Goal: Information Seeking & Learning: Learn about a topic

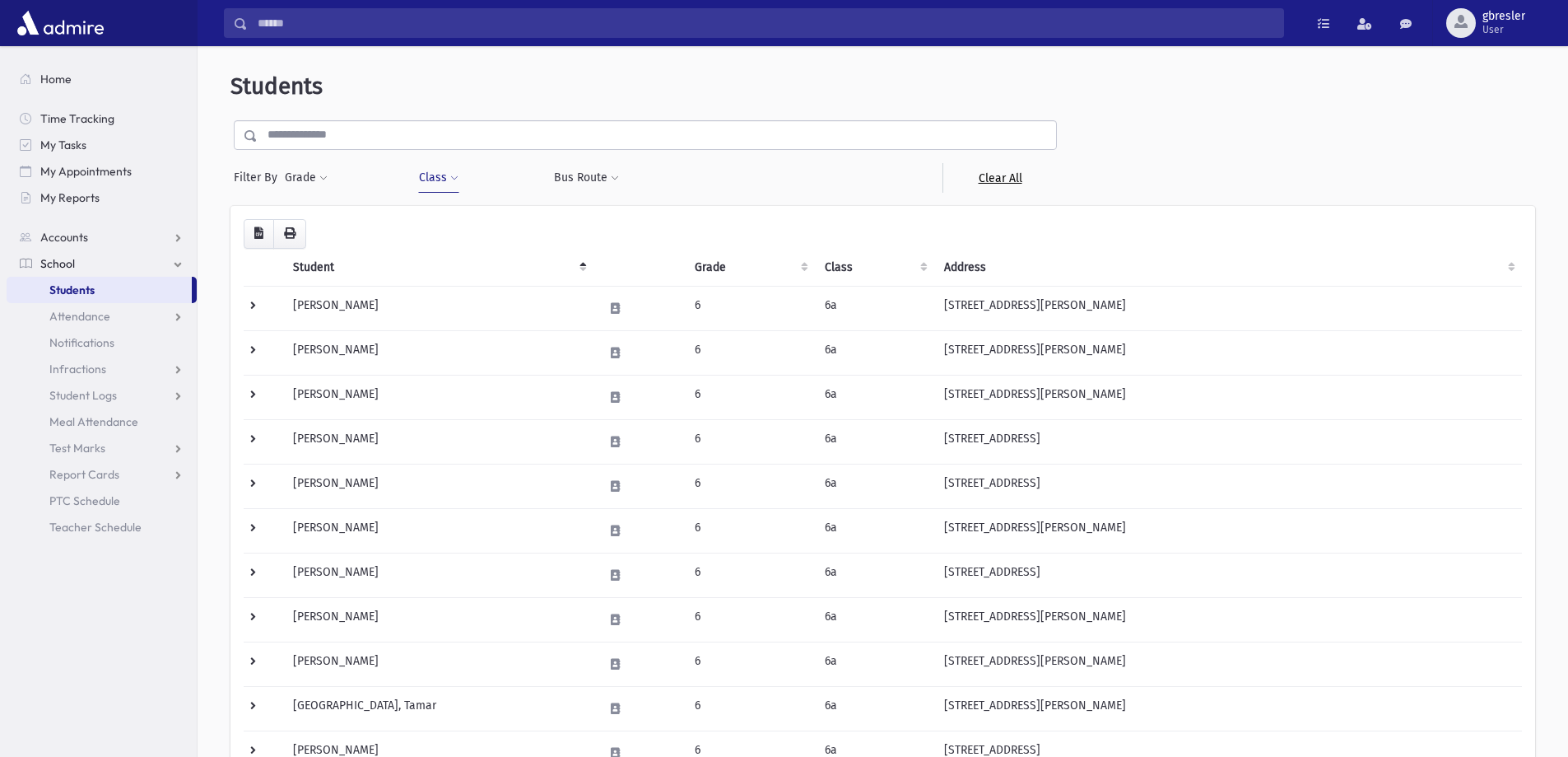
click at [1007, 178] on link "Clear All" at bounding box center [999, 178] width 114 height 30
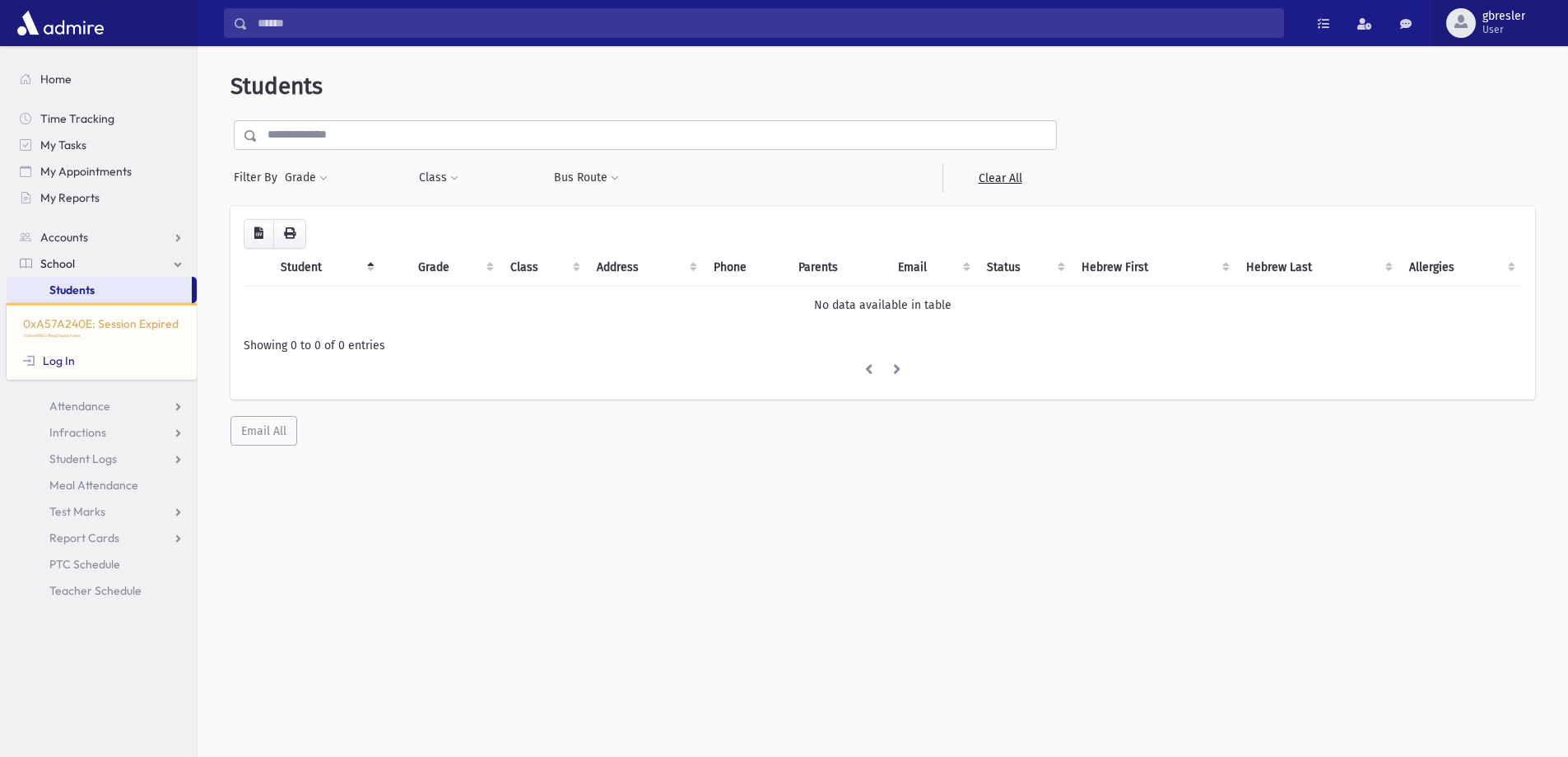
click at [1518, 26] on span "User" at bounding box center [1504, 30] width 43 height 14
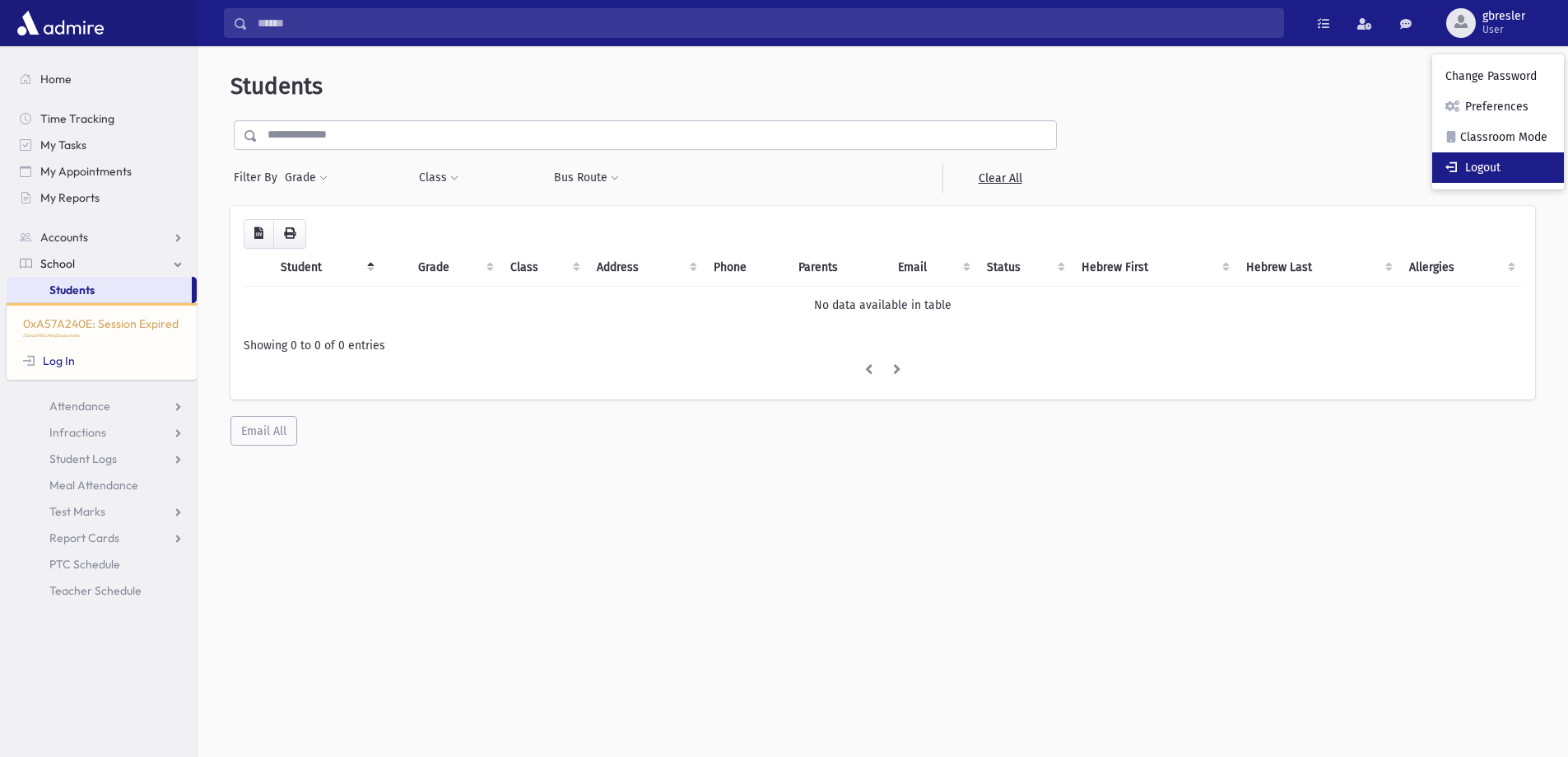
click at [1501, 173] on link "Logout" at bounding box center [1498, 167] width 132 height 30
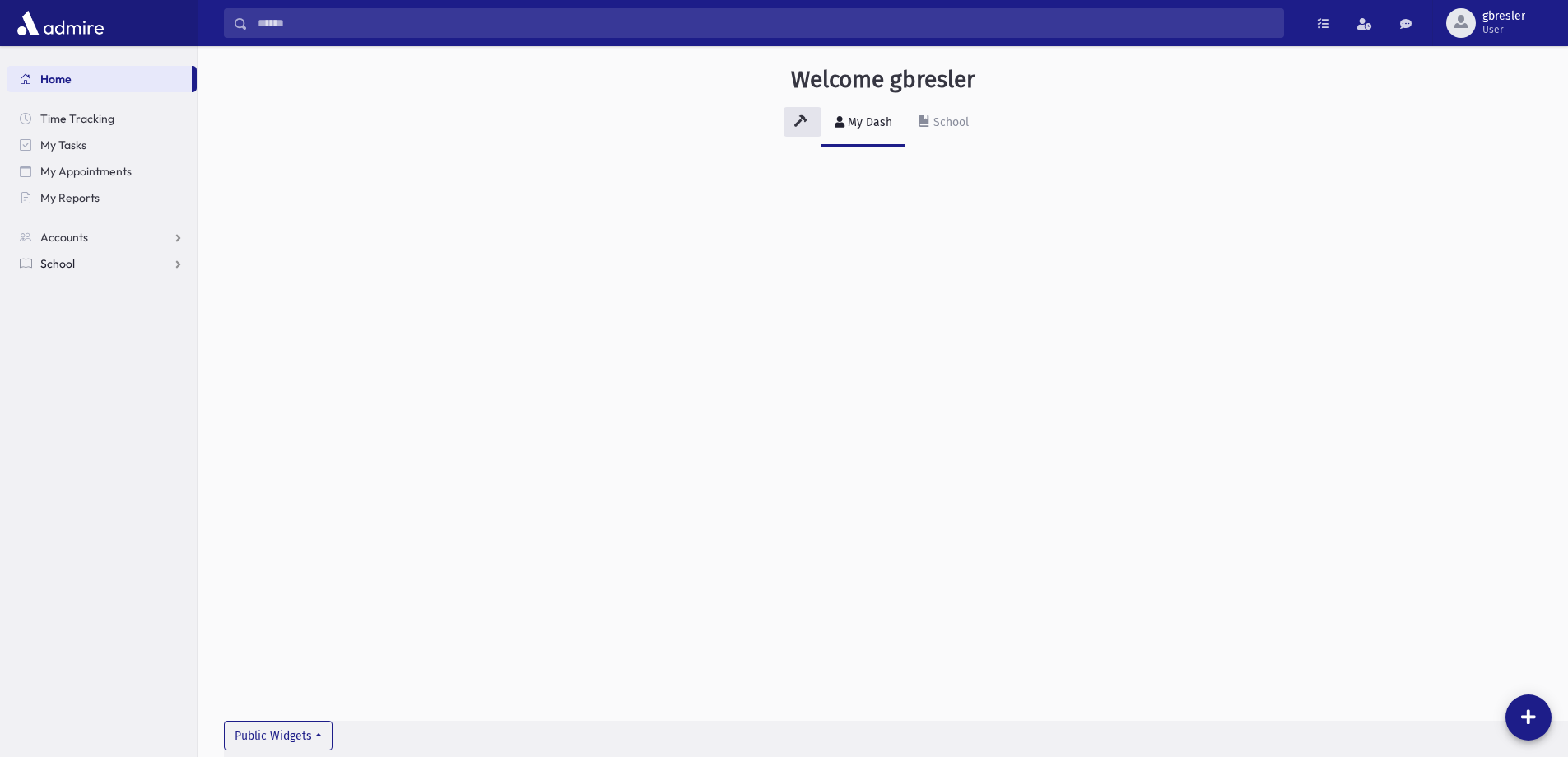
click at [57, 269] on span "School" at bounding box center [57, 264] width 35 height 15
click at [64, 291] on span "Students" at bounding box center [72, 290] width 46 height 15
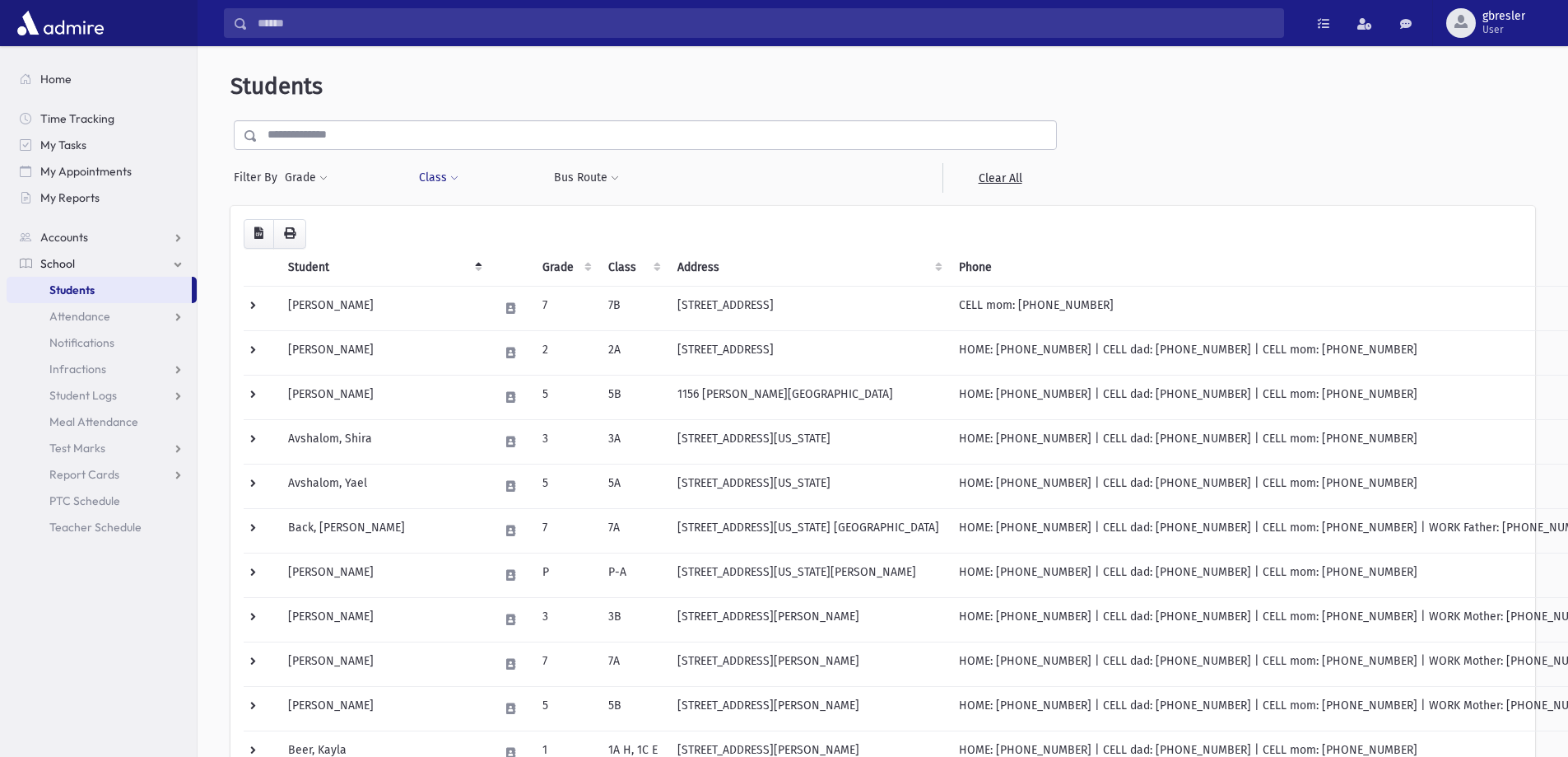
click at [435, 174] on button "Class" at bounding box center [439, 178] width 41 height 30
click at [463, 216] on ul at bounding box center [504, 220] width 158 height 25
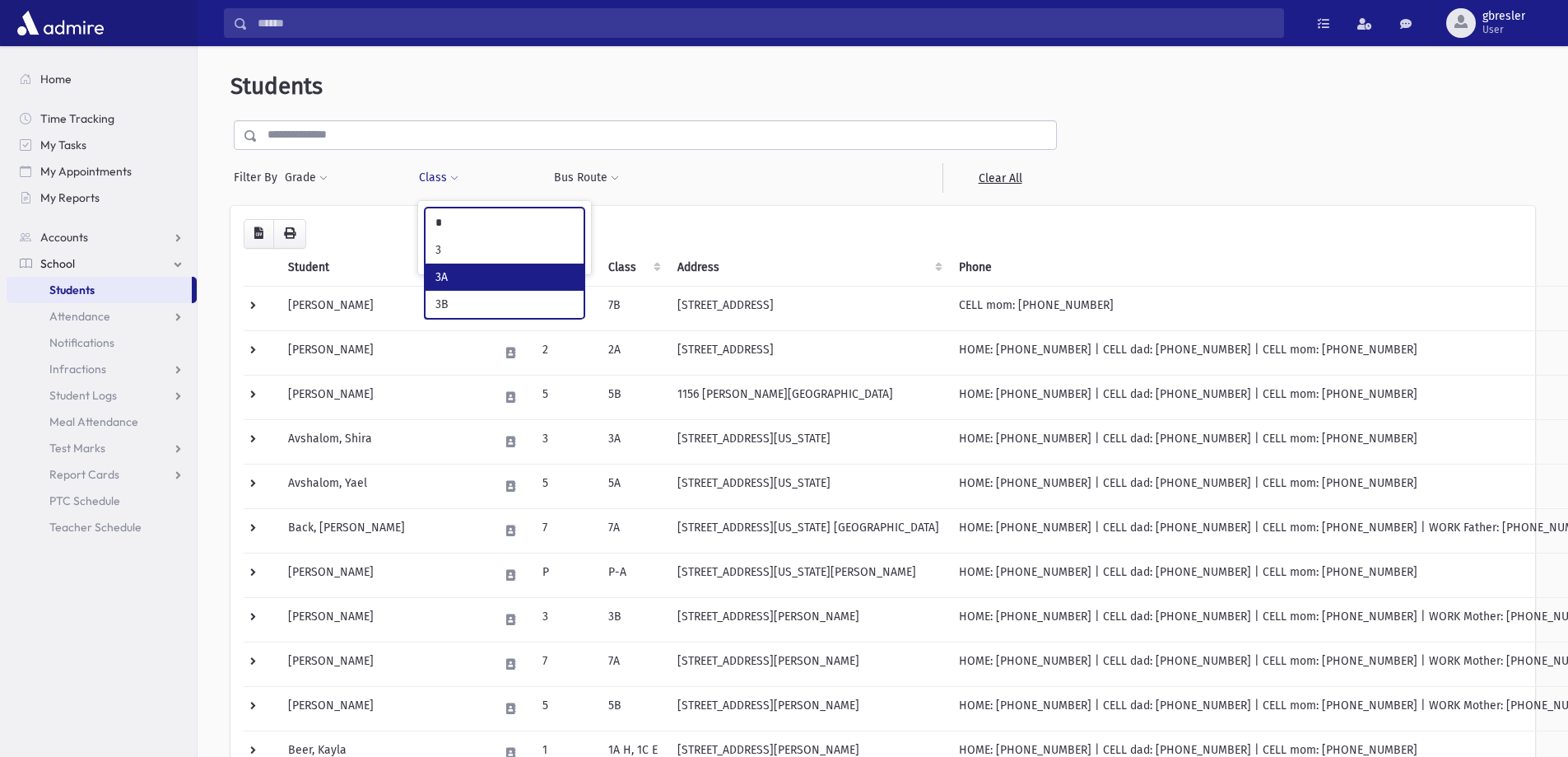
type input "*"
select select "**"
click at [512, 255] on button "Filter" at bounding box center [504, 255] width 160 height 24
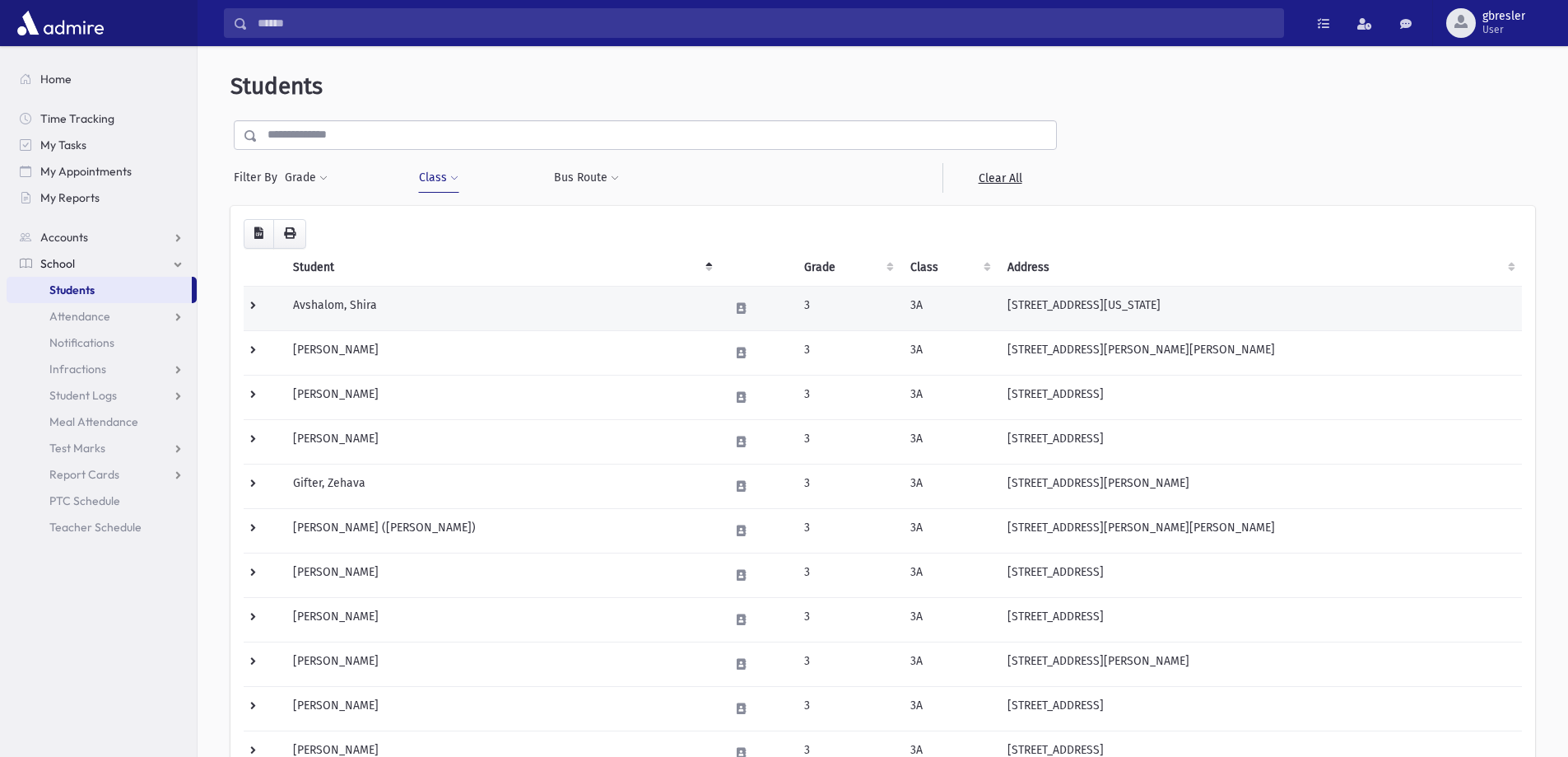
click at [373, 307] on td "Avshalom, Shira" at bounding box center [501, 308] width 436 height 45
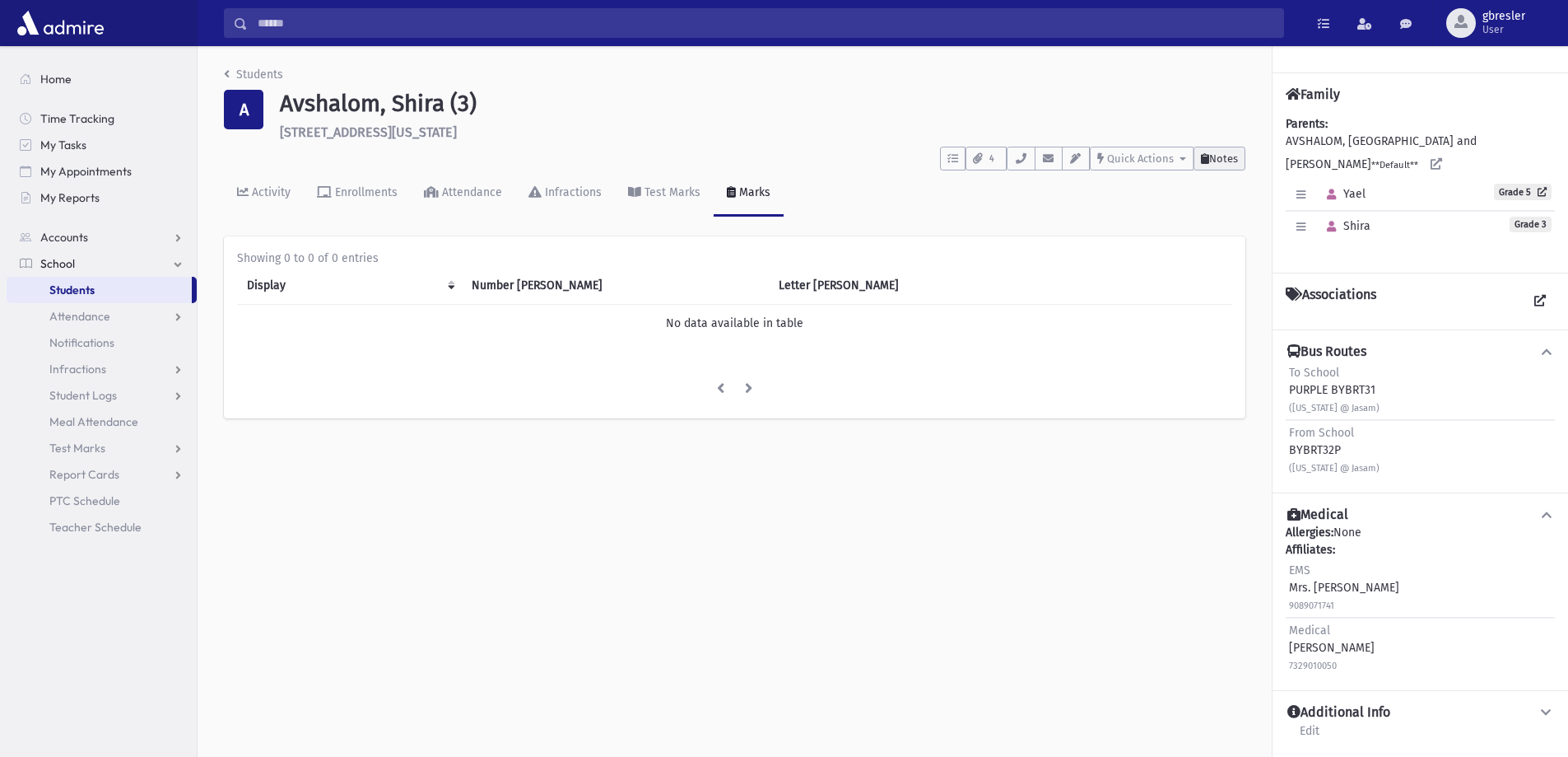
click at [1232, 167] on button "Notes" at bounding box center [1219, 158] width 52 height 24
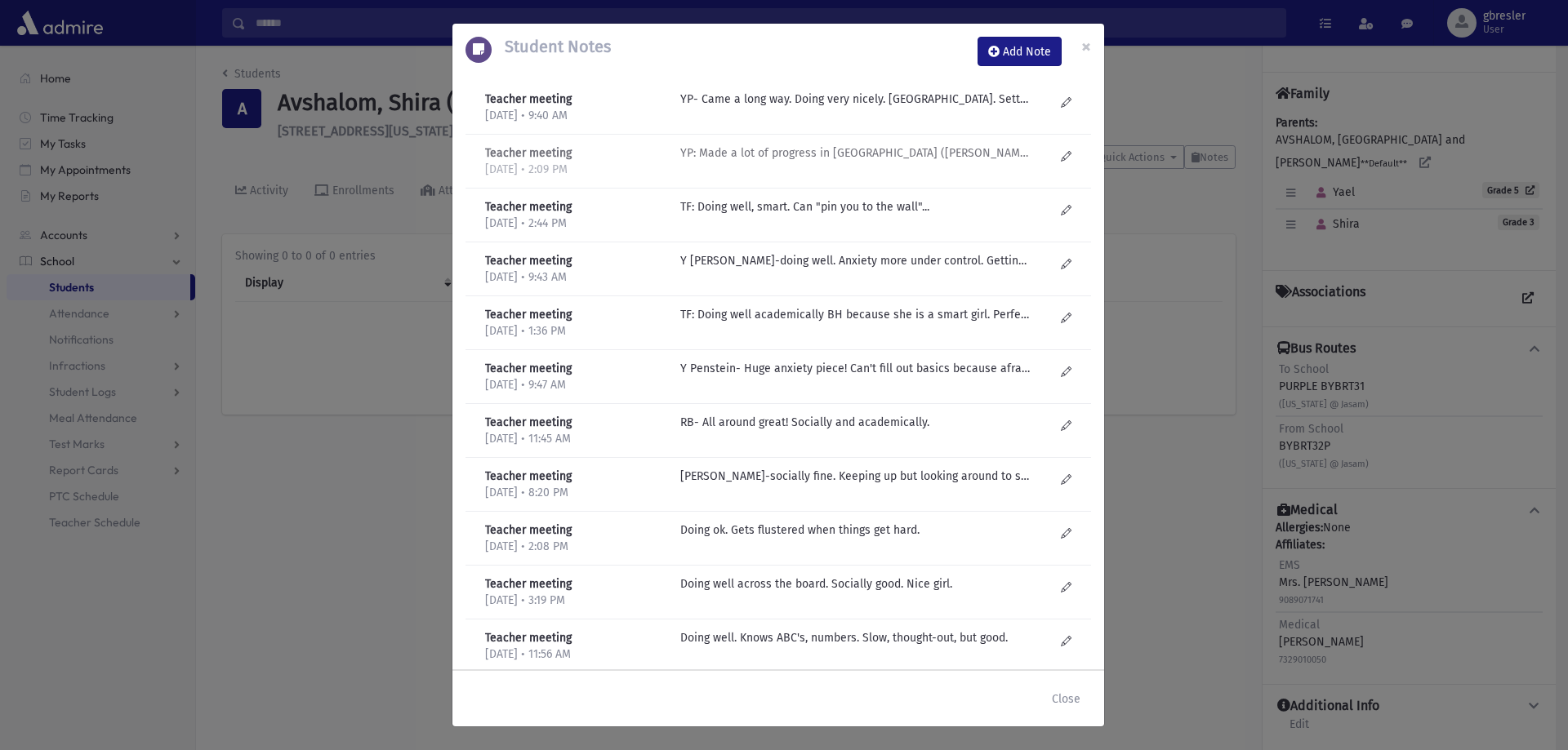
click at [741, 108] on p "YP: Made a lot of progress in Reading (Rivka Zuman). TF: Good kid, mother think…" at bounding box center [854, 99] width 350 height 17
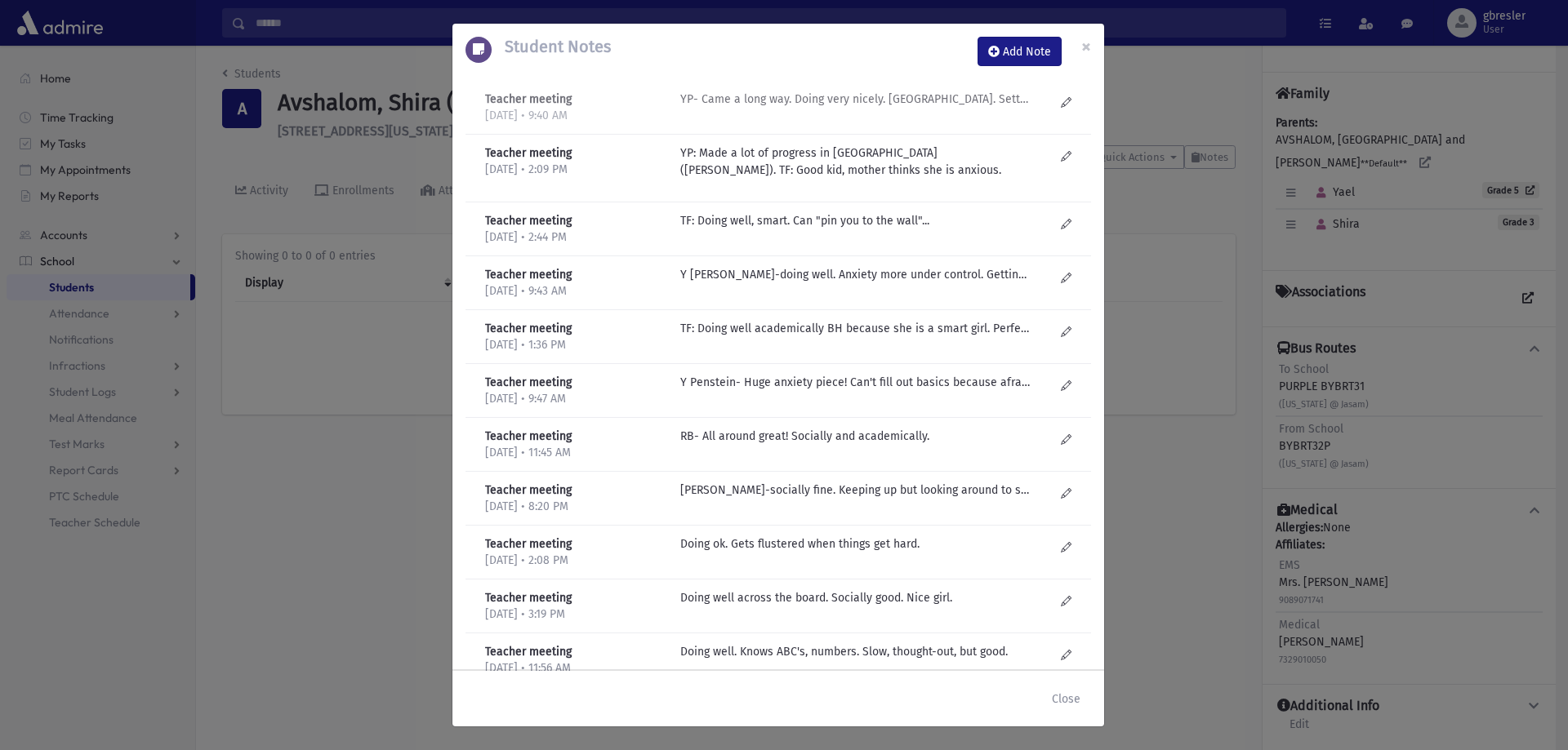
click at [735, 106] on p "YP- Came a long way. Doing very nicely. Calmer. Settled." at bounding box center [854, 99] width 350 height 17
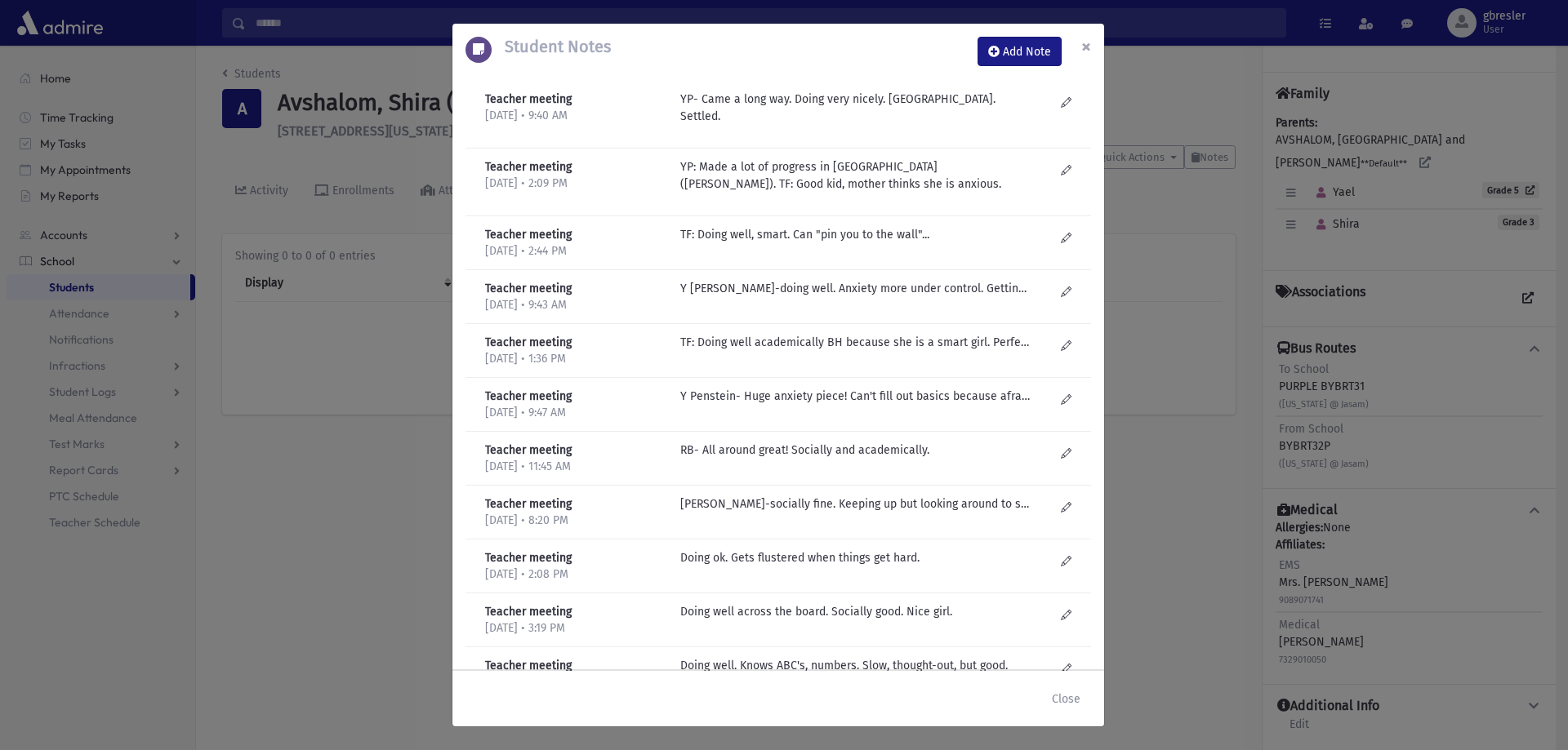
click at [1088, 44] on span "×" at bounding box center [1086, 46] width 10 height 23
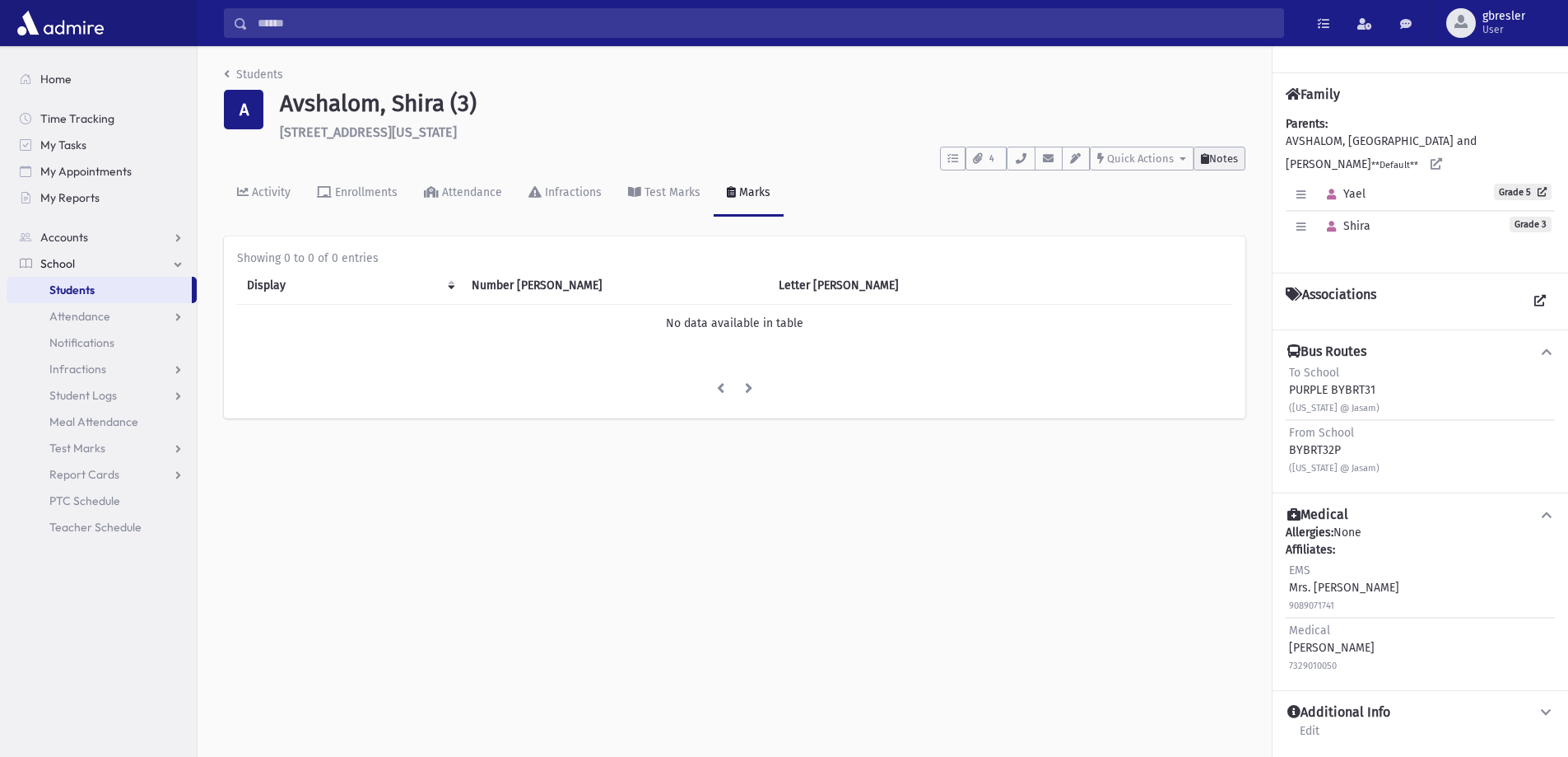
click at [1232, 164] on span "Notes" at bounding box center [1223, 158] width 29 height 13
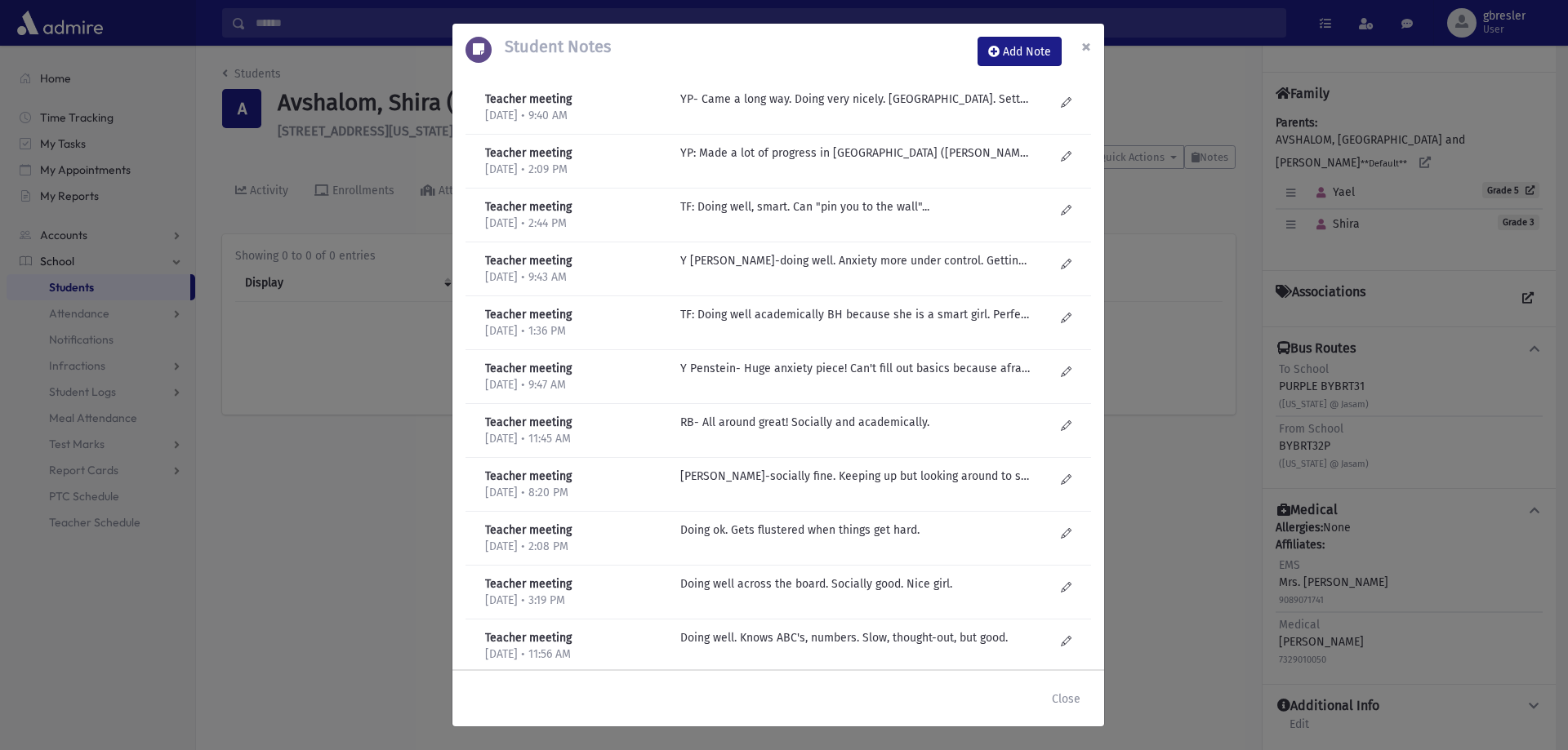
click at [1083, 44] on span "×" at bounding box center [1086, 46] width 10 height 23
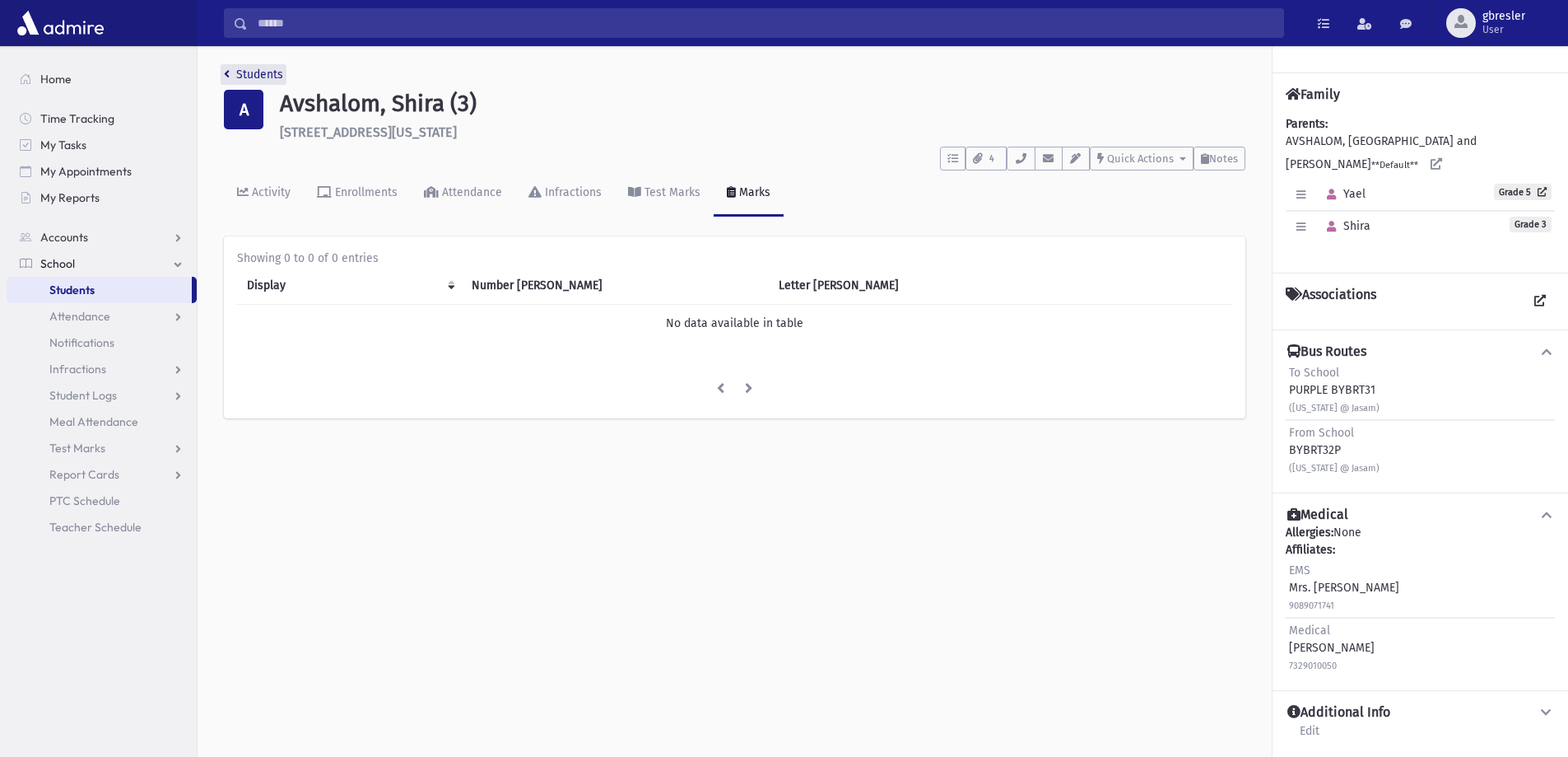
click at [264, 77] on link "Students" at bounding box center [254, 74] width 59 height 14
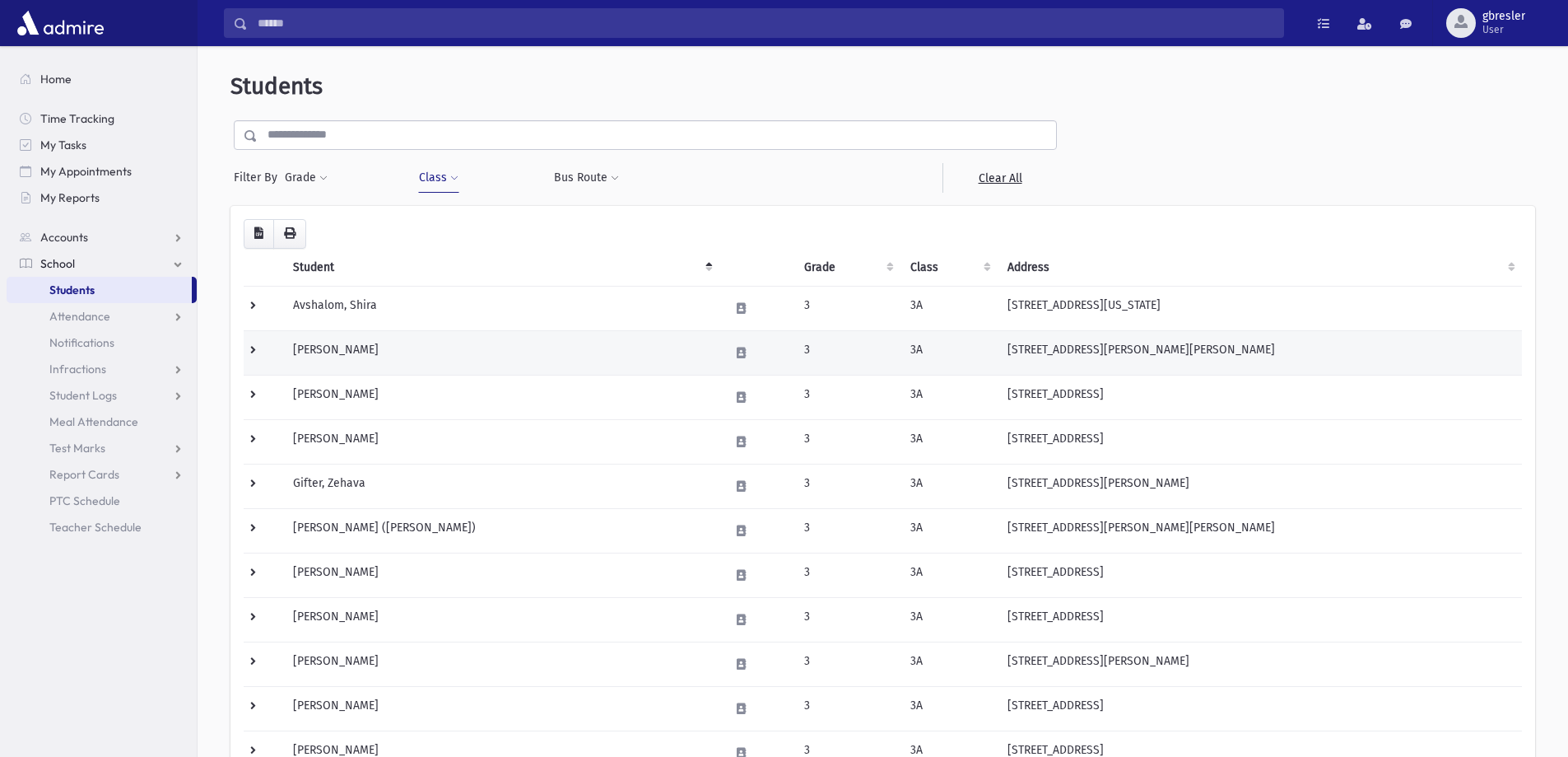
click at [328, 345] on td "[PERSON_NAME]" at bounding box center [501, 352] width 436 height 45
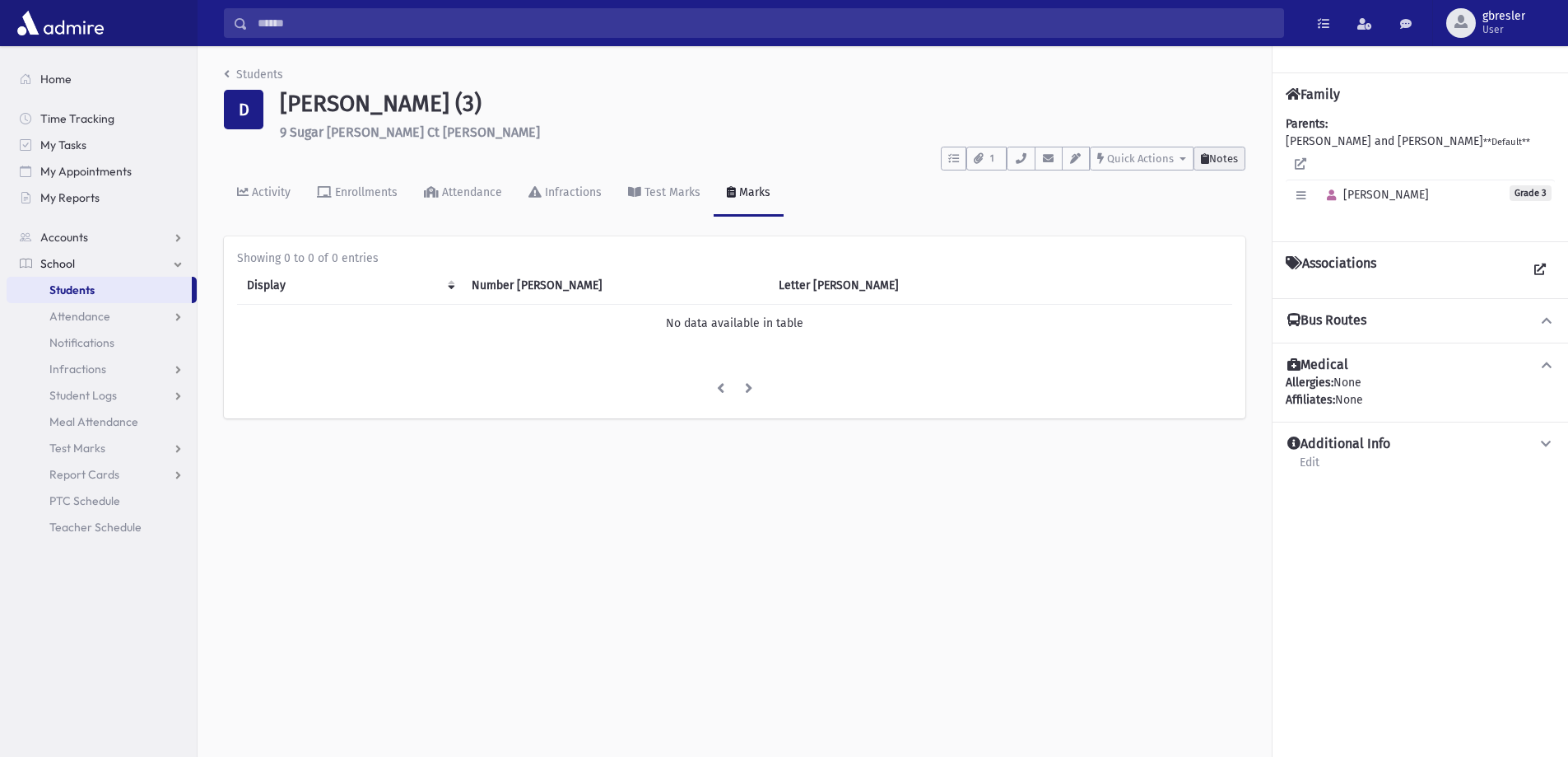
click at [1235, 160] on span "Notes" at bounding box center [1223, 158] width 29 height 13
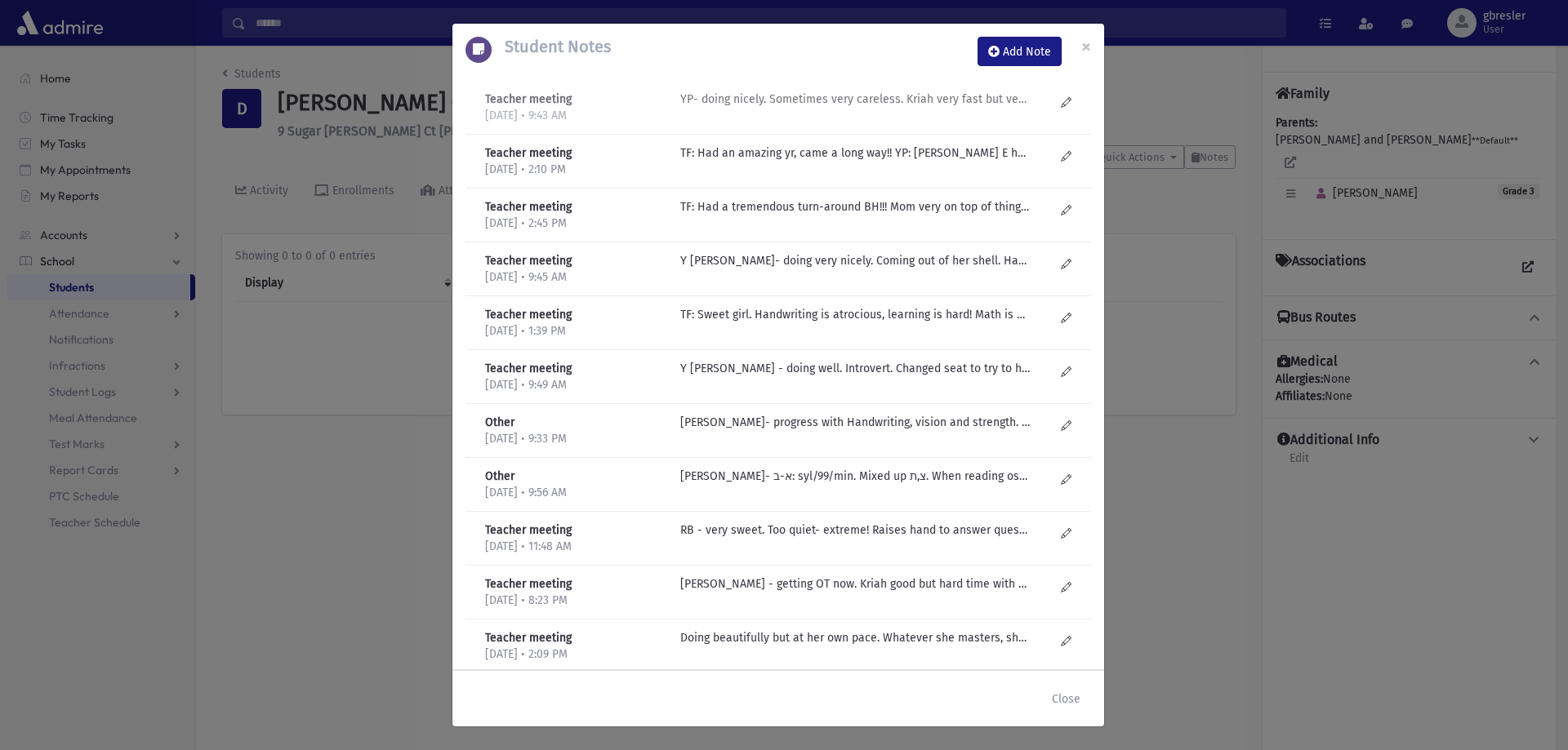
click at [867, 104] on p "YP- doing nicely. Sometimes very careless. Kriah very fast but very careless. M…" at bounding box center [854, 99] width 350 height 17
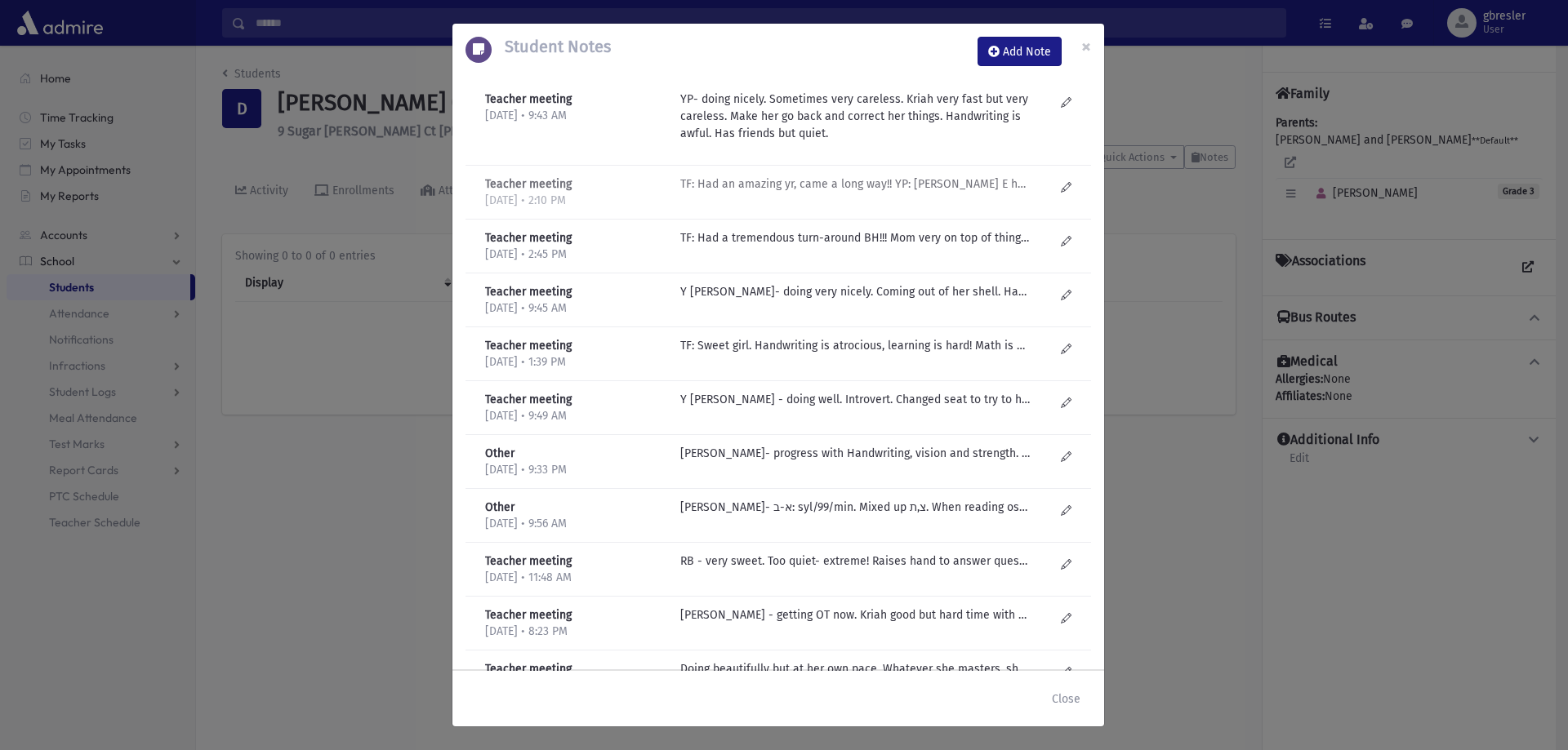
click at [803, 178] on p "TF: Had an amazing yr, came a long way!! YP: Ruchy E helped her a lot in Readin…" at bounding box center [854, 184] width 350 height 17
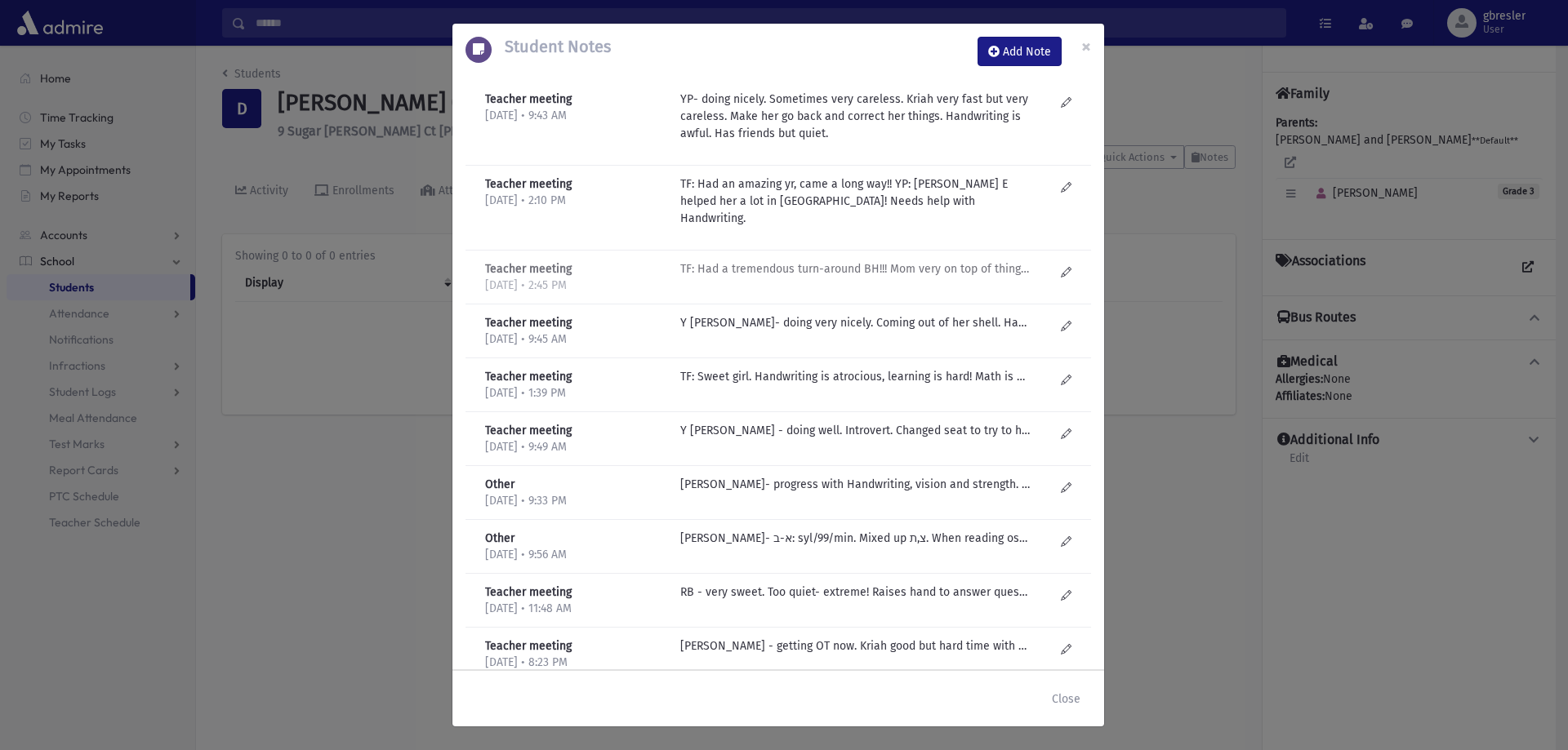
click at [907, 261] on p "TF: Had a tremendous turn-around BH!!! Mom very on top of things...Math is incr…" at bounding box center [854, 269] width 350 height 17
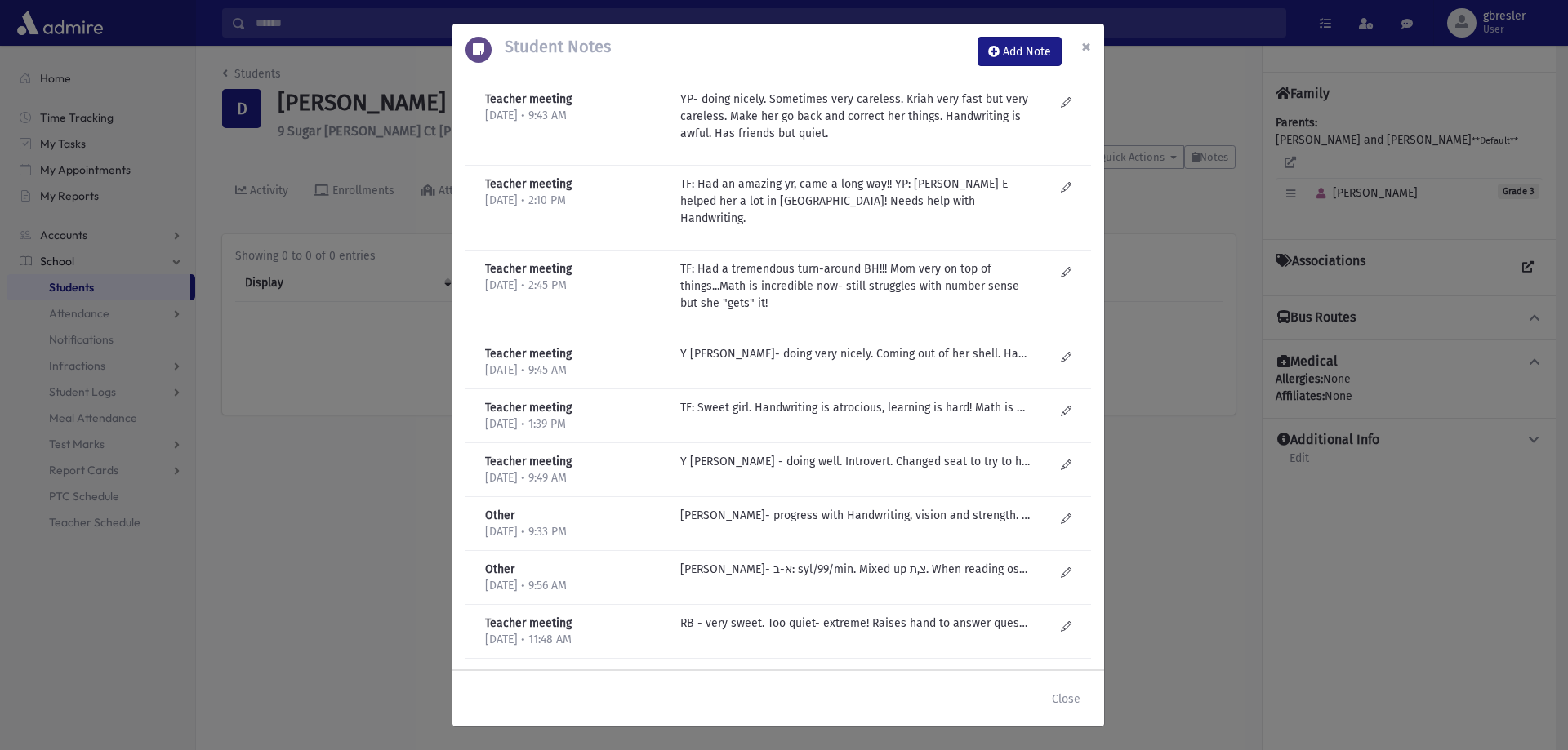
click at [1089, 47] on span "×" at bounding box center [1086, 46] width 10 height 23
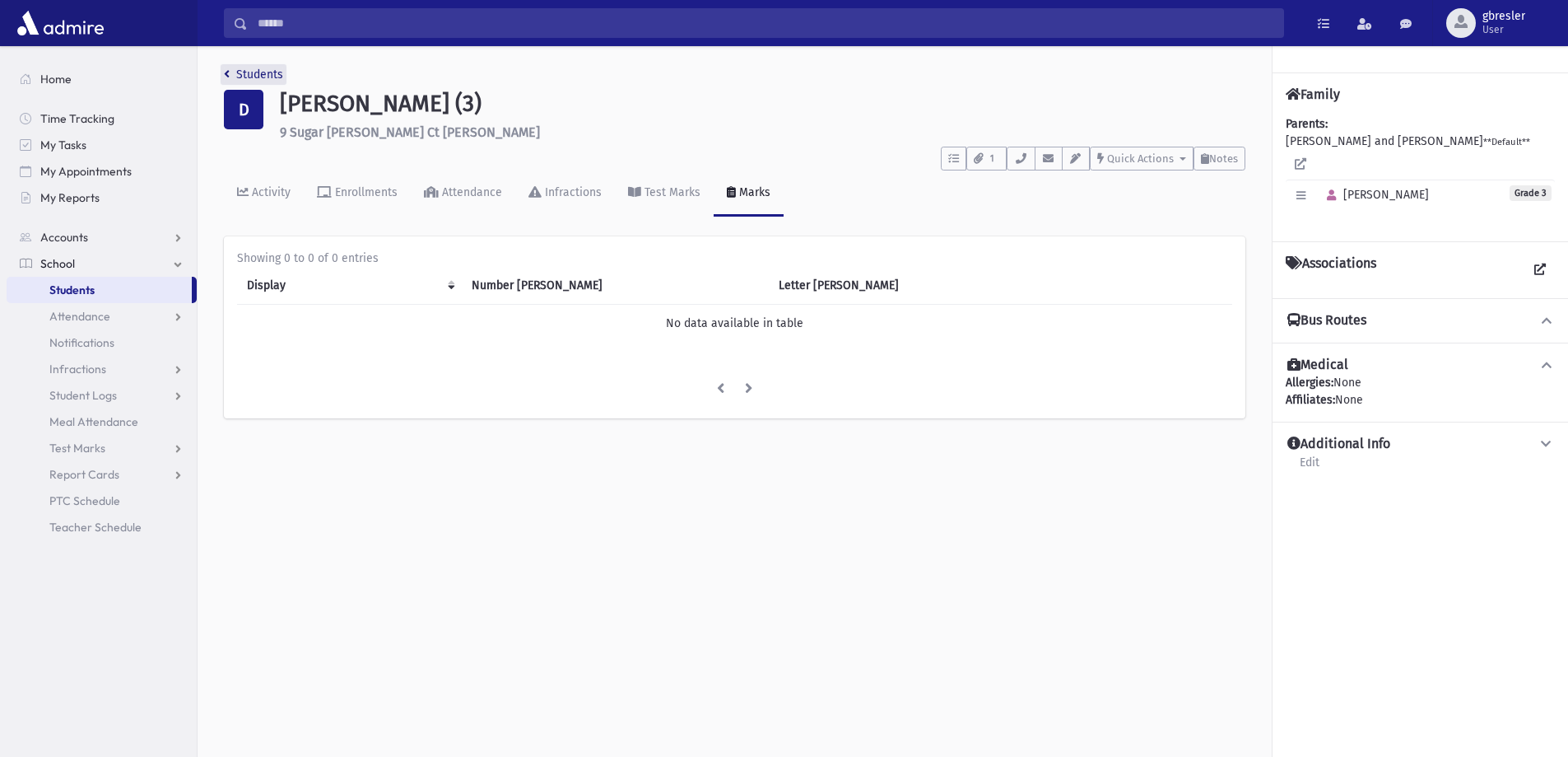
click at [277, 70] on link "Students" at bounding box center [254, 74] width 59 height 14
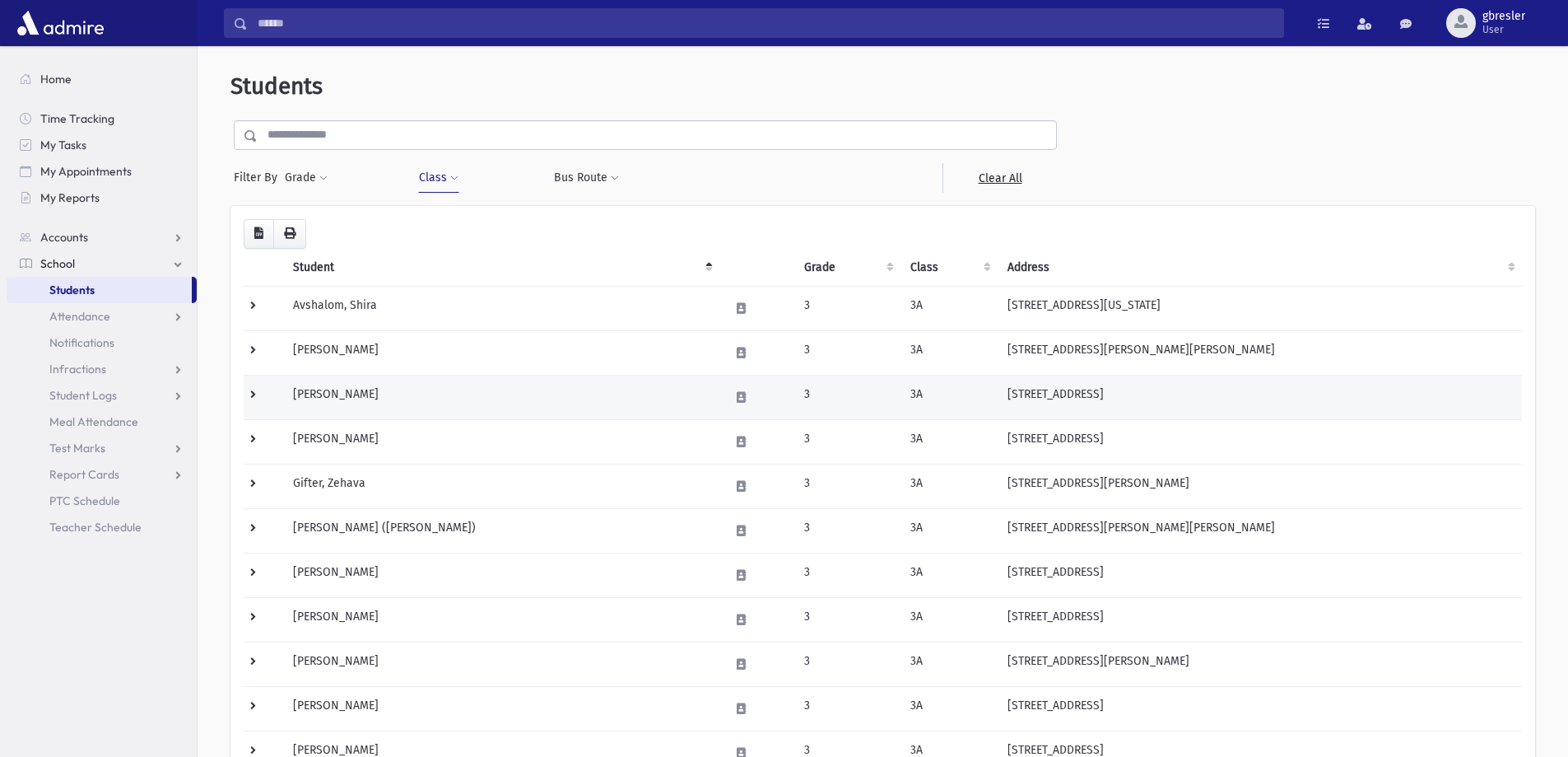
click at [308, 389] on td "[PERSON_NAME]" at bounding box center [501, 397] width 436 height 45
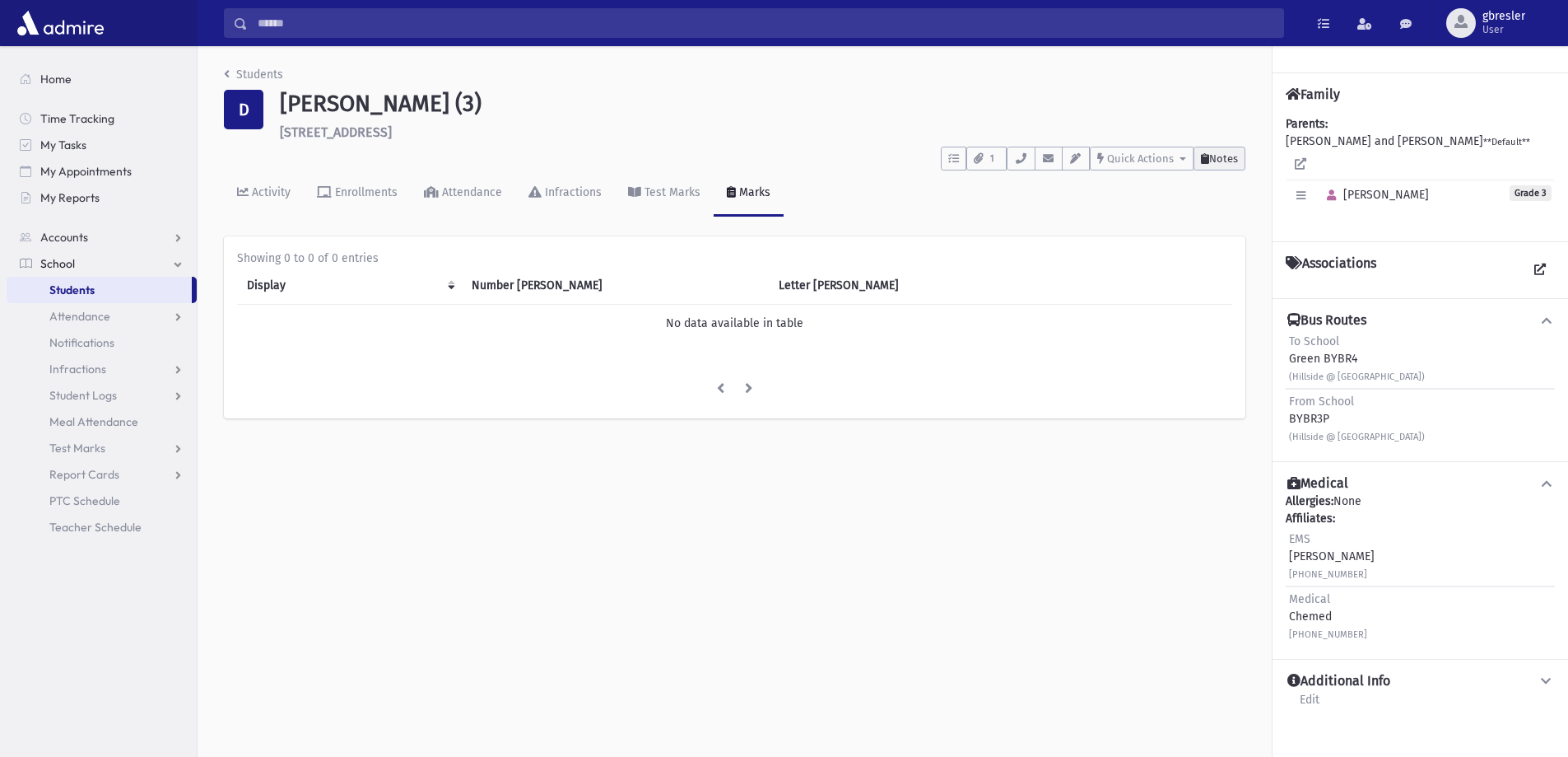
click at [1216, 155] on span "Notes" at bounding box center [1223, 158] width 29 height 13
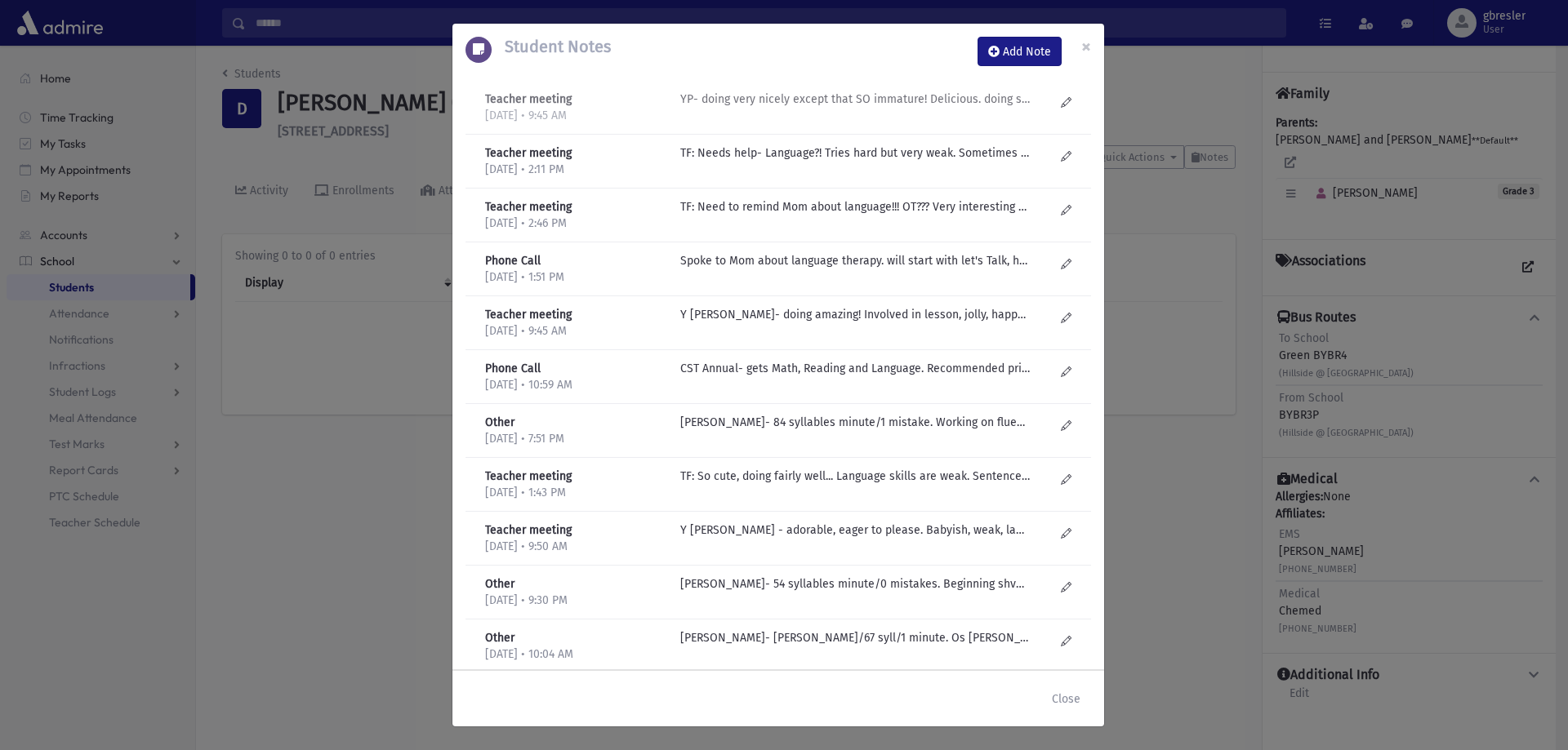
click at [850, 99] on p "YP- doing very nicely except that SO immature! Delicious. doing so well academi…" at bounding box center [854, 99] width 350 height 17
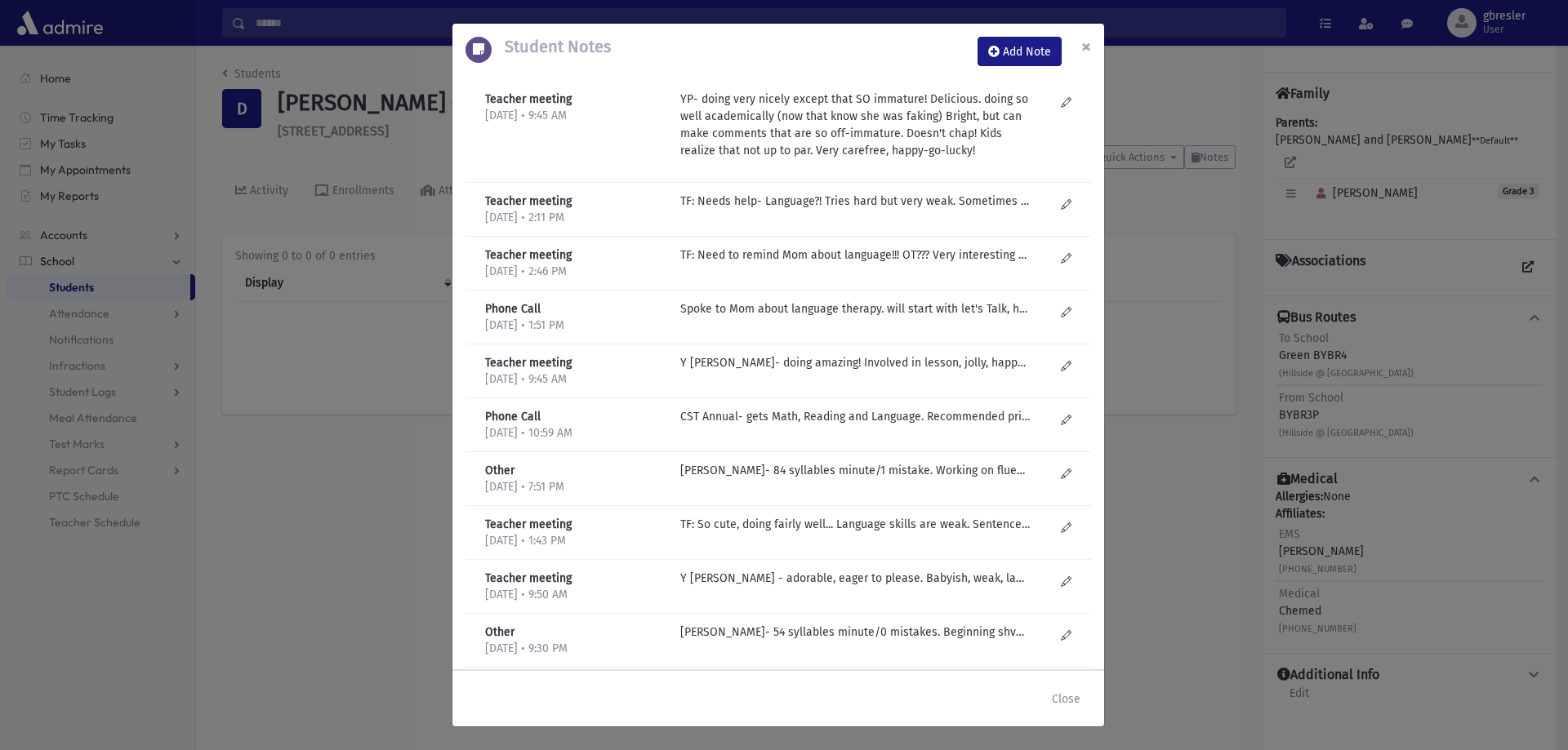
click at [1093, 53] on button "×" at bounding box center [1086, 46] width 36 height 46
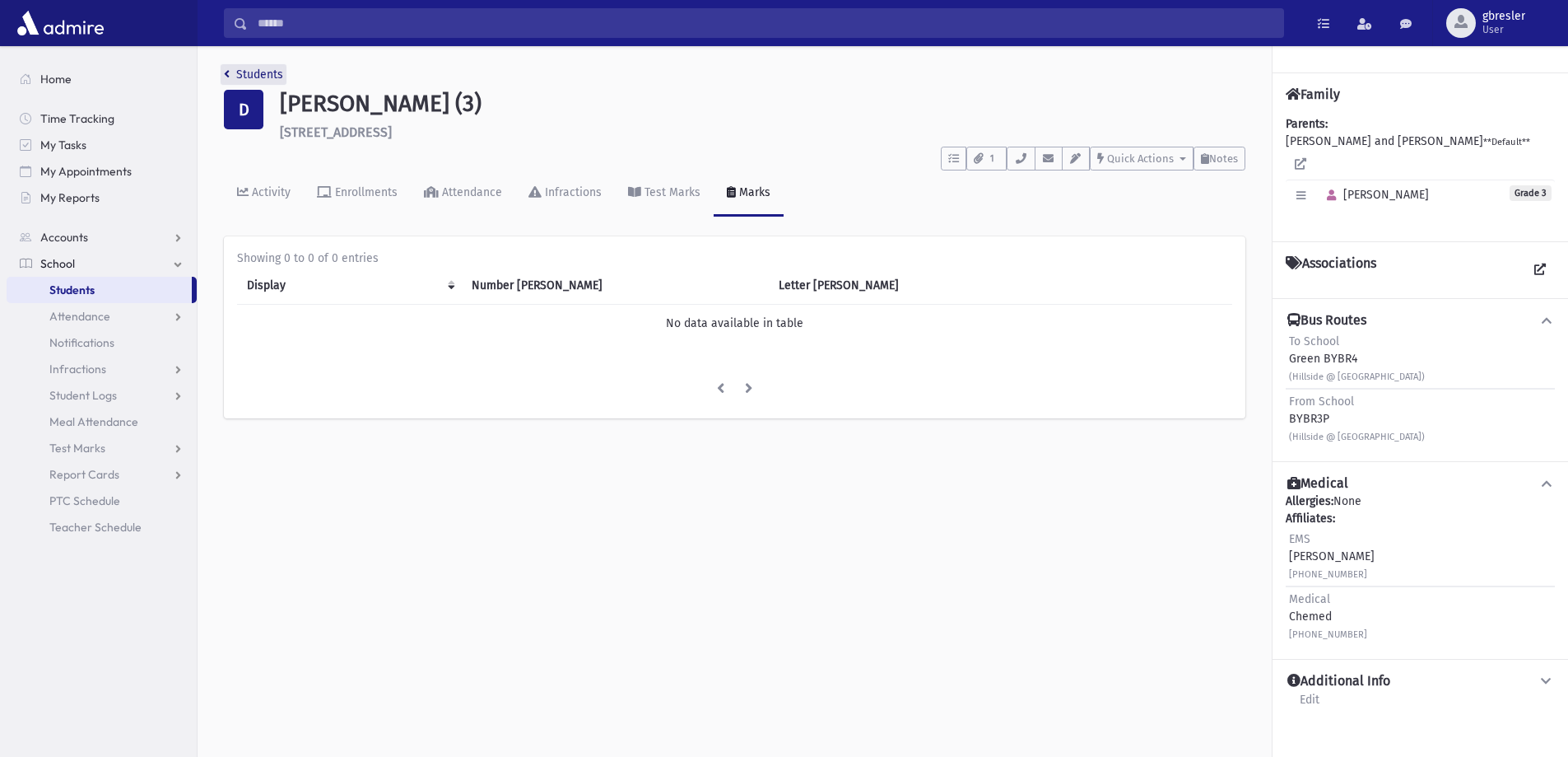
click at [234, 76] on link "Students" at bounding box center [254, 74] width 59 height 14
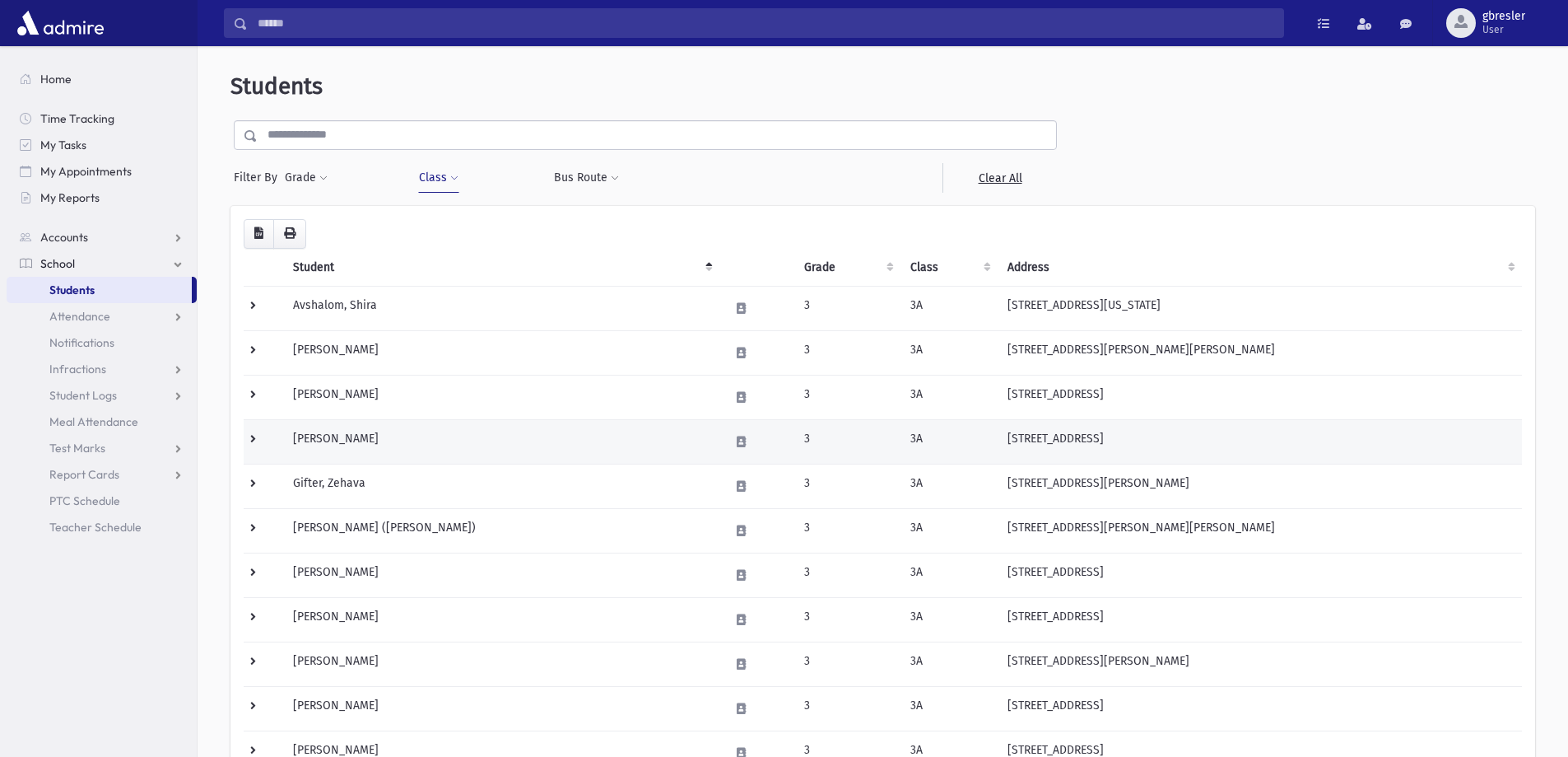
click at [331, 442] on td "[PERSON_NAME]" at bounding box center [501, 442] width 436 height 45
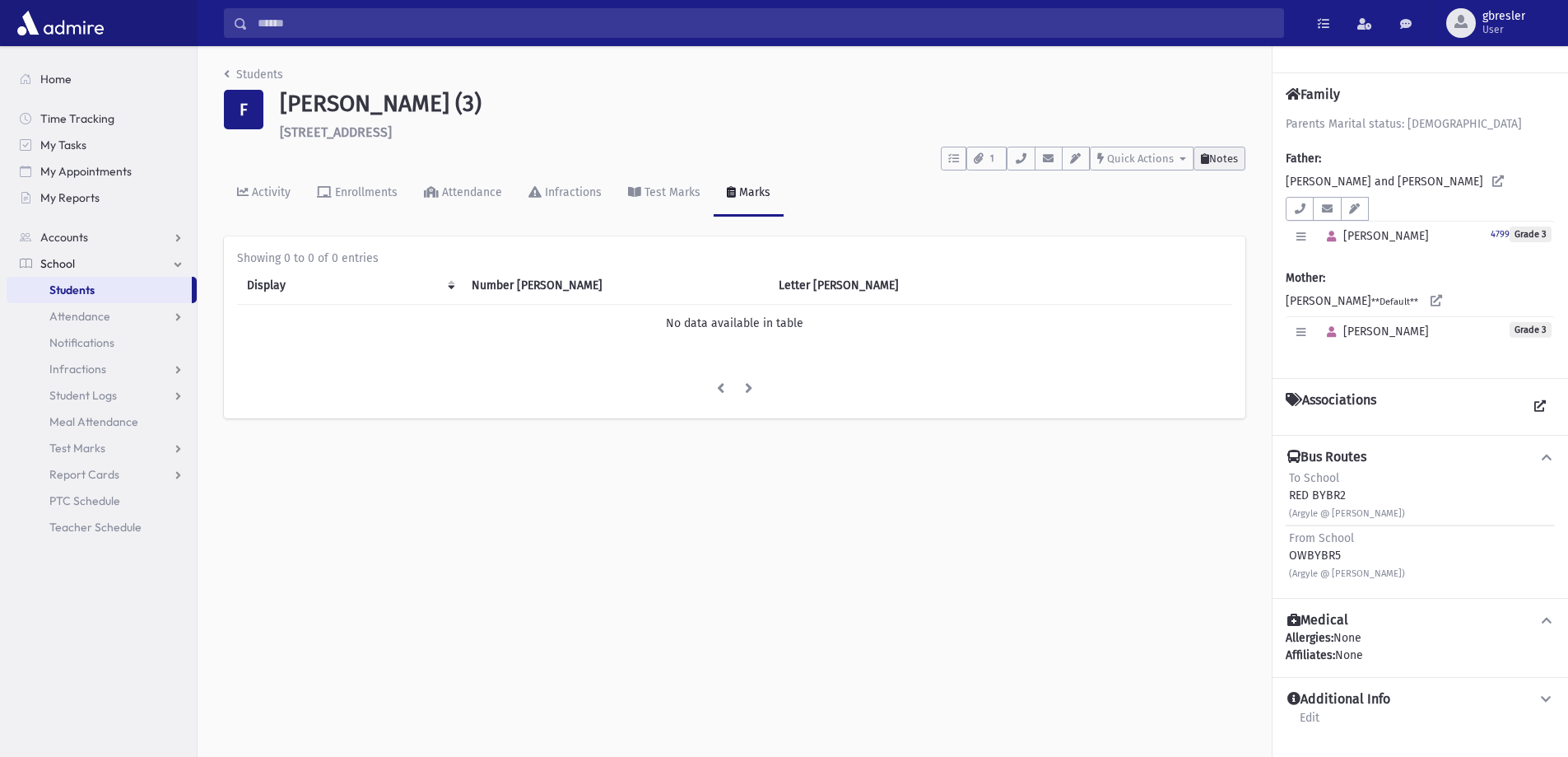
click at [1227, 166] on button "Notes" at bounding box center [1219, 158] width 52 height 24
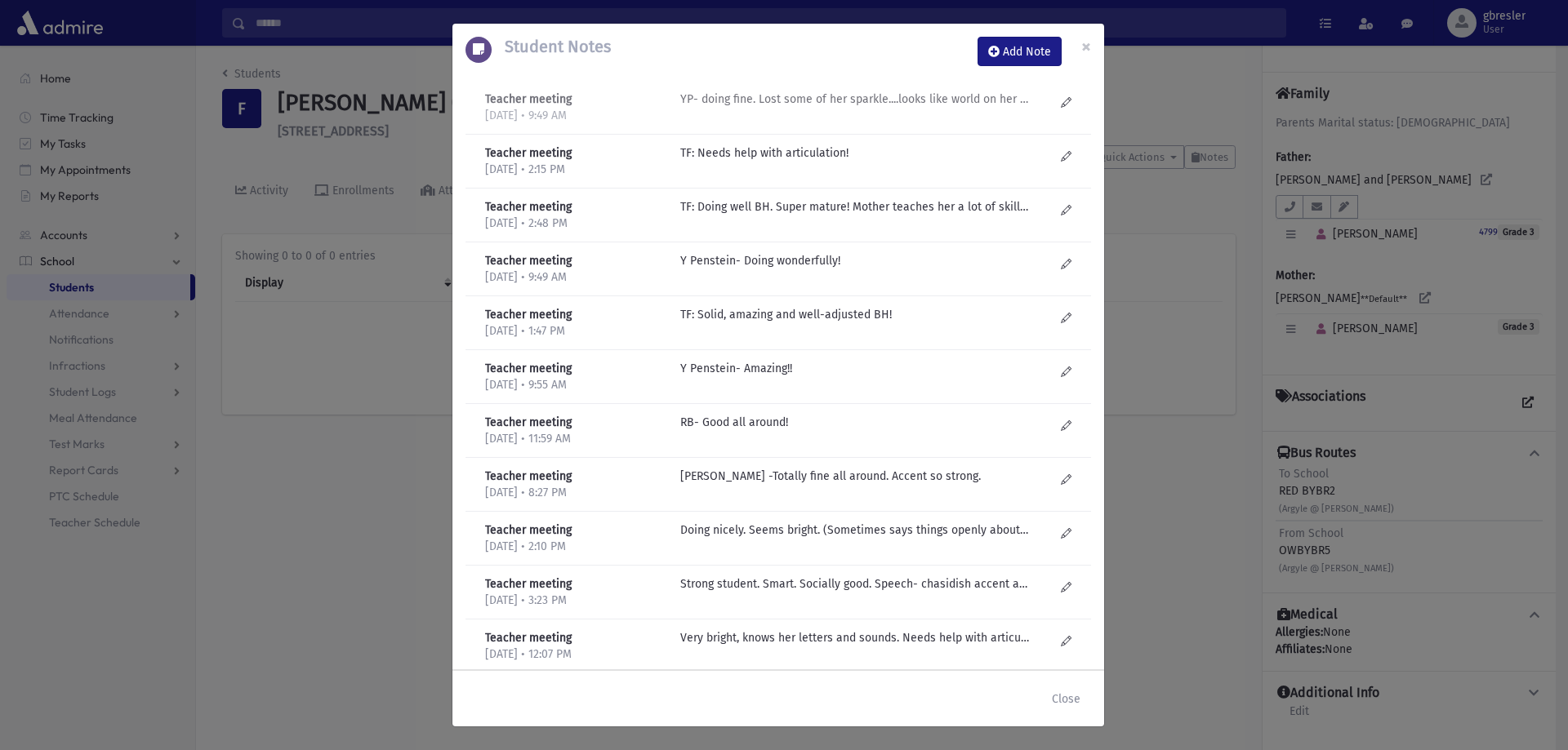
click at [883, 101] on p "YP- doing fine. Lost some of her sparkle....looks like world on her shoulders. …" at bounding box center [854, 99] width 350 height 17
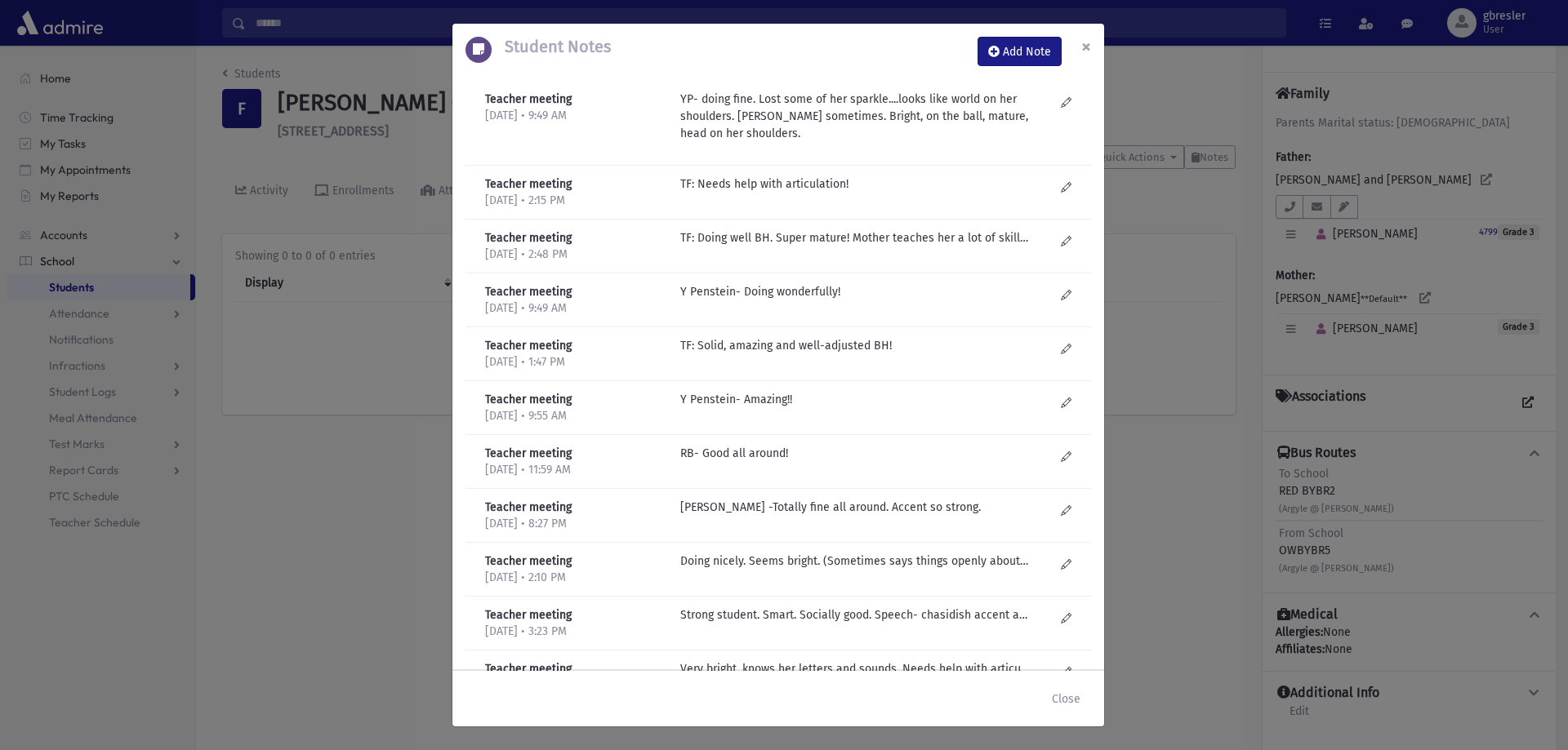
click at [1088, 52] on span "×" at bounding box center [1086, 46] width 10 height 23
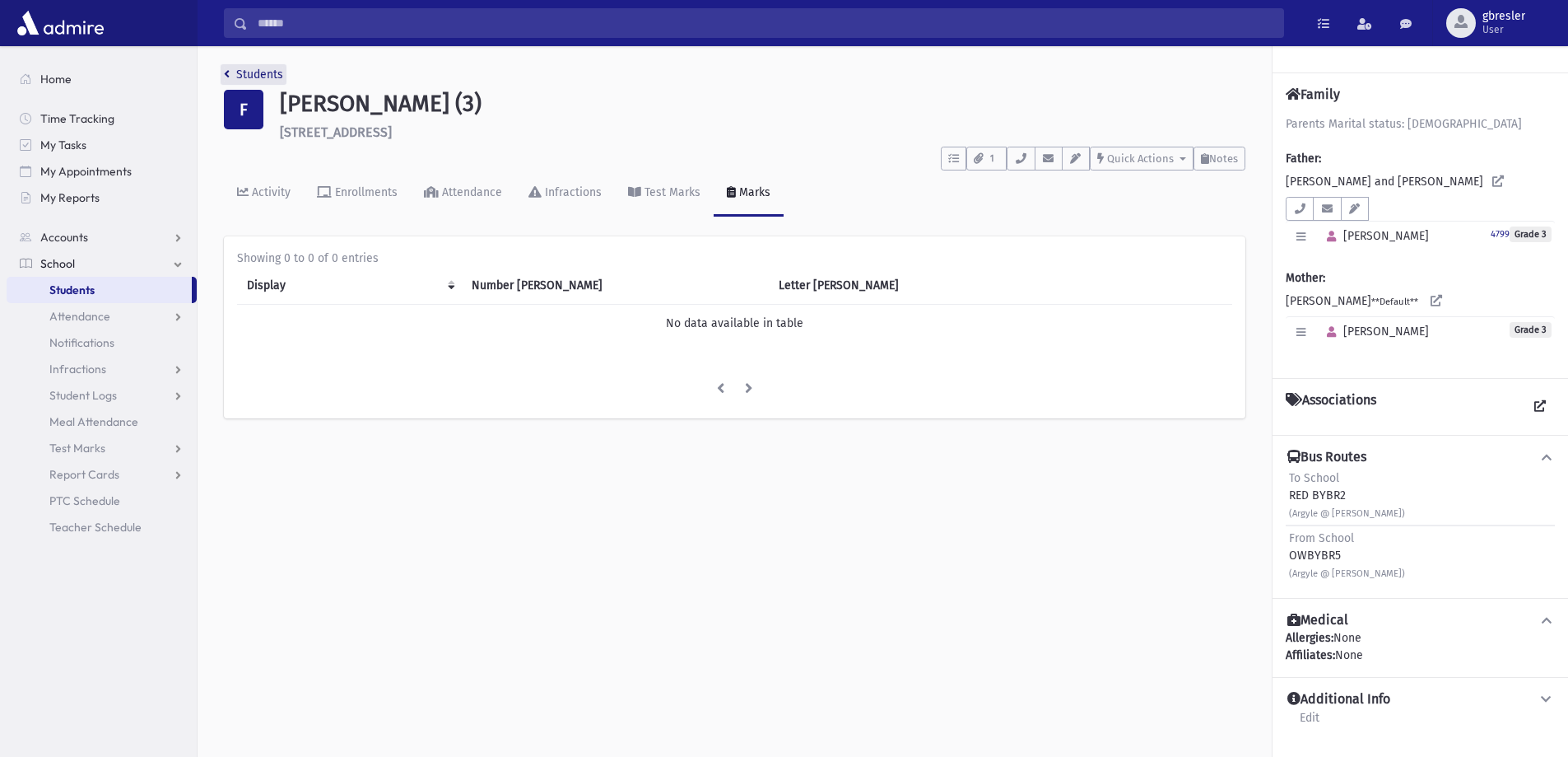
click at [252, 79] on link "Students" at bounding box center [254, 74] width 59 height 14
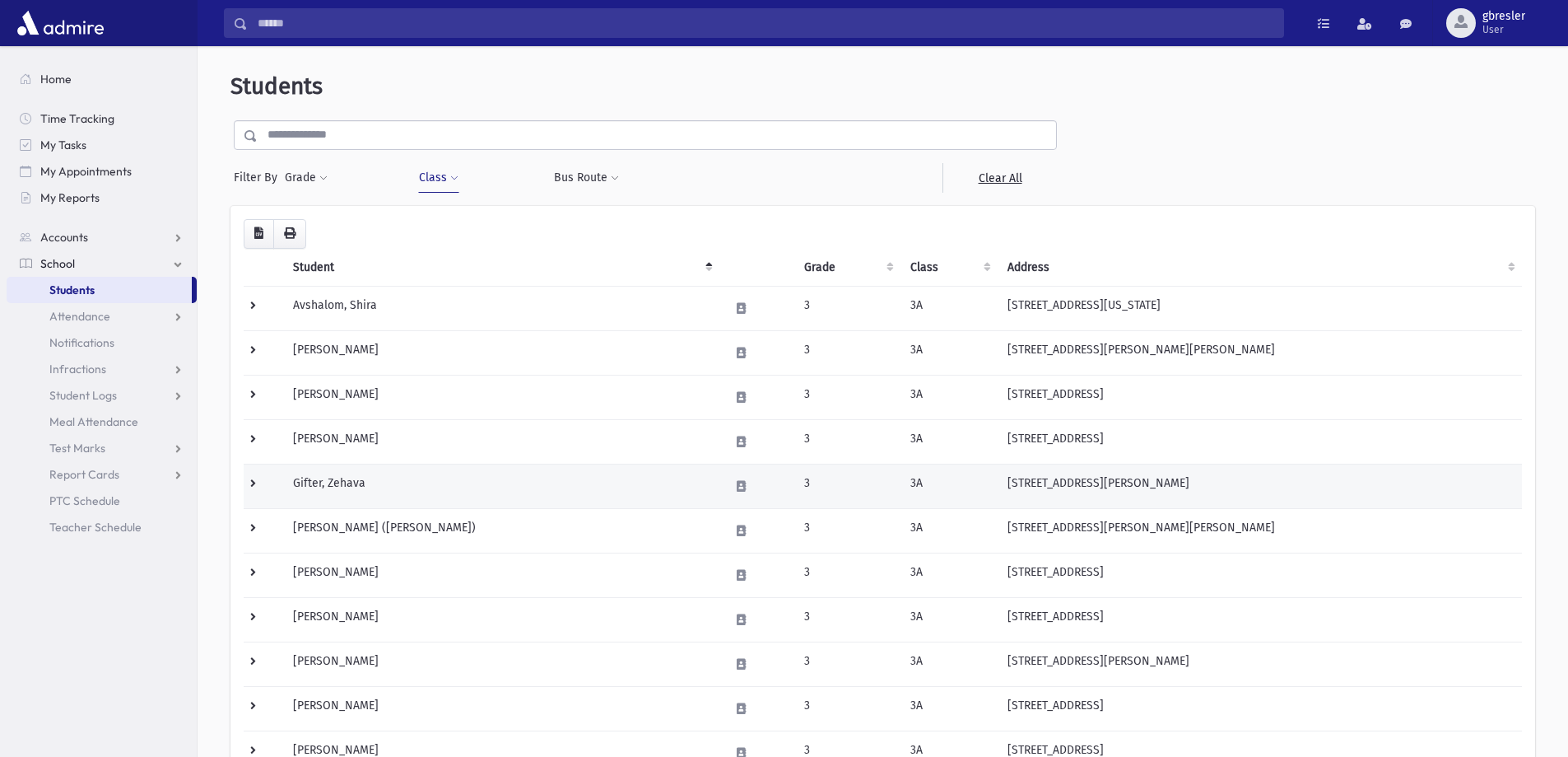
click at [328, 479] on td "Gifter, Zehava" at bounding box center [501, 485] width 436 height 45
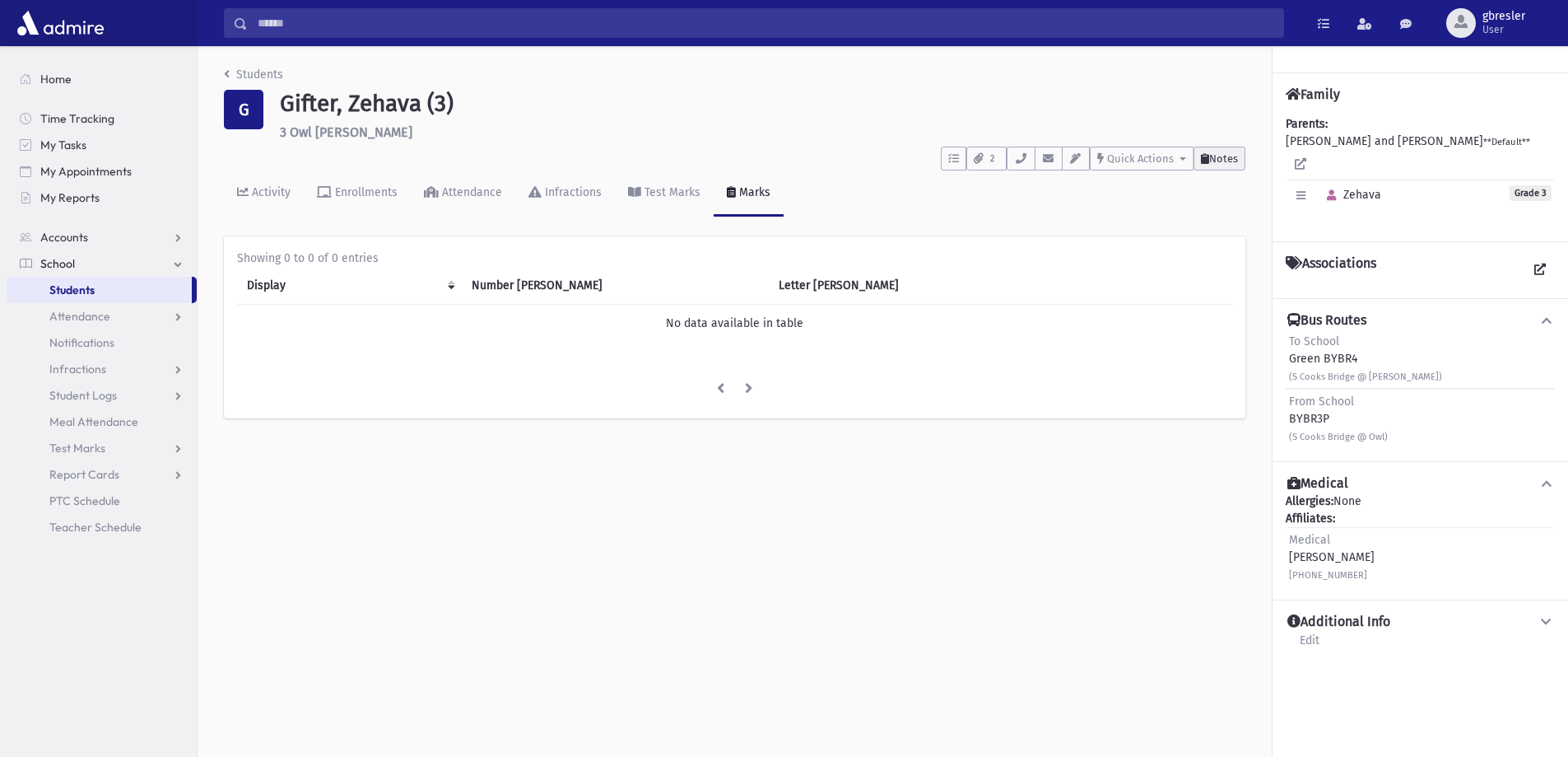
click at [1211, 164] on span "Notes" at bounding box center [1223, 158] width 29 height 13
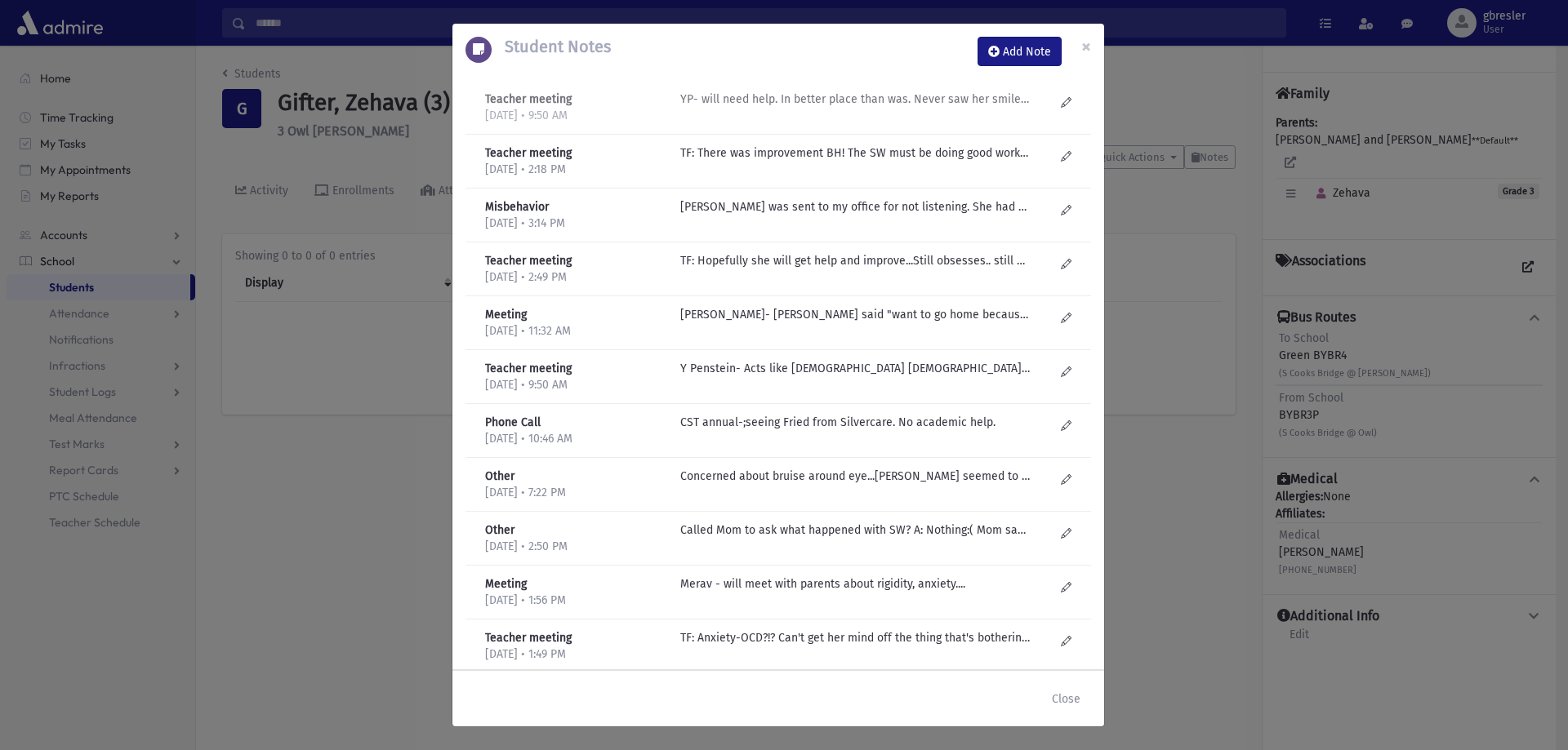
click at [823, 106] on p "YP- will need help. In better place than was. Never saw her smile- holds it in …" at bounding box center [854, 99] width 350 height 17
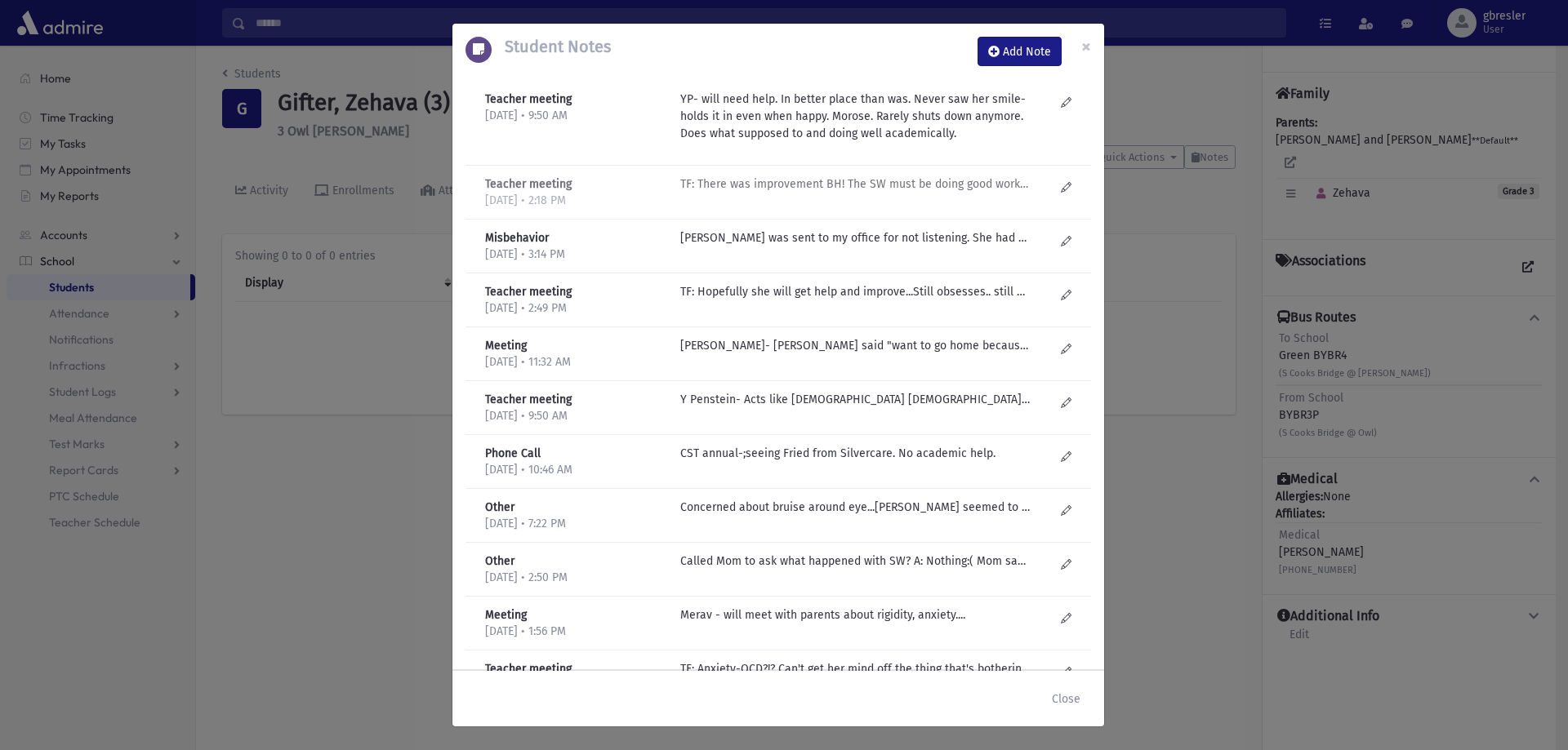
click at [804, 189] on p "TF: There was improvement BH! The SW must be doing good work:) Still very slow …" at bounding box center [854, 184] width 350 height 17
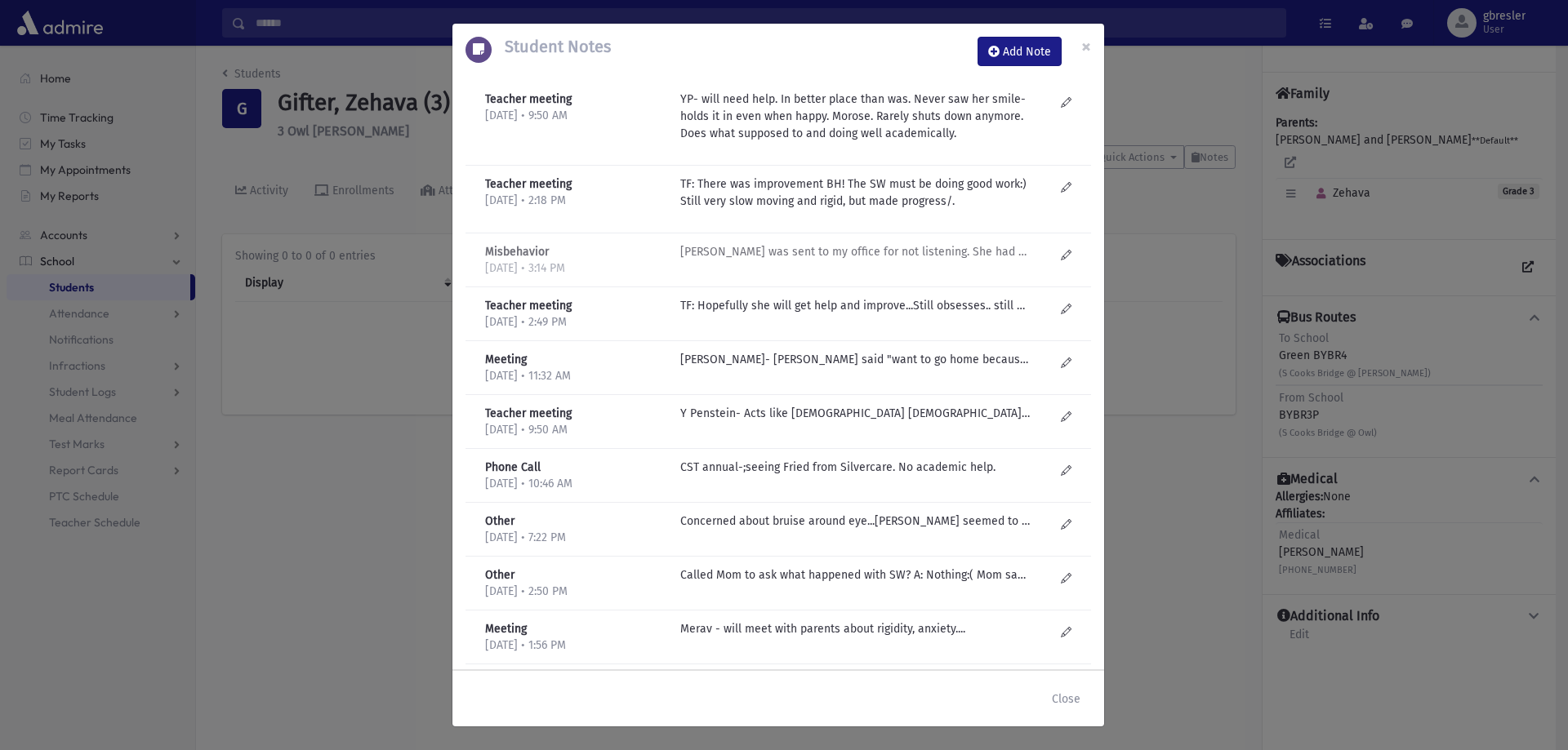
click at [804, 249] on p "Zehava was sent to my office for not listening. She had a long-winded explanati…" at bounding box center [854, 251] width 350 height 17
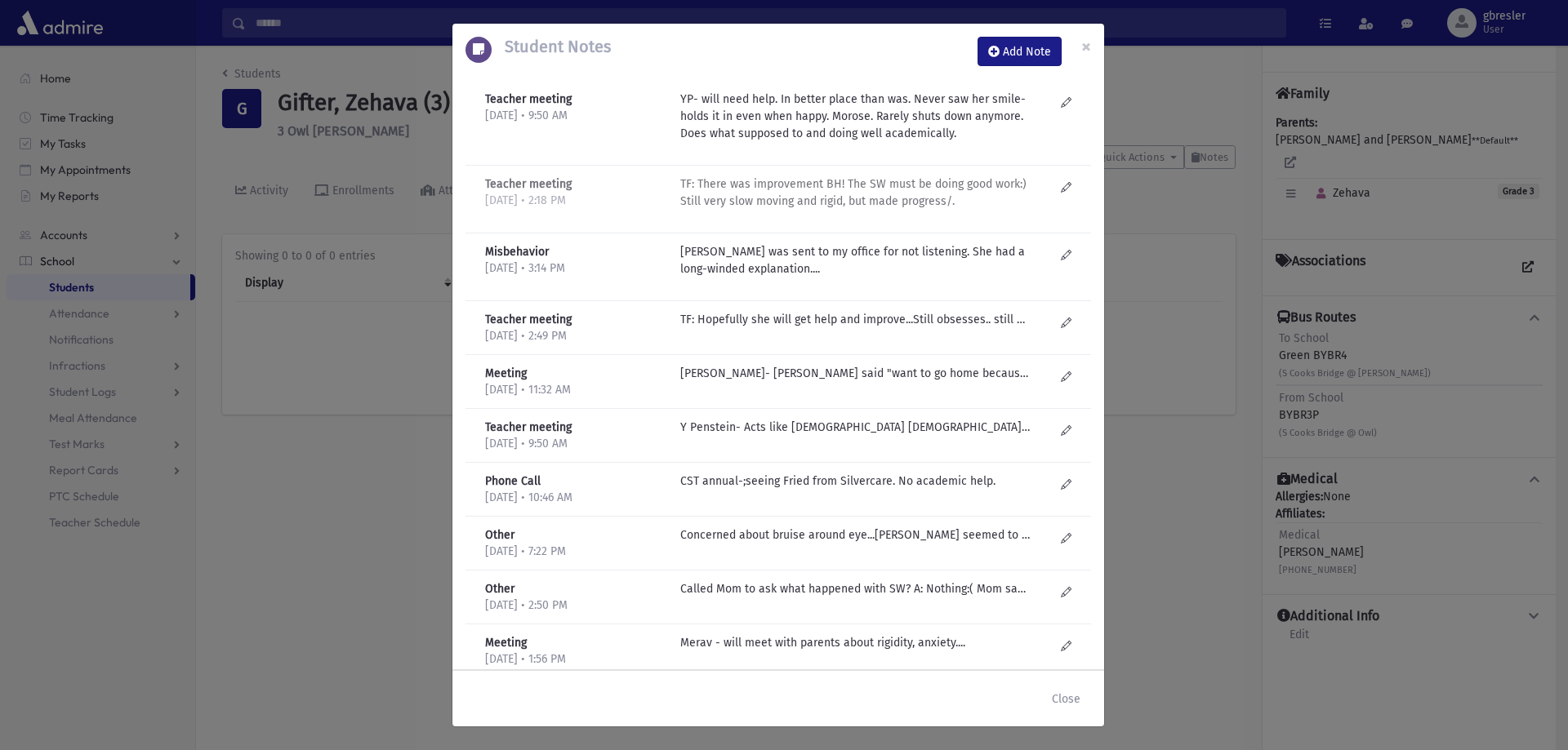
click at [743, 142] on p "TF: There was improvement BH! The SW must be doing good work:) Still very slow …" at bounding box center [854, 116] width 350 height 51
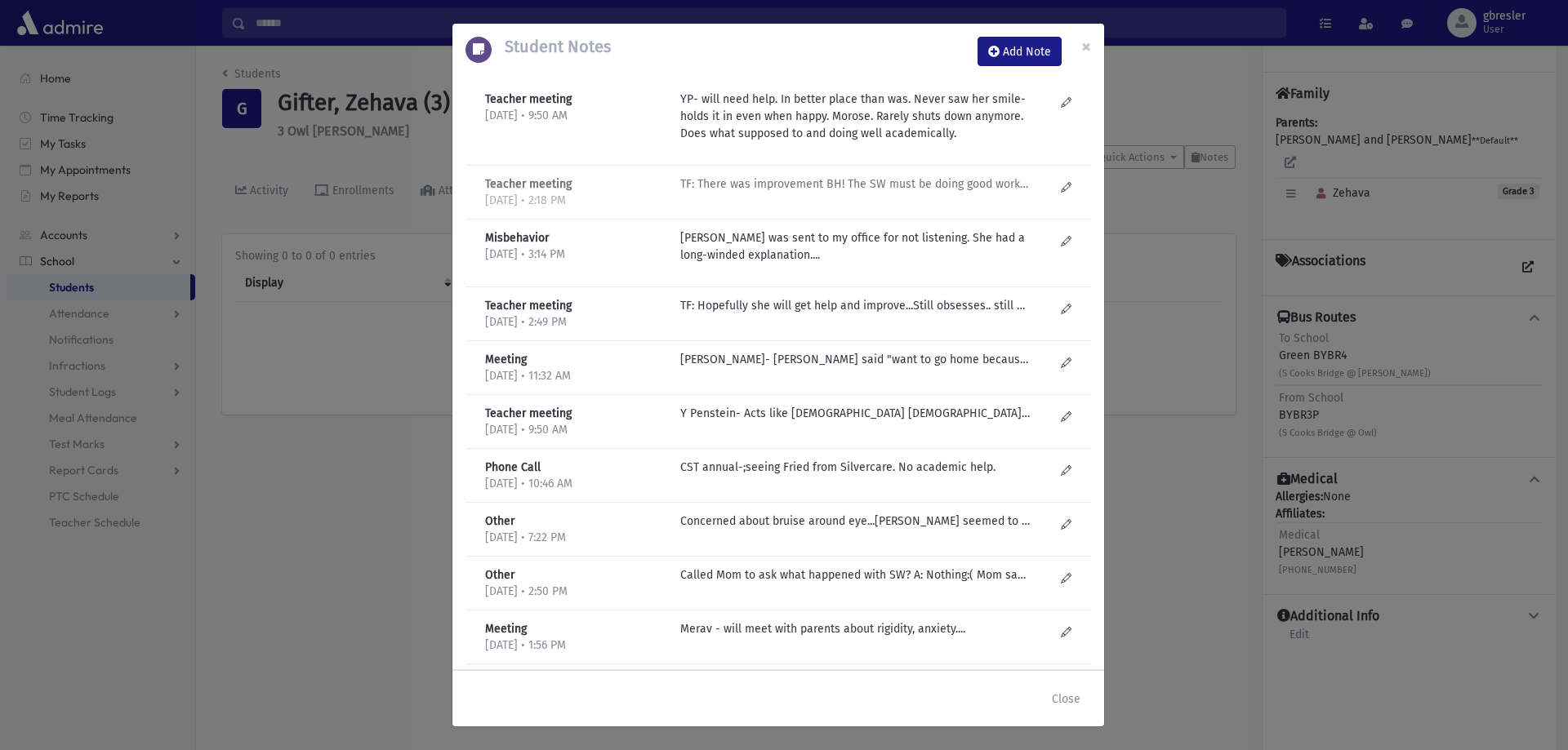
click at [760, 175] on p "TF: There was improvement BH! The SW must be doing good work:) Still very slow …" at bounding box center [854, 184] width 350 height 17
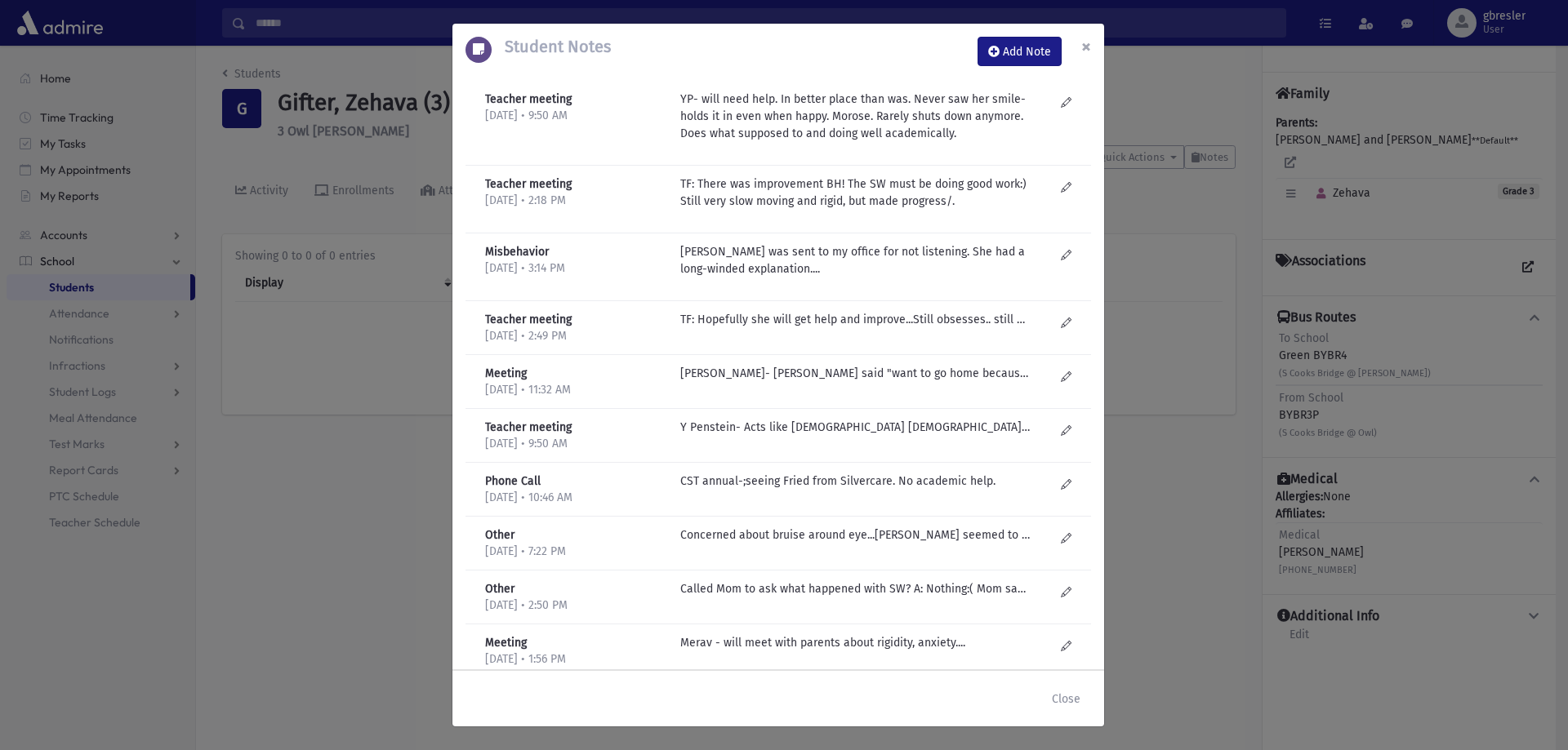
click at [1083, 42] on span "×" at bounding box center [1086, 46] width 10 height 23
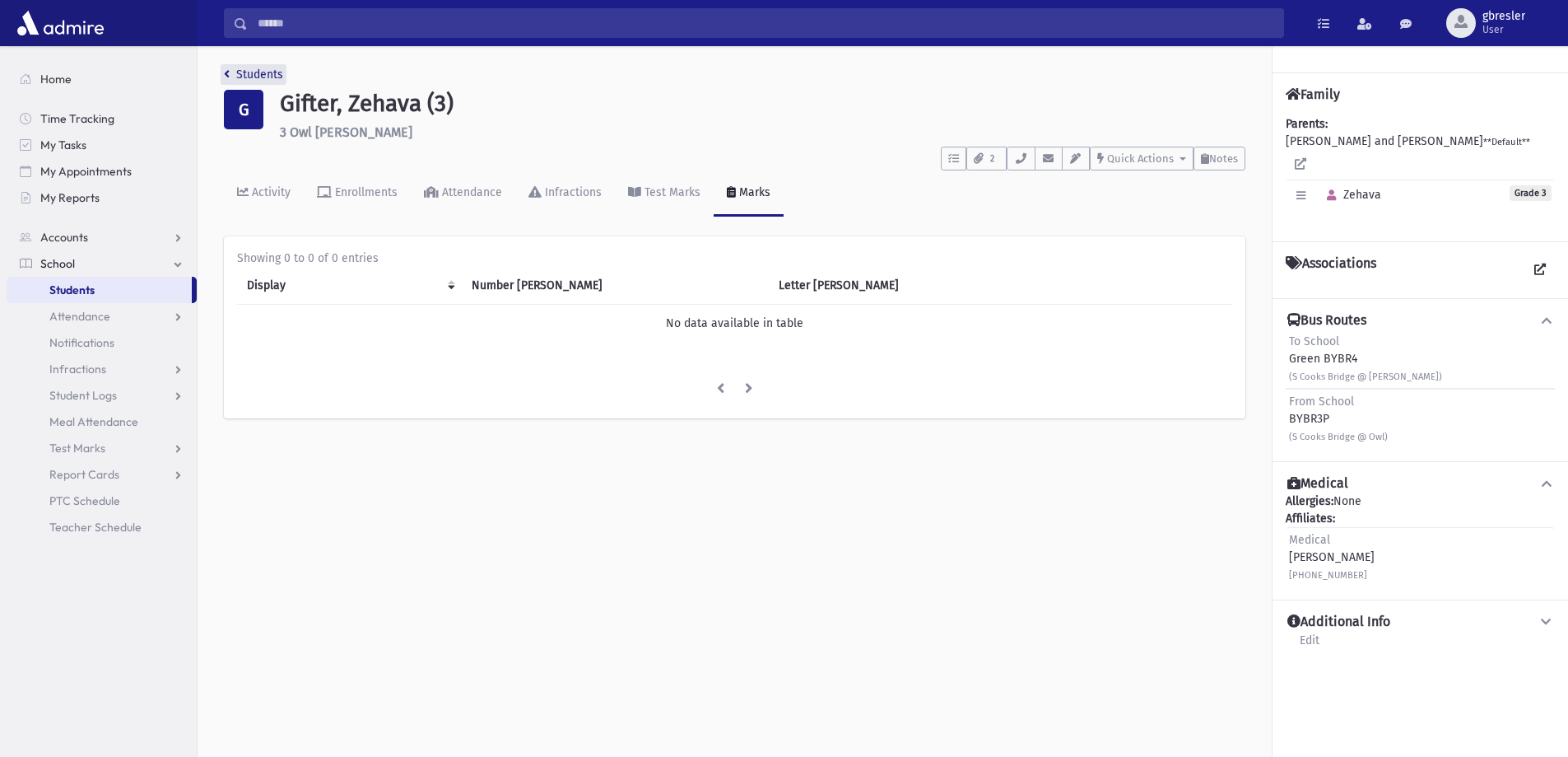
click at [237, 76] on link "Students" at bounding box center [254, 74] width 59 height 14
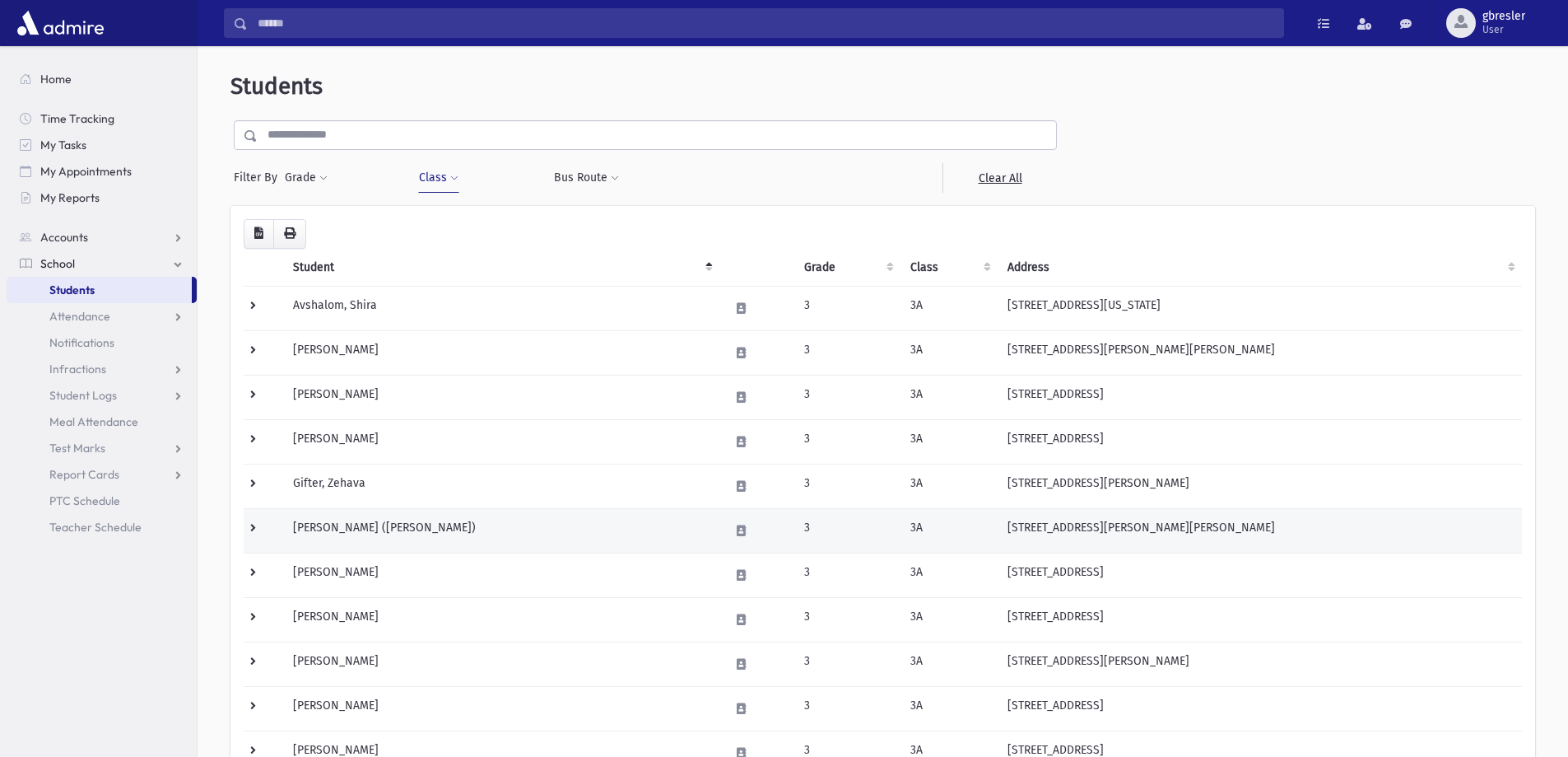
click at [345, 525] on td "[PERSON_NAME] ([PERSON_NAME])" at bounding box center [501, 530] width 436 height 45
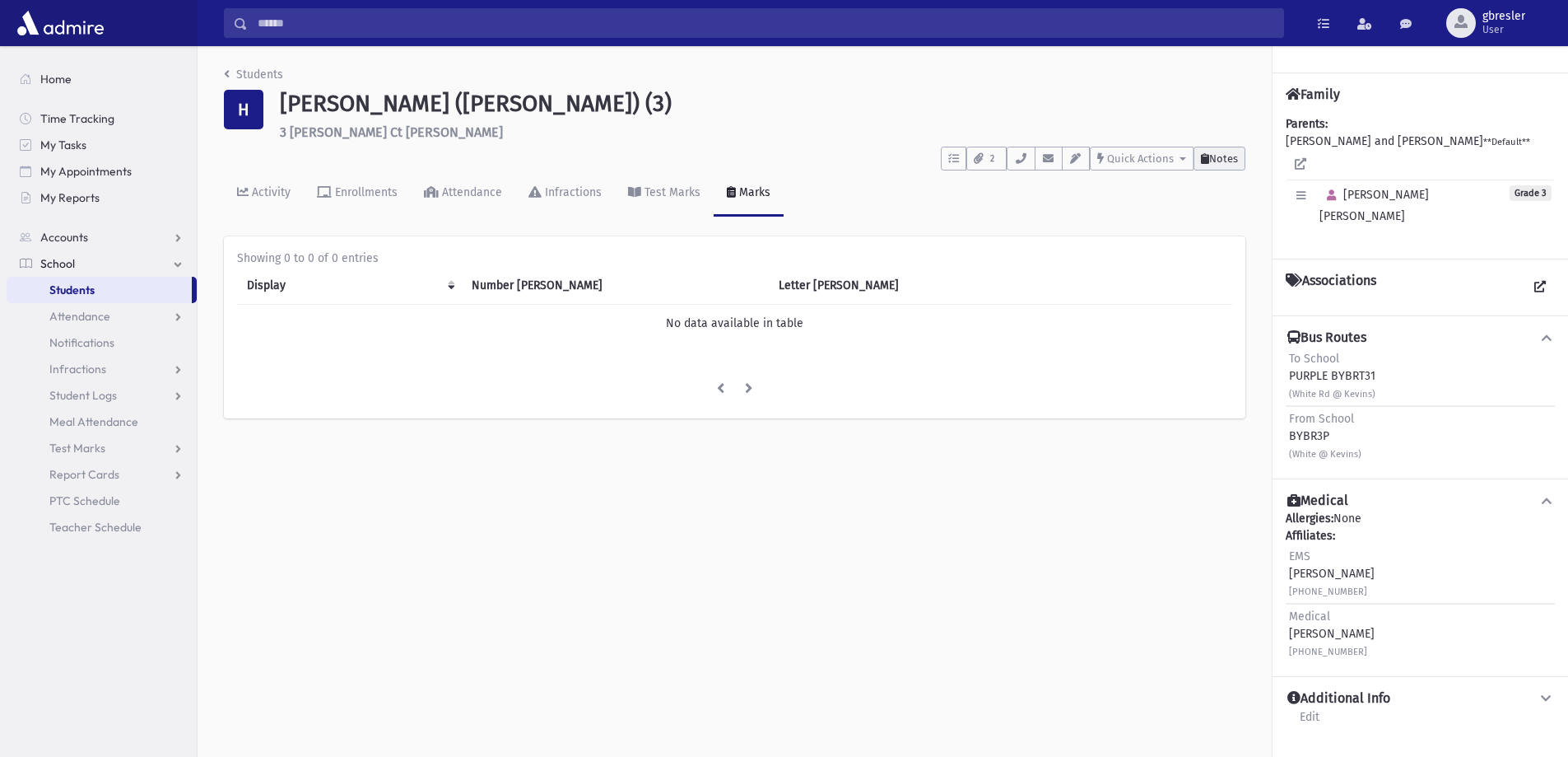
click at [1224, 156] on span "Notes" at bounding box center [1223, 158] width 29 height 13
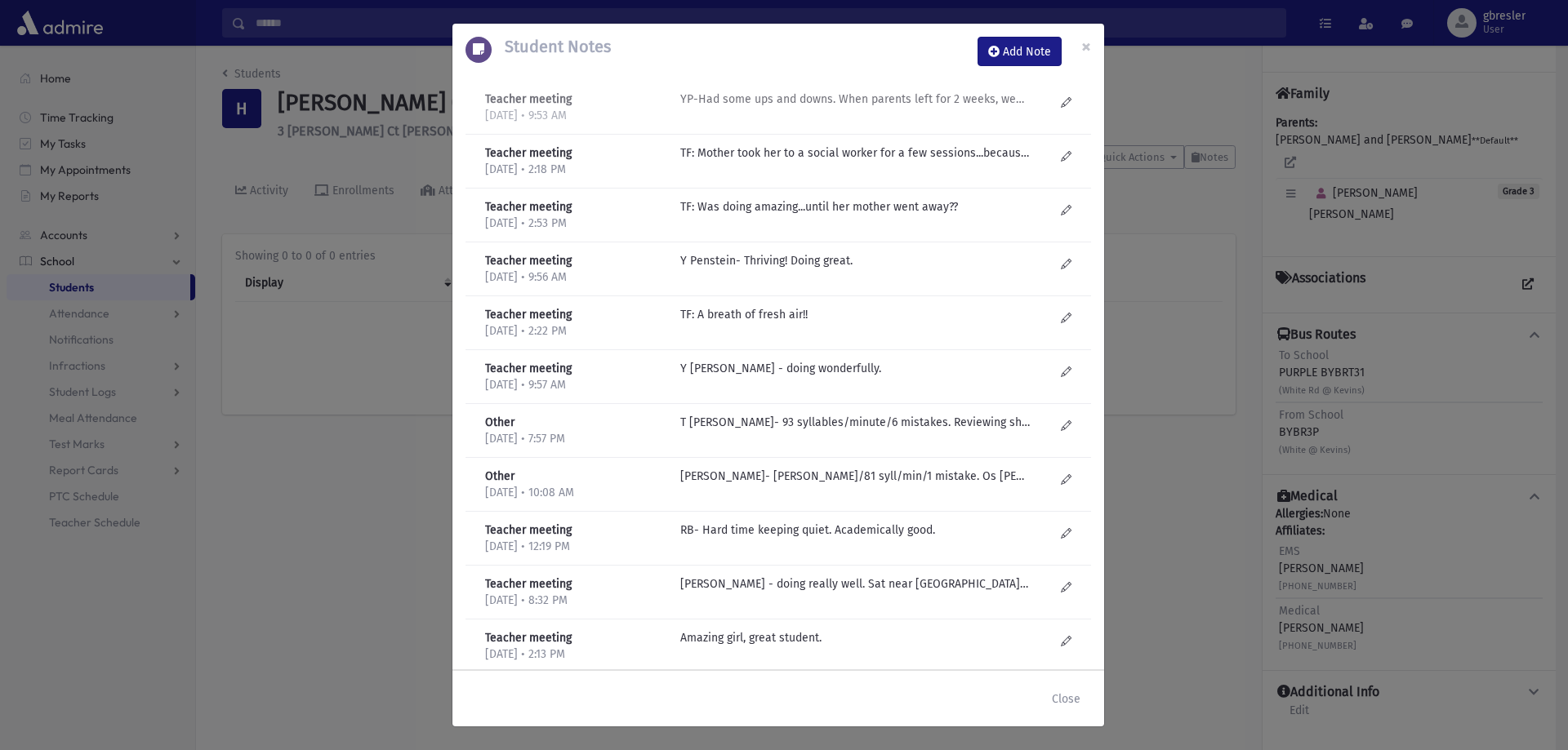
click at [944, 105] on p "YP-Had some ups and downs. When parents left for 2 weeks, went downhill. Sent t…" at bounding box center [854, 99] width 350 height 17
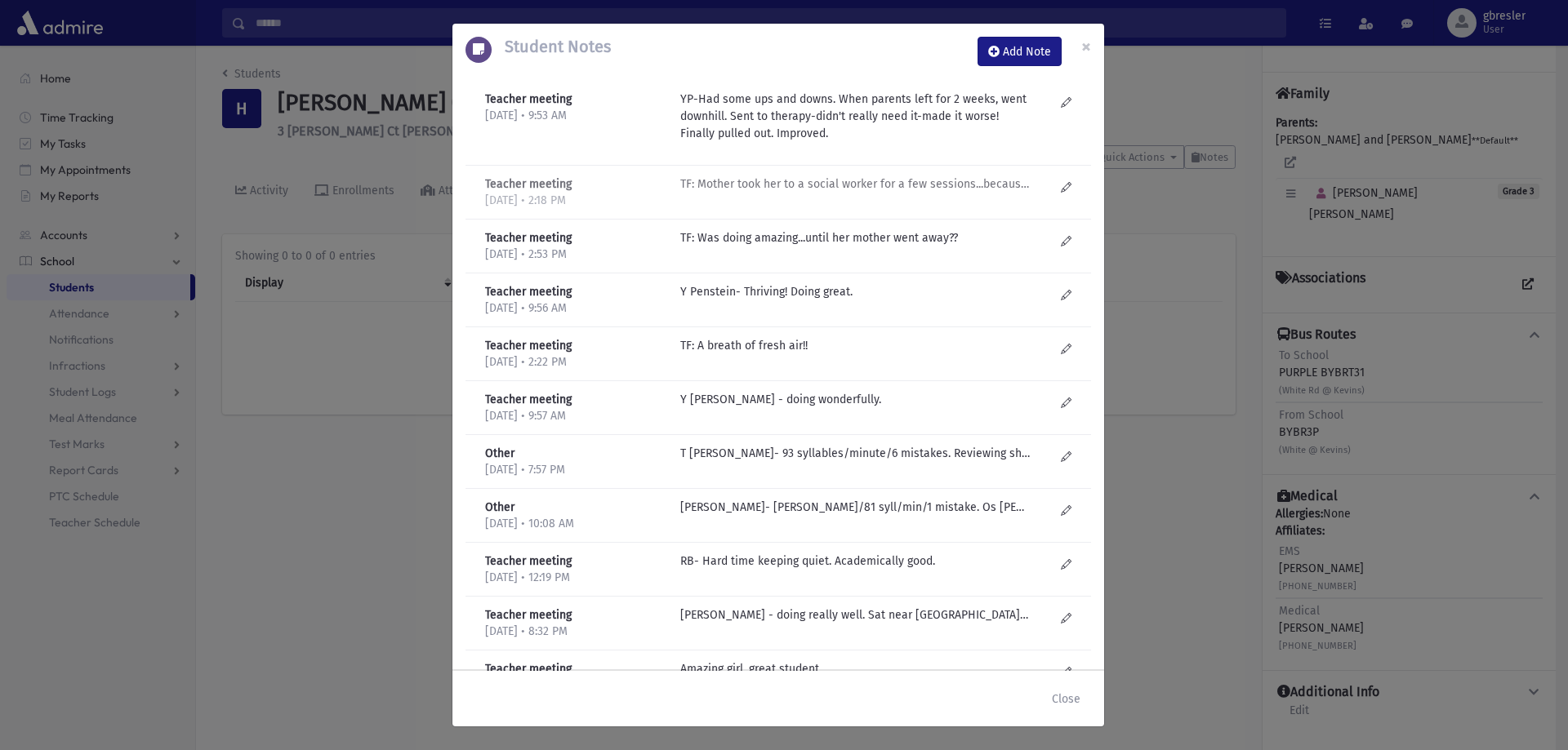
click at [854, 192] on p "TF: Mother took her to a social worker for a few sessions...because Sophie was …" at bounding box center [854, 184] width 350 height 17
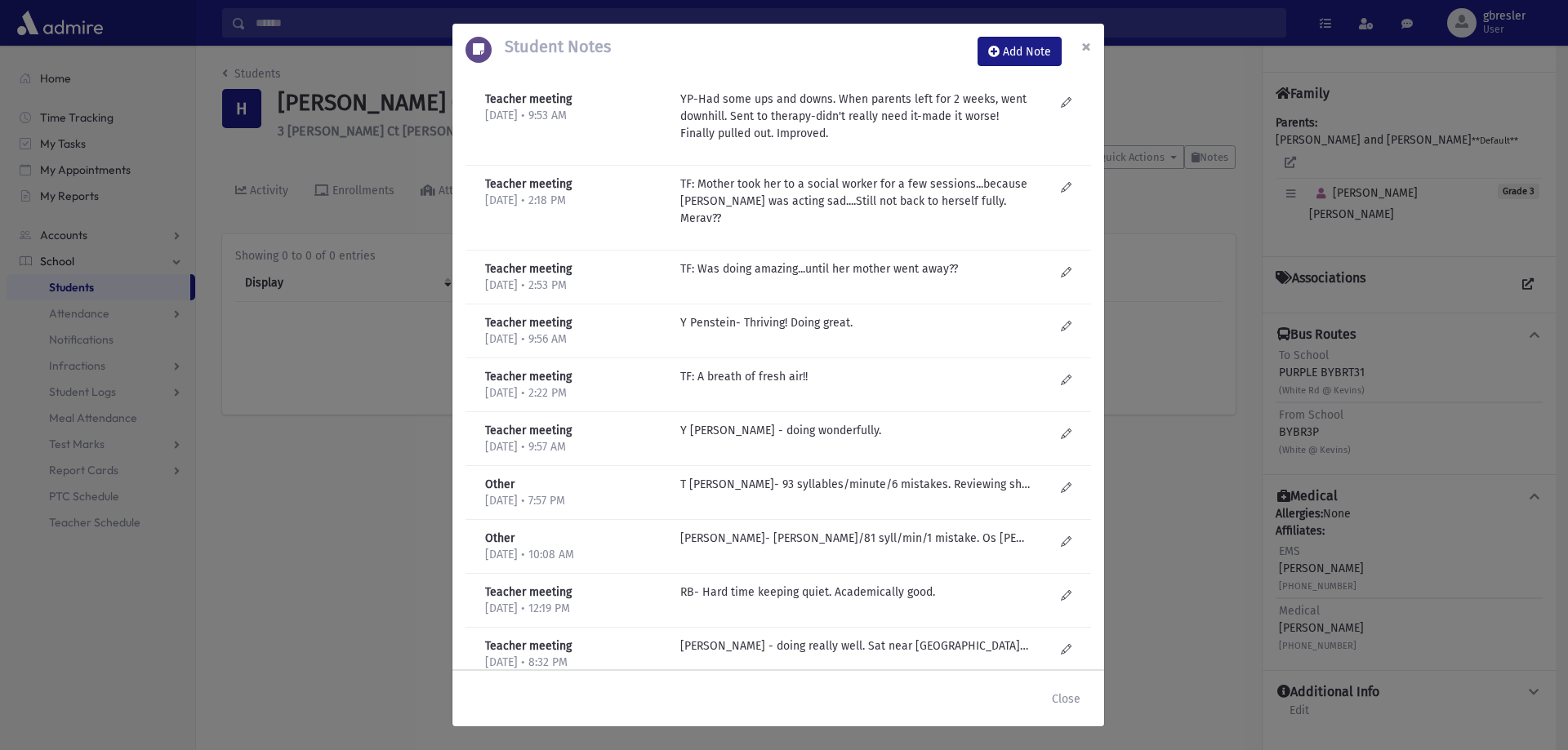
click at [1088, 45] on span "×" at bounding box center [1086, 46] width 10 height 23
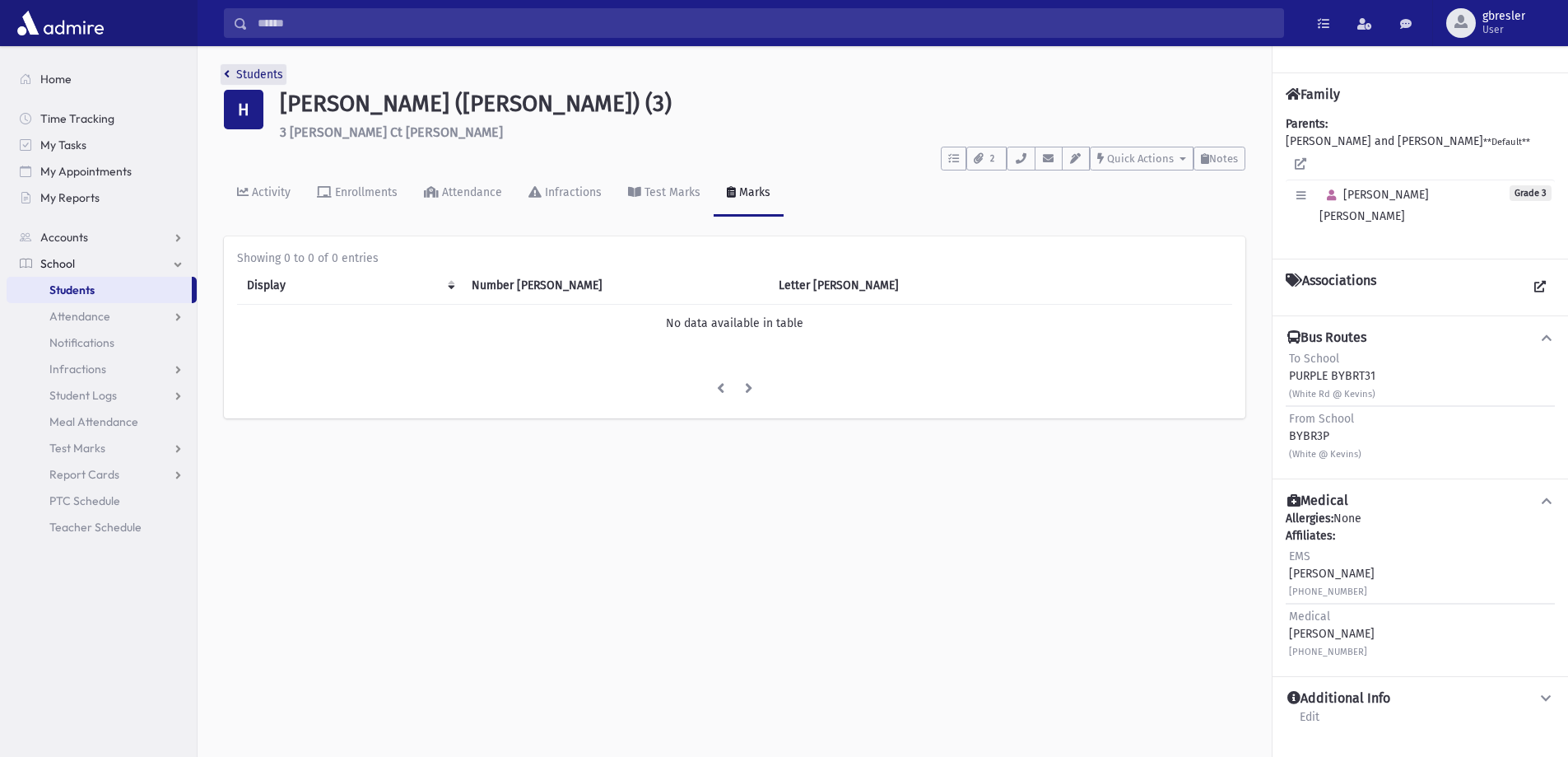
click at [255, 72] on link "Students" at bounding box center [254, 74] width 59 height 14
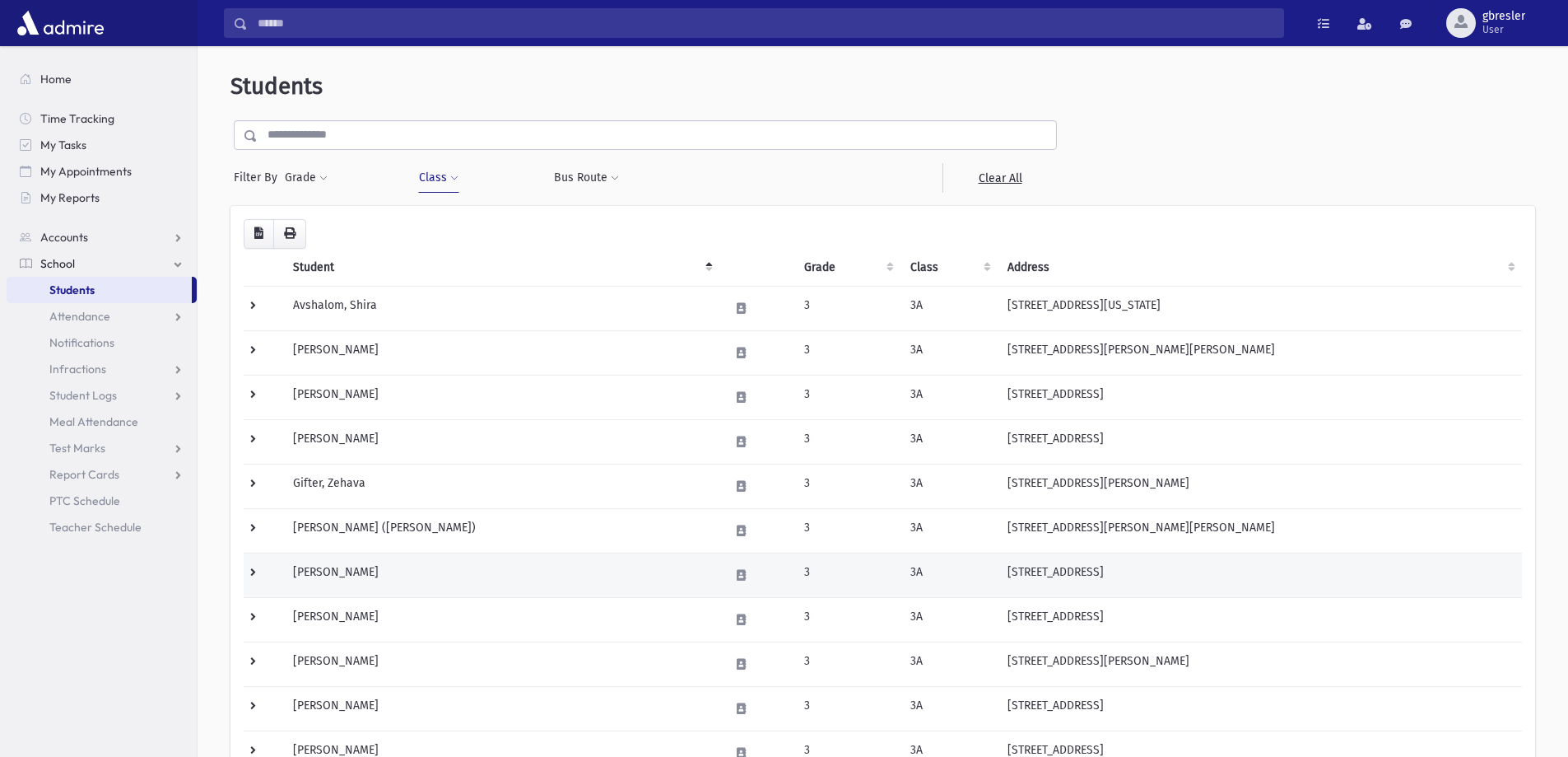
click at [314, 573] on td "[PERSON_NAME]" at bounding box center [501, 574] width 436 height 45
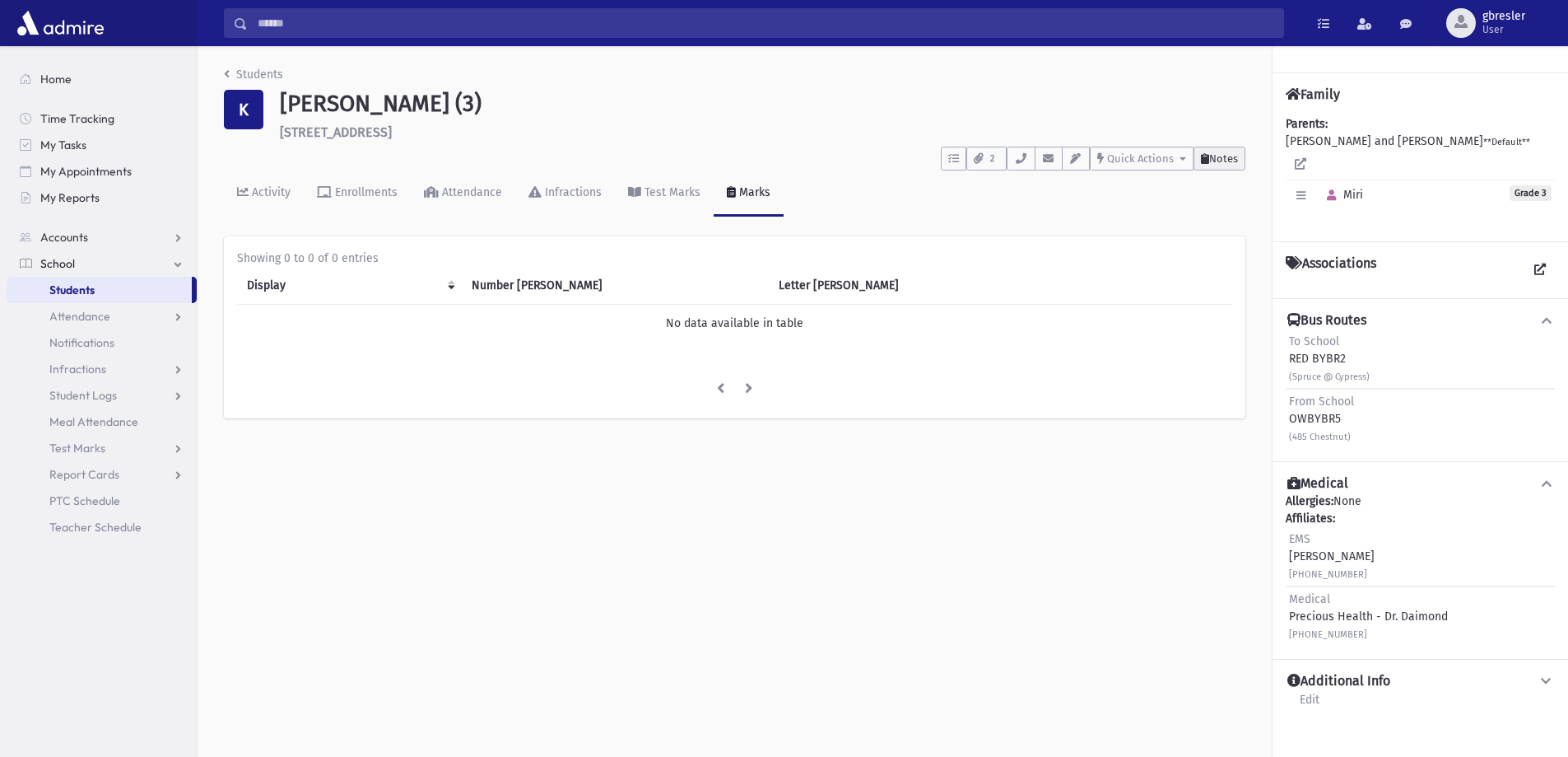
click at [1229, 156] on span "Notes" at bounding box center [1223, 158] width 29 height 13
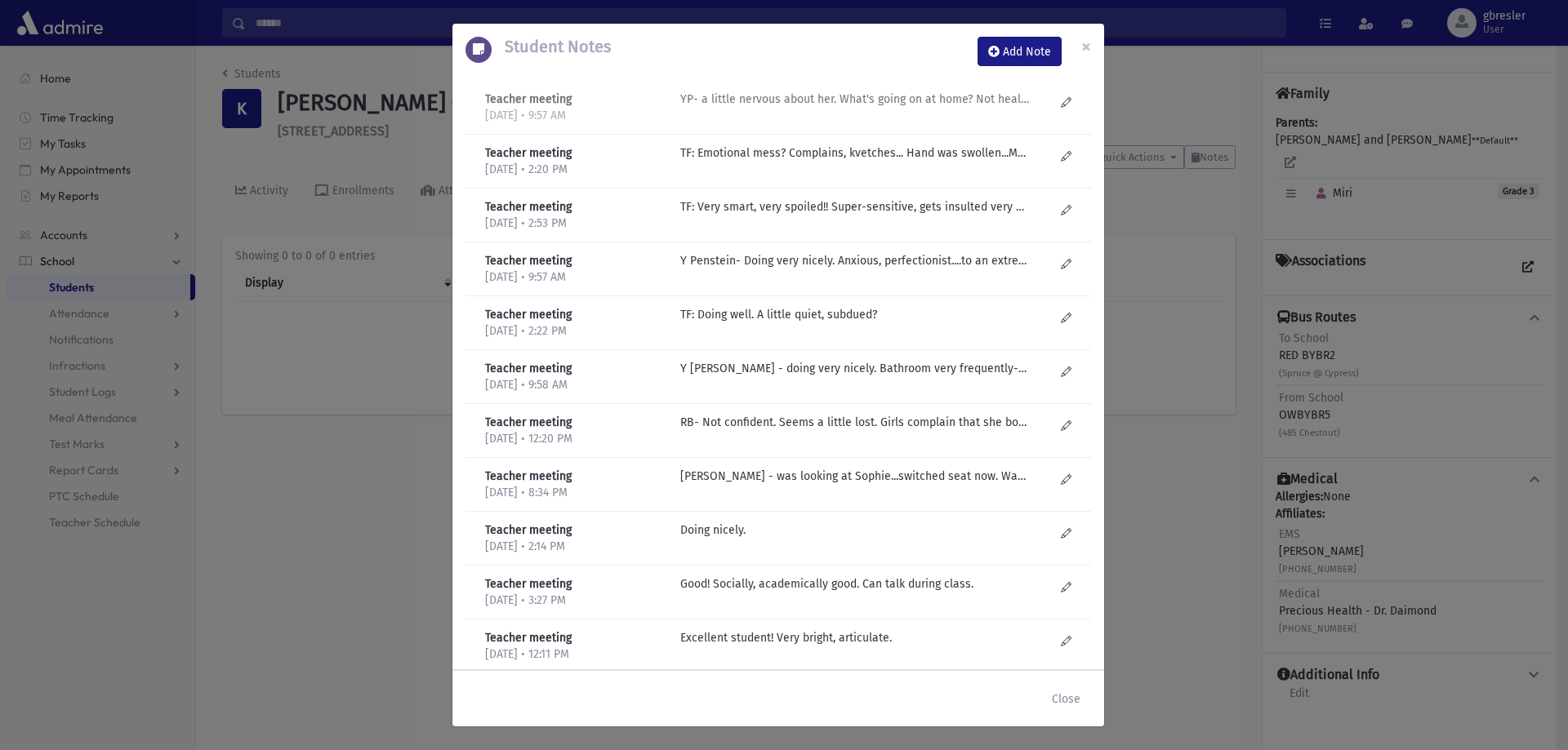
click at [972, 104] on p "YP- a little nervous about her. What's going on at home? Not healthy environmen…" at bounding box center [854, 99] width 350 height 17
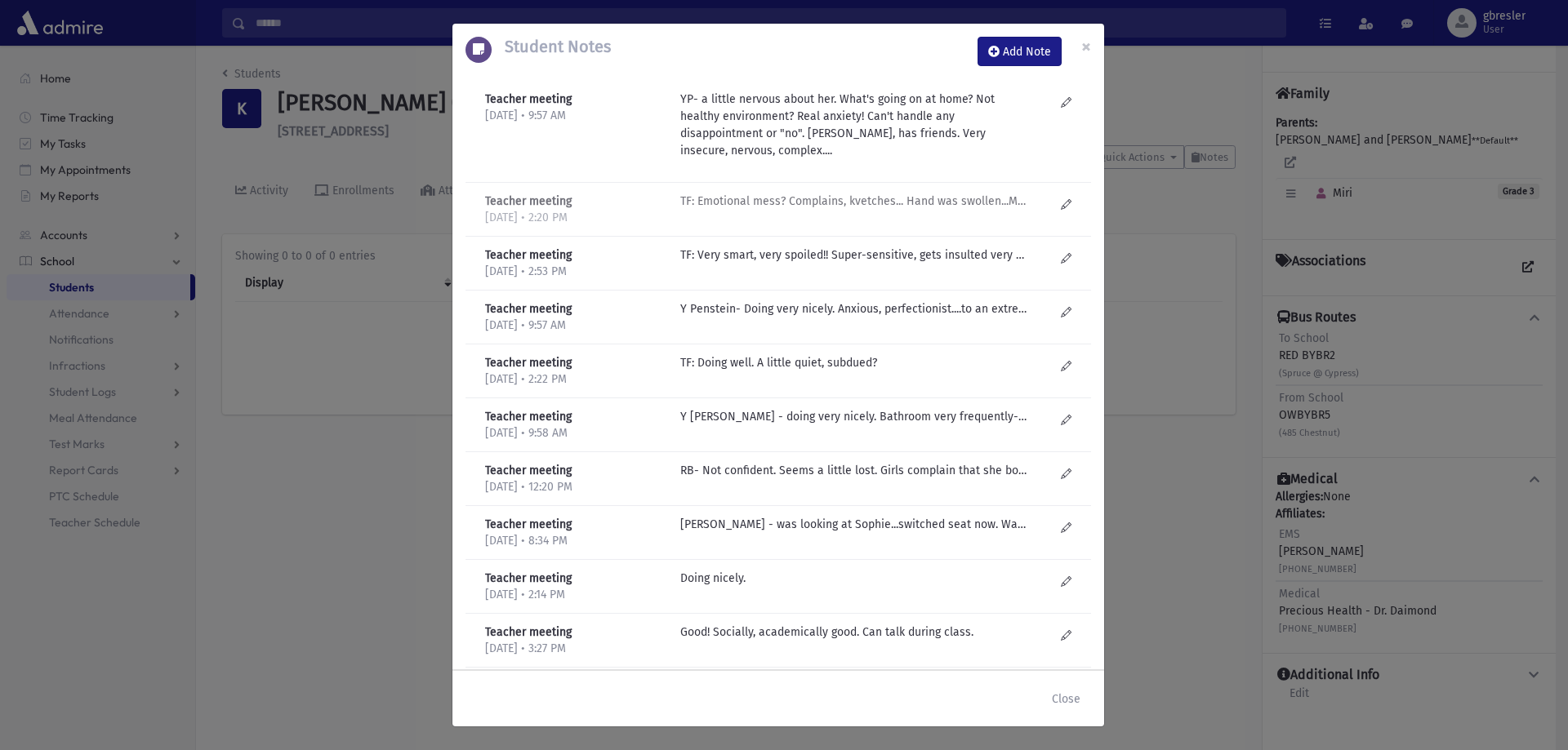
click at [901, 204] on p "TF: Emotional mess? Complains, kvetches... Hand was swollen...Mother didn't wan…" at bounding box center [854, 201] width 350 height 17
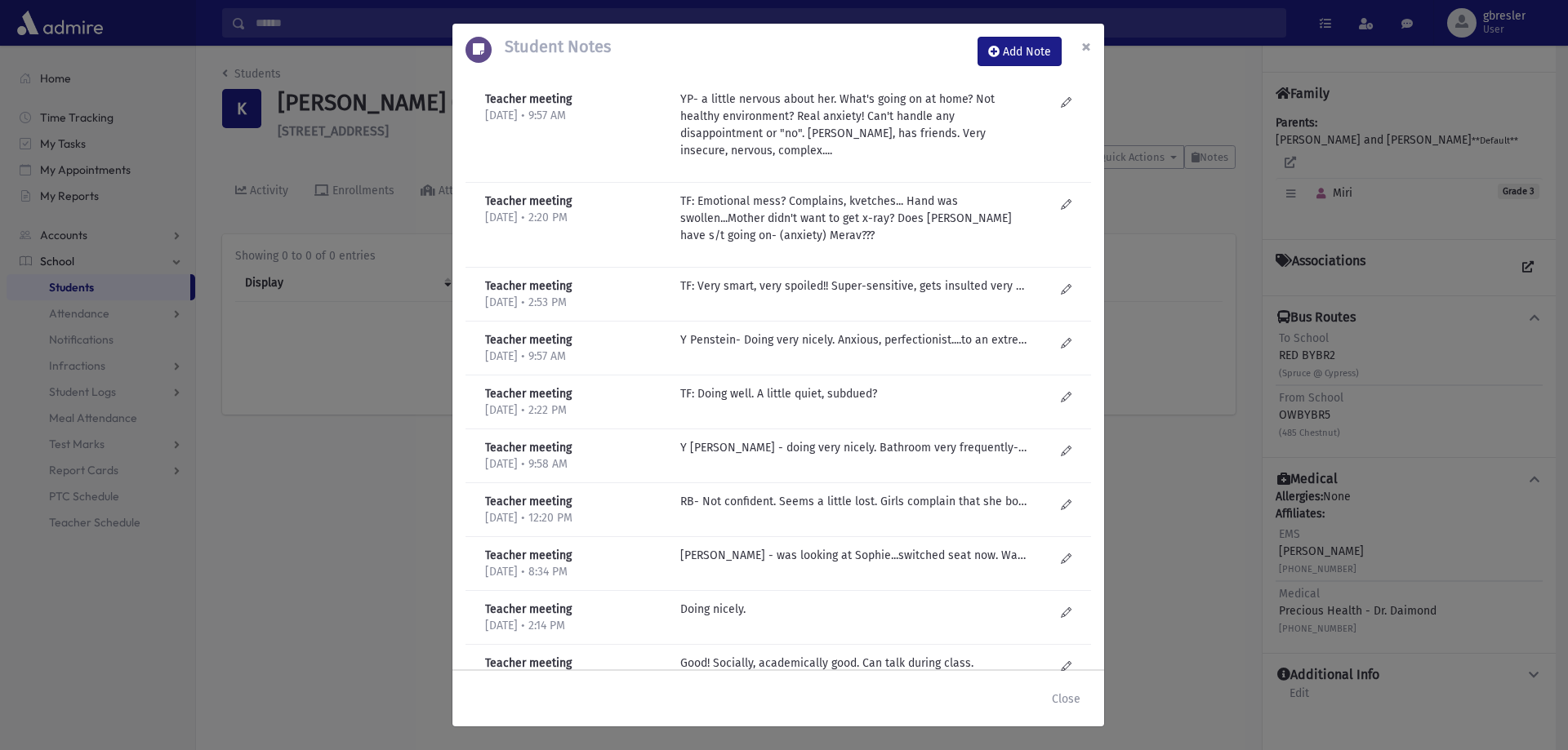
click at [1091, 50] on button "×" at bounding box center [1086, 46] width 36 height 46
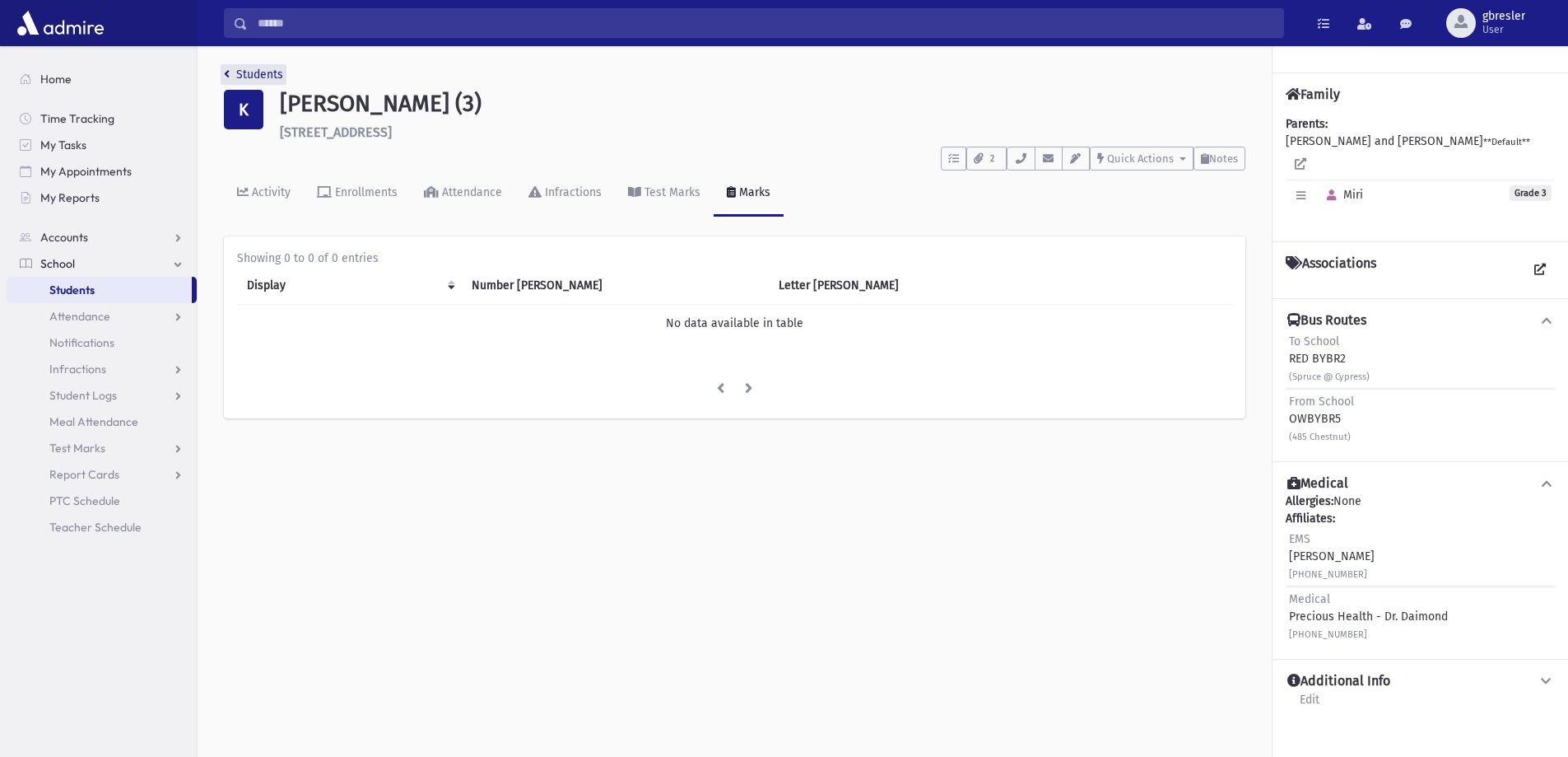
click at [281, 77] on link "Students" at bounding box center [254, 74] width 59 height 14
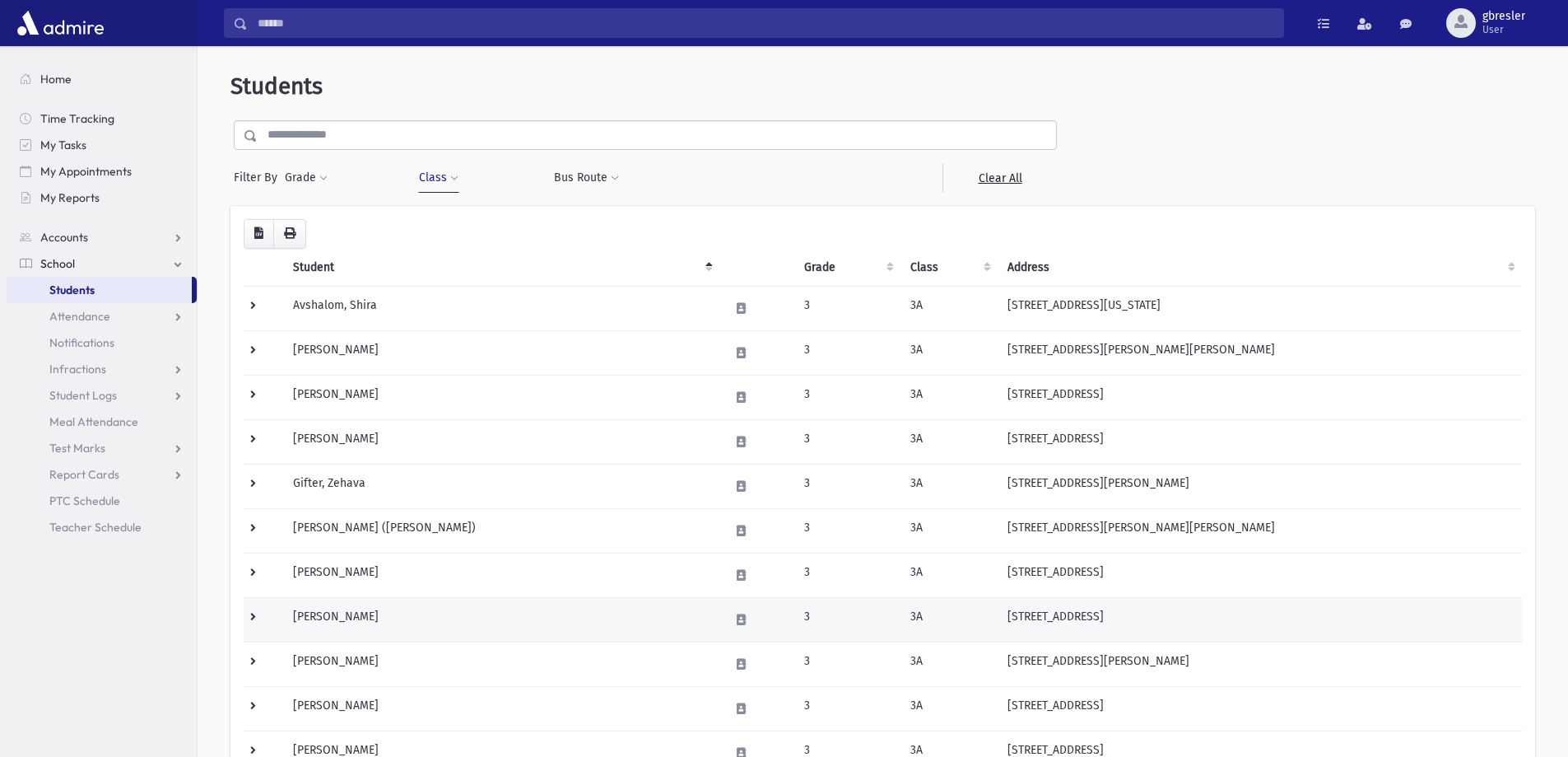
click at [329, 615] on td "[PERSON_NAME]" at bounding box center [501, 619] width 436 height 45
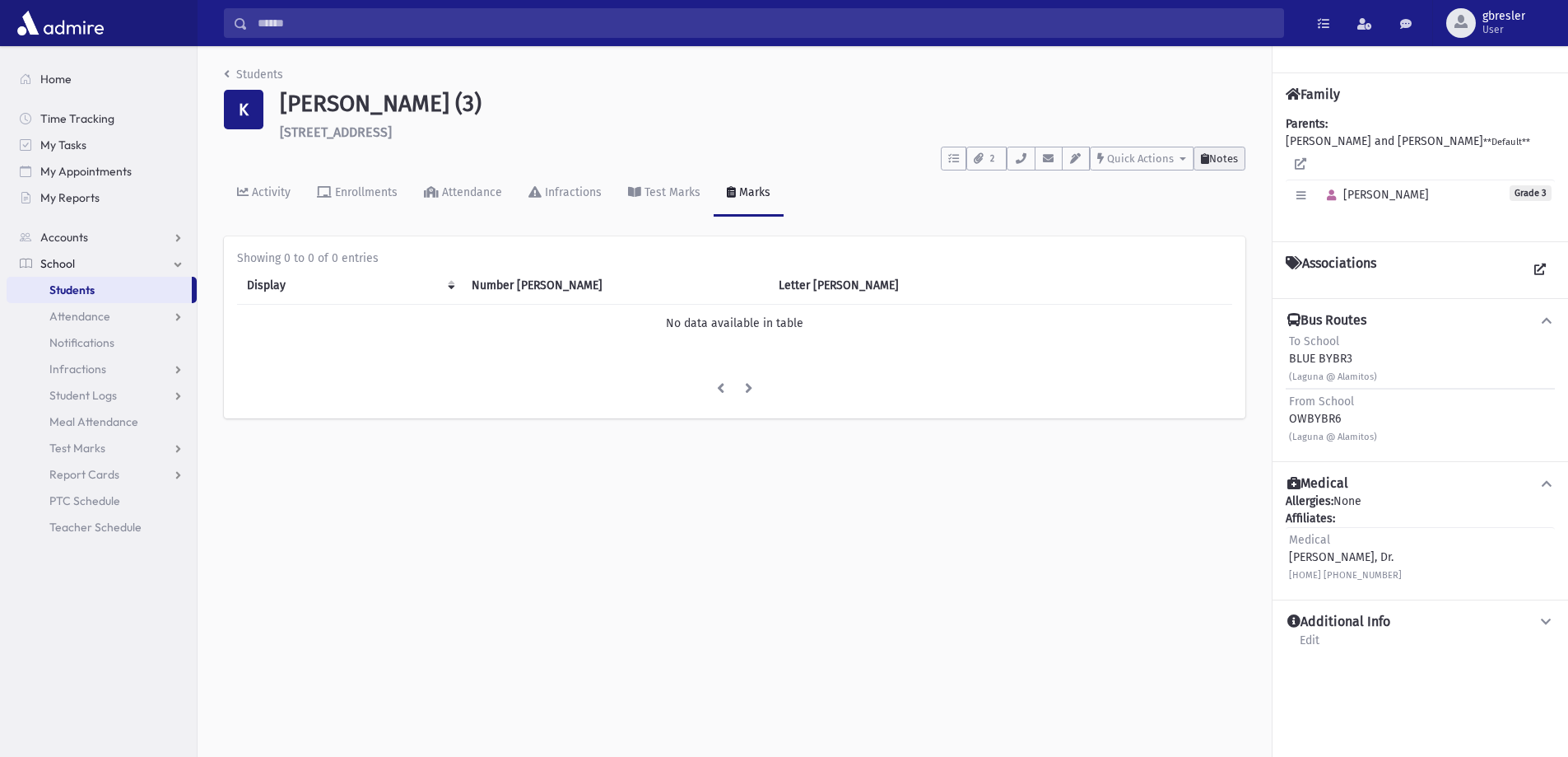
click at [1211, 151] on button "Notes" at bounding box center [1219, 158] width 52 height 24
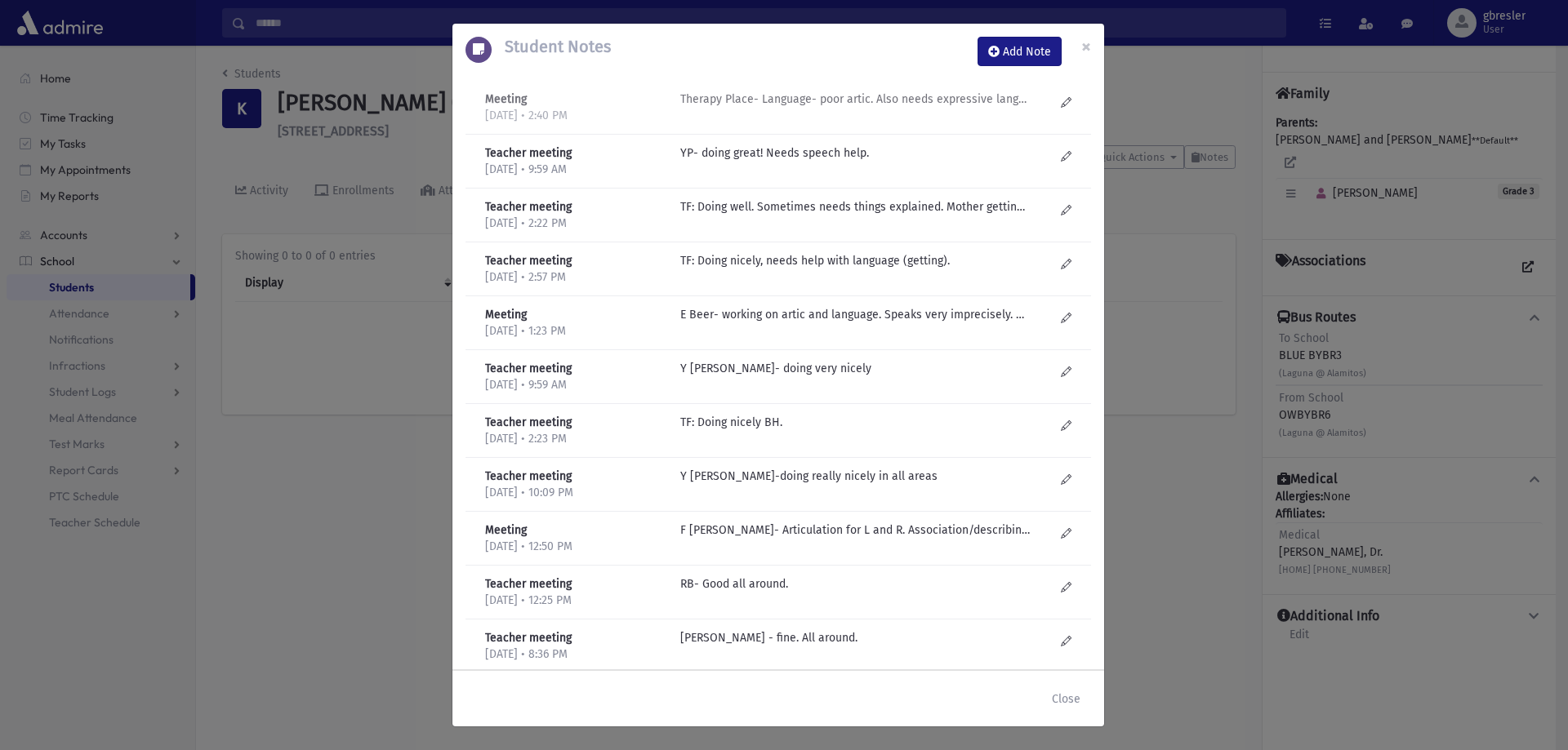
click at [823, 105] on p "Therapy Place- Language- poor artic. Also needs expressive language. Working on…" at bounding box center [854, 99] width 350 height 17
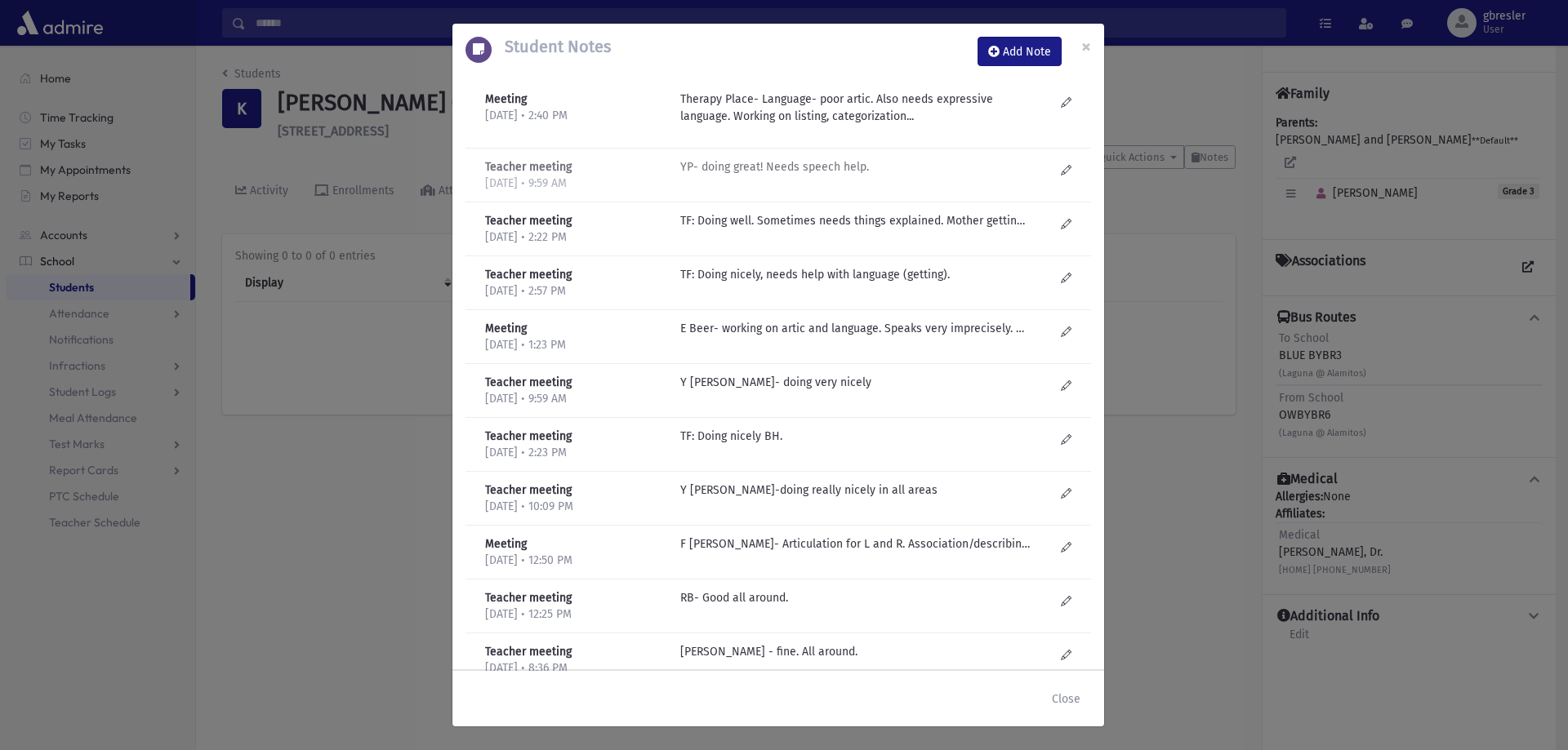
click at [797, 167] on p "YP- doing great! Needs speech help." at bounding box center [854, 167] width 350 height 17
click at [790, 224] on p "TF: Doing well. Sometimes needs things explained. Mother getting her private La…" at bounding box center [854, 220] width 350 height 17
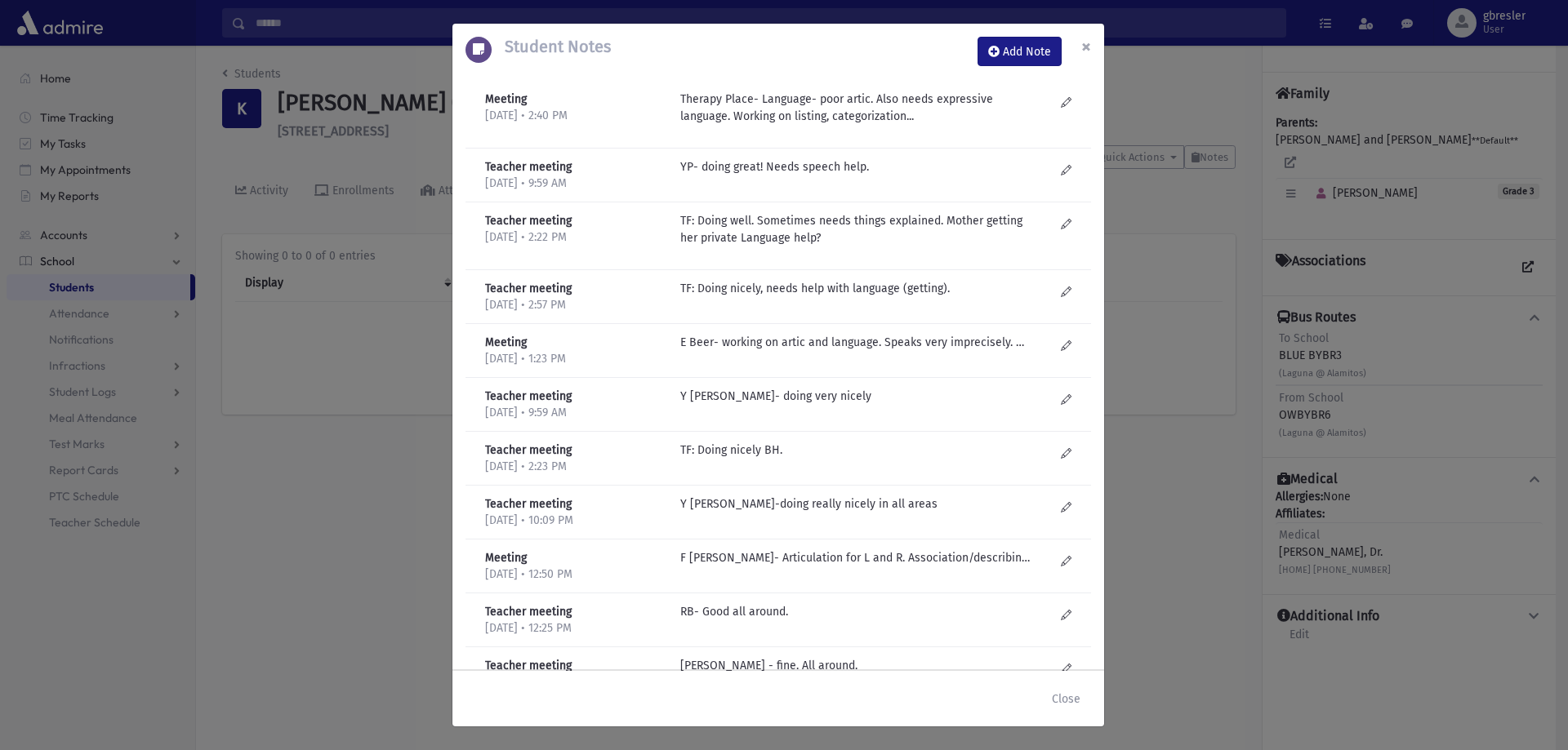
click at [1081, 42] on span "×" at bounding box center [1086, 46] width 10 height 23
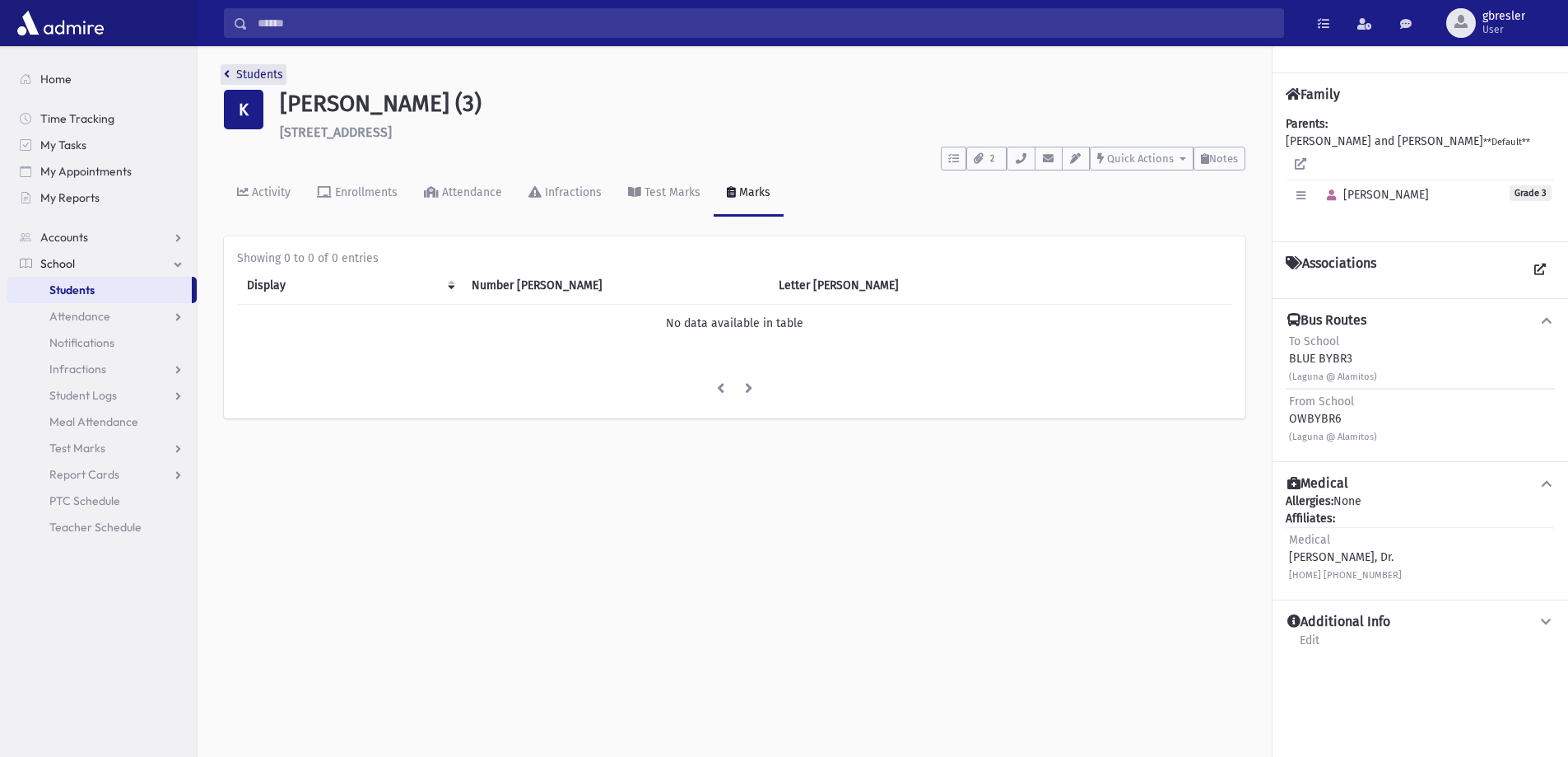
click at [267, 80] on link "Students" at bounding box center [254, 74] width 59 height 14
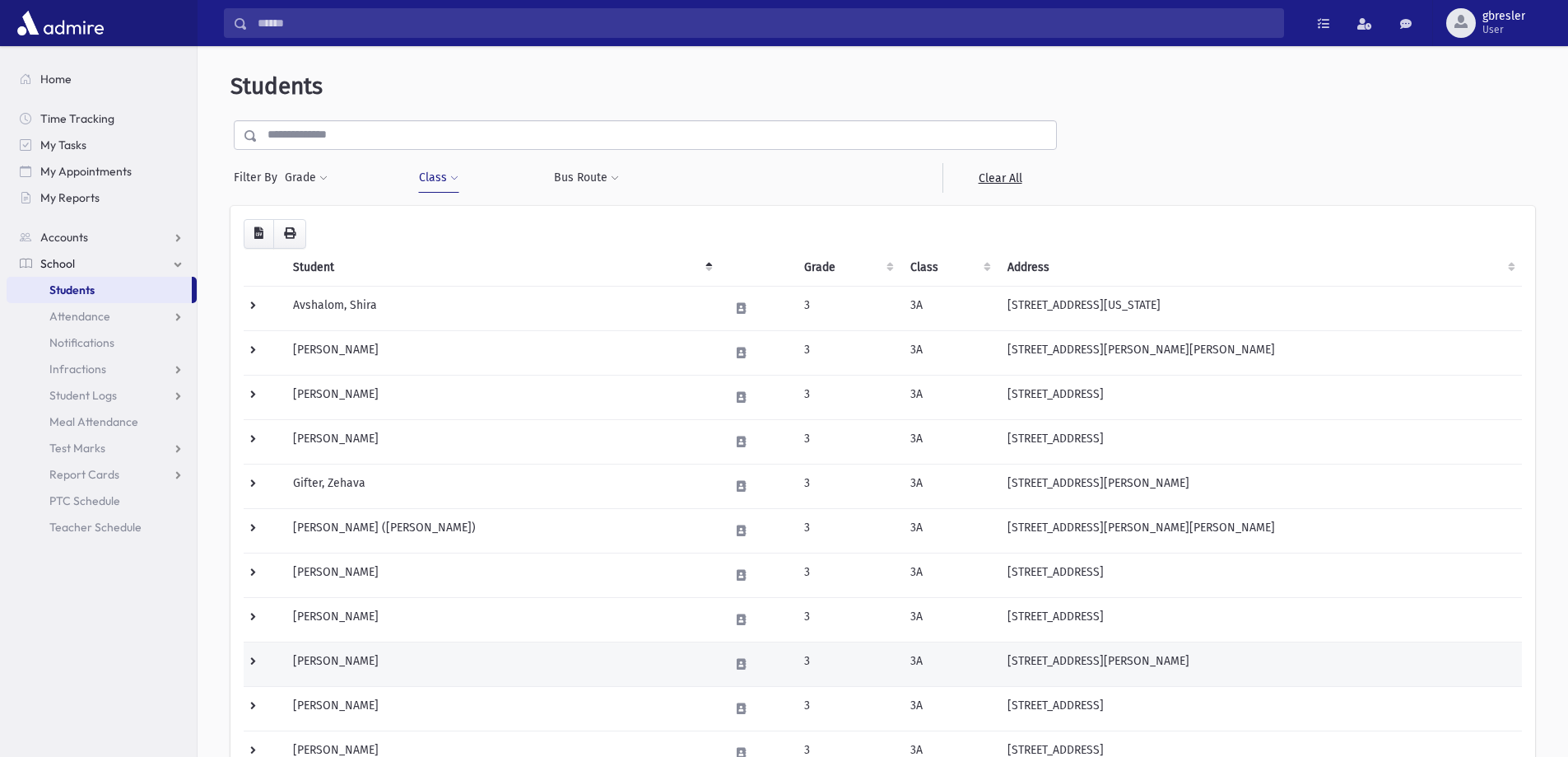
click at [394, 666] on td "[PERSON_NAME]" at bounding box center [501, 664] width 436 height 45
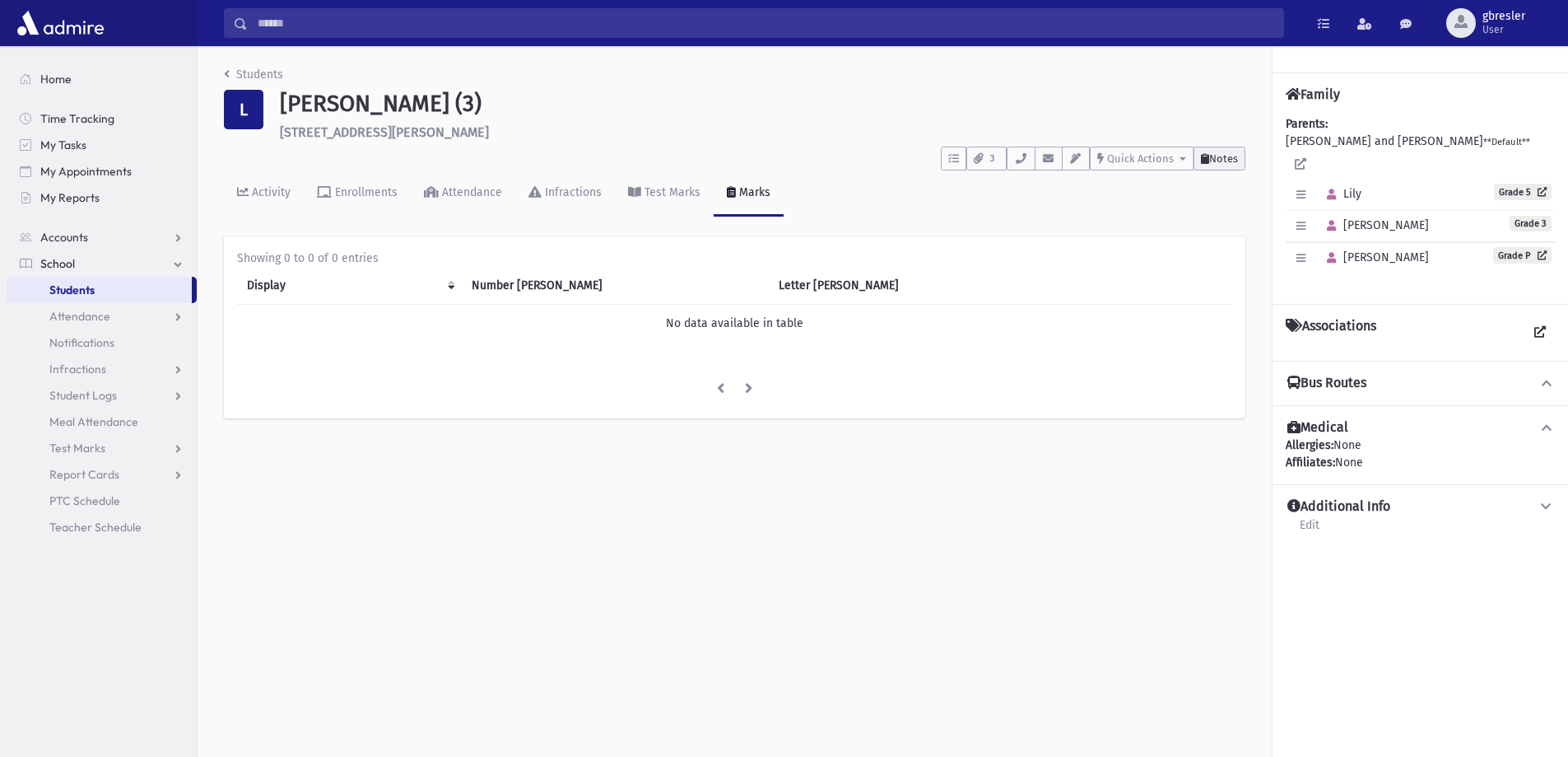
click at [1217, 158] on span "Notes" at bounding box center [1223, 158] width 29 height 13
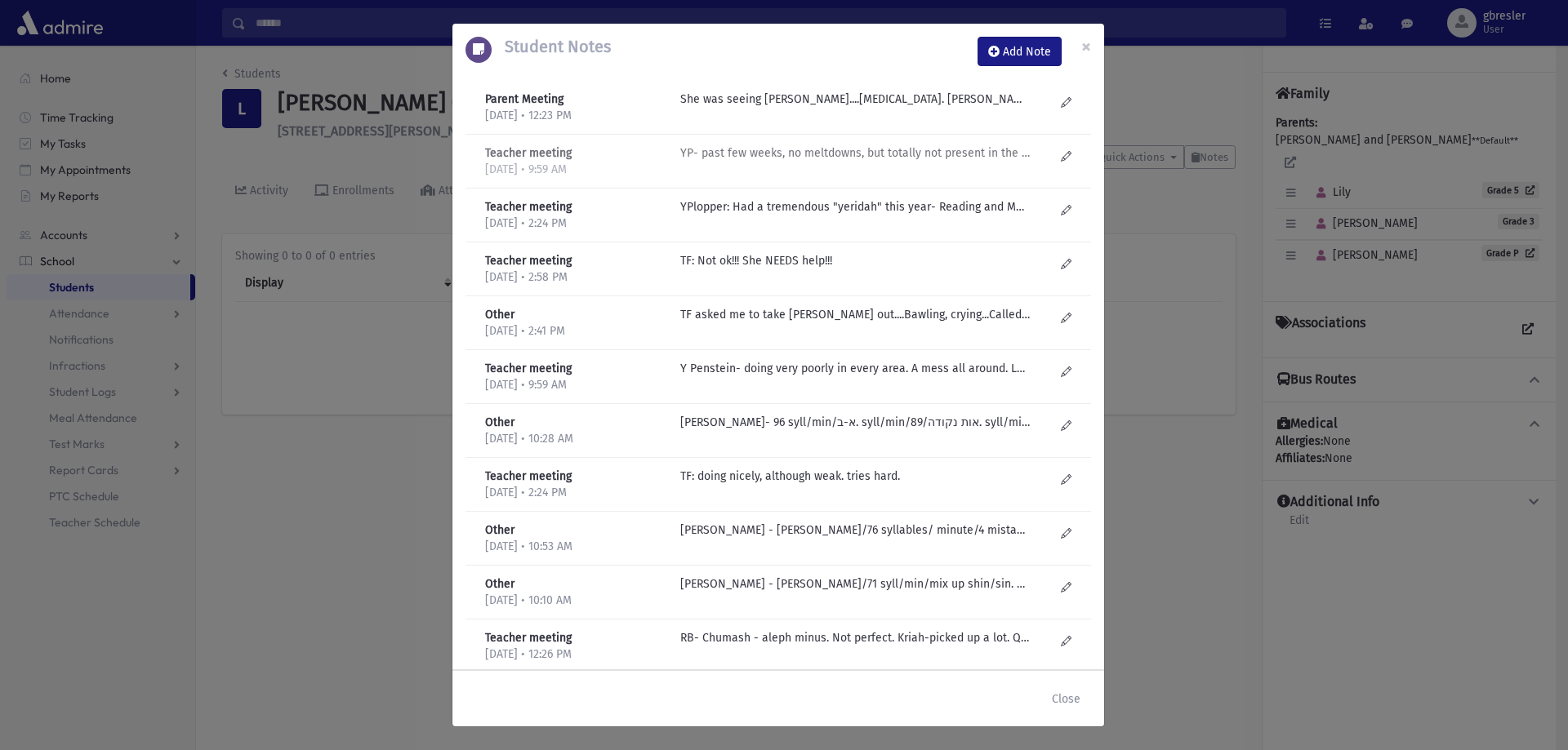
click at [803, 108] on p "YP- past few weeks, no meltdowns, but totally not present in the classroom. Tal…" at bounding box center [854, 99] width 350 height 17
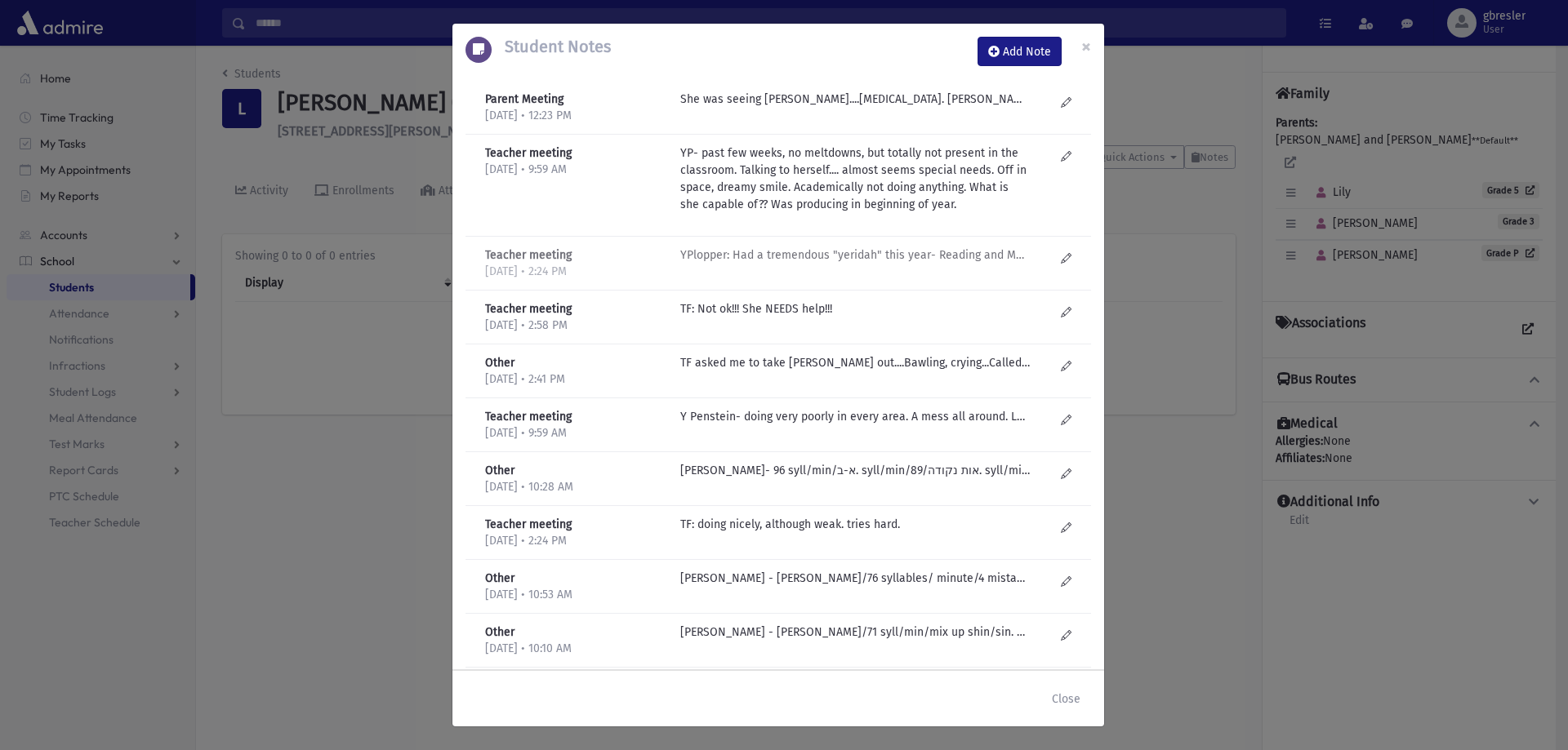
click at [788, 108] on p "YPlopper: Had a tremendous "yeridah" this year- Reading and Math went down-had …" at bounding box center [854, 99] width 350 height 17
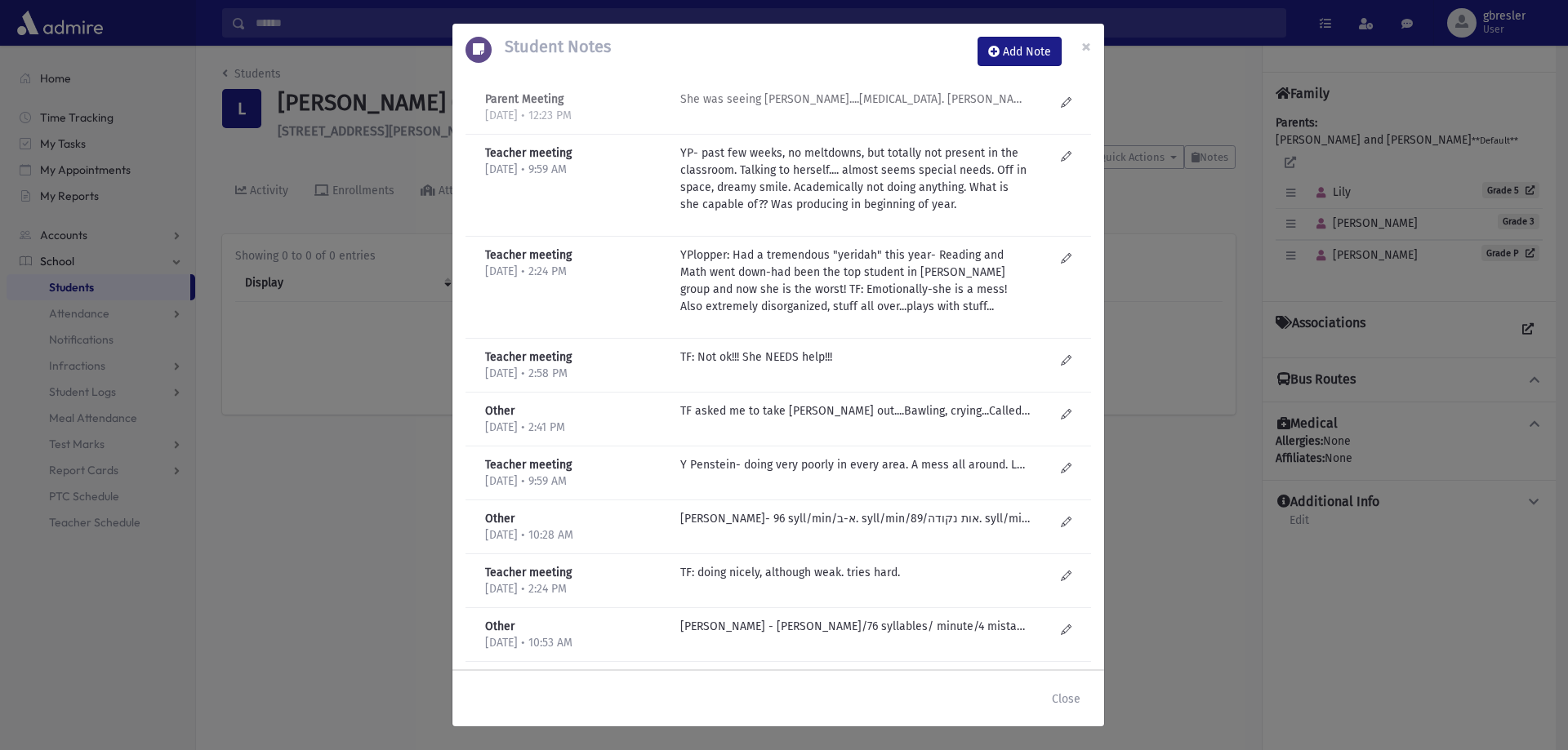
click at [792, 101] on p "She was seeing Nechama Krug....play therapy. Mom says wasn't what she needed. N…" at bounding box center [854, 99] width 350 height 17
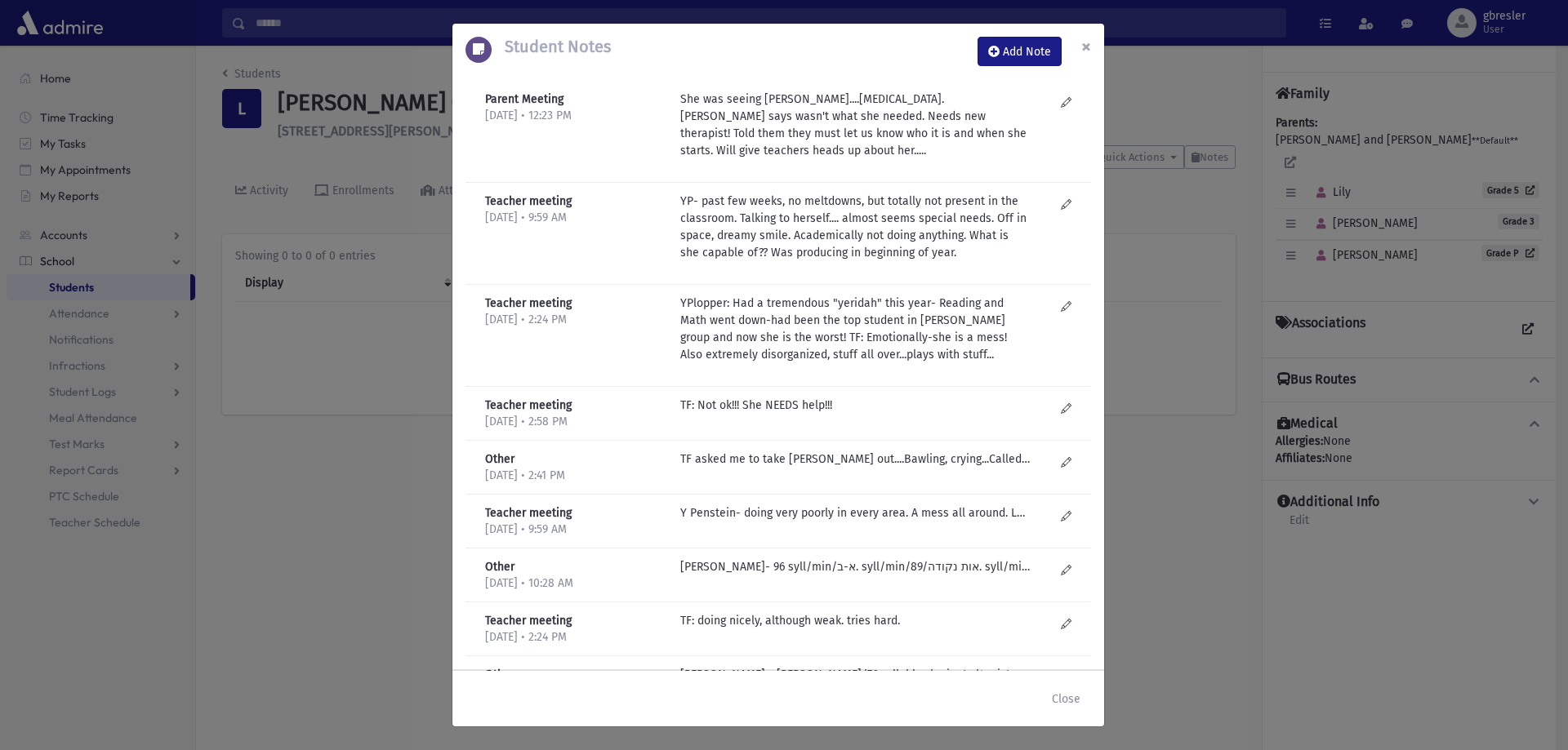
click at [1089, 50] on span "×" at bounding box center [1086, 46] width 10 height 23
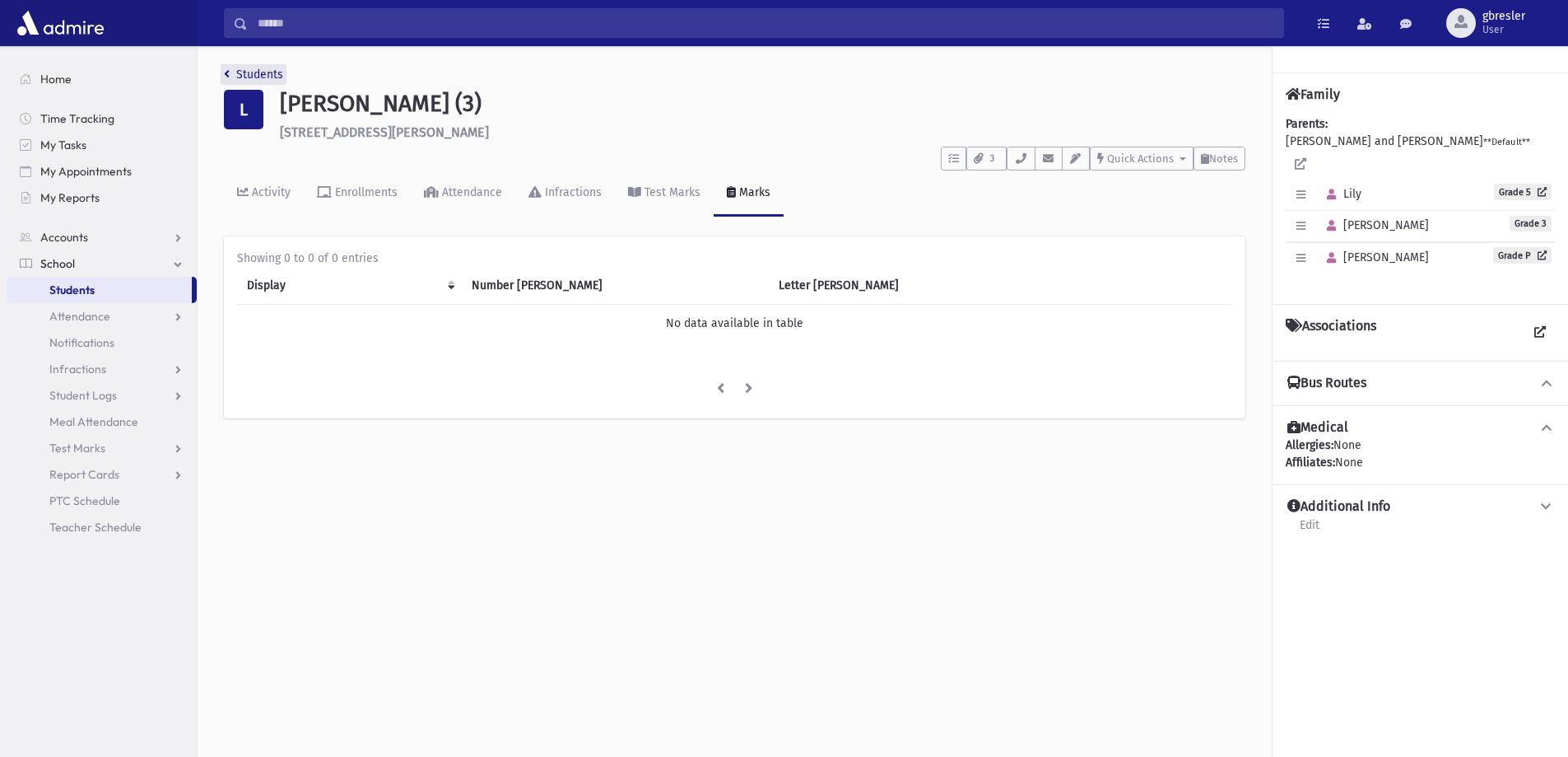
click at [245, 70] on link "Students" at bounding box center [254, 74] width 59 height 14
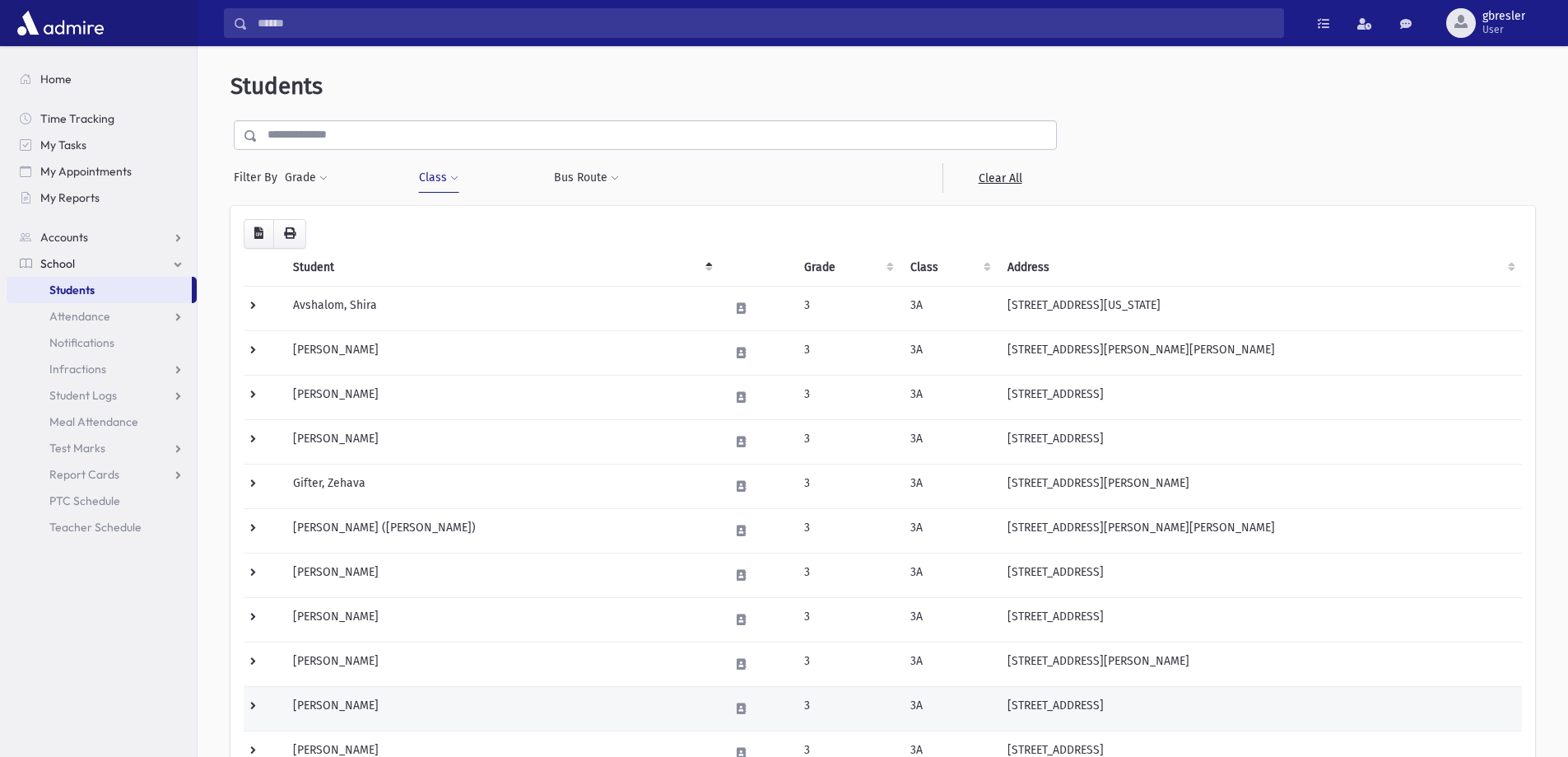
click at [342, 699] on td "[PERSON_NAME]" at bounding box center [501, 708] width 436 height 45
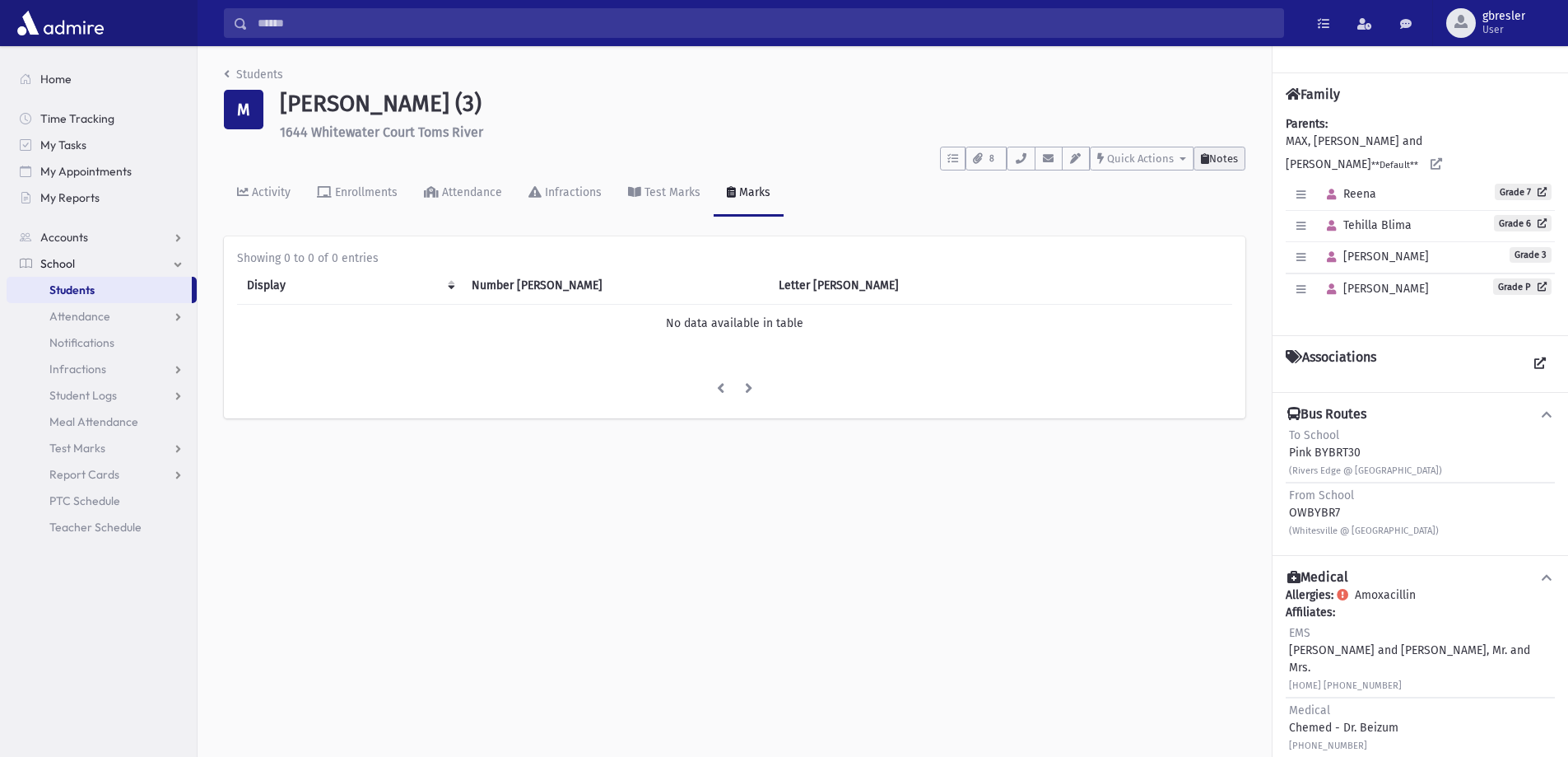
click at [1209, 160] on span "Notes" at bounding box center [1223, 158] width 29 height 13
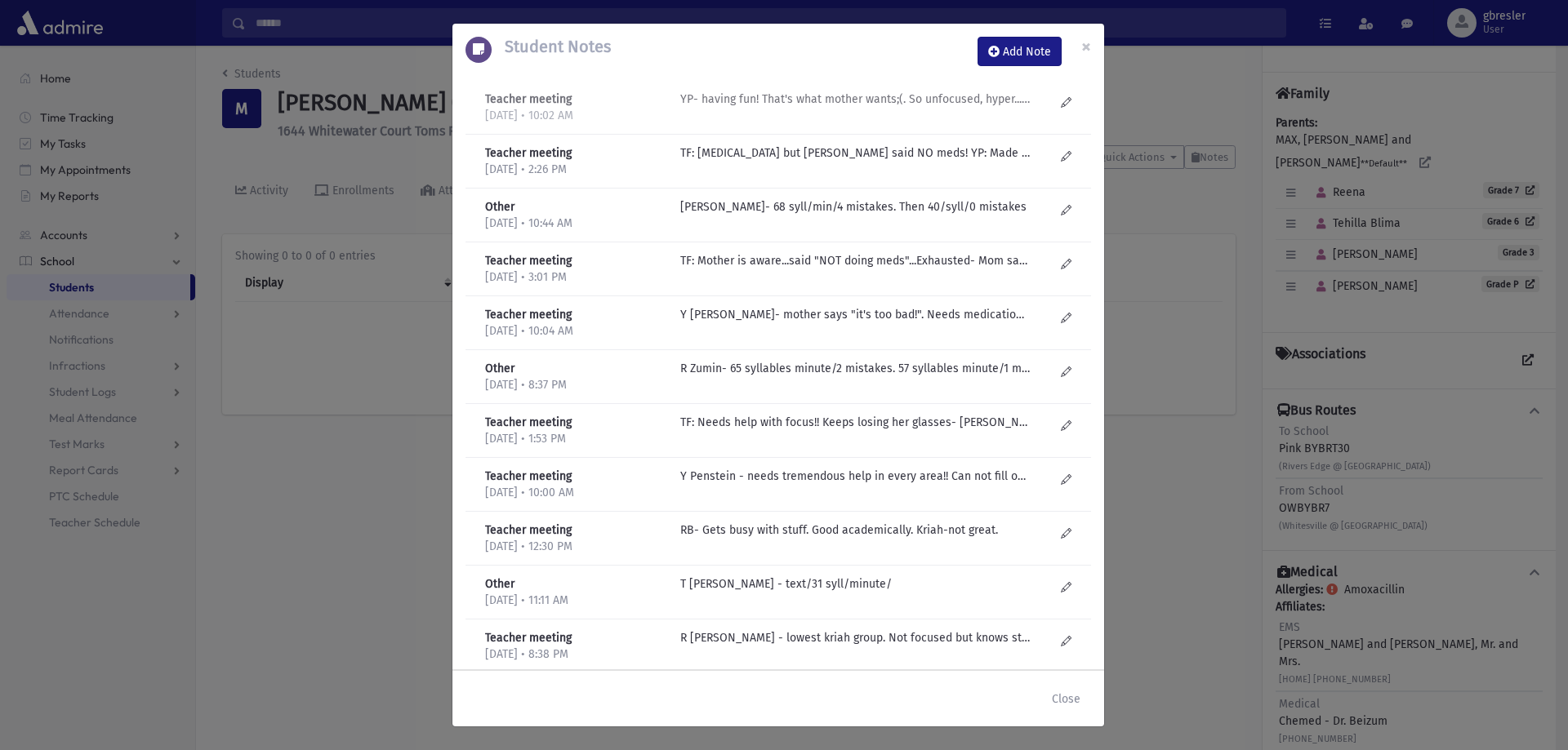
click at [761, 103] on p "YP- having fun! That's what mother wants;(. So unfocused, hyper..... Has streng…" at bounding box center [854, 99] width 350 height 17
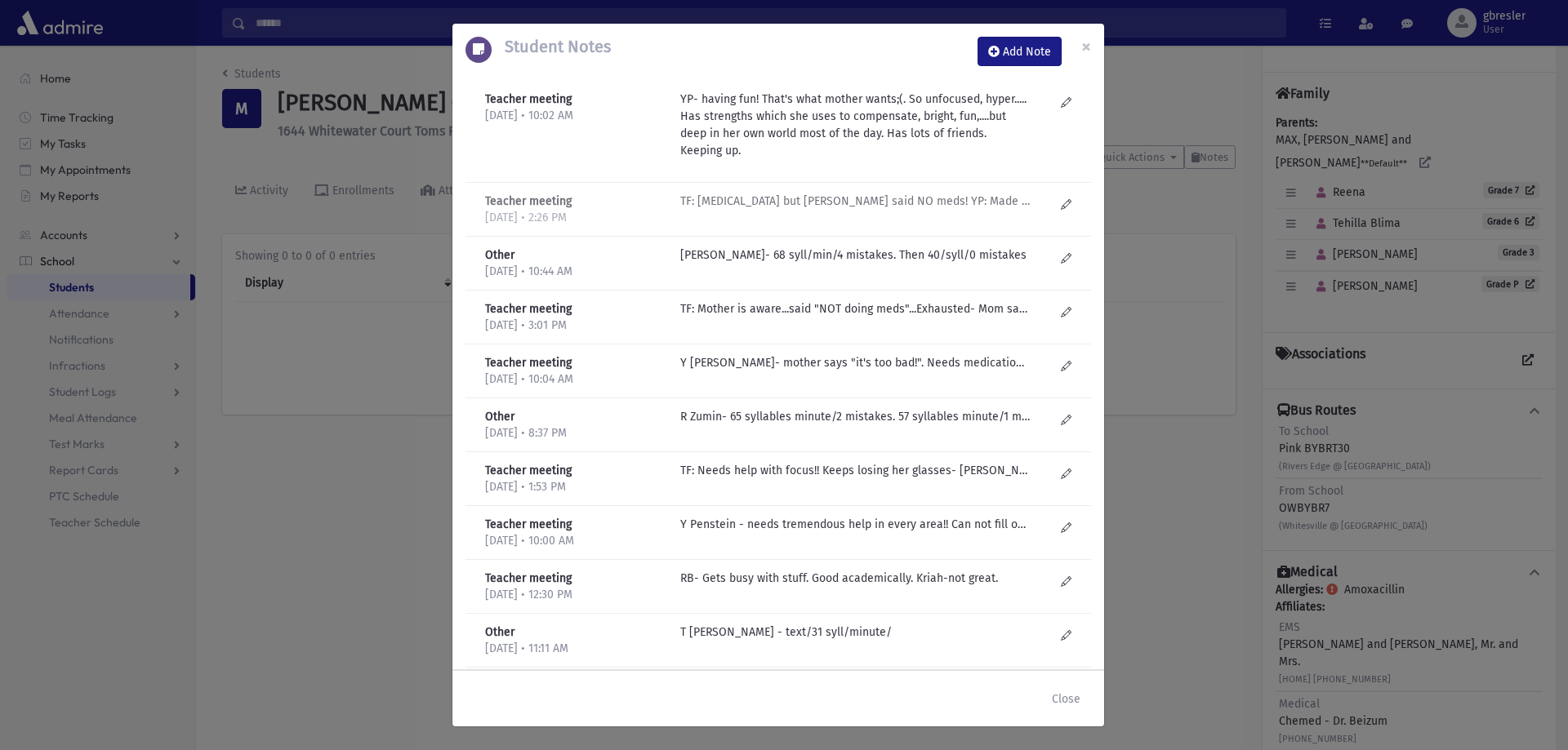
click at [752, 202] on p "TF: ADHD but Mom said NO meds! YP: Made a lot of progress with R Zuman and is u…" at bounding box center [854, 201] width 350 height 17
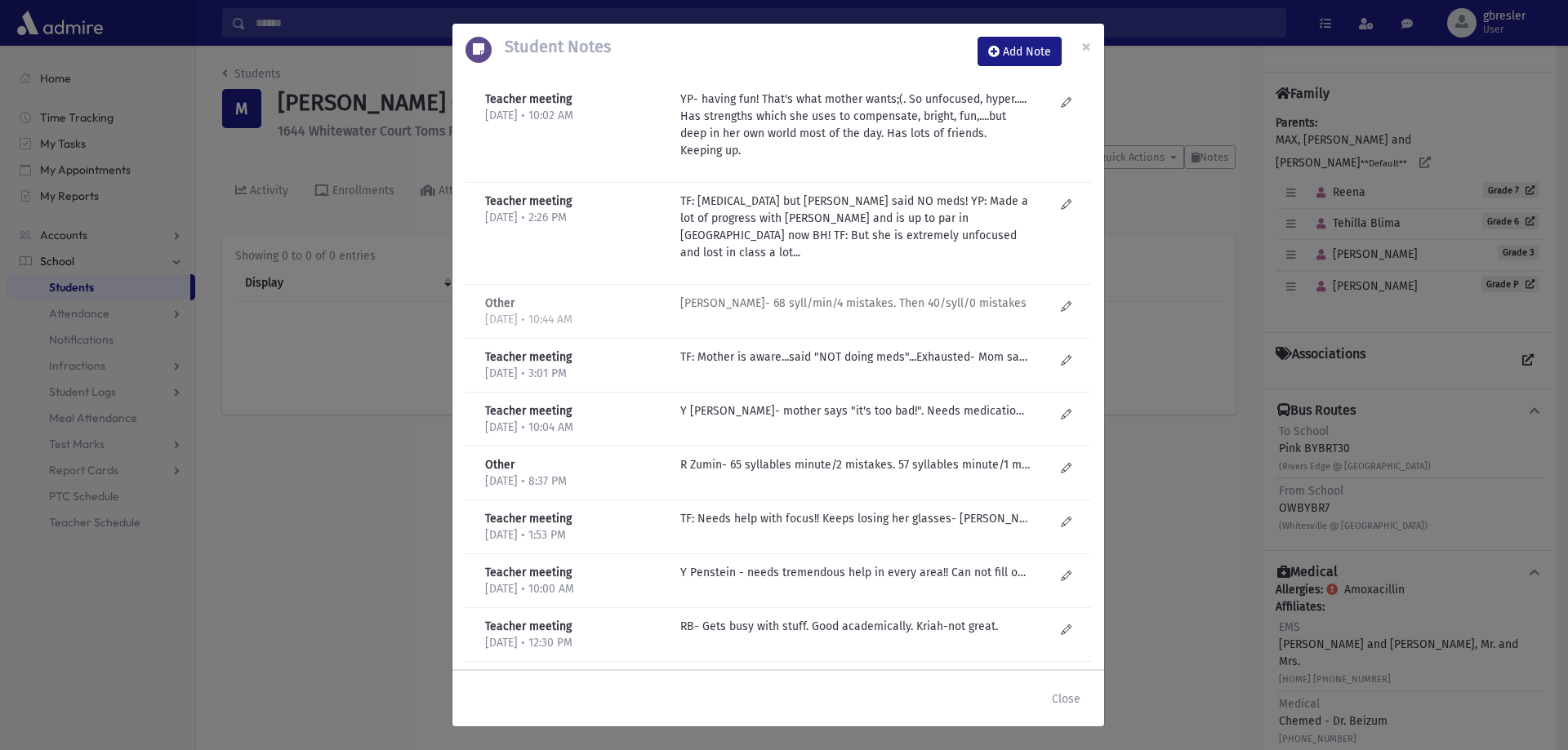
click at [734, 295] on p "R Zumin- 68 syll/min/4 mistakes. Then 40/syll/0 mistakes" at bounding box center [854, 303] width 350 height 17
click at [734, 349] on p "TF: Mother is aware...said "NOT doing meds"...Exhausted- Mom said "The Maxes do…" at bounding box center [854, 357] width 350 height 17
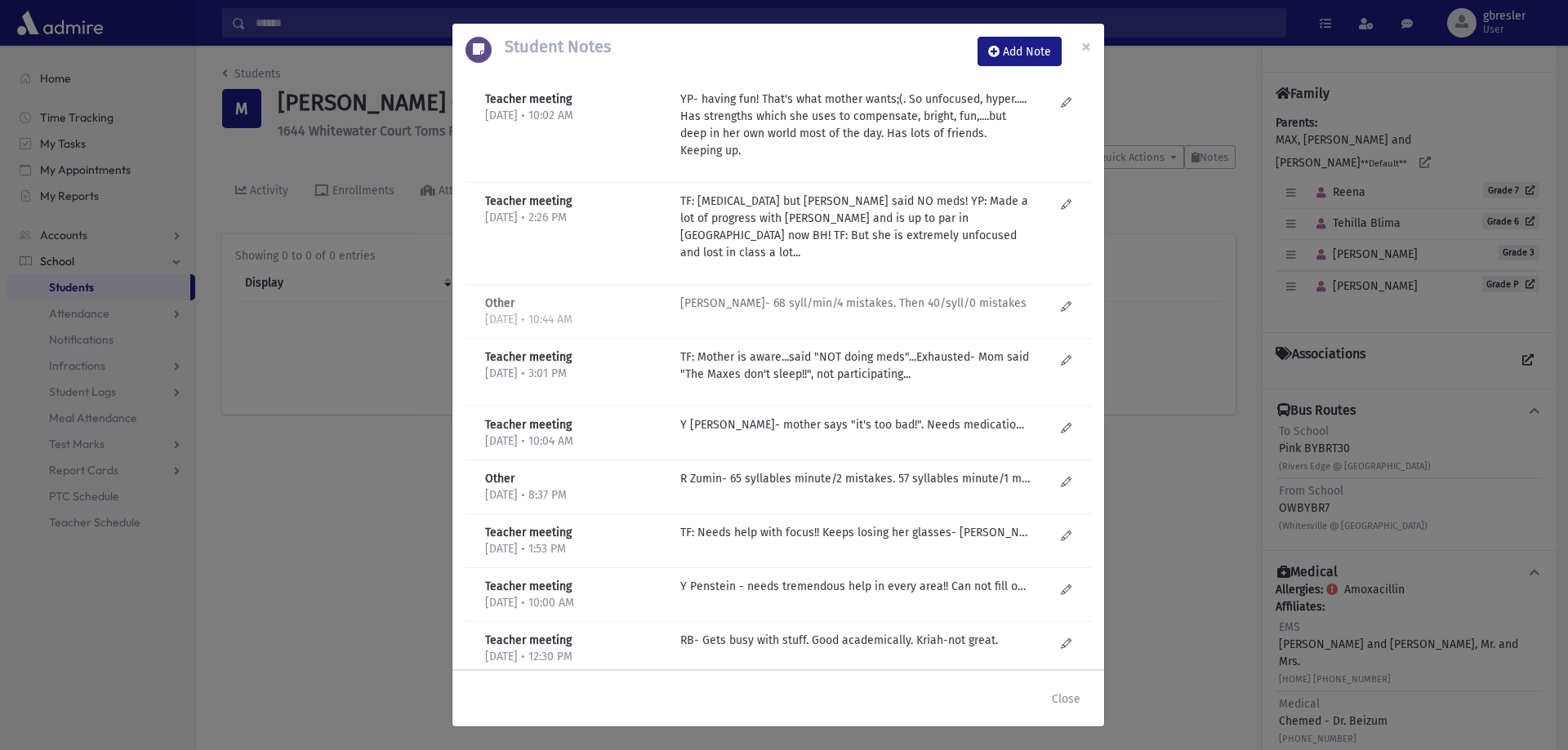
click at [752, 159] on p "R Zumin- 68 syll/min/4 mistakes. Then 40/syll/0 mistakes" at bounding box center [854, 125] width 350 height 69
click at [735, 312] on p "Y Penstein- mother says "it's too bad!". Needs medication! Out to lunch! On a d…" at bounding box center [854, 303] width 350 height 17
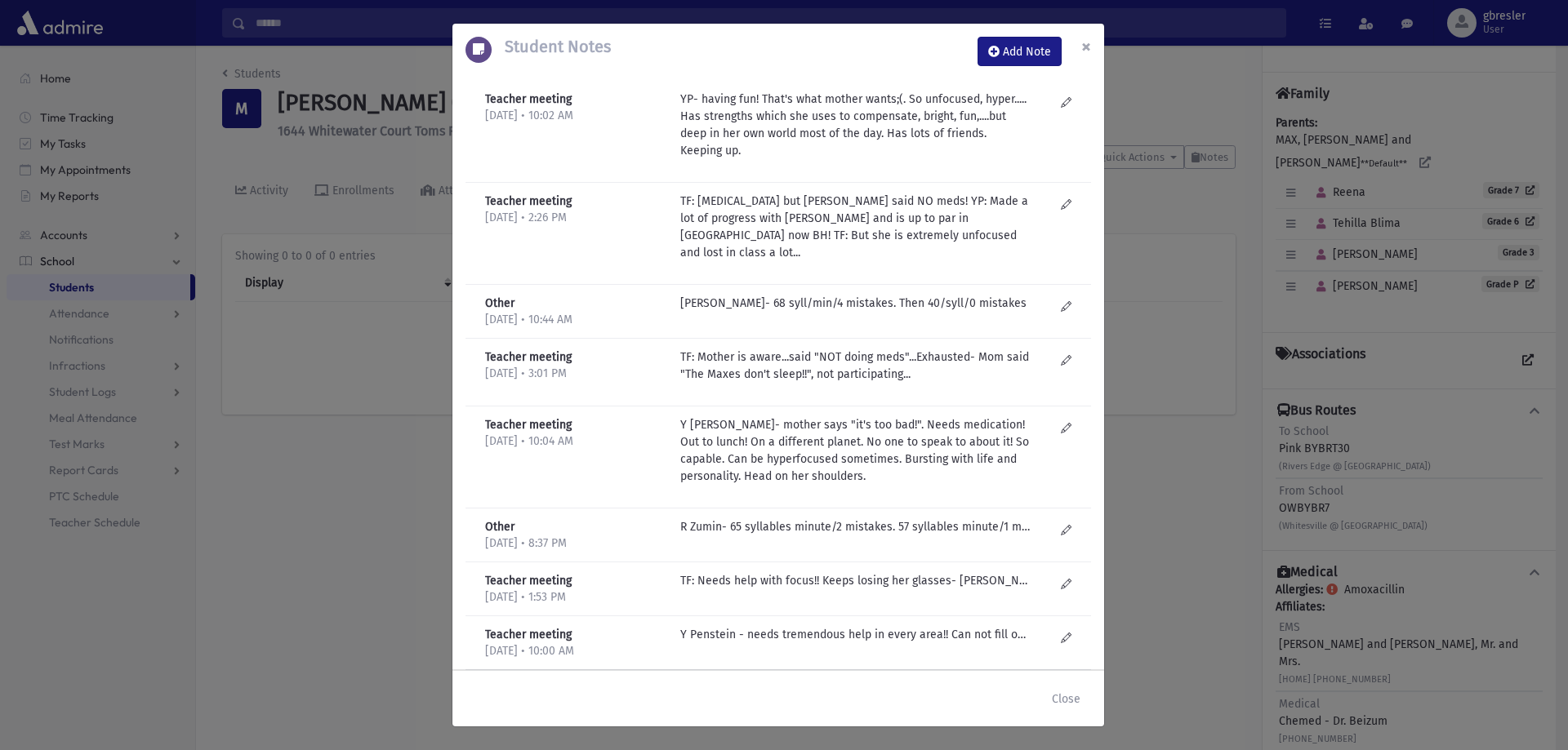
click at [1085, 45] on span "×" at bounding box center [1086, 46] width 10 height 23
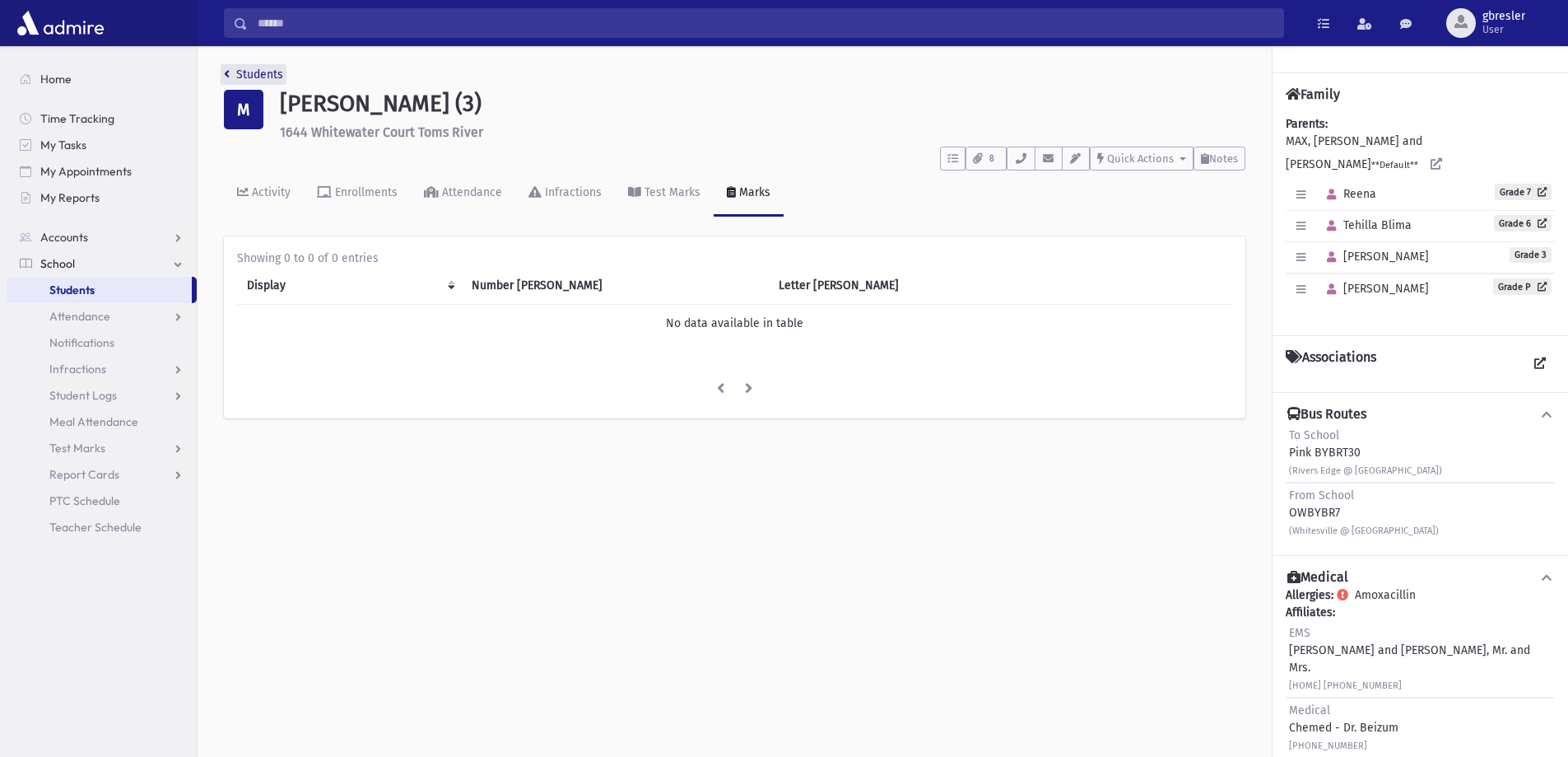
click at [257, 76] on link "Students" at bounding box center [254, 74] width 59 height 14
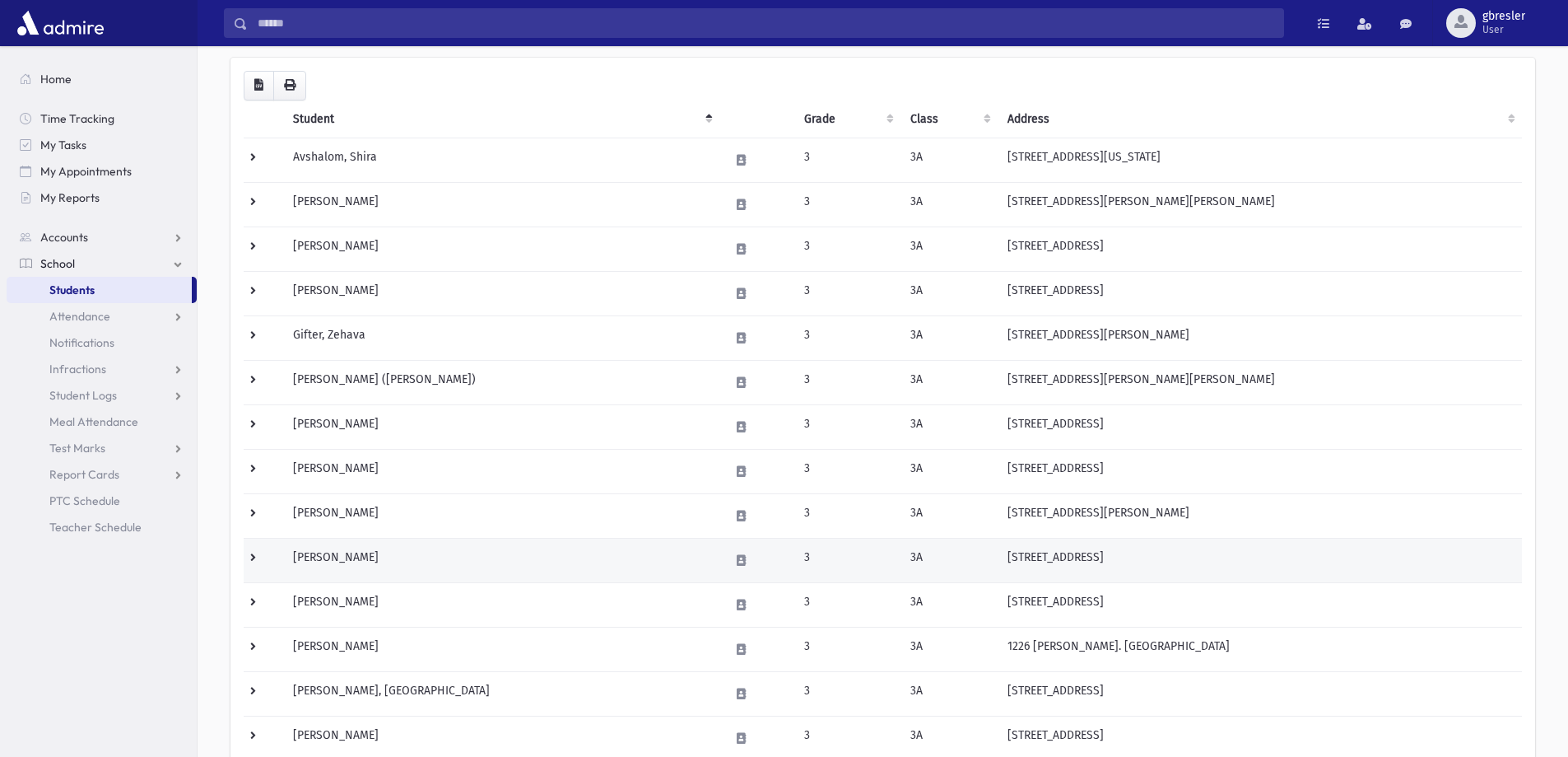
scroll to position [165, 0]
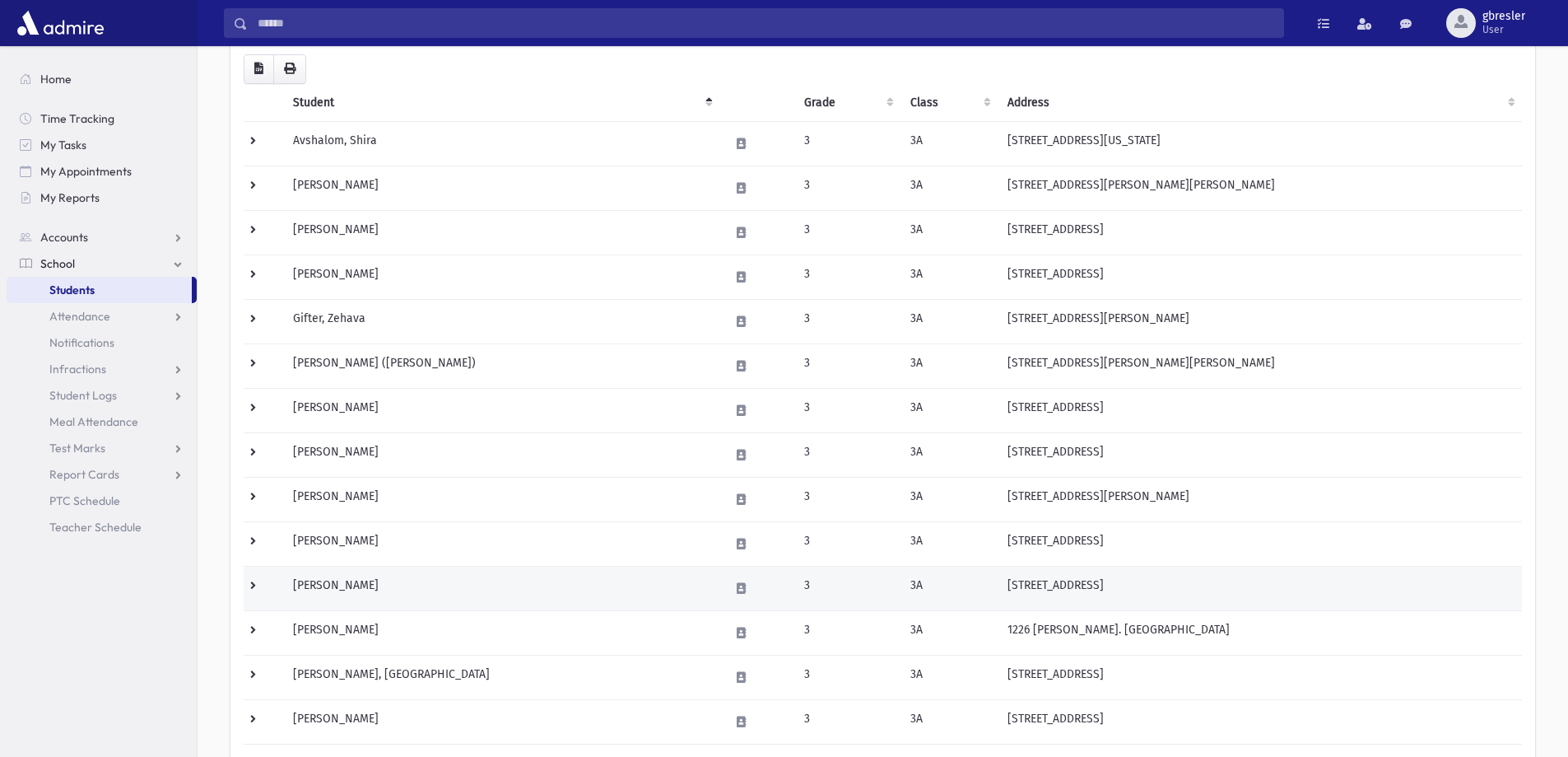
click at [328, 584] on td "[PERSON_NAME]" at bounding box center [501, 588] width 436 height 45
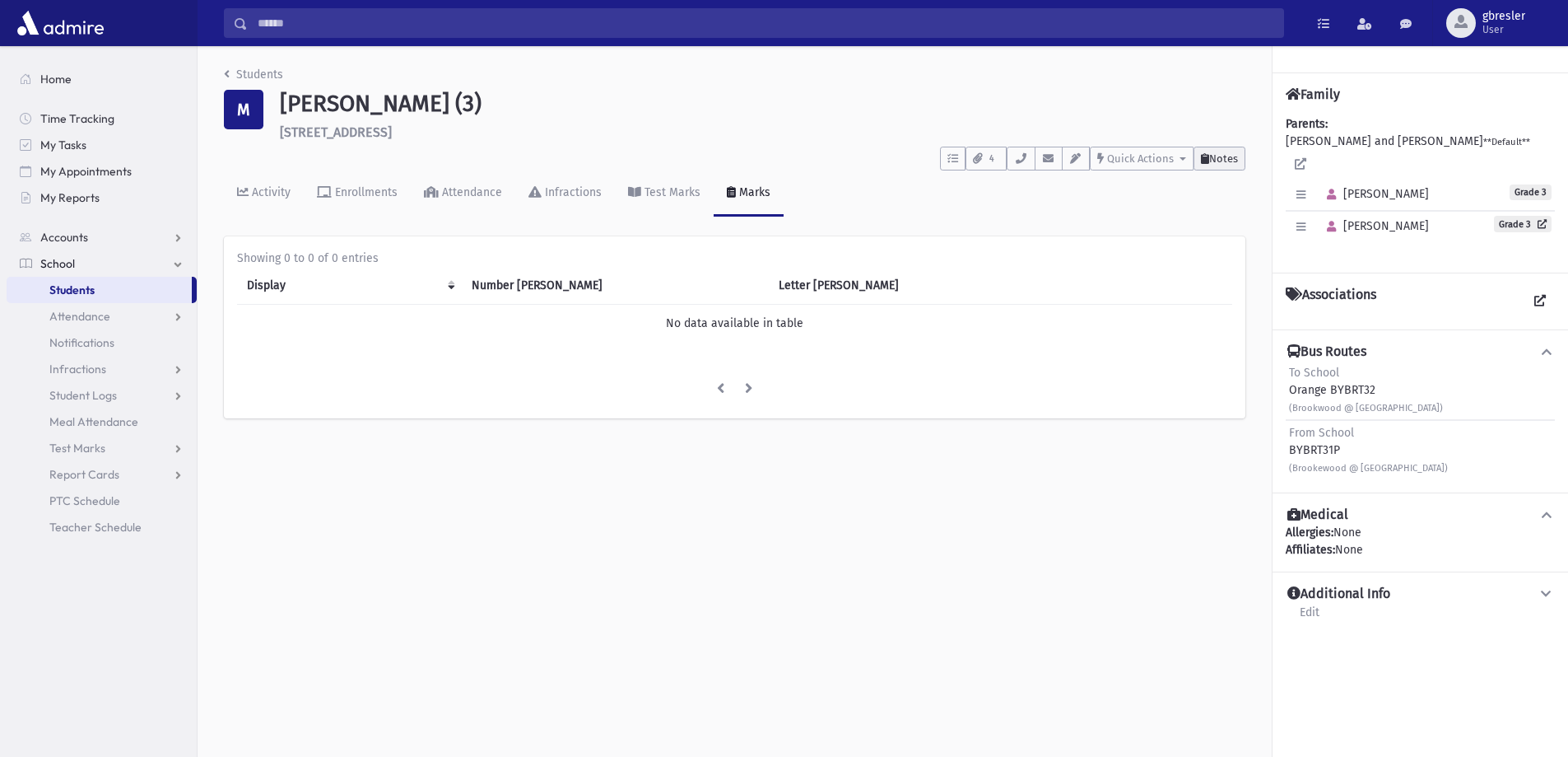
click at [1238, 154] on button "Notes" at bounding box center [1219, 158] width 52 height 24
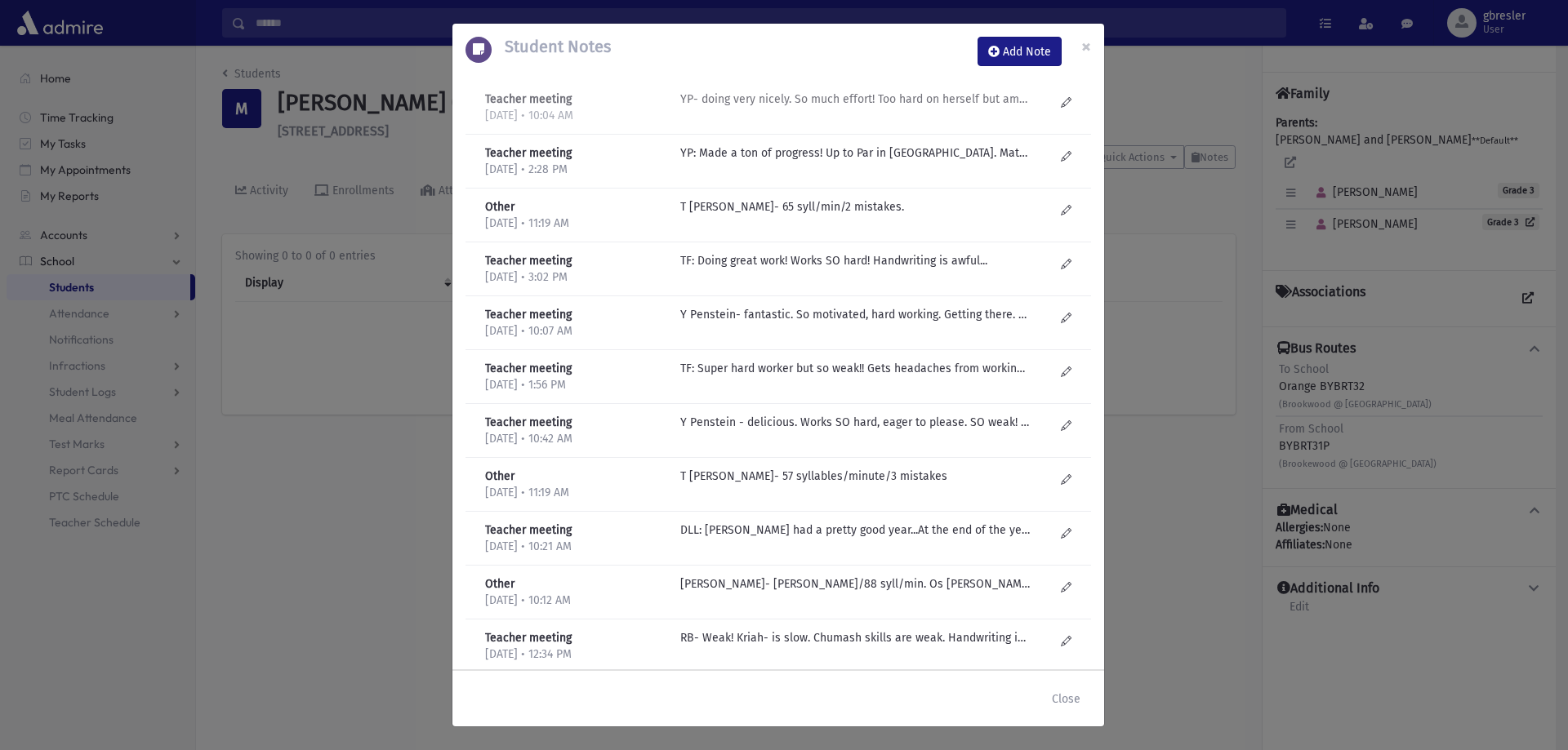
click at [930, 107] on p "YP- doing very nicely. So much effort! Too hard on herself but amazing. sociall…" at bounding box center [854, 99] width 350 height 17
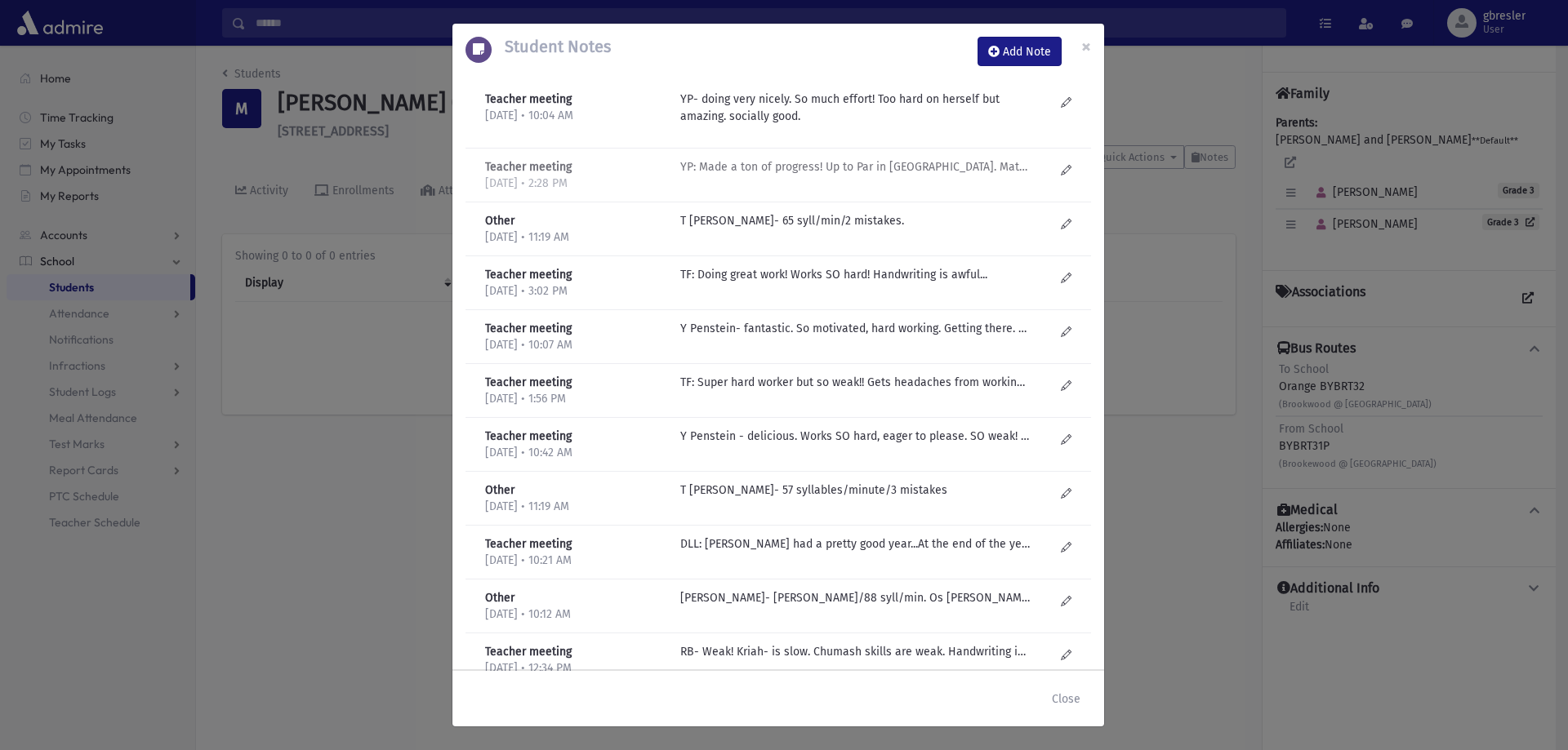
click at [880, 167] on p "YP: Made a ton of progress! Up to Par in Reading BH. Math is harder-she made pr…" at bounding box center [854, 167] width 350 height 17
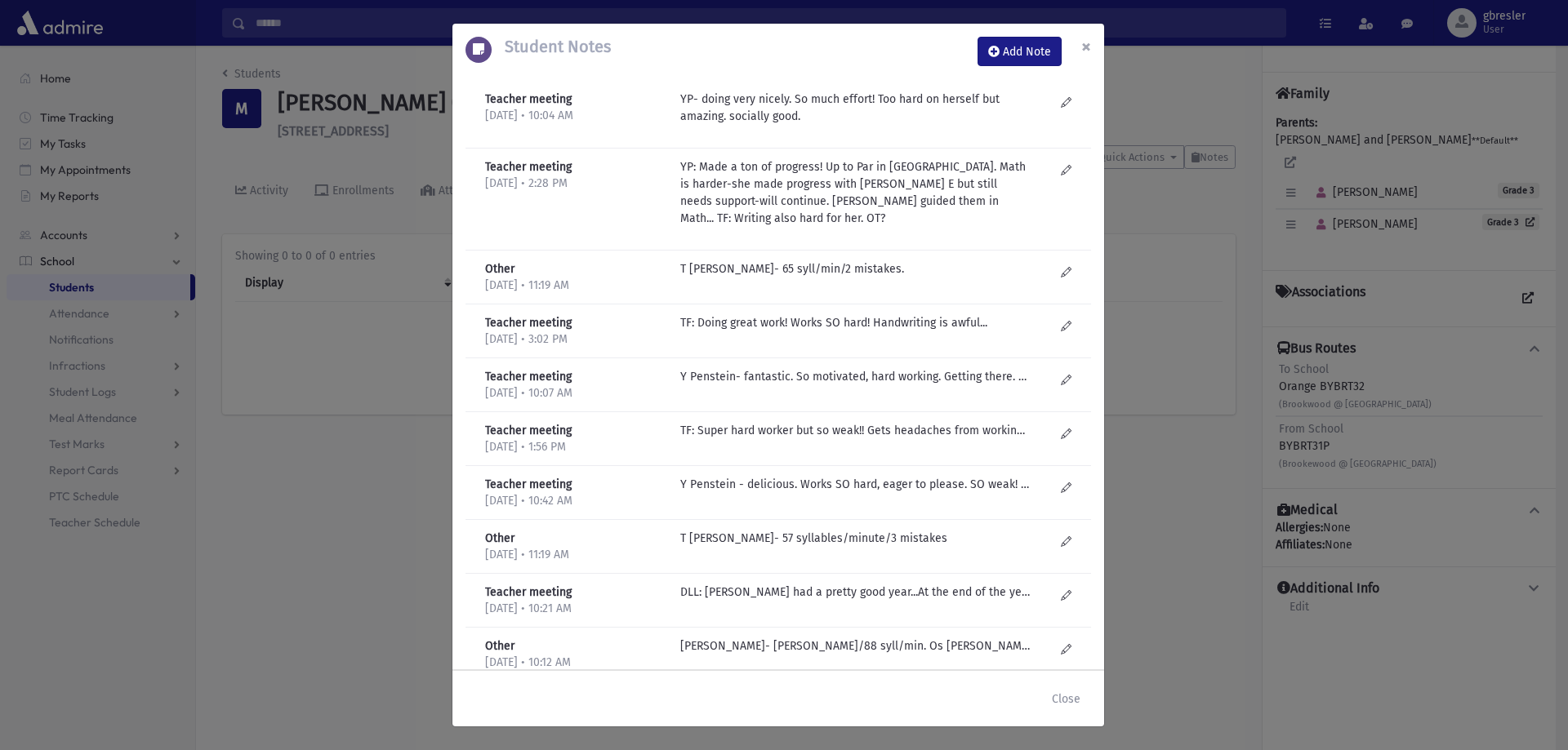
click at [1084, 45] on span "×" at bounding box center [1086, 46] width 10 height 23
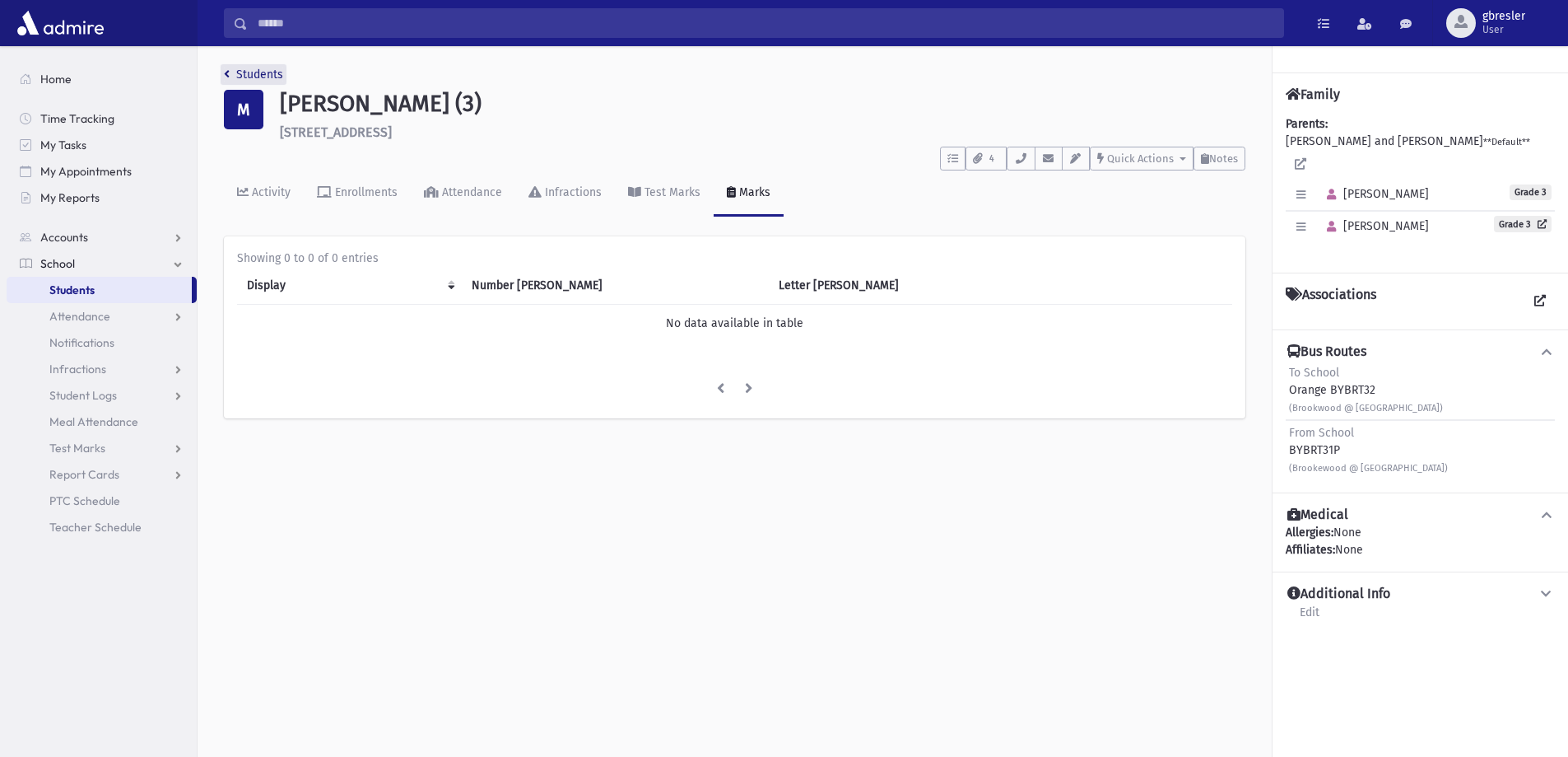
click at [272, 79] on link "Students" at bounding box center [254, 74] width 59 height 14
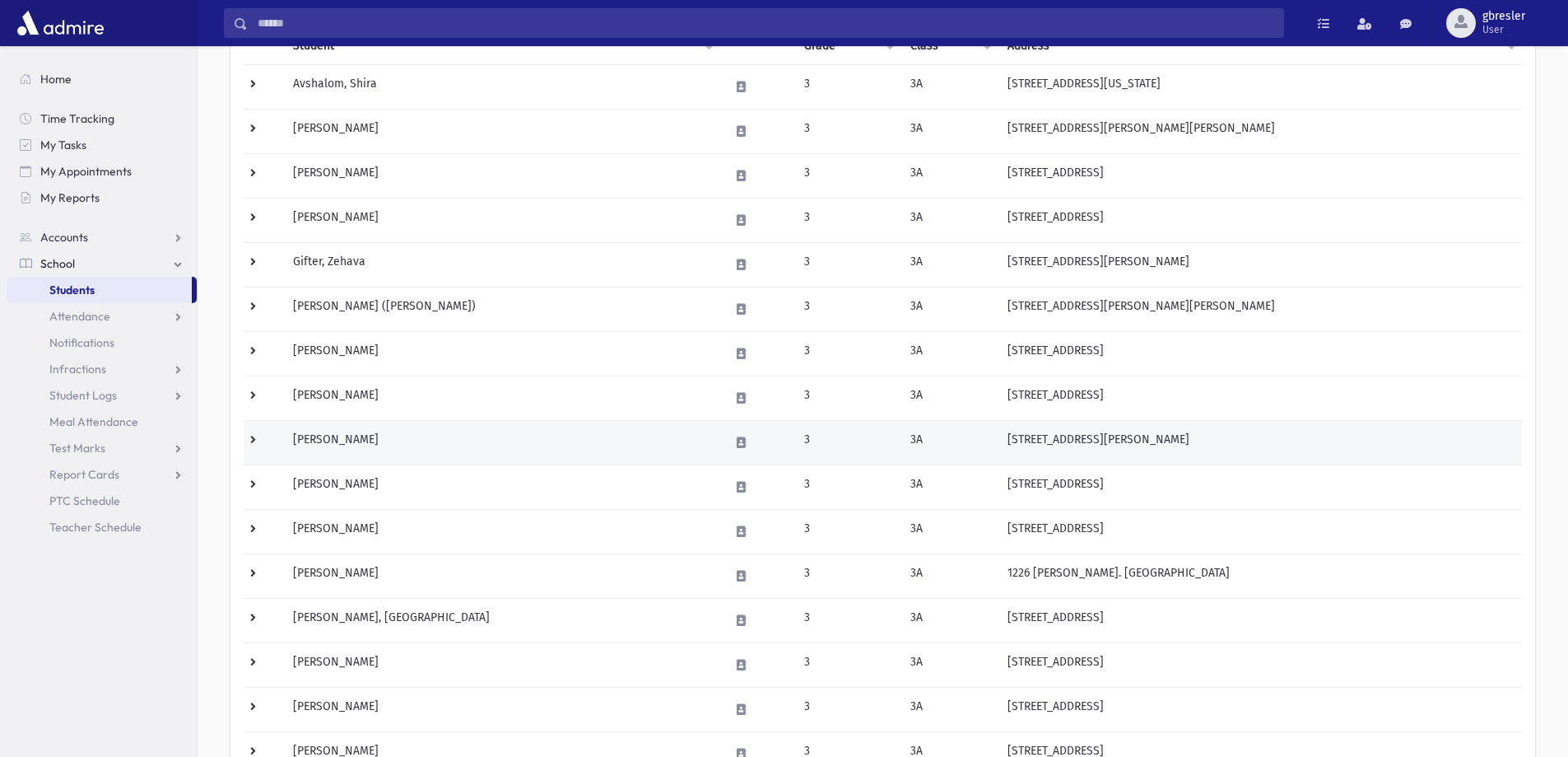
scroll to position [247, 0]
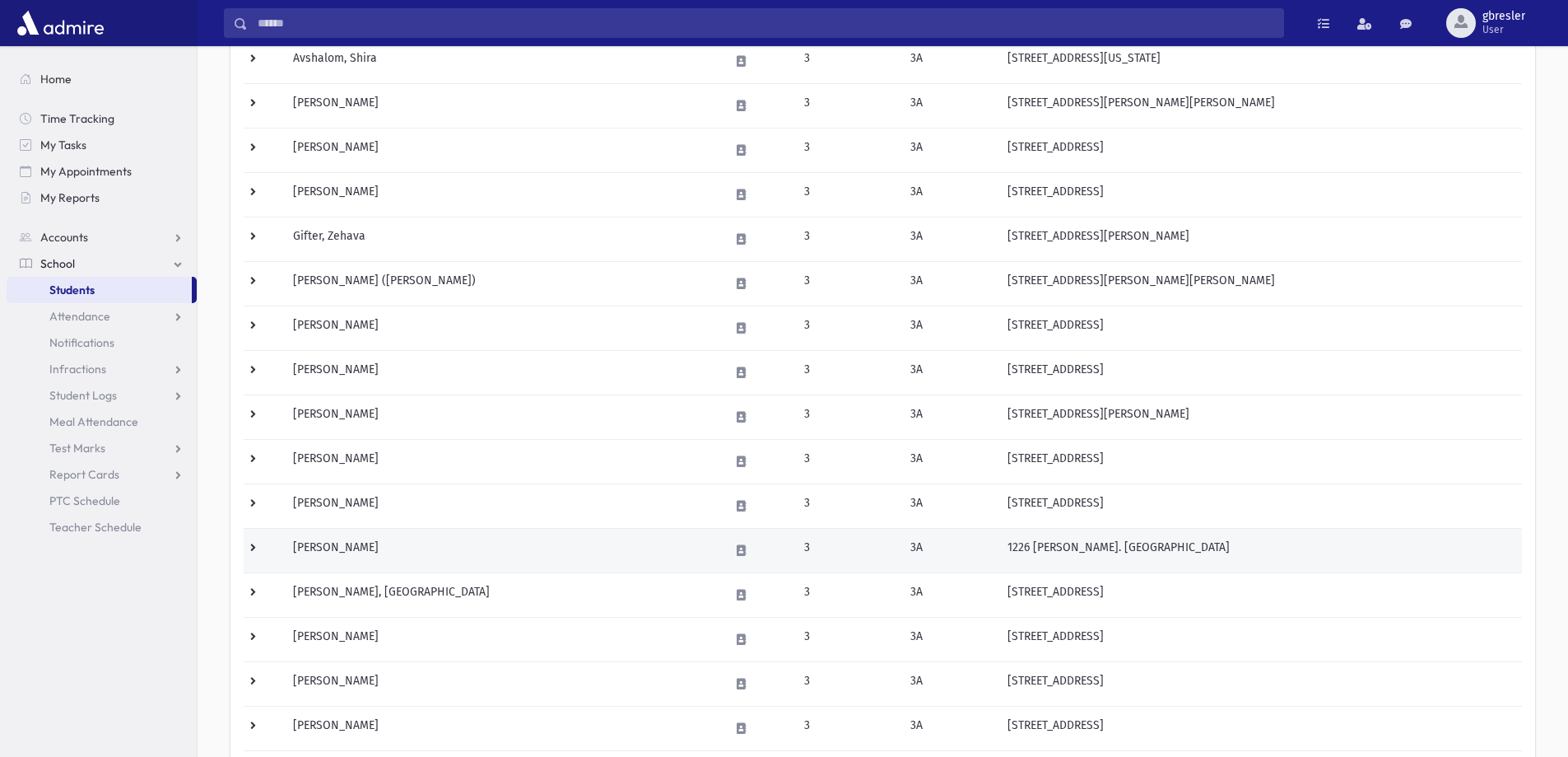
click at [348, 555] on td "[PERSON_NAME]" at bounding box center [501, 550] width 436 height 45
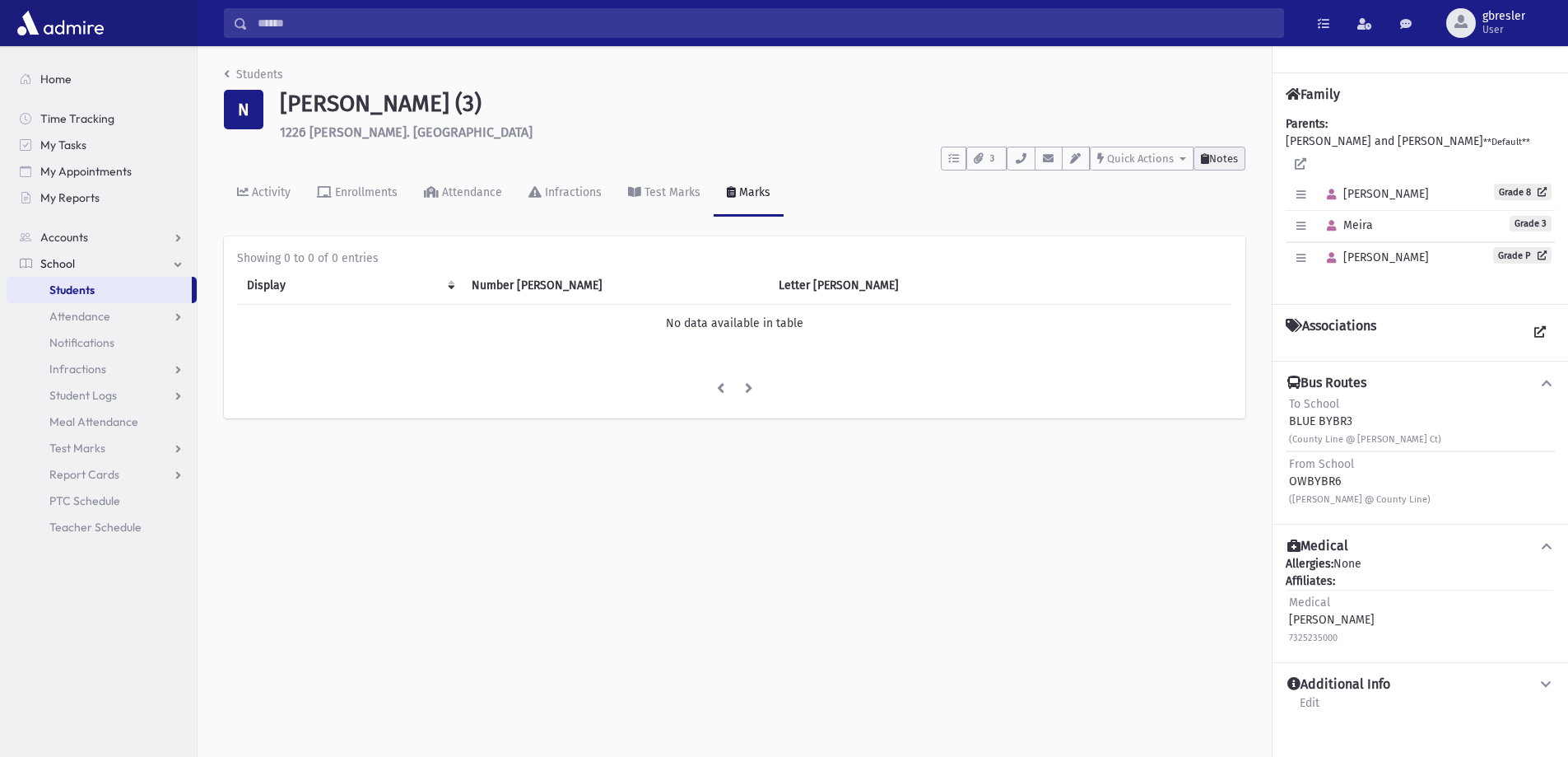
click at [1210, 161] on span "Notes" at bounding box center [1223, 158] width 29 height 13
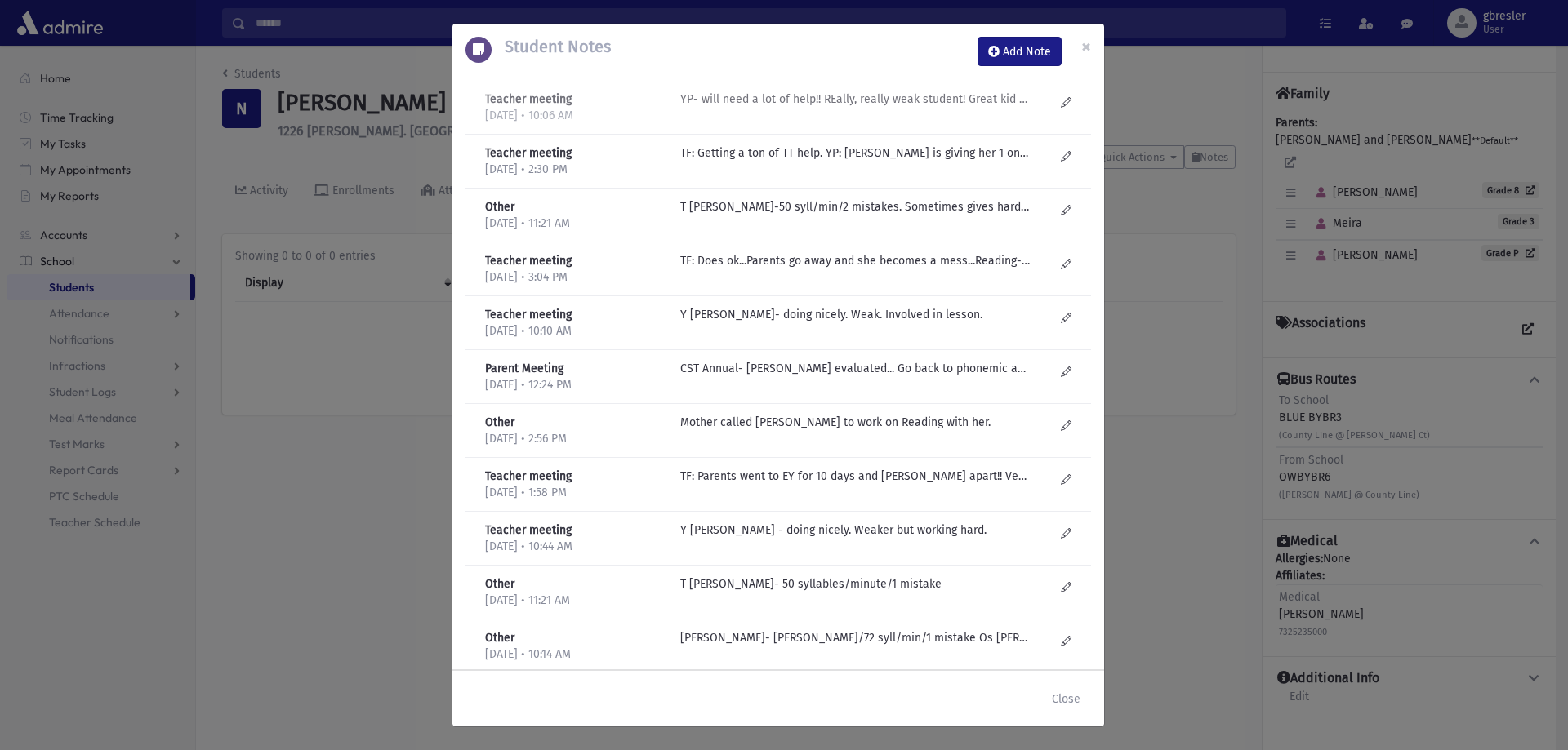
click at [762, 98] on p "YP- will need a lot of help!! REally, really weak student! Great kid in all oth…" at bounding box center [854, 99] width 350 height 17
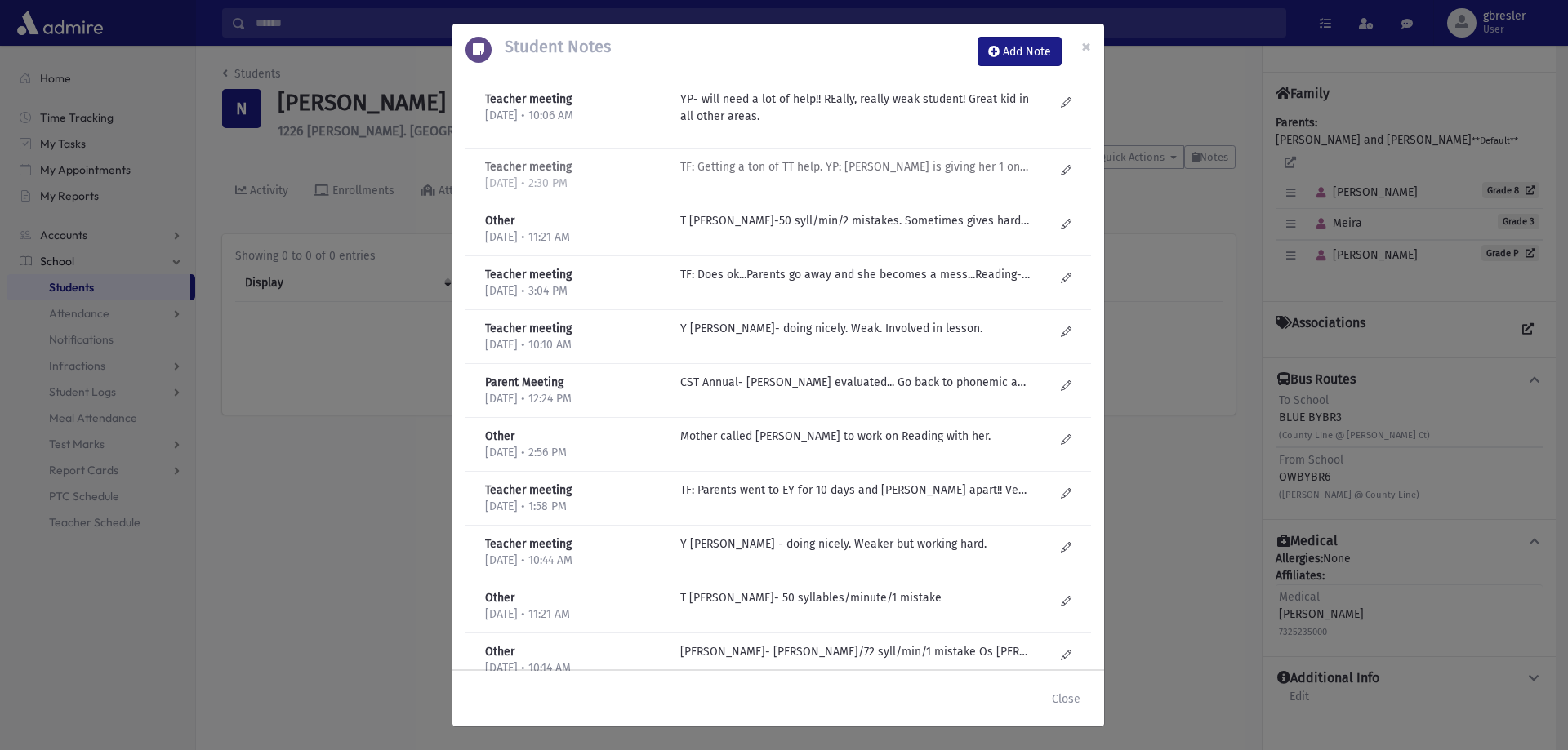
click at [744, 167] on p "TF: Getting a ton of TT help. YP: TL Godfrey is giving her 1 on 1 Lipss 4x/wk P…" at bounding box center [854, 167] width 350 height 17
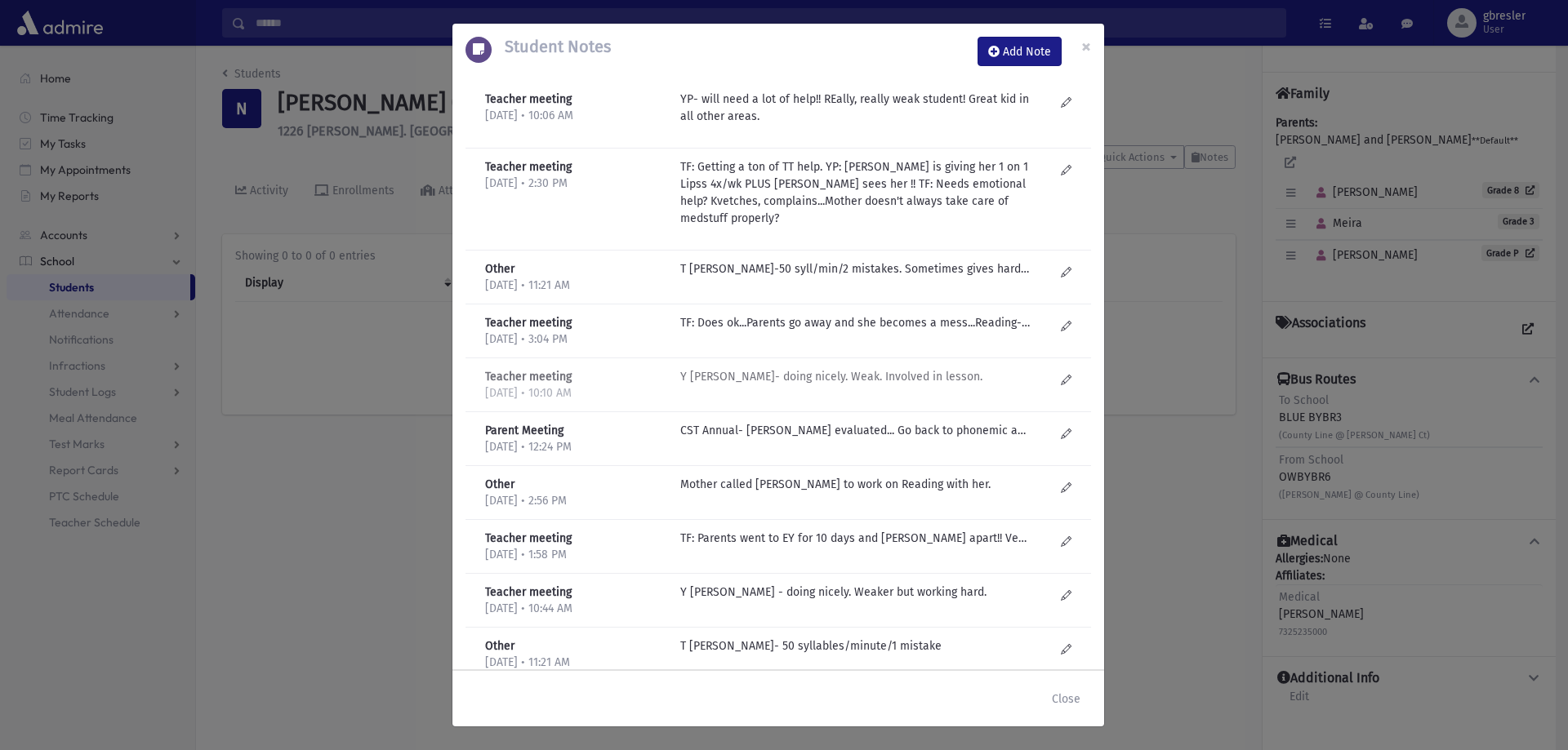
click at [818, 277] on p "Y Penstein- doing nicely. Weak. Involved in lesson." at bounding box center [854, 269] width 350 height 17
click at [1090, 44] on span "×" at bounding box center [1086, 46] width 10 height 23
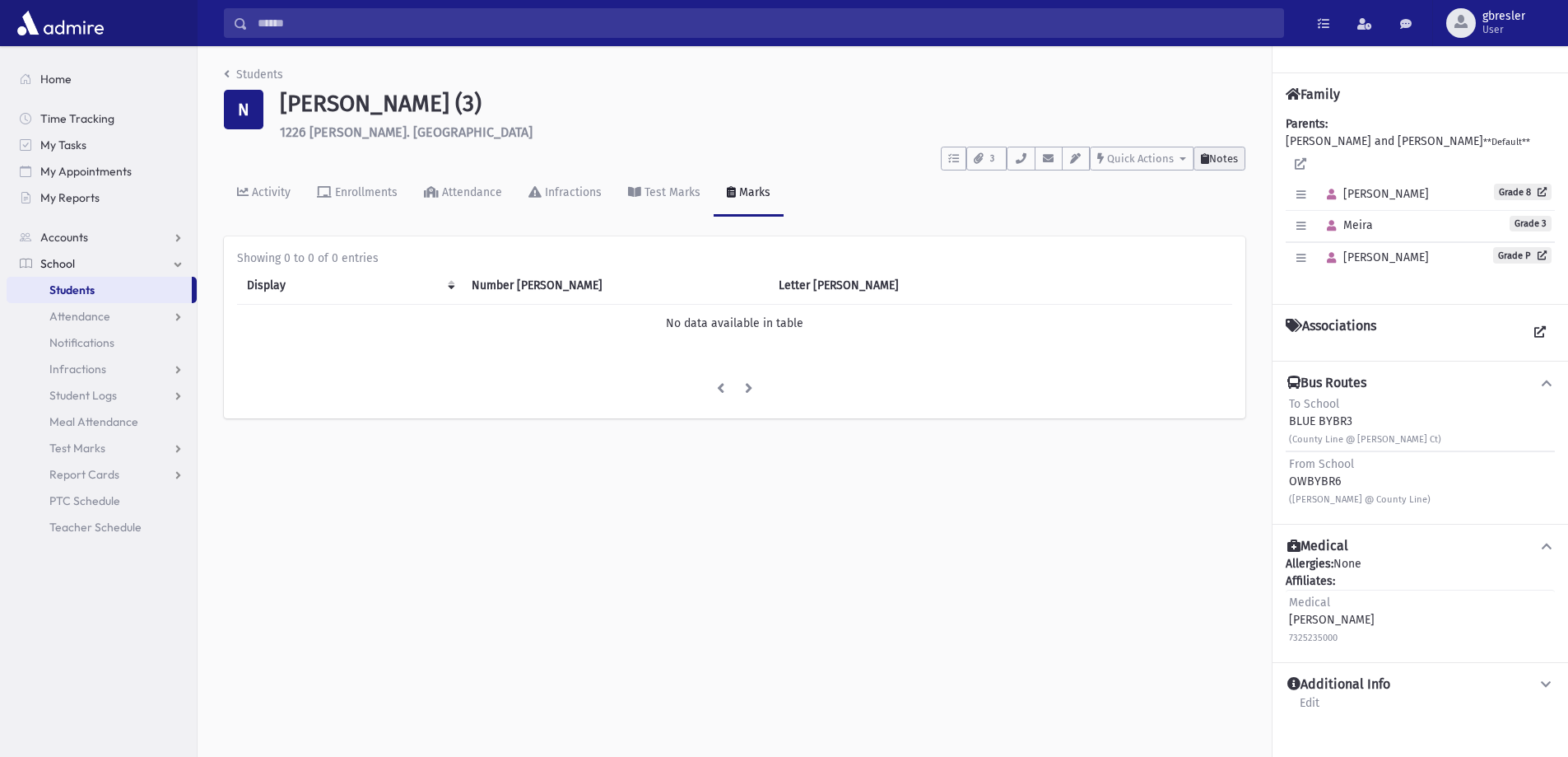
click at [1227, 164] on span "Notes" at bounding box center [1223, 158] width 29 height 13
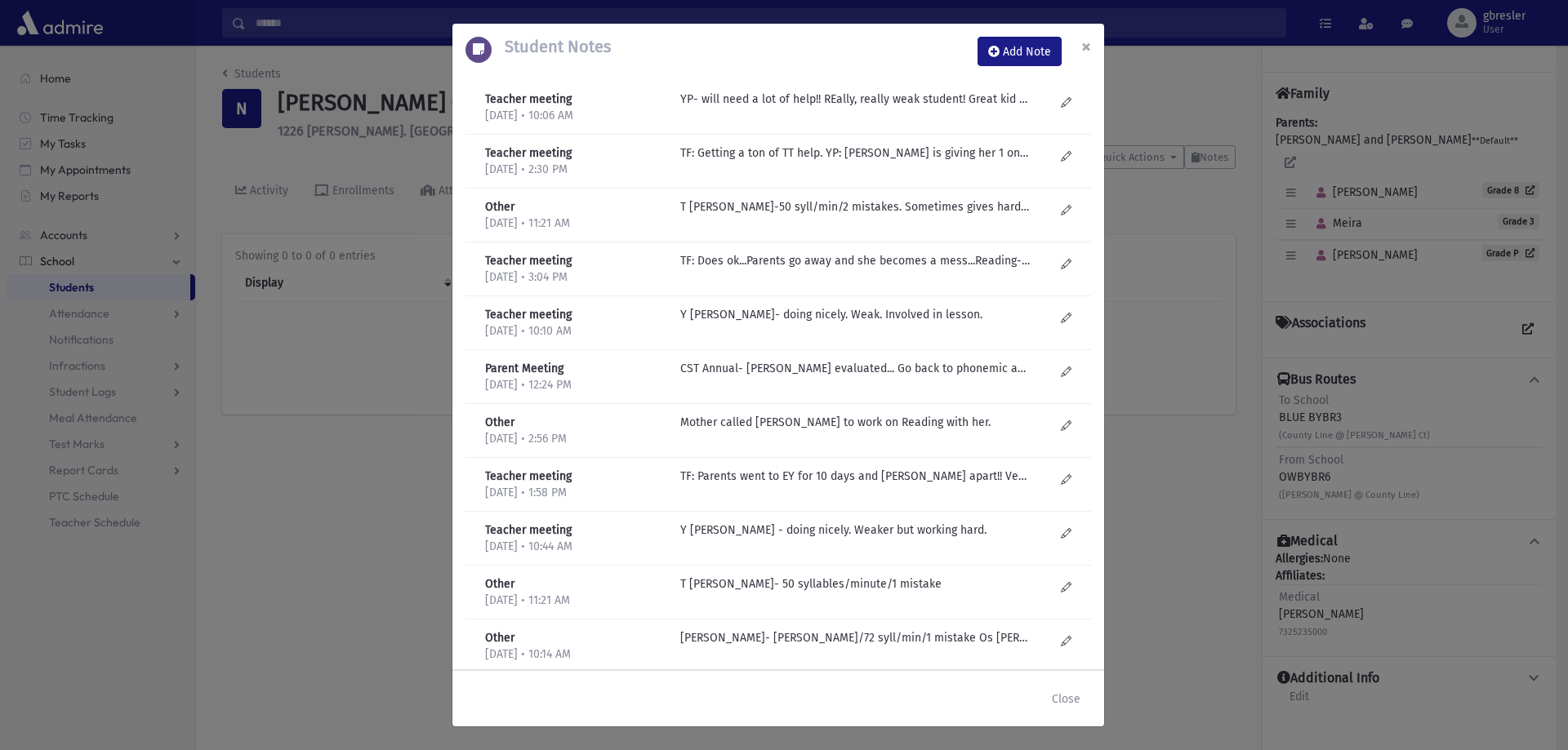
click at [1086, 48] on span "×" at bounding box center [1086, 46] width 10 height 23
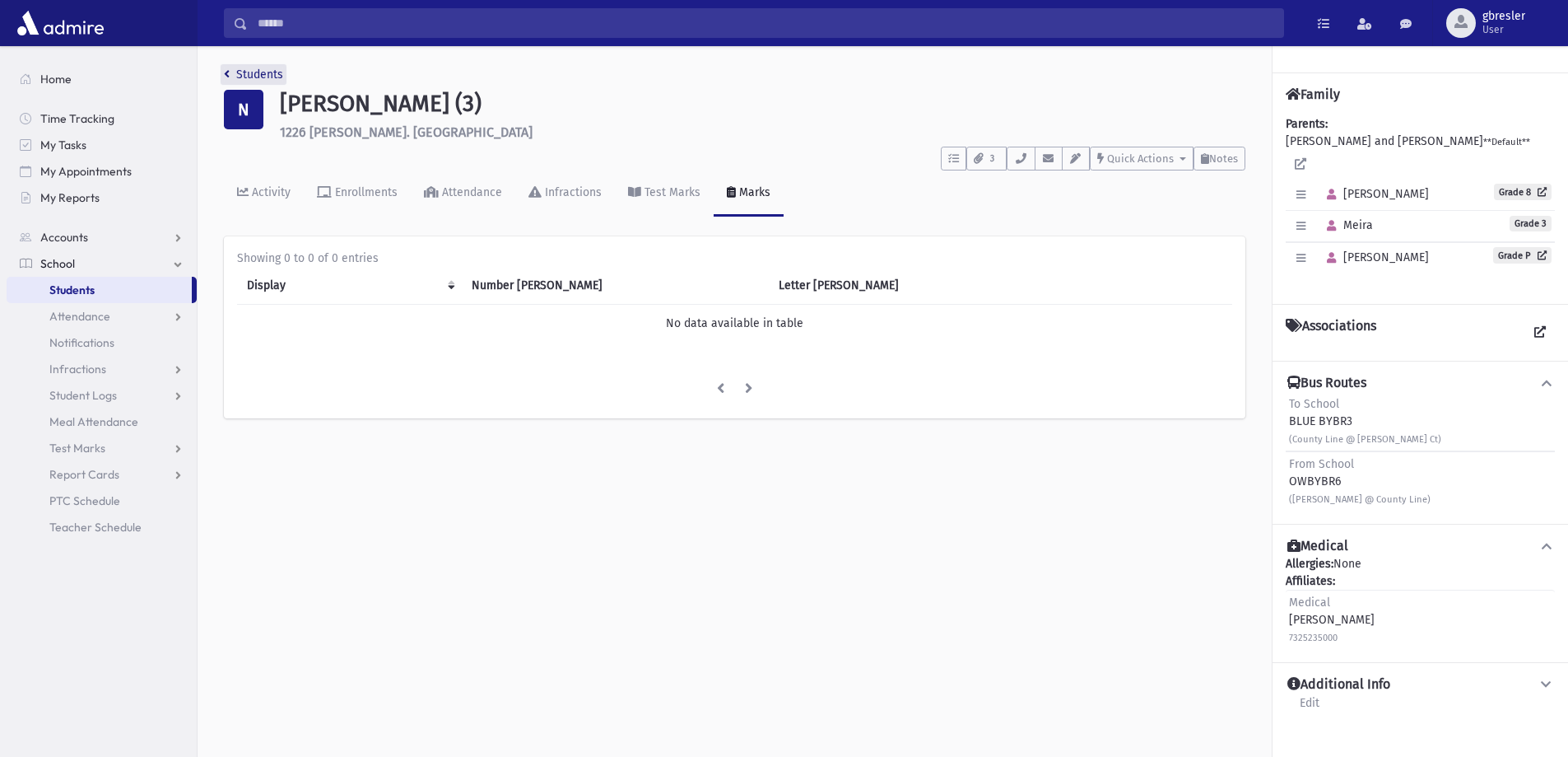
click at [258, 76] on link "Students" at bounding box center [254, 74] width 59 height 14
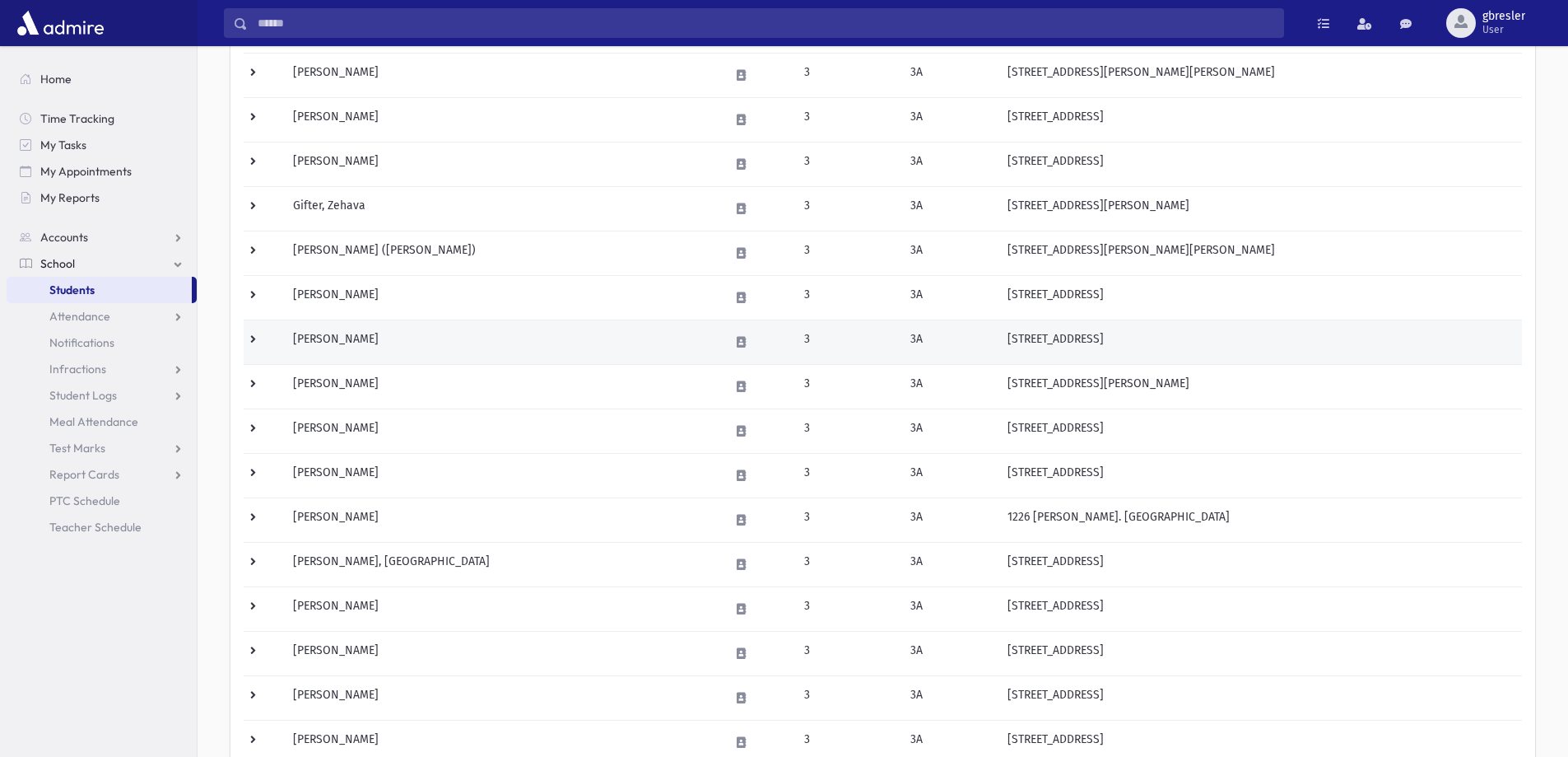
scroll to position [412, 0]
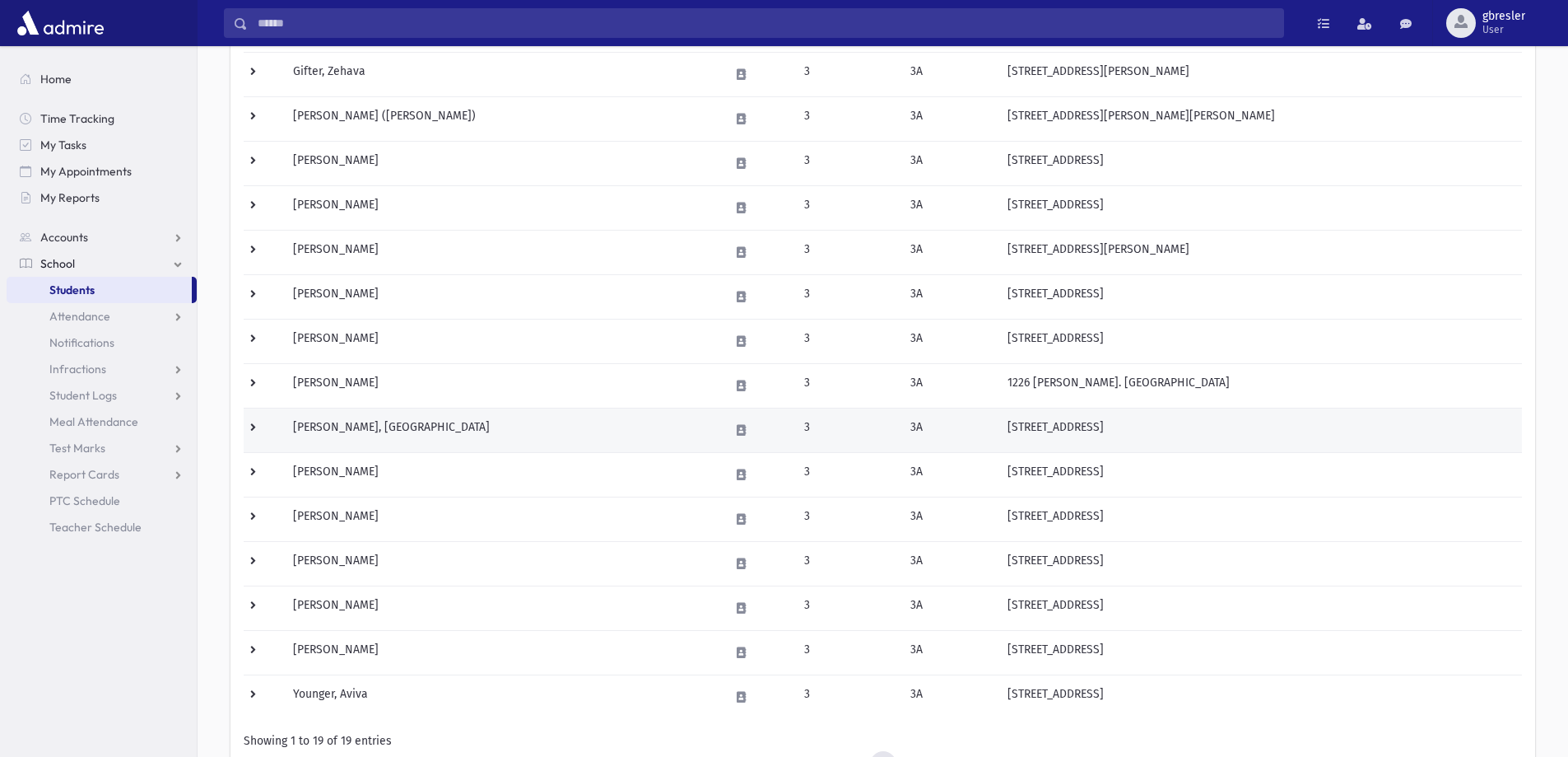
click at [352, 425] on td "[PERSON_NAME], [GEOGRAPHIC_DATA]" at bounding box center [501, 430] width 436 height 45
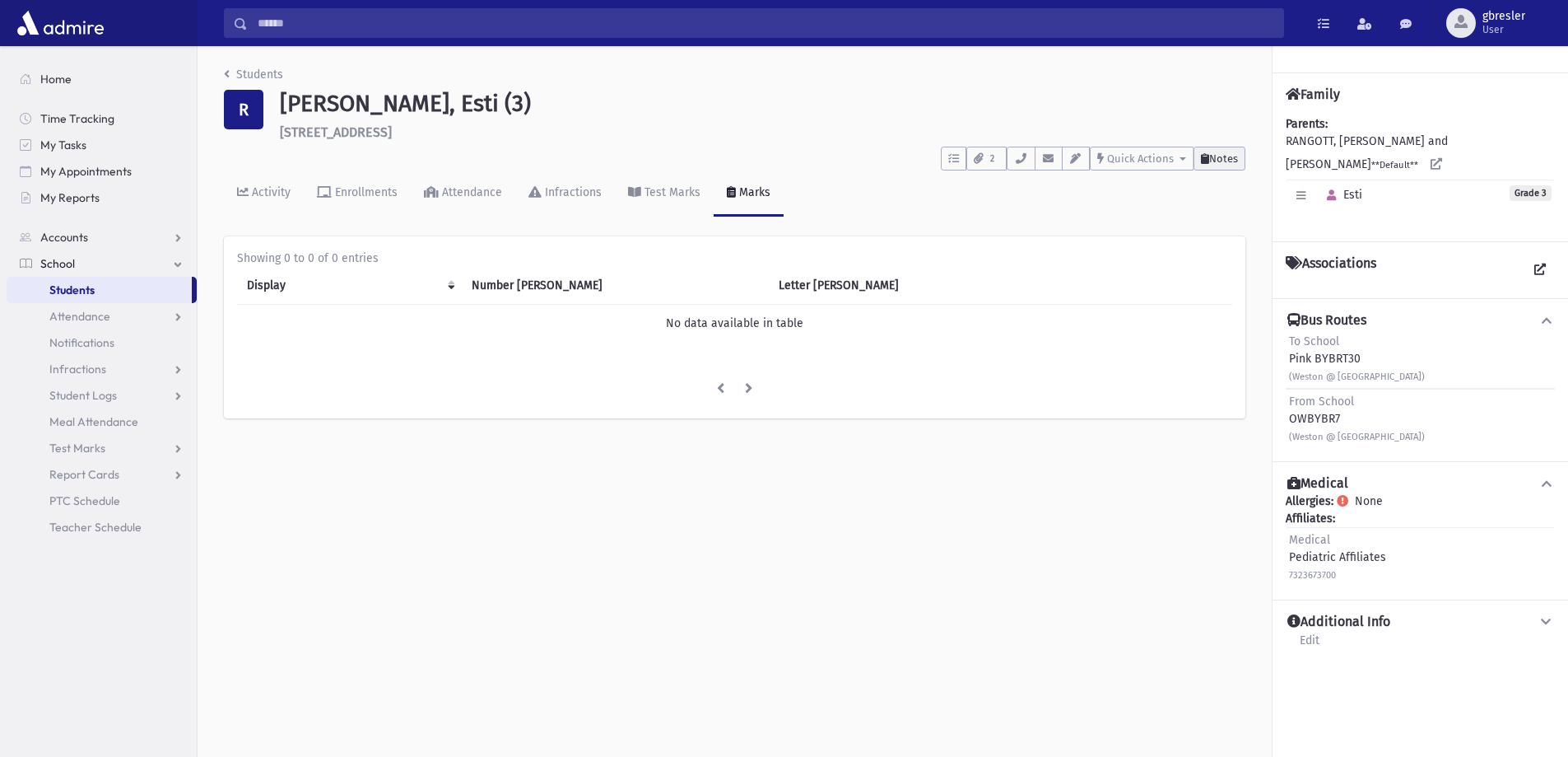
click at [1227, 159] on span "Notes" at bounding box center [1223, 158] width 29 height 13
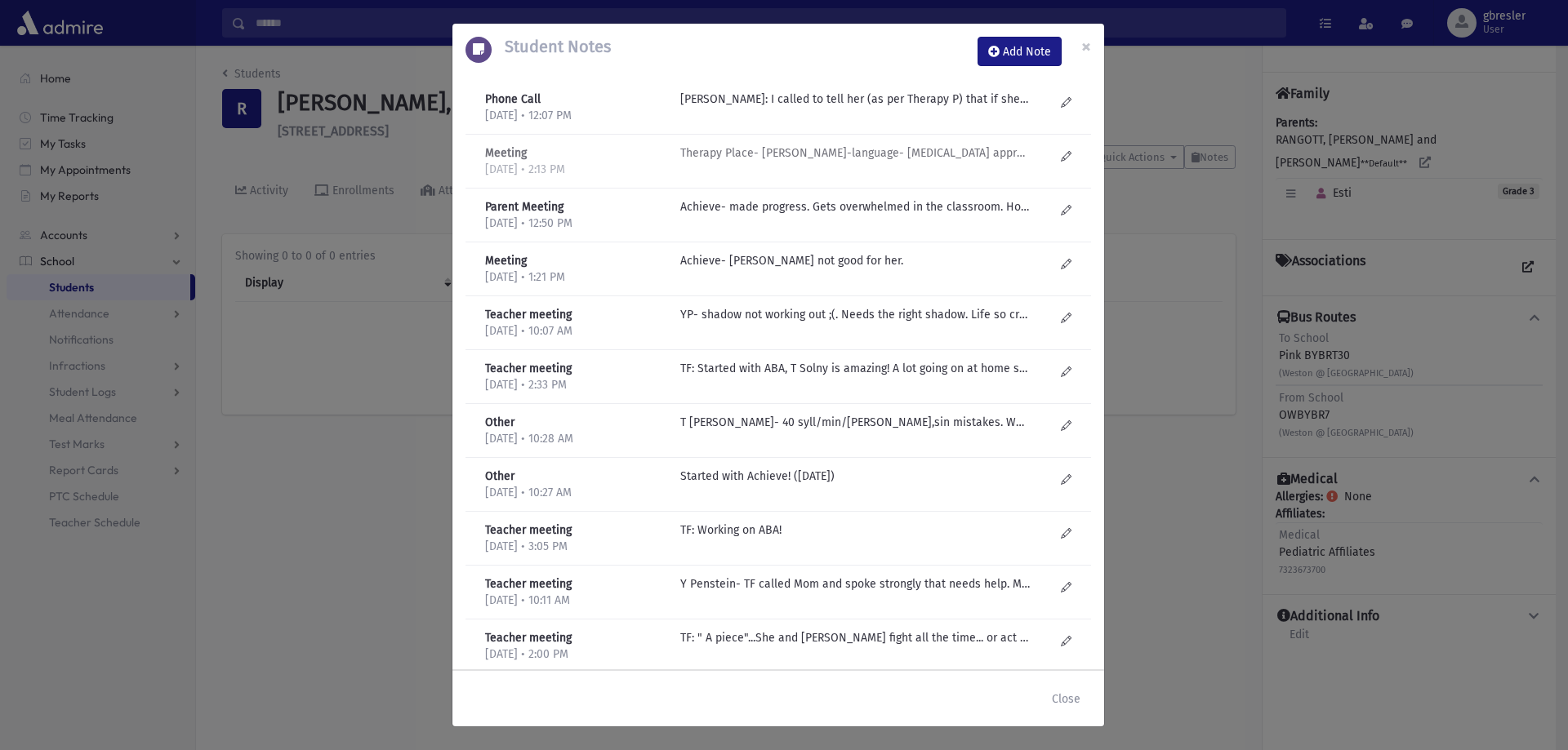
click at [779, 108] on p "Therapy Place- Esty Frankel-language- floortime approach. Basic language skills…" at bounding box center [854, 99] width 350 height 17
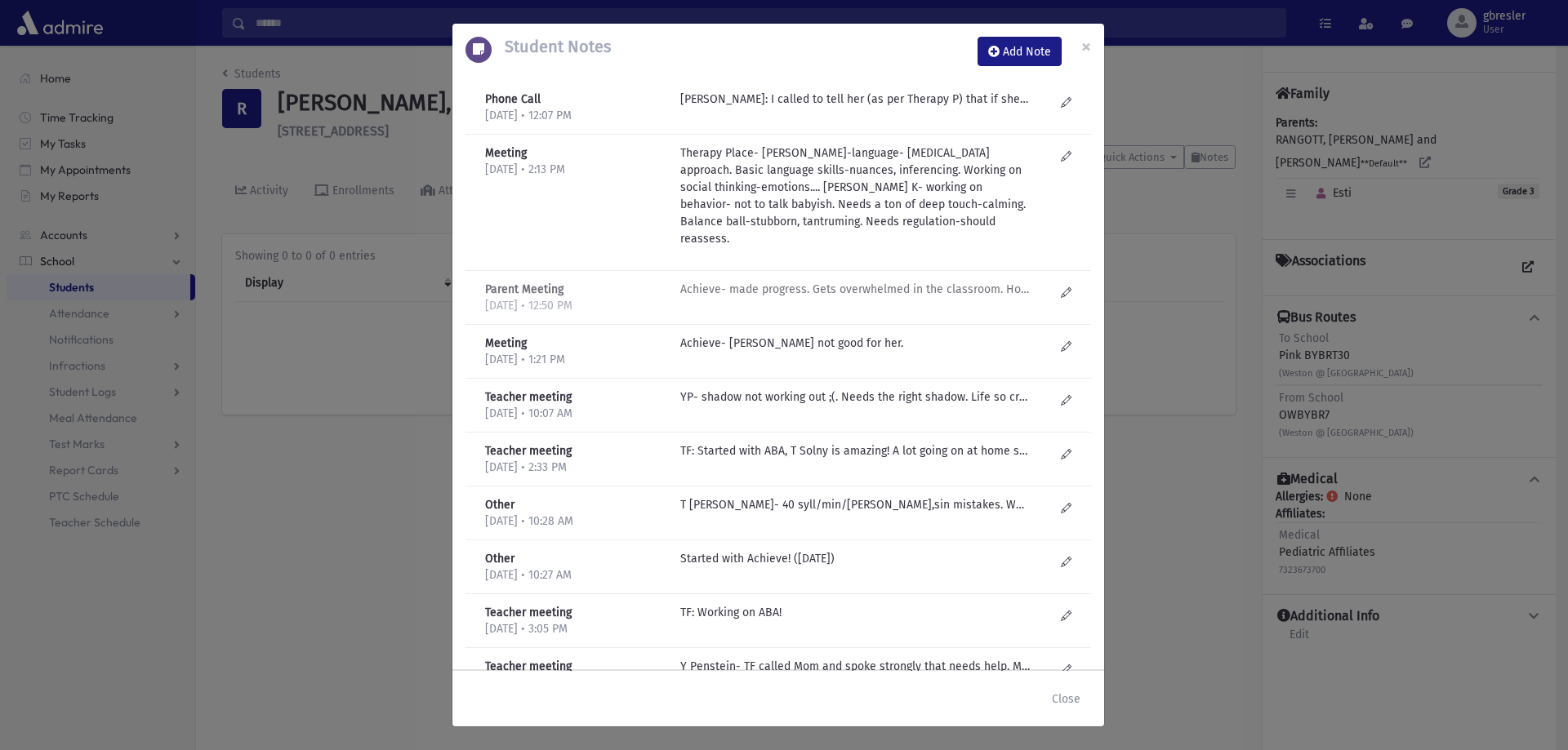
click at [751, 108] on p "Achieve- made progress. Gets overwhelmed in the classroom. Hopefully can make a…" at bounding box center [854, 99] width 350 height 17
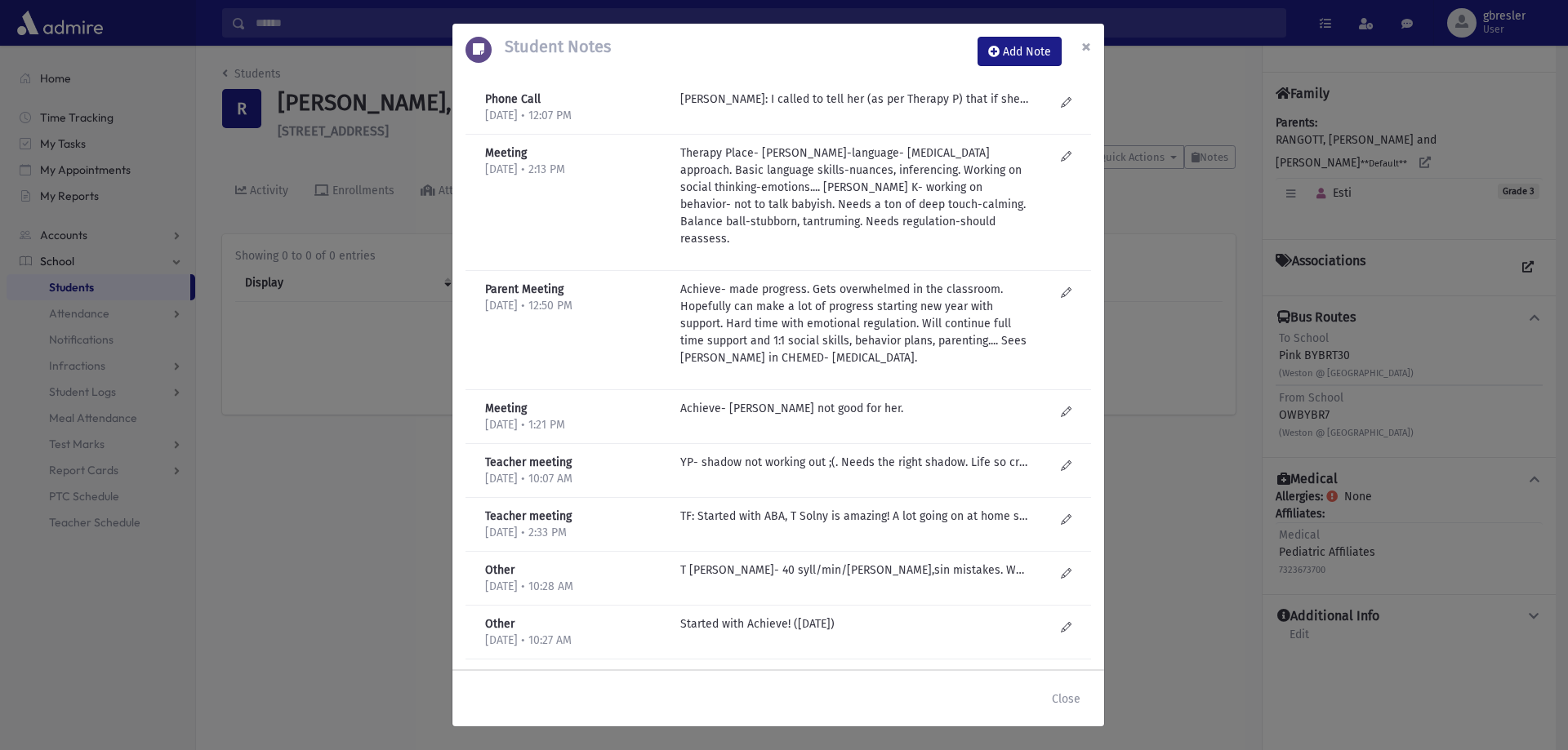
click at [1091, 47] on button "×" at bounding box center [1086, 46] width 36 height 46
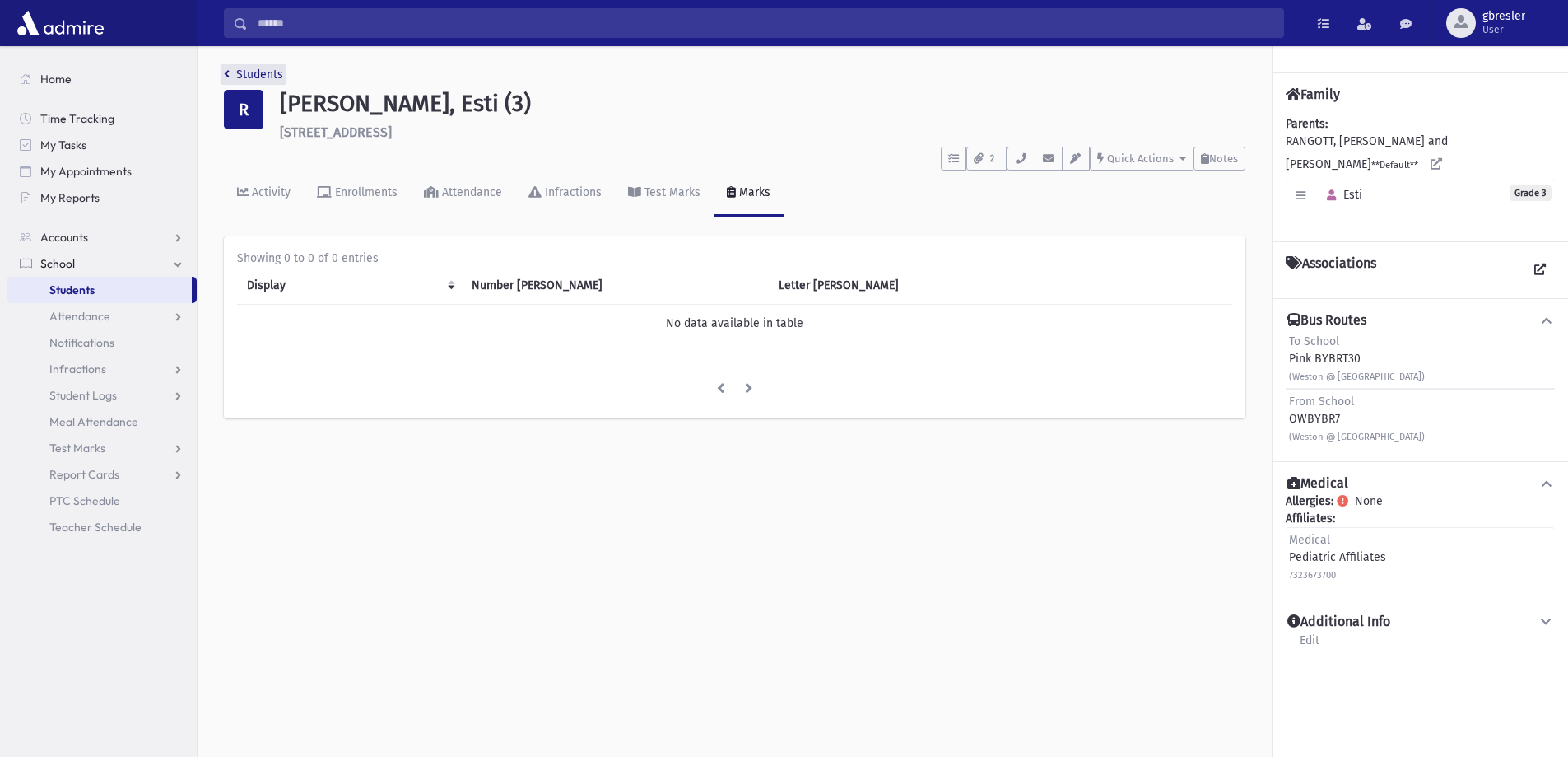
click at [264, 70] on link "Students" at bounding box center [254, 74] width 59 height 14
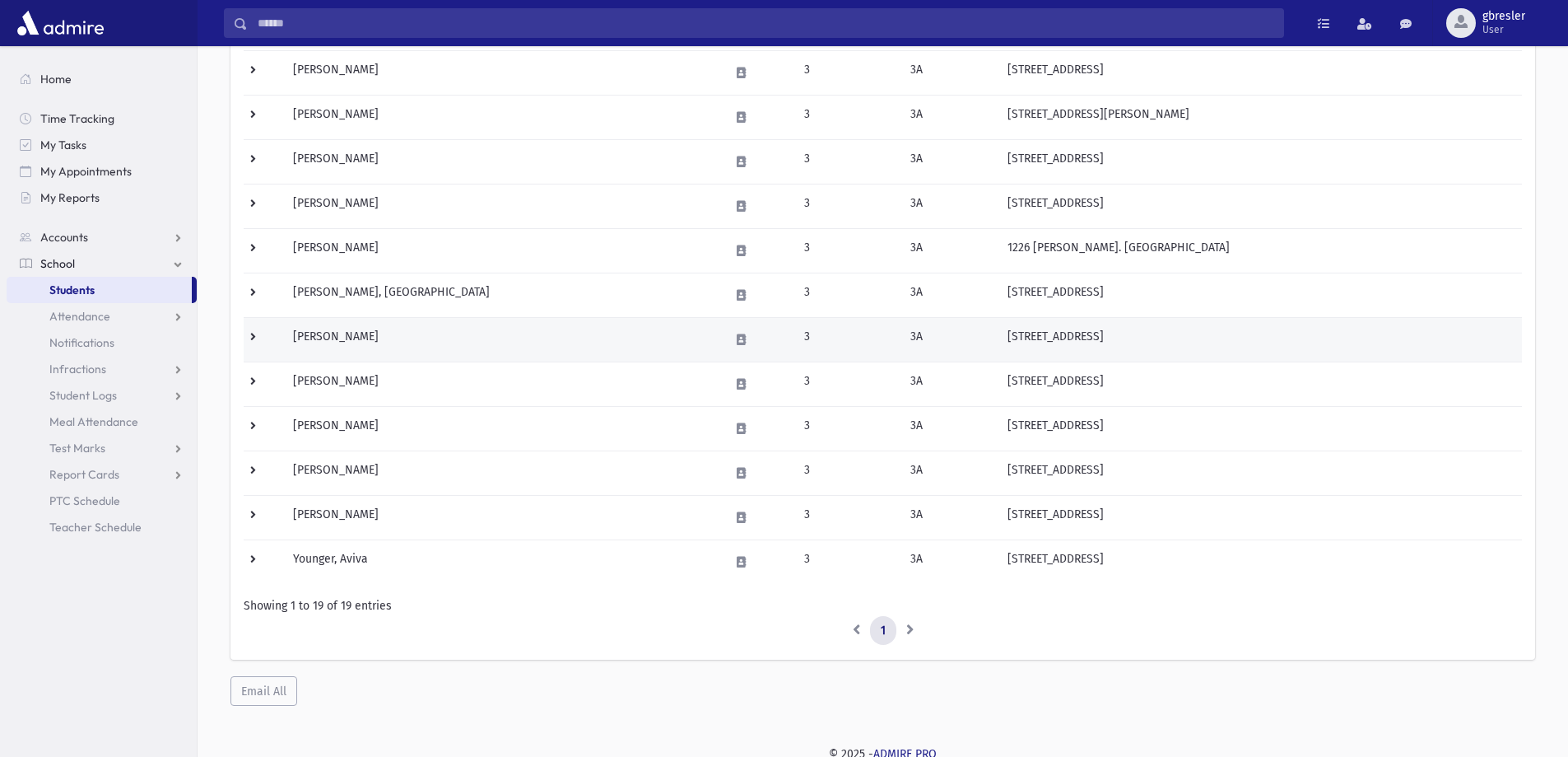
scroll to position [552, 0]
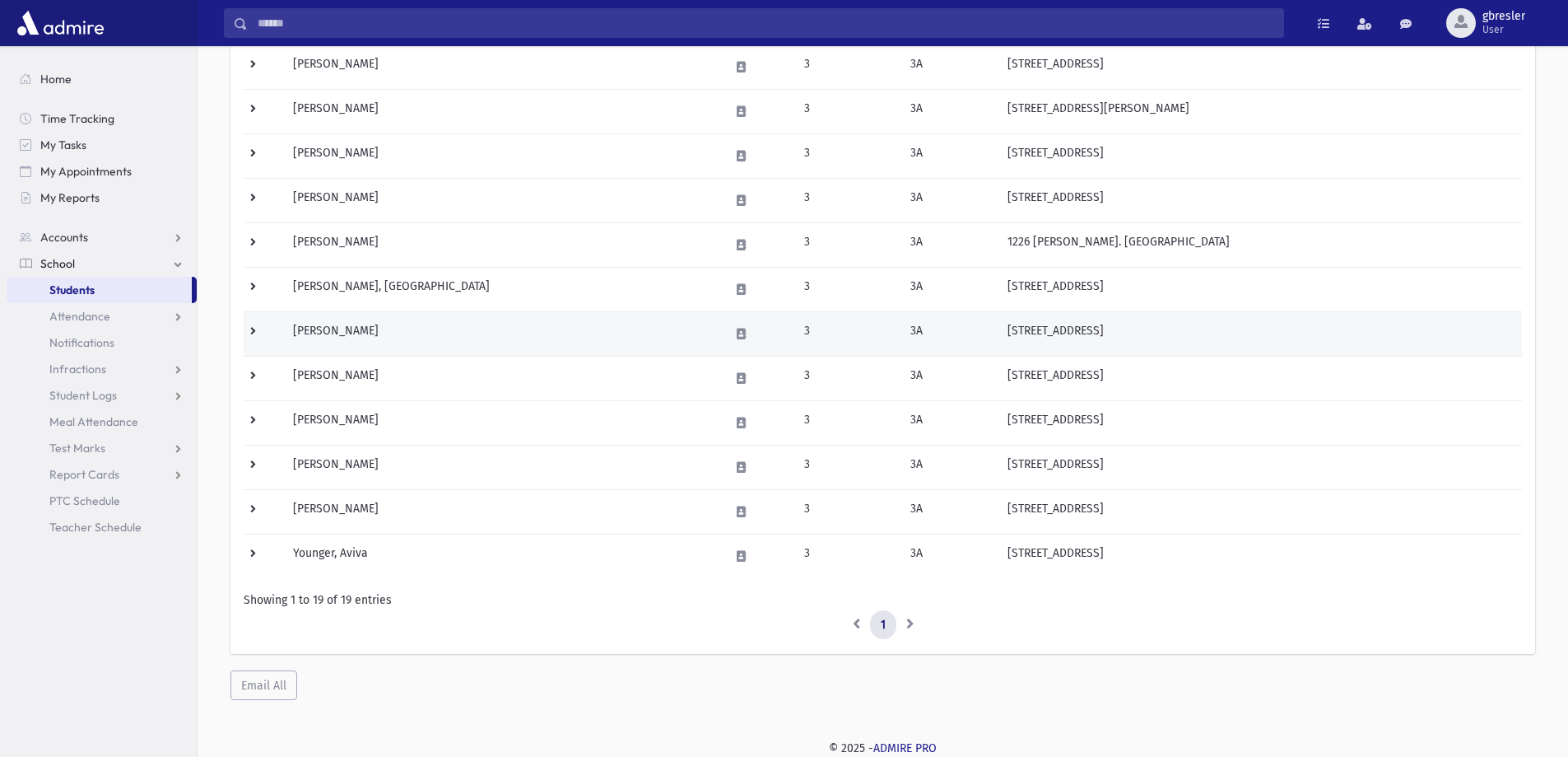
click at [389, 337] on td "Rauer, Batsheva" at bounding box center [501, 333] width 436 height 45
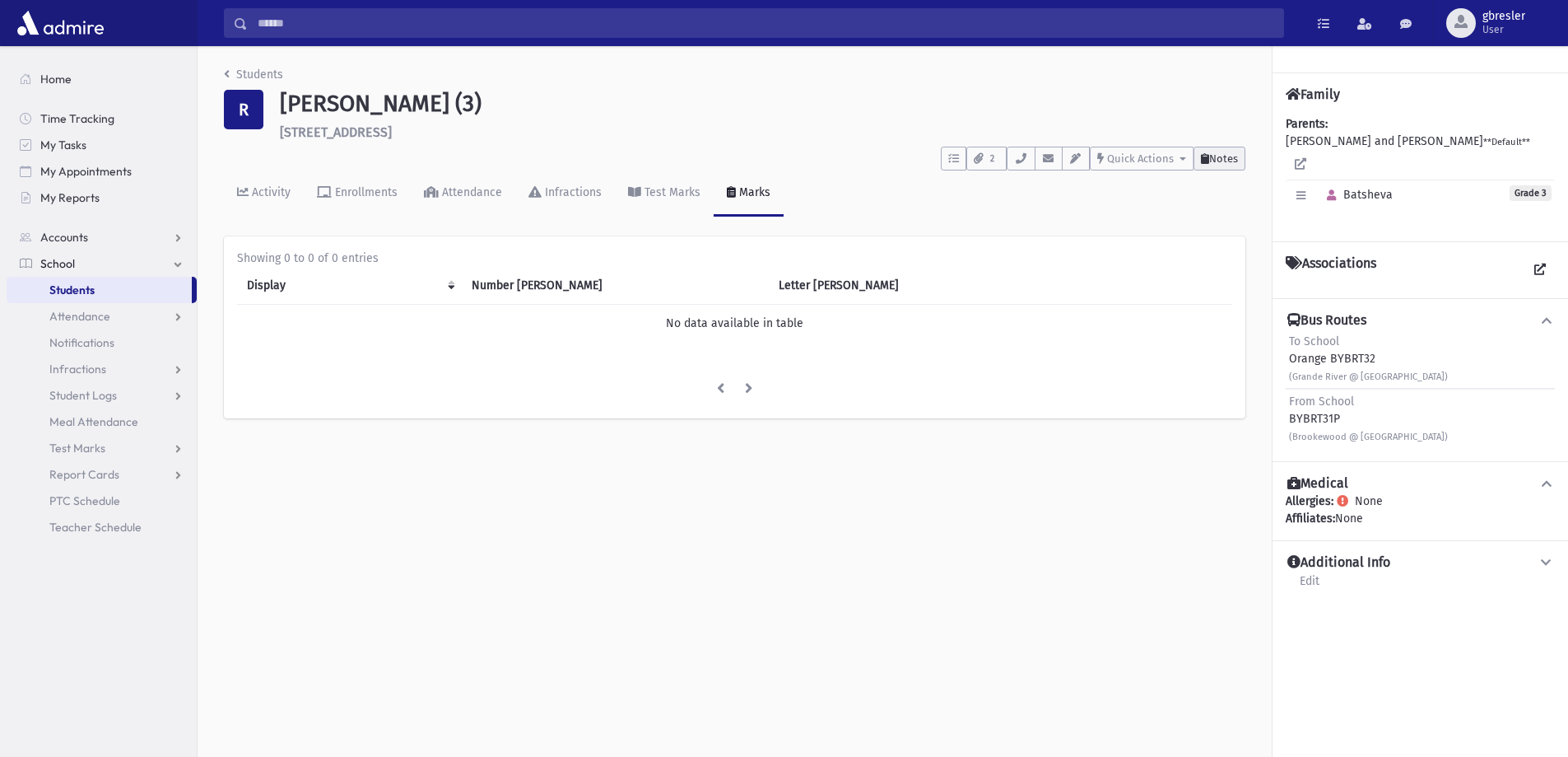
click at [1235, 156] on span "Notes" at bounding box center [1223, 158] width 29 height 13
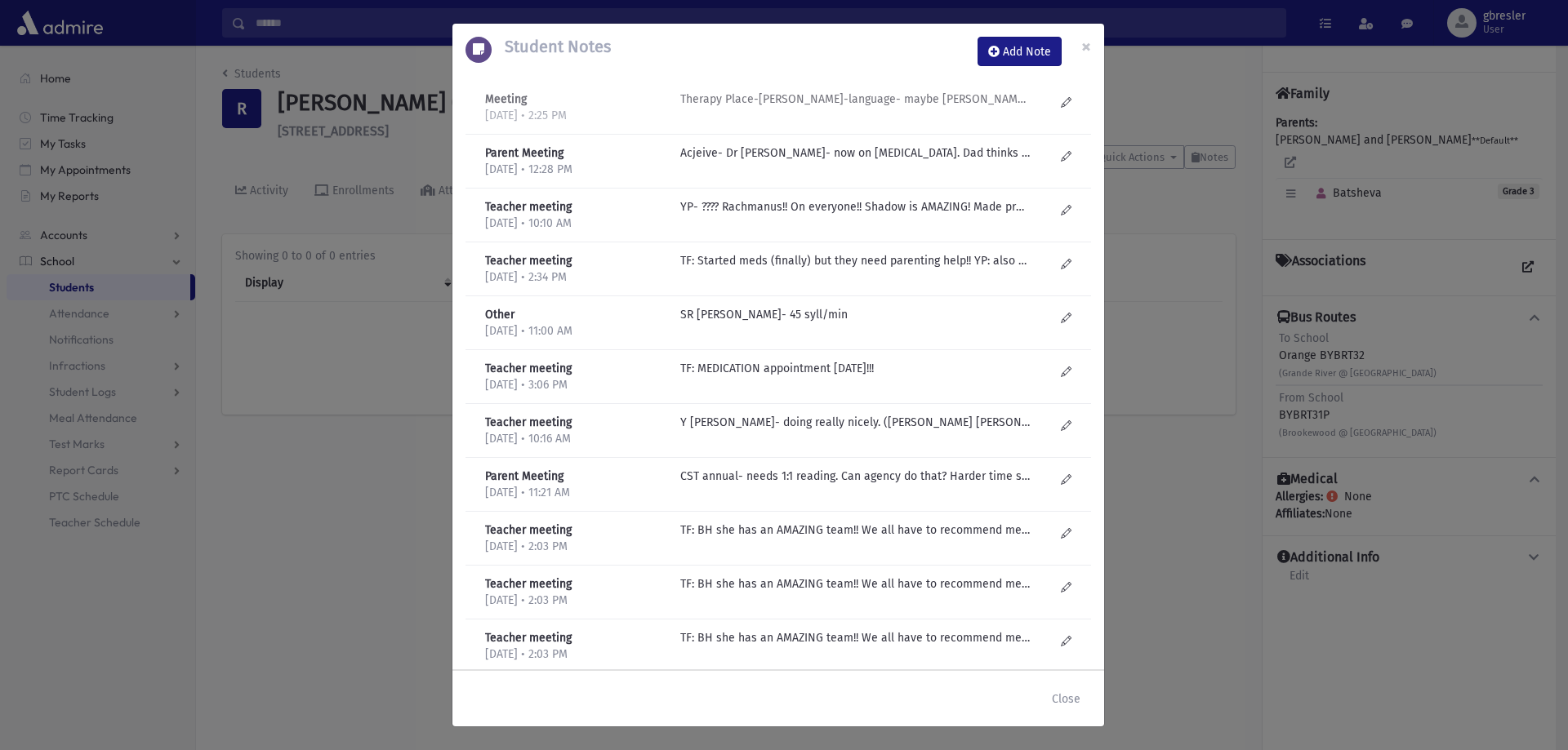
click at [889, 104] on p "Therapy Place-Esty Frankel-language- maybe Mekor Hachinuch? Needs help with soc…" at bounding box center [854, 99] width 350 height 17
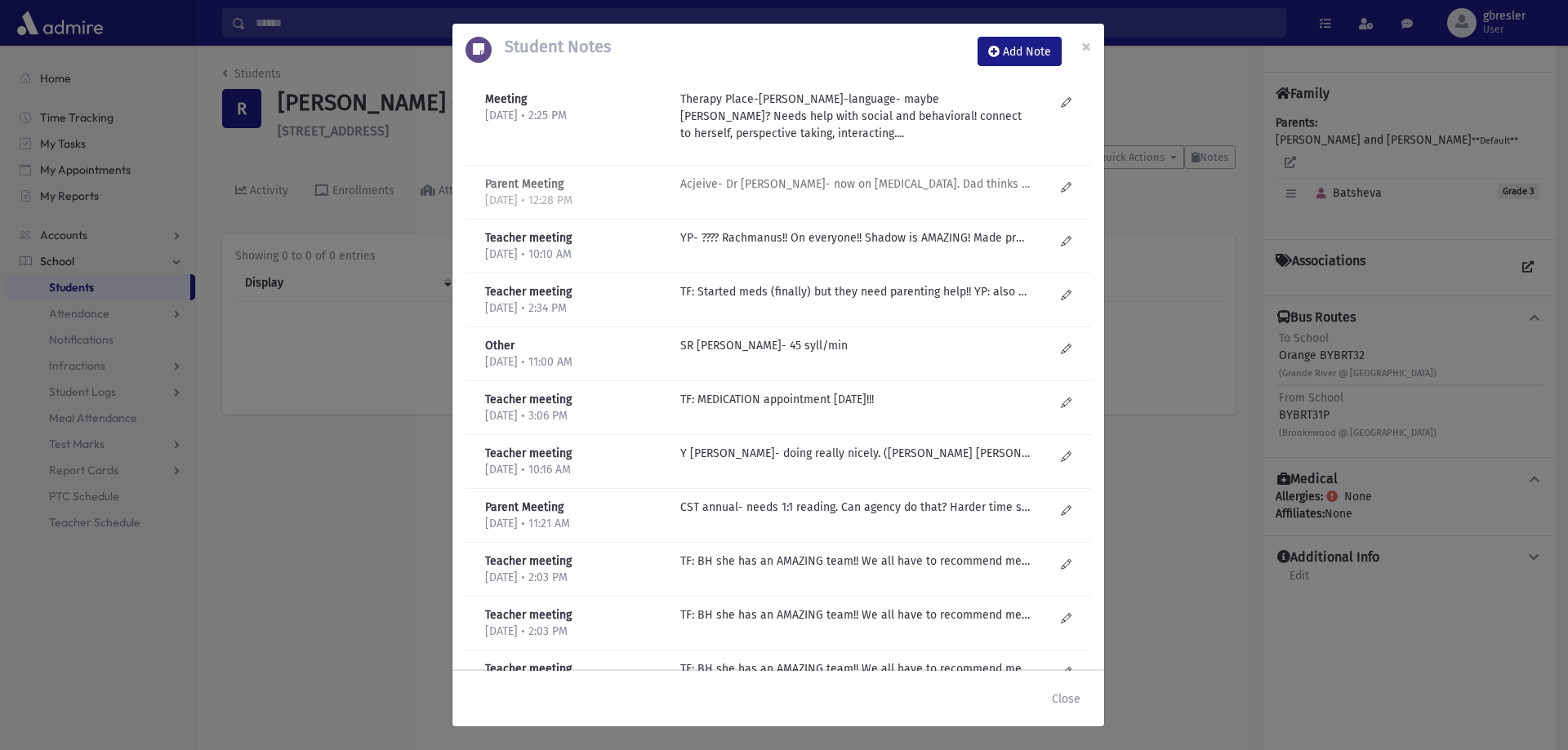
click at [836, 192] on p "Acjeive- Dr Schachtal- now on Adderall. Dad thinks it's all ADHD. Academically …" at bounding box center [854, 184] width 350 height 17
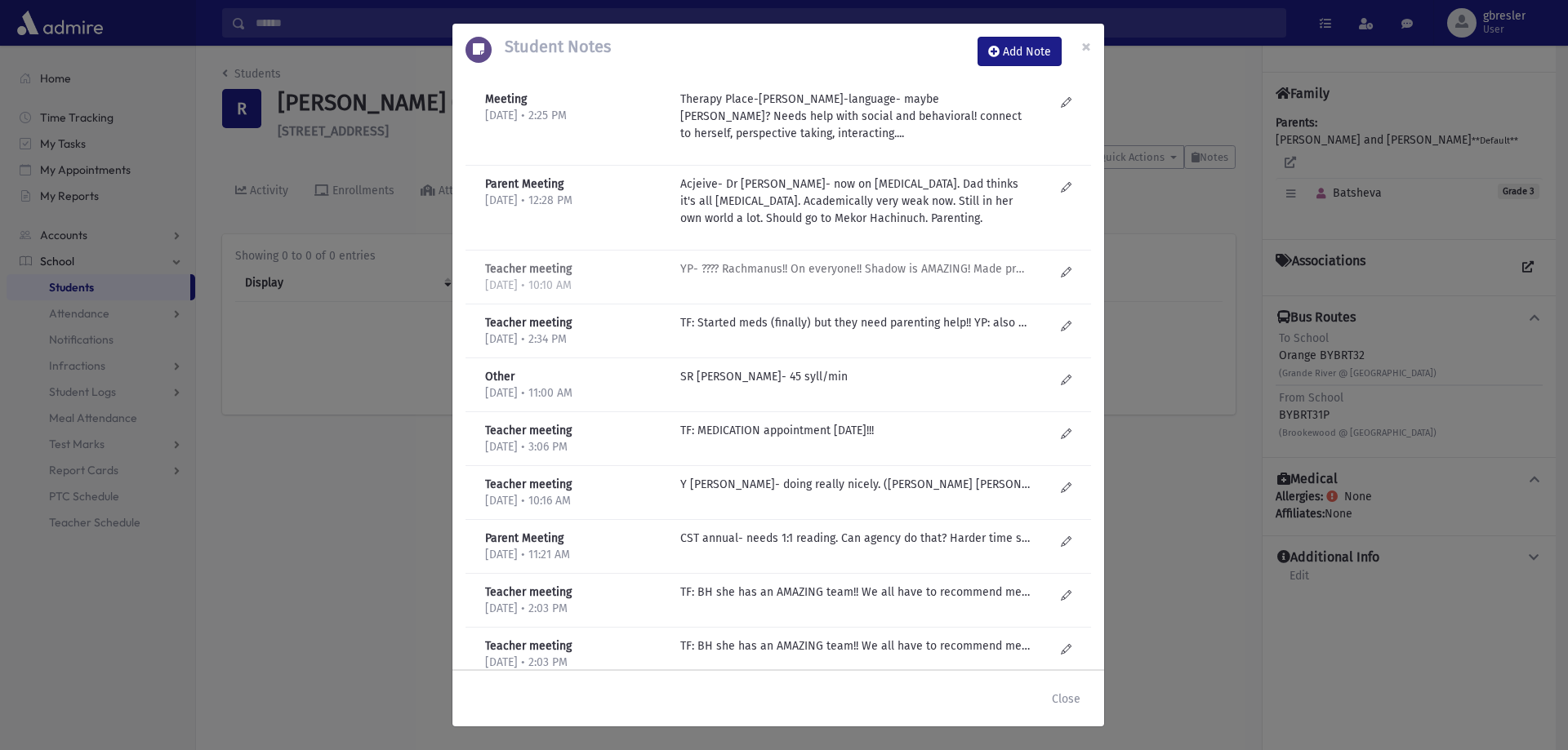
click at [824, 264] on p "YP- ???? Rachmanus!! On everyone!! Shadow is AMAZING! Made progress in social a…" at bounding box center [854, 269] width 350 height 17
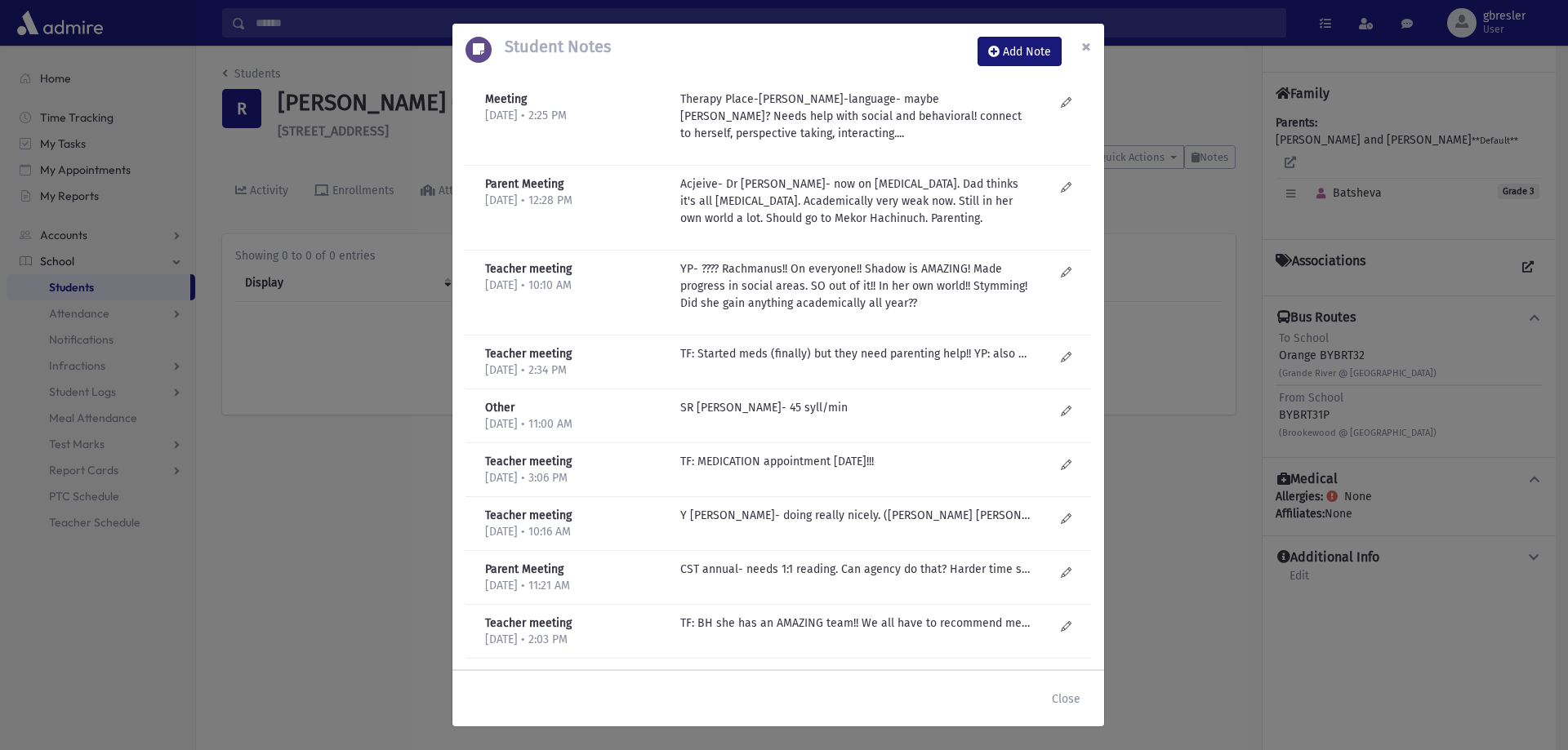
drag, startPoint x: 1083, startPoint y: 44, endPoint x: 1057, endPoint y: 44, distance: 26.0
click at [1083, 44] on span "×" at bounding box center [1086, 46] width 10 height 23
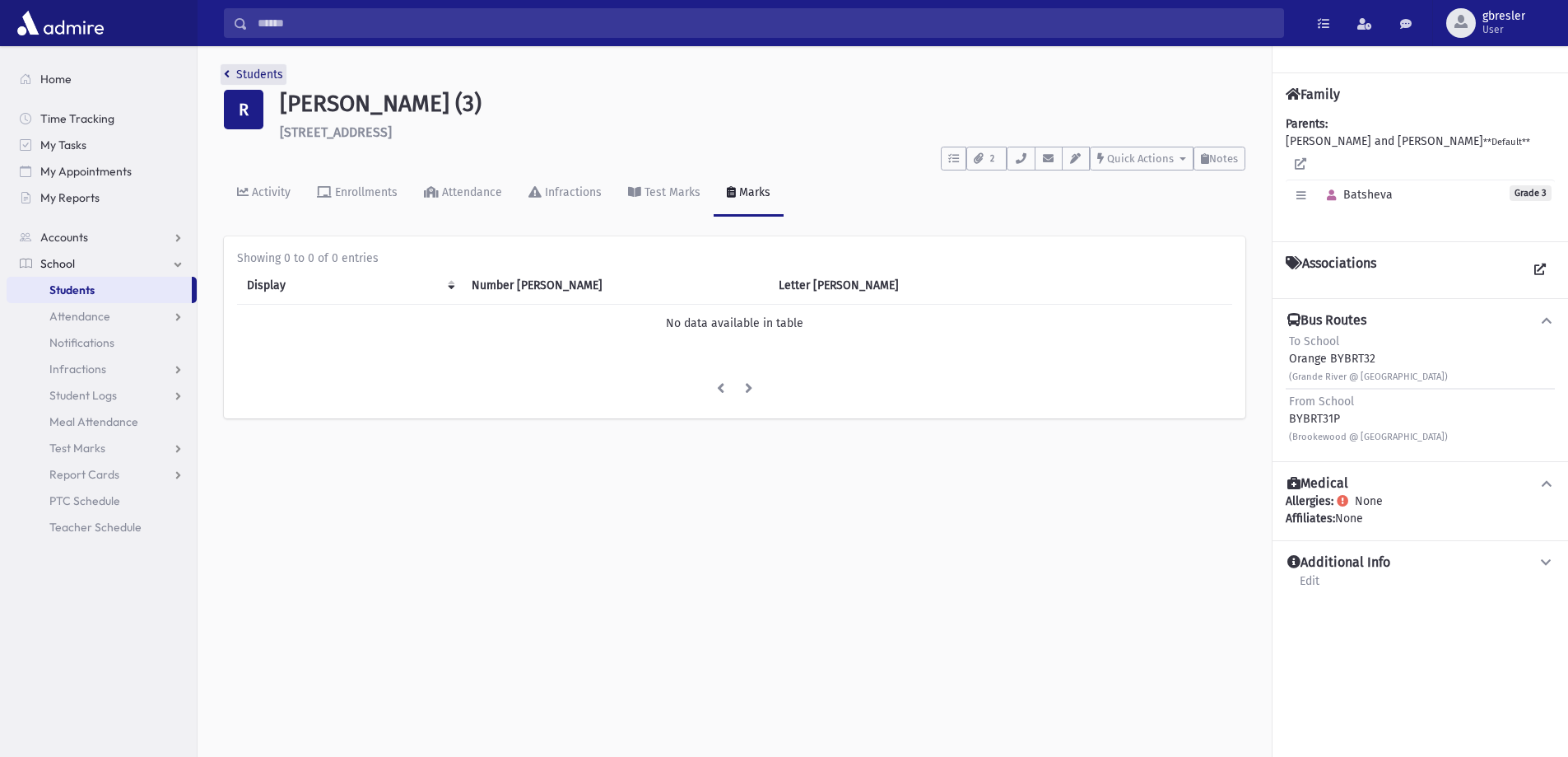
click at [262, 80] on link "Students" at bounding box center [254, 74] width 59 height 14
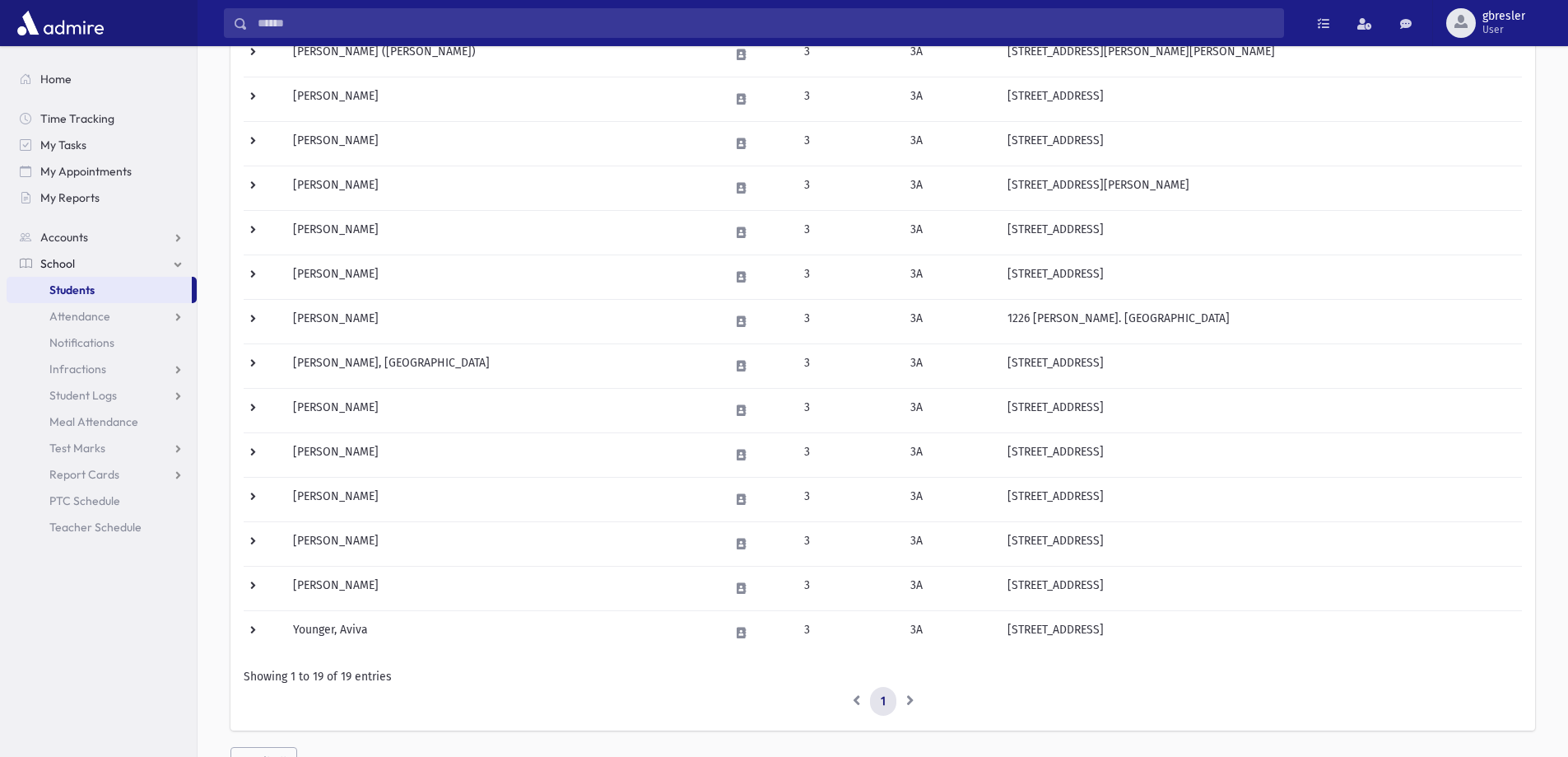
scroll to position [494, 0]
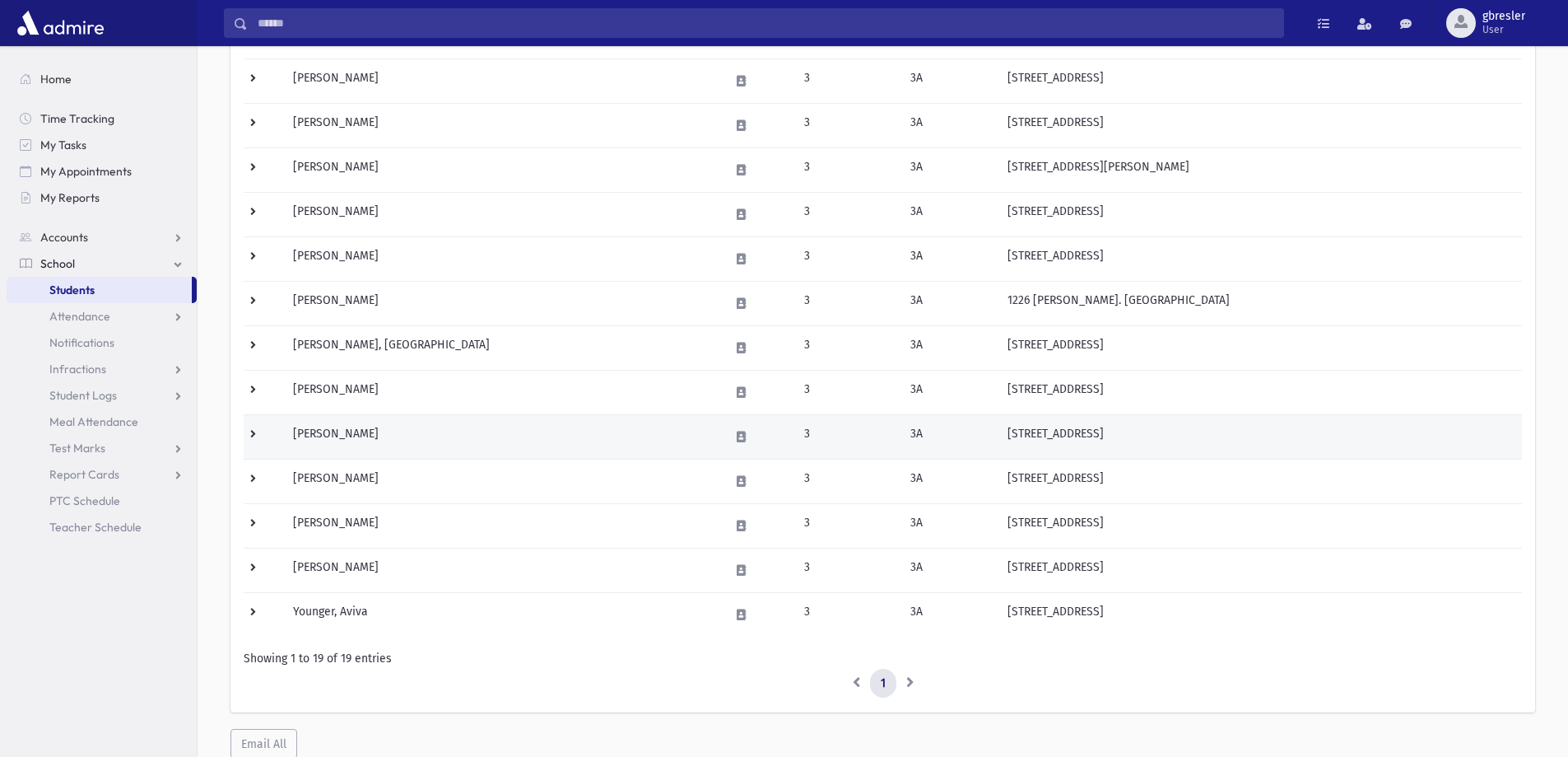
click at [348, 437] on td "[PERSON_NAME]" at bounding box center [501, 436] width 436 height 45
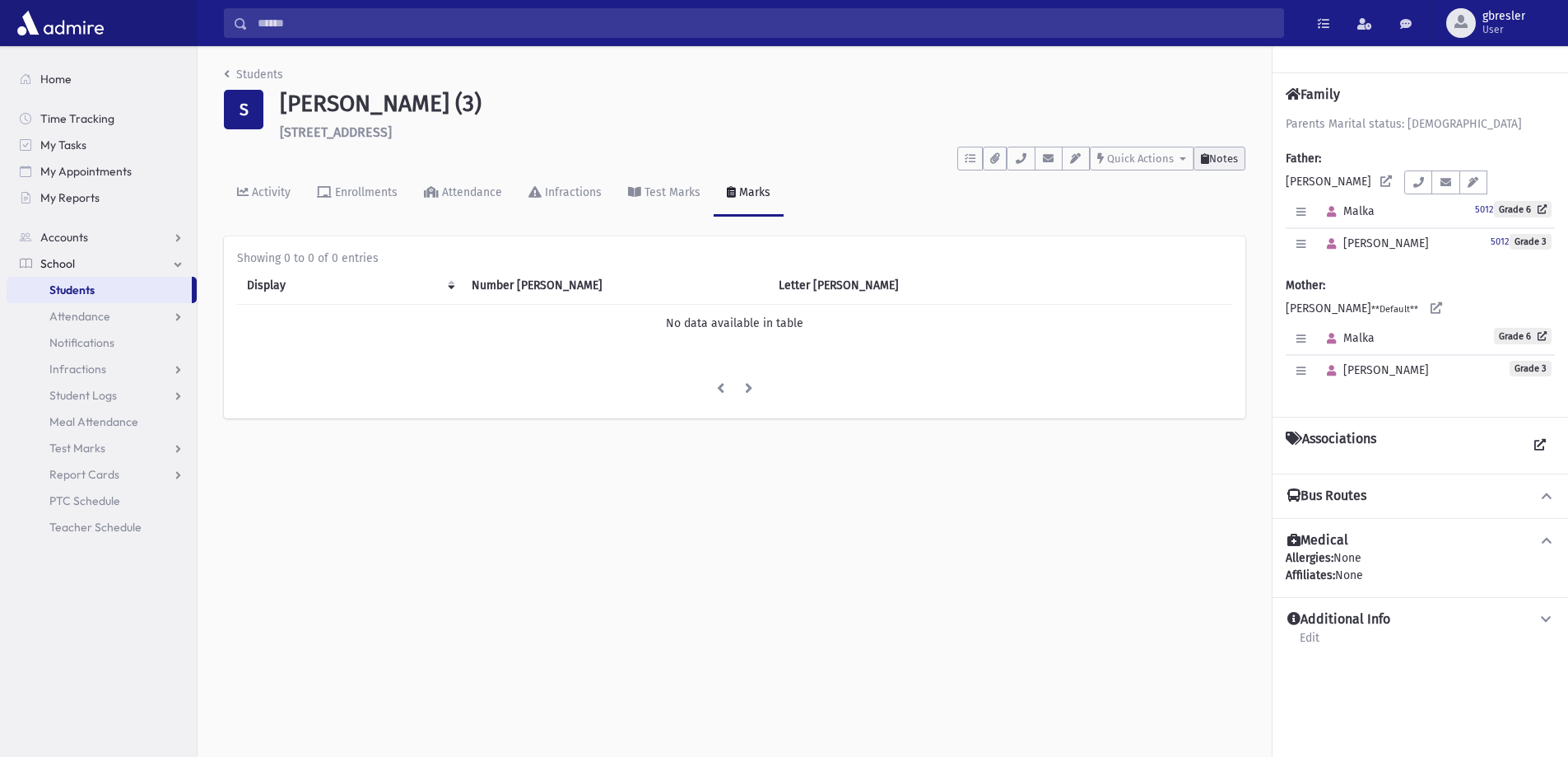
click at [1216, 165] on button "Notes" at bounding box center [1219, 158] width 52 height 24
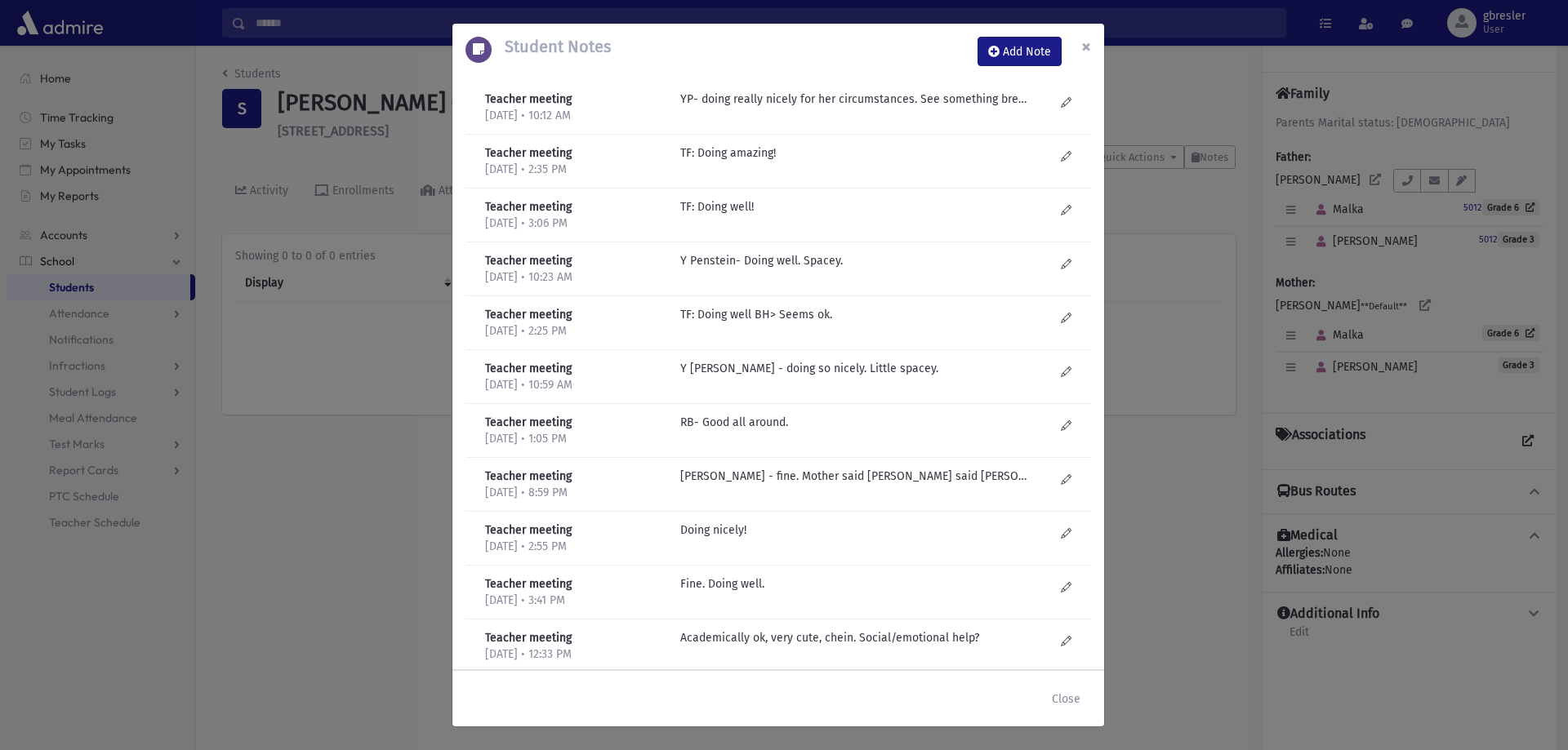
click at [1095, 44] on button "×" at bounding box center [1086, 46] width 36 height 46
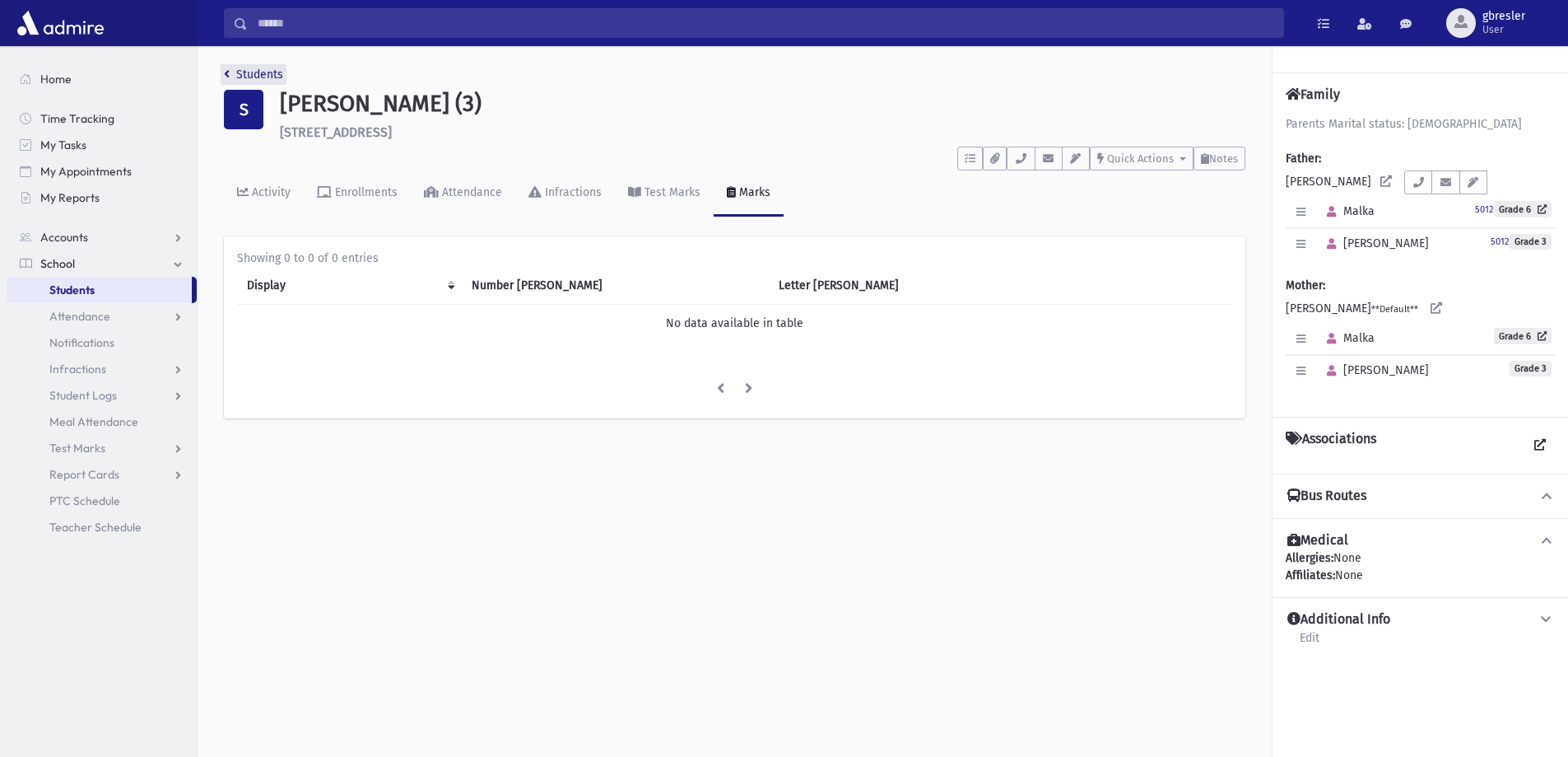
click at [243, 69] on link "Students" at bounding box center [254, 74] width 59 height 14
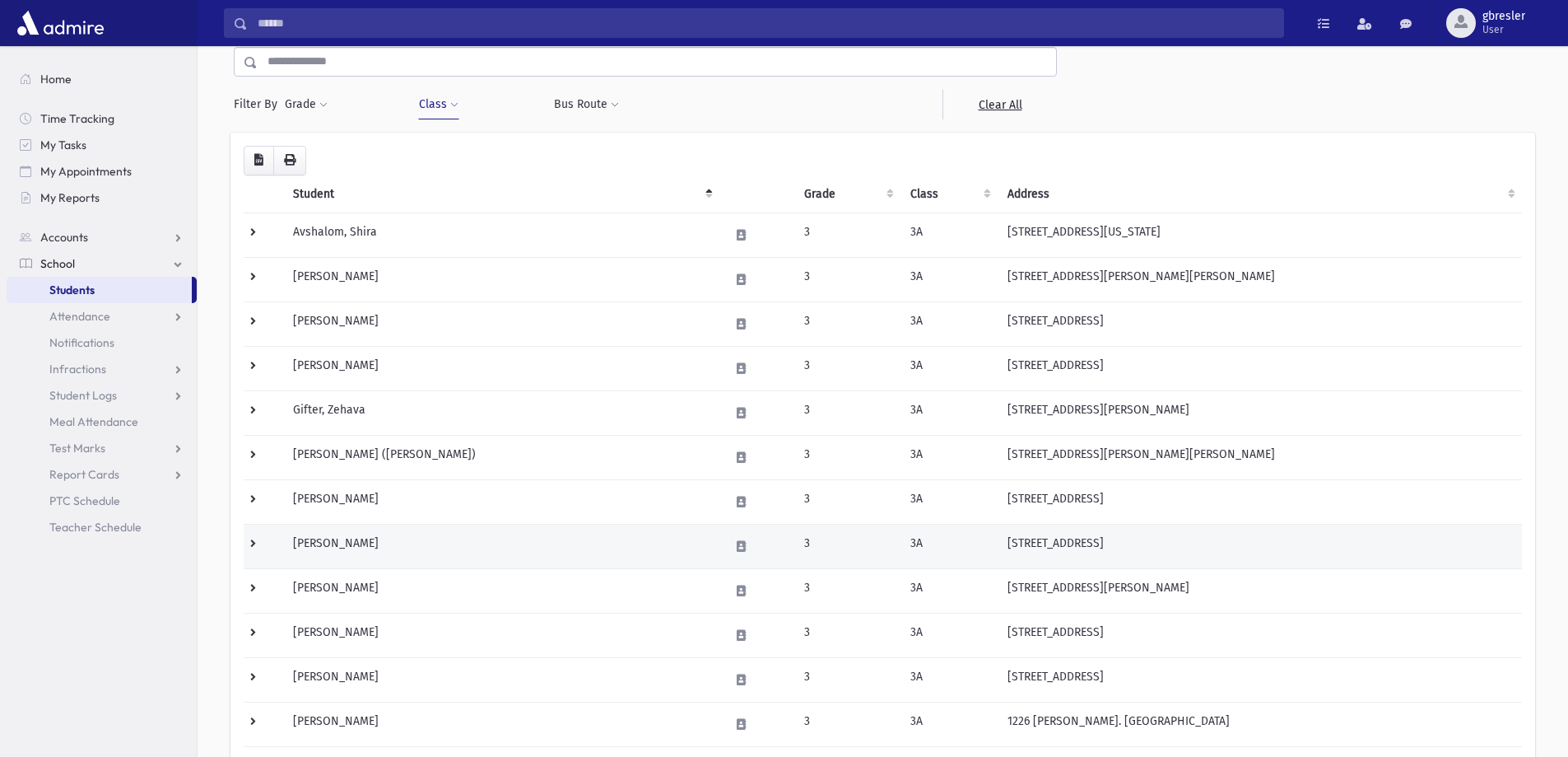
scroll to position [329, 0]
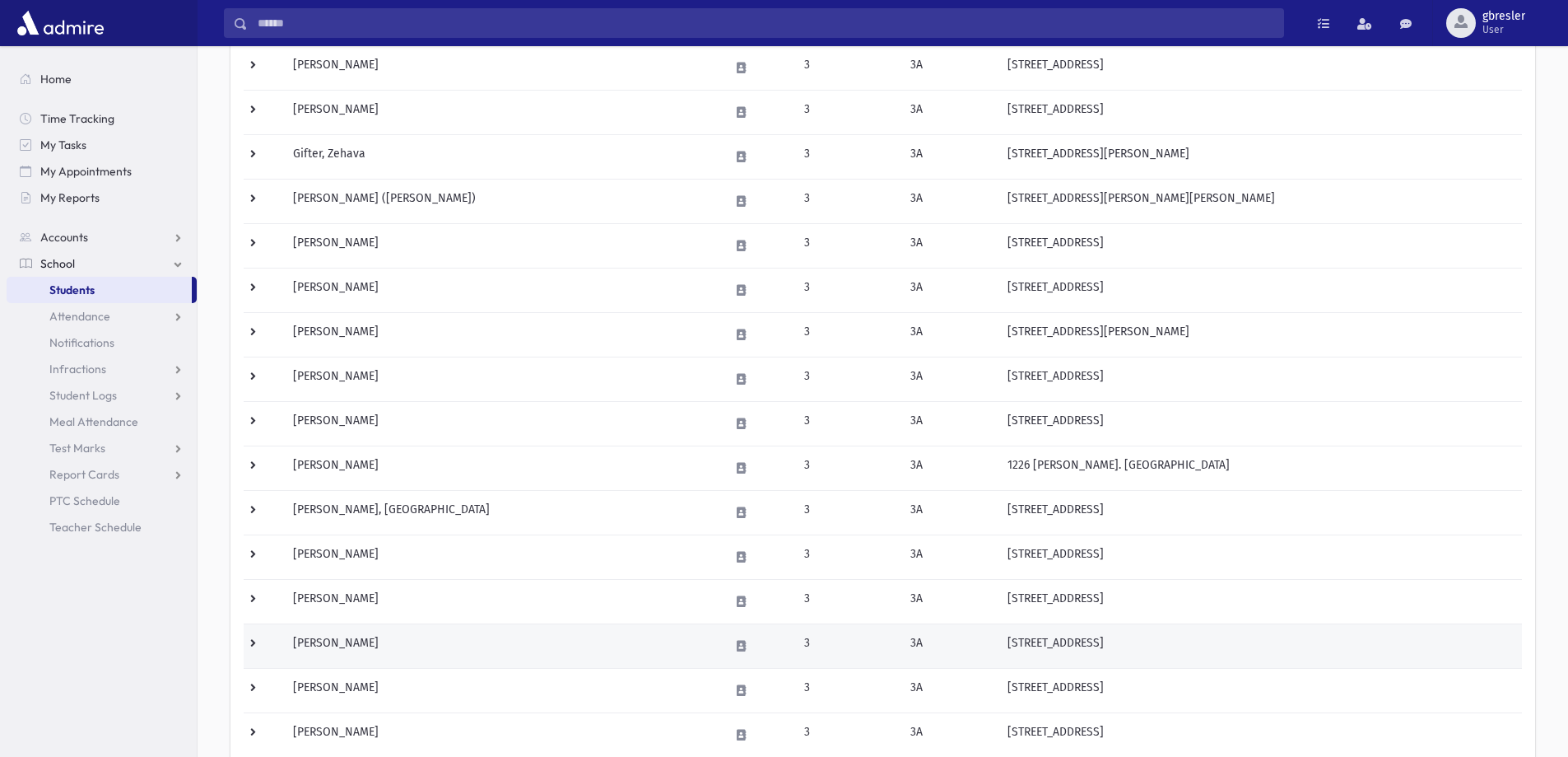
click at [344, 648] on td "[PERSON_NAME]" at bounding box center [501, 645] width 436 height 45
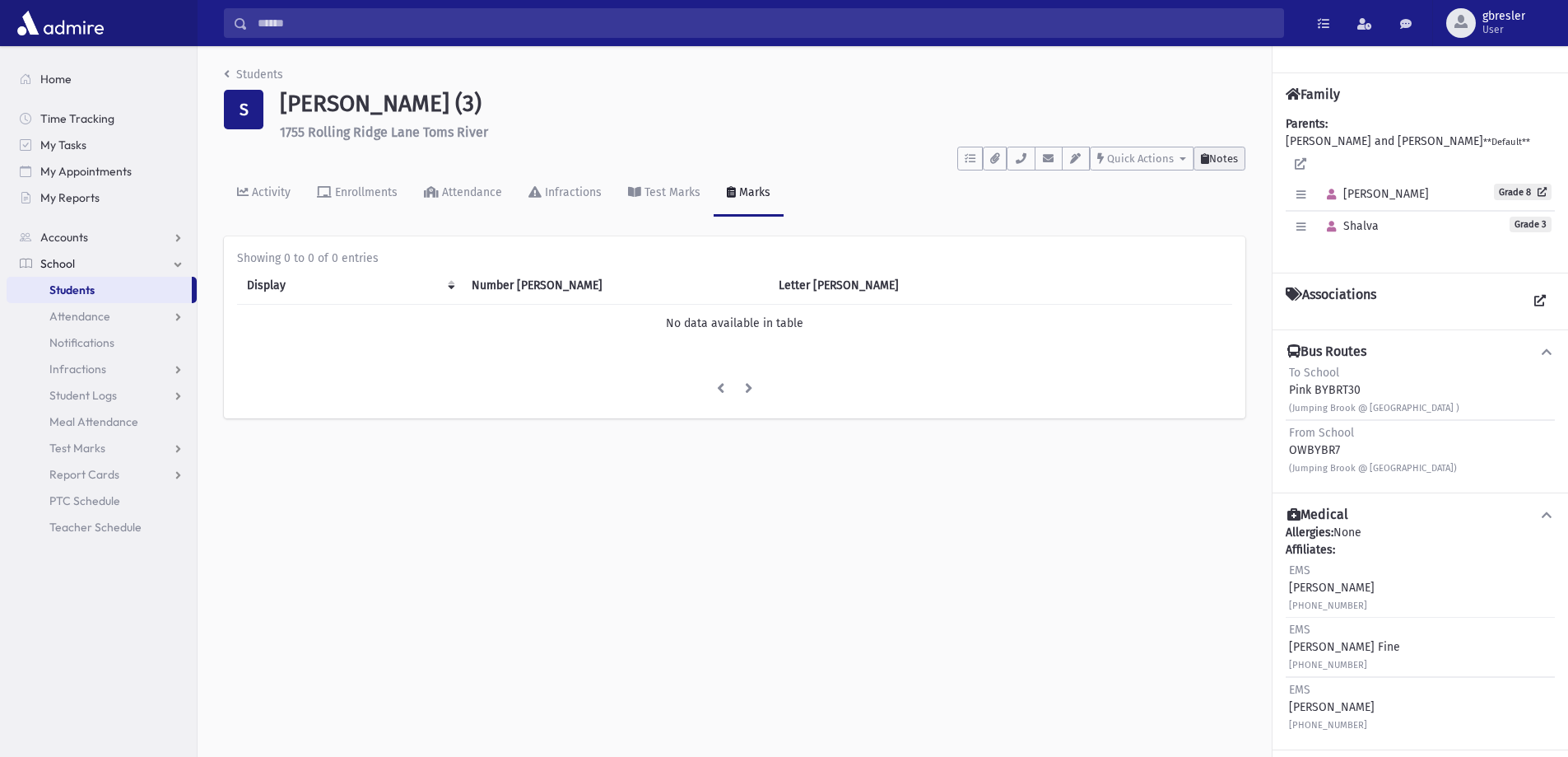
click at [1228, 152] on span "Notes" at bounding box center [1223, 158] width 29 height 13
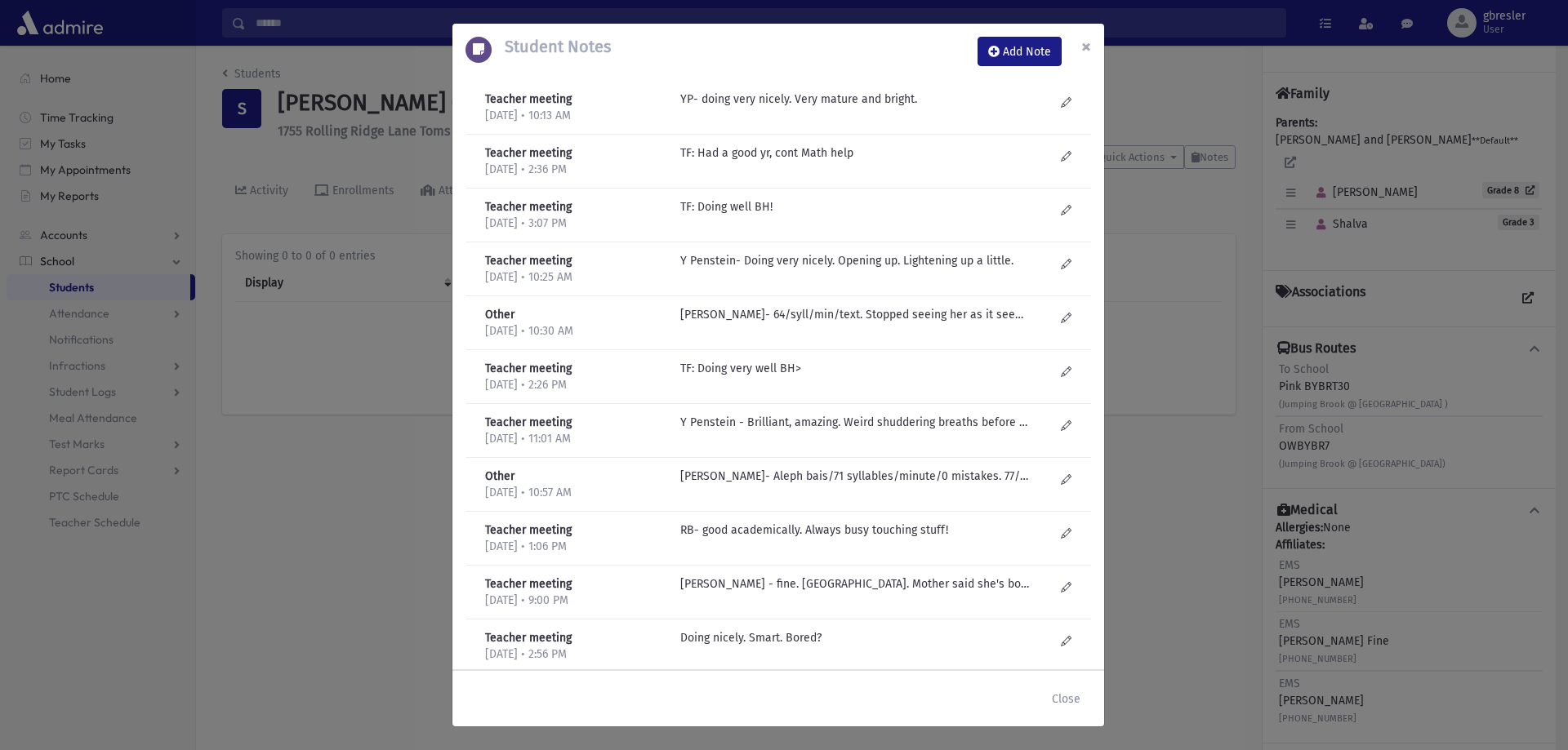
click at [1092, 43] on button "×" at bounding box center [1086, 46] width 36 height 46
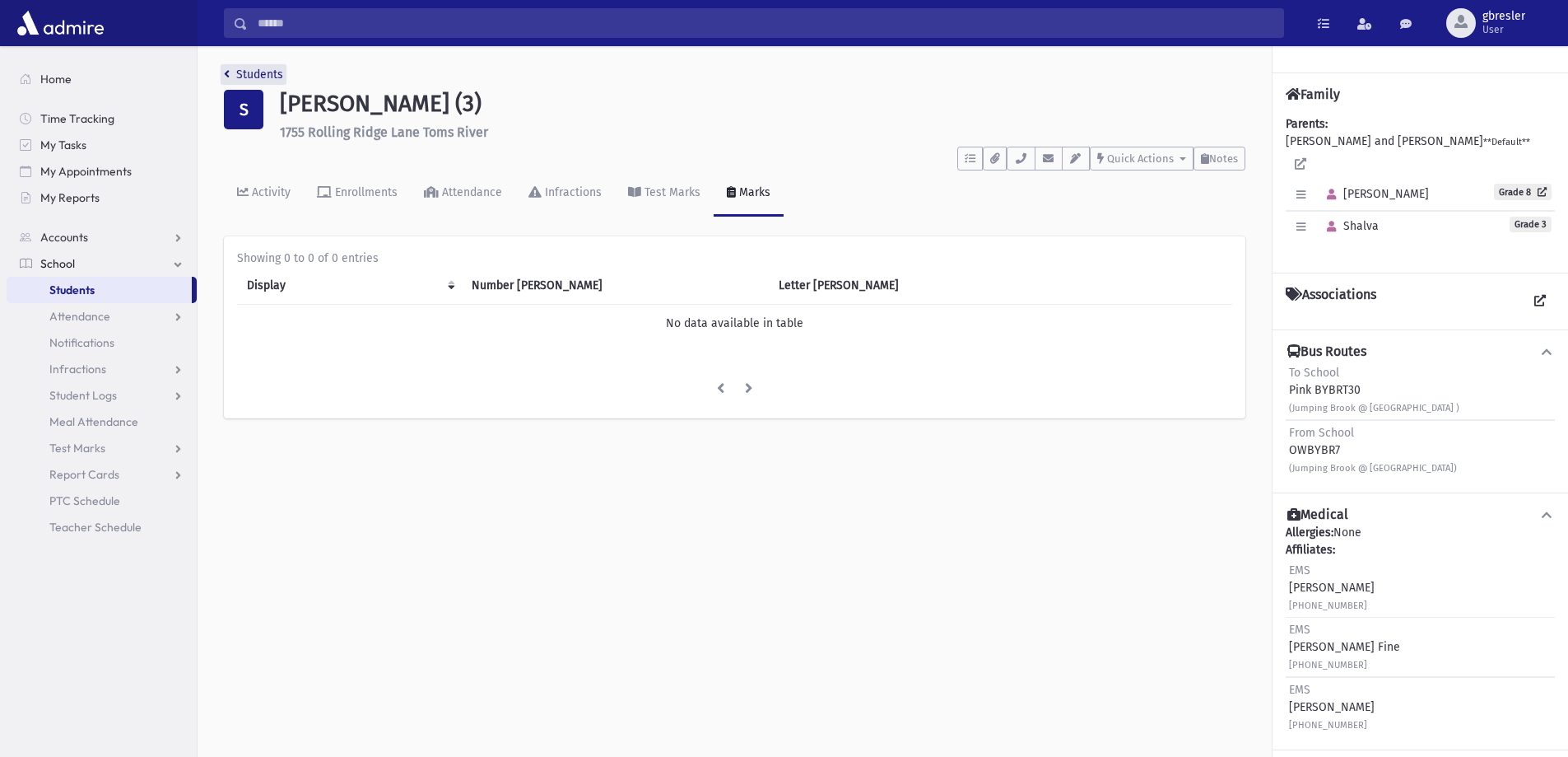
click at [267, 79] on link "Students" at bounding box center [254, 74] width 59 height 14
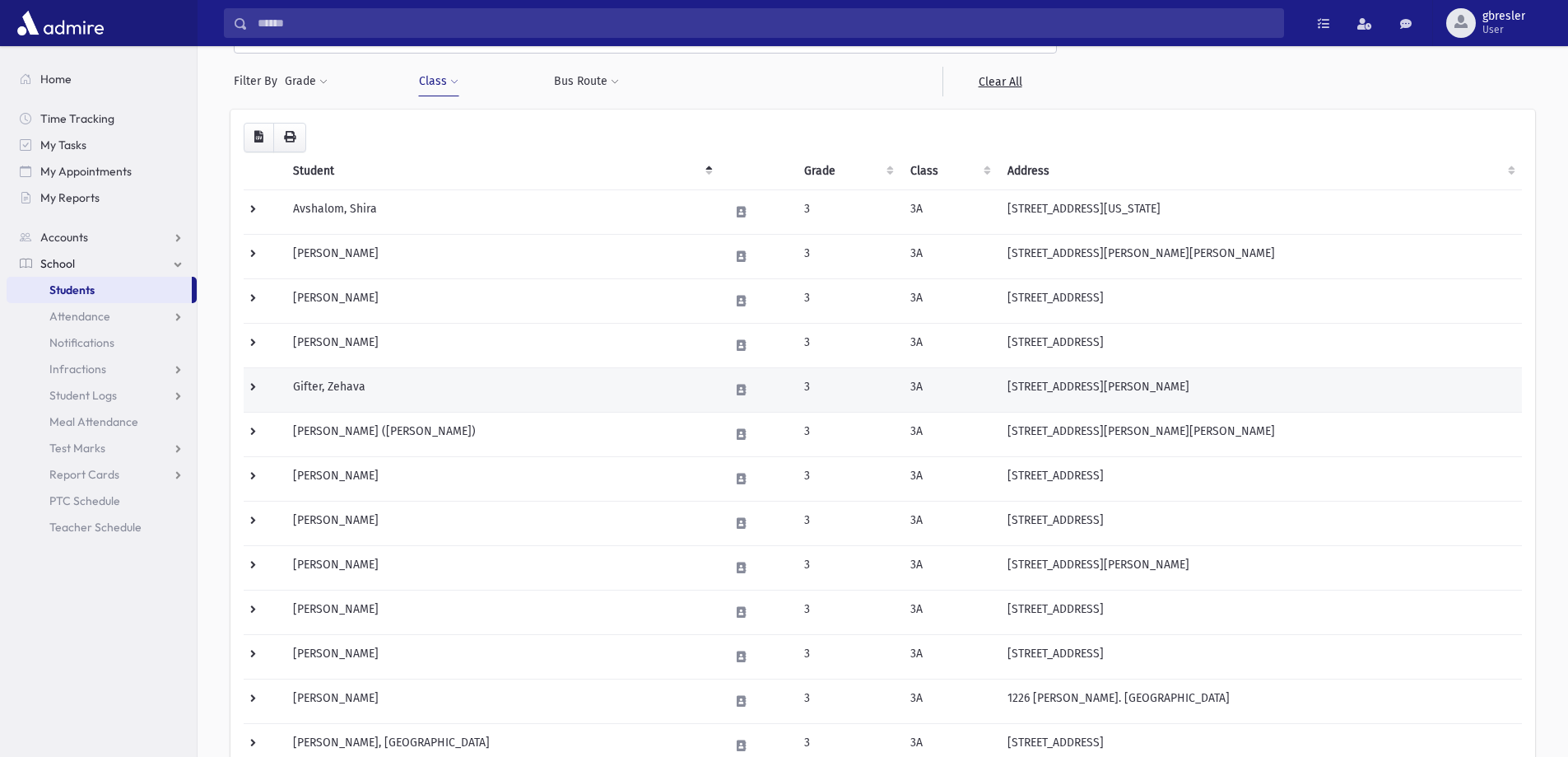
scroll to position [494, 0]
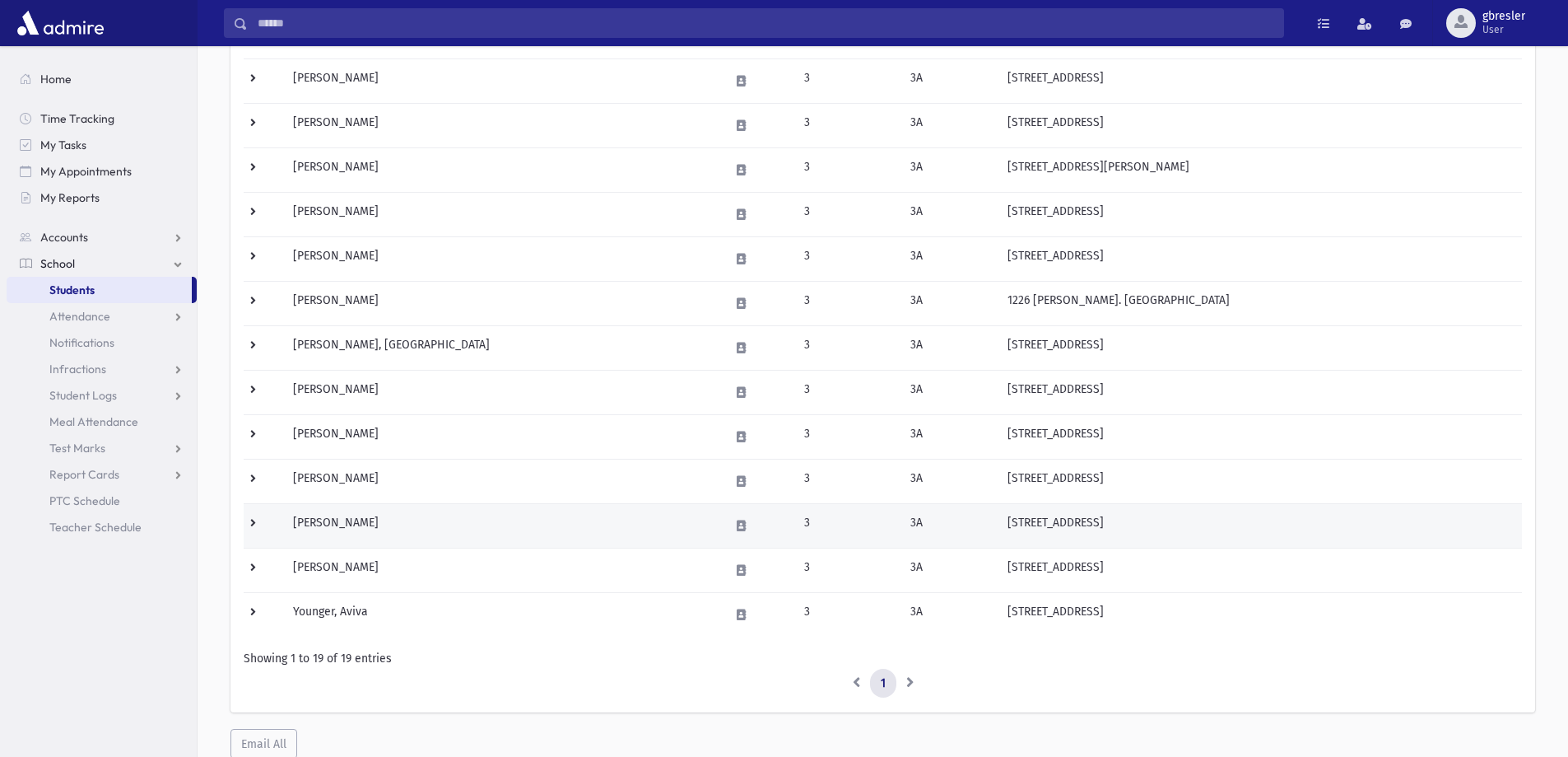
click at [339, 530] on td "[PERSON_NAME]" at bounding box center [501, 525] width 436 height 45
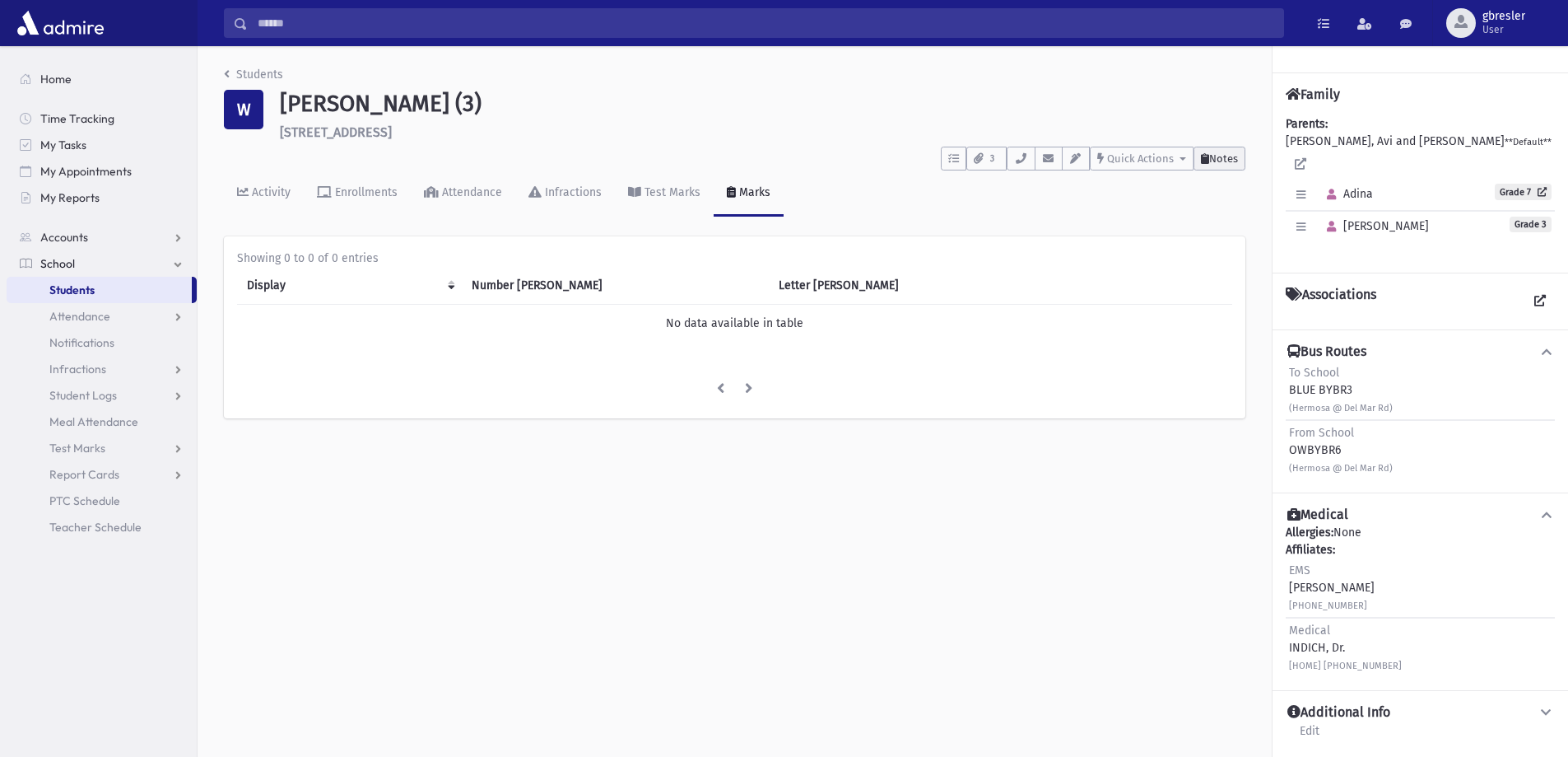
click at [1212, 163] on span "Notes" at bounding box center [1223, 158] width 29 height 13
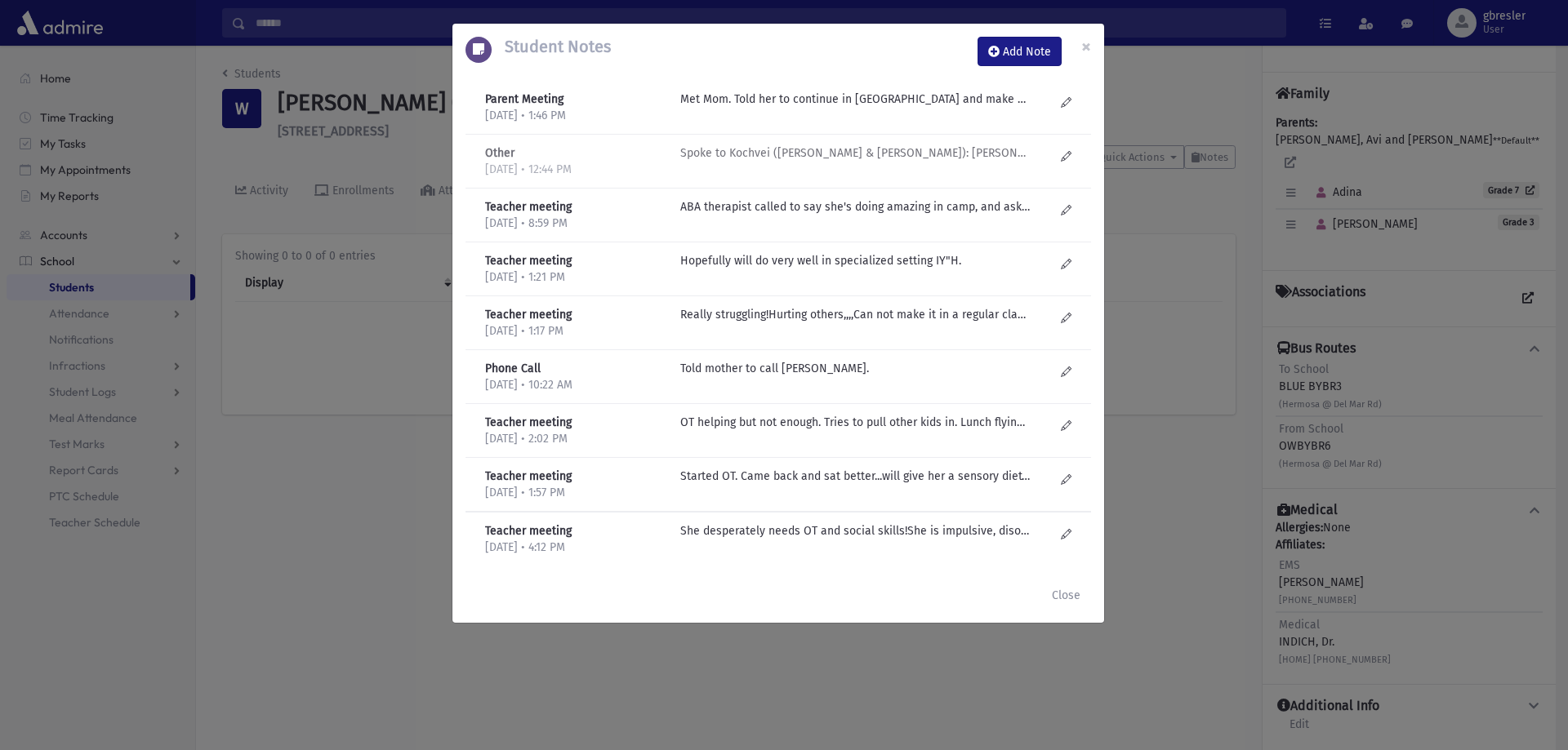
click at [948, 108] on p "Spoke to Kochvei (Tzivi Koot & Kaila Gewirtz): Miriam is NOT ready for mainsrea…" at bounding box center [854, 99] width 350 height 17
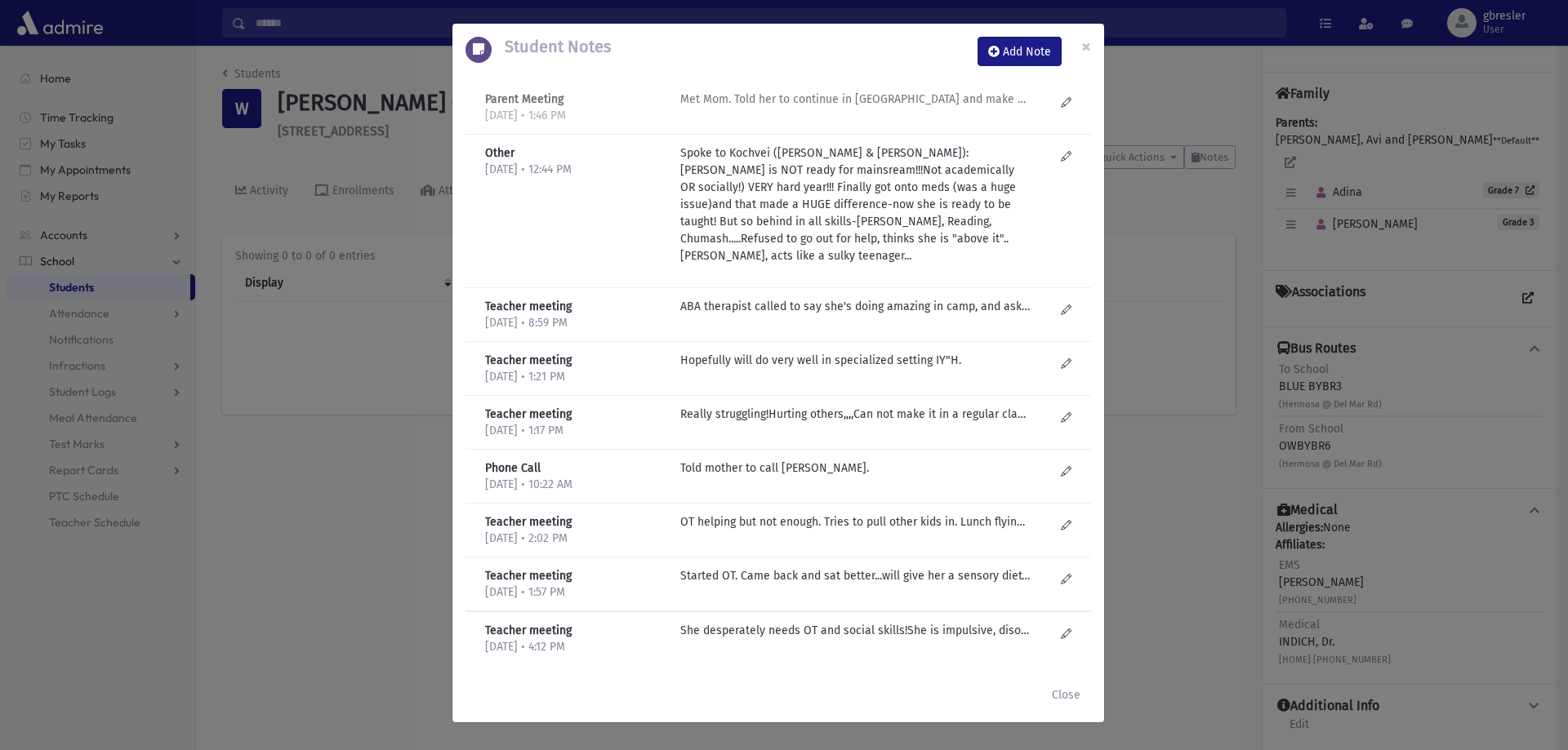
click at [949, 109] on div "Met Mom. Told her to continue in Kochvei and make sure she takes her meds and c…" at bounding box center [866, 107] width 390 height 34
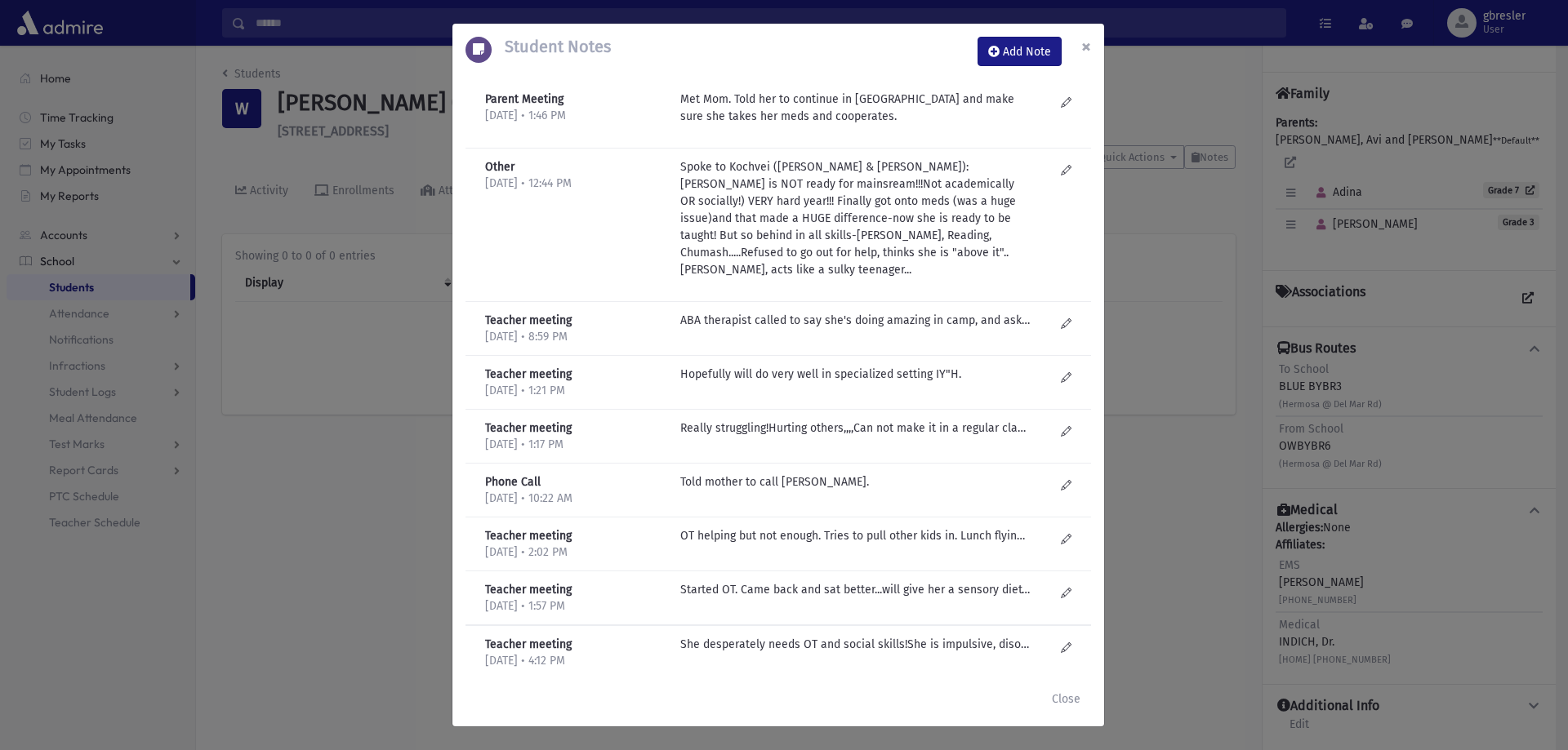
click at [1089, 44] on span "×" at bounding box center [1086, 46] width 10 height 23
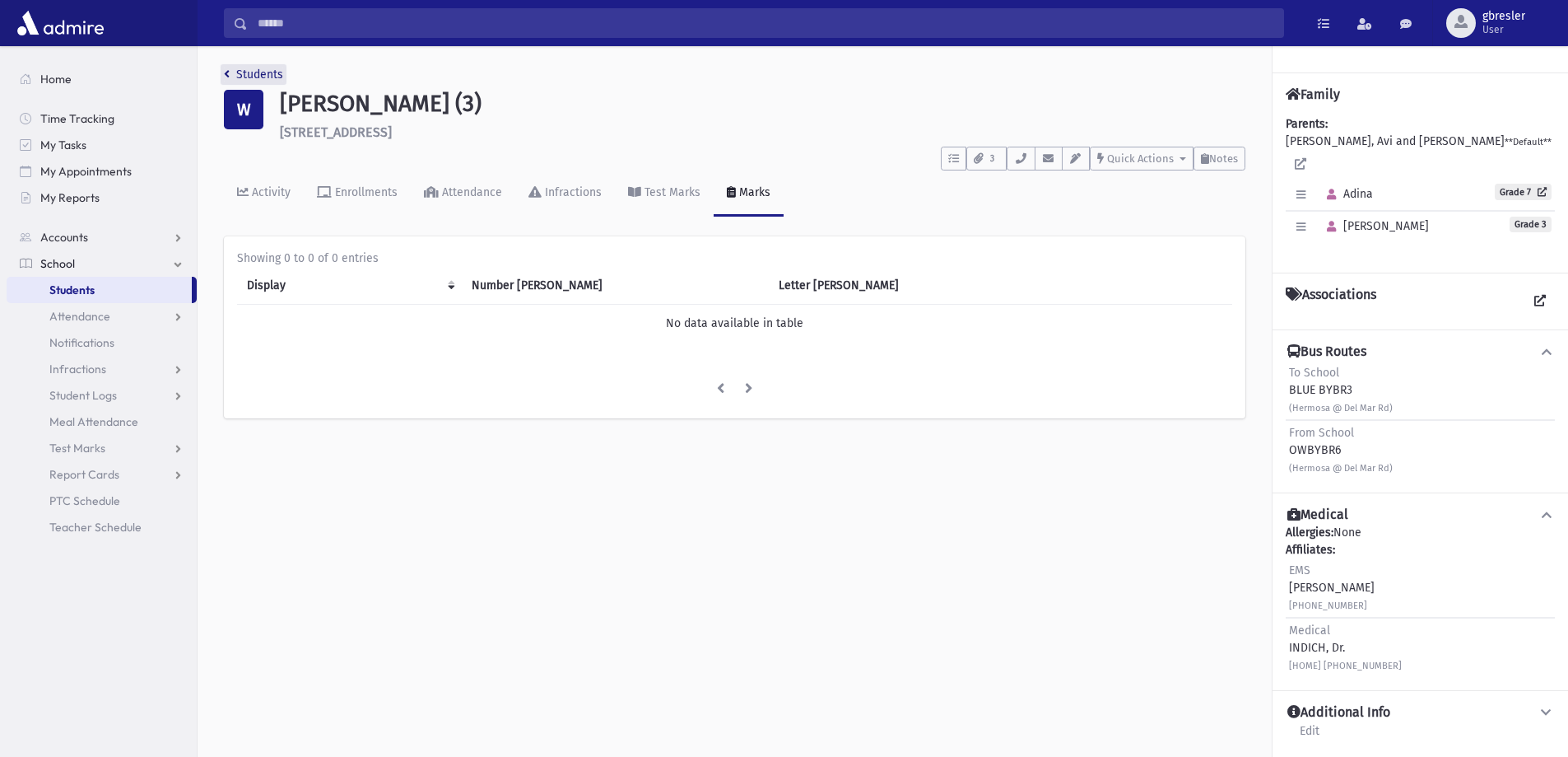
click at [264, 75] on link "Students" at bounding box center [254, 74] width 59 height 14
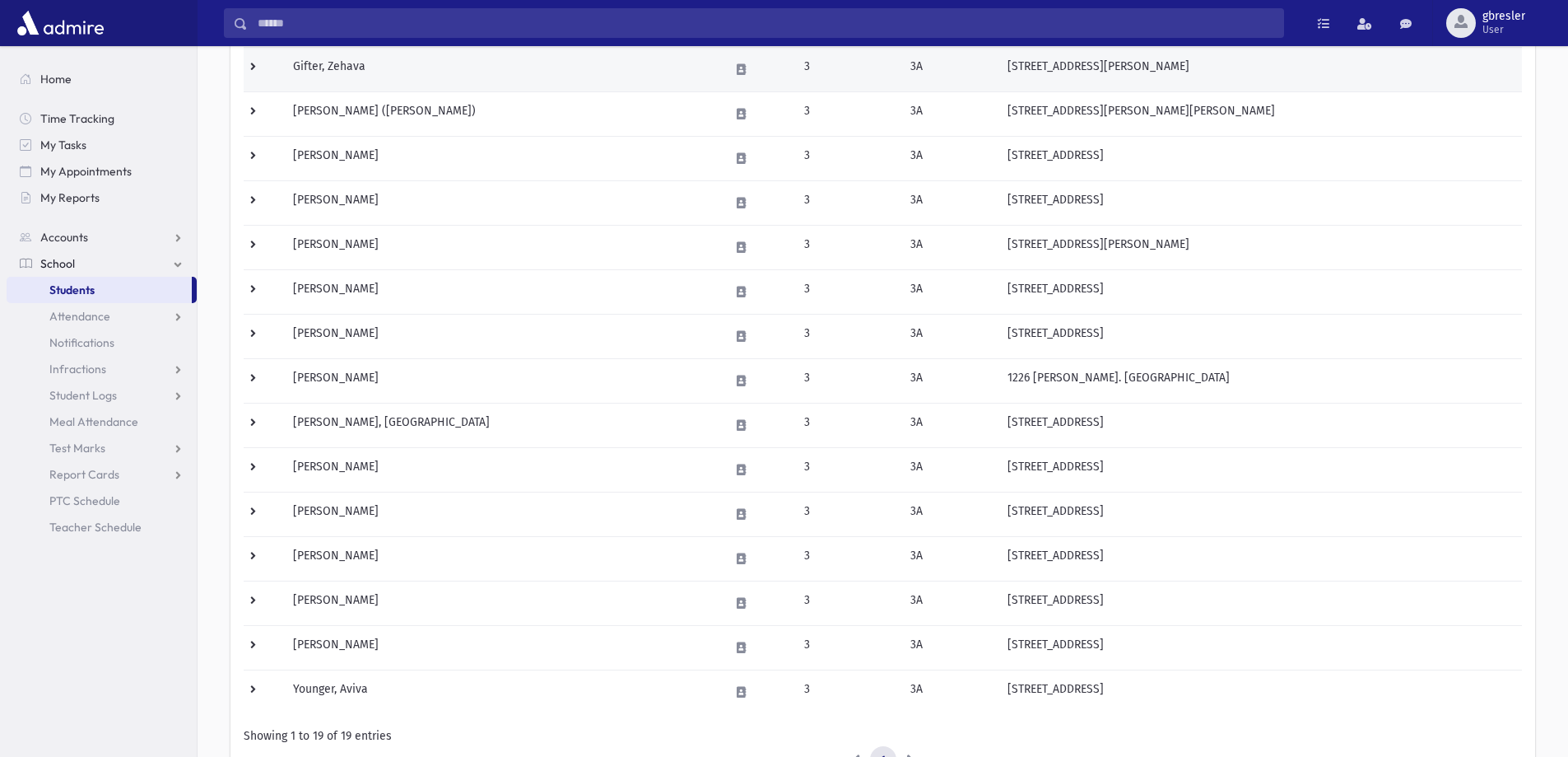
scroll to position [494, 0]
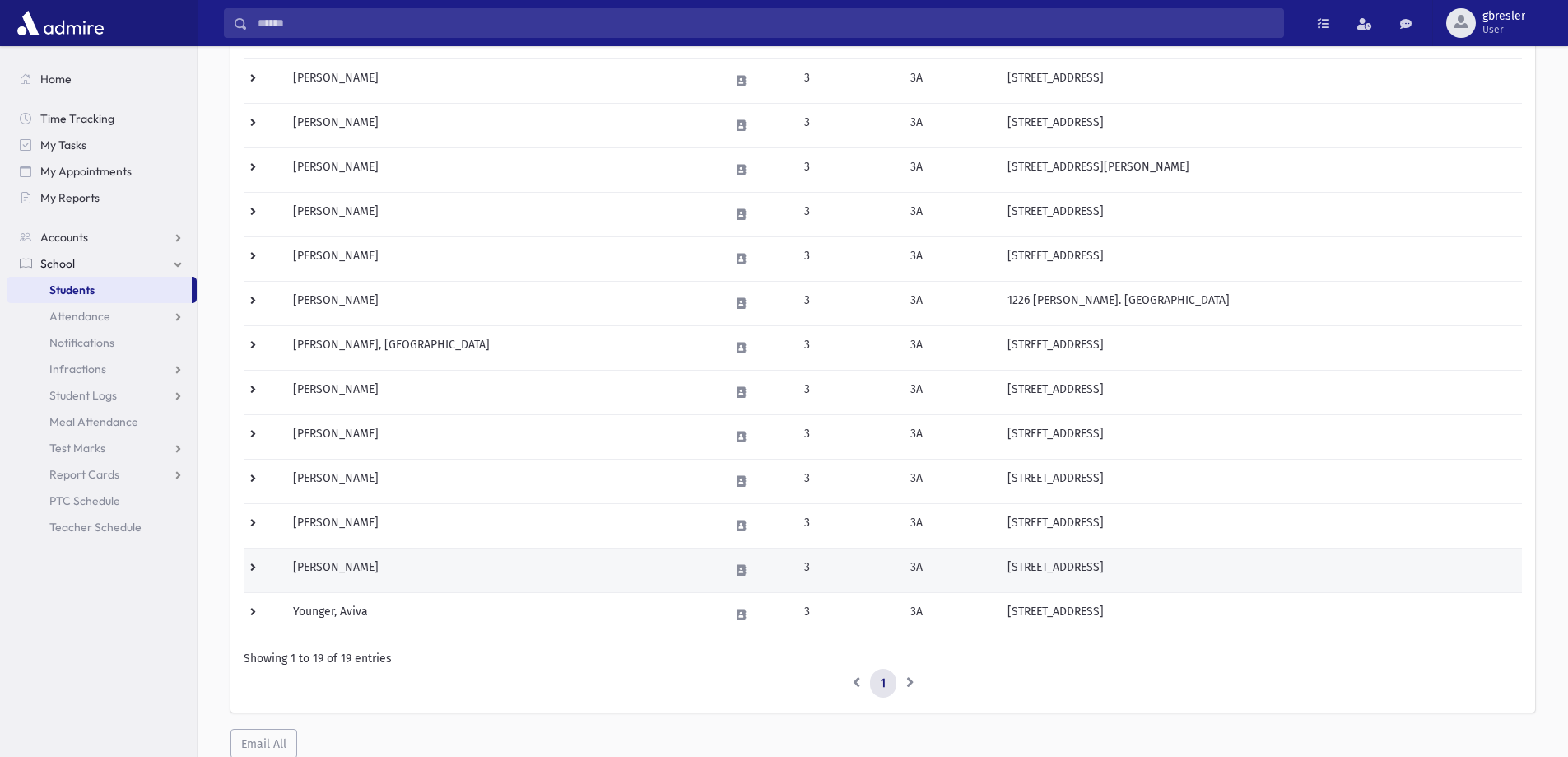
click at [345, 568] on td "Weisz, Henny" at bounding box center [501, 570] width 436 height 45
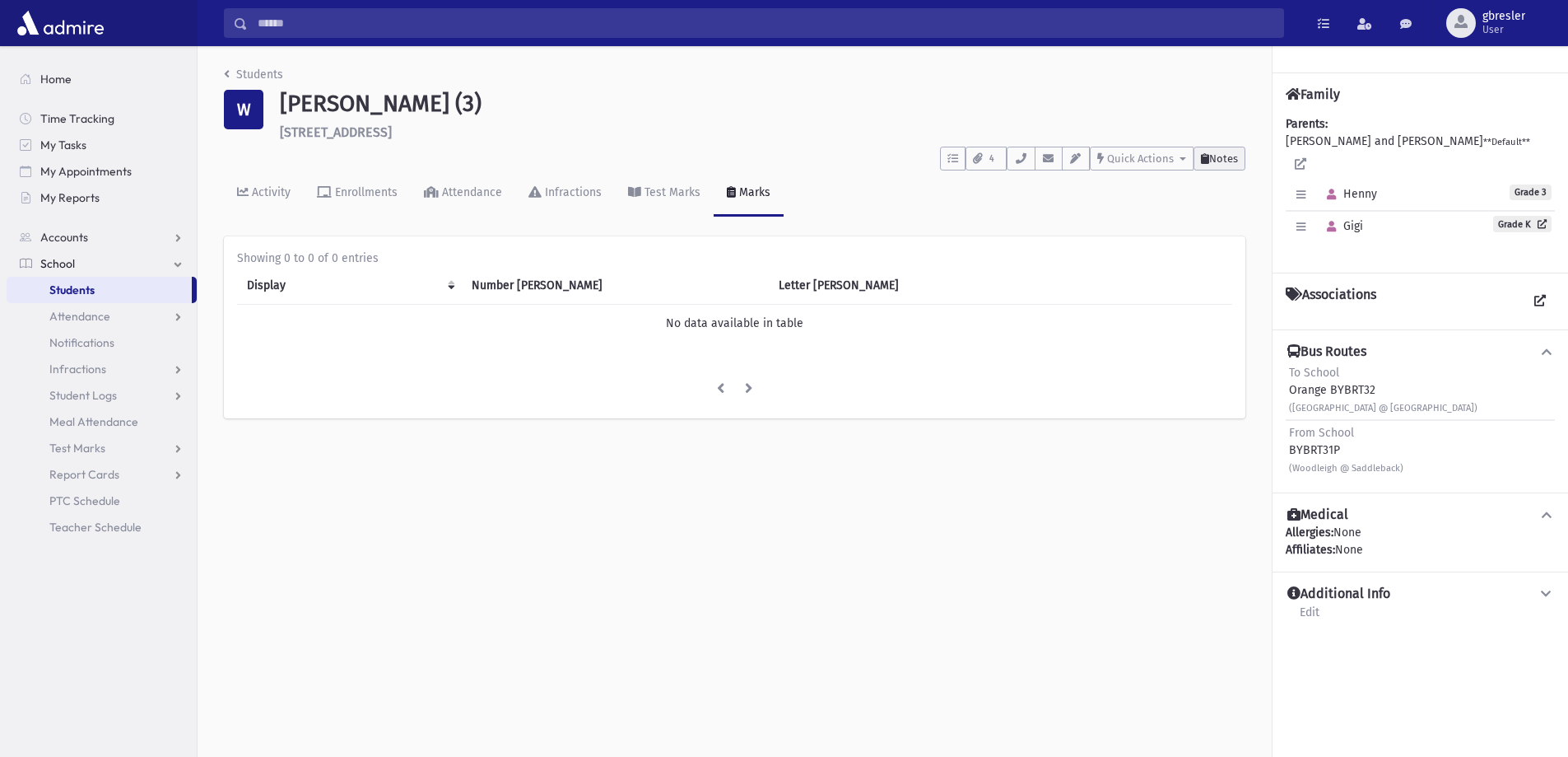
click at [1227, 159] on span "Notes" at bounding box center [1223, 158] width 29 height 13
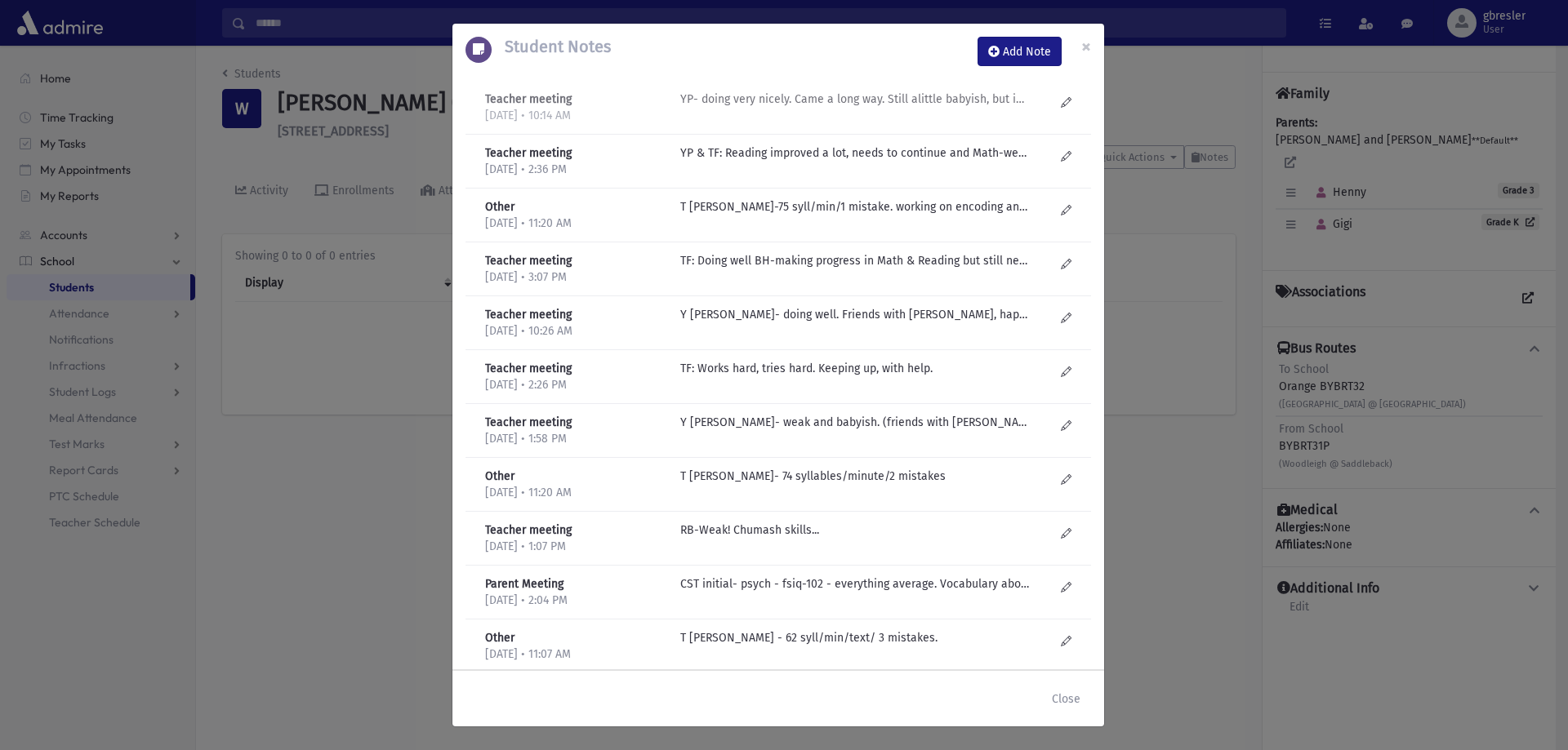
click at [790, 105] on p "YP- doing very nicely. Came a long way. Still alittle babyish, but improved!" at bounding box center [854, 99] width 350 height 17
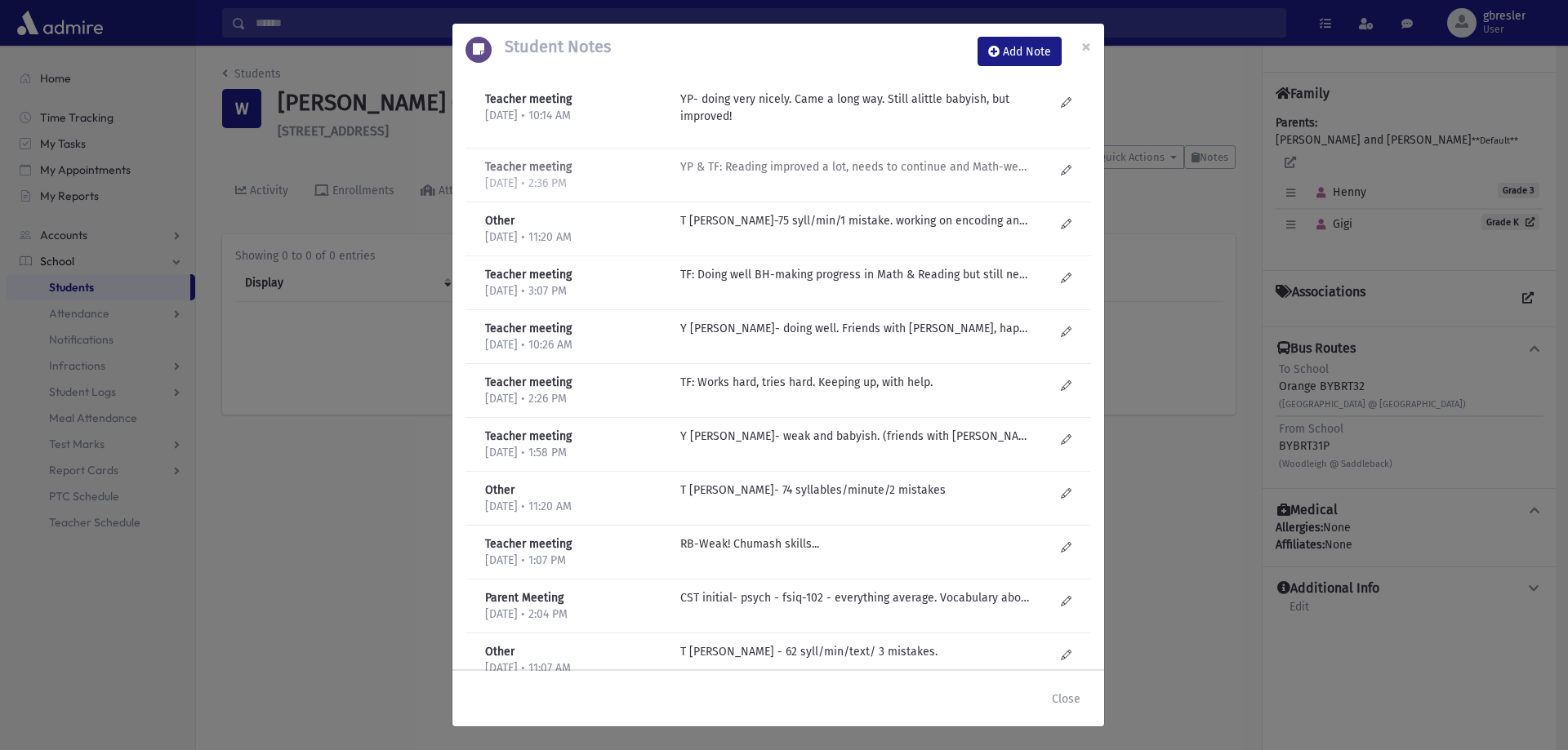
click at [783, 165] on p "YP & TF: Reading improved a lot, needs to continue and Math-weaker" at bounding box center [854, 167] width 350 height 17
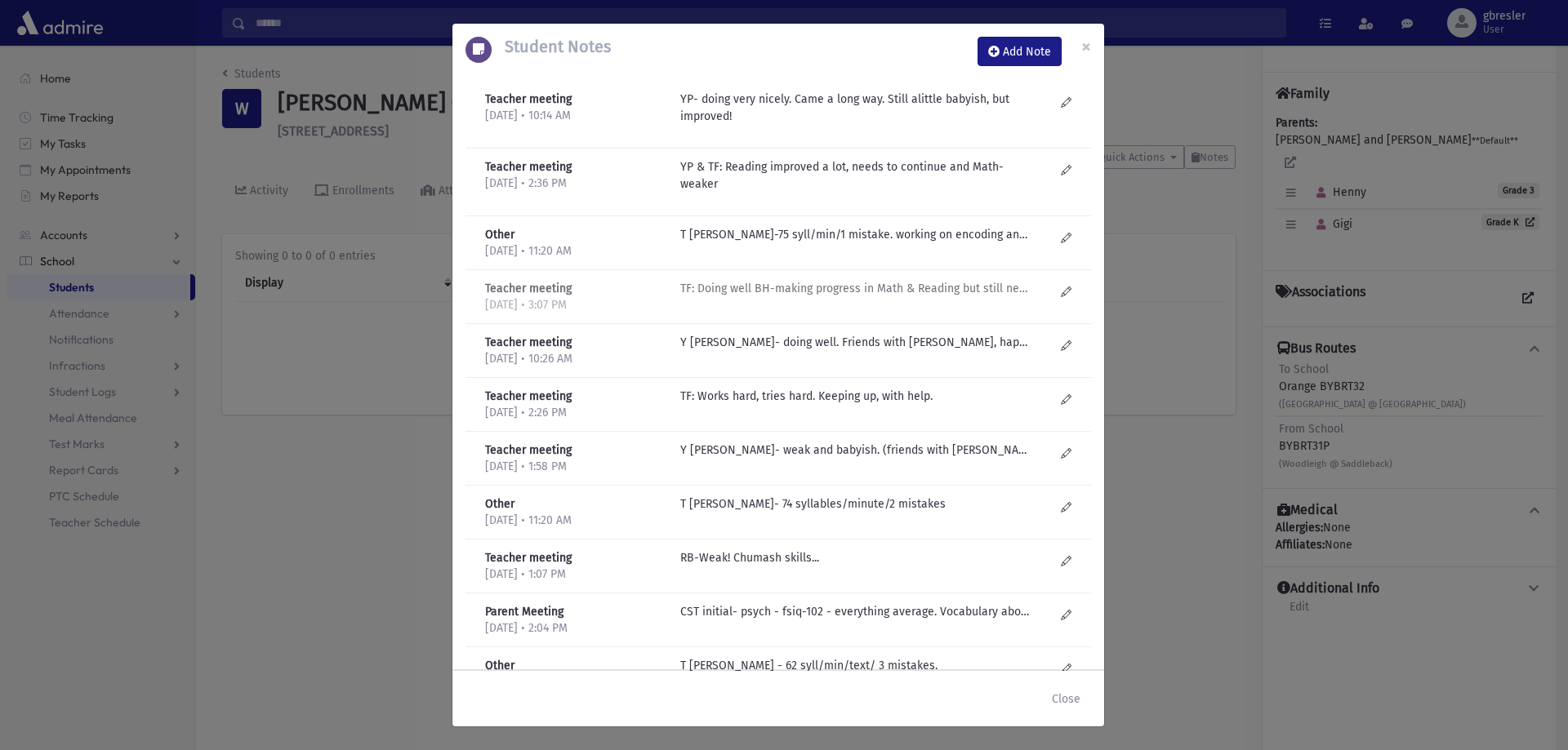
click at [786, 297] on div "TF: Doing well BH-making progress in Math & Reading but still needs help." at bounding box center [866, 297] width 390 height 34
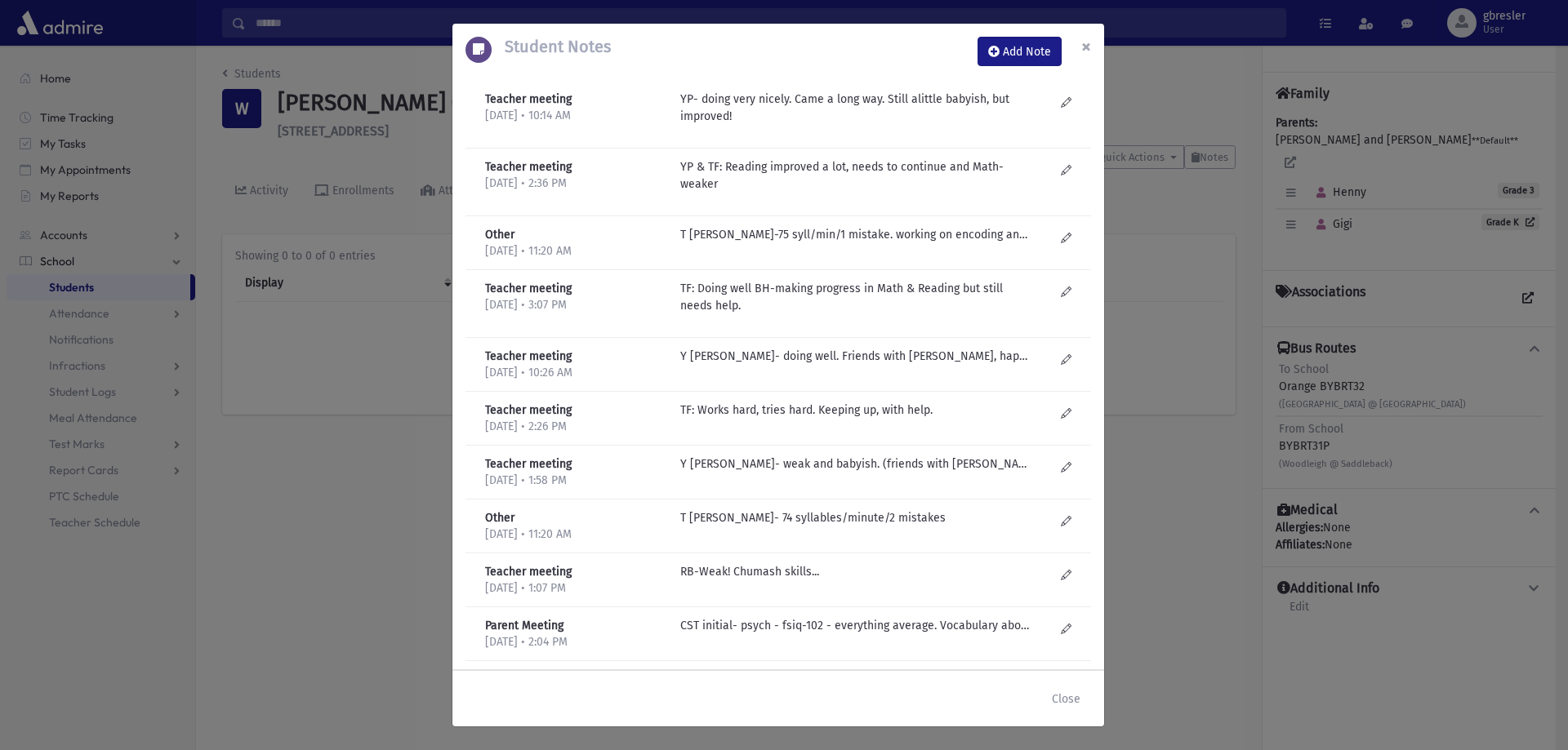
click at [1091, 43] on button "×" at bounding box center [1086, 46] width 36 height 46
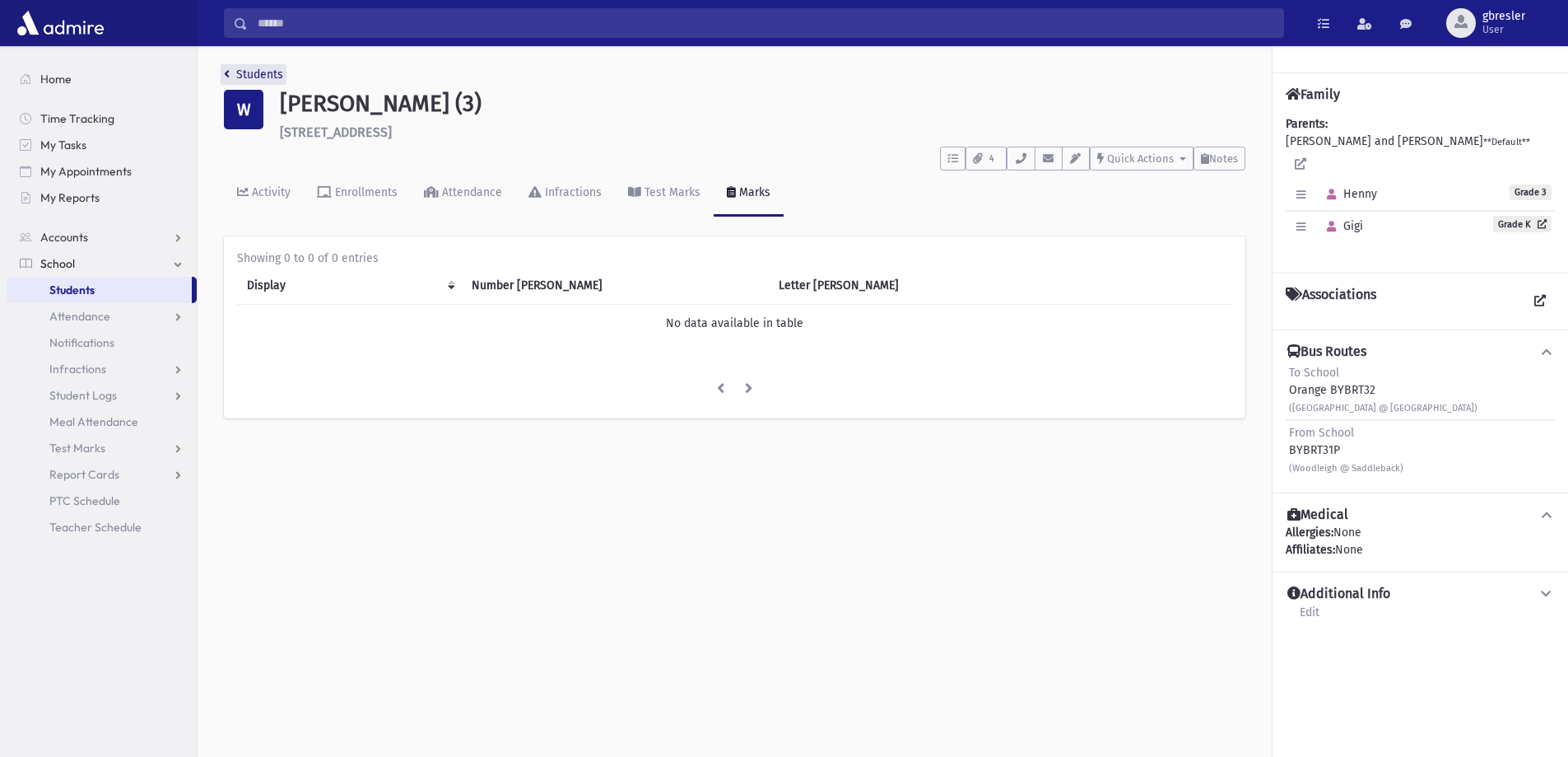
click at [272, 74] on link "Students" at bounding box center [254, 74] width 59 height 14
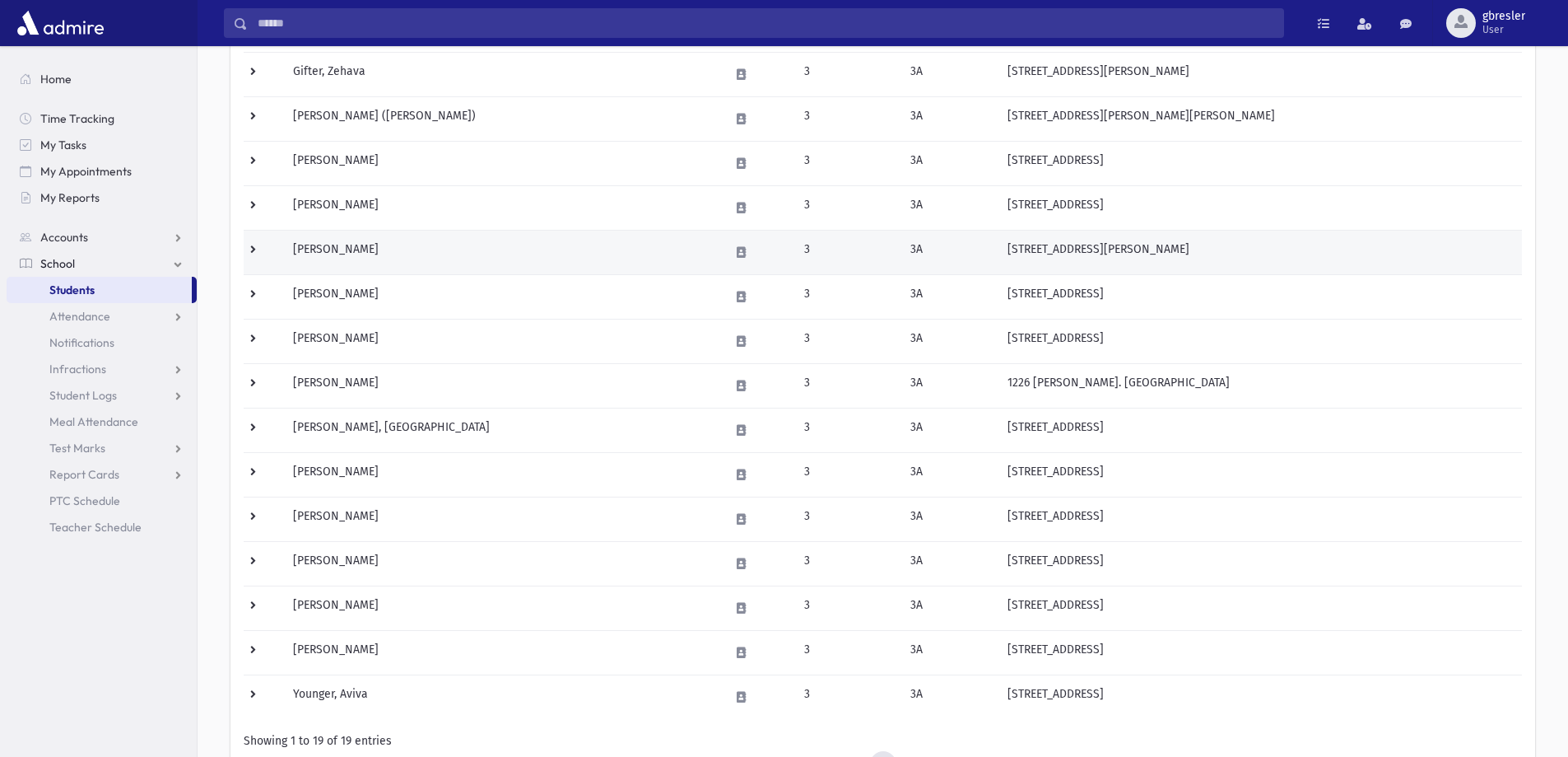
scroll to position [552, 0]
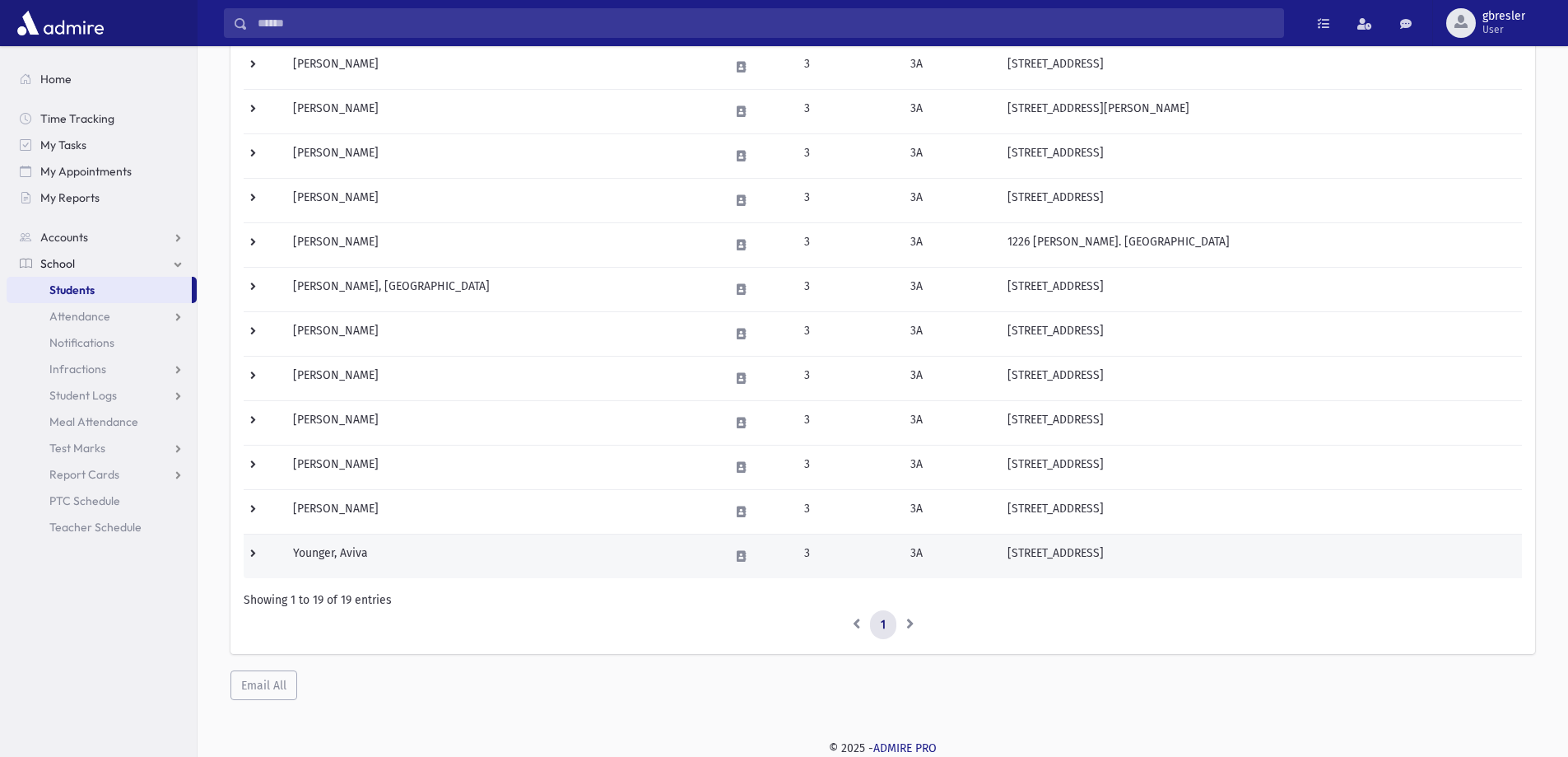
click at [359, 548] on td "Younger, Aviva" at bounding box center [501, 556] width 436 height 45
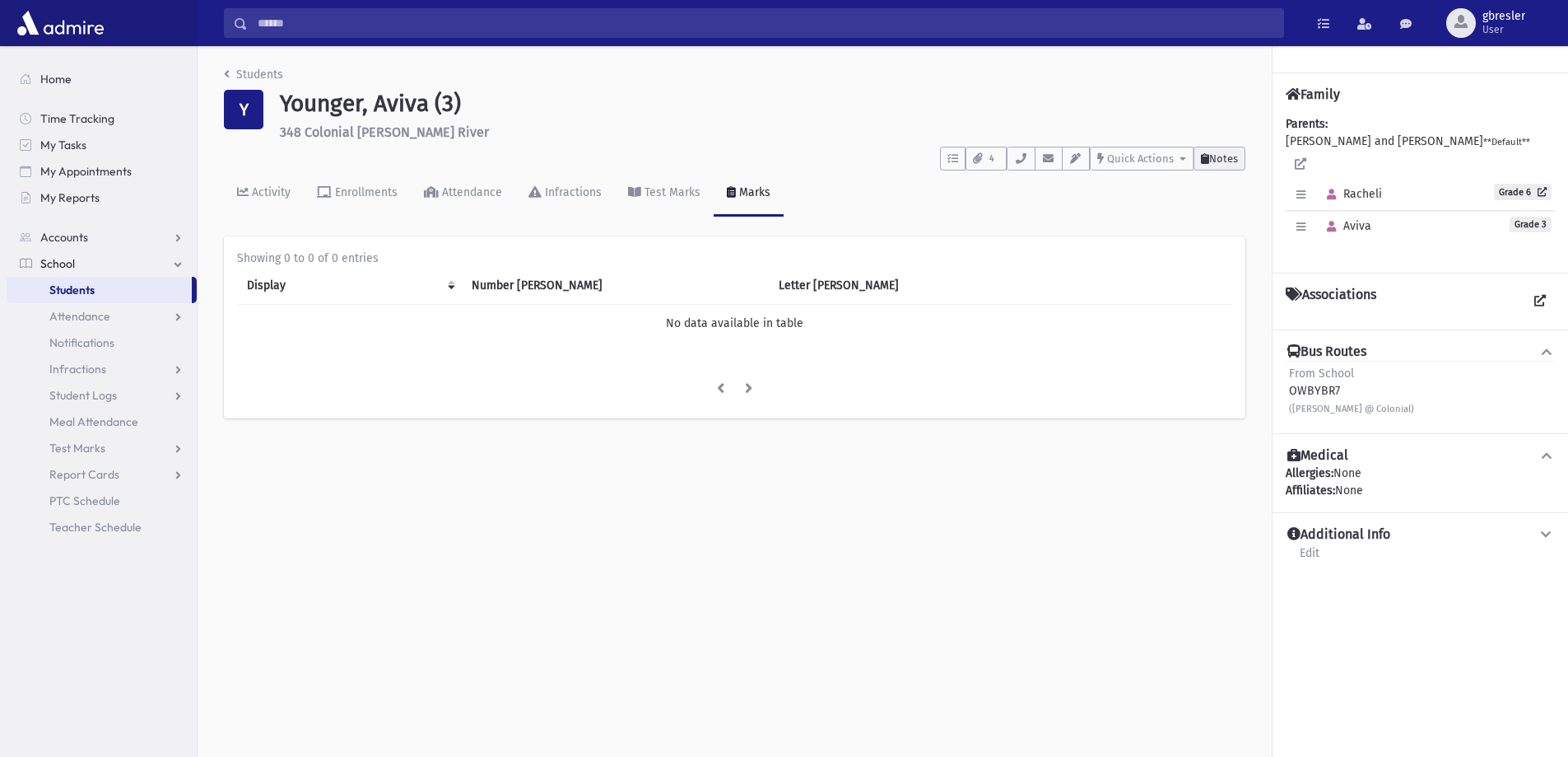
click at [1210, 159] on span "Notes" at bounding box center [1223, 158] width 29 height 13
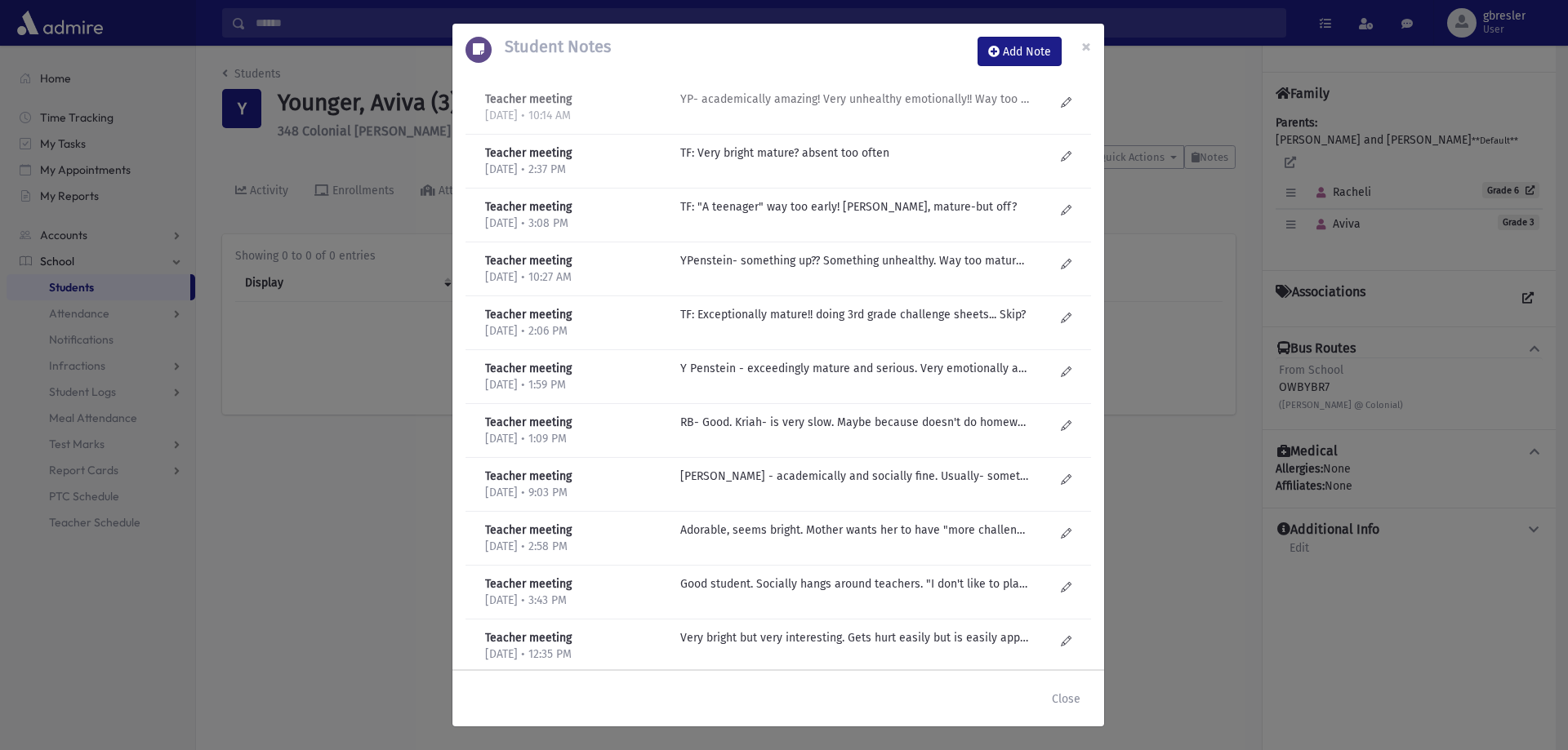
click at [901, 95] on p "YP- academically amazing! Very unhealthy emotionally!! Way too mature! Can't co…" at bounding box center [854, 99] width 350 height 17
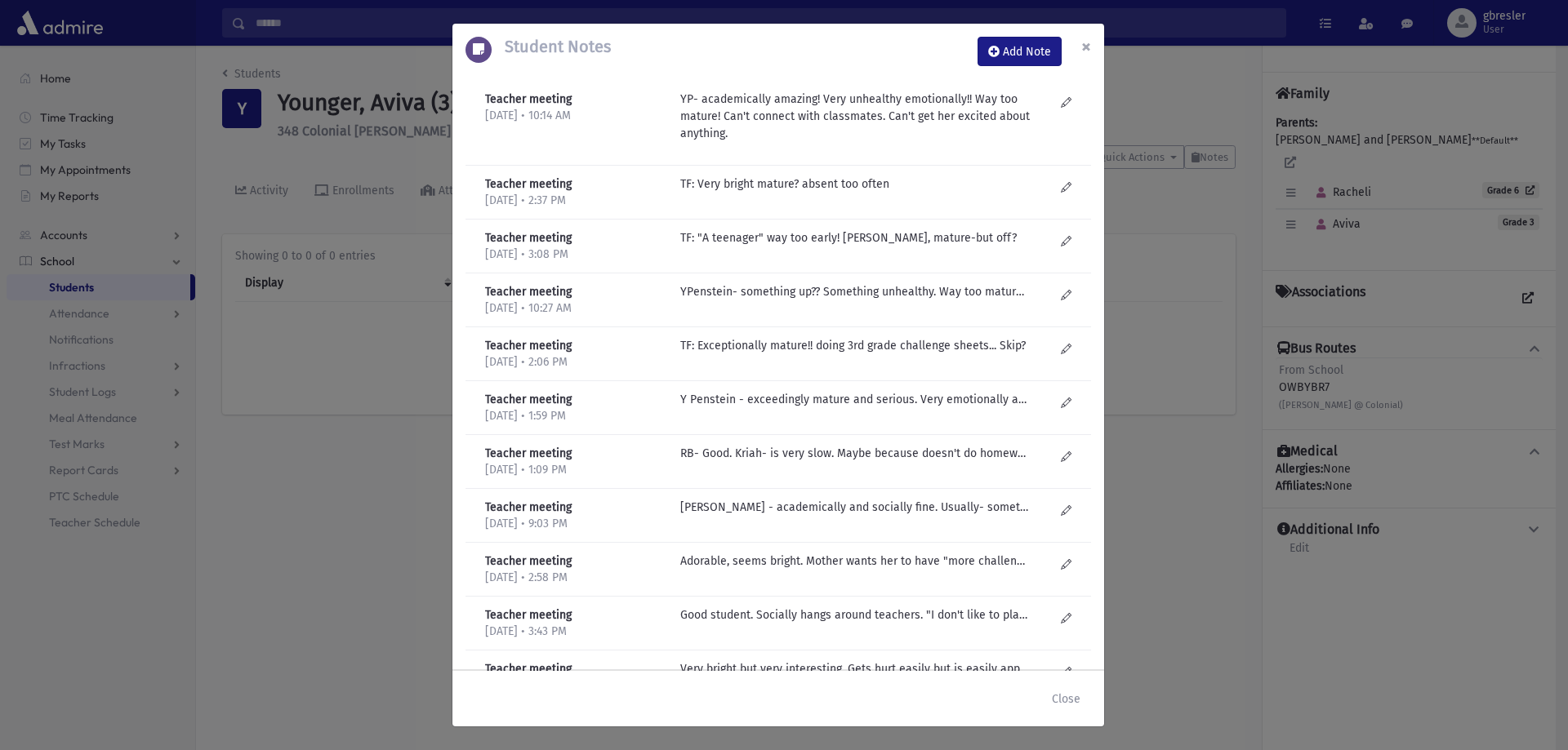
click at [1079, 39] on button "×" at bounding box center [1086, 46] width 36 height 46
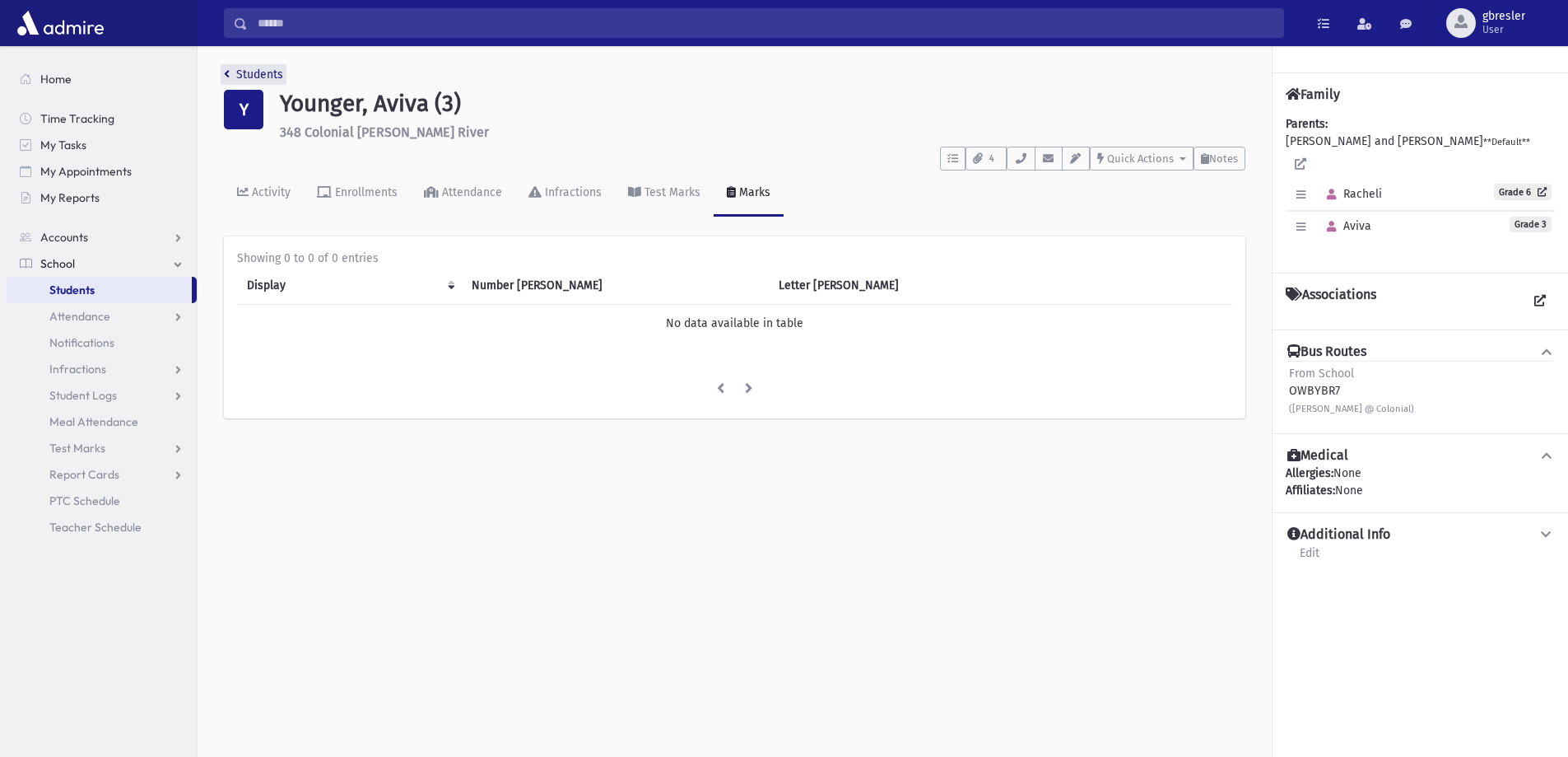
click at [275, 74] on link "Students" at bounding box center [254, 74] width 59 height 14
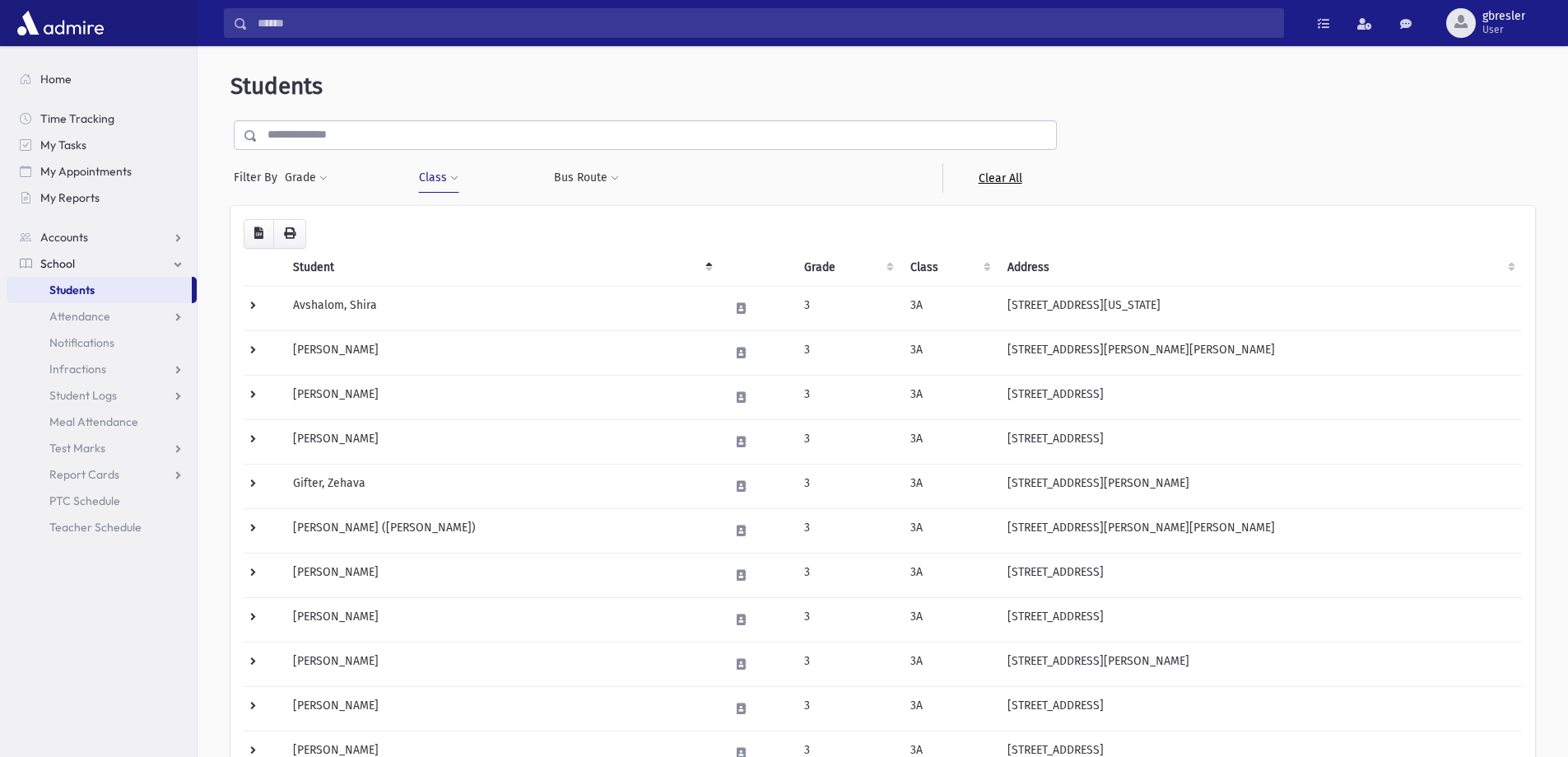
click at [992, 182] on link "Clear All" at bounding box center [999, 178] width 114 height 30
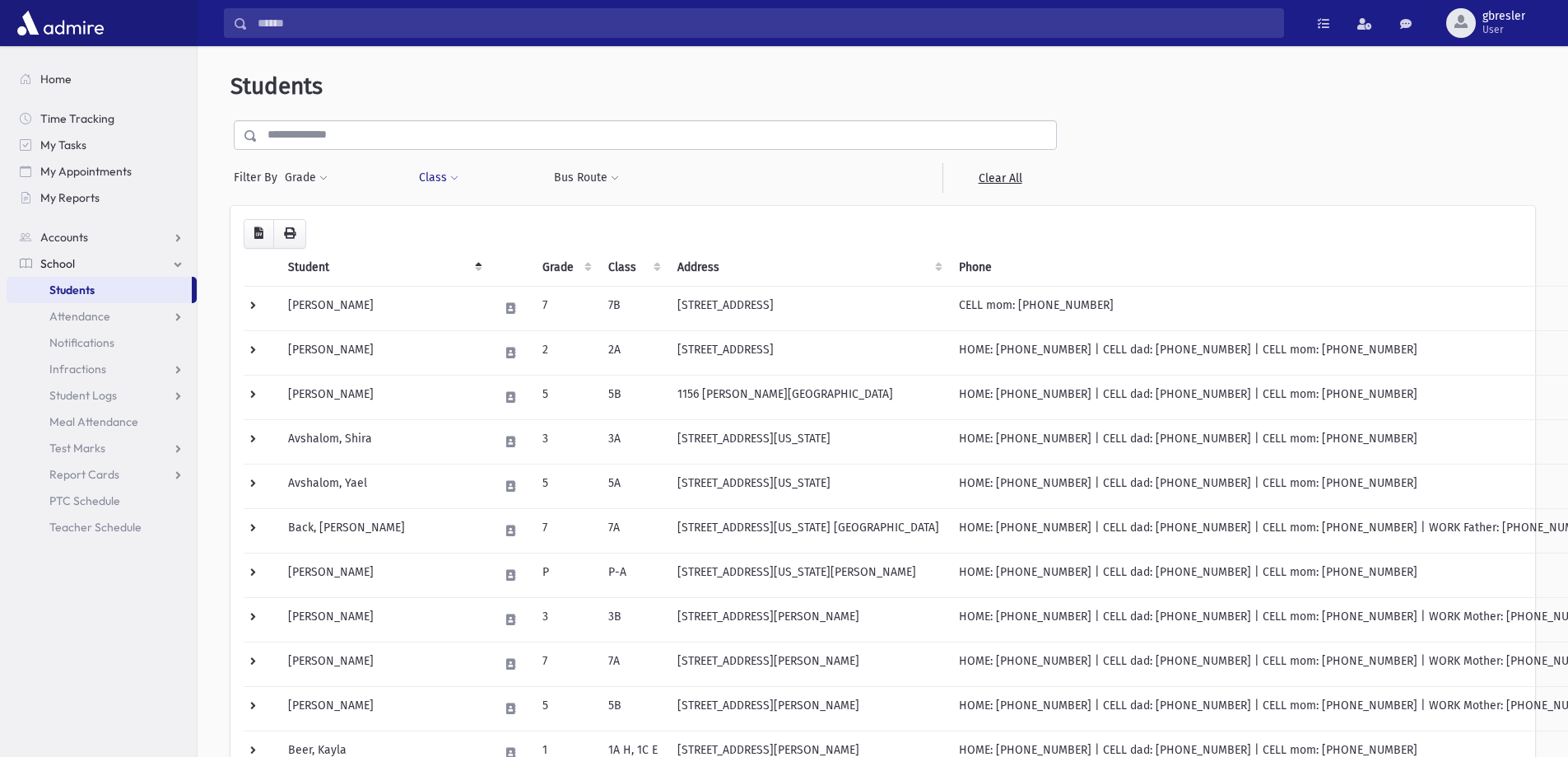
click at [444, 176] on button "Class" at bounding box center [439, 178] width 41 height 30
click at [460, 221] on ul at bounding box center [504, 220] width 158 height 25
type input "**"
click at [463, 265] on button "Filter" at bounding box center [504, 255] width 160 height 24
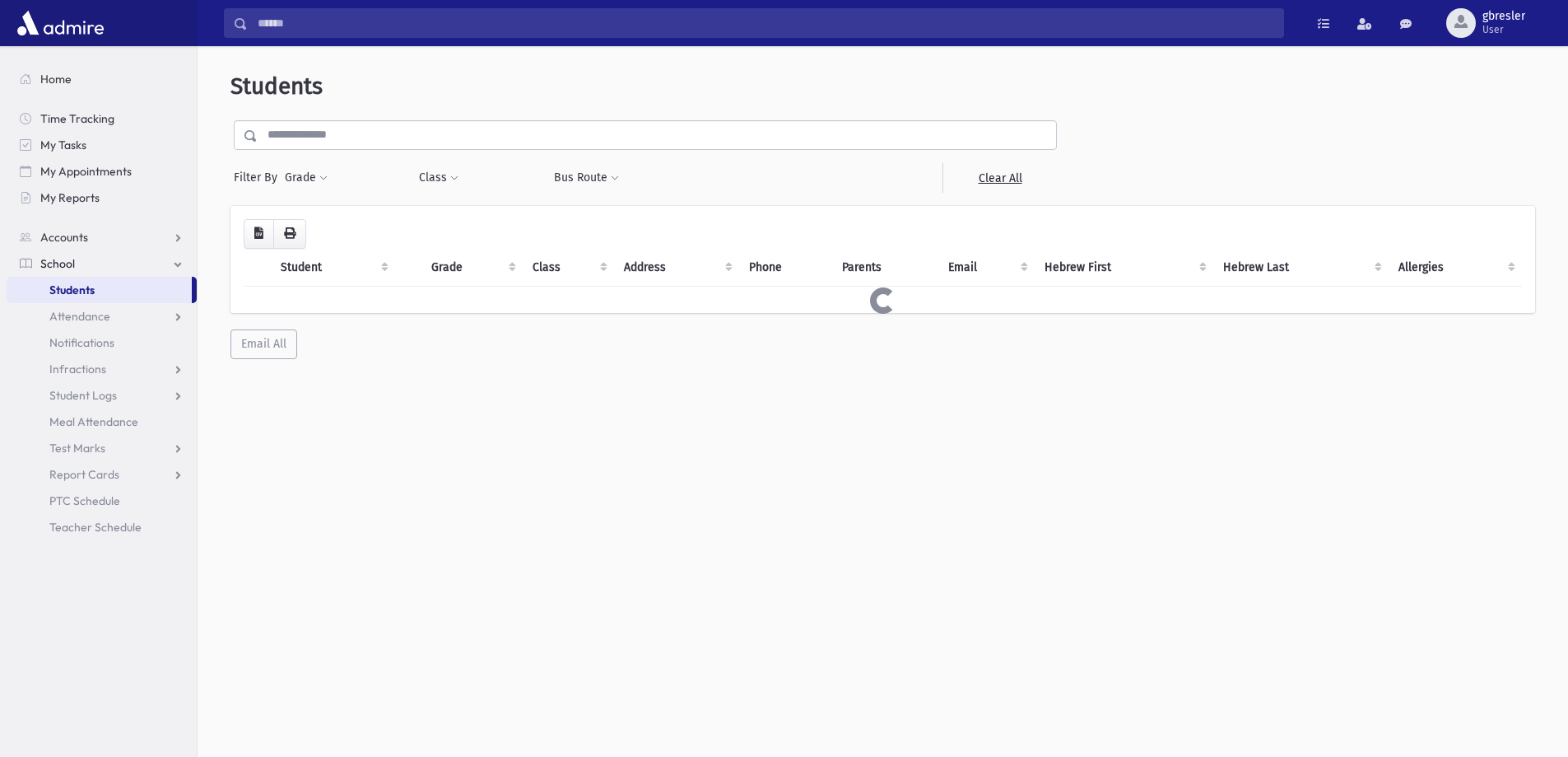
select select
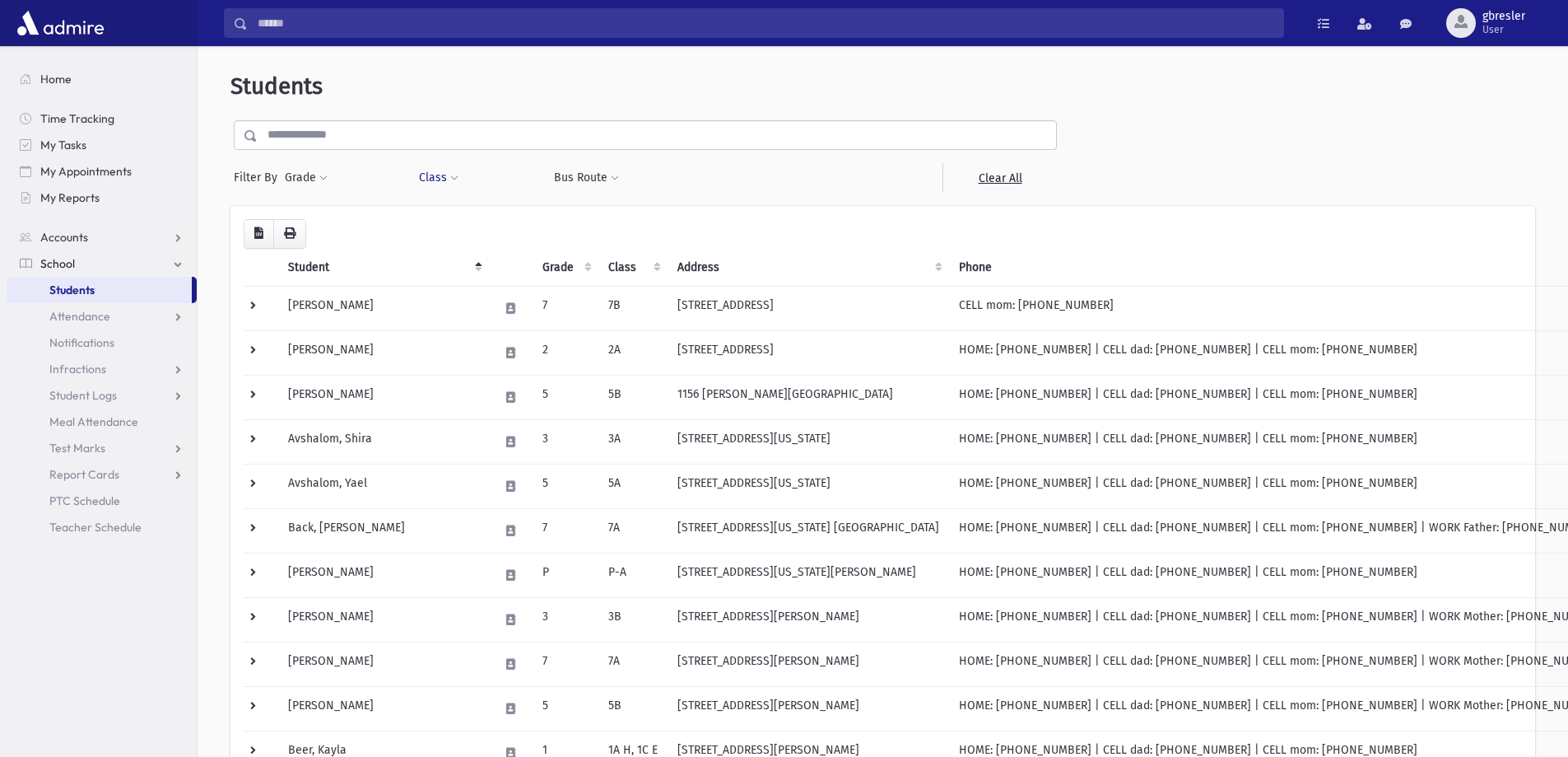
click at [446, 174] on button "Class" at bounding box center [439, 178] width 41 height 30
click at [469, 216] on ul at bounding box center [504, 220] width 158 height 25
type input "**"
select select "**"
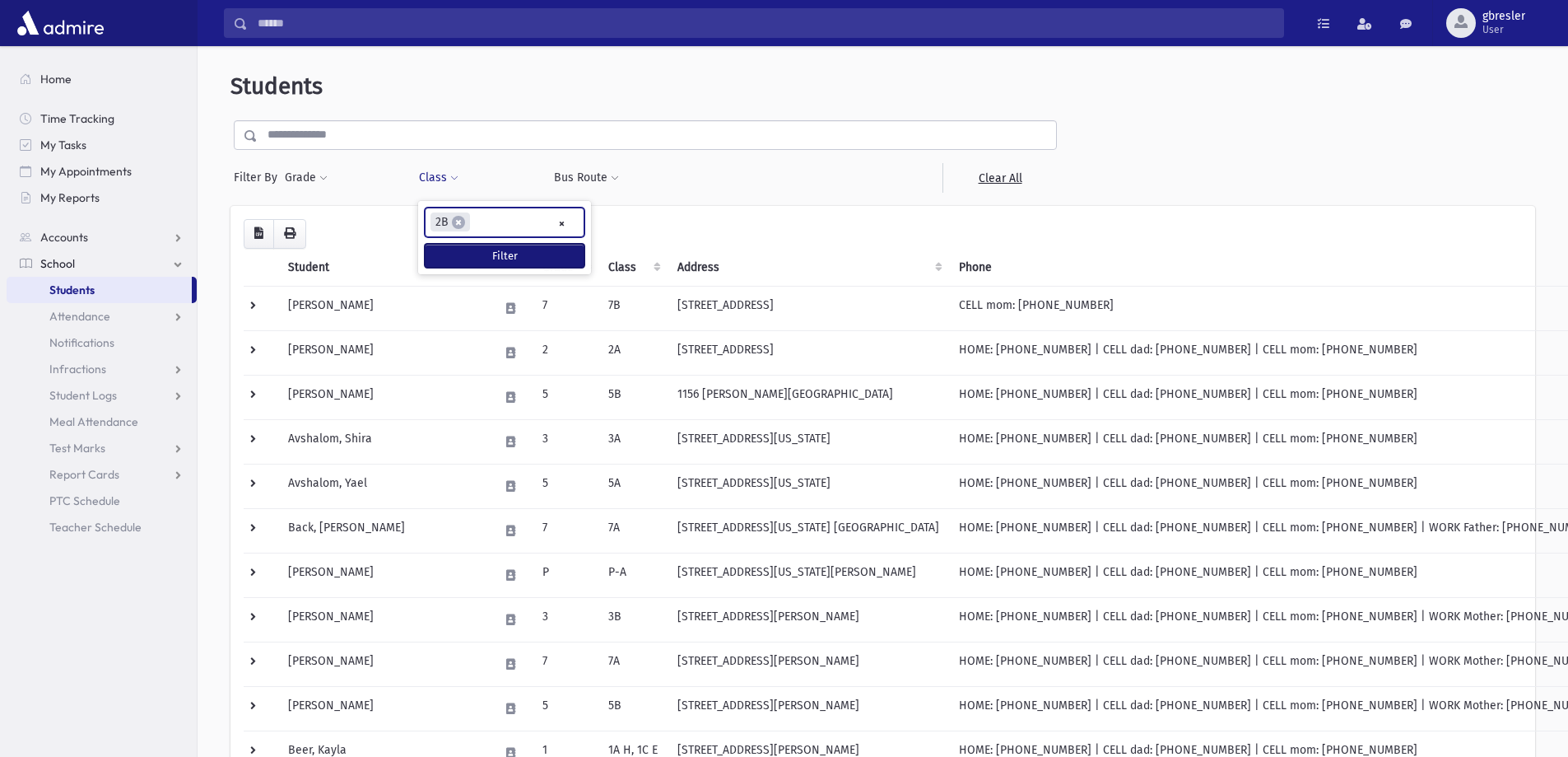
click at [495, 254] on button "Filter" at bounding box center [504, 255] width 160 height 24
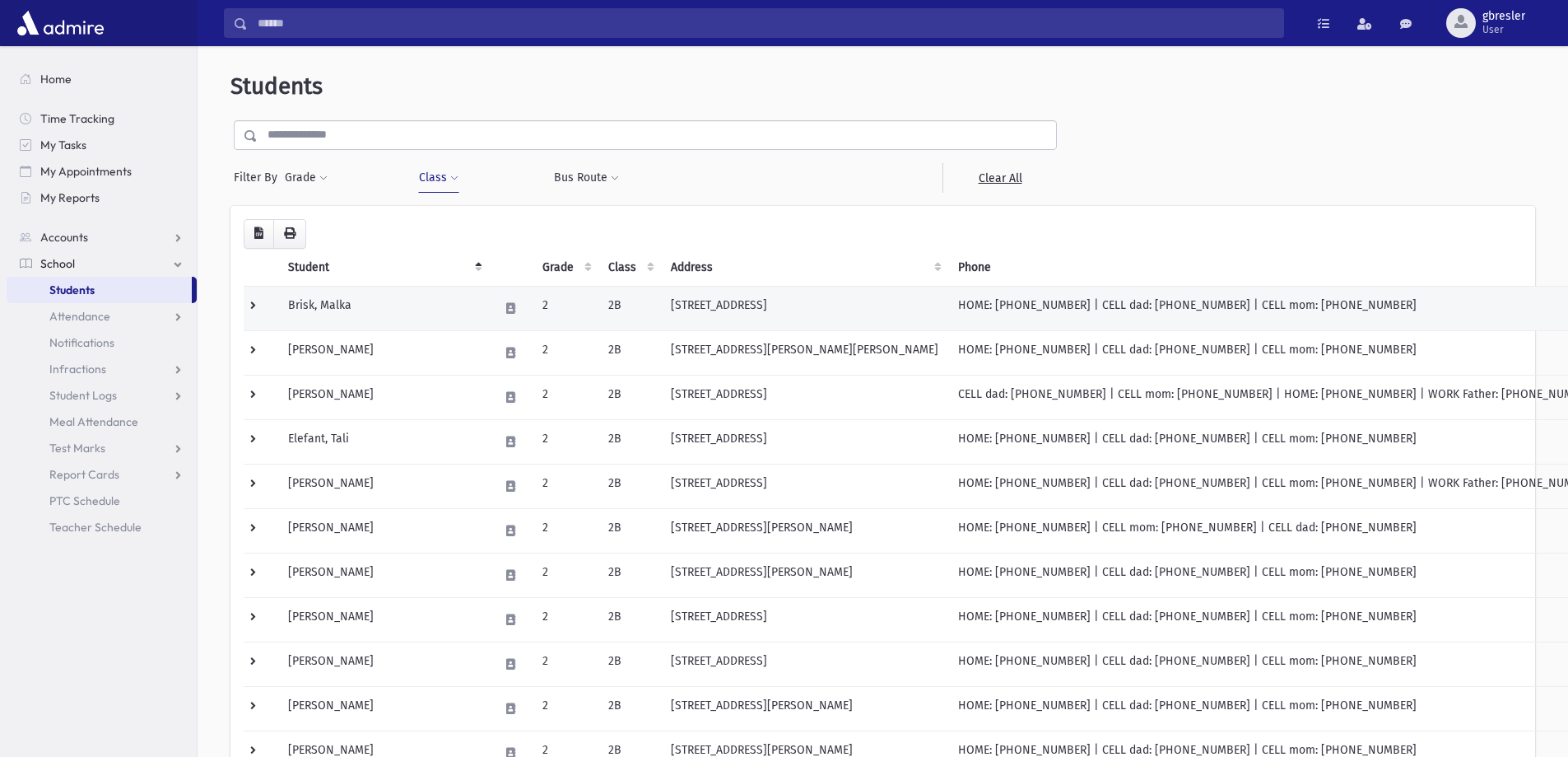
click at [343, 304] on td "Brisk, Malka" at bounding box center [383, 308] width 210 height 45
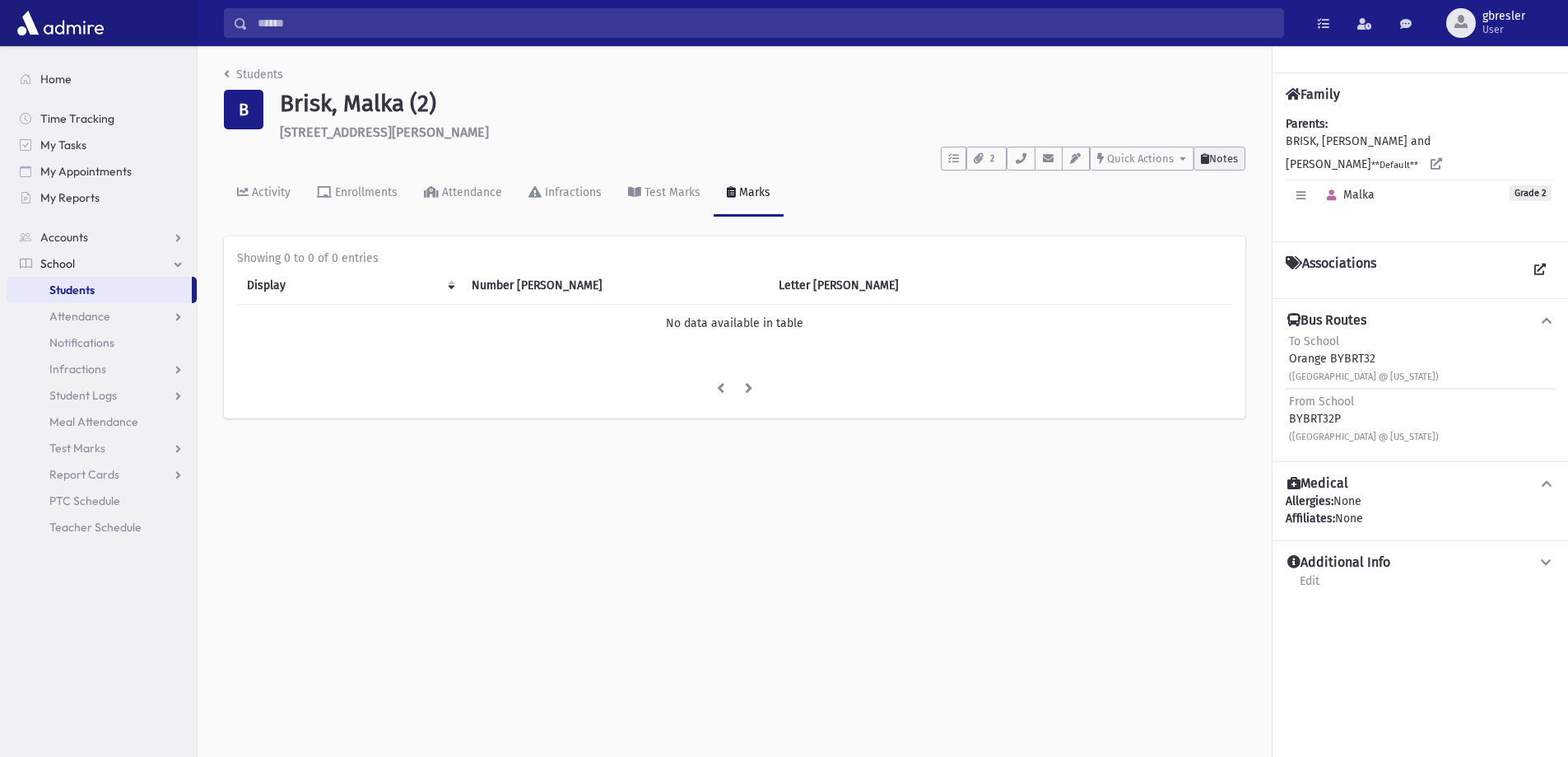
click at [1239, 163] on button "Notes" at bounding box center [1219, 158] width 52 height 24
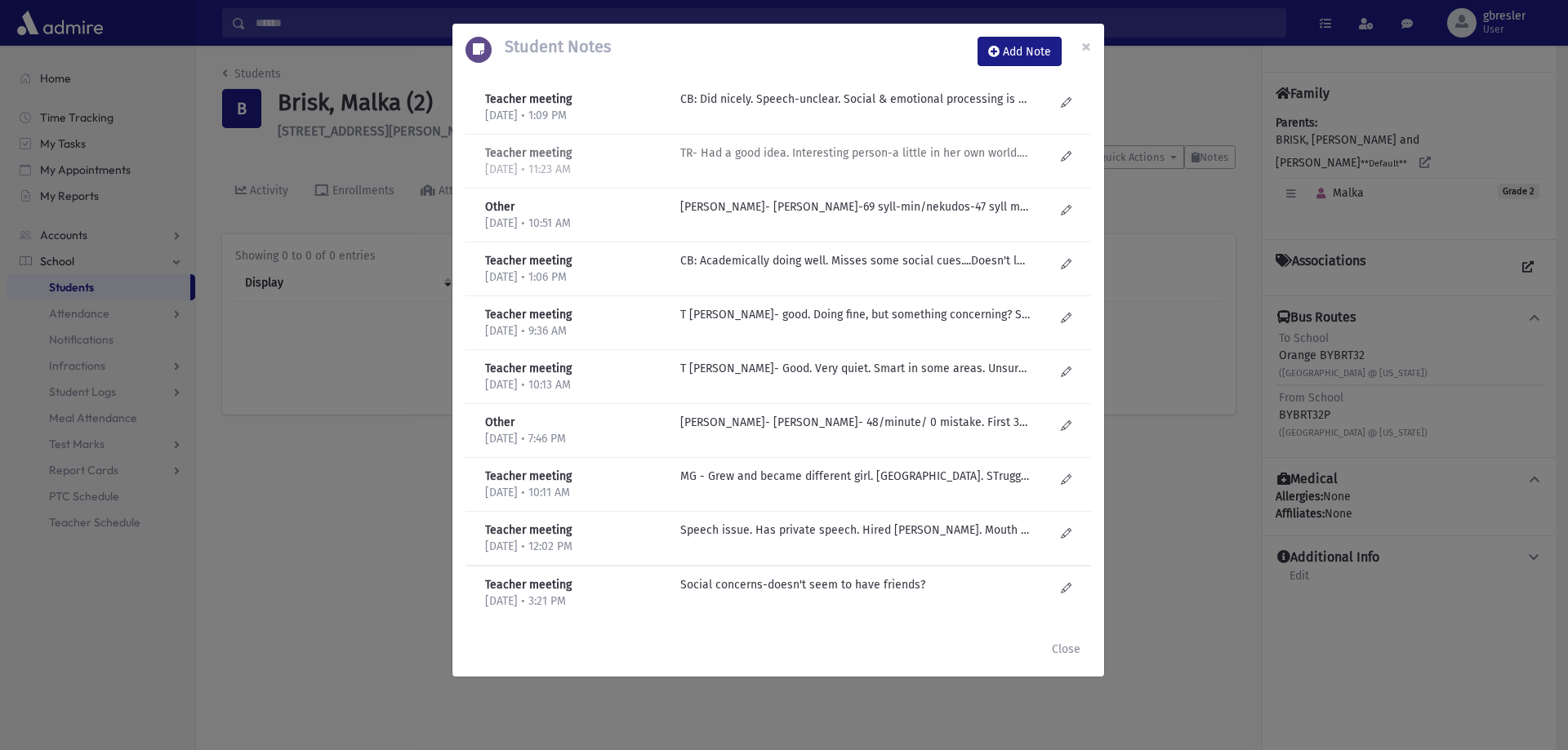
click at [867, 108] on p "TR- Had a good idea. Interesting person-a little in her own world. Can be drama…" at bounding box center [854, 99] width 350 height 17
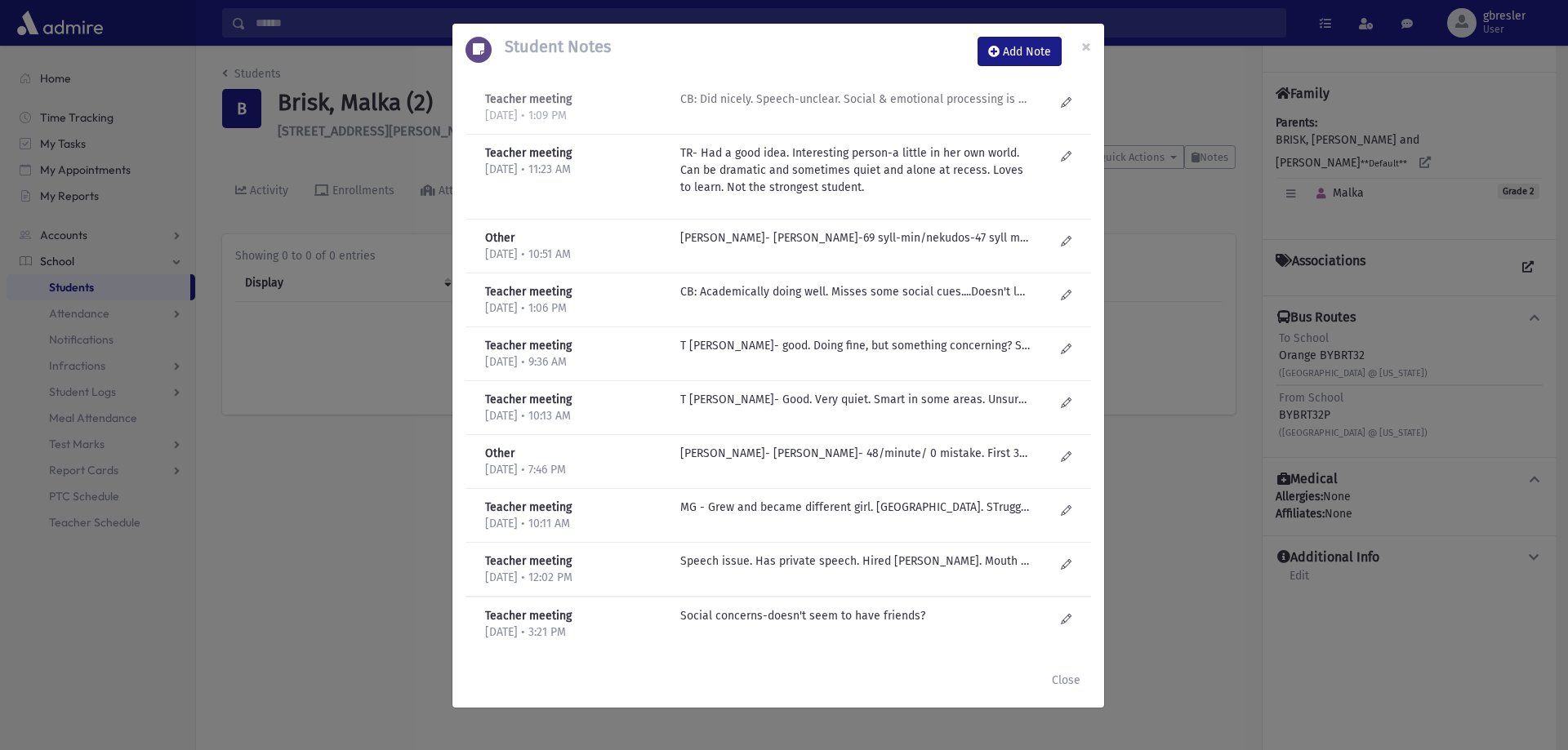
click at [929, 101] on p "CB: Did nicely. Speech-unclear. Social & emotional processing is off? Aviva Shi…" at bounding box center [854, 99] width 350 height 17
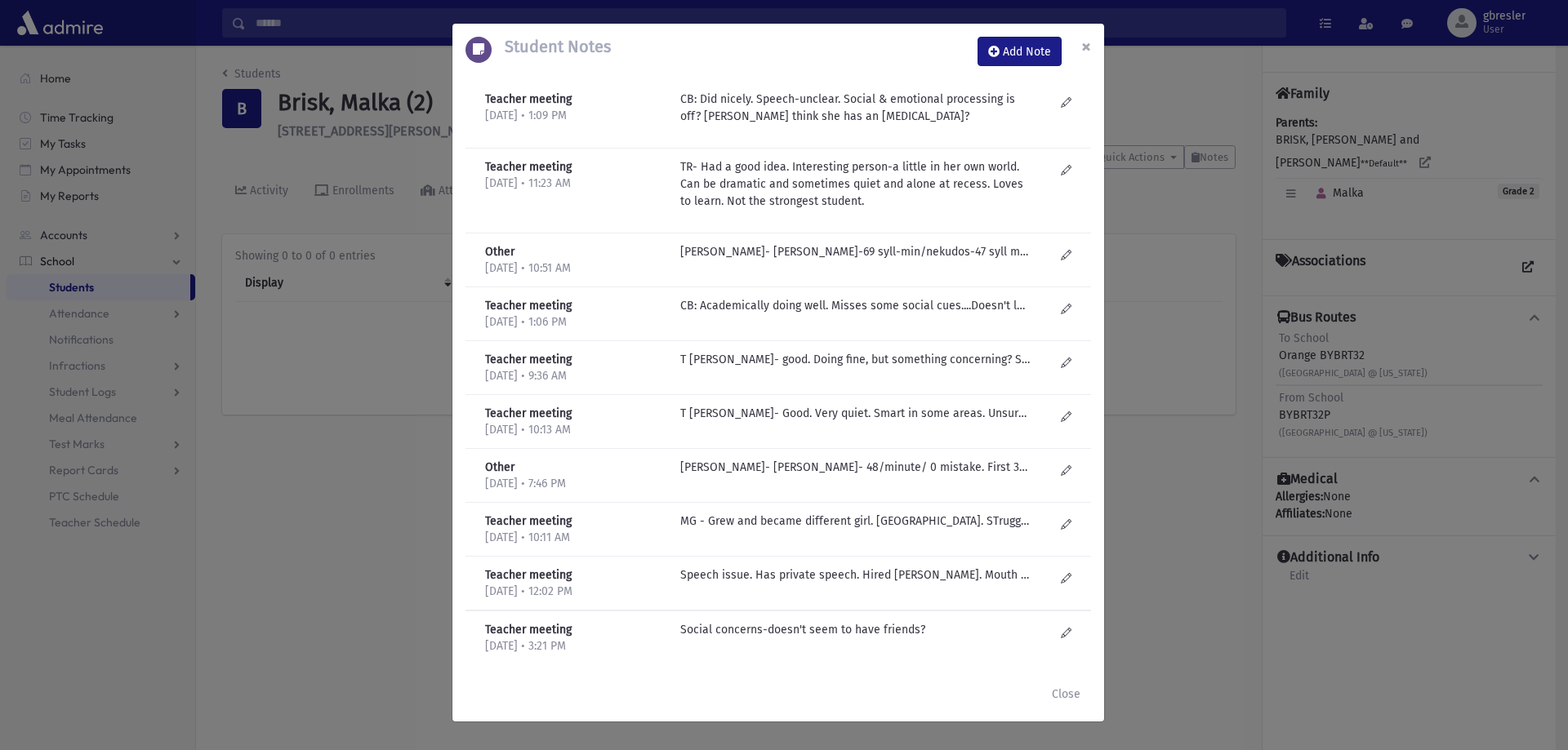
click at [1076, 47] on button "×" at bounding box center [1086, 46] width 36 height 46
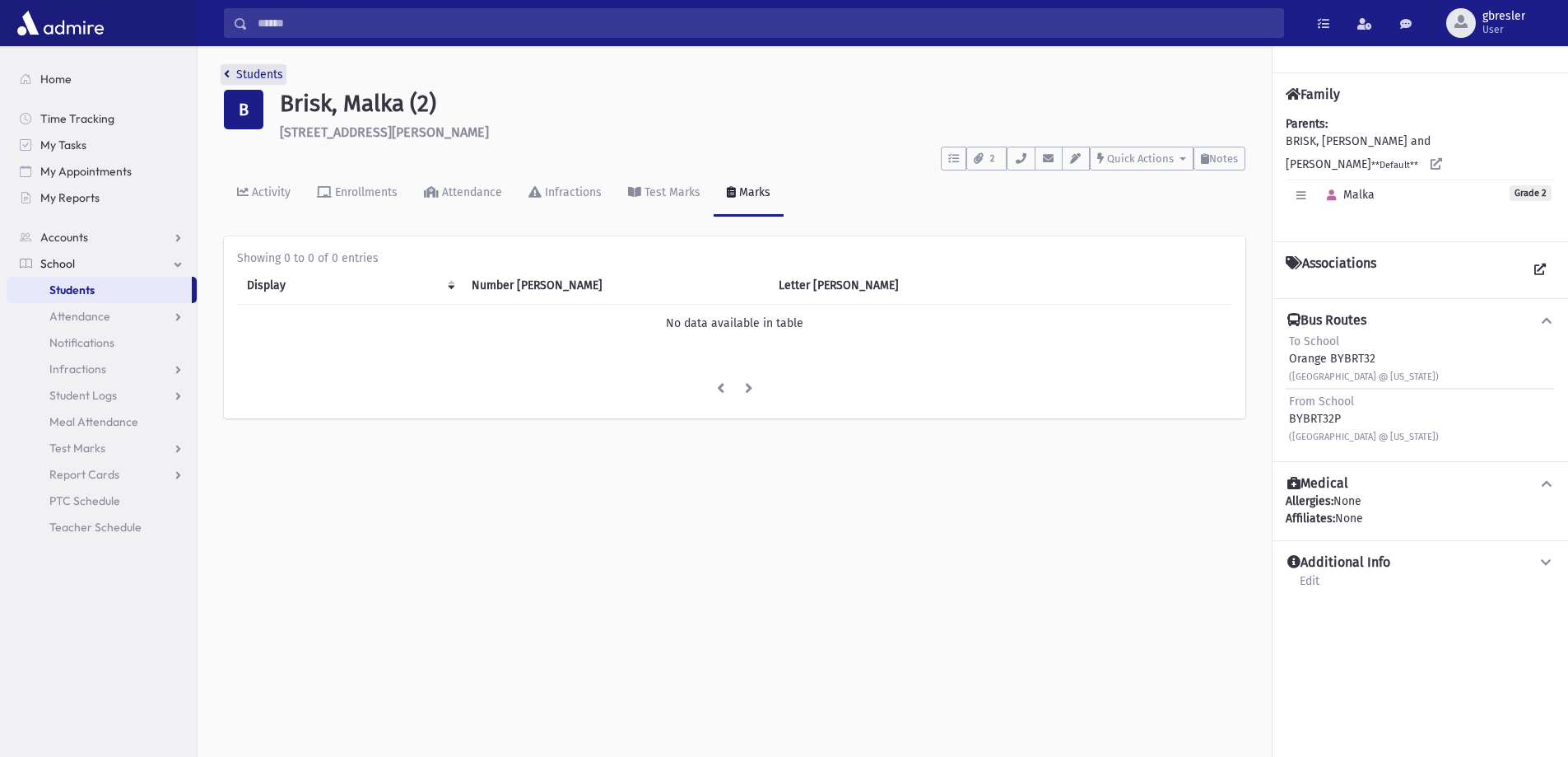
click at [260, 69] on link "Students" at bounding box center [254, 74] width 59 height 14
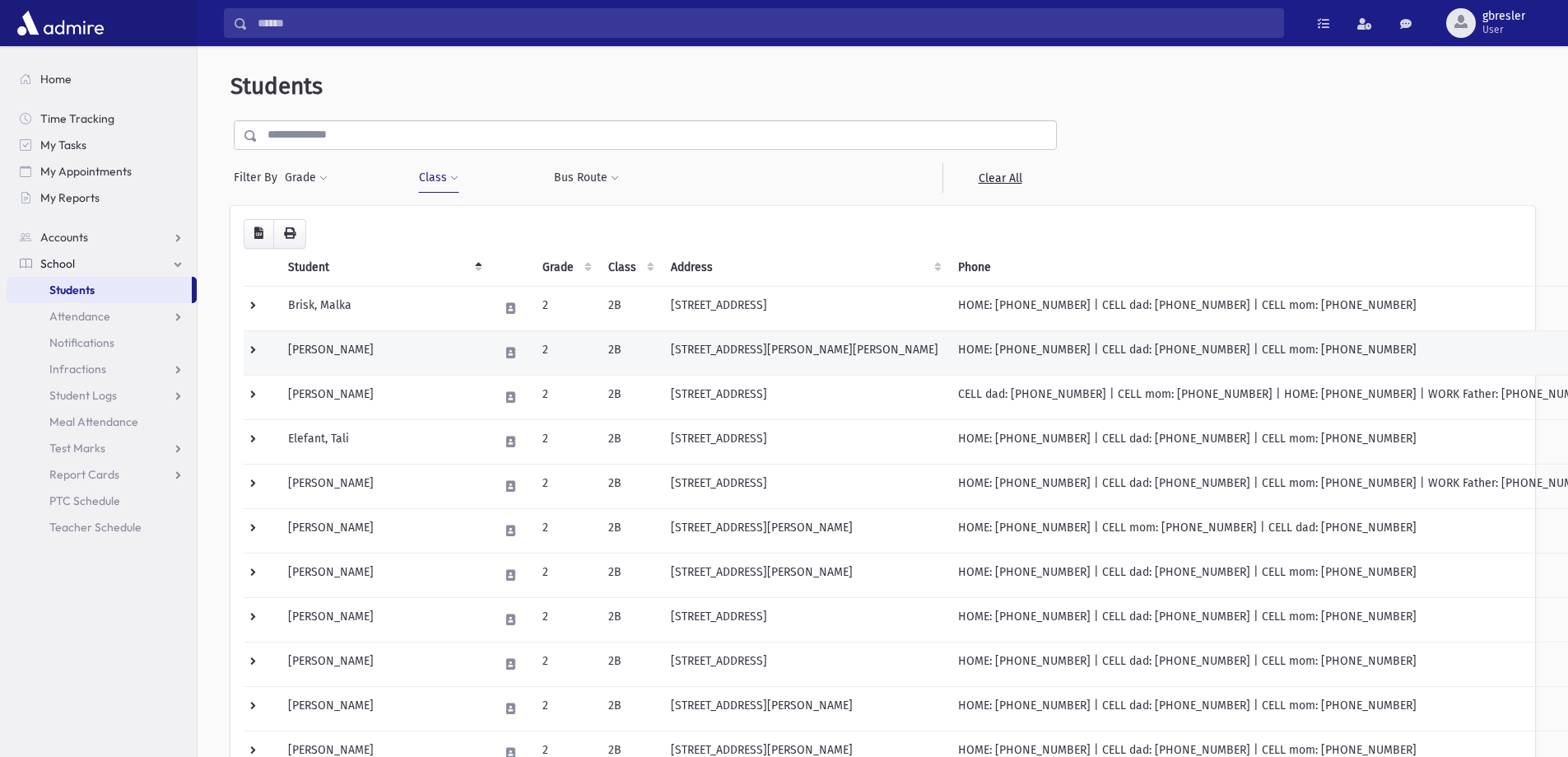
click at [312, 352] on td "[PERSON_NAME]" at bounding box center [383, 352] width 210 height 45
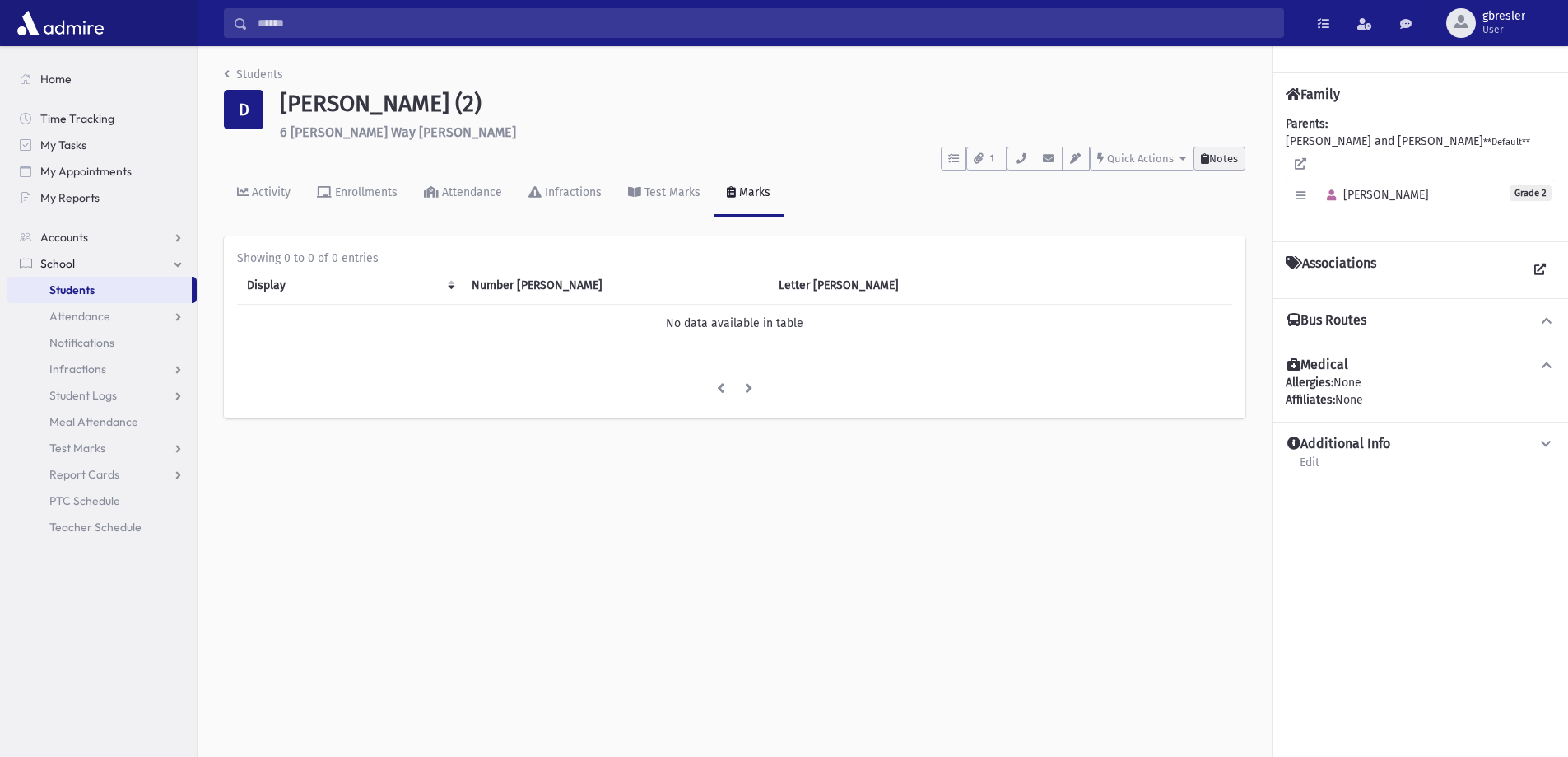
click at [1203, 156] on icon at bounding box center [1205, 158] width 8 height 11
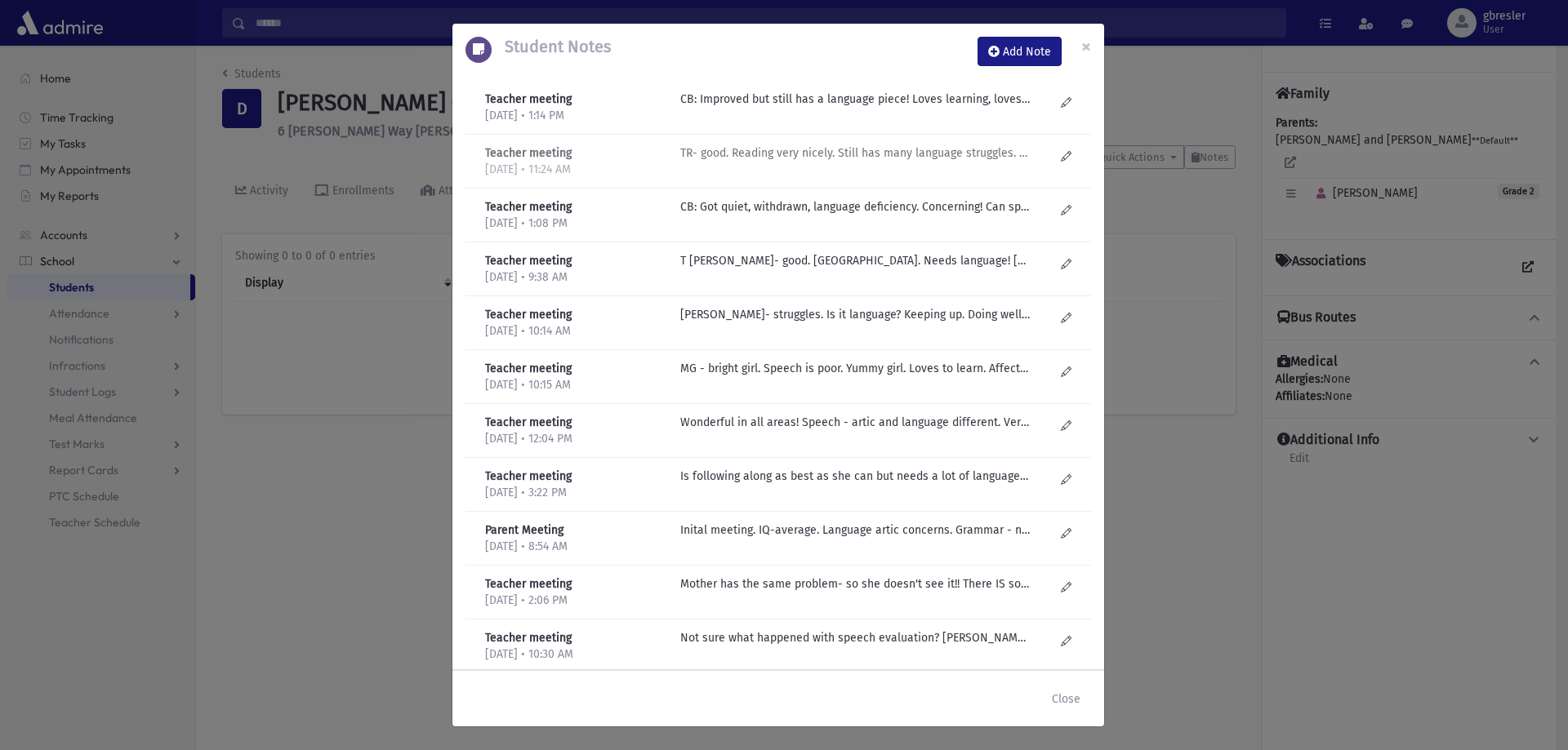
click at [964, 108] on p "TR- good. Reading very nicely. Still has many language struggles. Improved, but…" at bounding box center [854, 99] width 350 height 17
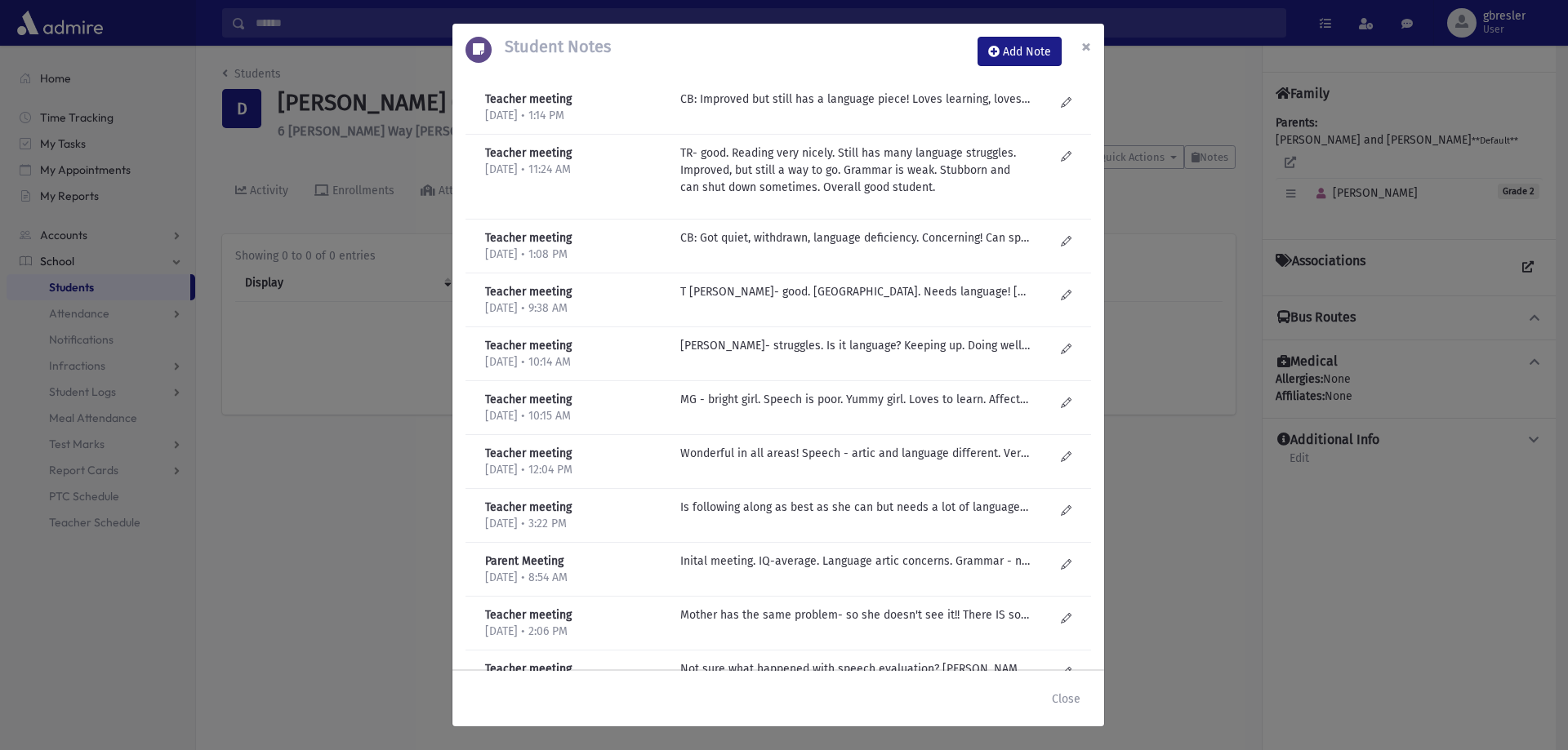
click at [1086, 43] on span "×" at bounding box center [1086, 46] width 10 height 23
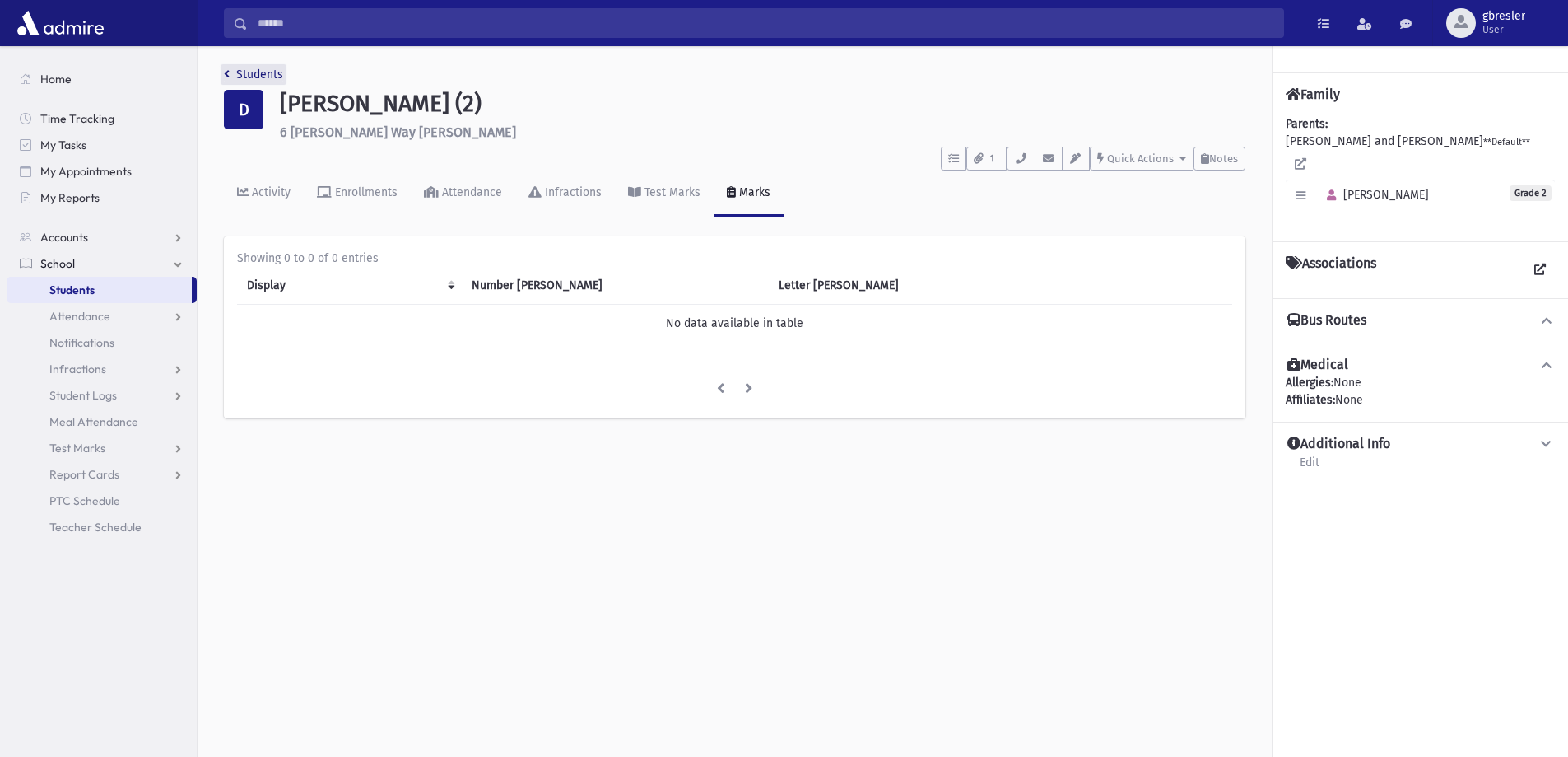
click at [270, 74] on link "Students" at bounding box center [254, 74] width 59 height 14
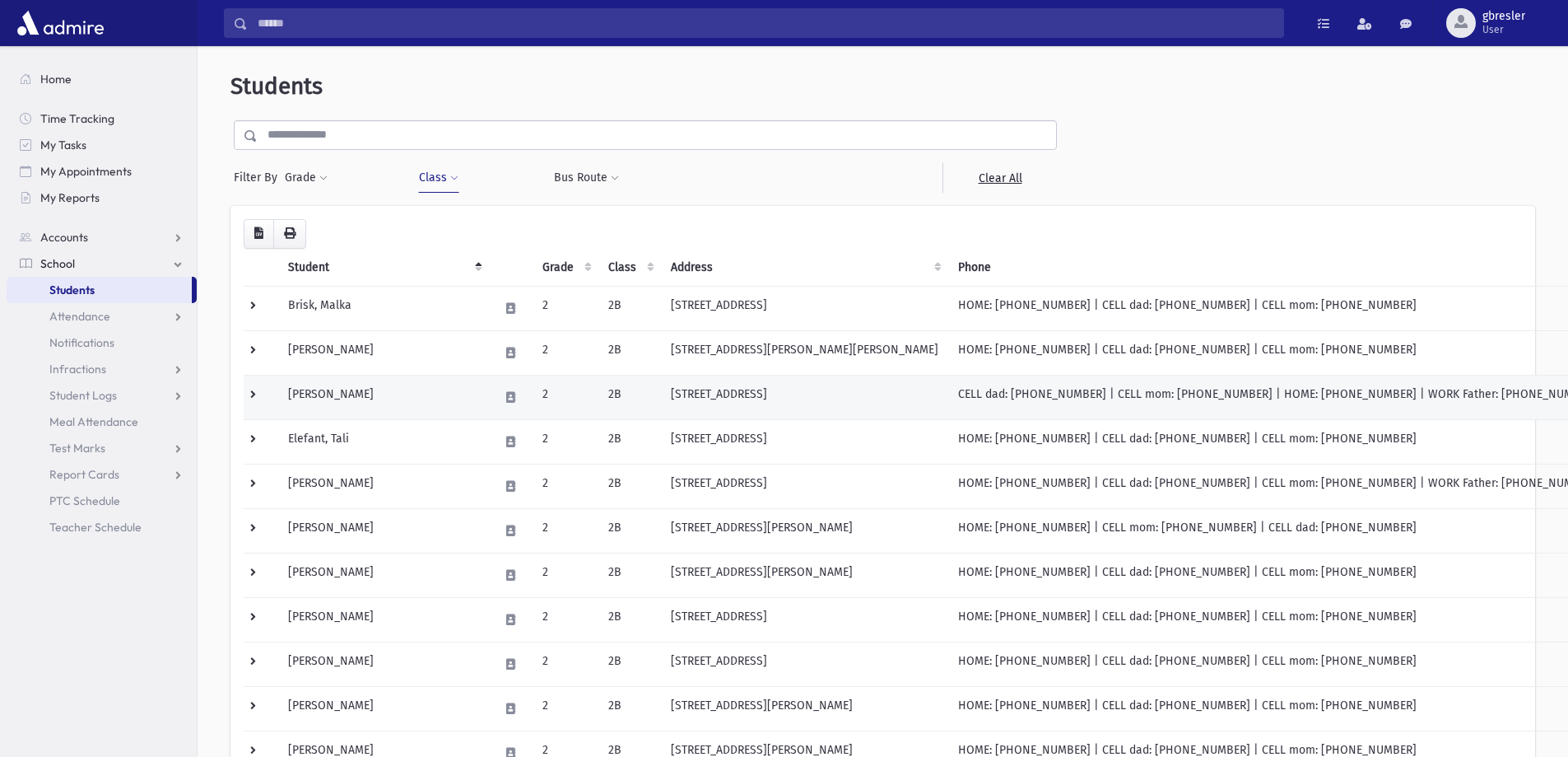
click at [354, 387] on td "Davidovics, Tehila" at bounding box center [383, 397] width 210 height 45
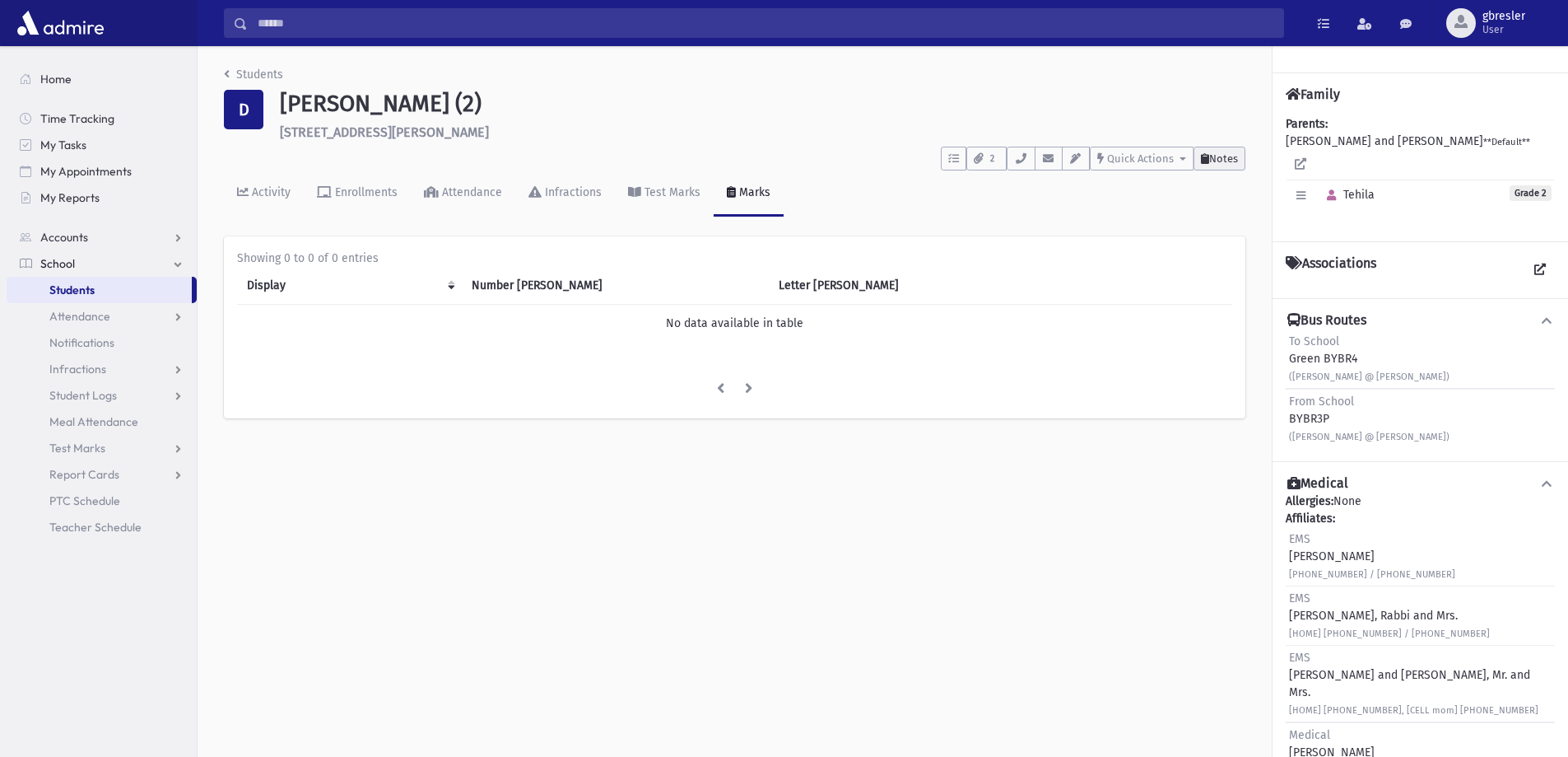
click at [1210, 156] on span "Notes" at bounding box center [1223, 158] width 29 height 13
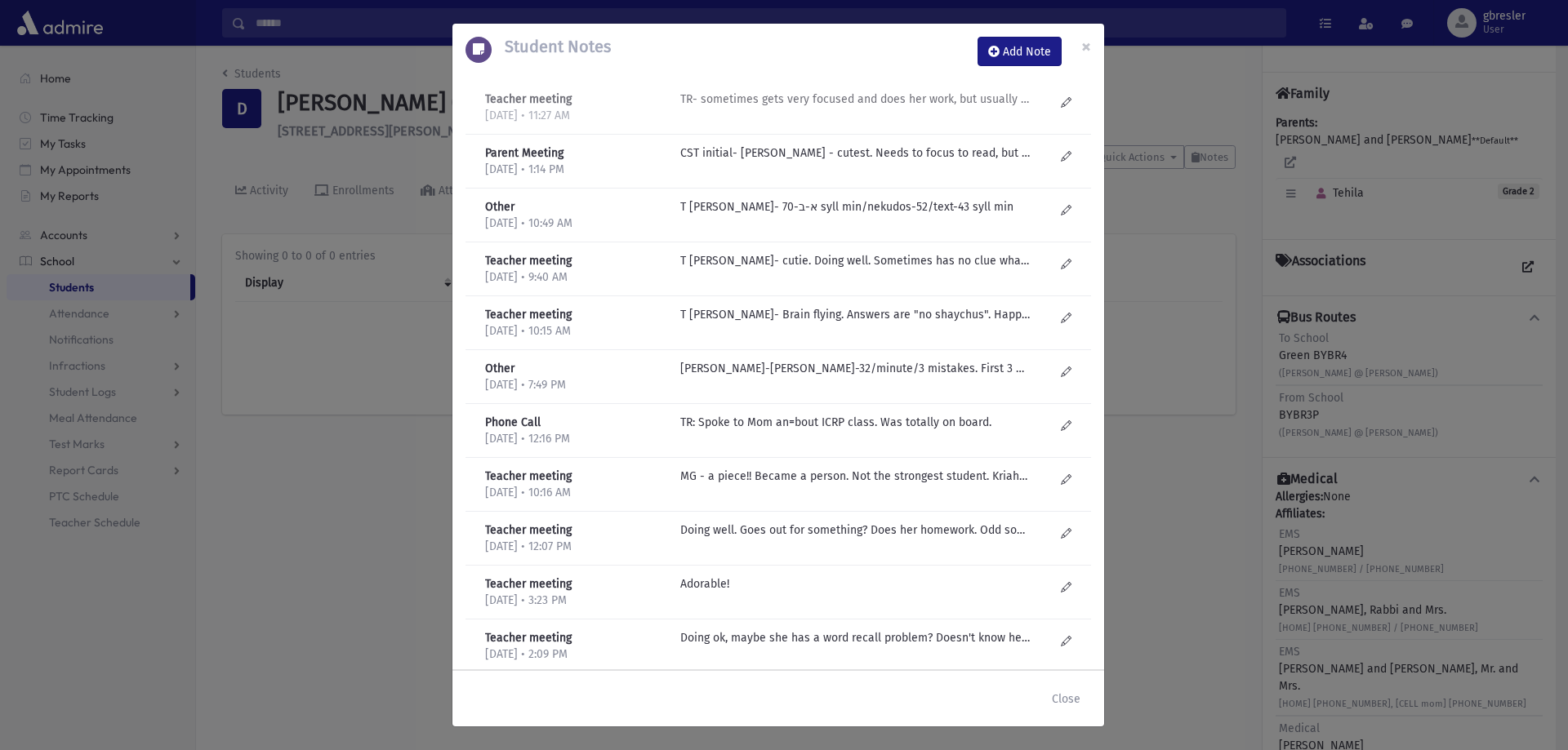
click at [807, 104] on p "TR- sometimes gets very focused and does her work, but usually very hard for he…" at bounding box center [854, 99] width 350 height 17
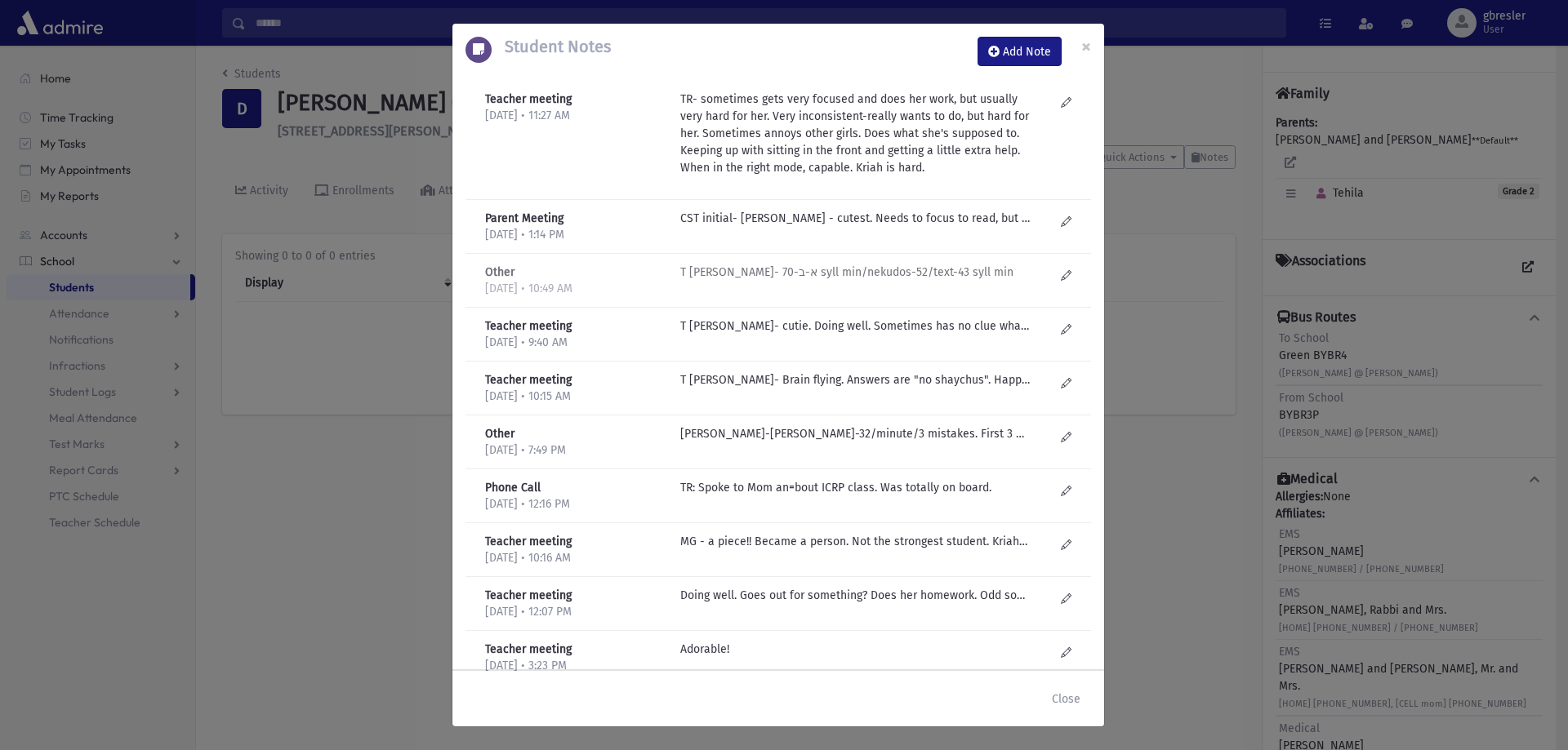
click at [755, 227] on p "T Goldenberg- א-ב-70 syll min/nekudos-52/text-43 syll min" at bounding box center [854, 218] width 350 height 17
click at [776, 224] on p "CST initial- Mrs Goldberg - cutest. Needs to focus to read, but then can. Gets …" at bounding box center [854, 218] width 350 height 17
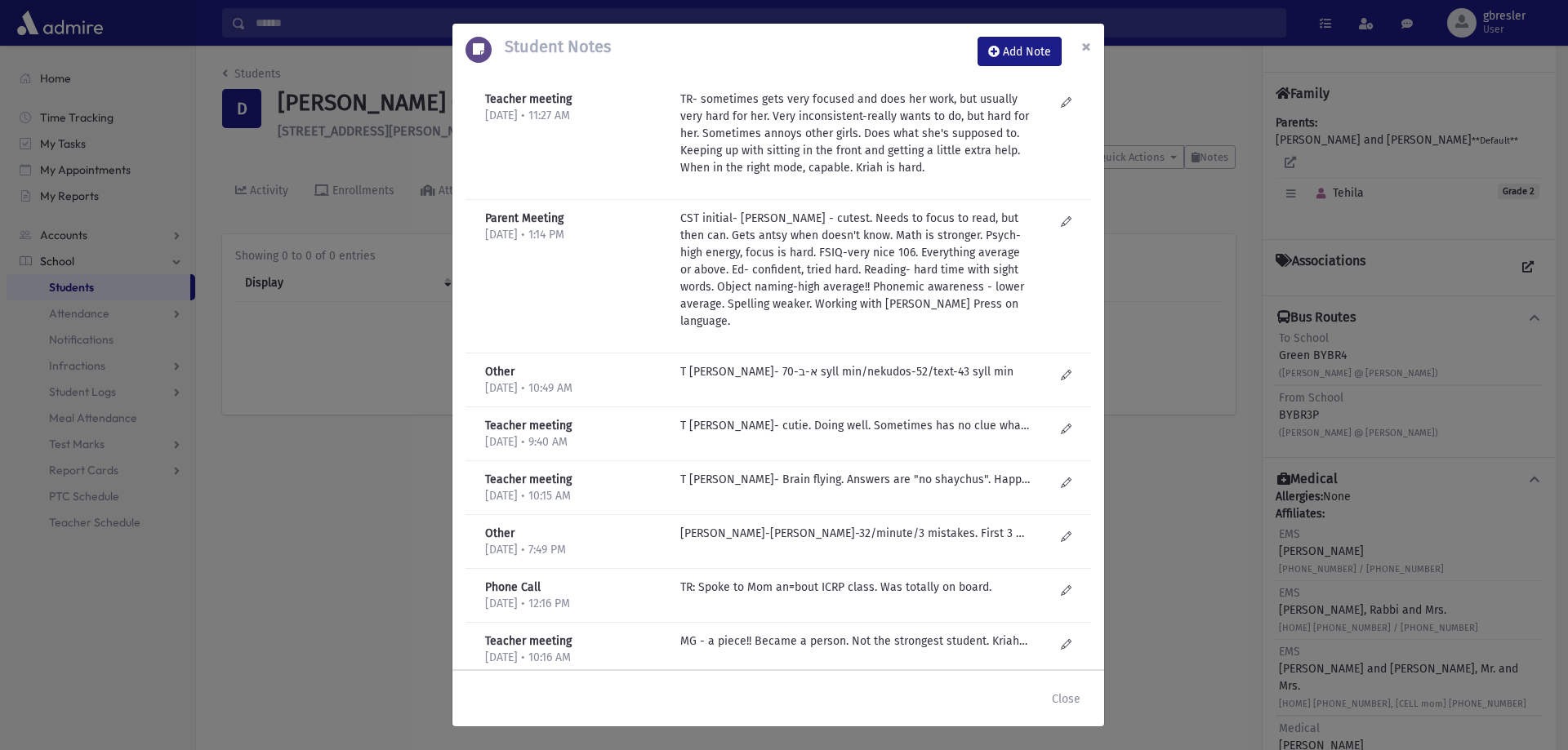
click at [1084, 45] on span "×" at bounding box center [1086, 46] width 10 height 23
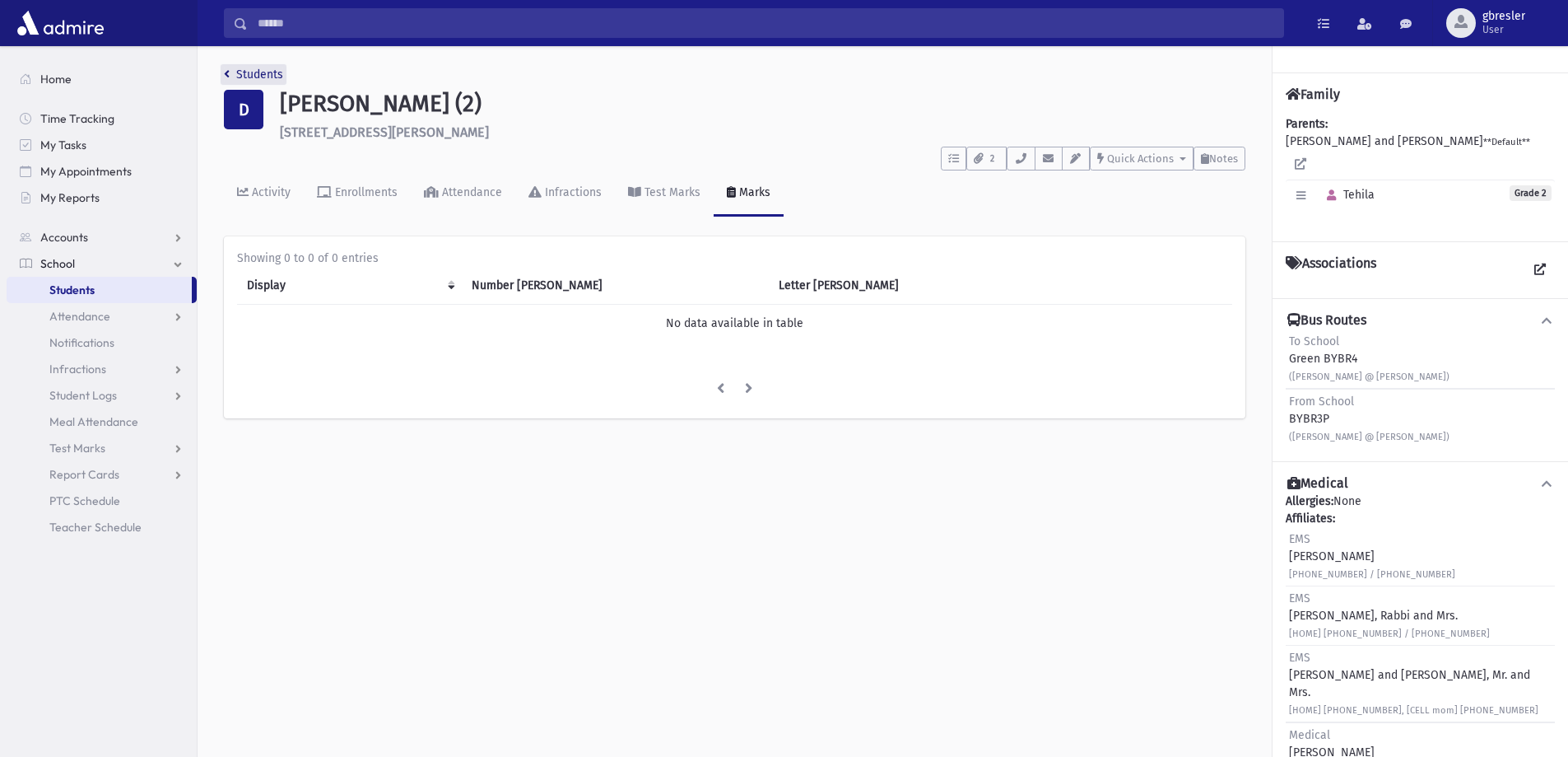
click at [272, 75] on link "Students" at bounding box center [254, 74] width 59 height 14
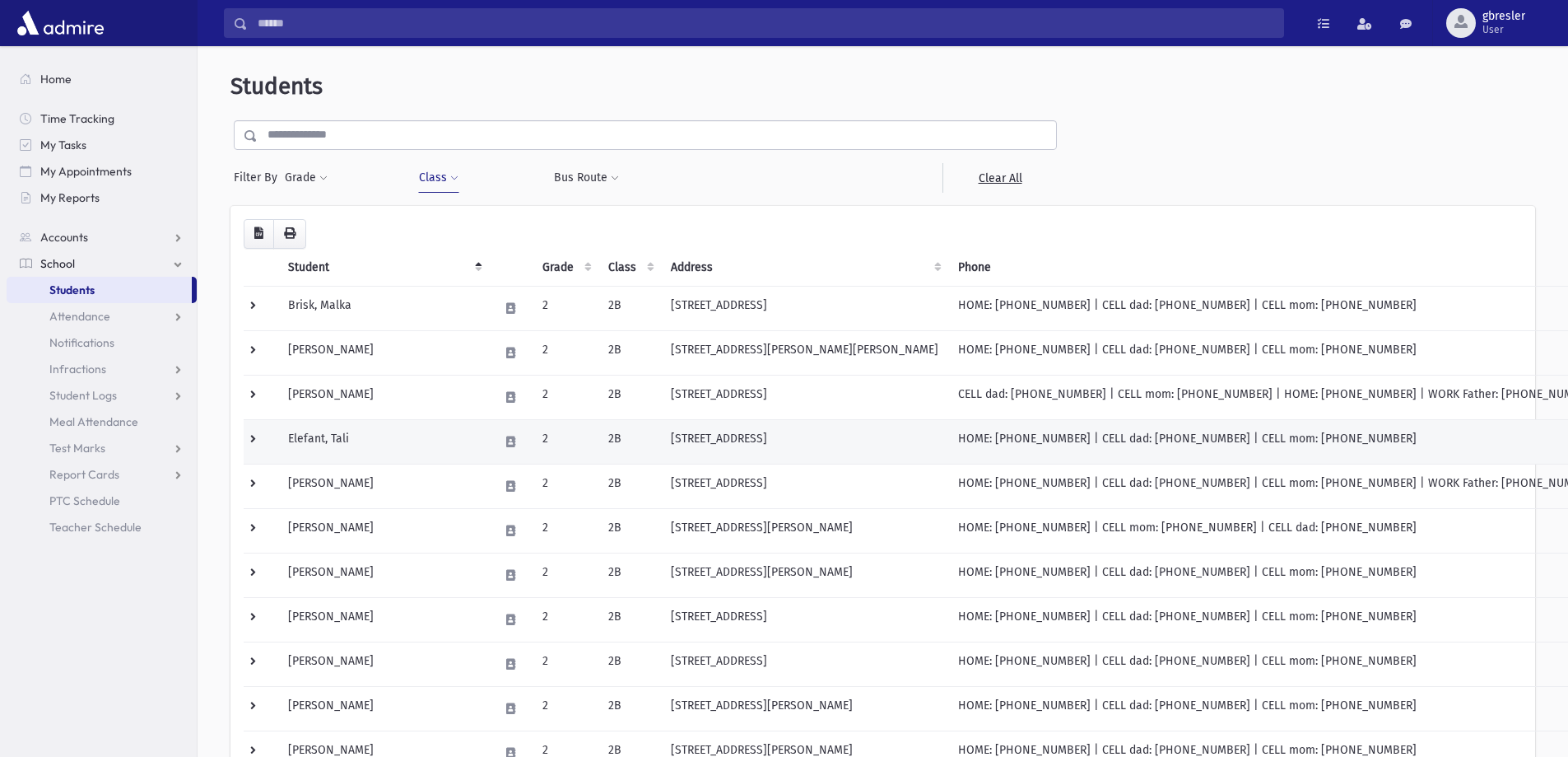
click at [340, 441] on td "Elefant, Tali" at bounding box center [383, 442] width 210 height 45
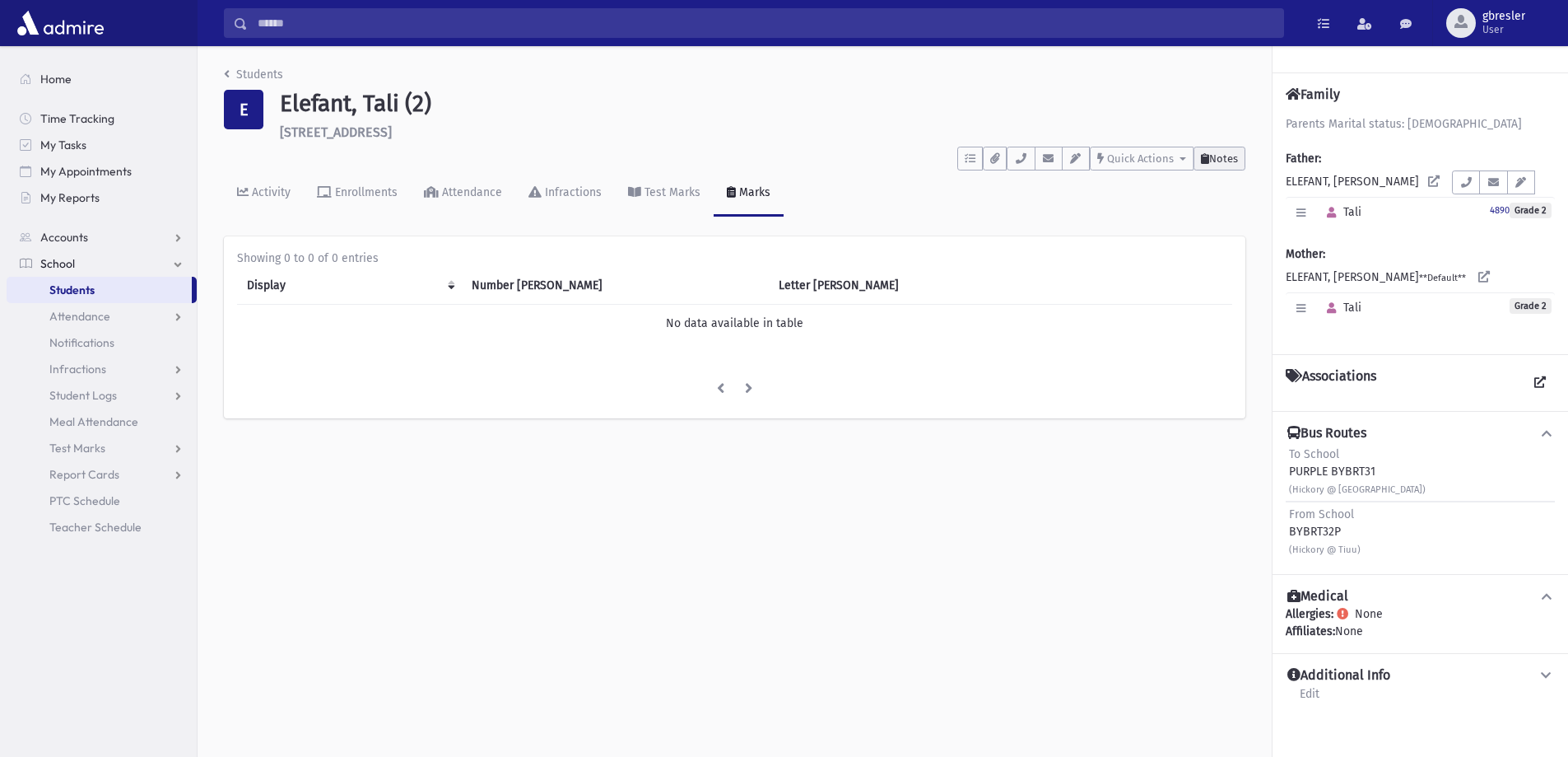
click at [1229, 160] on span "Notes" at bounding box center [1223, 158] width 29 height 13
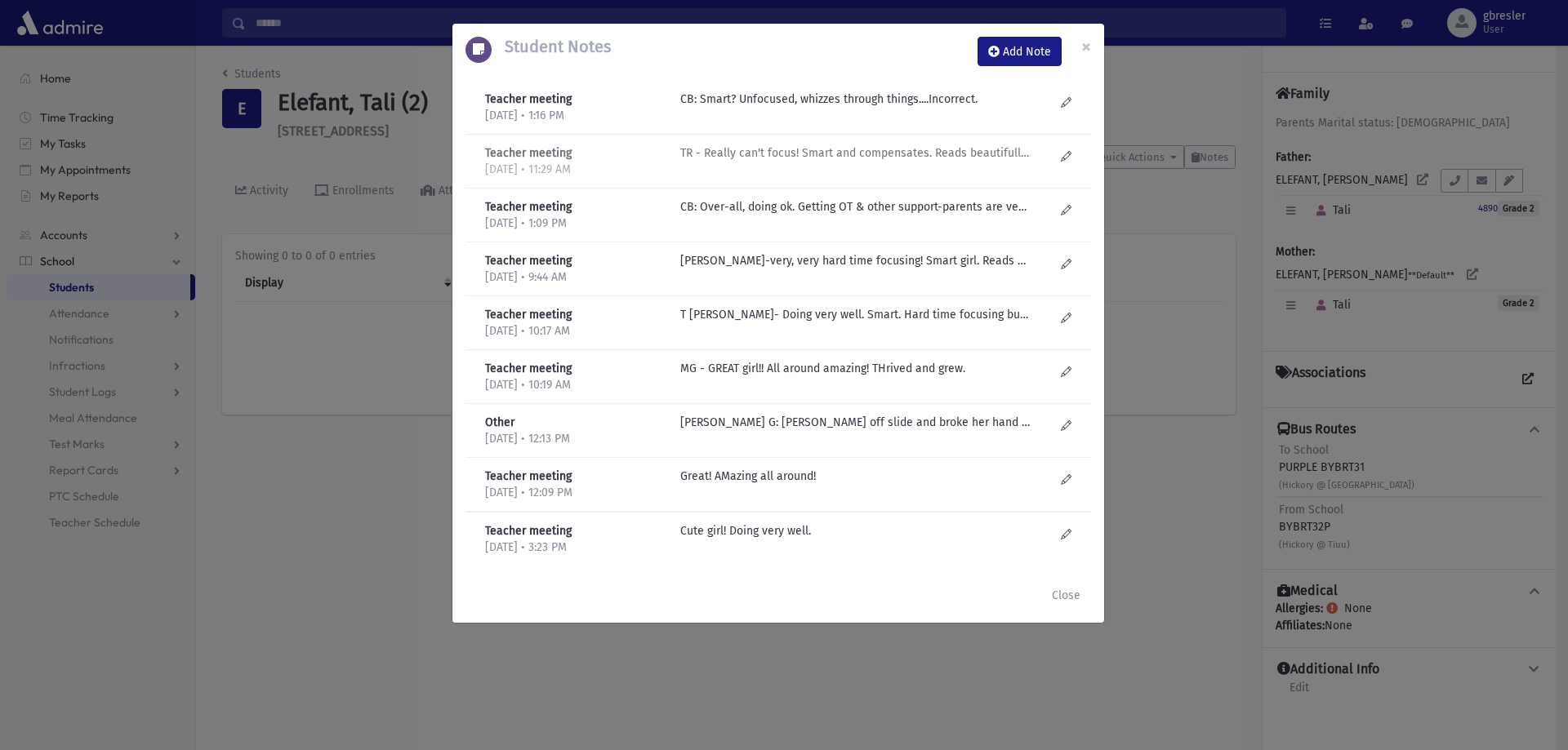
click at [906, 108] on p "TR - Really can't focus! Smart and compensates. Reads beautifully, but not as w…" at bounding box center [854, 99] width 350 height 17
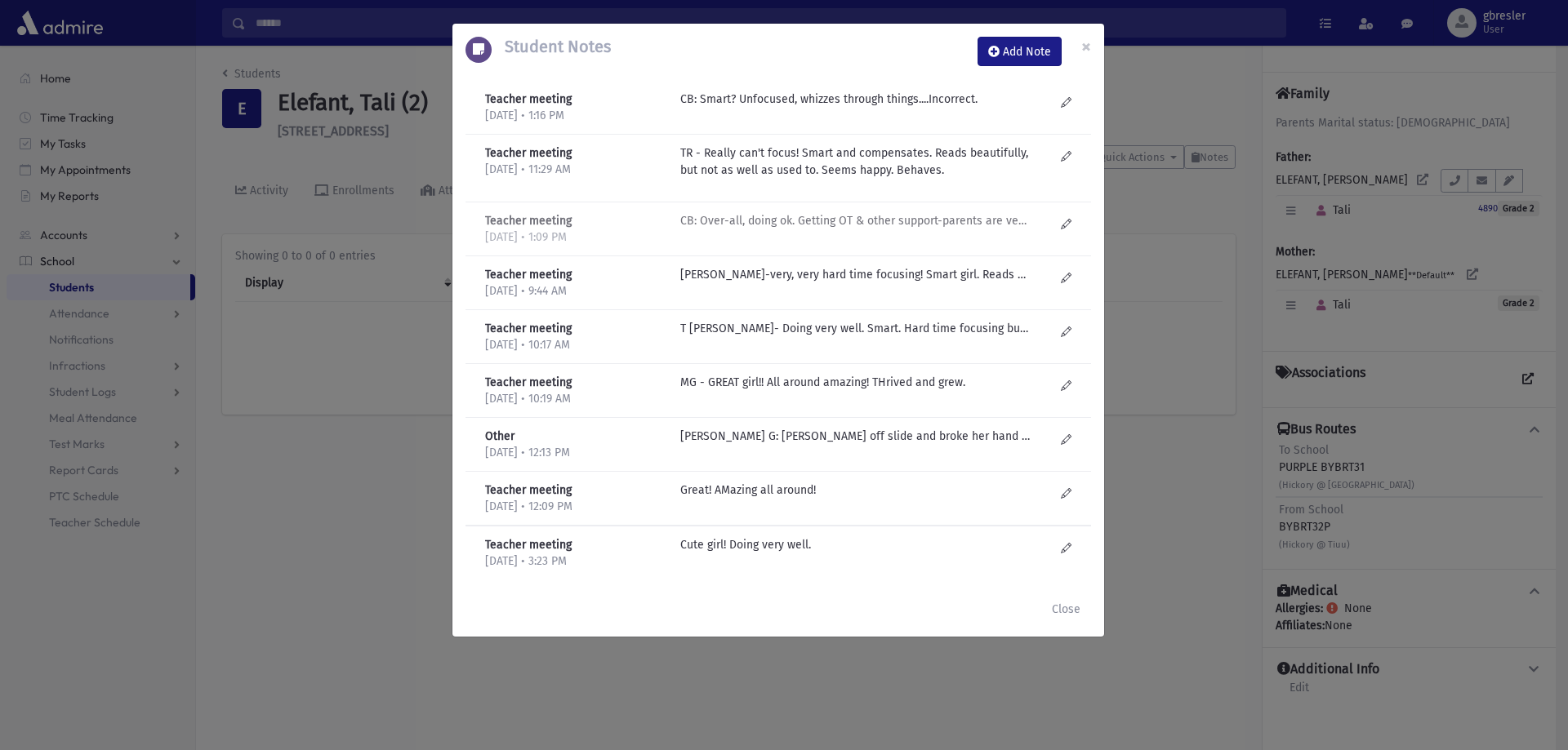
click at [861, 108] on p "CB: Over-all, doing ok. Getting OT & other support-parents are very on top of i…" at bounding box center [854, 99] width 350 height 17
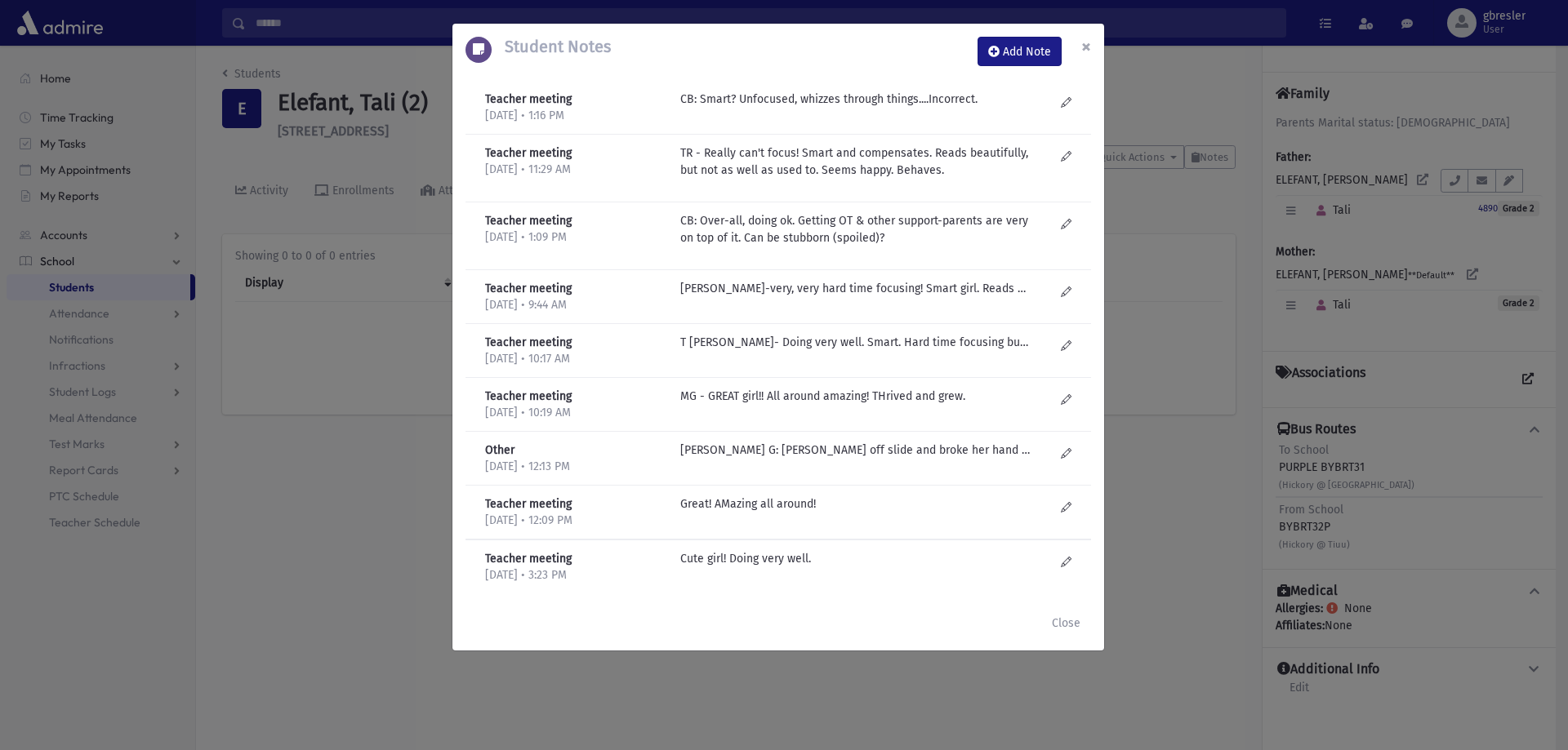
click at [1076, 49] on button "×" at bounding box center [1086, 46] width 36 height 46
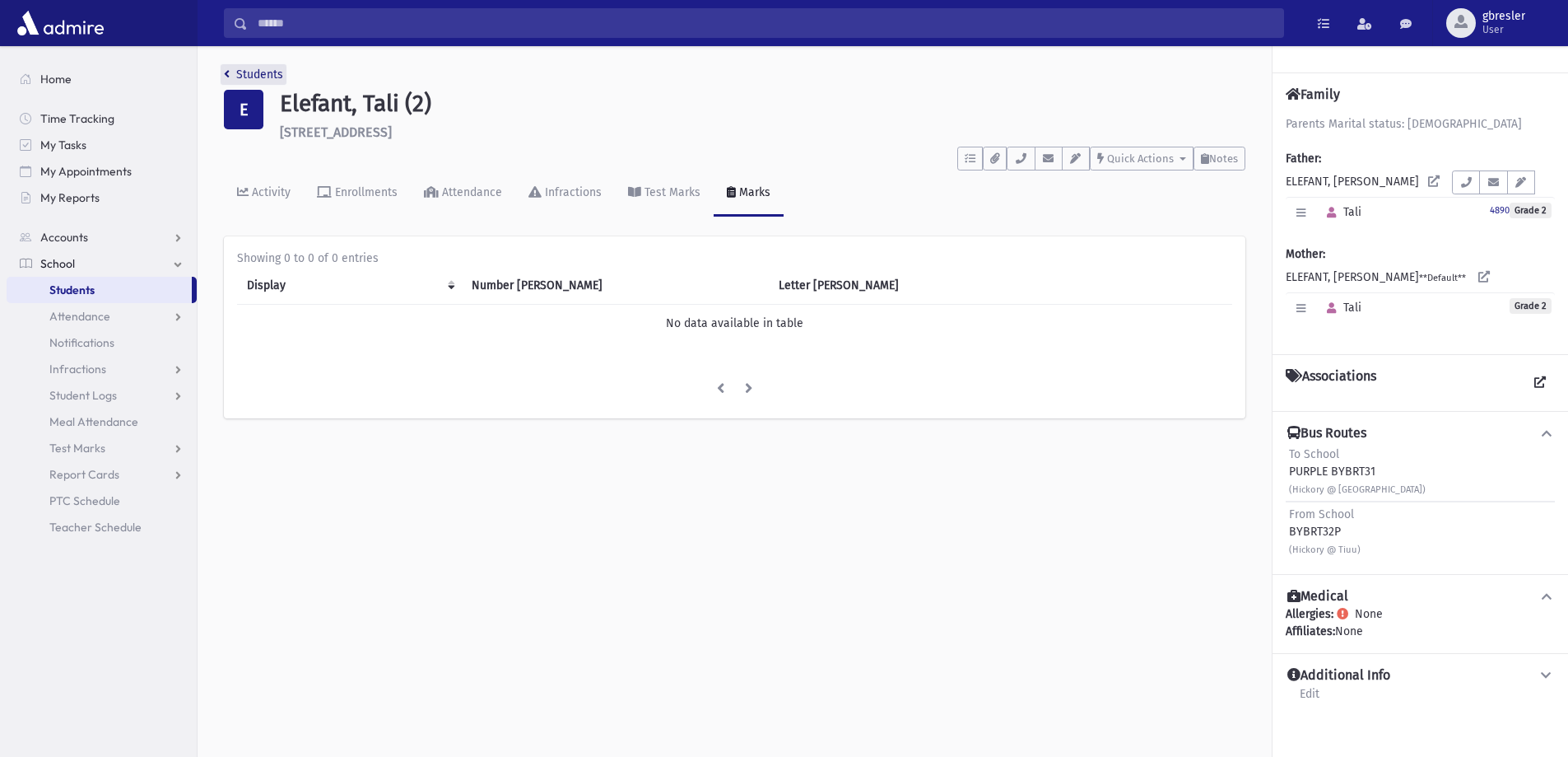
click at [267, 75] on link "Students" at bounding box center [254, 74] width 59 height 14
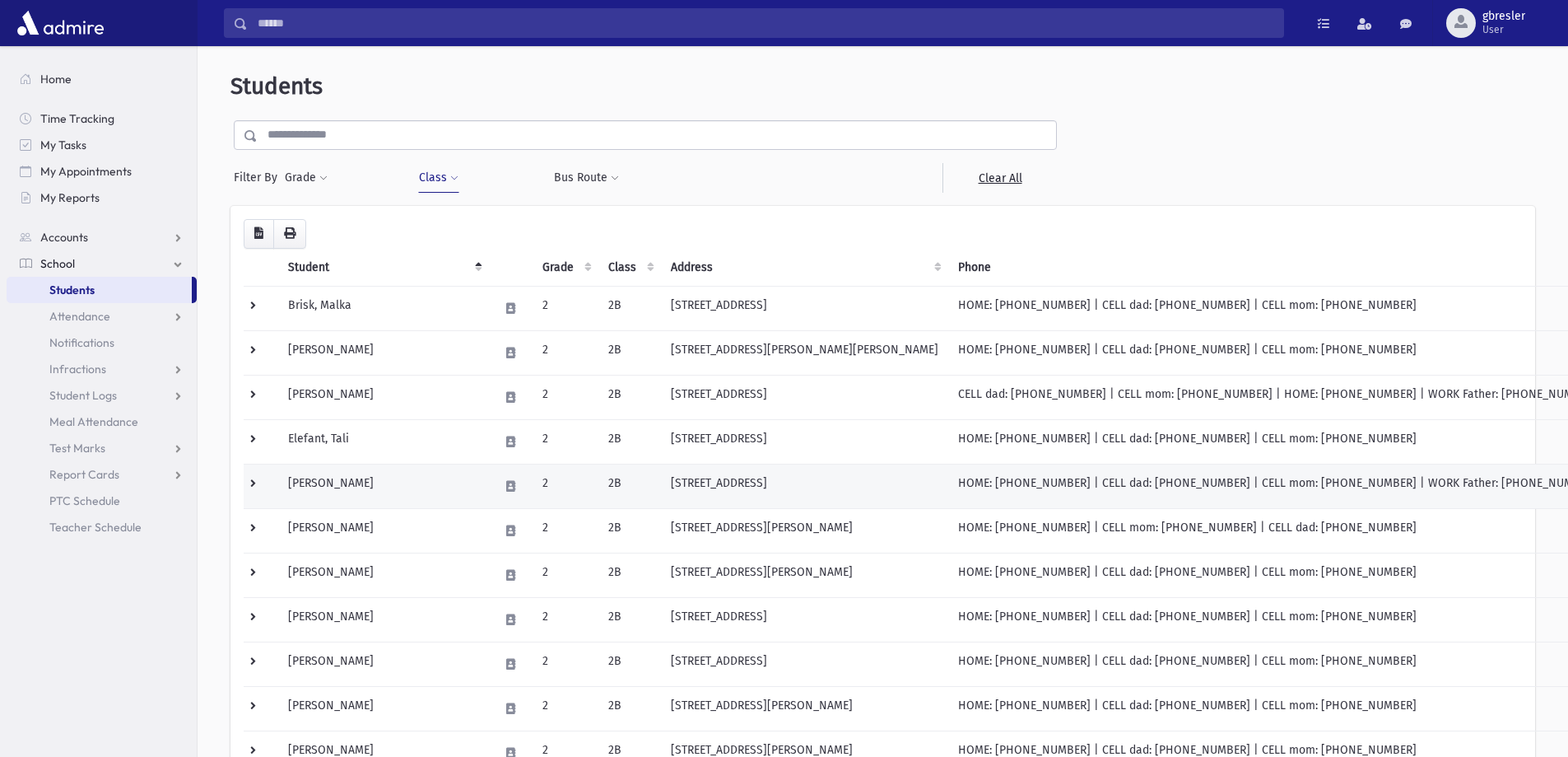
click at [354, 481] on td "Elkon, Naomi" at bounding box center [383, 485] width 210 height 45
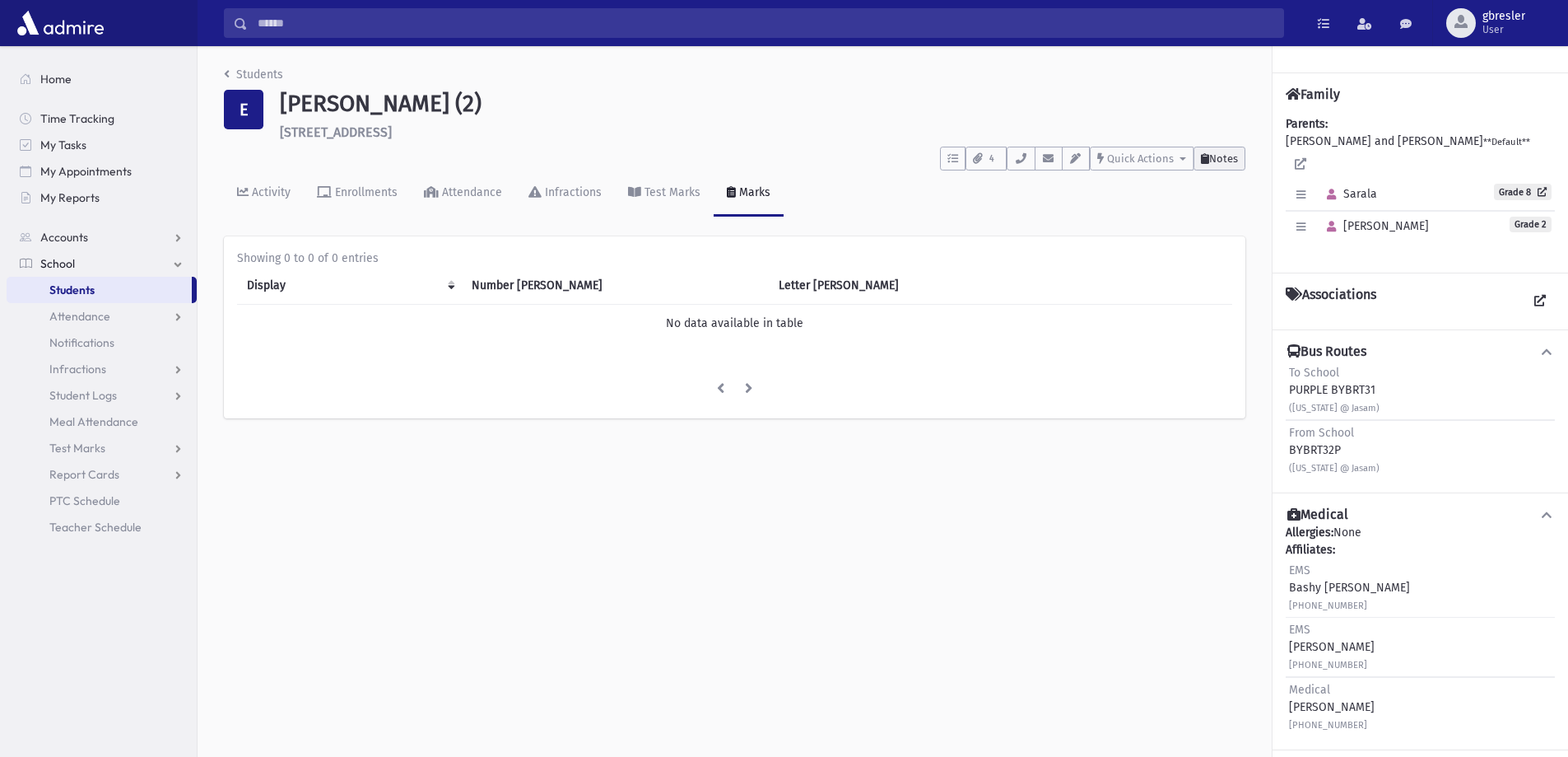
click at [1217, 161] on span "Notes" at bounding box center [1223, 158] width 29 height 13
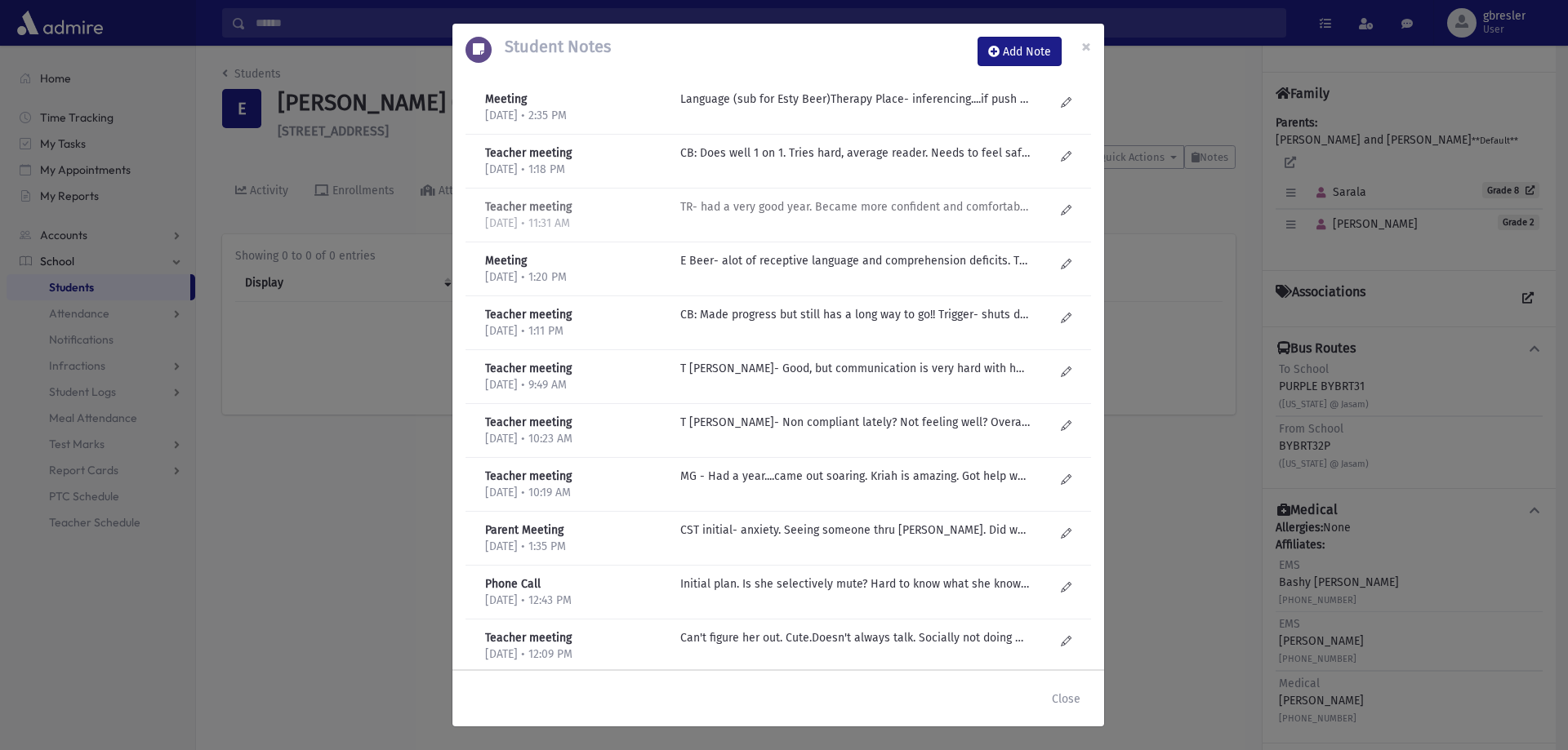
click at [832, 108] on p "TR- had a very good year. Became more confident and comfortable. Academically o…" at bounding box center [854, 99] width 350 height 17
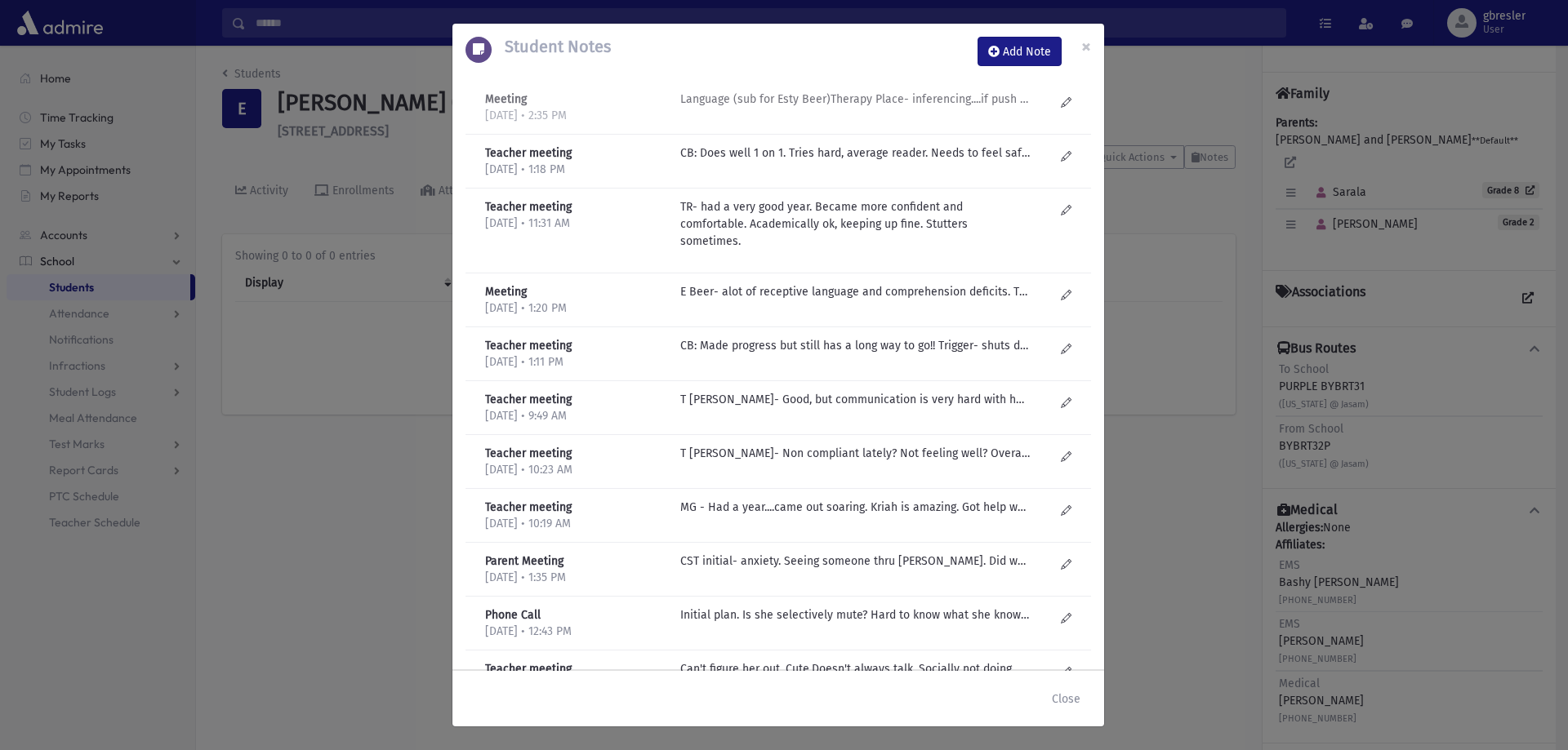
click at [918, 109] on div "Language (sub for Esty Beer)Therapy Place- inferencing....if push her too hard,…" at bounding box center [866, 107] width 390 height 34
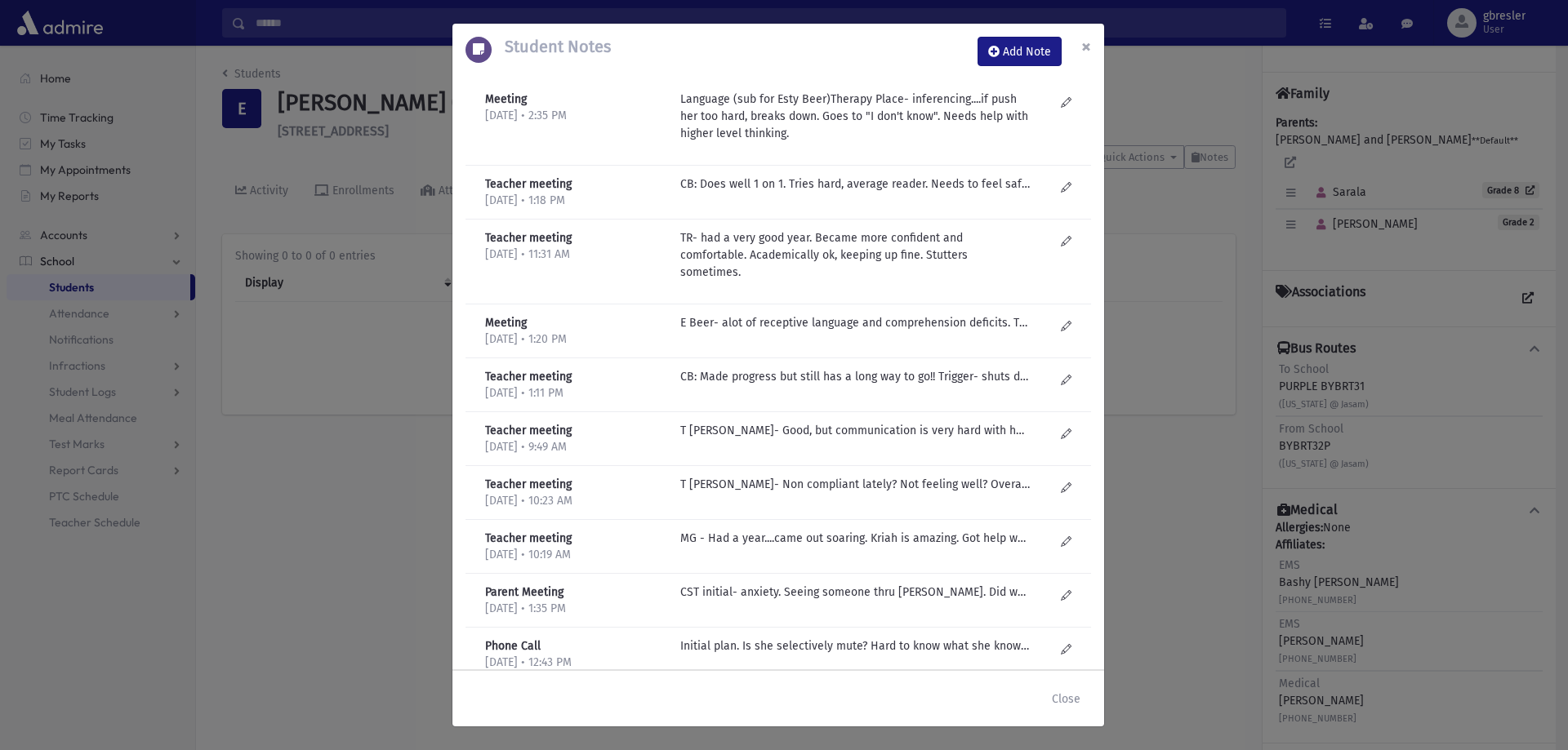
click at [1083, 49] on span "×" at bounding box center [1086, 46] width 10 height 23
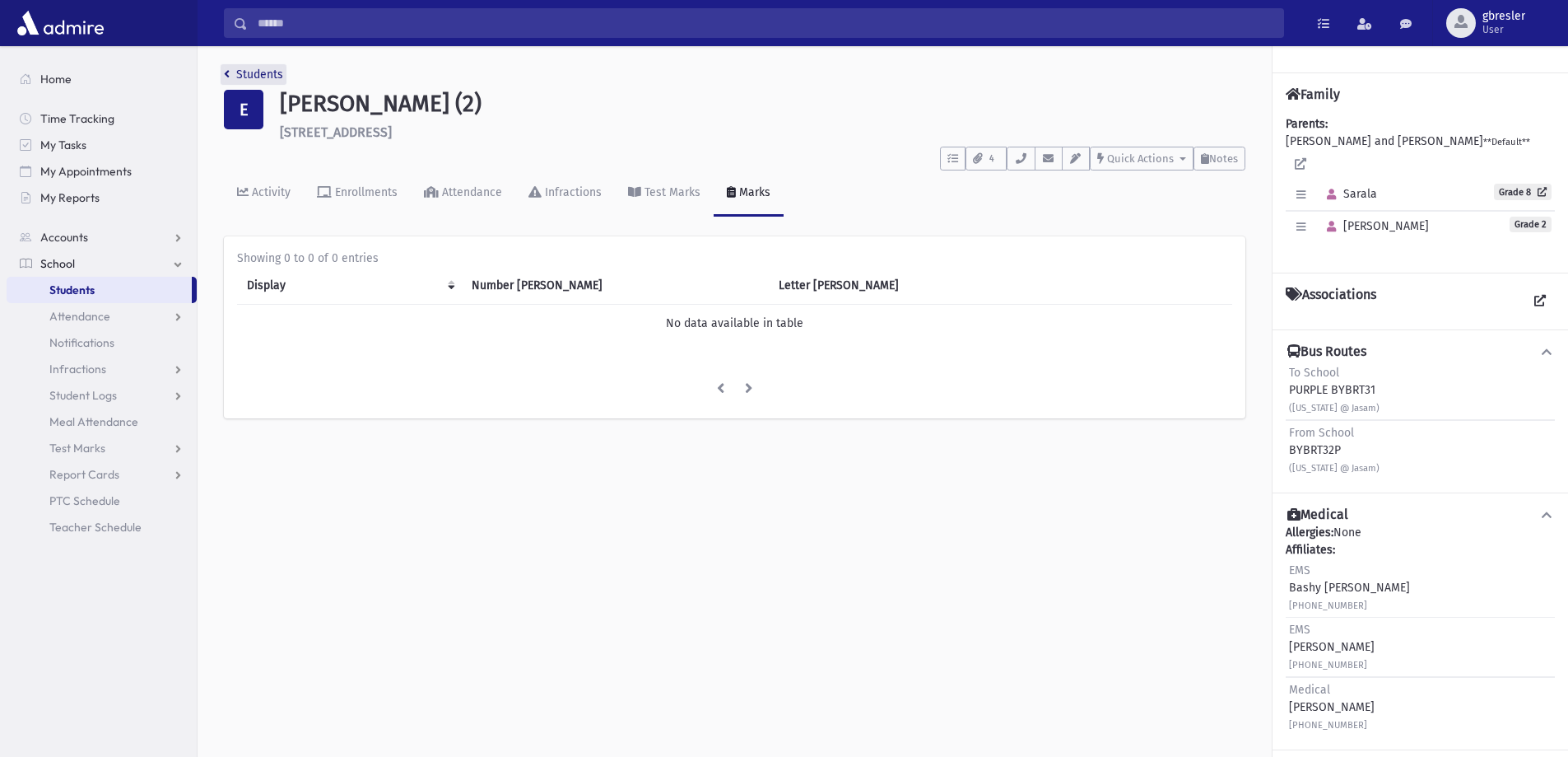
click at [272, 71] on link "Students" at bounding box center [254, 74] width 59 height 14
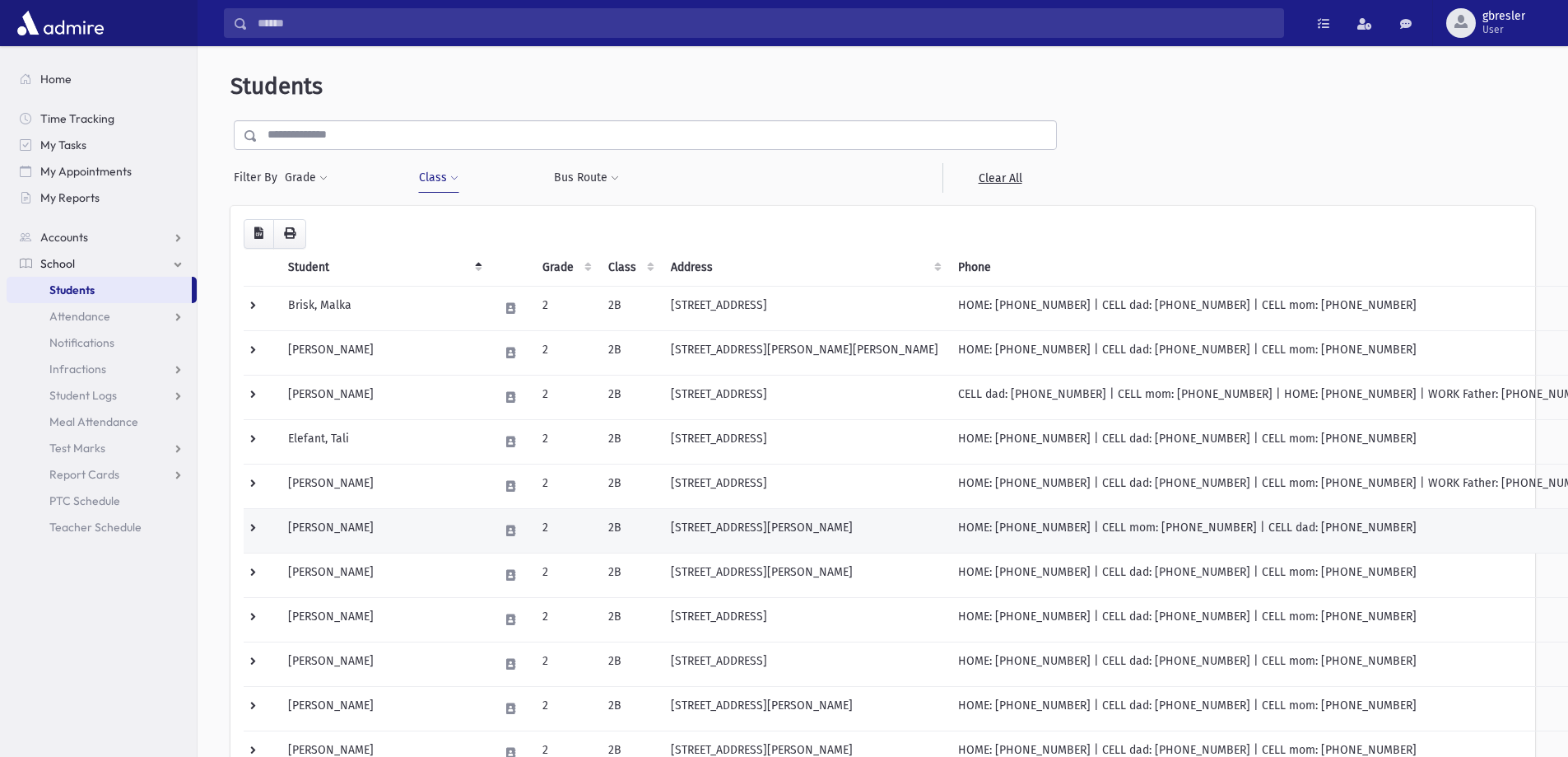
click at [351, 521] on td "[PERSON_NAME]" at bounding box center [383, 530] width 210 height 45
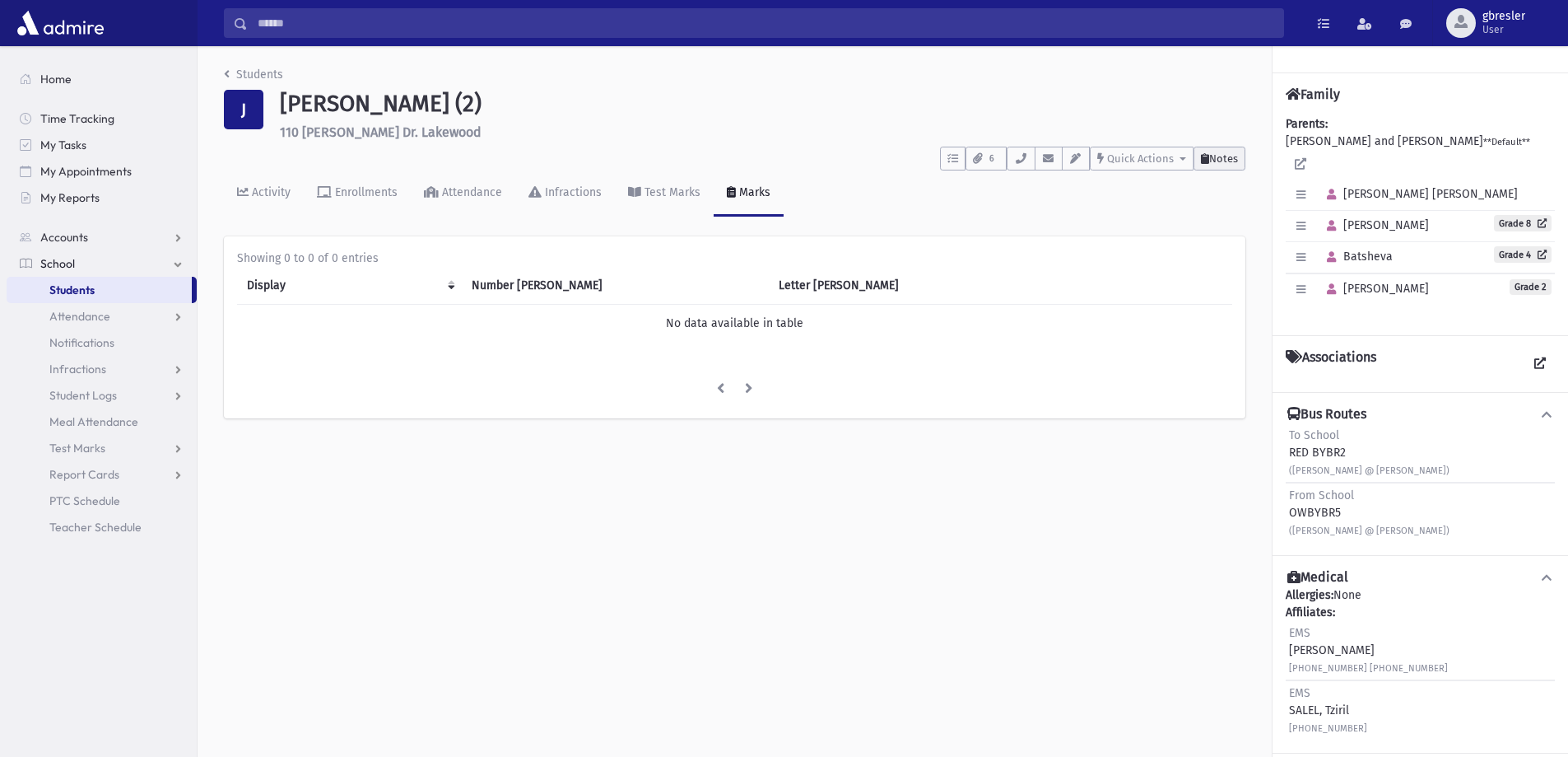
click at [1223, 165] on button "Notes" at bounding box center [1219, 158] width 52 height 24
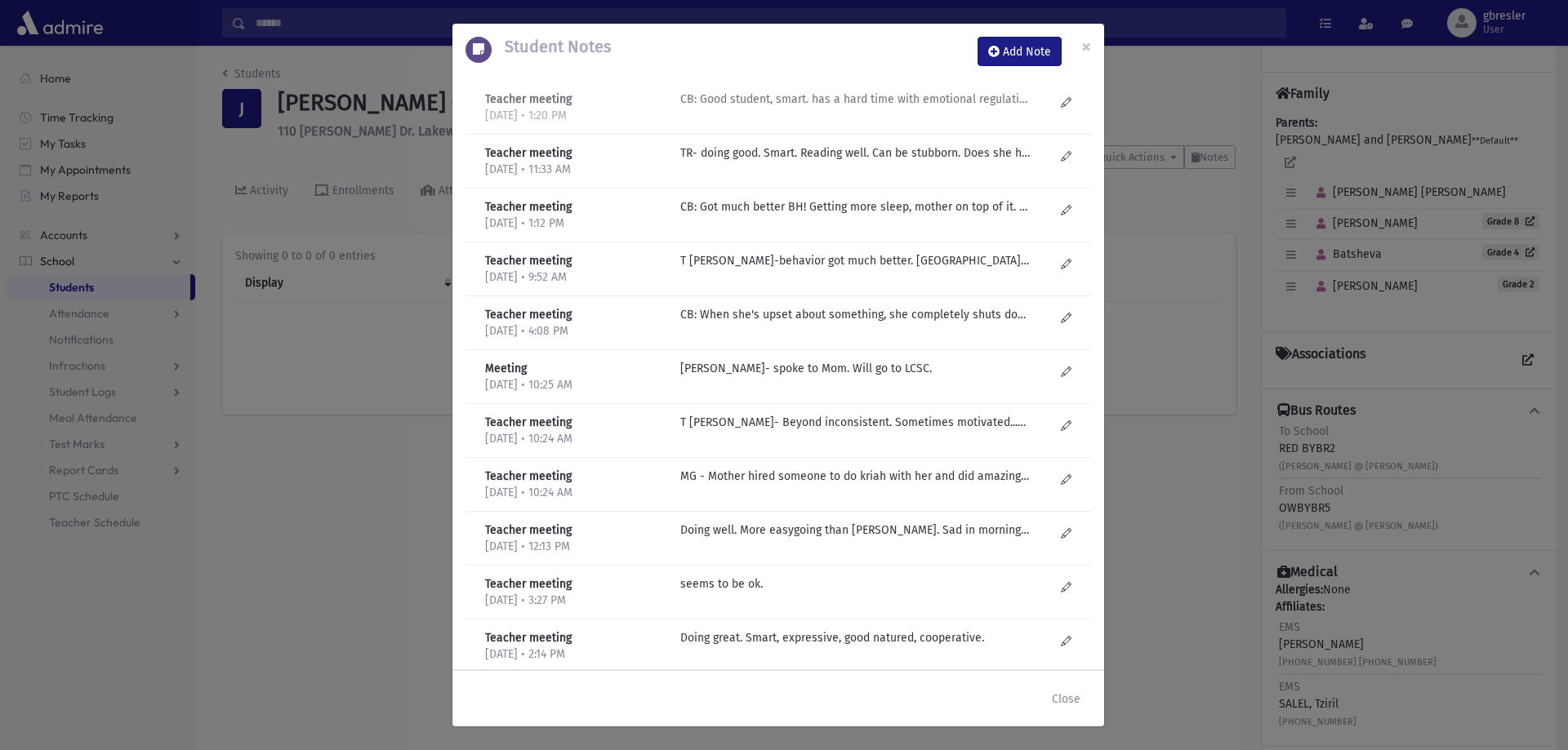
click at [953, 101] on p "CB: Good student, smart. has a hard time with emotional regulation. Needs to go…" at bounding box center [854, 99] width 350 height 17
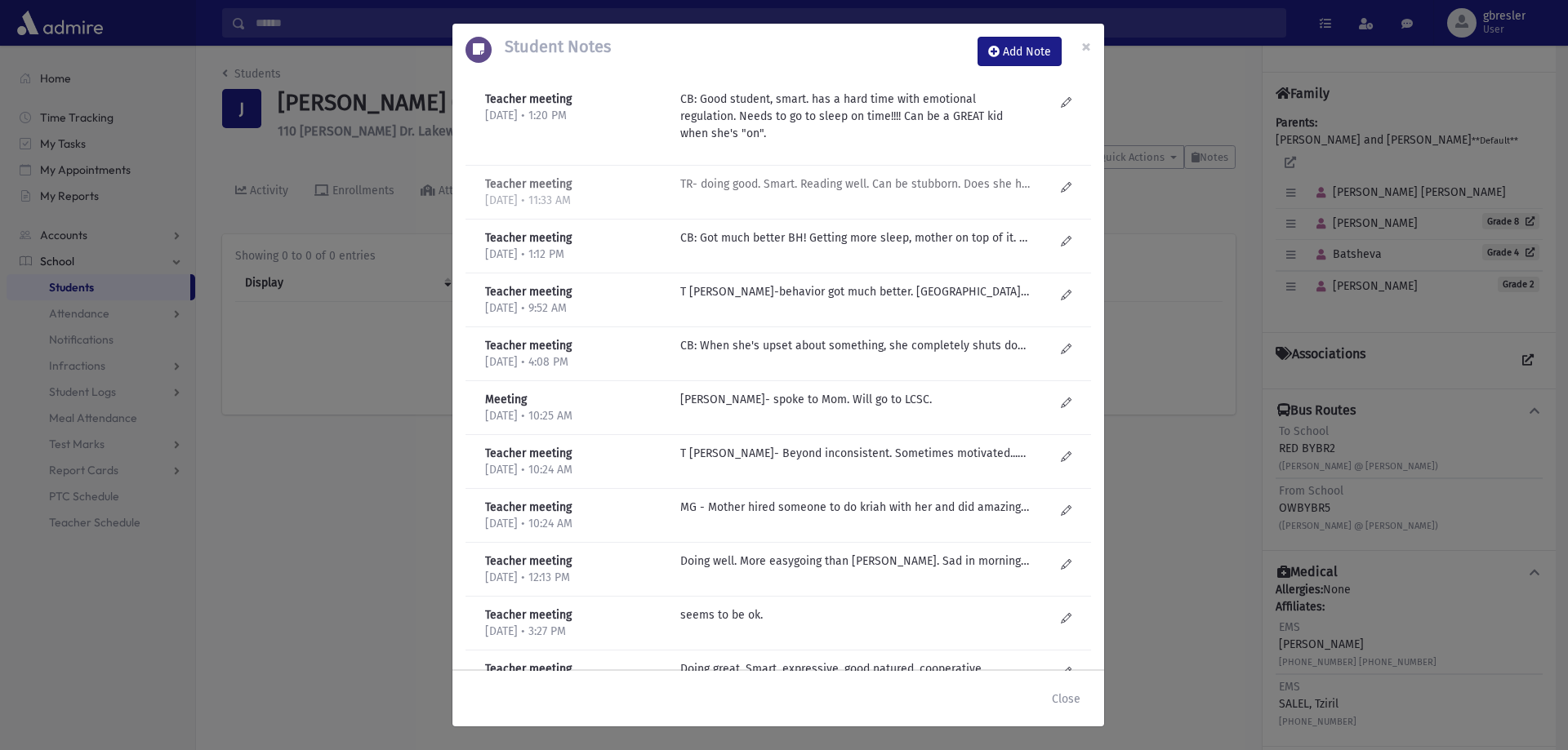
click at [906, 179] on p "TR- doing good. Smart. Reading well. Can be stubborn. Does she have a language …" at bounding box center [854, 184] width 350 height 17
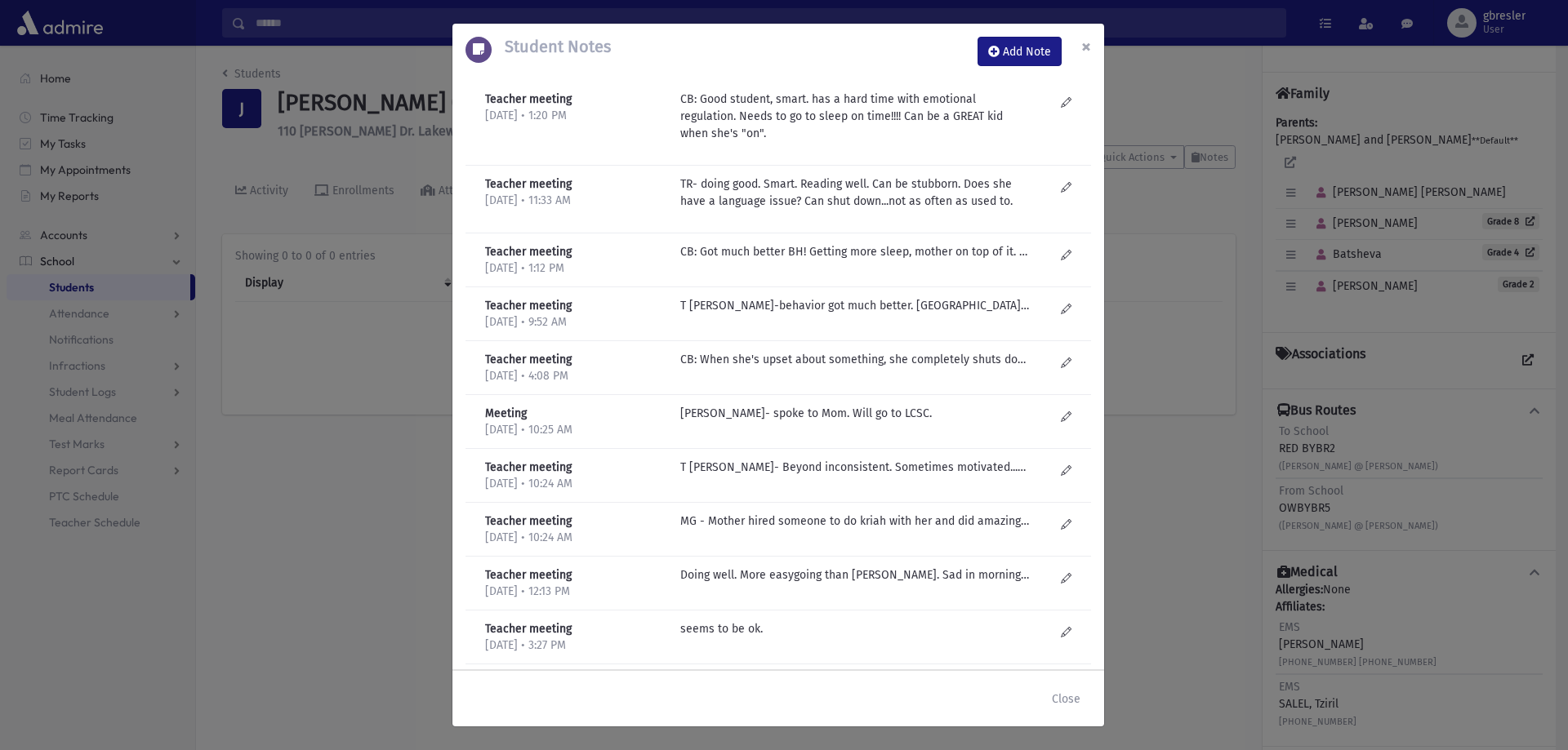
click at [1082, 50] on span "×" at bounding box center [1086, 46] width 10 height 23
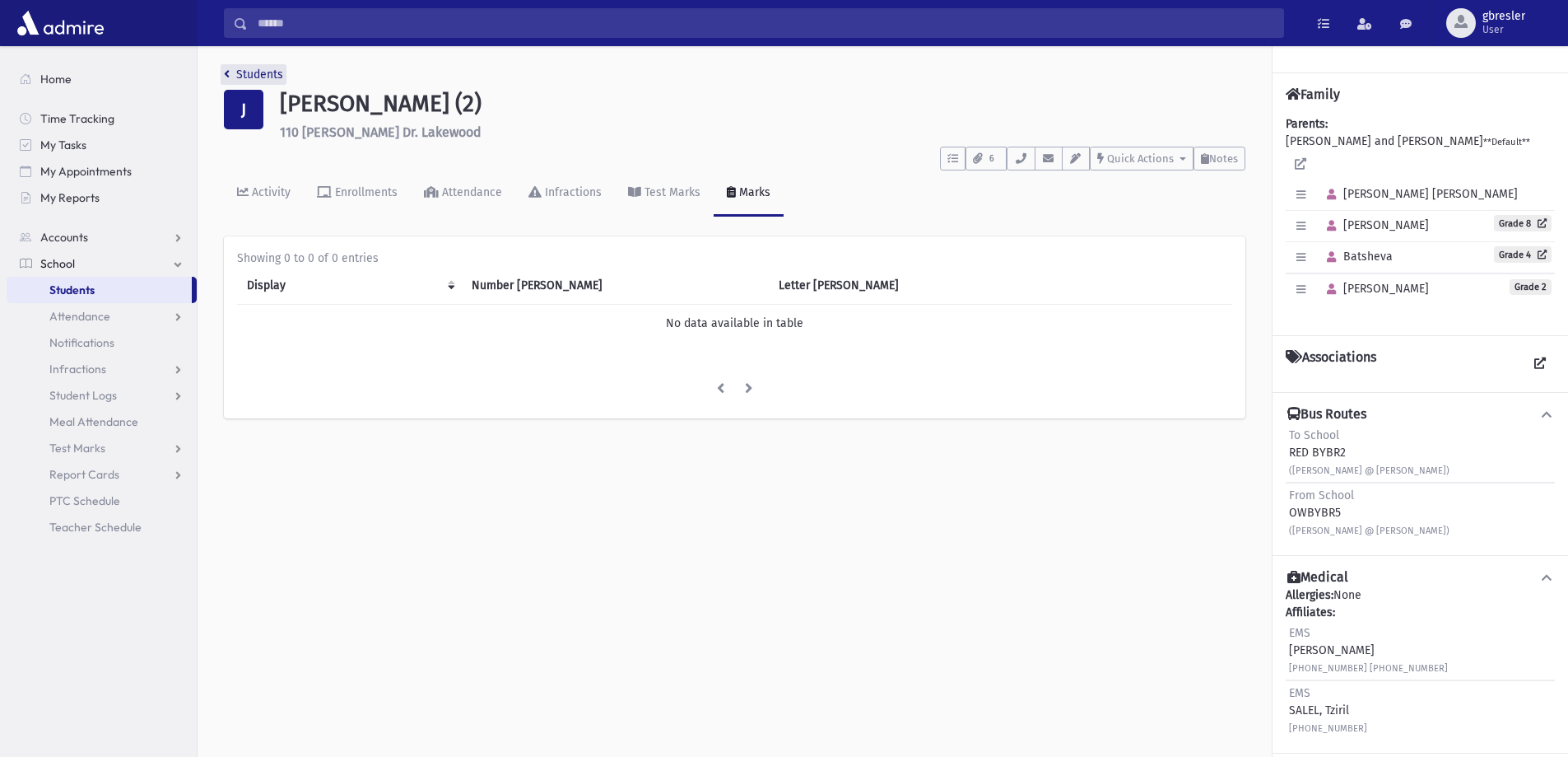
click at [274, 70] on link "Students" at bounding box center [254, 74] width 59 height 14
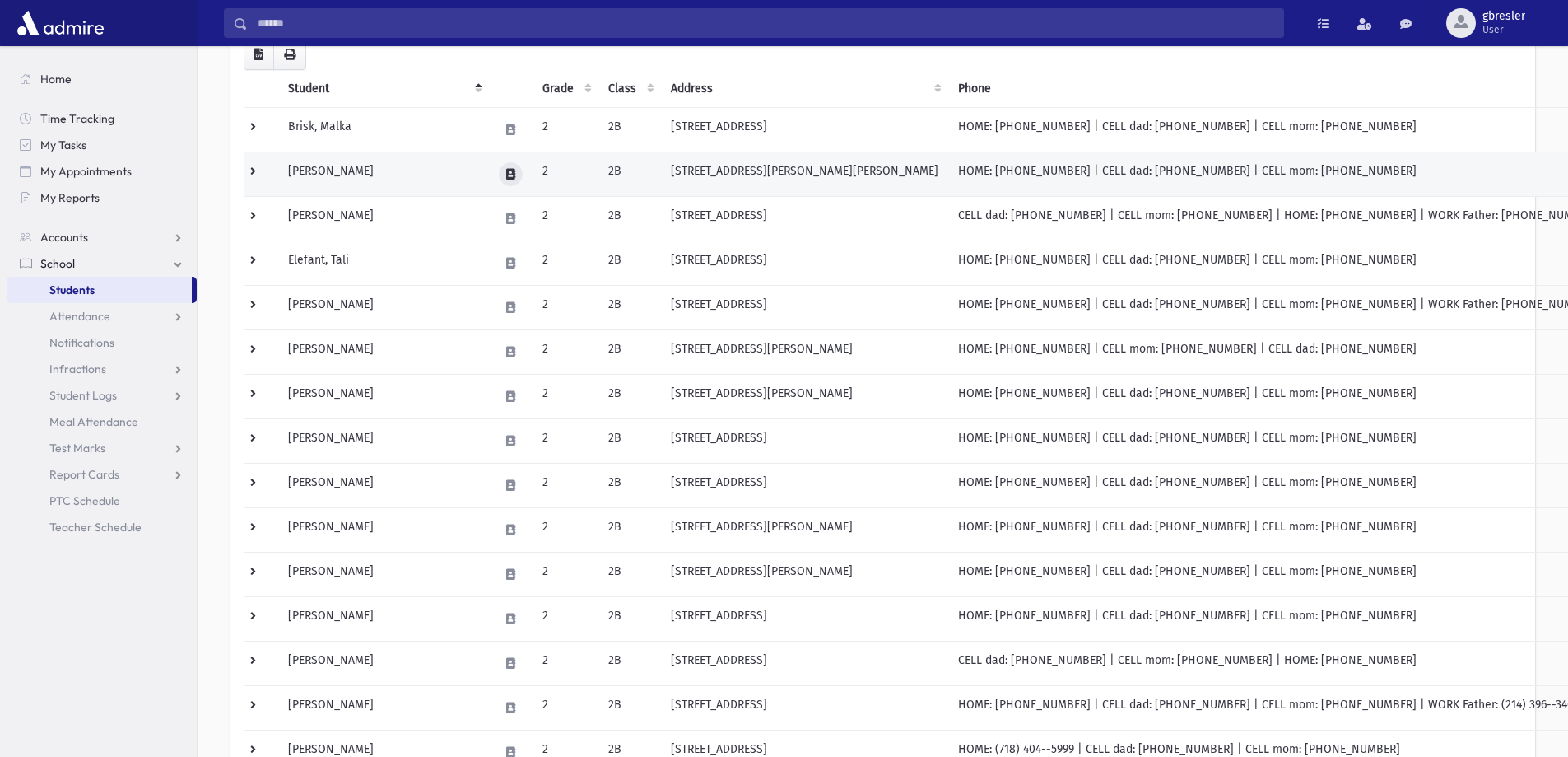
scroll to position [247, 0]
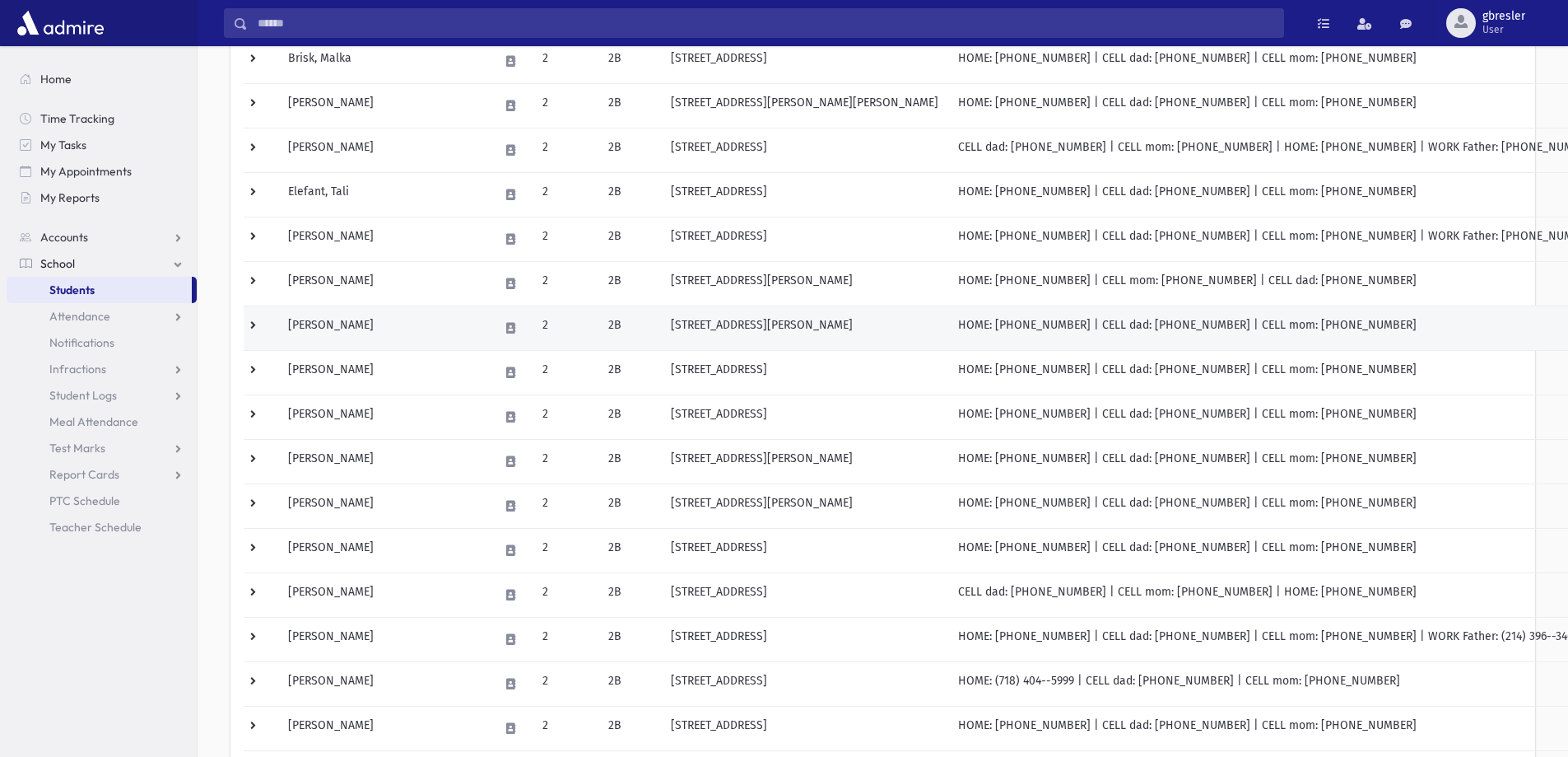
click at [364, 329] on td "Kaplinsky, Rachel" at bounding box center [383, 327] width 210 height 45
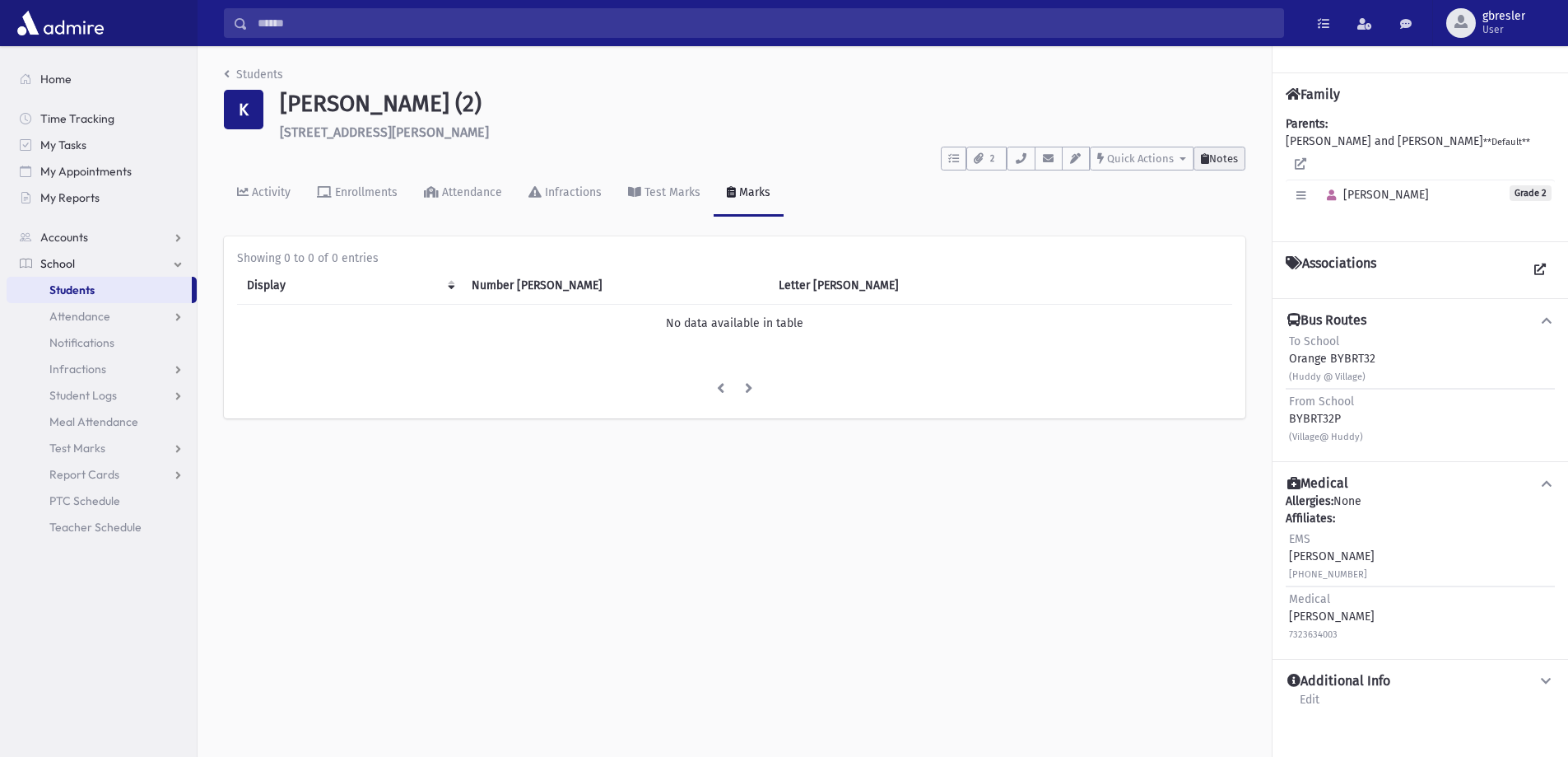
click at [1219, 162] on span "Notes" at bounding box center [1223, 158] width 29 height 13
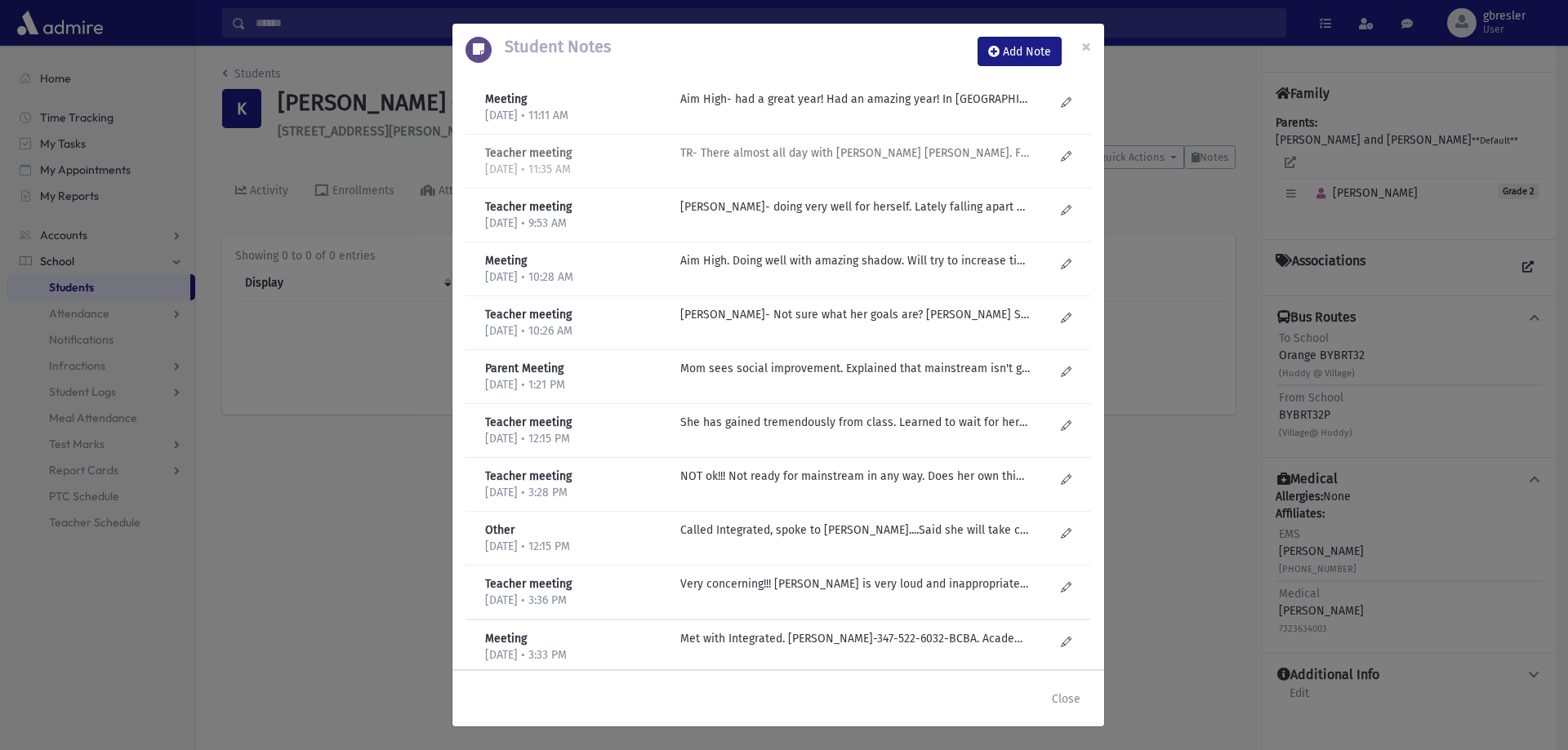
click at [822, 108] on p "TR- There almost all day with Nechama Shoshana. Fine in the classroom. Doing th…" at bounding box center [854, 99] width 350 height 17
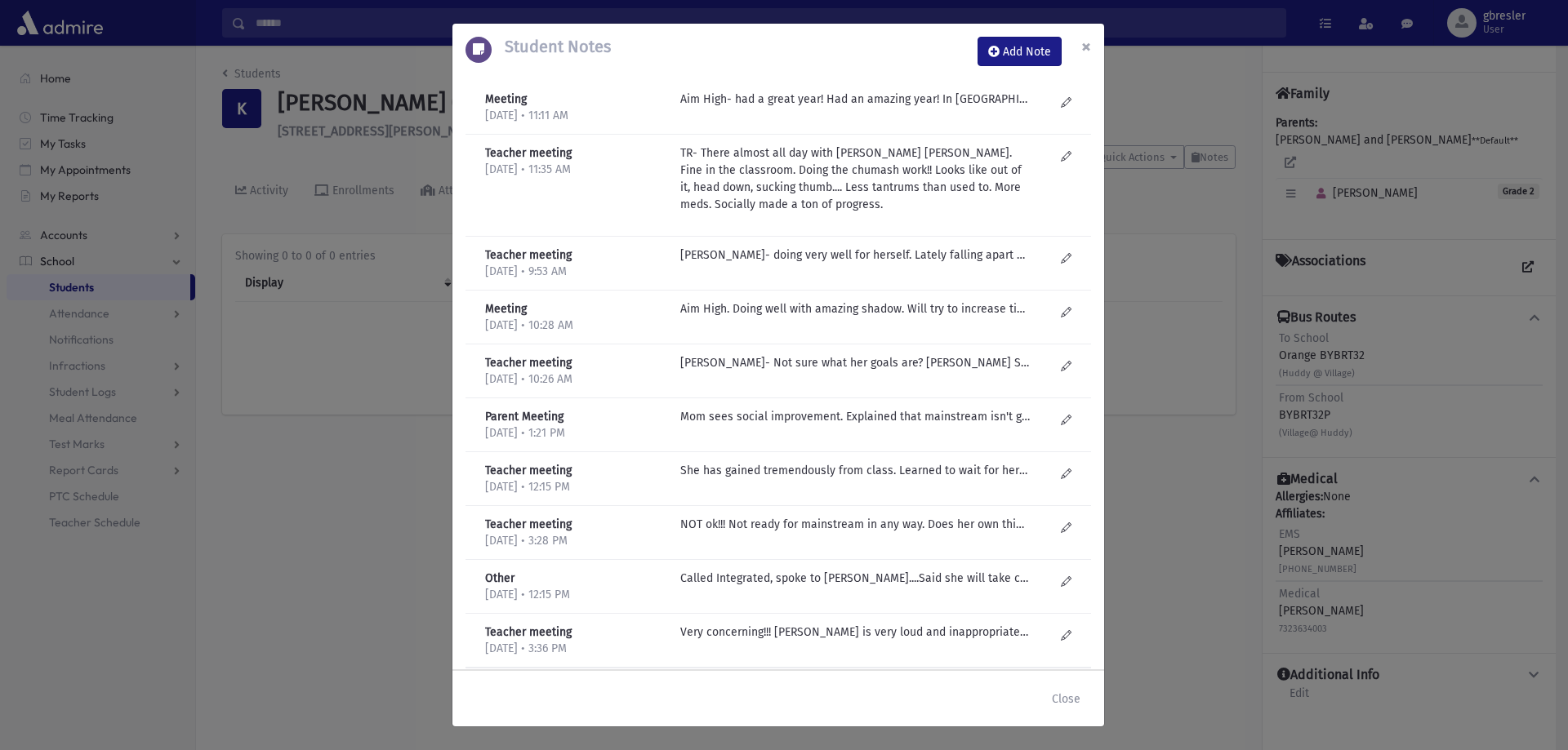
click at [1084, 37] on span "×" at bounding box center [1086, 46] width 10 height 23
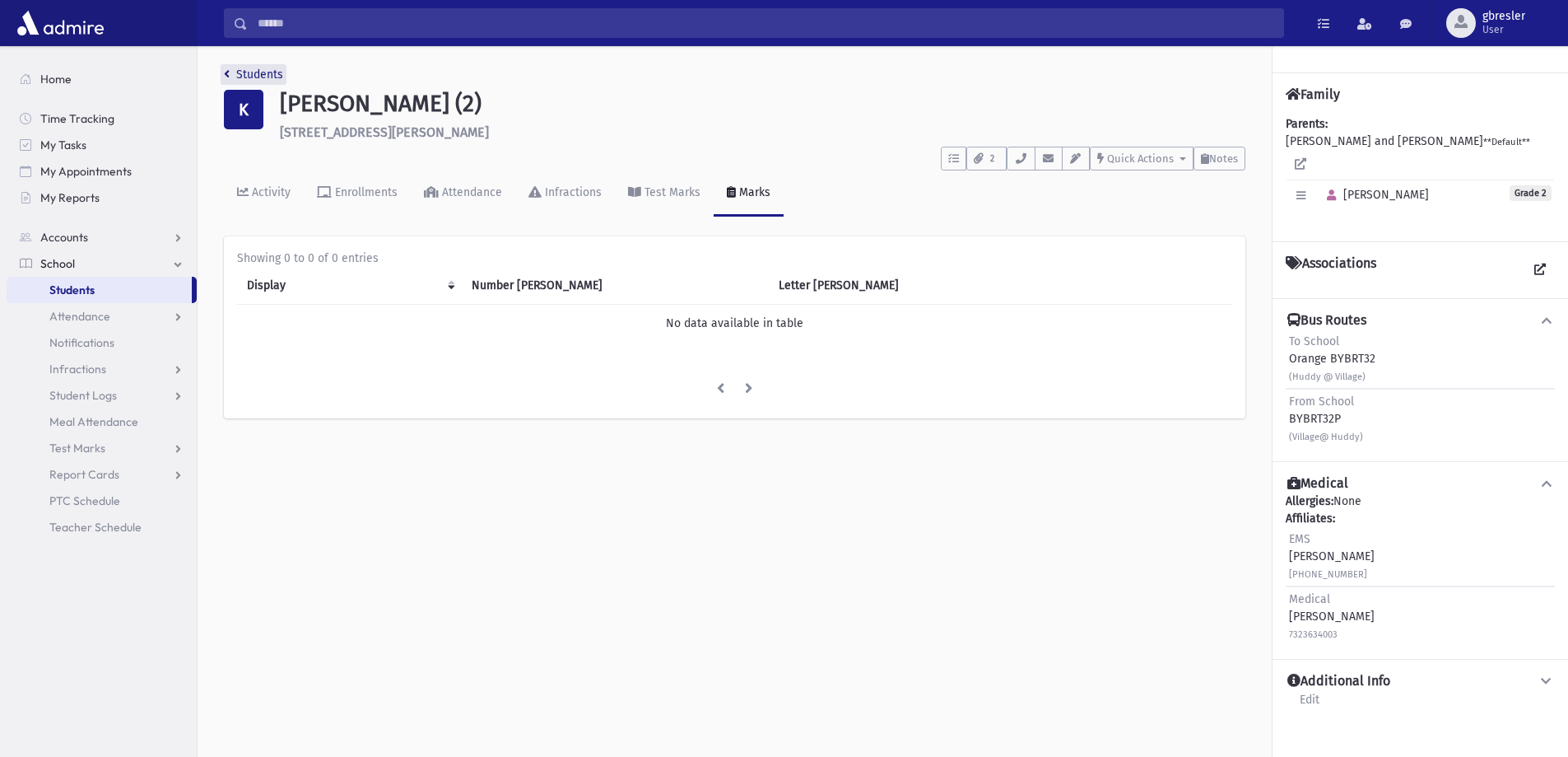
click at [248, 75] on link "Students" at bounding box center [254, 74] width 59 height 14
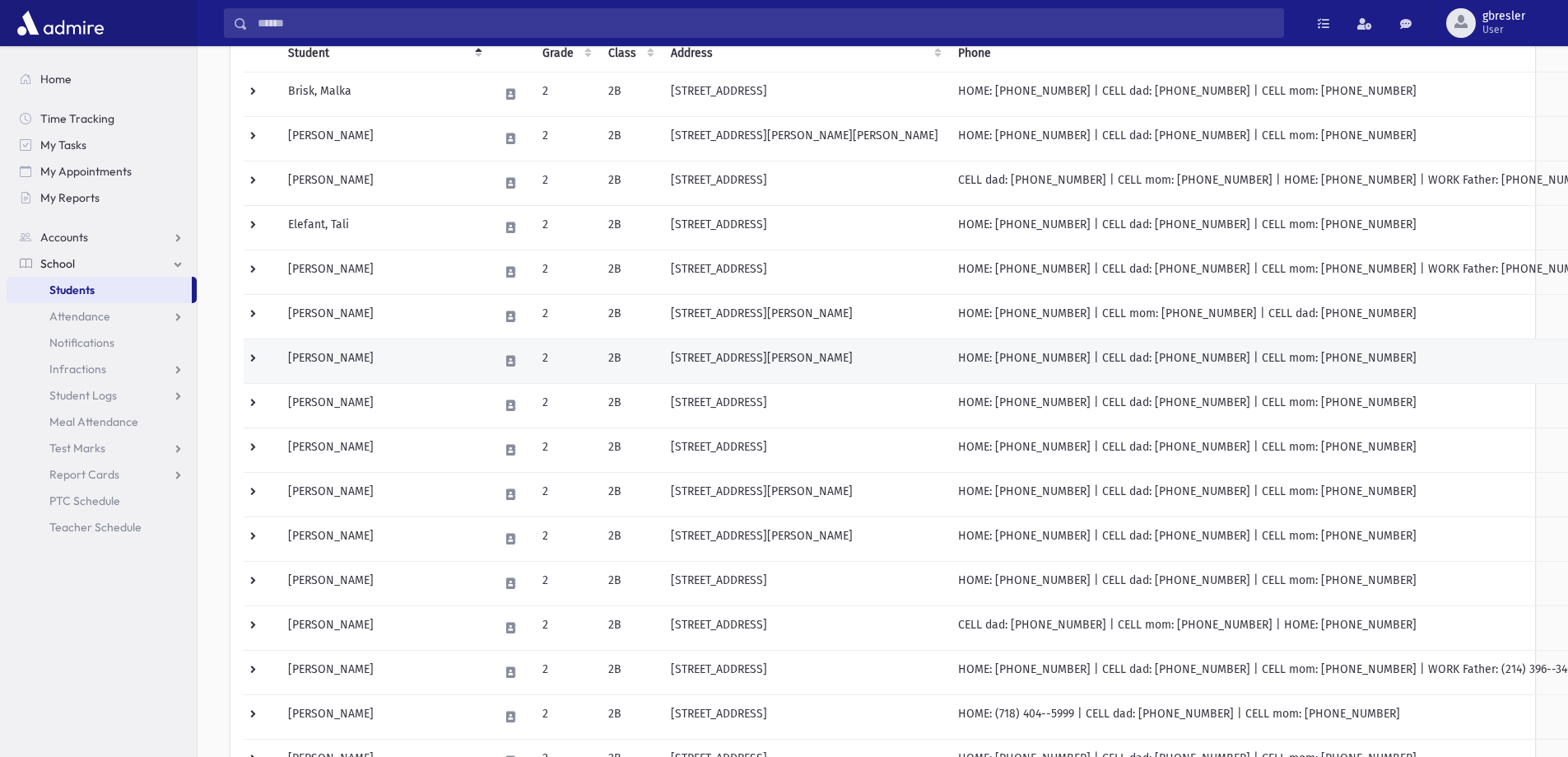
scroll to position [247, 0]
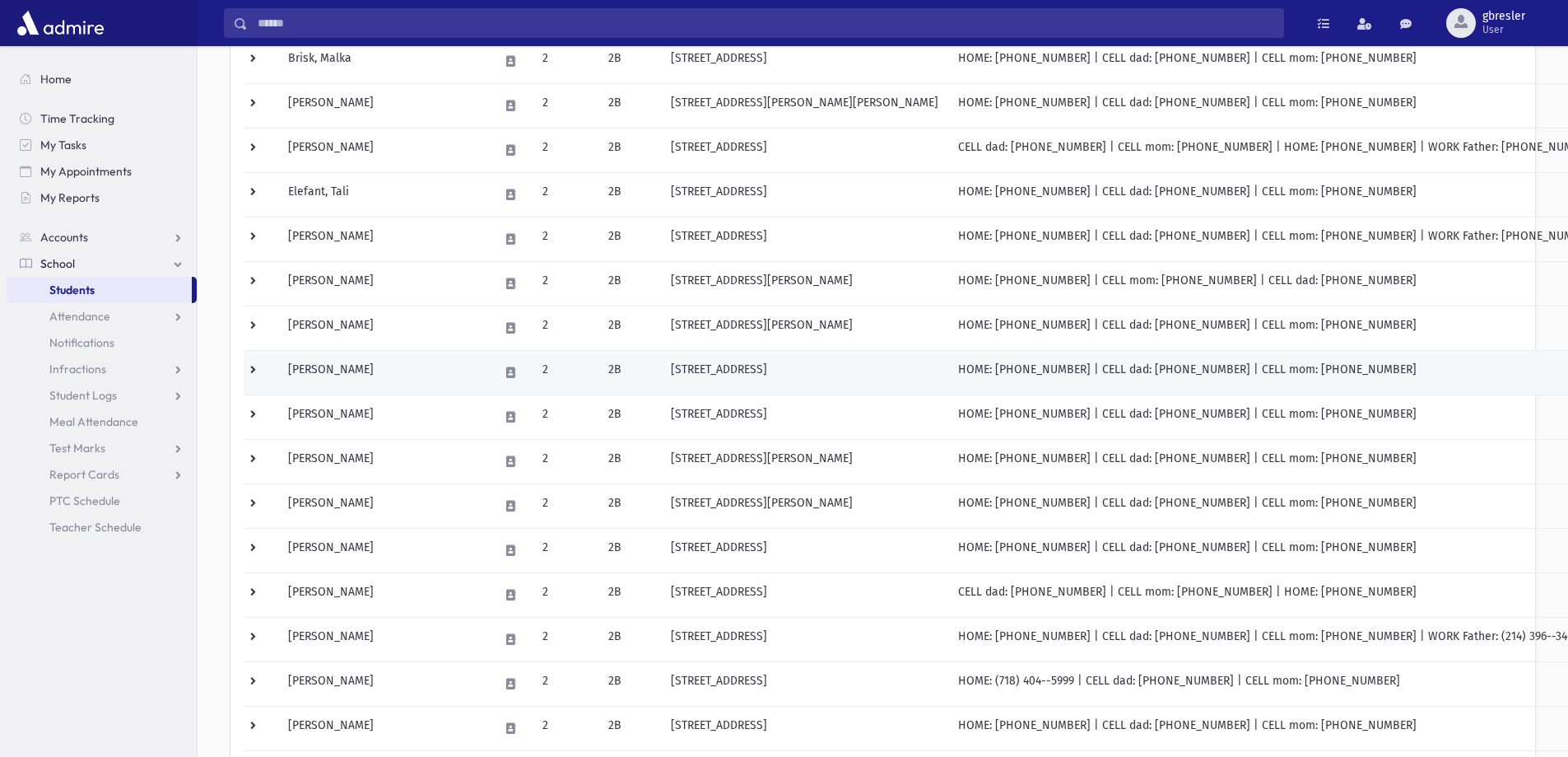
click at [333, 370] on td "Katz, Rivka" at bounding box center [383, 372] width 210 height 45
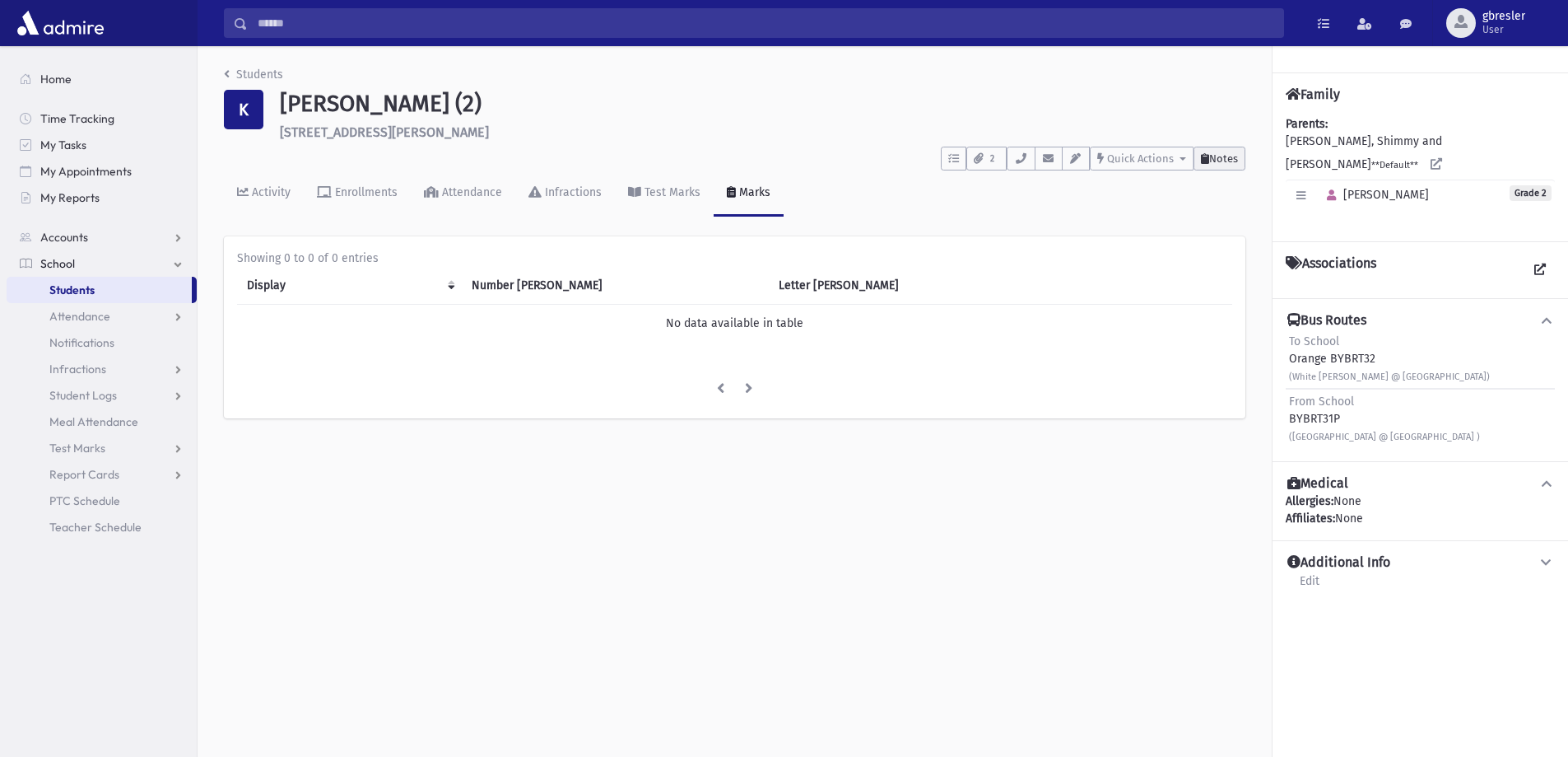
click at [1232, 156] on span "Notes" at bounding box center [1223, 158] width 29 height 13
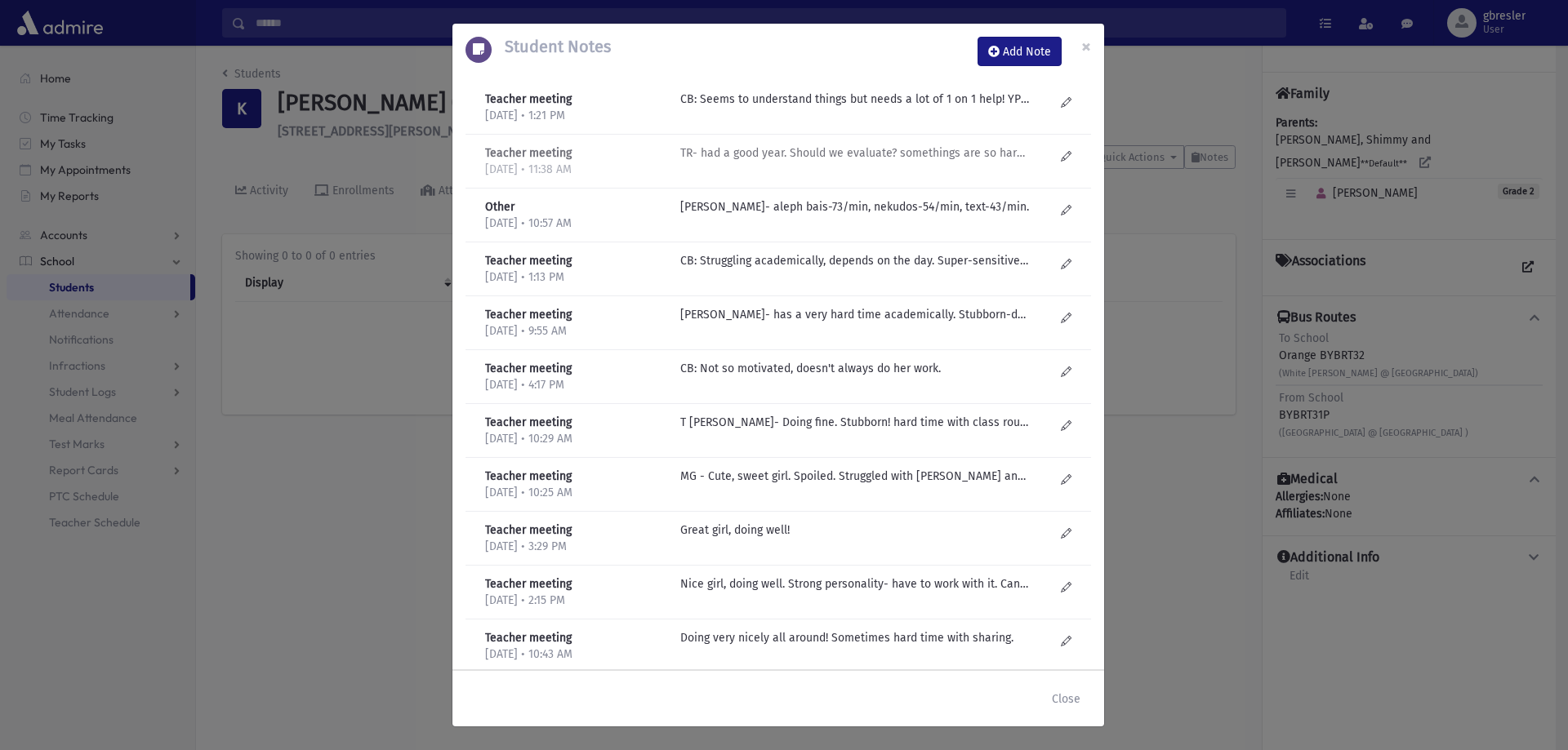
click at [828, 108] on p "TR- had a good year. Should we evaluate? somethings are so hard for her. Someti…" at bounding box center [854, 99] width 350 height 17
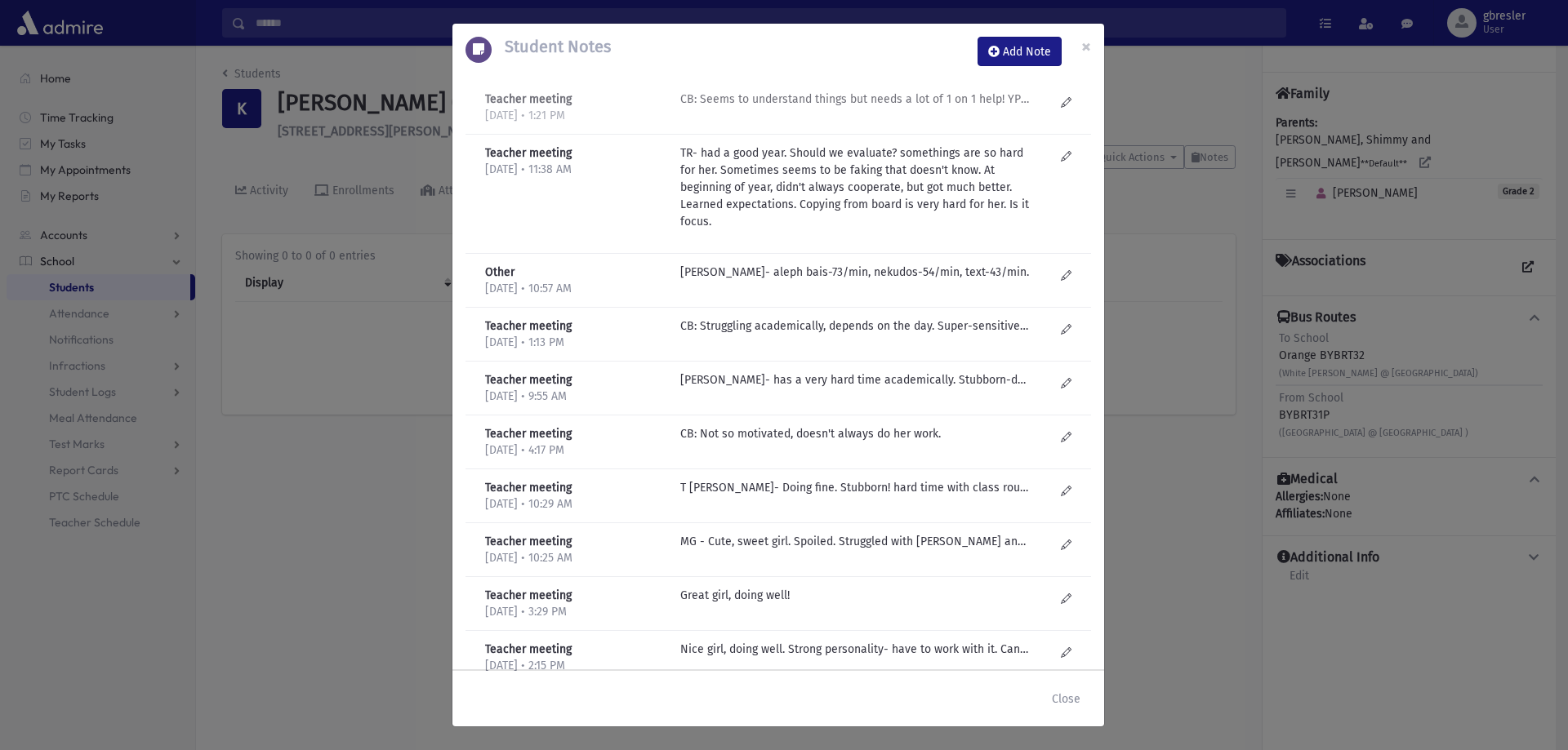
click at [873, 97] on p "CB: Seems to understand things but needs a lot of 1 on 1 help! YP: Very concern…" at bounding box center [854, 99] width 350 height 17
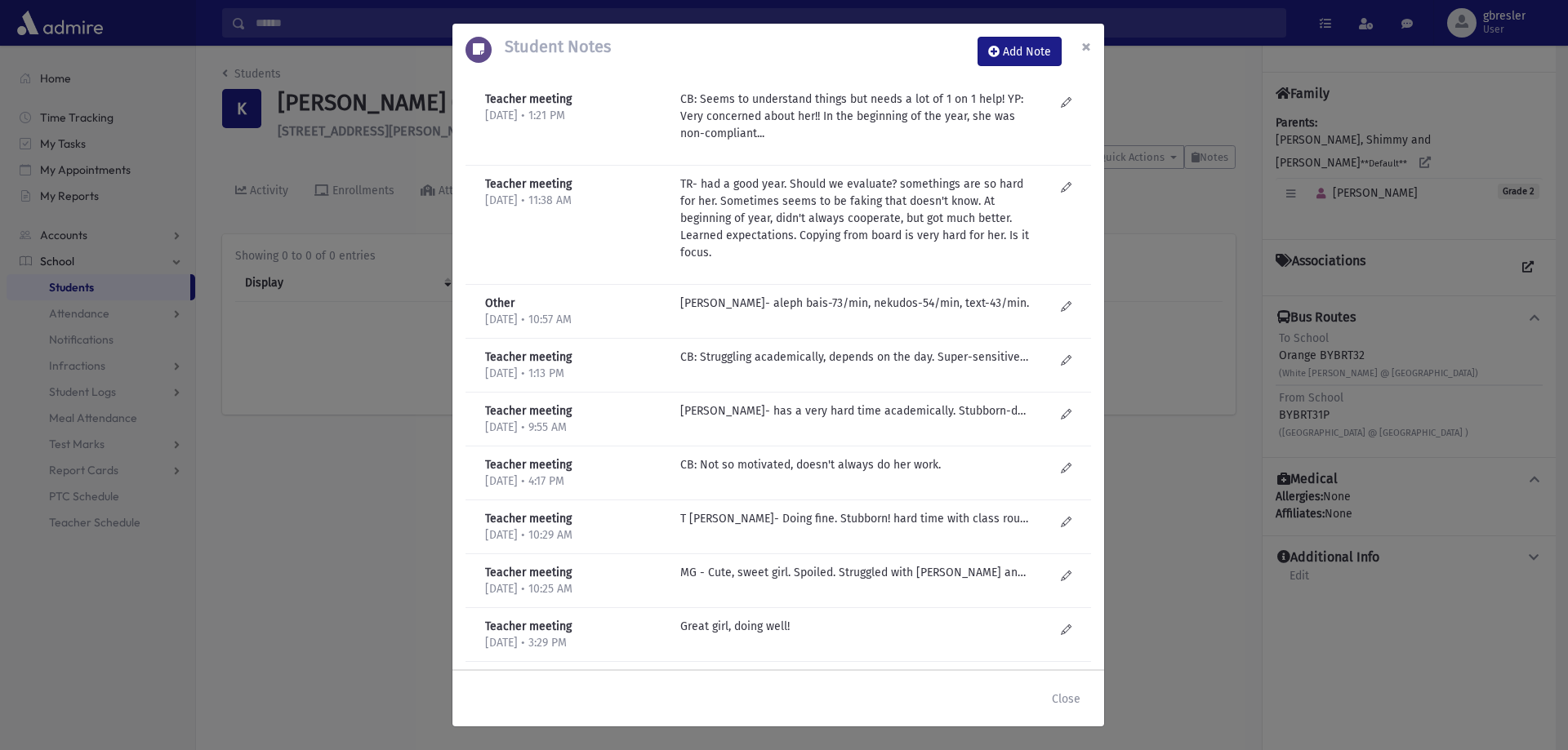
click at [1091, 43] on button "×" at bounding box center [1086, 46] width 36 height 46
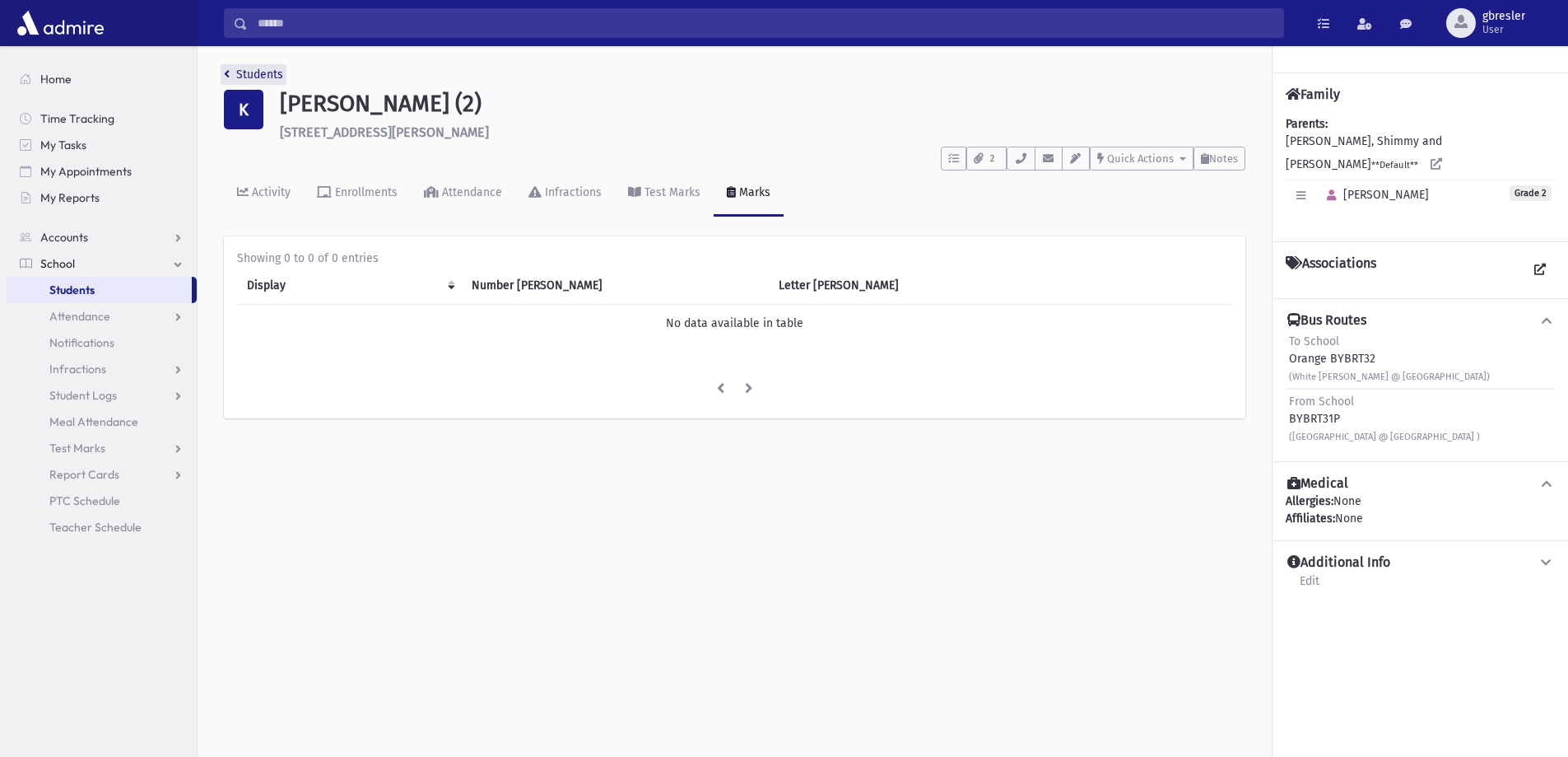
click at [271, 78] on link "Students" at bounding box center [254, 74] width 59 height 14
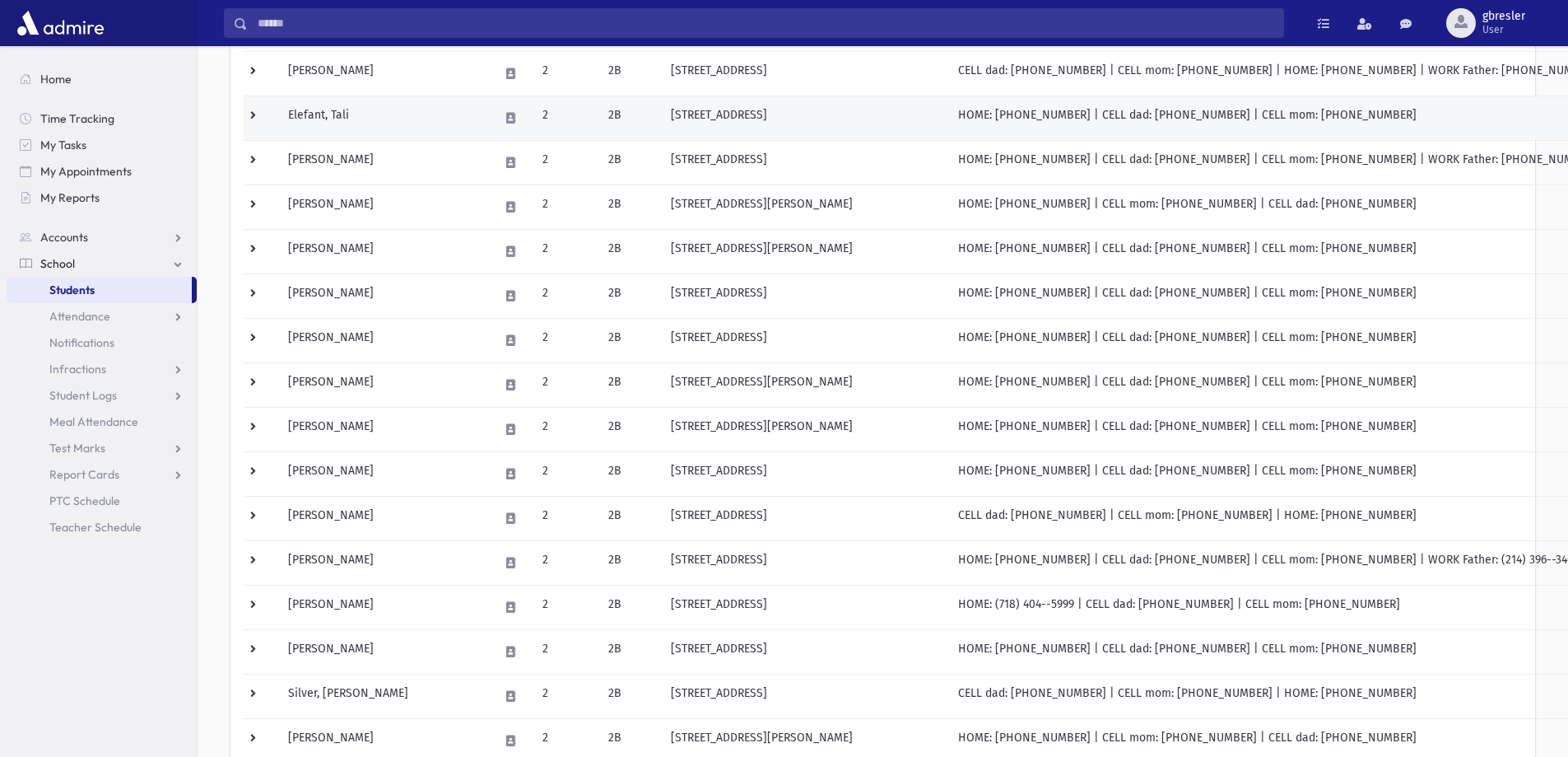
scroll to position [329, 0]
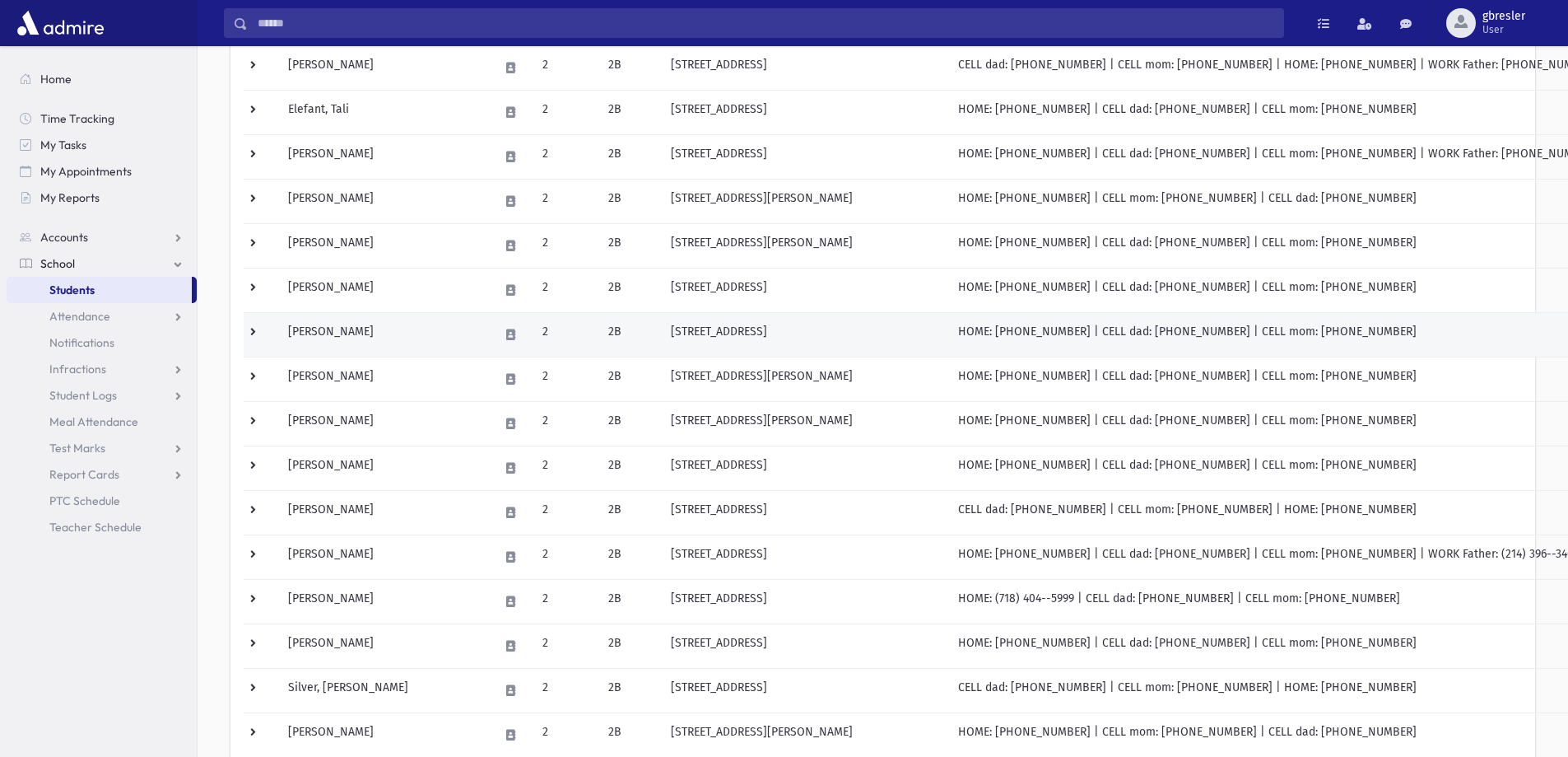
click at [368, 336] on td "[PERSON_NAME]" at bounding box center [383, 334] width 210 height 45
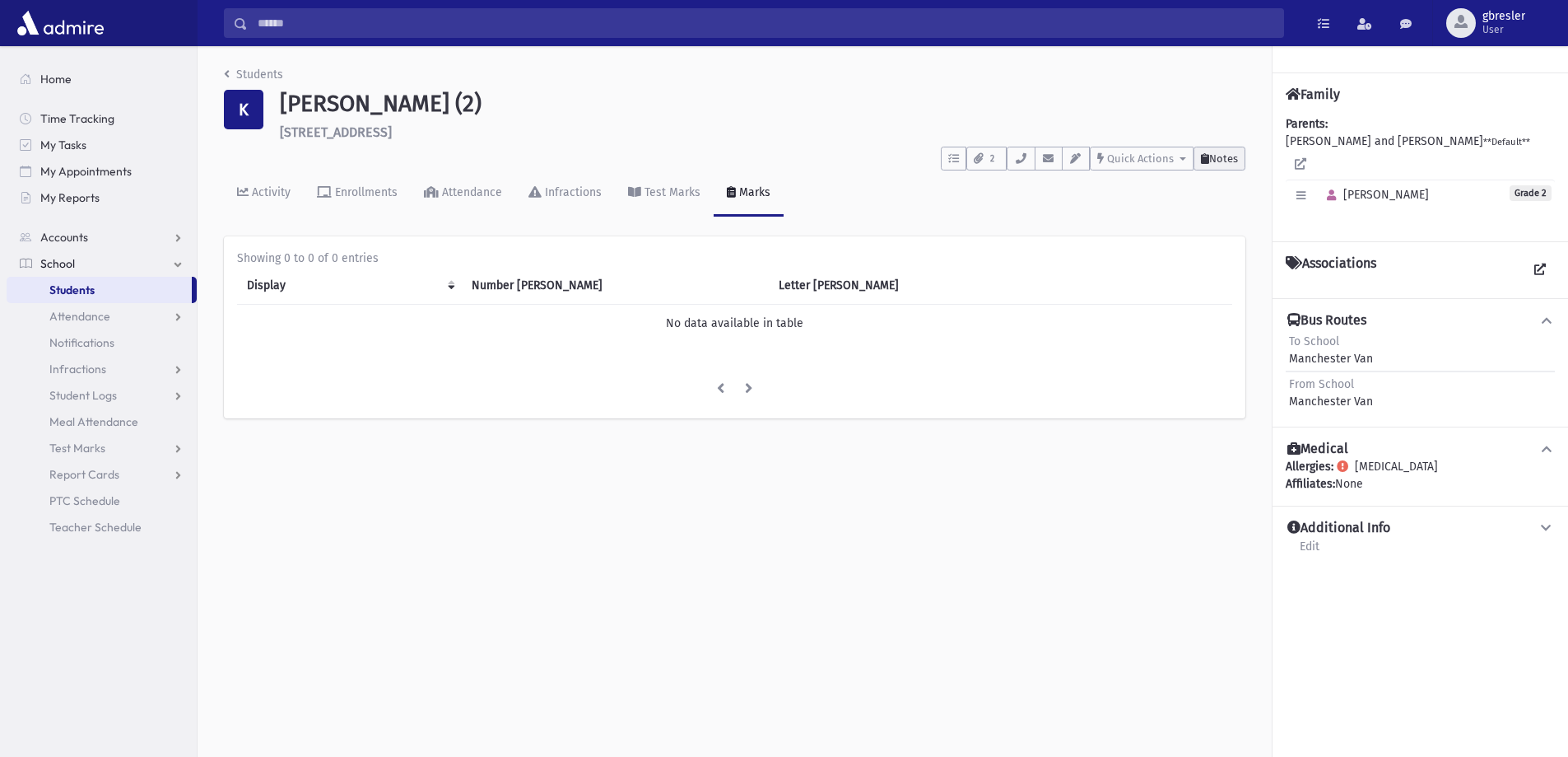
click at [1216, 162] on span "Notes" at bounding box center [1223, 158] width 29 height 13
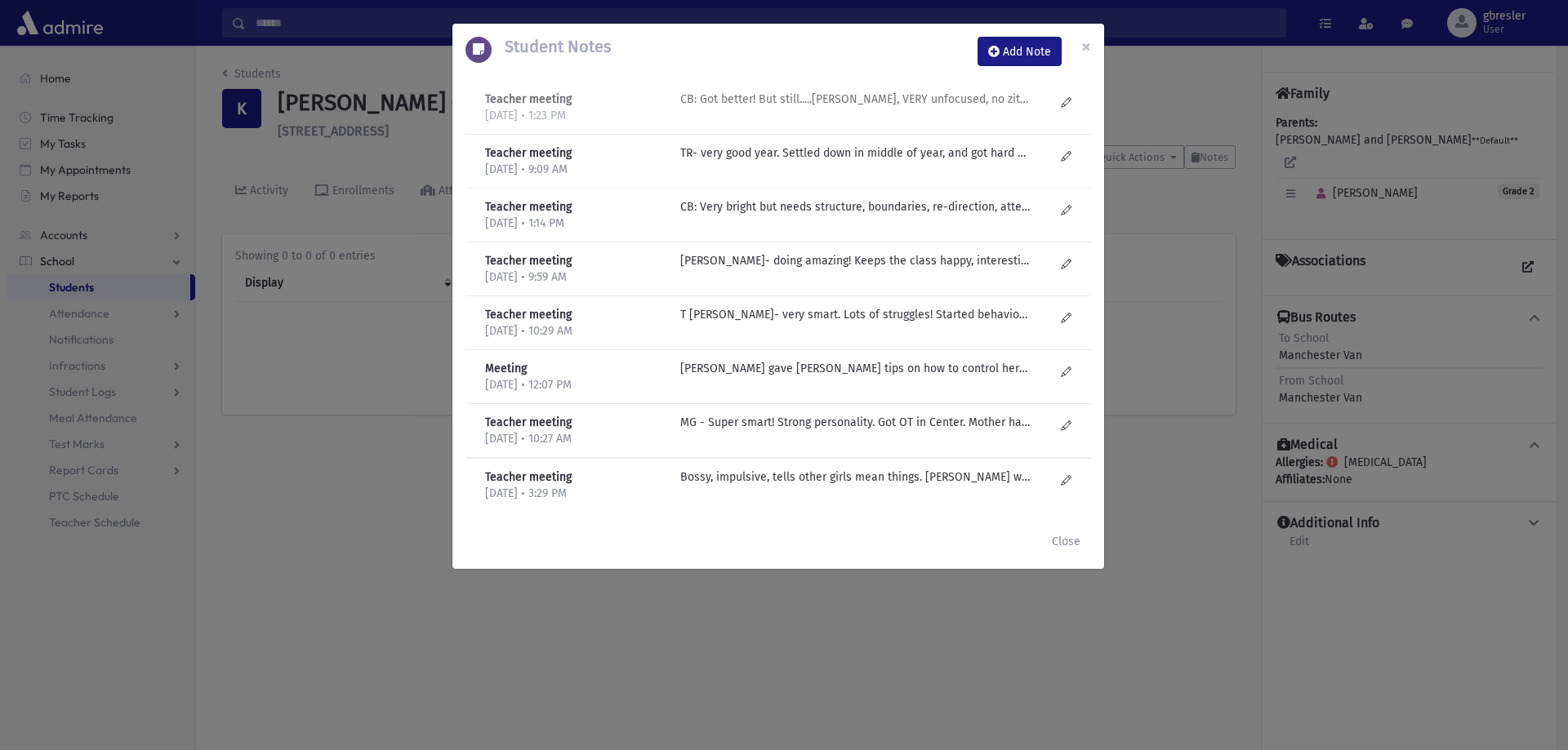
click at [873, 100] on p "CB: Got better! But still.....Smart, VERY unfocused, no zitzfleish!! YP: Meds?" at bounding box center [854, 99] width 350 height 17
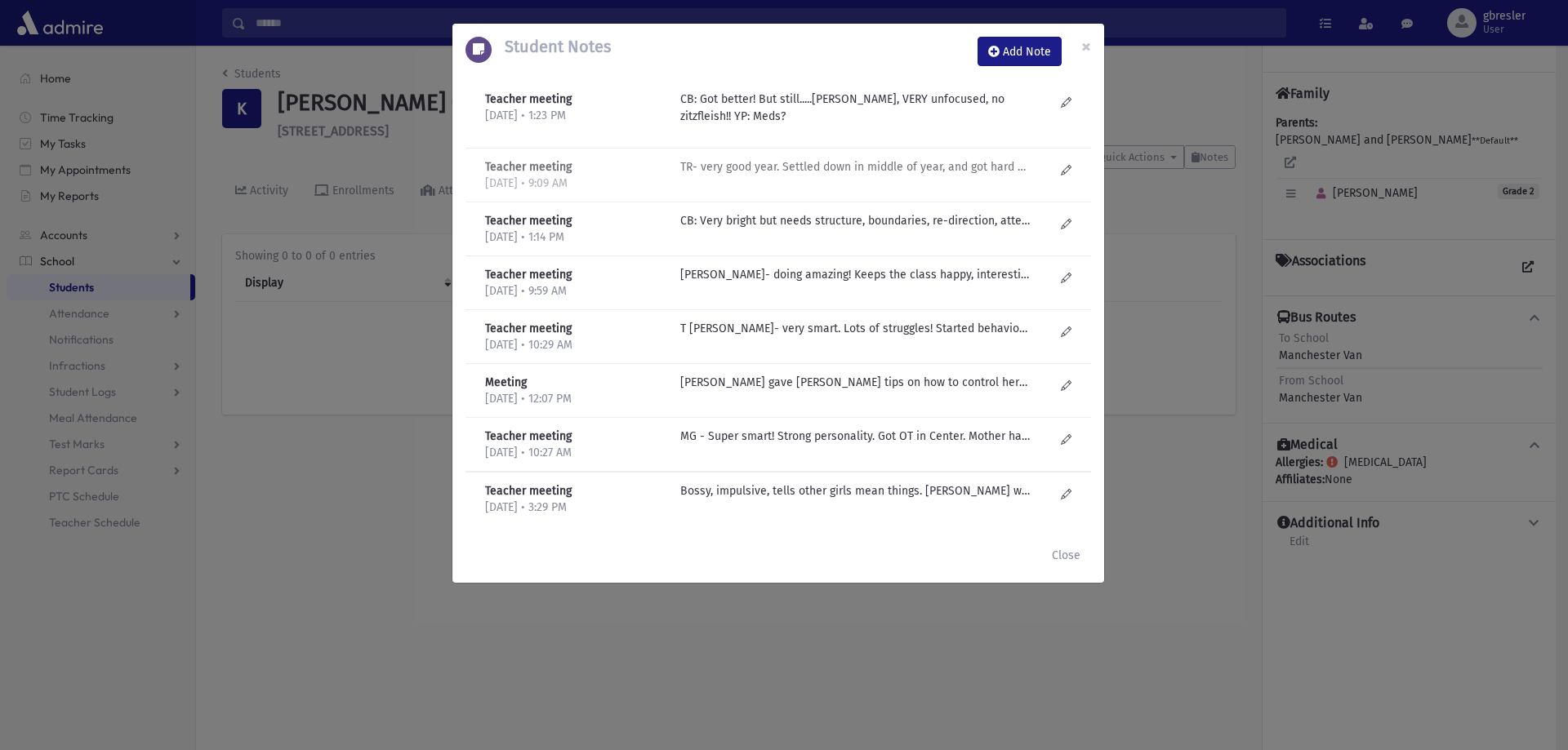
click at [862, 174] on p "TR- very good year. Settled down in middle of year, and got hard again at end o…" at bounding box center [854, 167] width 350 height 17
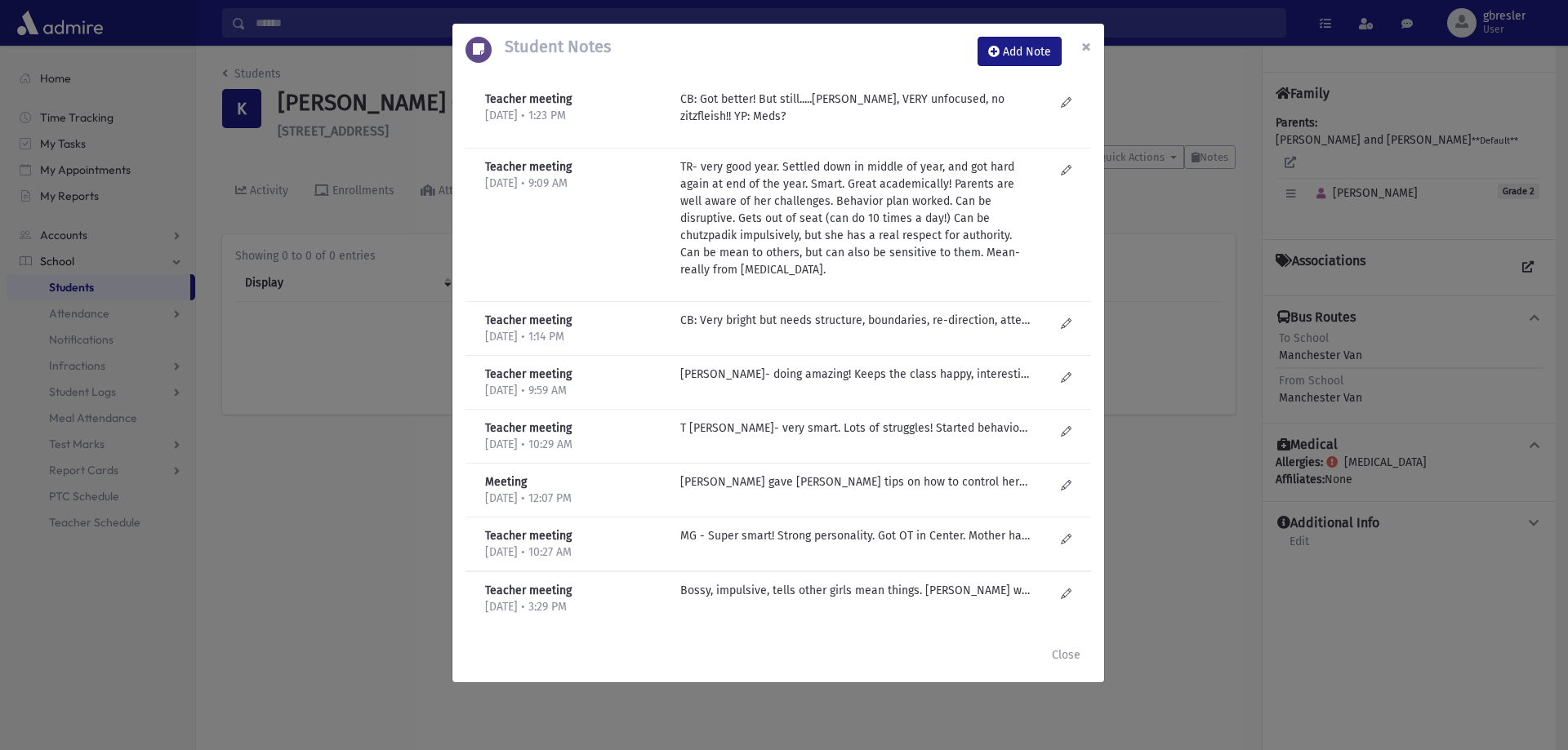
click at [1086, 42] on span "×" at bounding box center [1086, 46] width 10 height 23
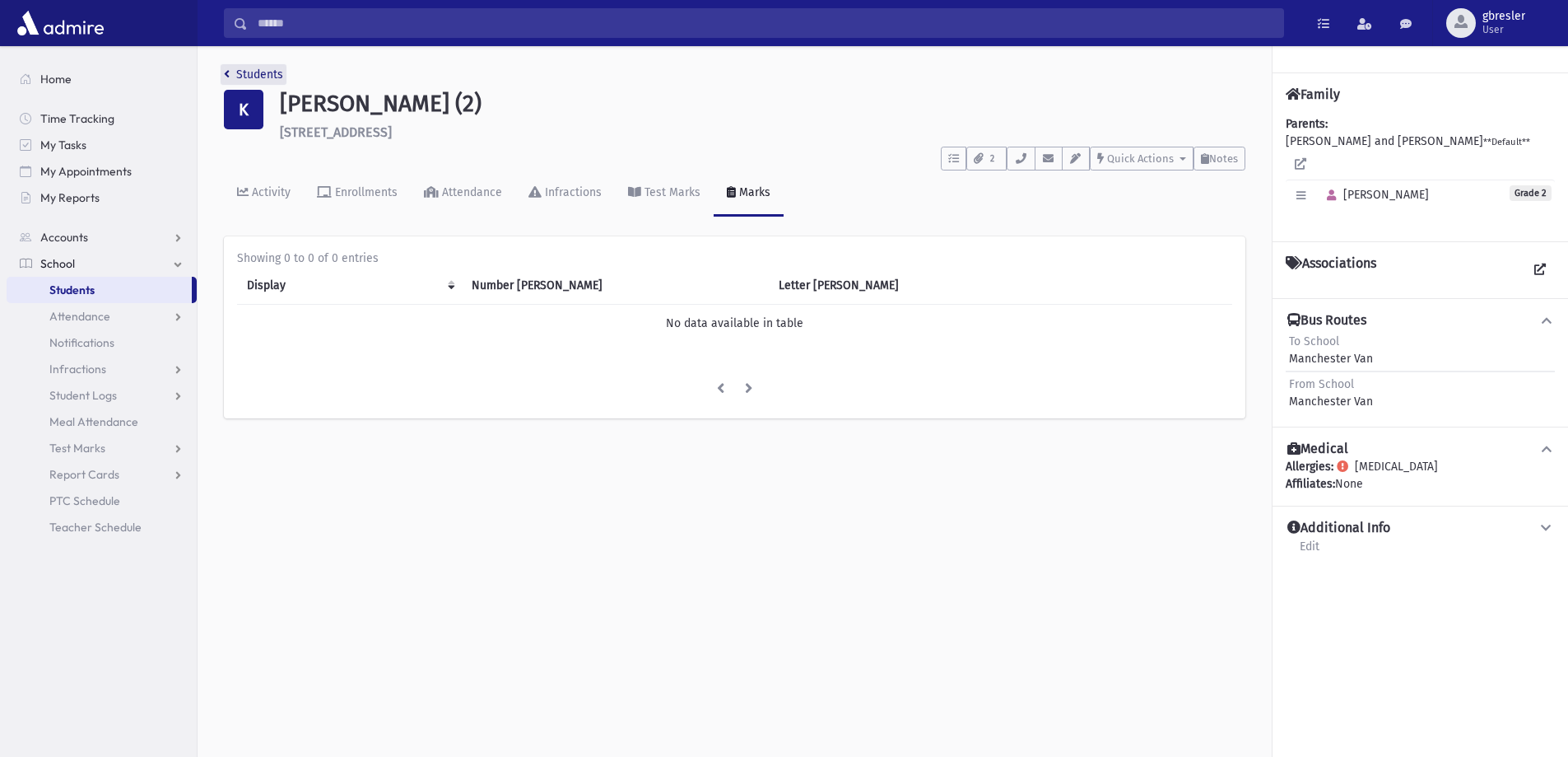
click at [266, 80] on link "Students" at bounding box center [254, 74] width 59 height 14
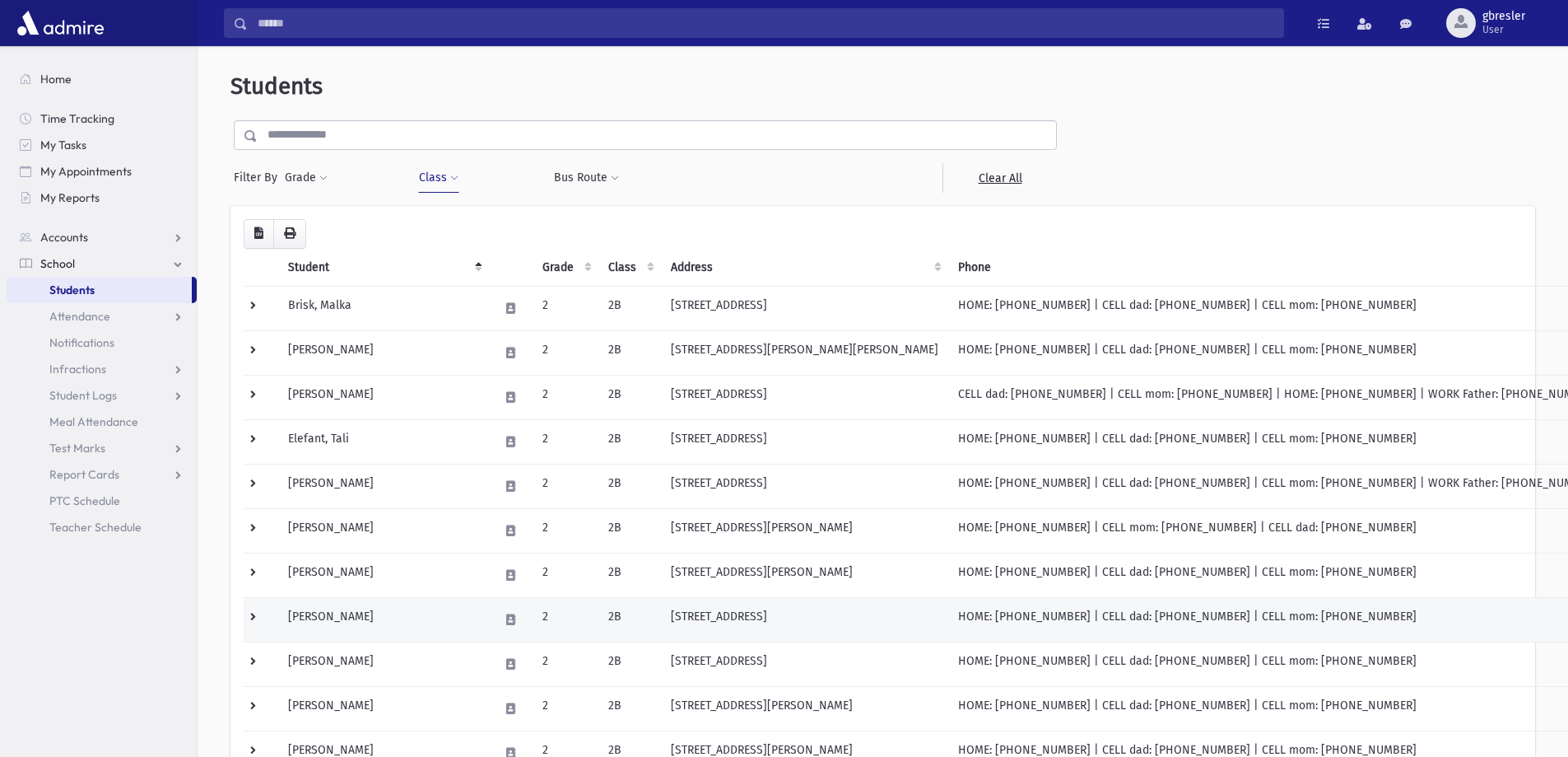
scroll to position [82, 0]
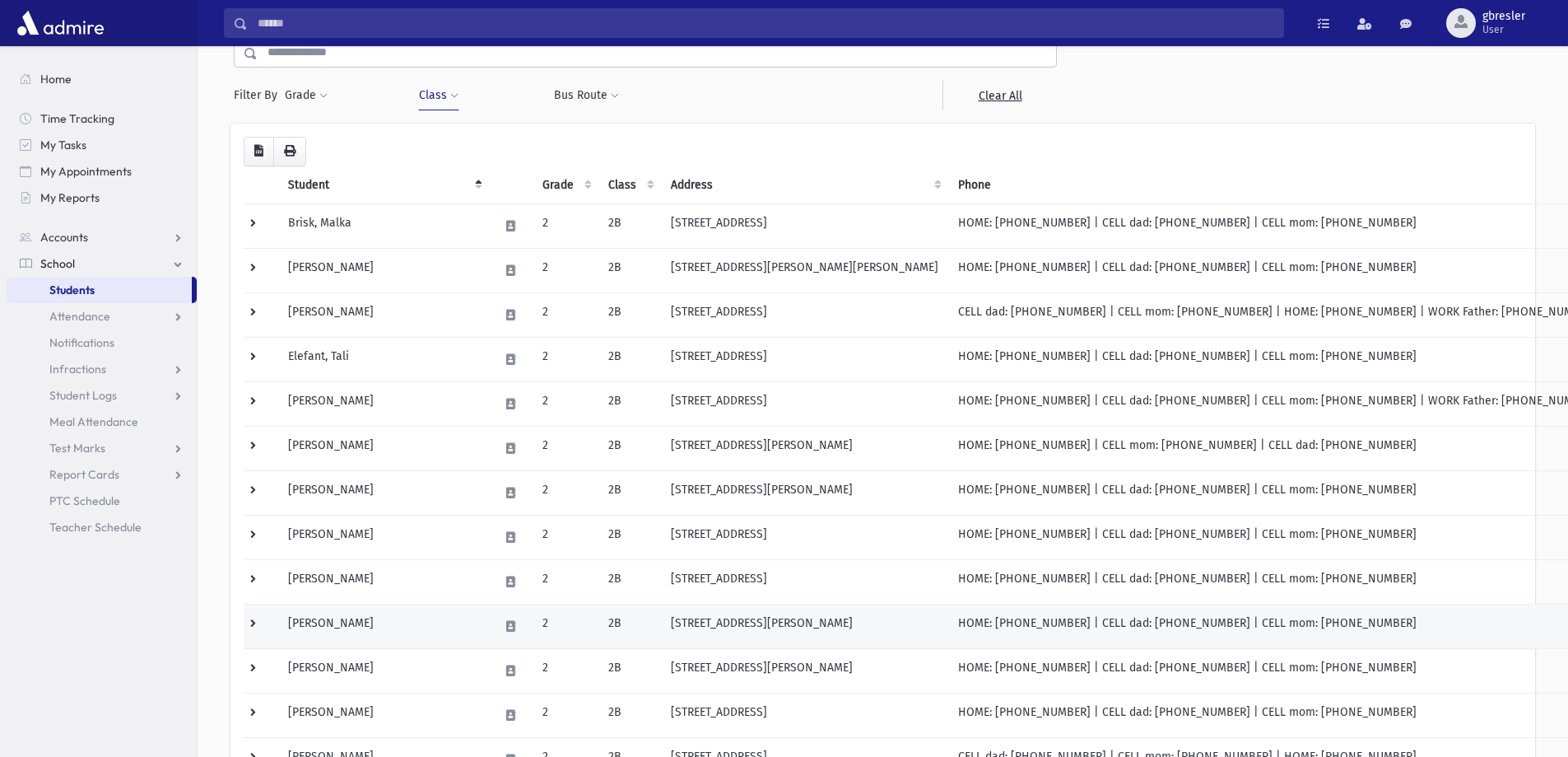
click at [336, 622] on td "Klein, Perela" at bounding box center [383, 626] width 210 height 45
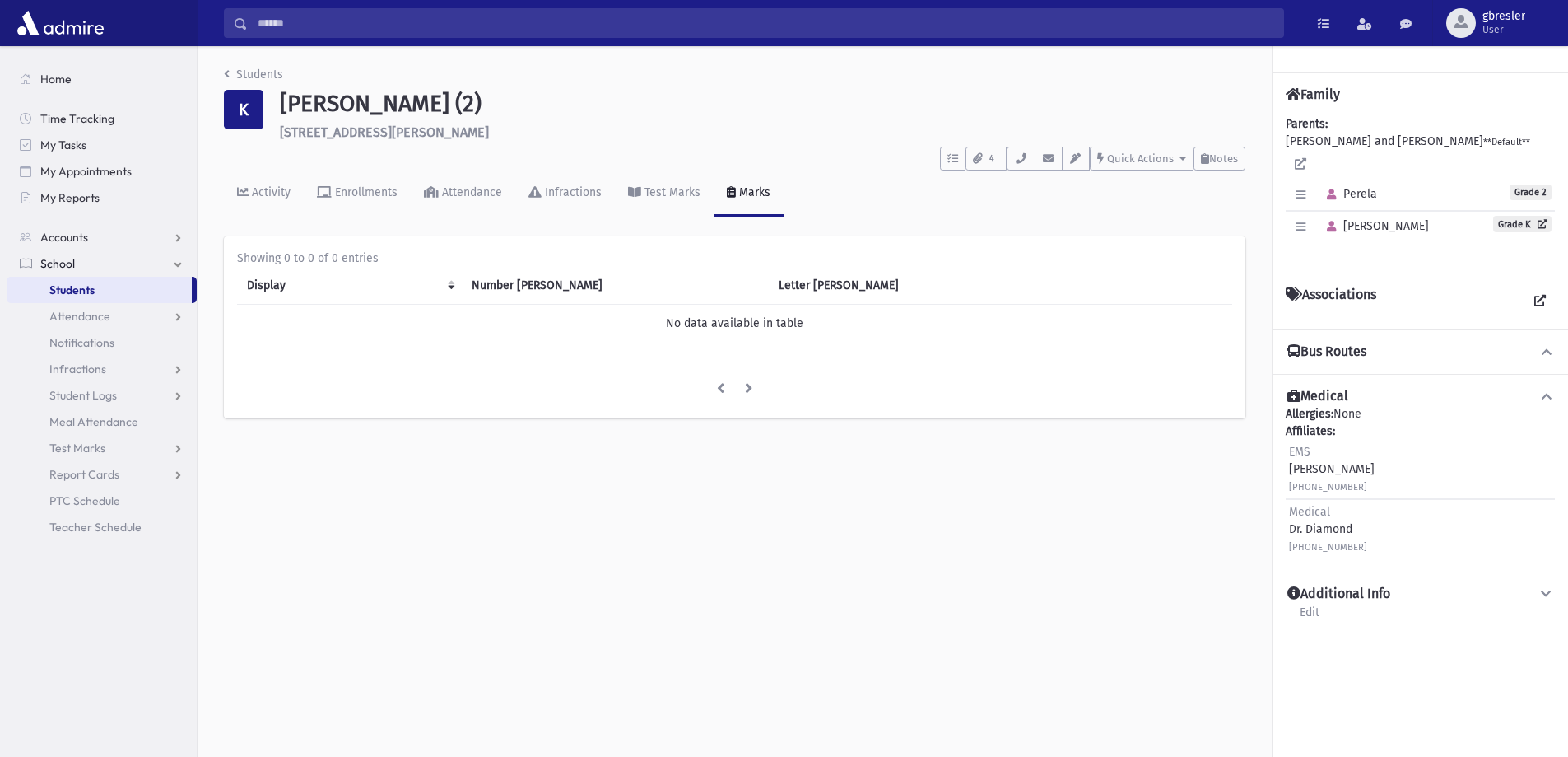
click at [1209, 145] on div "To Do's No open tasks Show List 4 Documents UploadForm_Klein_ChanaRochel-25-26" at bounding box center [735, 156] width 1021 height 30
click at [1212, 152] on span "Notes" at bounding box center [1223, 158] width 29 height 13
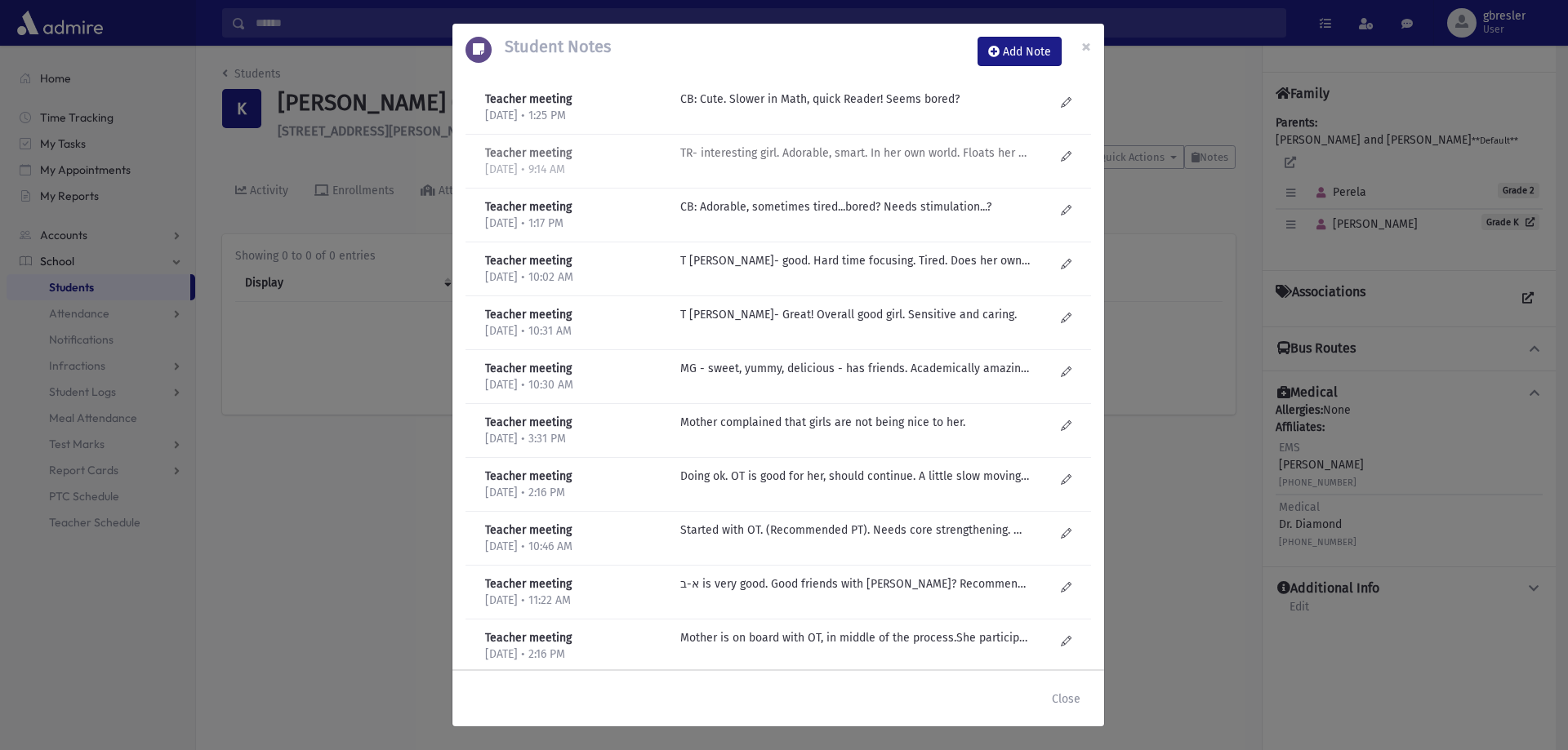
click at [895, 108] on p "TR- interesting girl. Adorable, smart. In her own world. Floats her own boat! S…" at bounding box center [854, 99] width 350 height 17
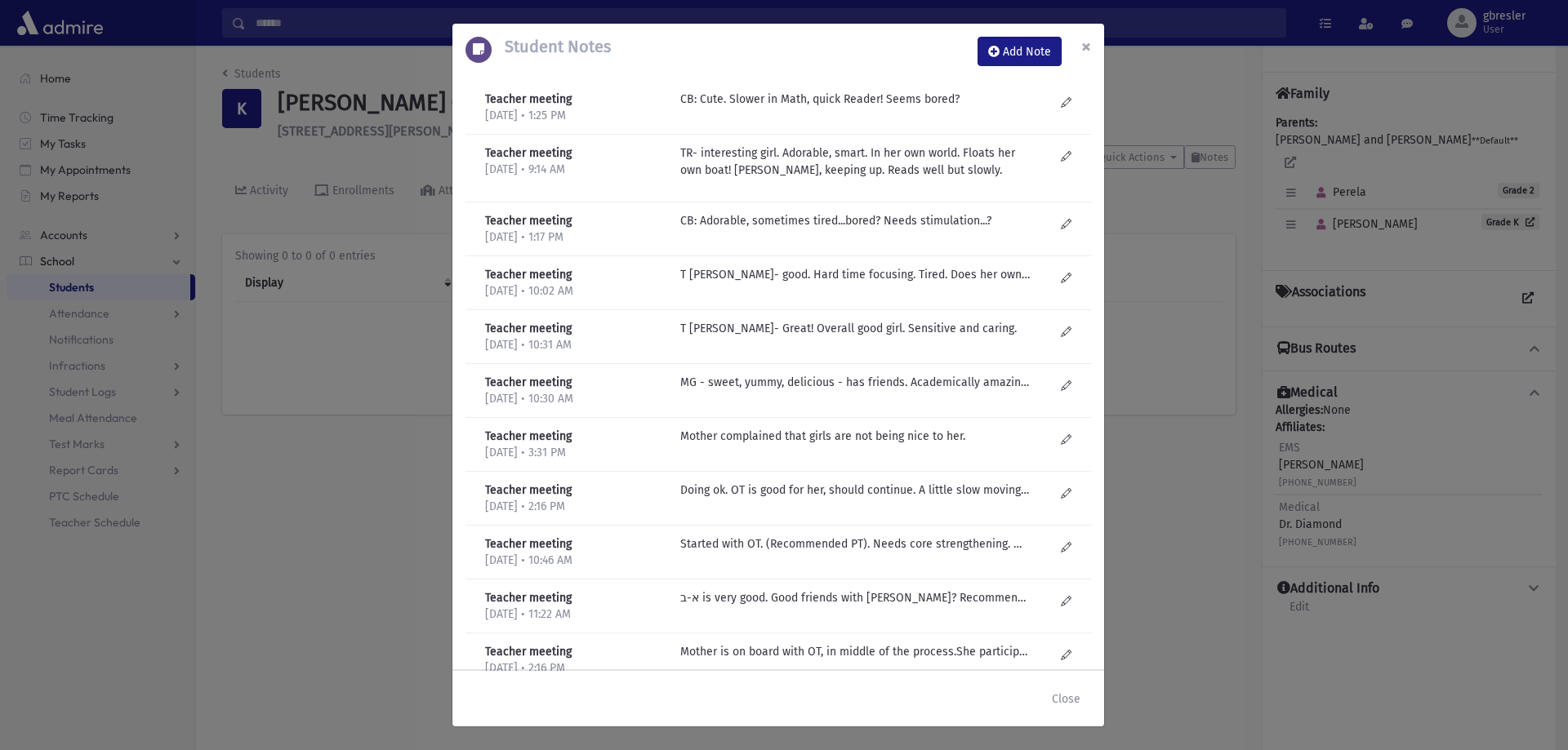
click at [1083, 49] on span "×" at bounding box center [1086, 46] width 10 height 23
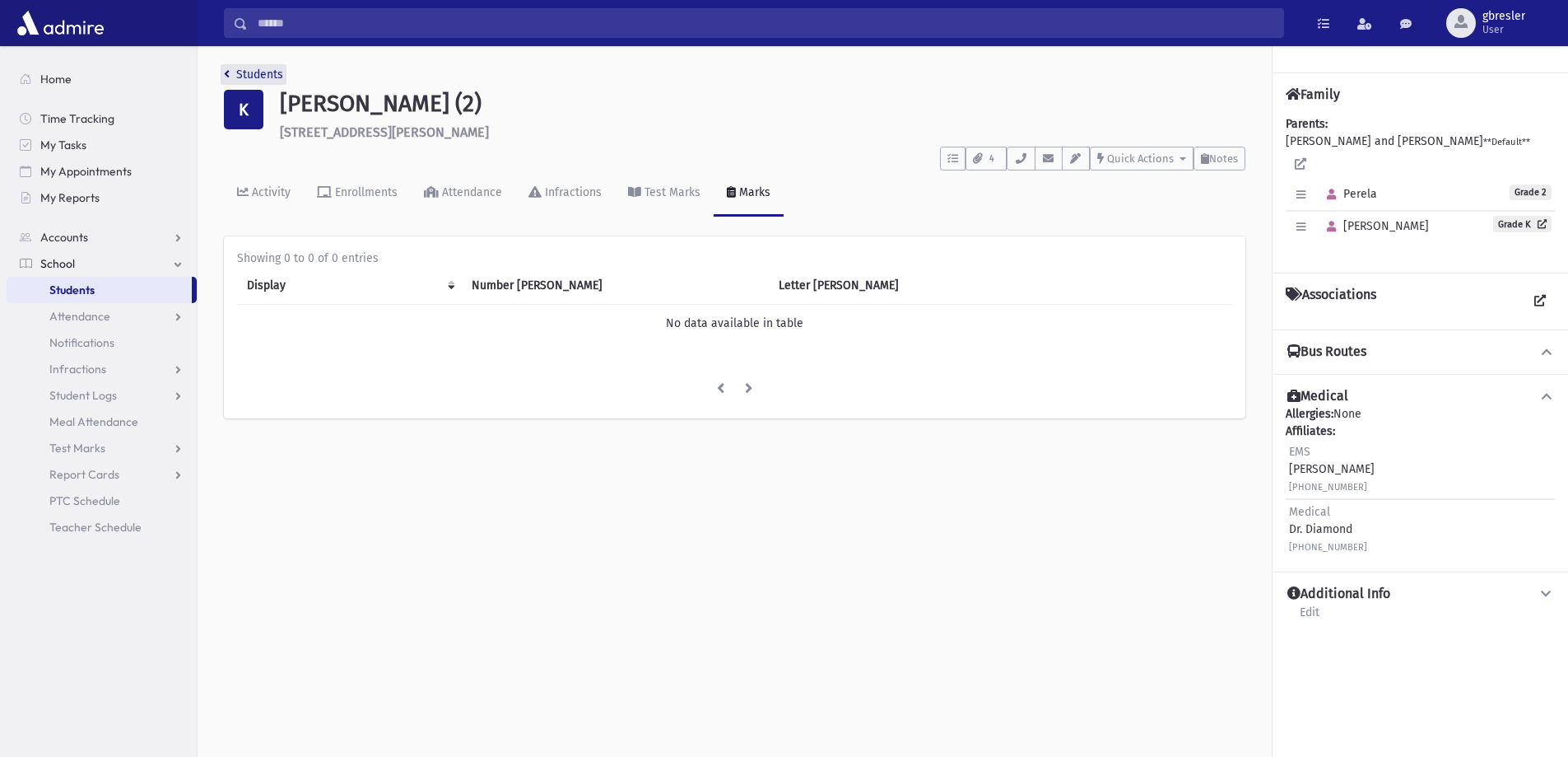
click at [270, 75] on link "Students" at bounding box center [254, 74] width 59 height 14
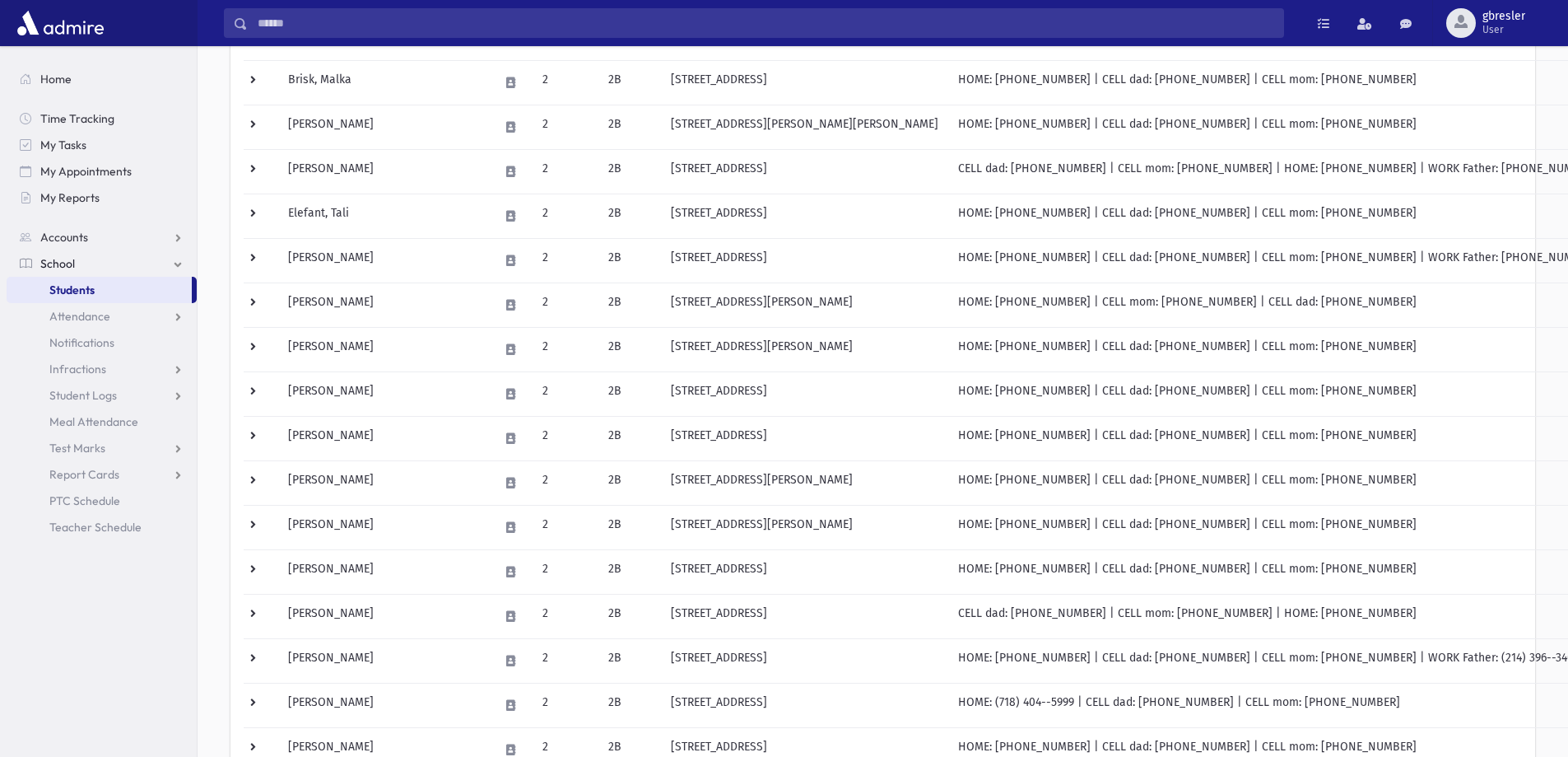
scroll to position [247, 0]
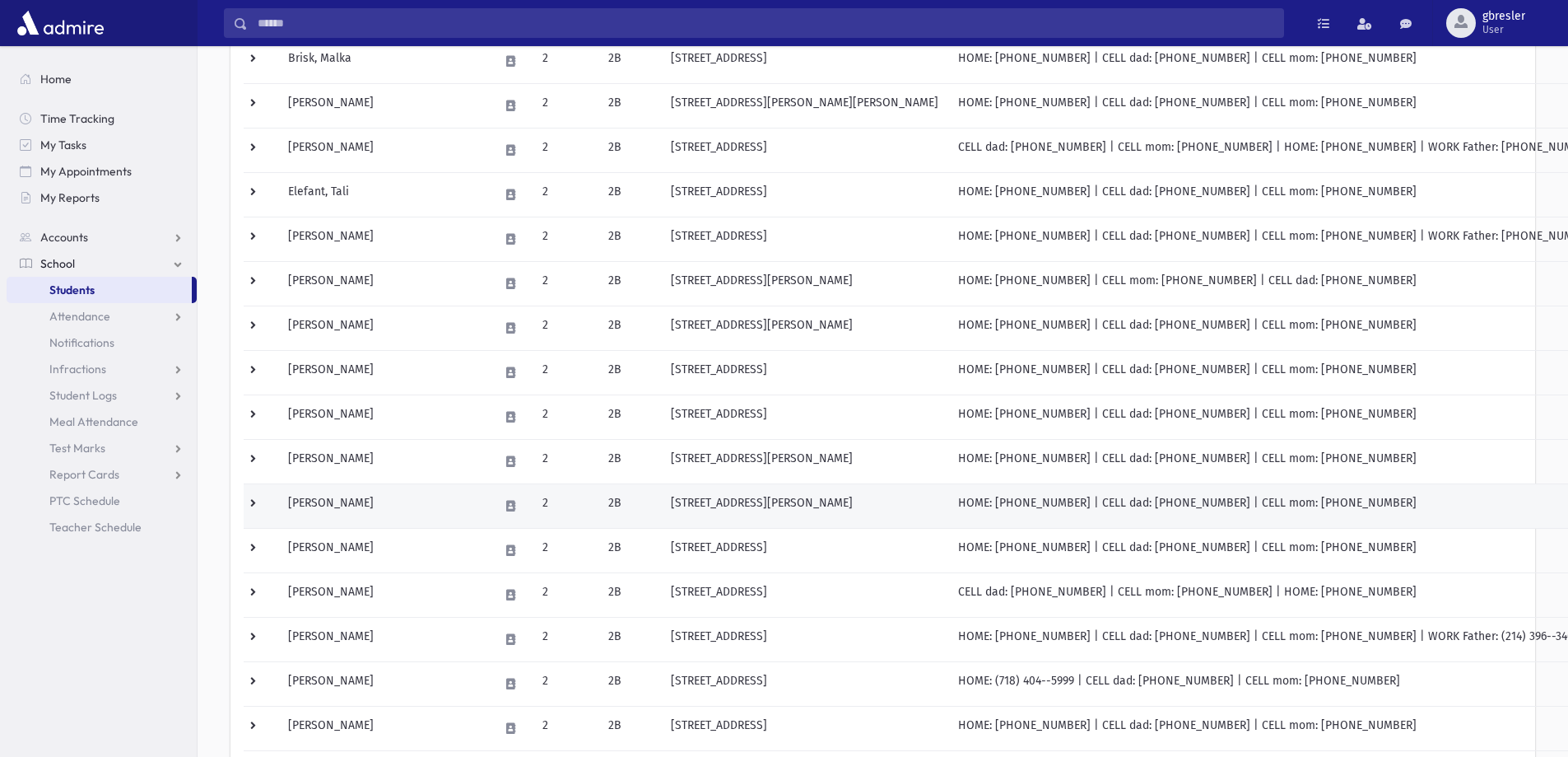
click at [374, 501] on td "Kornblit, Tamar" at bounding box center [383, 506] width 210 height 45
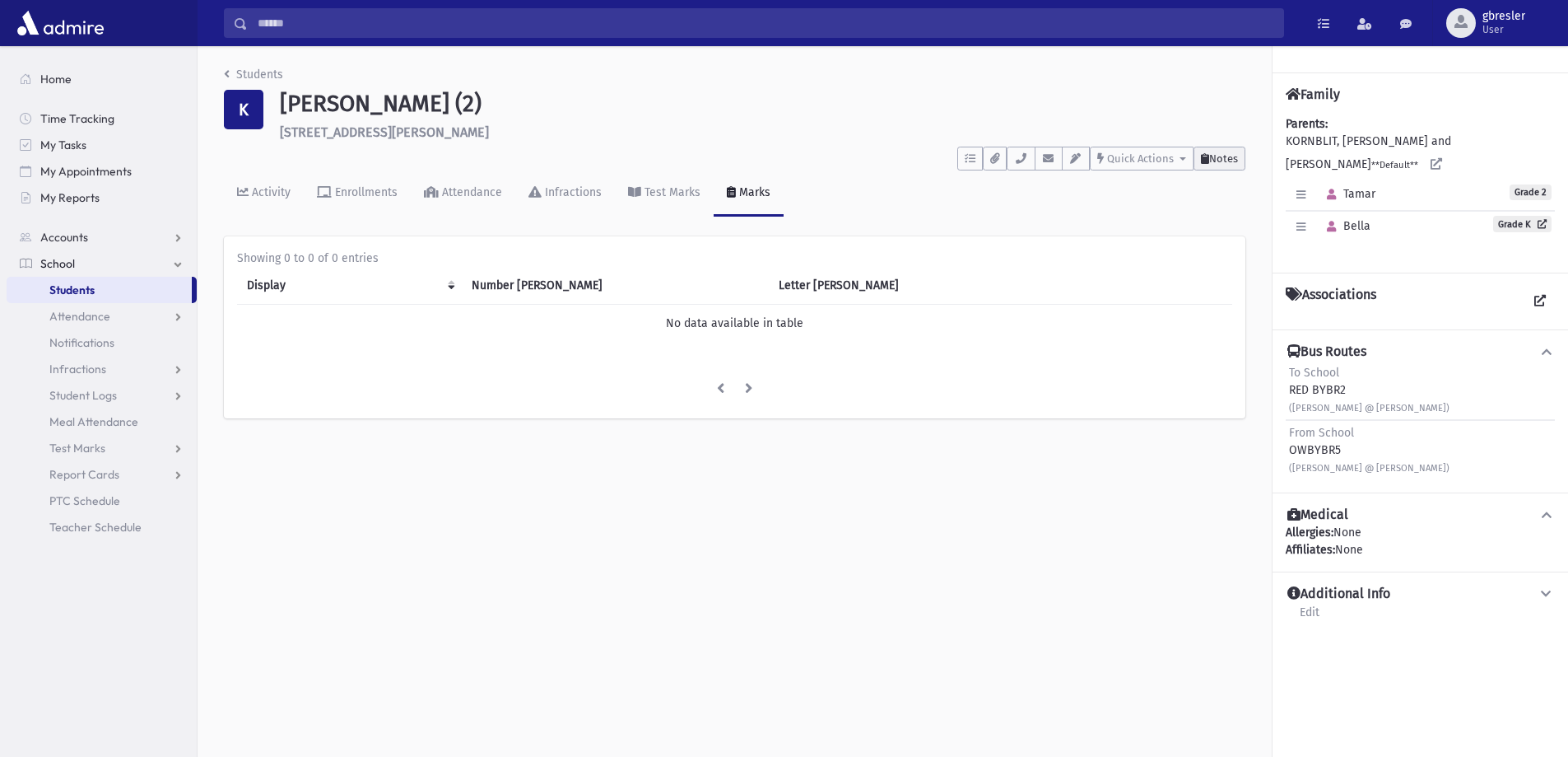
click at [1215, 167] on button "Notes" at bounding box center [1219, 158] width 52 height 24
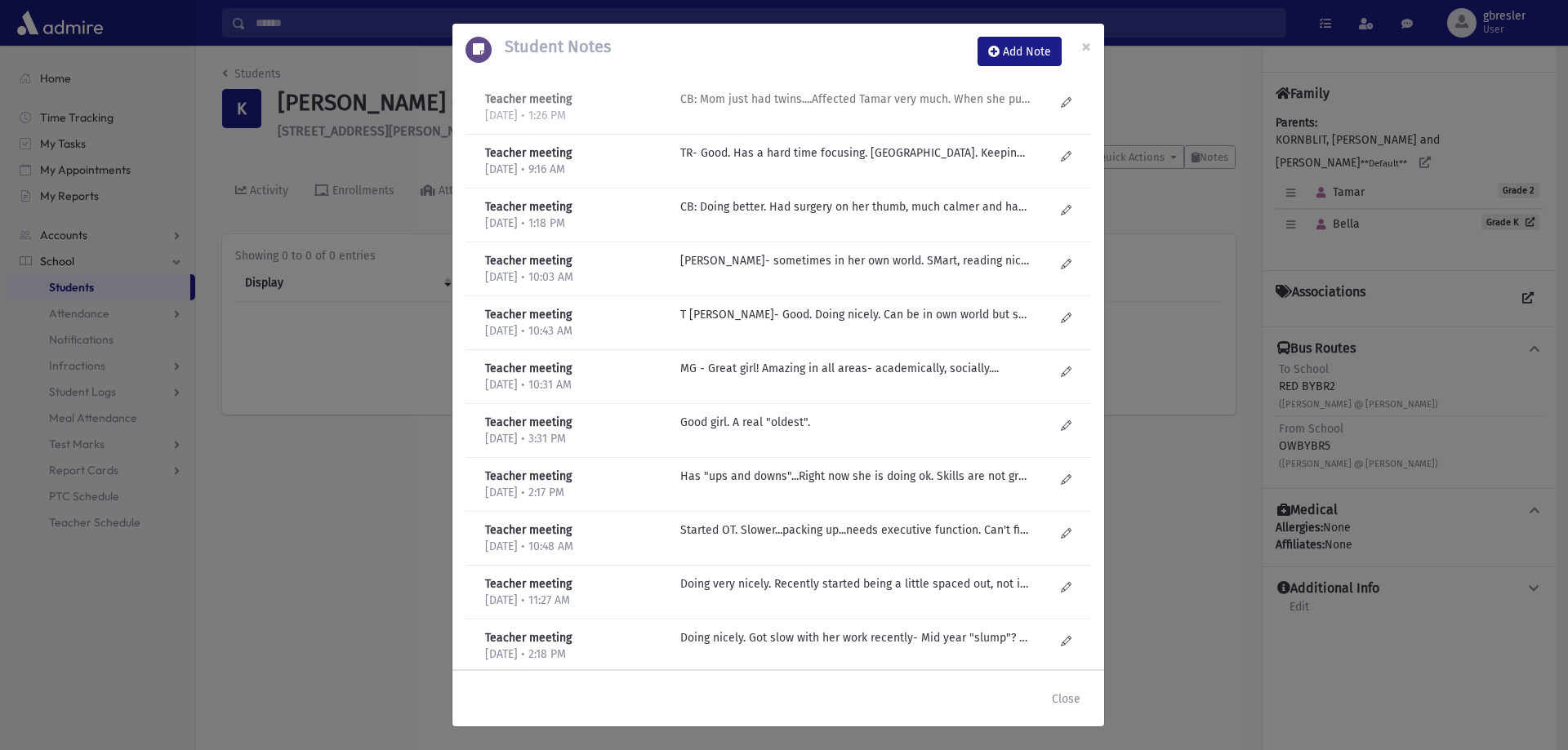
click at [884, 101] on p "CB: Mom just had twins....Affected Tamar very much. When she puts her mind to i…" at bounding box center [854, 99] width 350 height 17
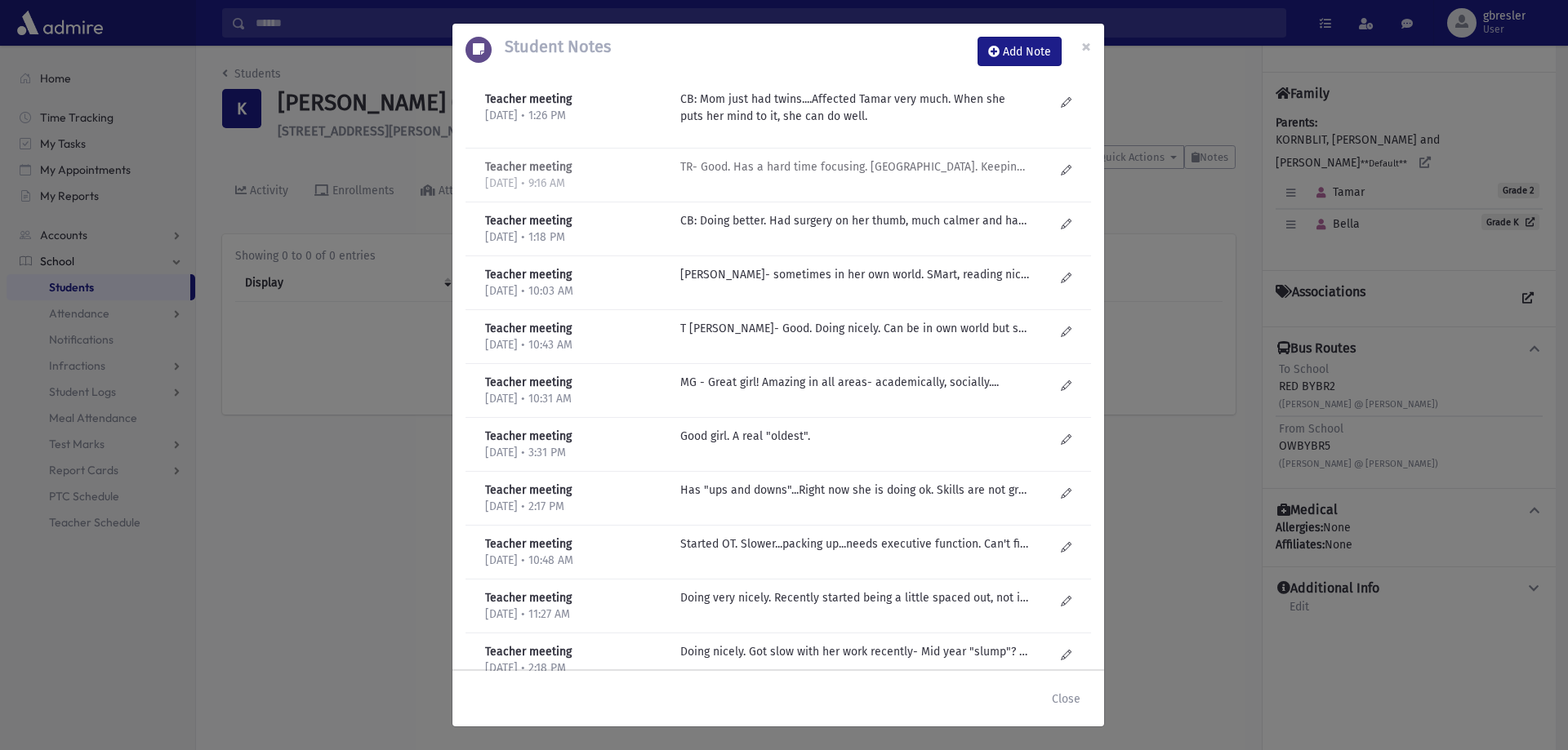
click at [871, 165] on p "TR- Good. Has a hard time focusing. Doodling. Keeping up. Need to be on top of …" at bounding box center [854, 167] width 350 height 17
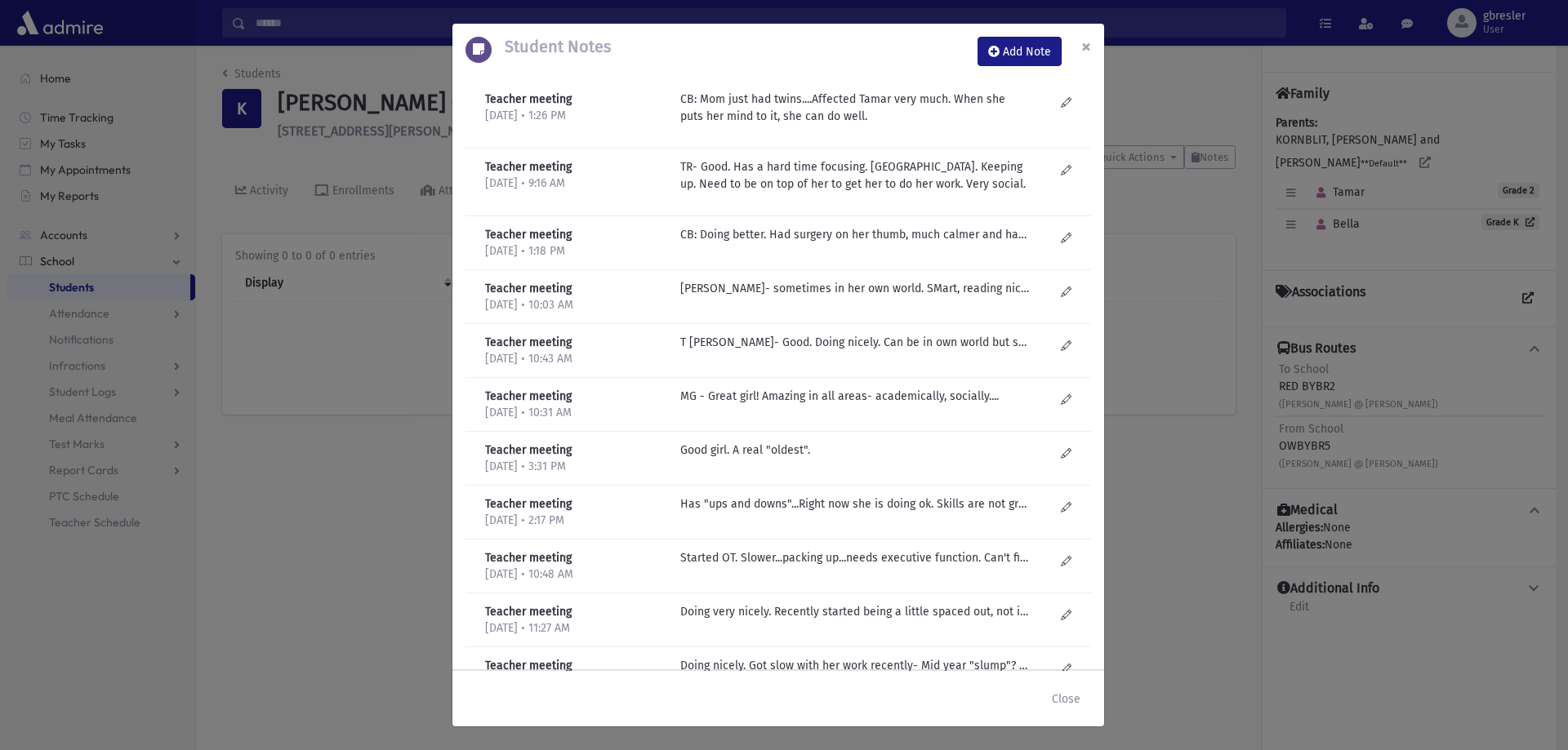
click at [1082, 47] on span "×" at bounding box center [1086, 46] width 10 height 23
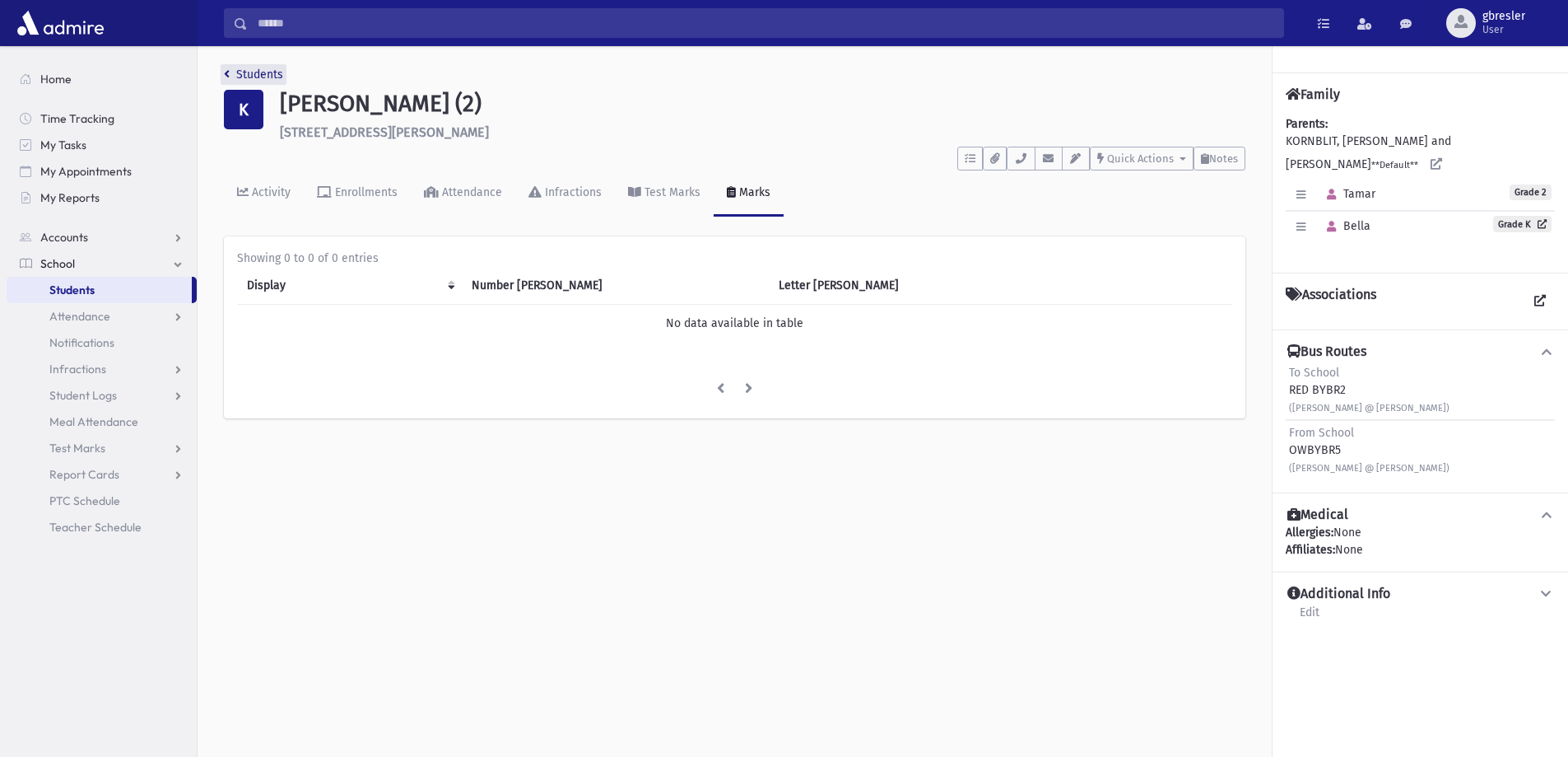
click at [238, 73] on link "Students" at bounding box center [254, 74] width 59 height 14
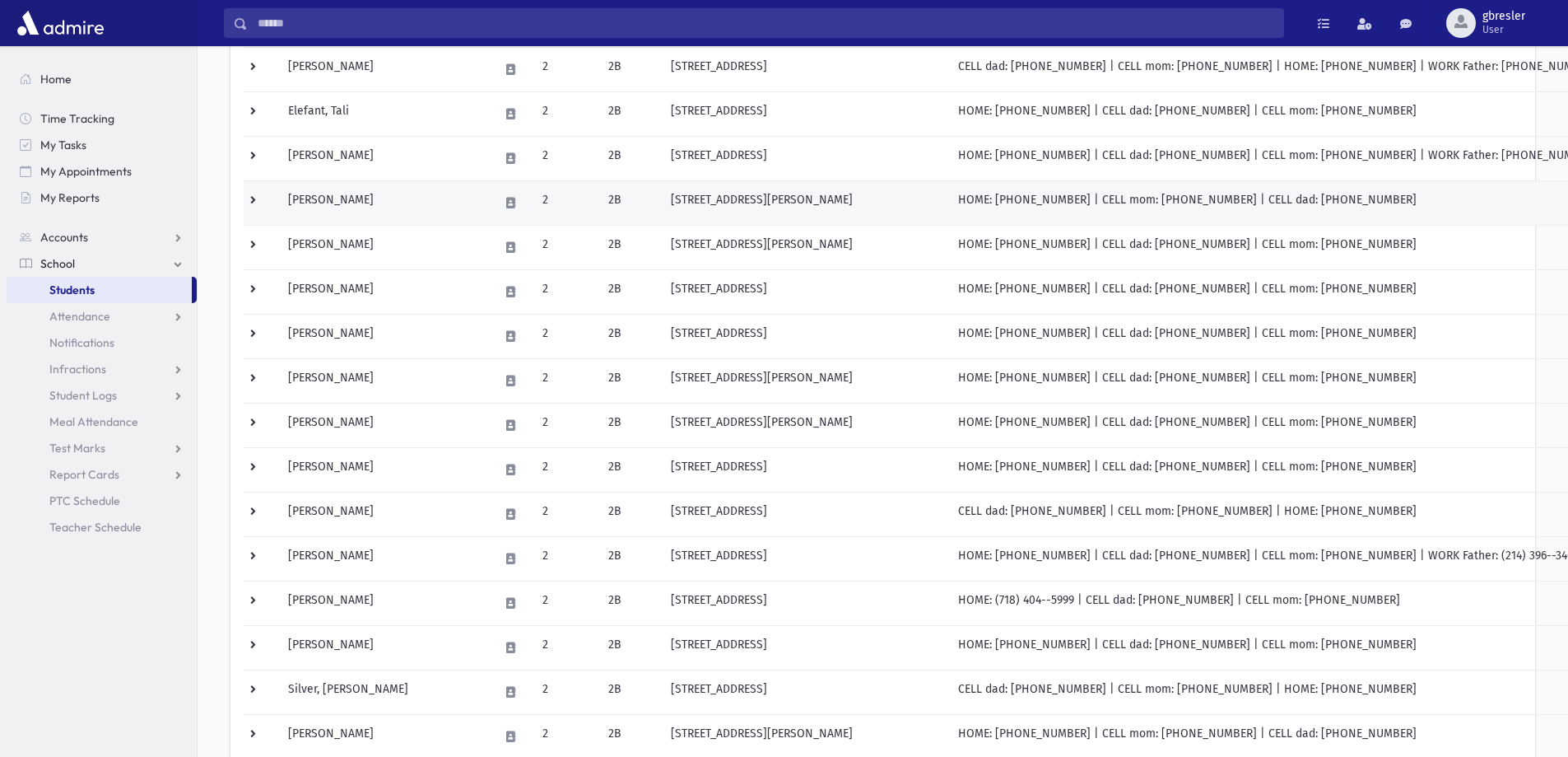
scroll to position [329, 0]
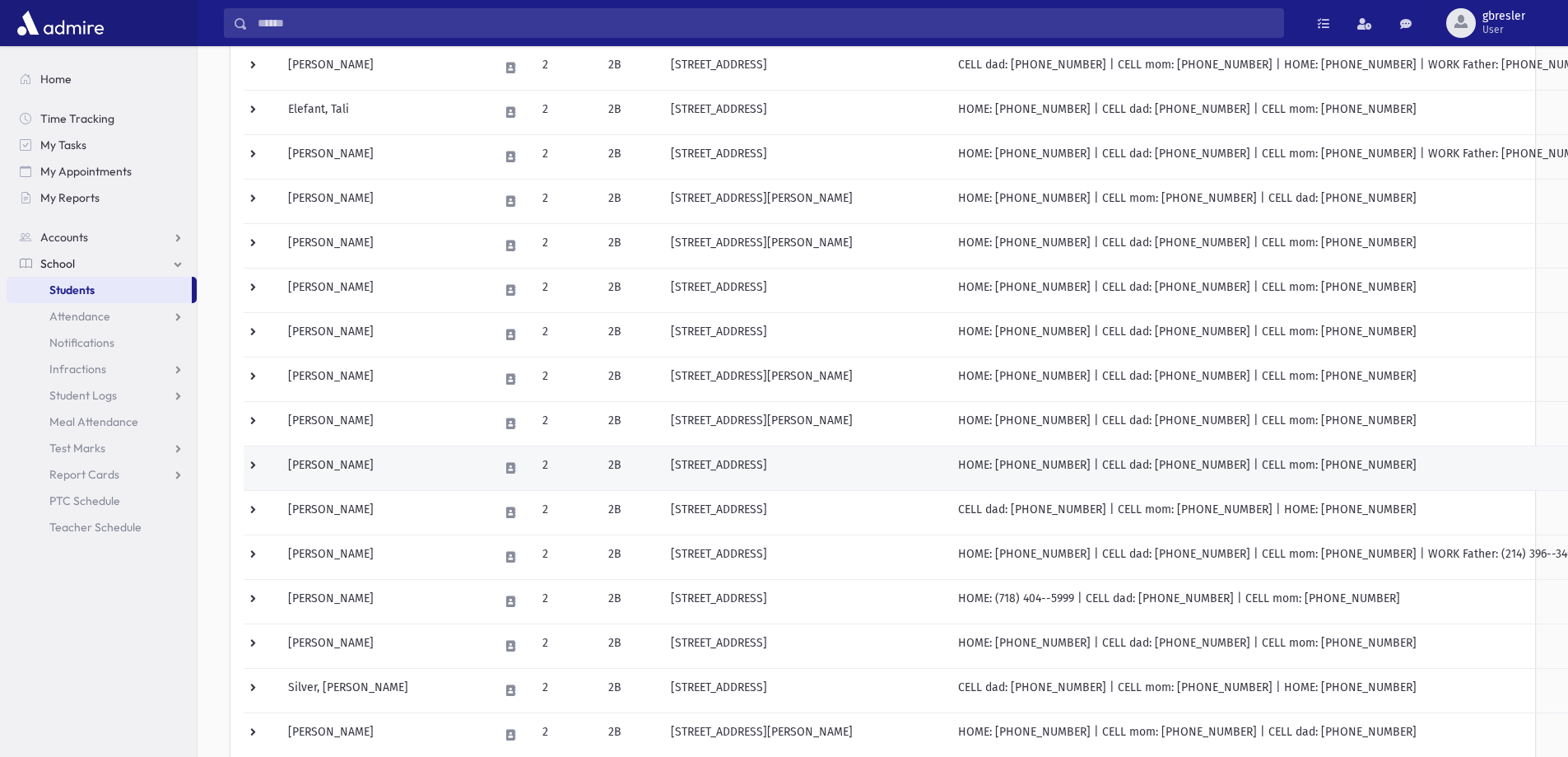
click at [357, 468] on td "Moskowitz, Ayala" at bounding box center [383, 468] width 210 height 45
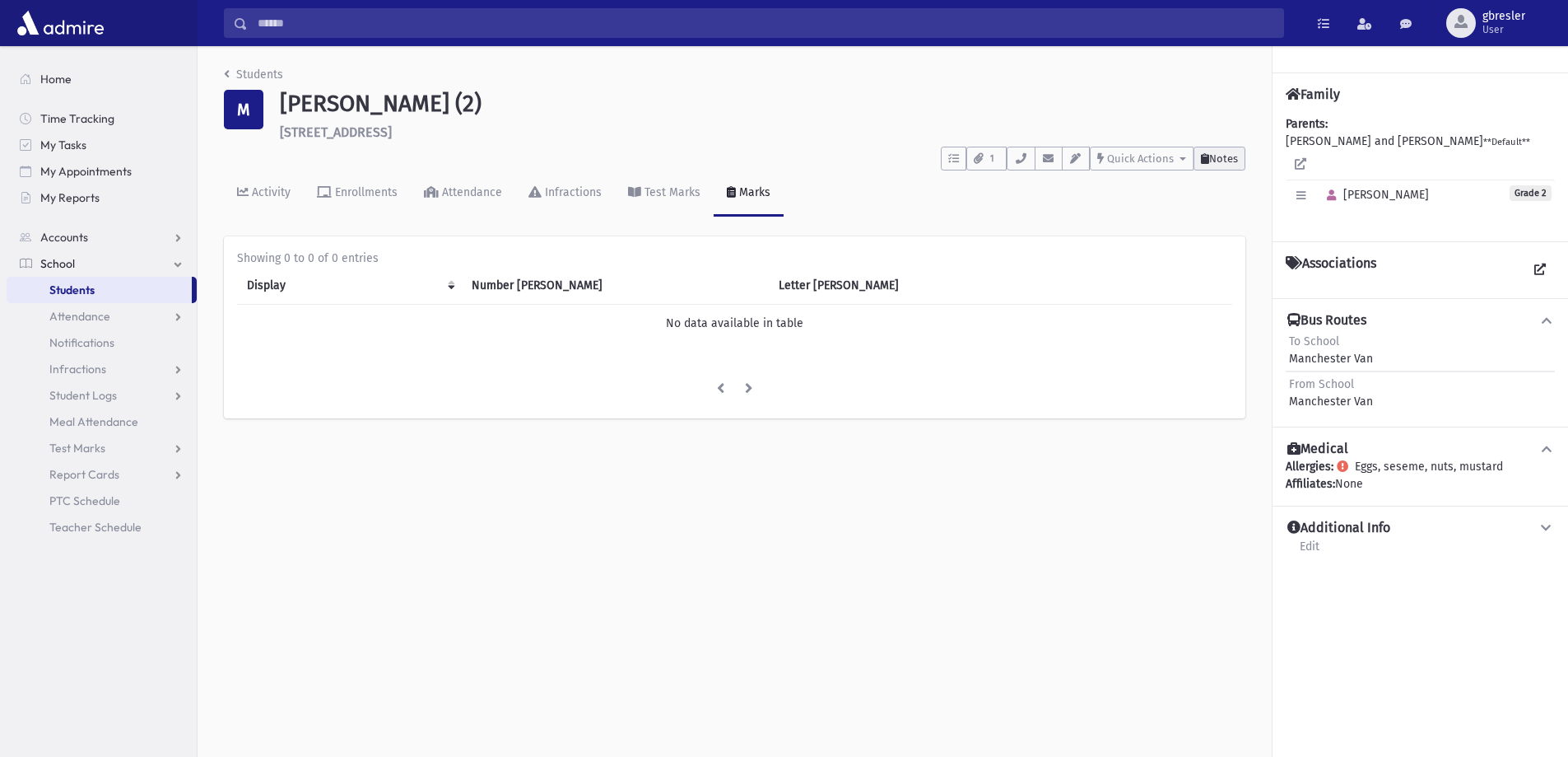
click at [1206, 165] on button "Notes" at bounding box center [1219, 158] width 52 height 24
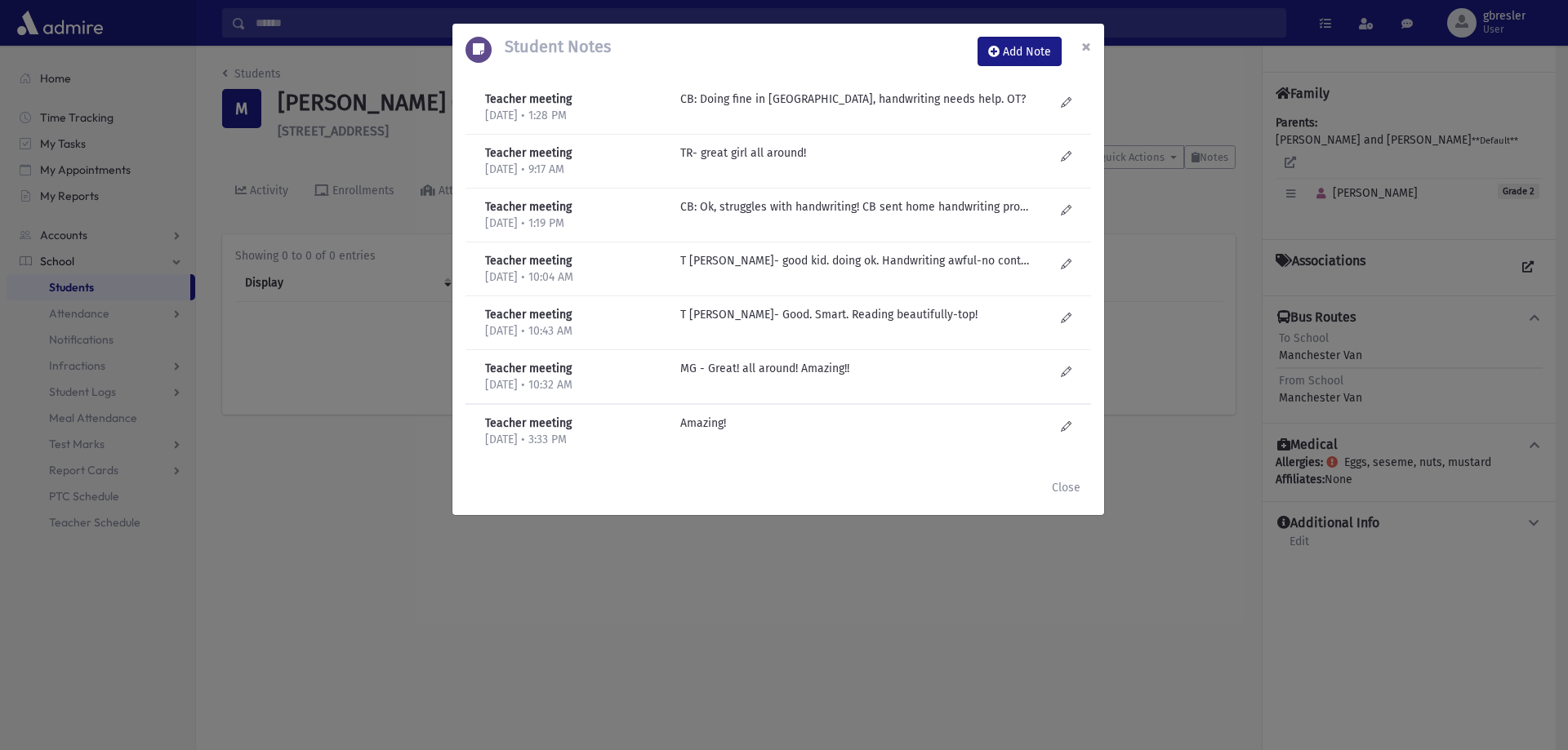
click at [1093, 44] on button "×" at bounding box center [1086, 46] width 36 height 46
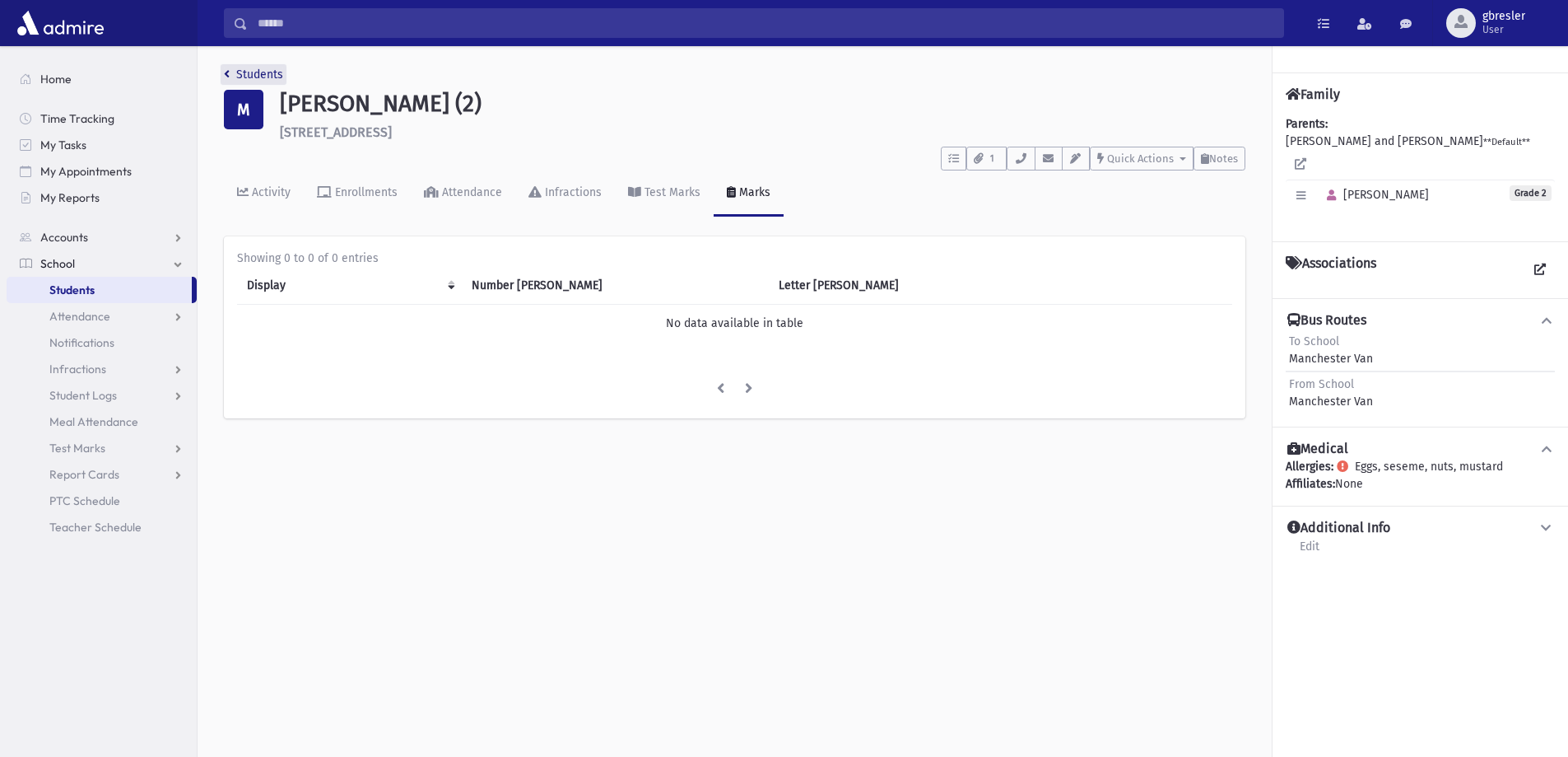
click at [269, 69] on link "Students" at bounding box center [254, 74] width 59 height 14
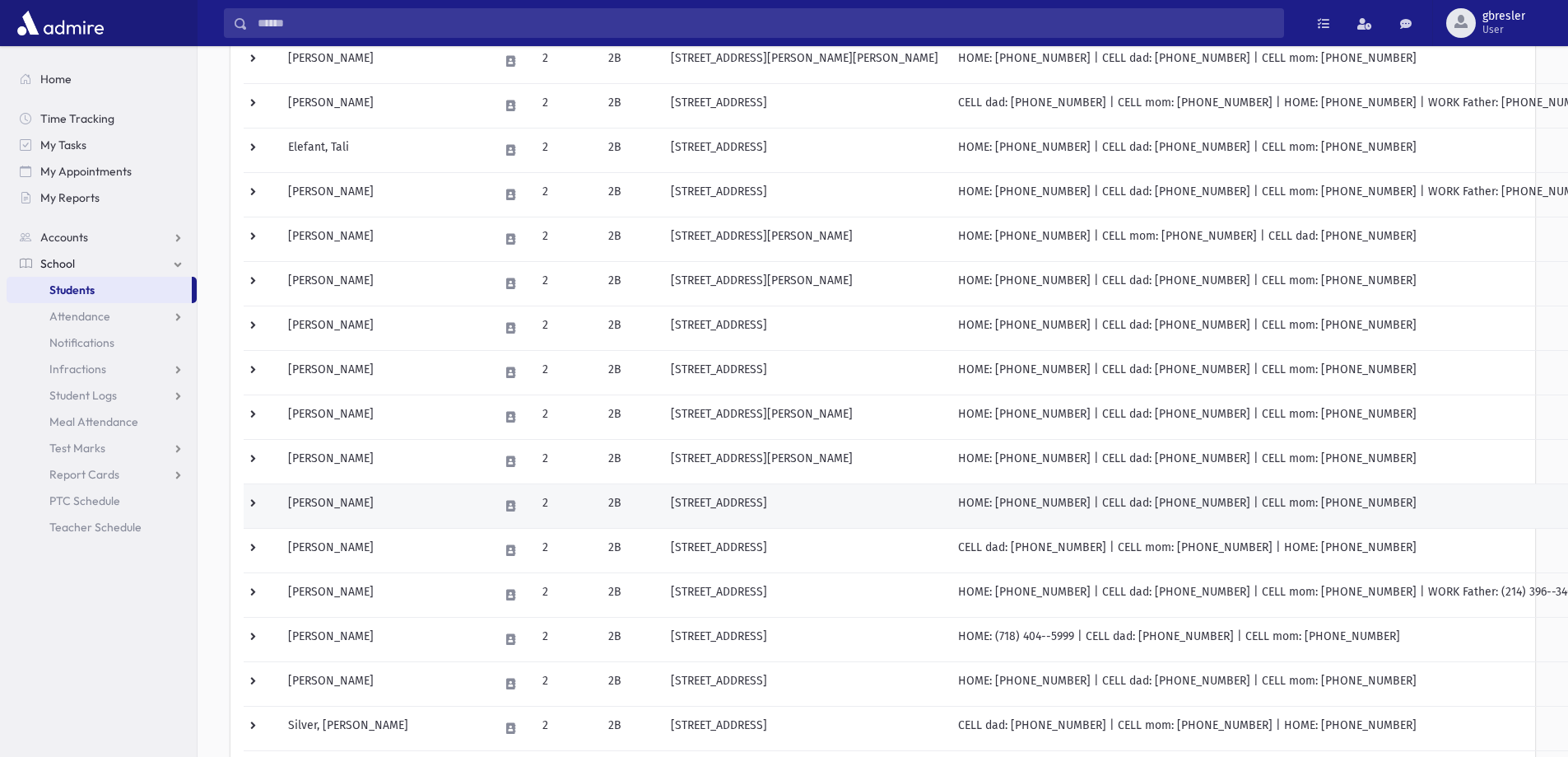
scroll to position [329, 0]
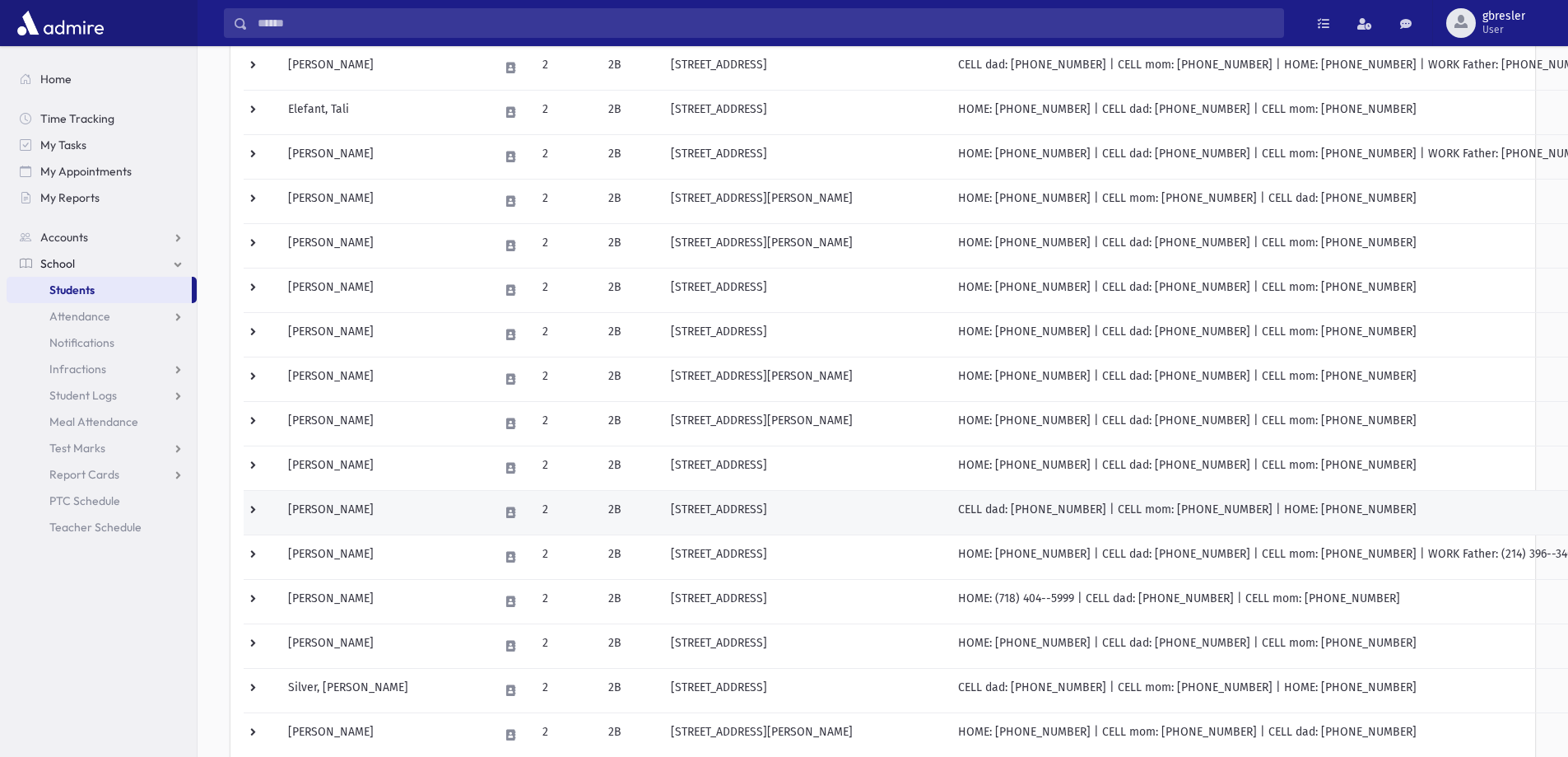
click at [357, 515] on td "Neger, Deena" at bounding box center [383, 512] width 210 height 45
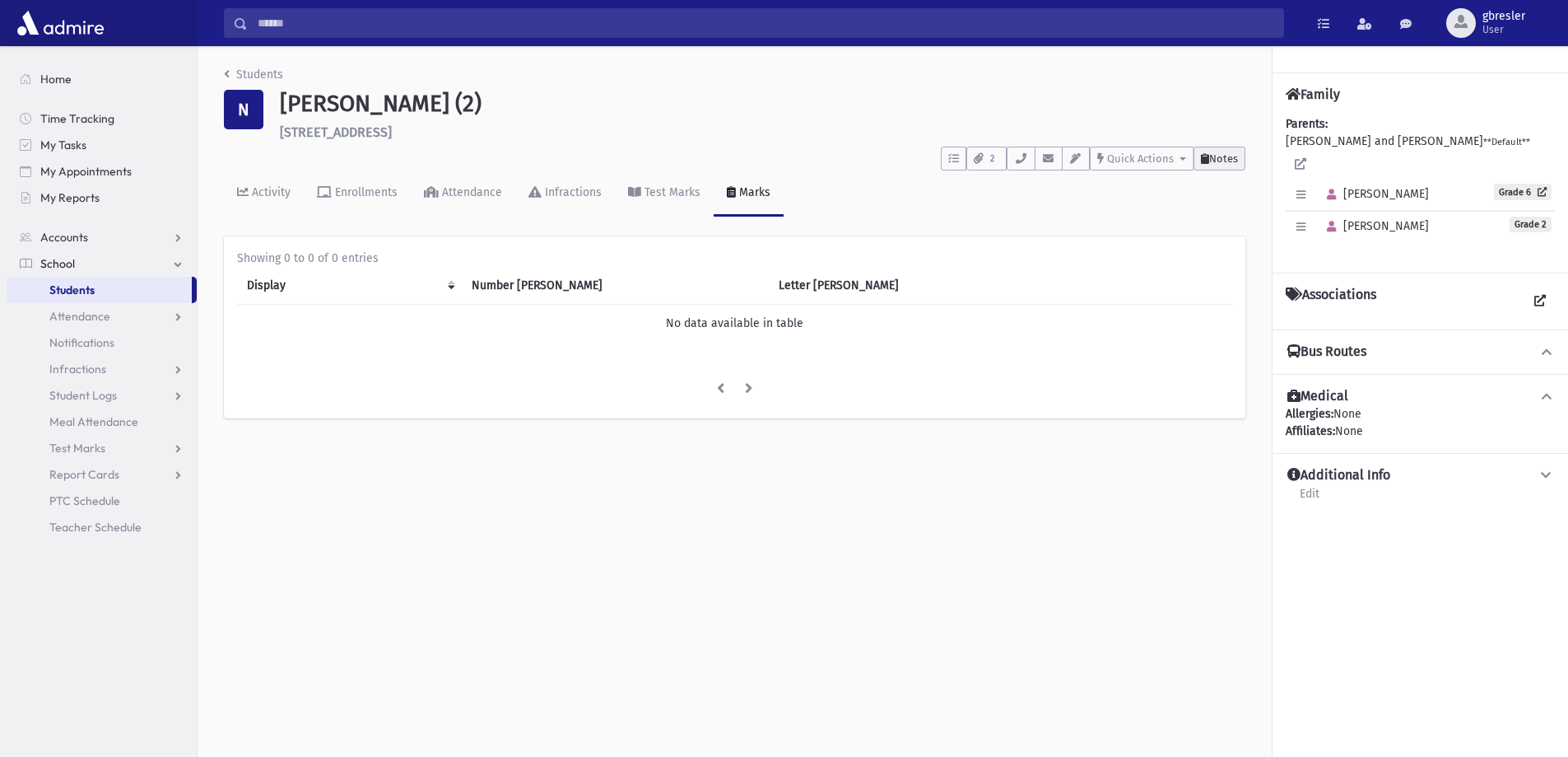
click at [1236, 157] on span "Notes" at bounding box center [1223, 158] width 29 height 13
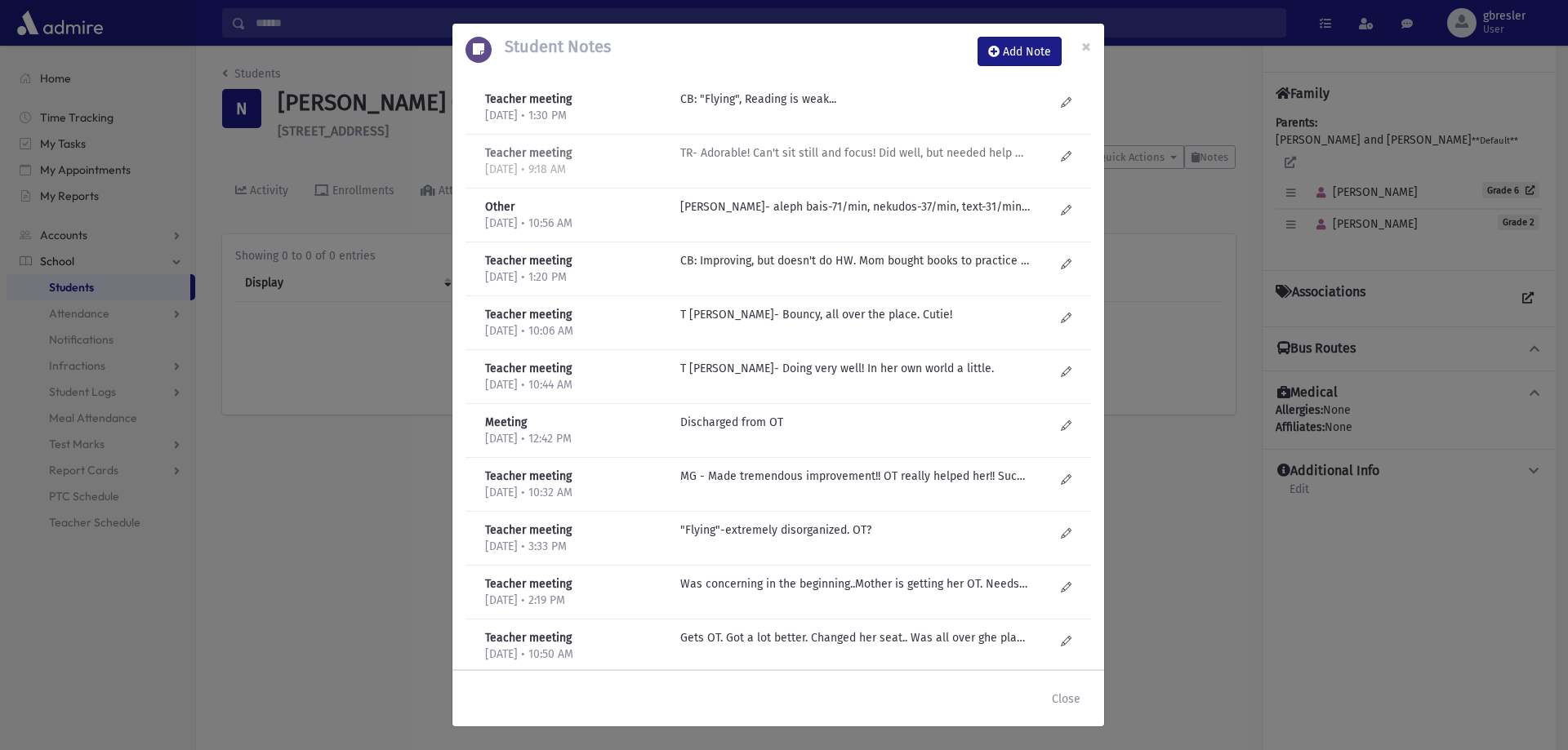
click at [860, 168] on div "TR- Adorable! Can't sit still and focus! Did well, but needed help with reading…" at bounding box center [866, 161] width 390 height 34
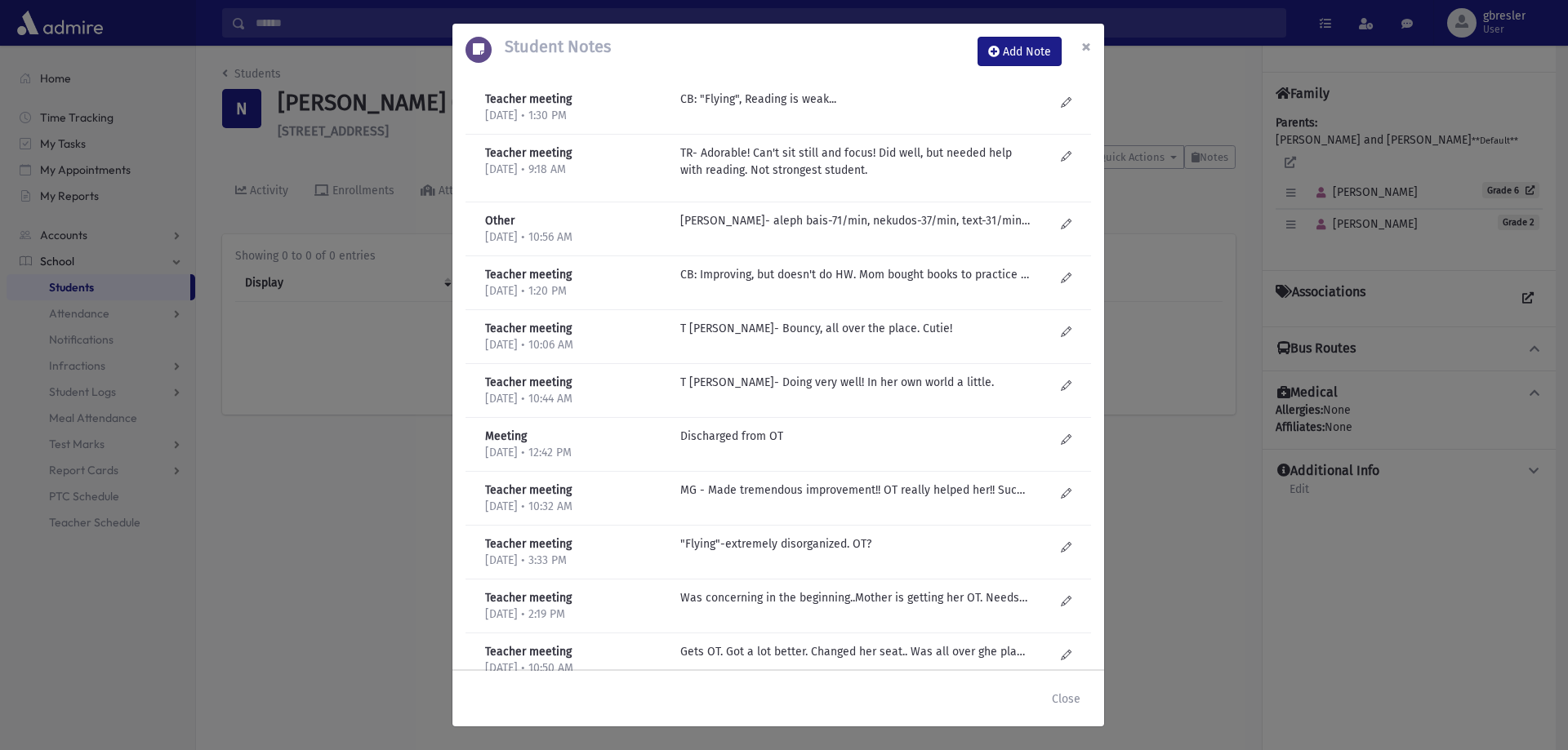
click at [1078, 44] on button "×" at bounding box center [1086, 46] width 36 height 46
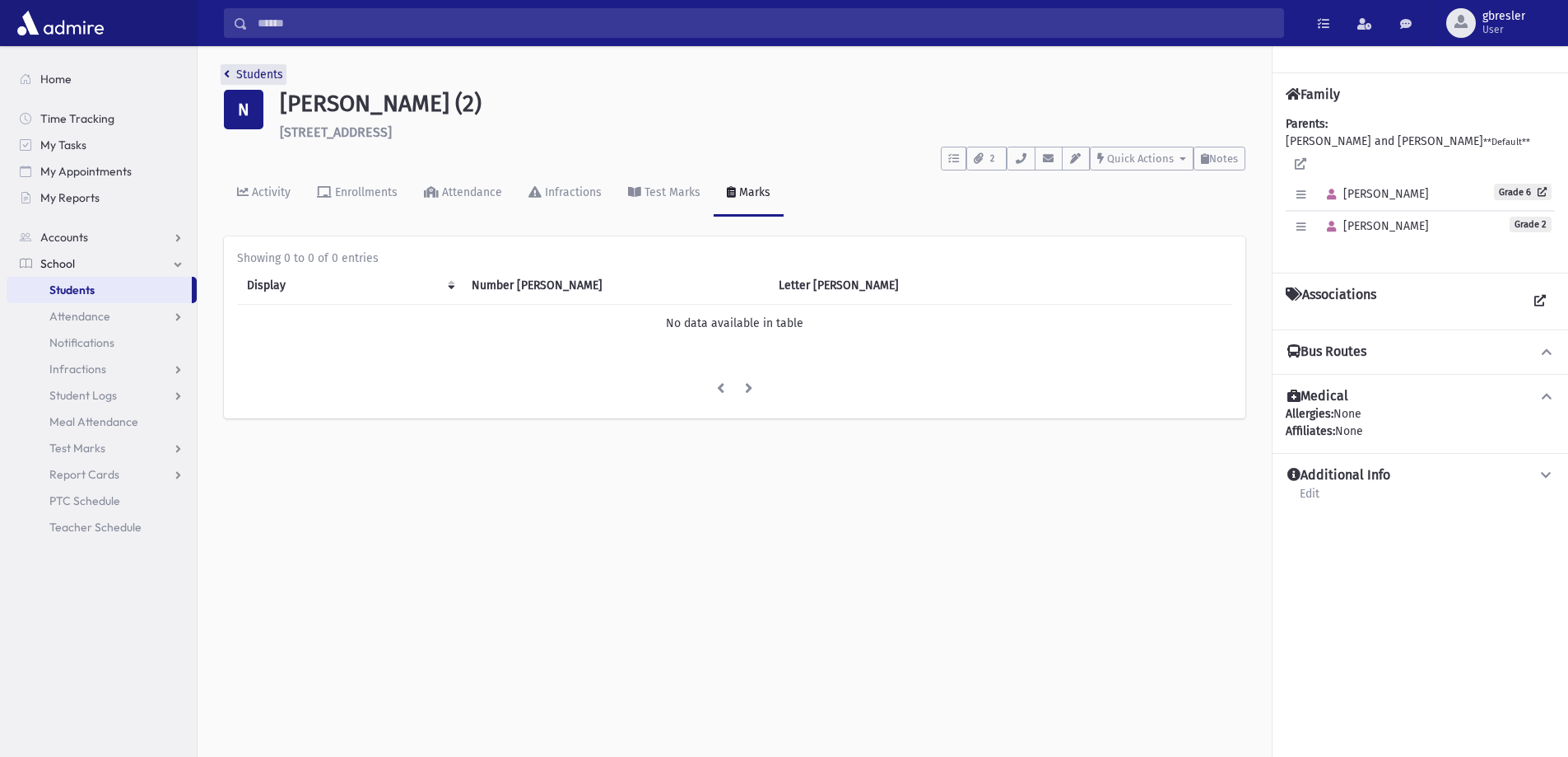
click at [265, 74] on link "Students" at bounding box center [254, 74] width 59 height 14
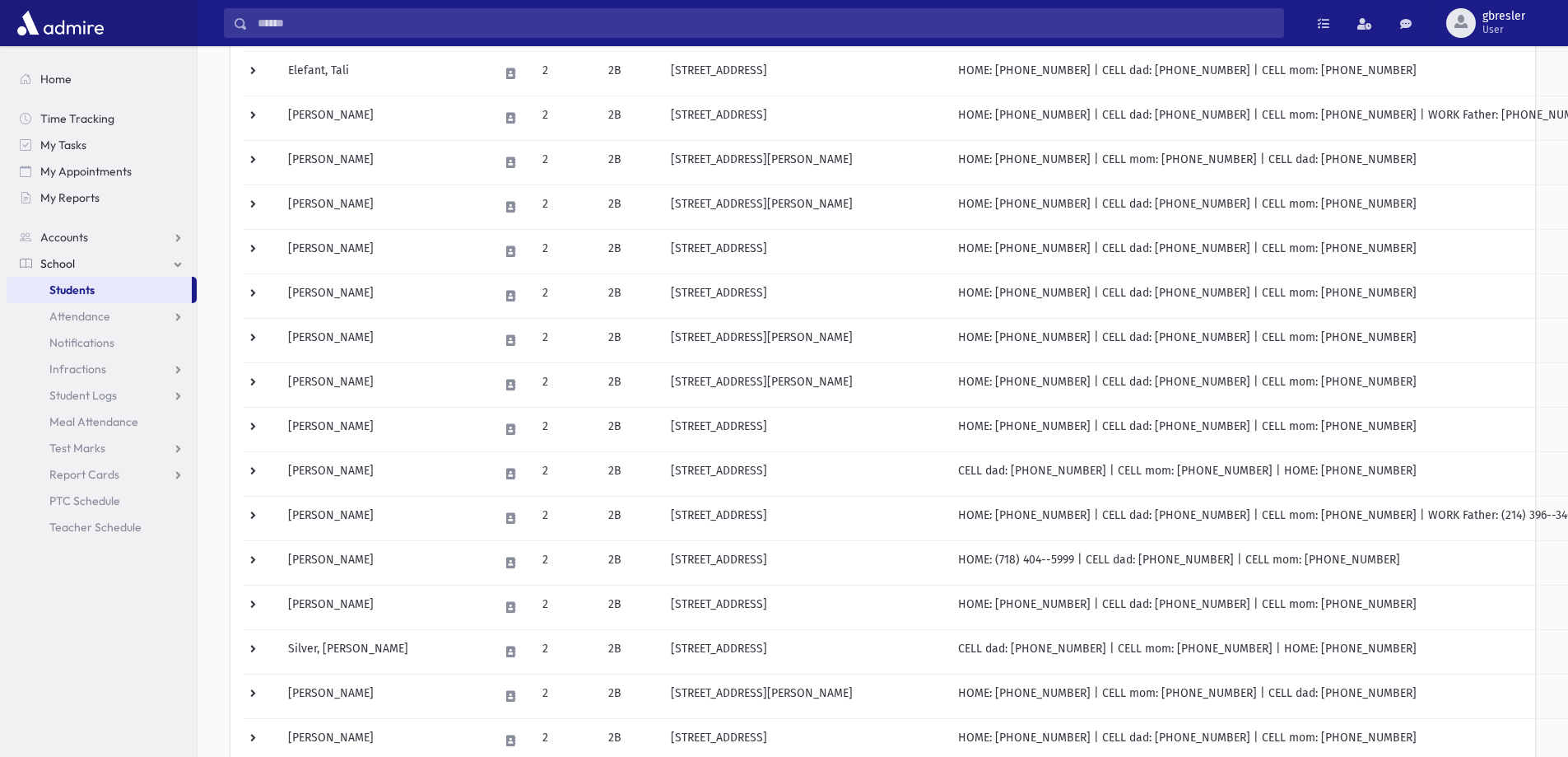
scroll to position [412, 0]
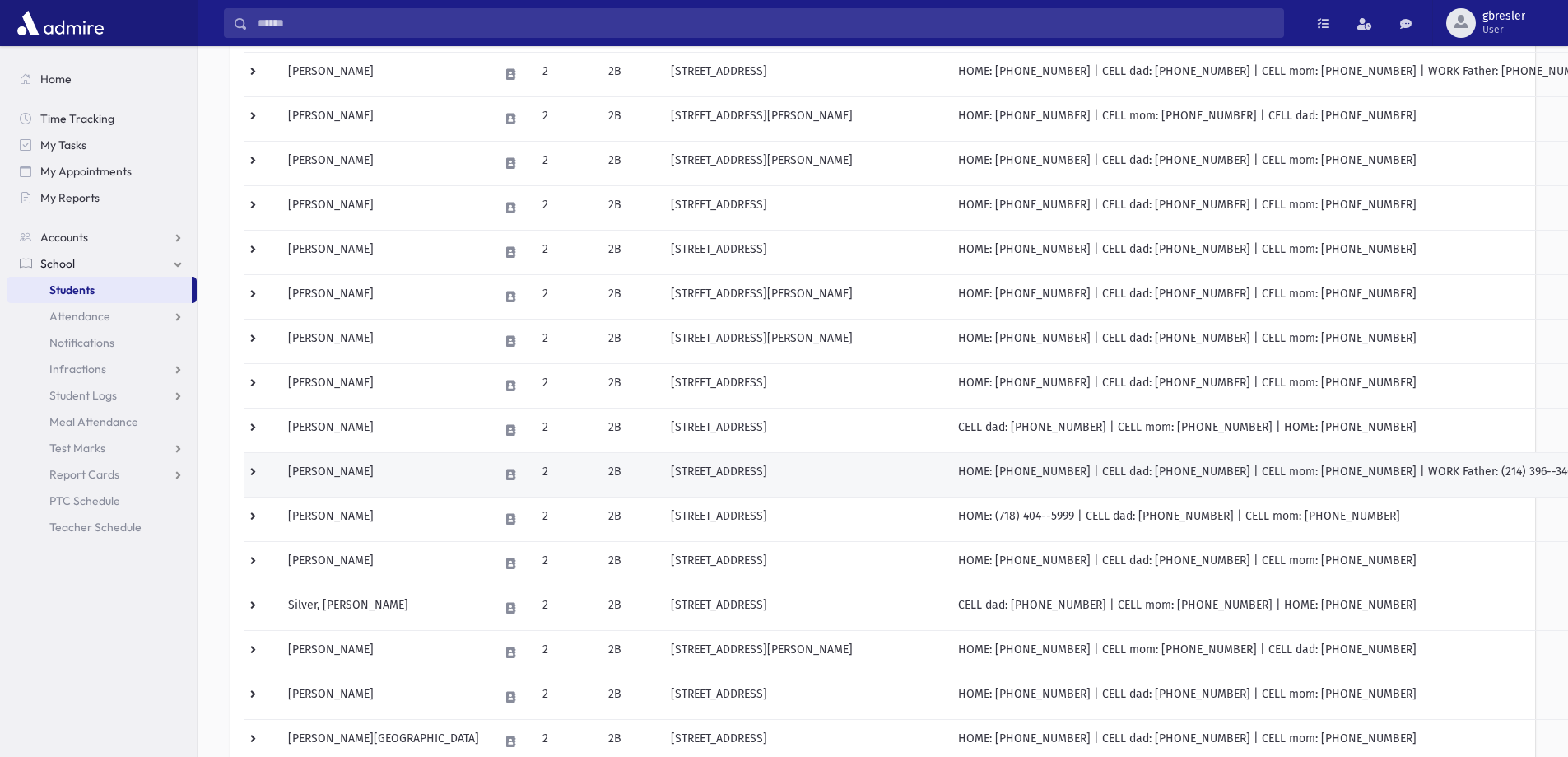
click at [357, 469] on td "Neuman, Caylie" at bounding box center [383, 474] width 210 height 45
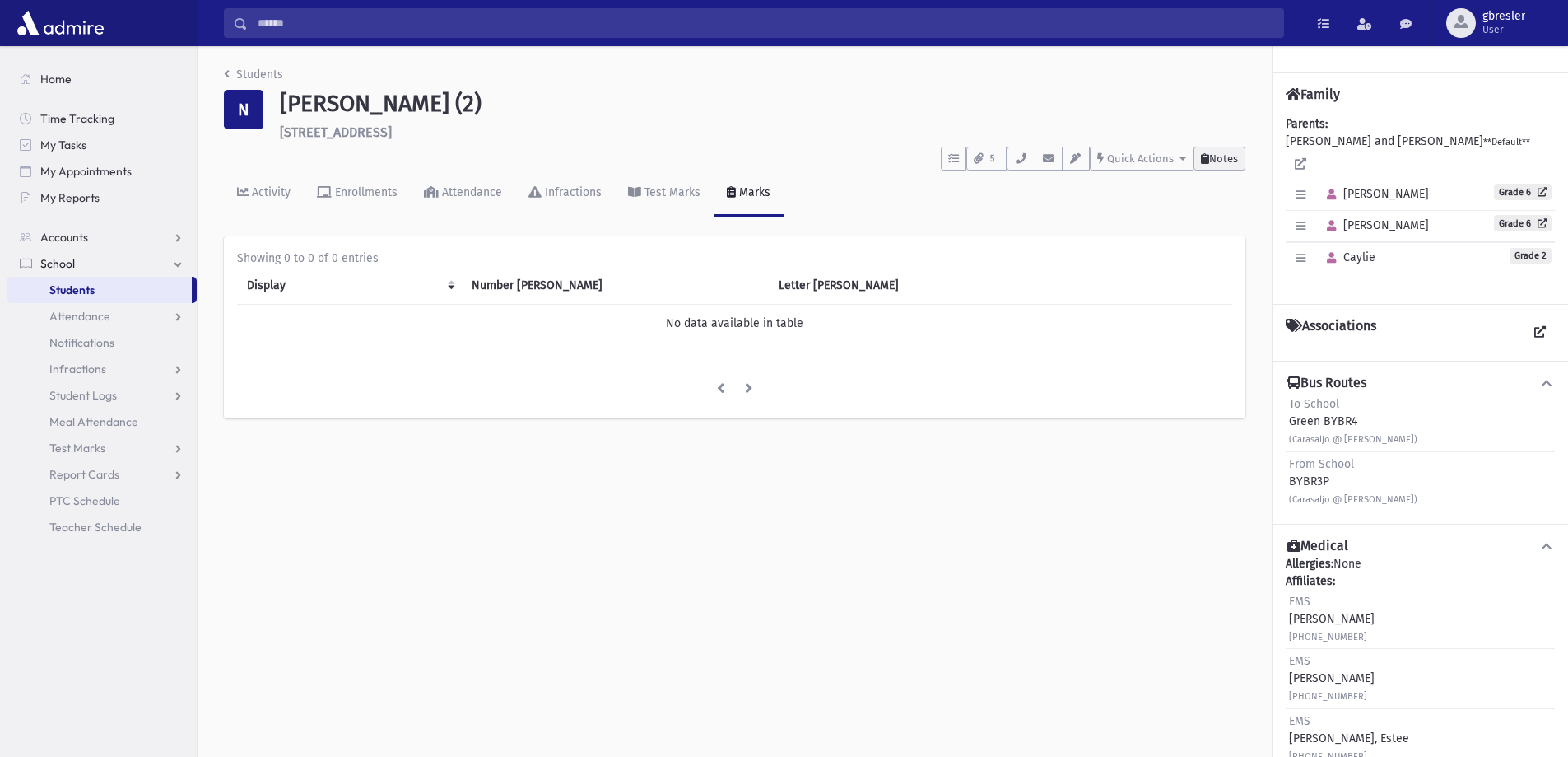
click at [1201, 163] on icon at bounding box center [1205, 158] width 8 height 11
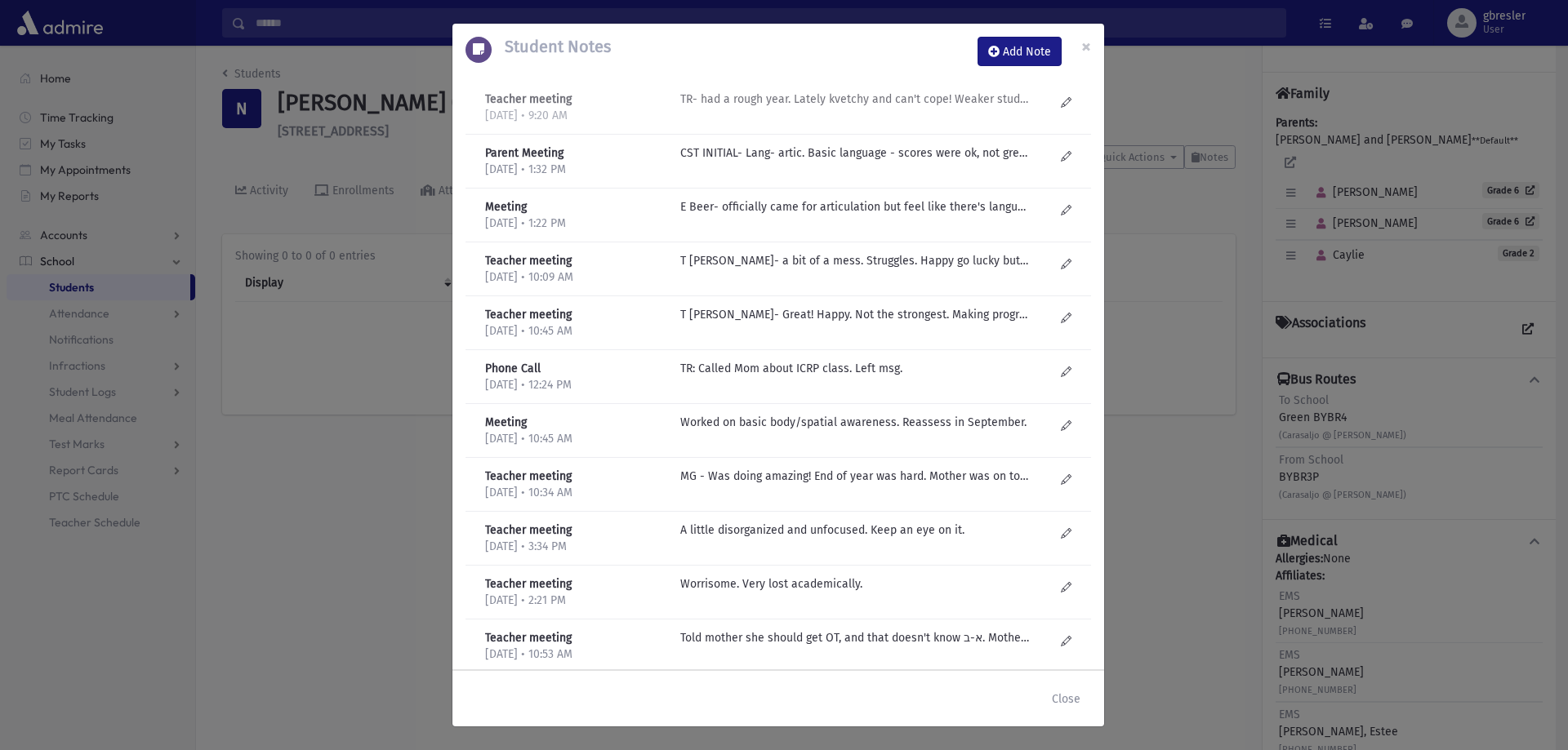
click at [823, 99] on p "TR- had a rough year. Lately kvetchy and can't cope! Weaker student. Eager to p…" at bounding box center [854, 99] width 350 height 17
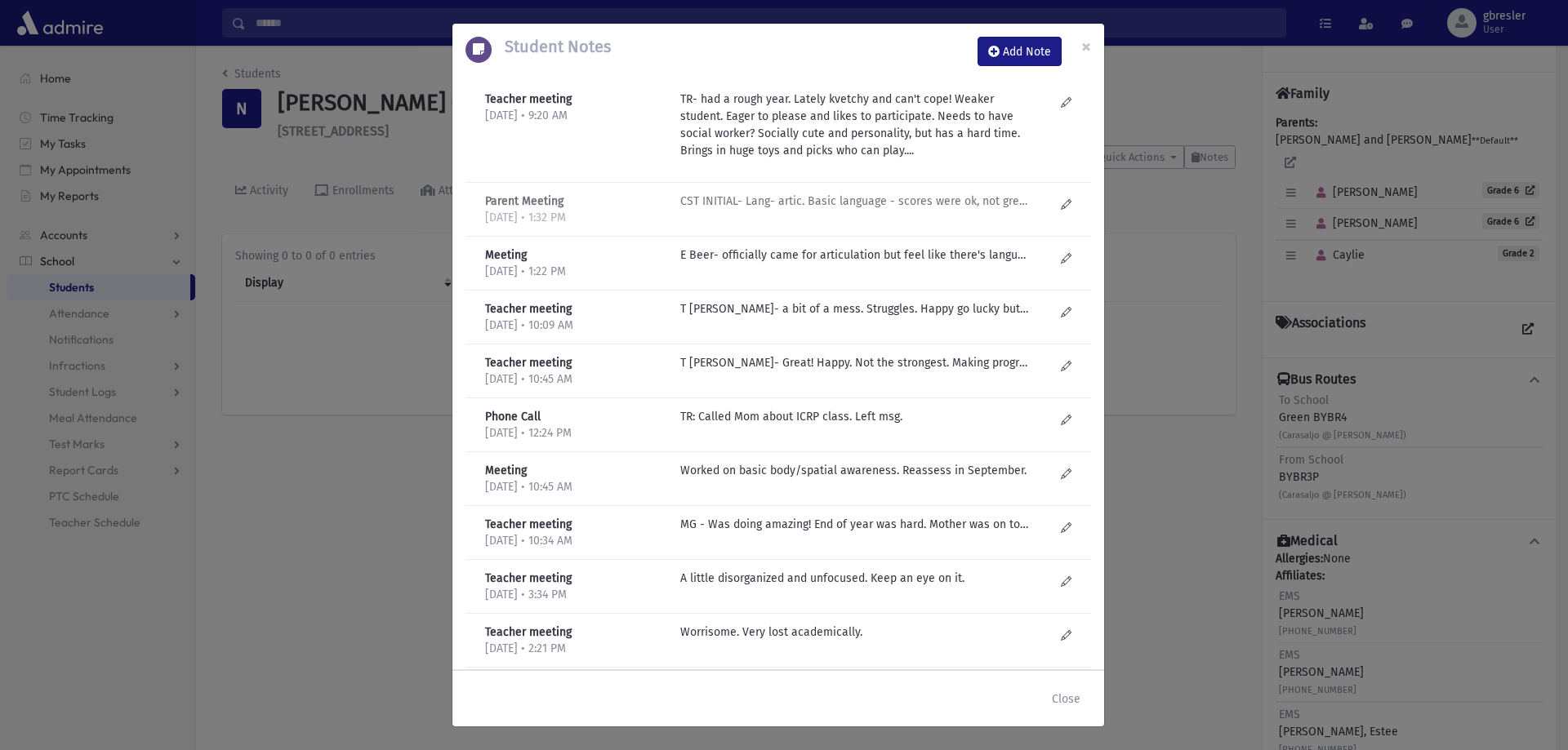
click at [820, 199] on p "CST INITIAL- Lang- artic. Basic language - scores were ok, not great but not aw…" at bounding box center [854, 201] width 350 height 17
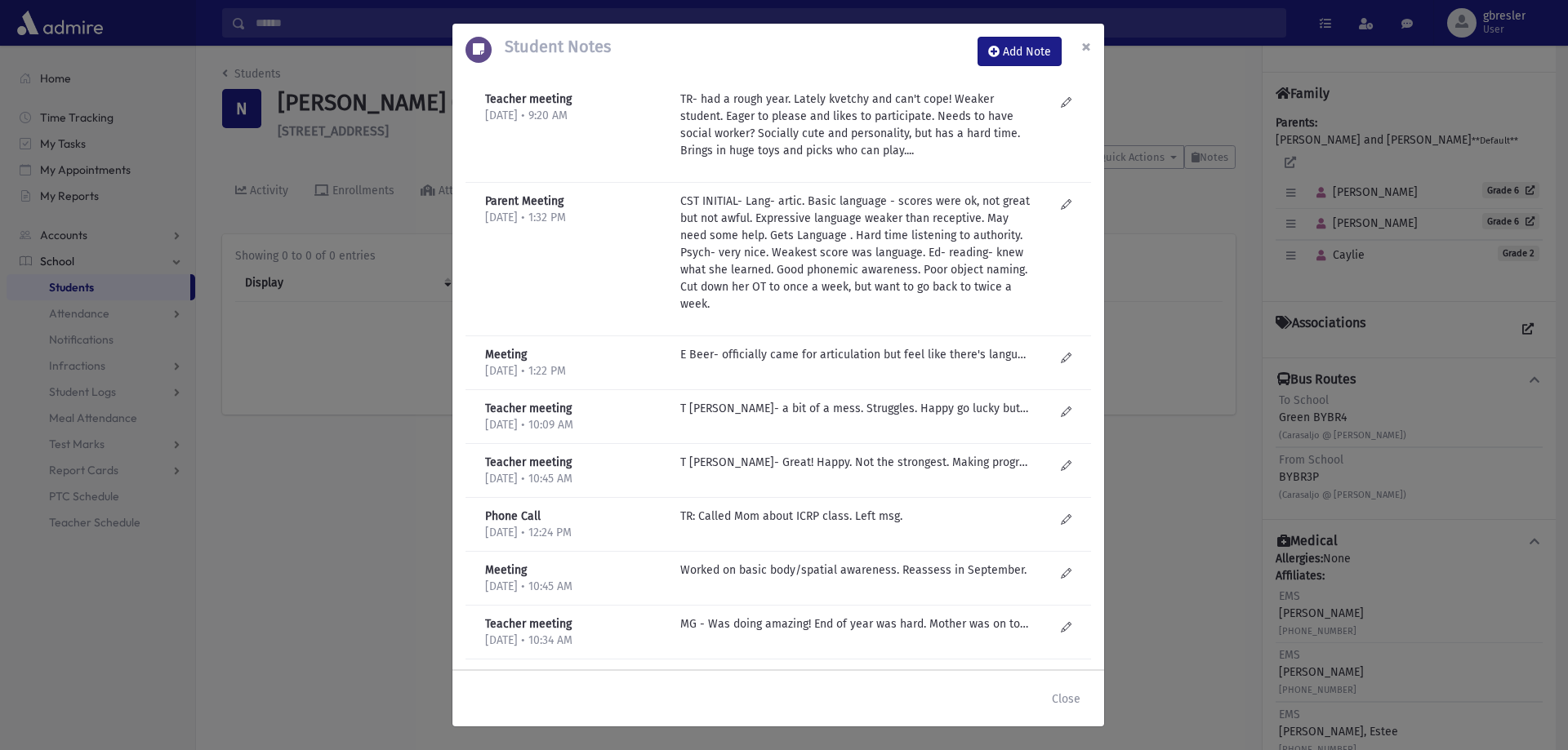
click at [1079, 50] on button "×" at bounding box center [1086, 46] width 36 height 46
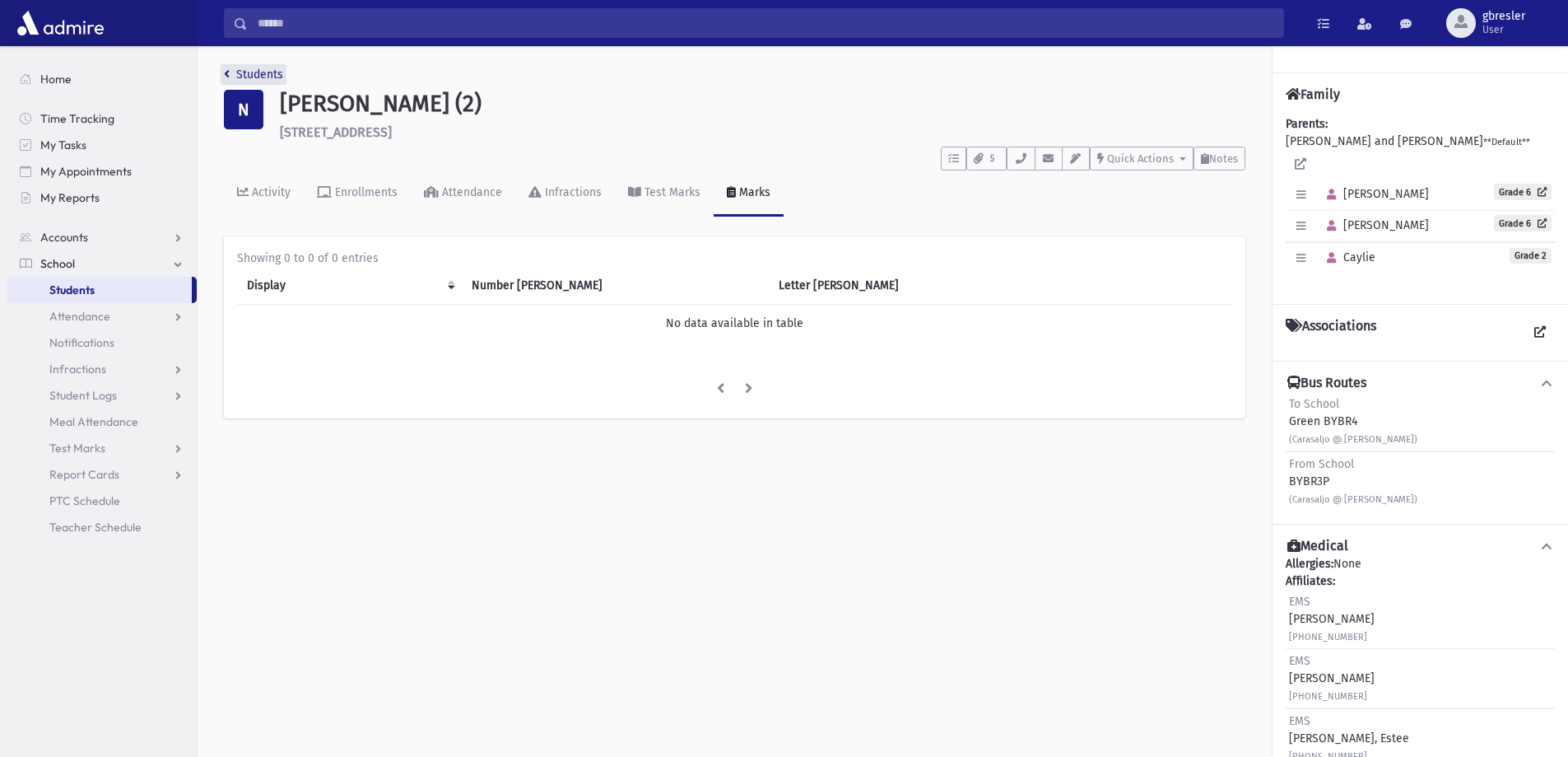
click at [268, 75] on link "Students" at bounding box center [254, 74] width 59 height 14
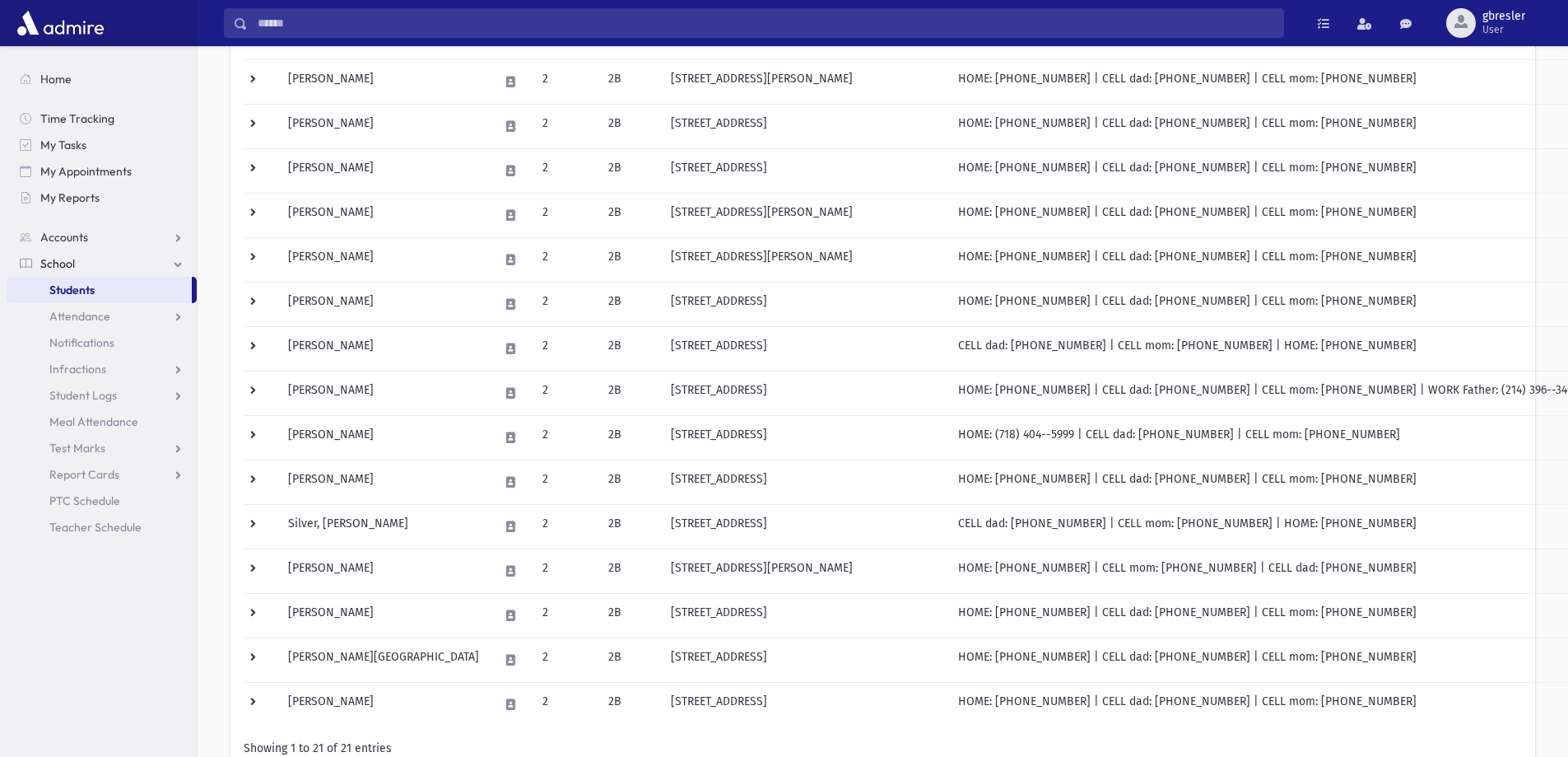
scroll to position [494, 0]
click at [347, 432] on td "[PERSON_NAME]" at bounding box center [383, 436] width 210 height 45
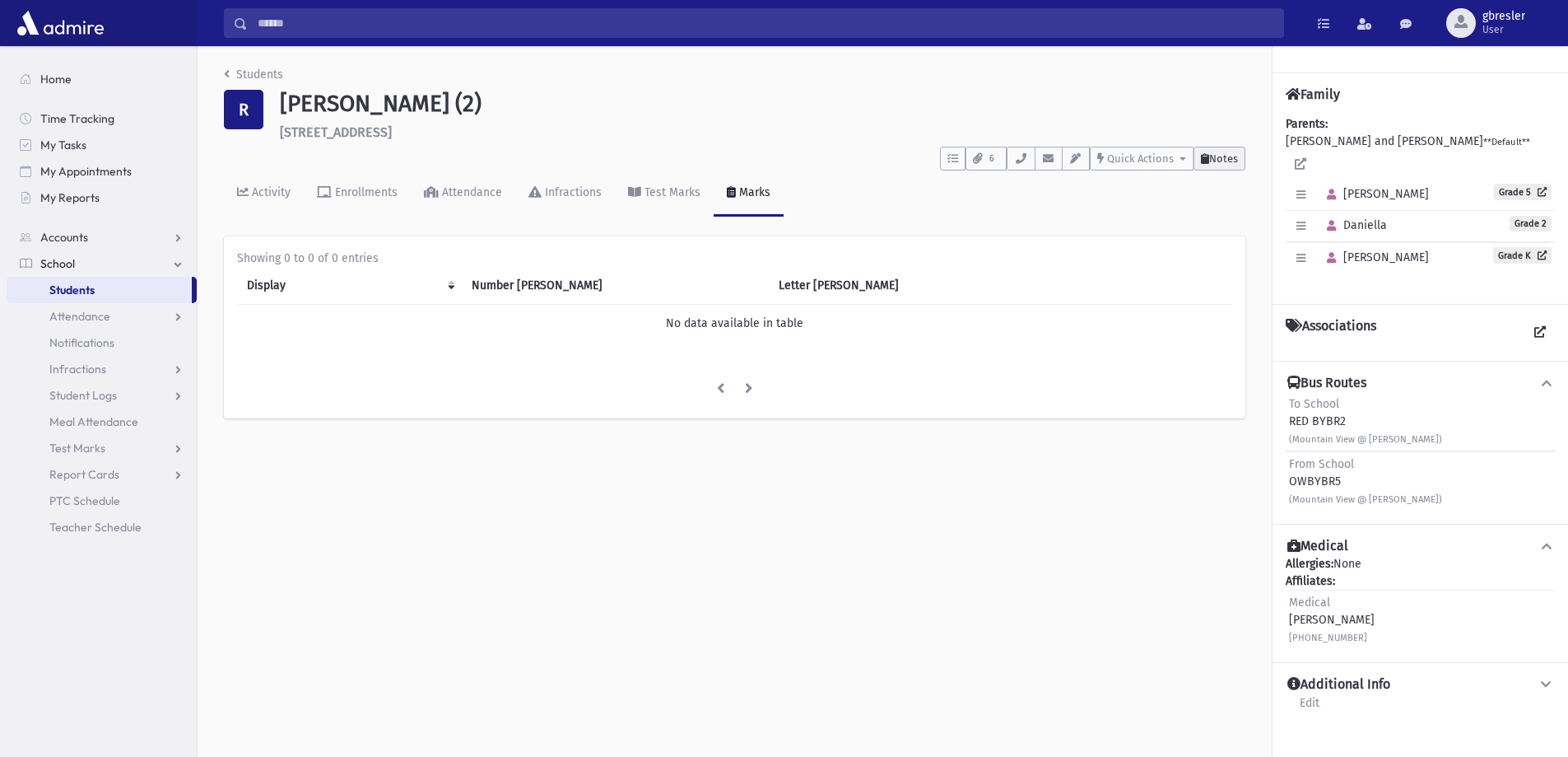
click at [1233, 166] on button "Notes" at bounding box center [1219, 158] width 52 height 24
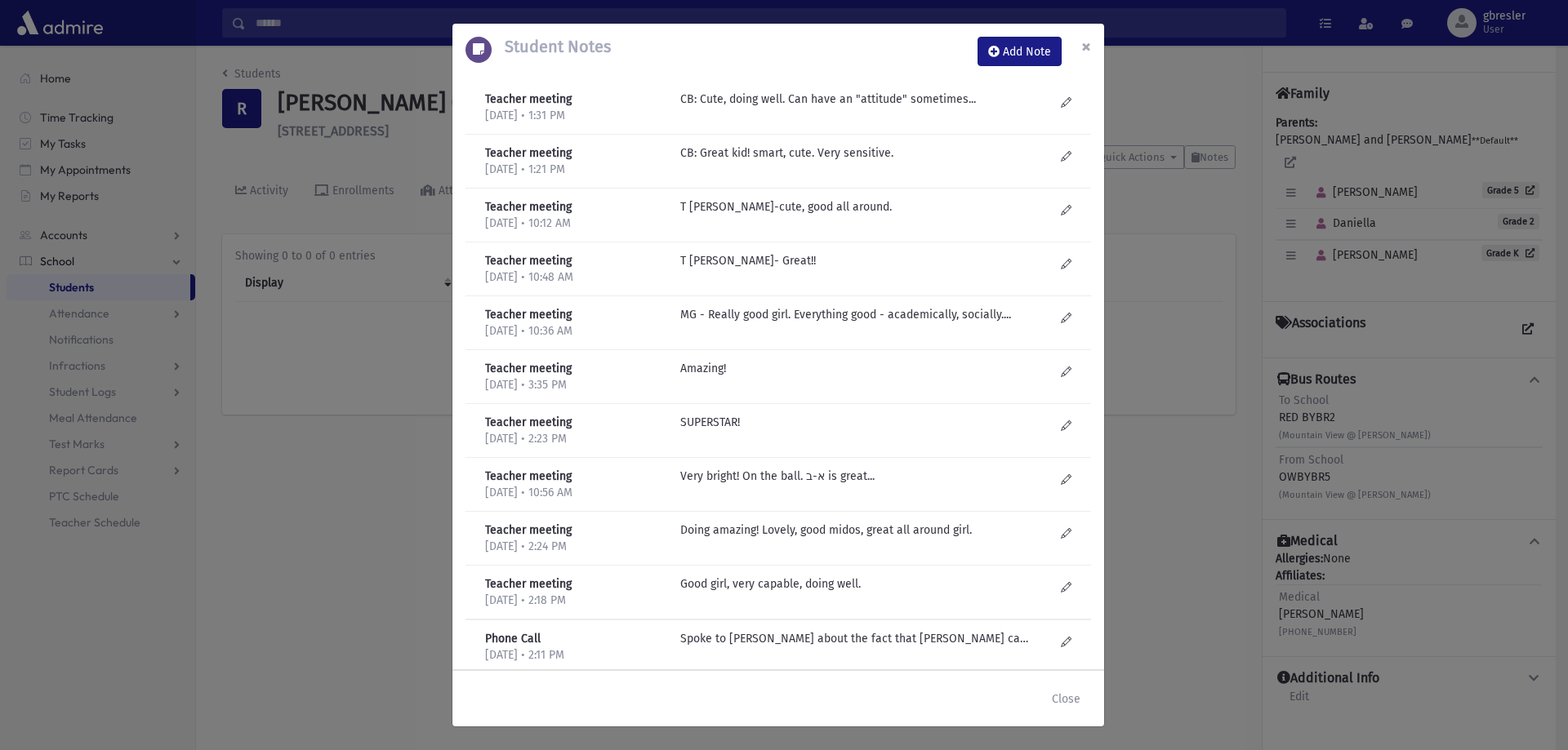
click at [1083, 47] on span "×" at bounding box center [1086, 46] width 10 height 23
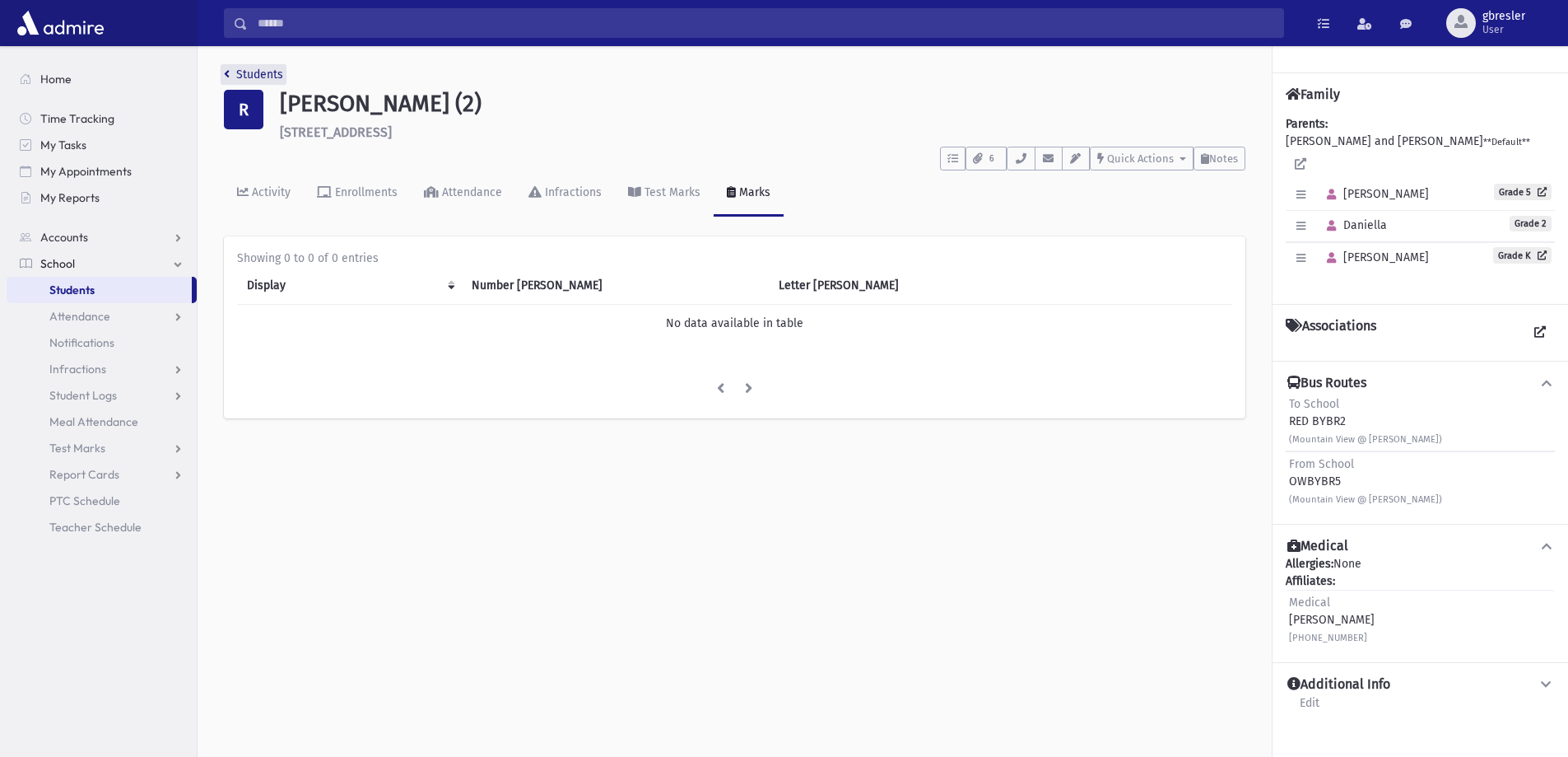
click at [274, 74] on link "Students" at bounding box center [254, 74] width 59 height 14
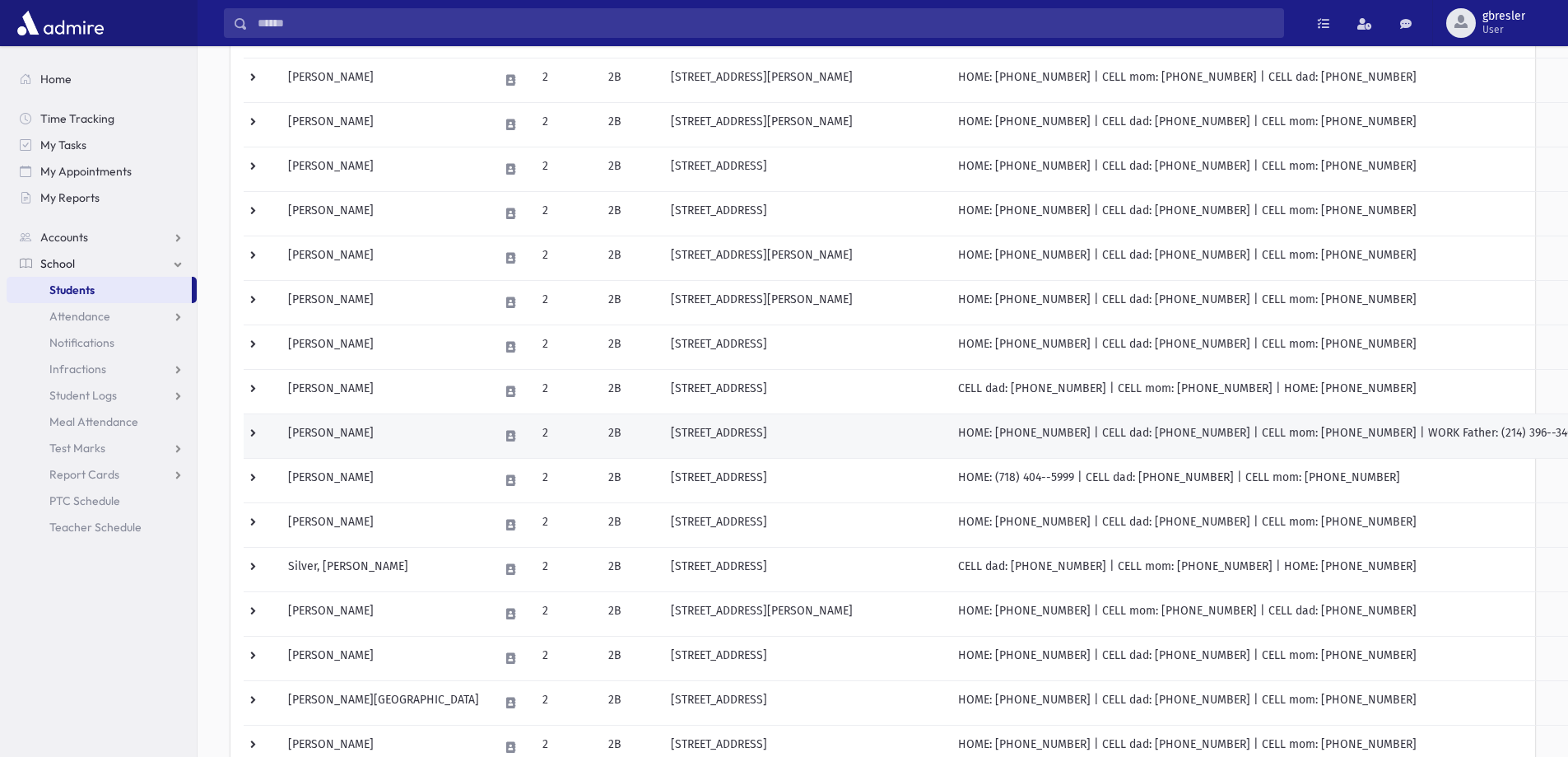
scroll to position [494, 0]
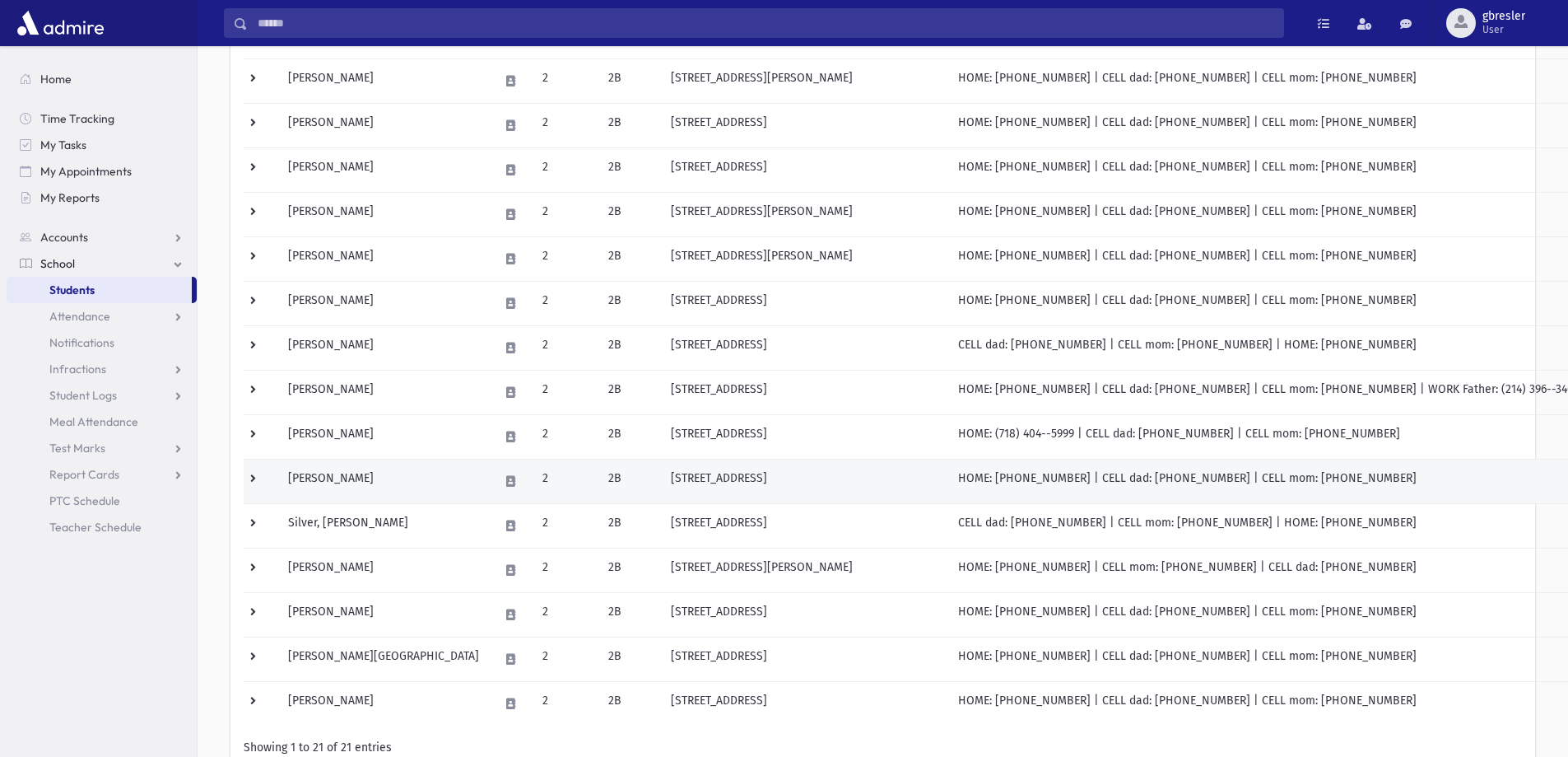
click at [362, 487] on td "Reinhold, Ester" at bounding box center [383, 480] width 210 height 45
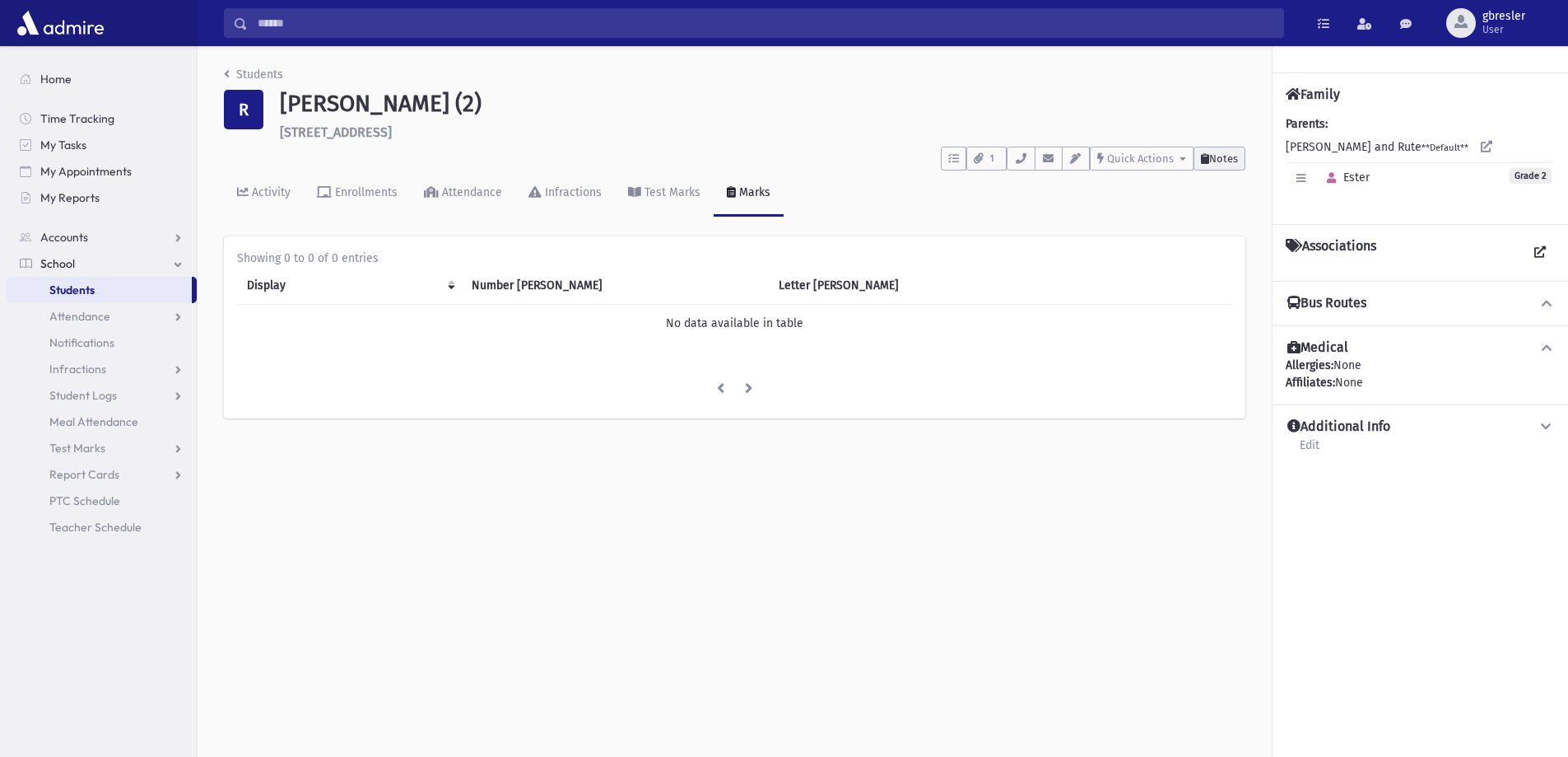
click at [1214, 156] on span "Notes" at bounding box center [1223, 158] width 29 height 13
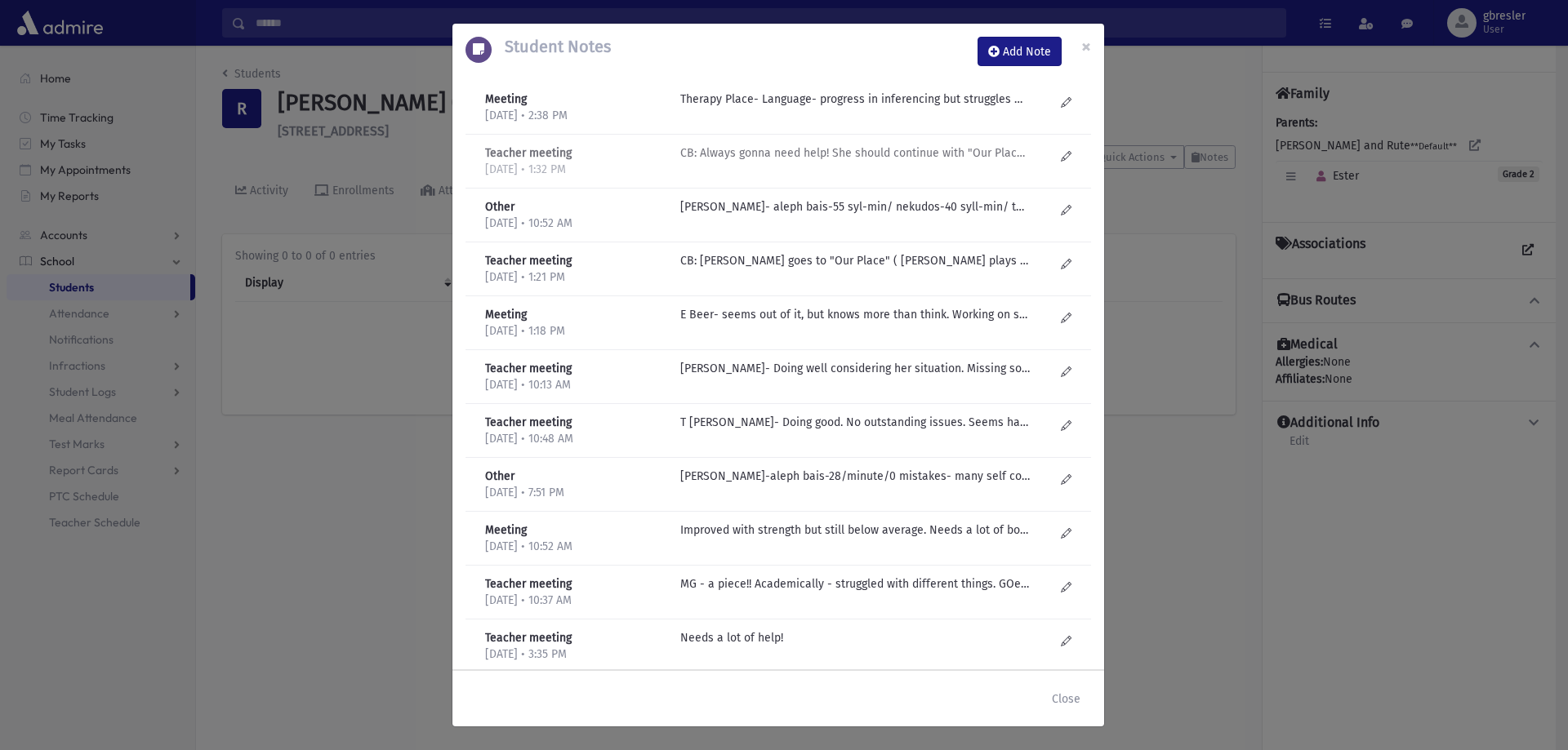
click at [843, 108] on p "CB: Always gonna need help! She should continue with "Our Place"-she needs a lo…" at bounding box center [854, 99] width 350 height 17
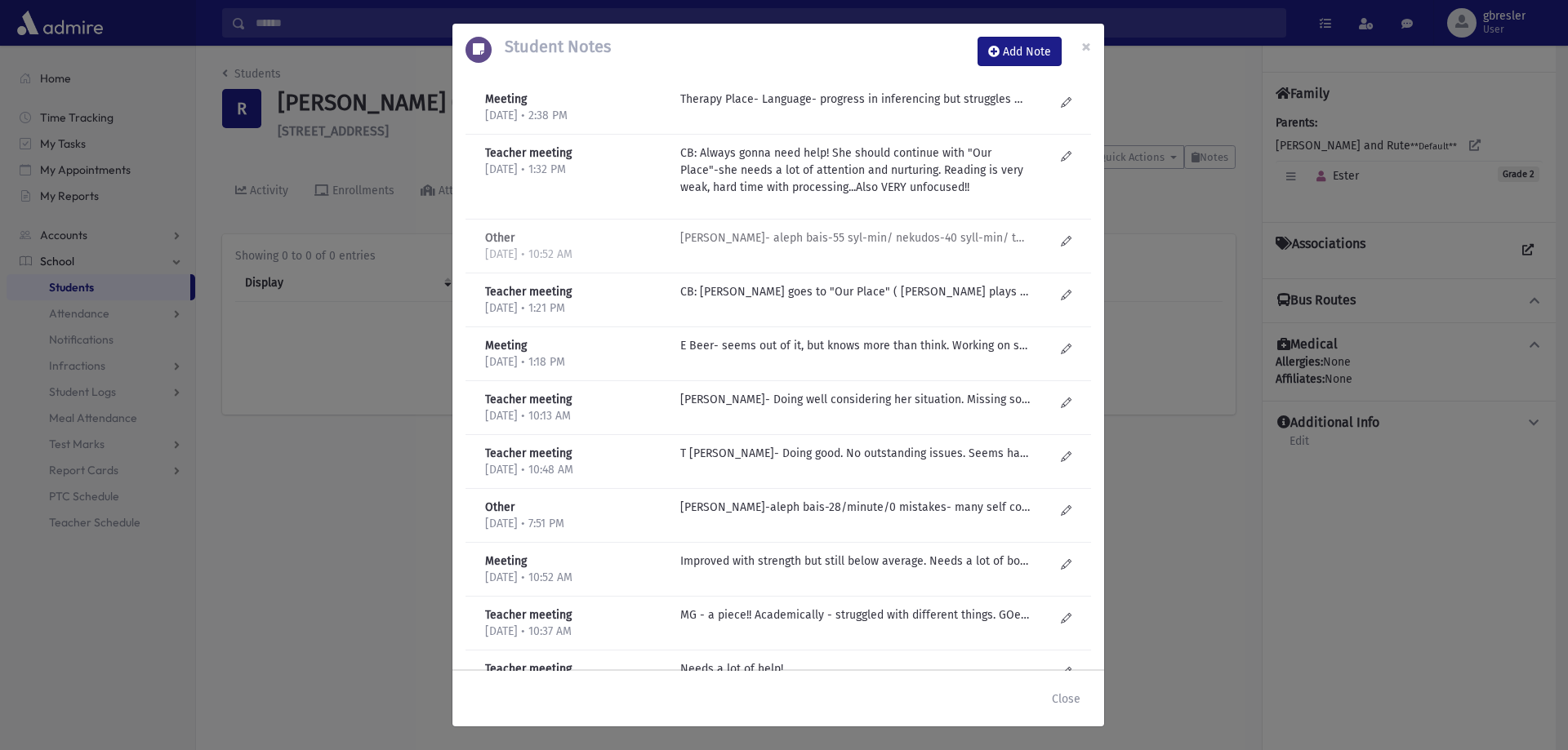
click at [773, 108] on p "T Goldenberg- aleph bais-55 syl-min/ nekudos-40 syll-min/ text-30 syll-min" at bounding box center [854, 99] width 350 height 17
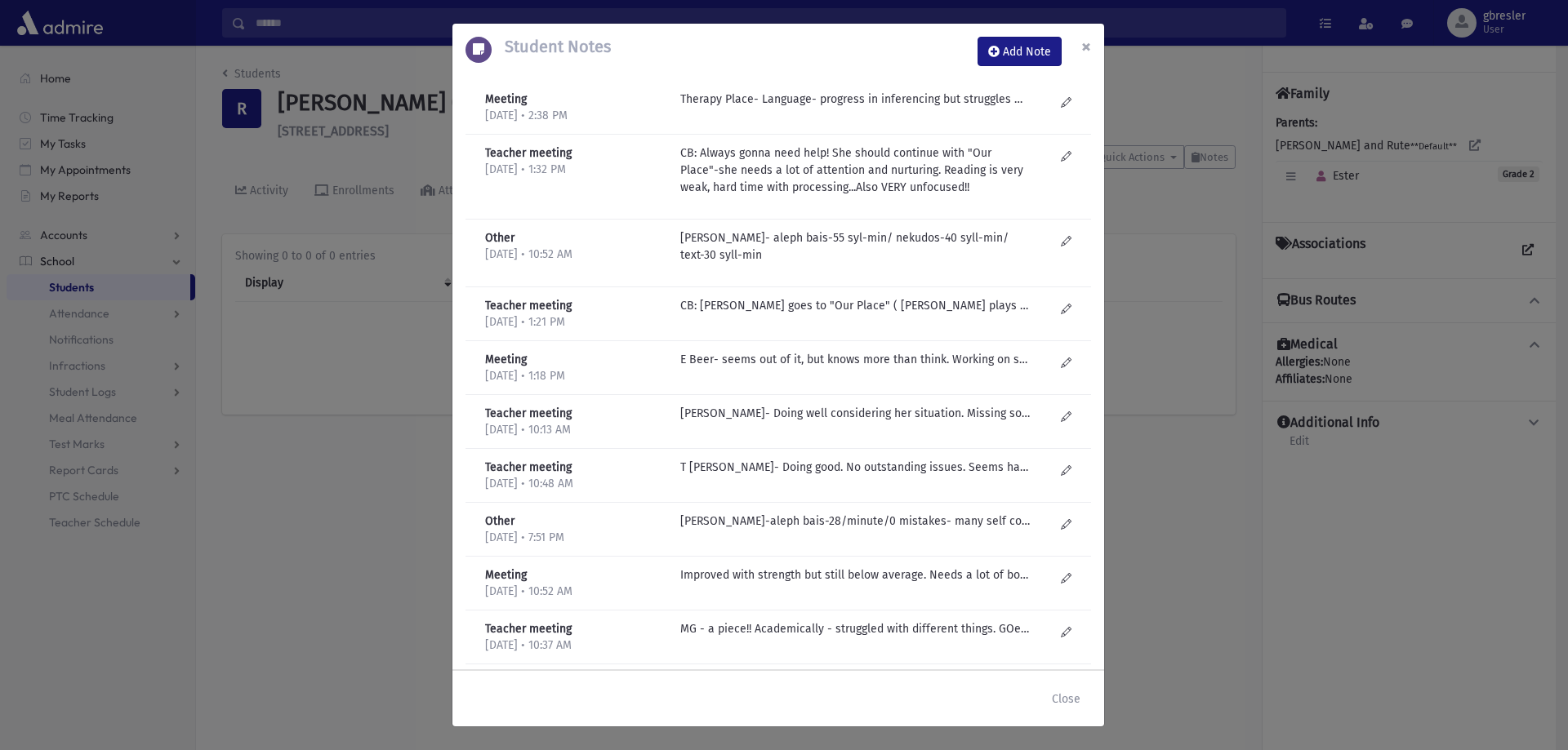
click at [1092, 46] on button "×" at bounding box center [1086, 46] width 36 height 46
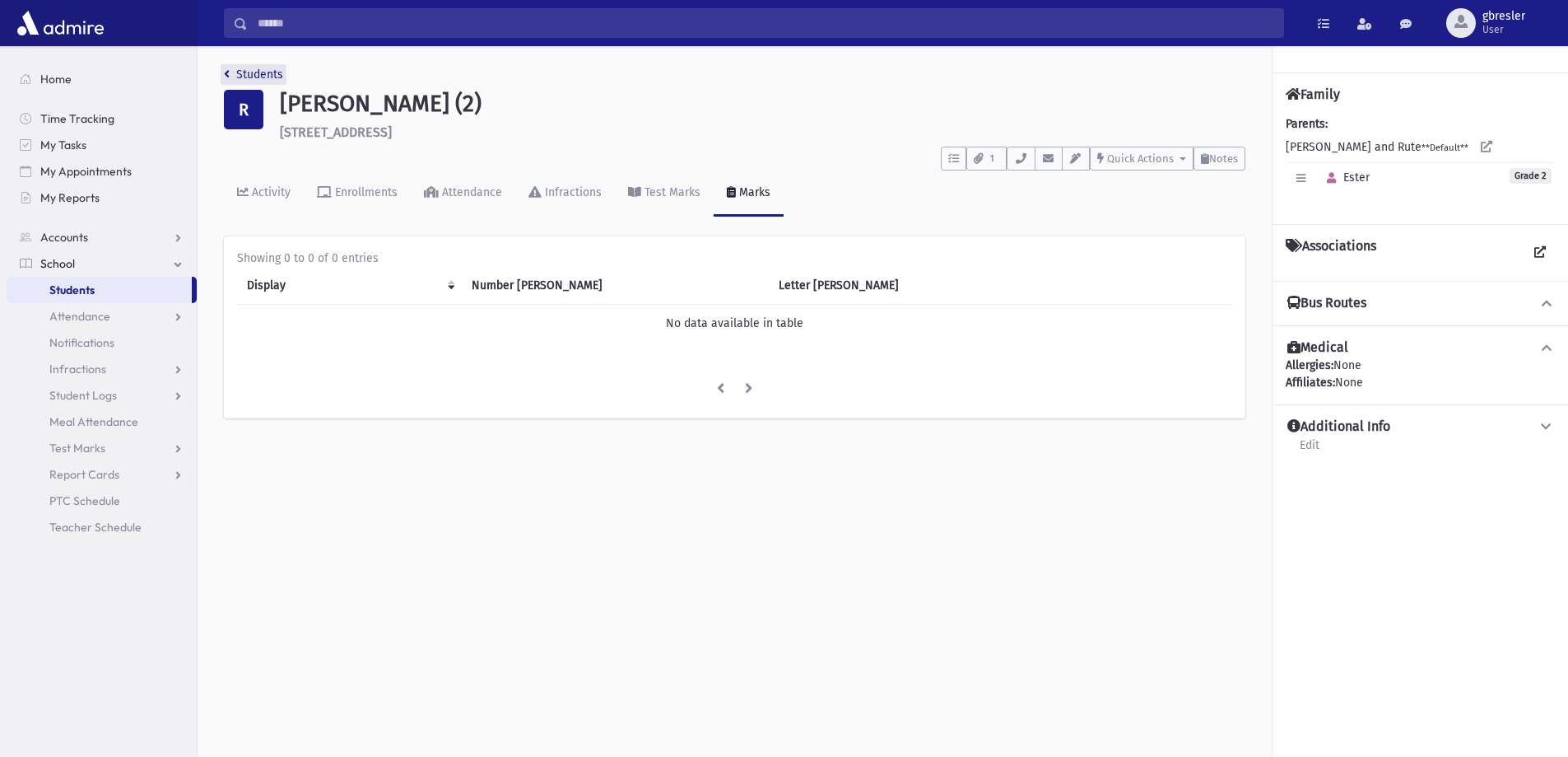
click at [272, 69] on link "Students" at bounding box center [254, 74] width 59 height 14
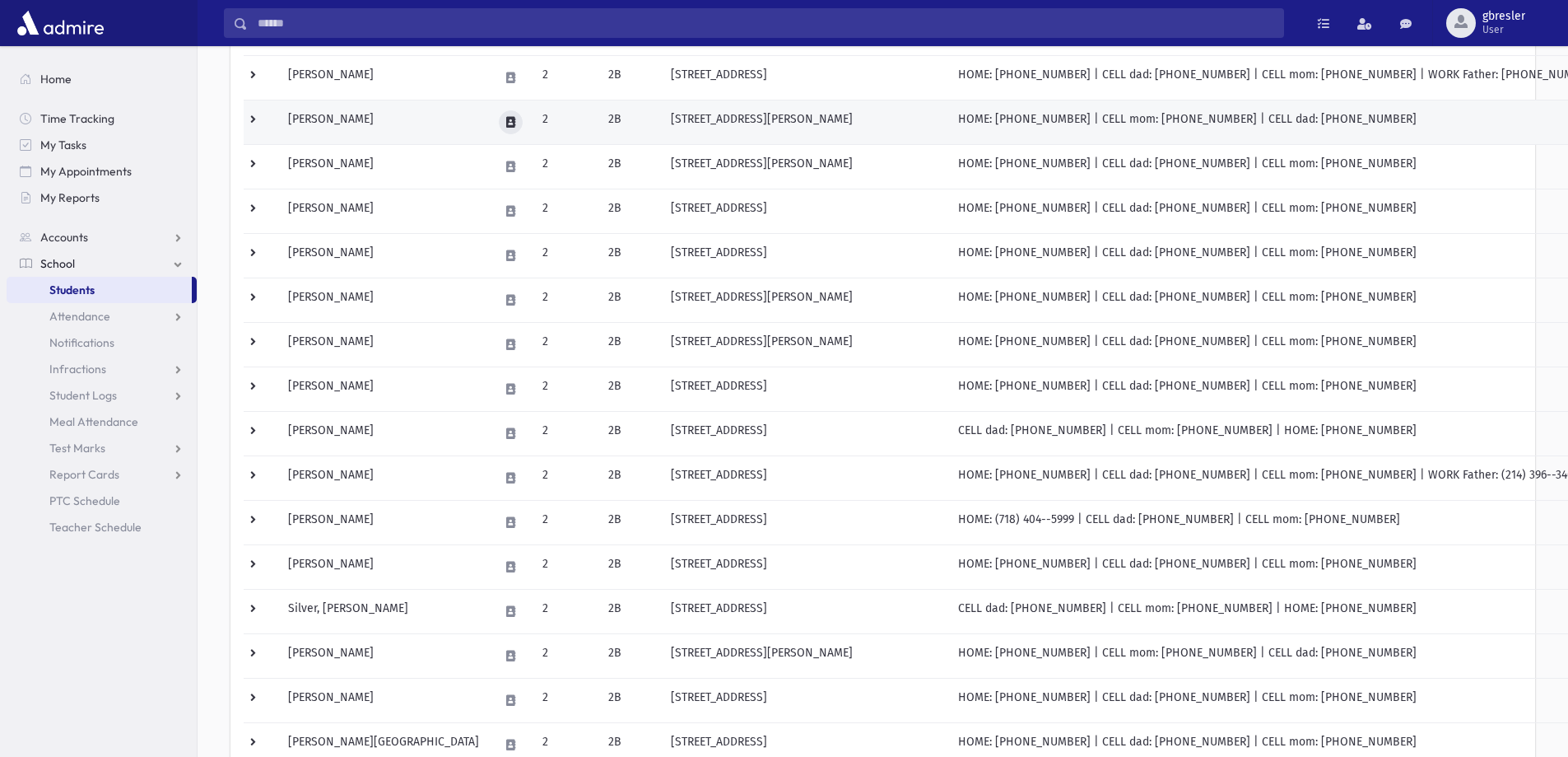
scroll to position [412, 0]
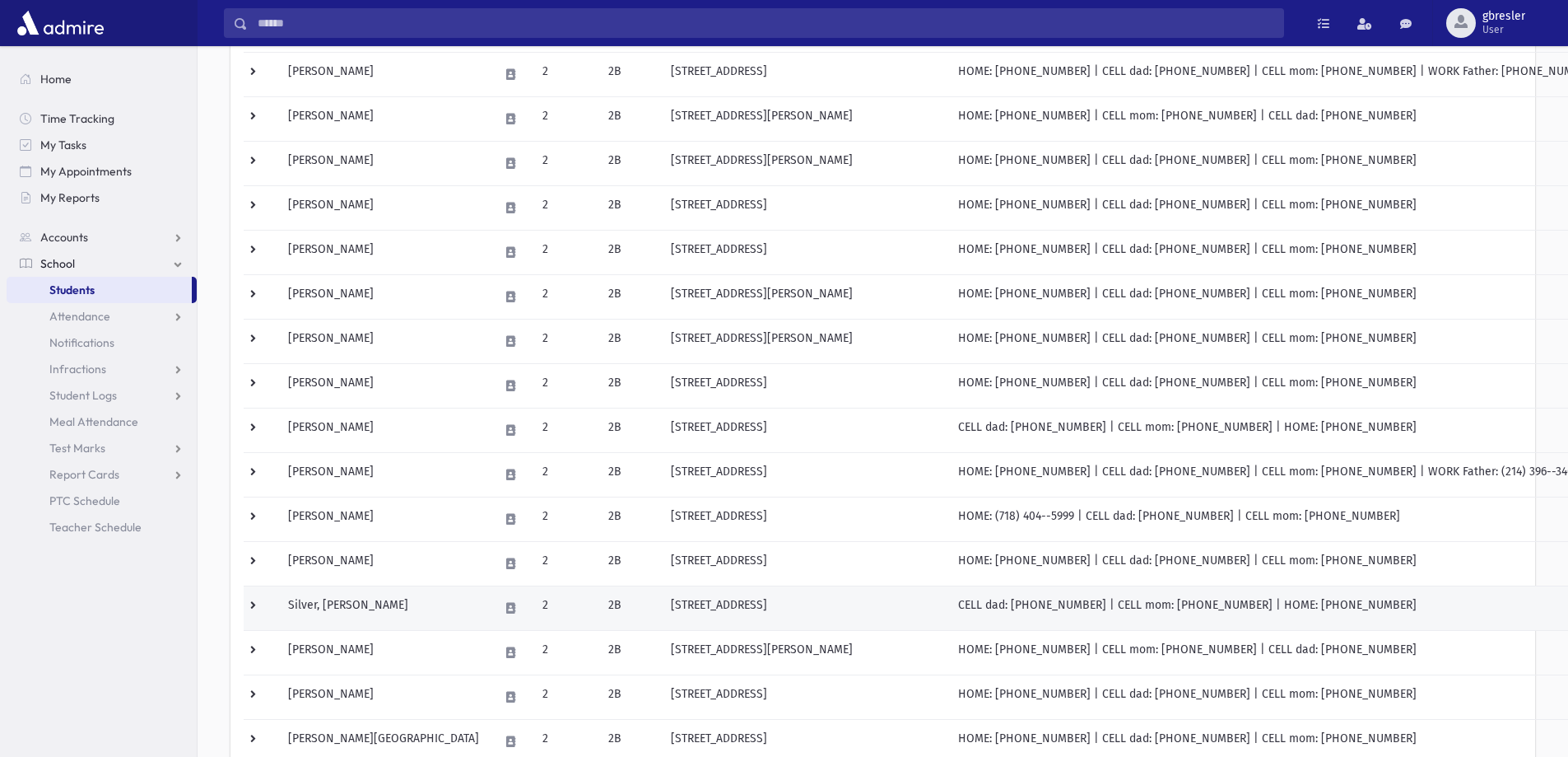
click at [347, 609] on td "Silver, Avigail" at bounding box center [383, 607] width 210 height 45
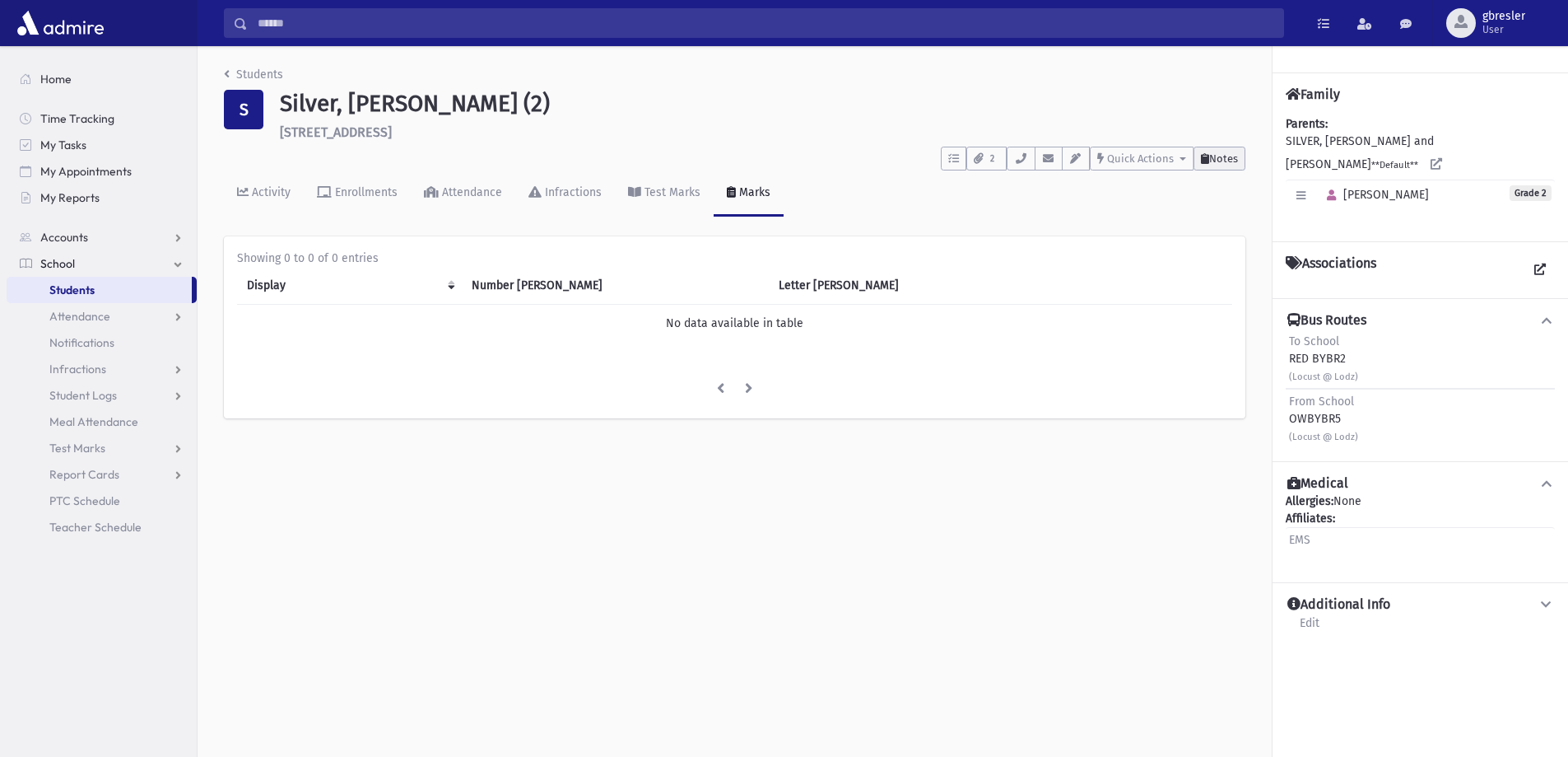
click at [1232, 159] on span "Notes" at bounding box center [1223, 158] width 29 height 13
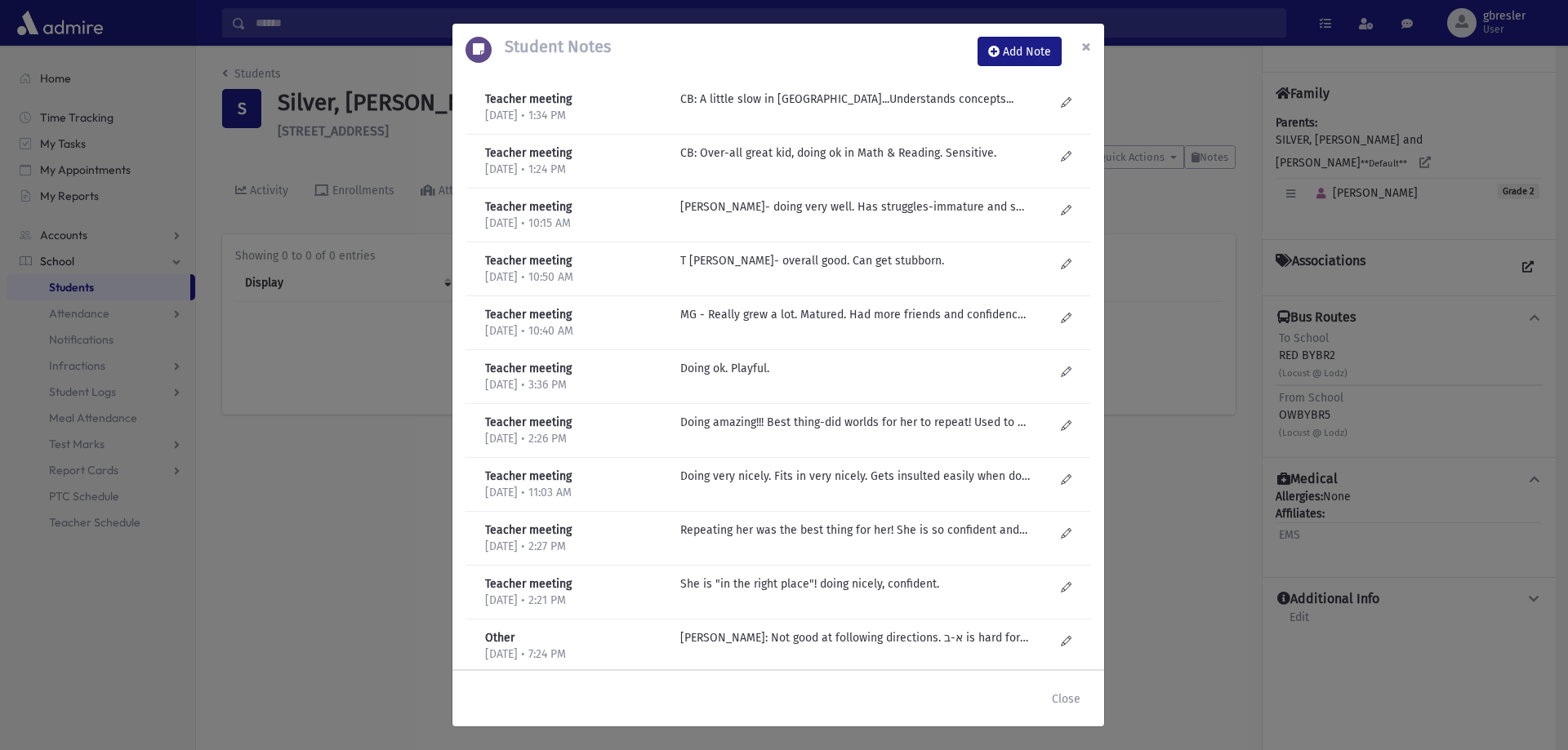
click at [1083, 46] on span "×" at bounding box center [1086, 46] width 10 height 23
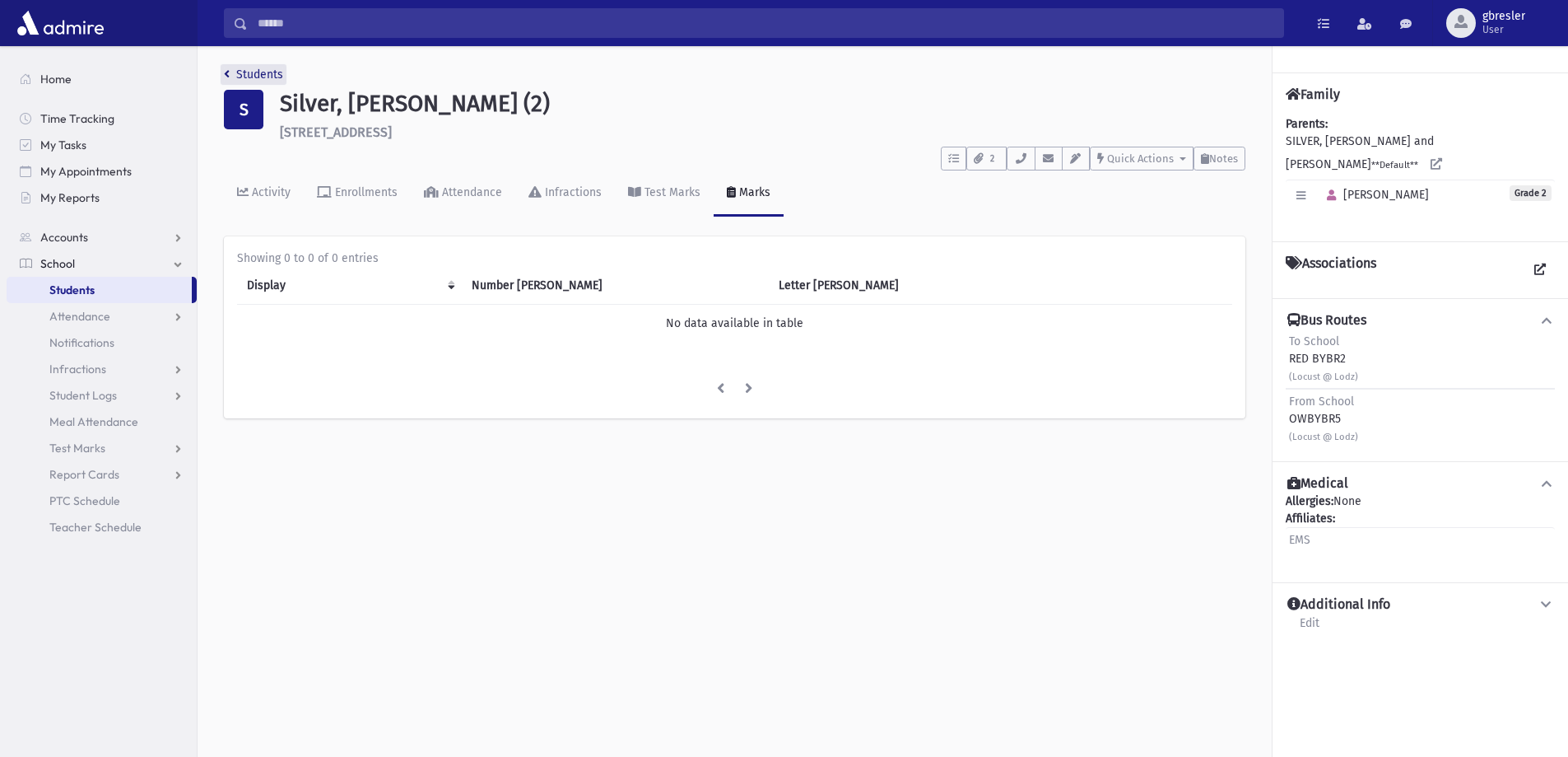
click at [271, 76] on link "Students" at bounding box center [254, 74] width 59 height 14
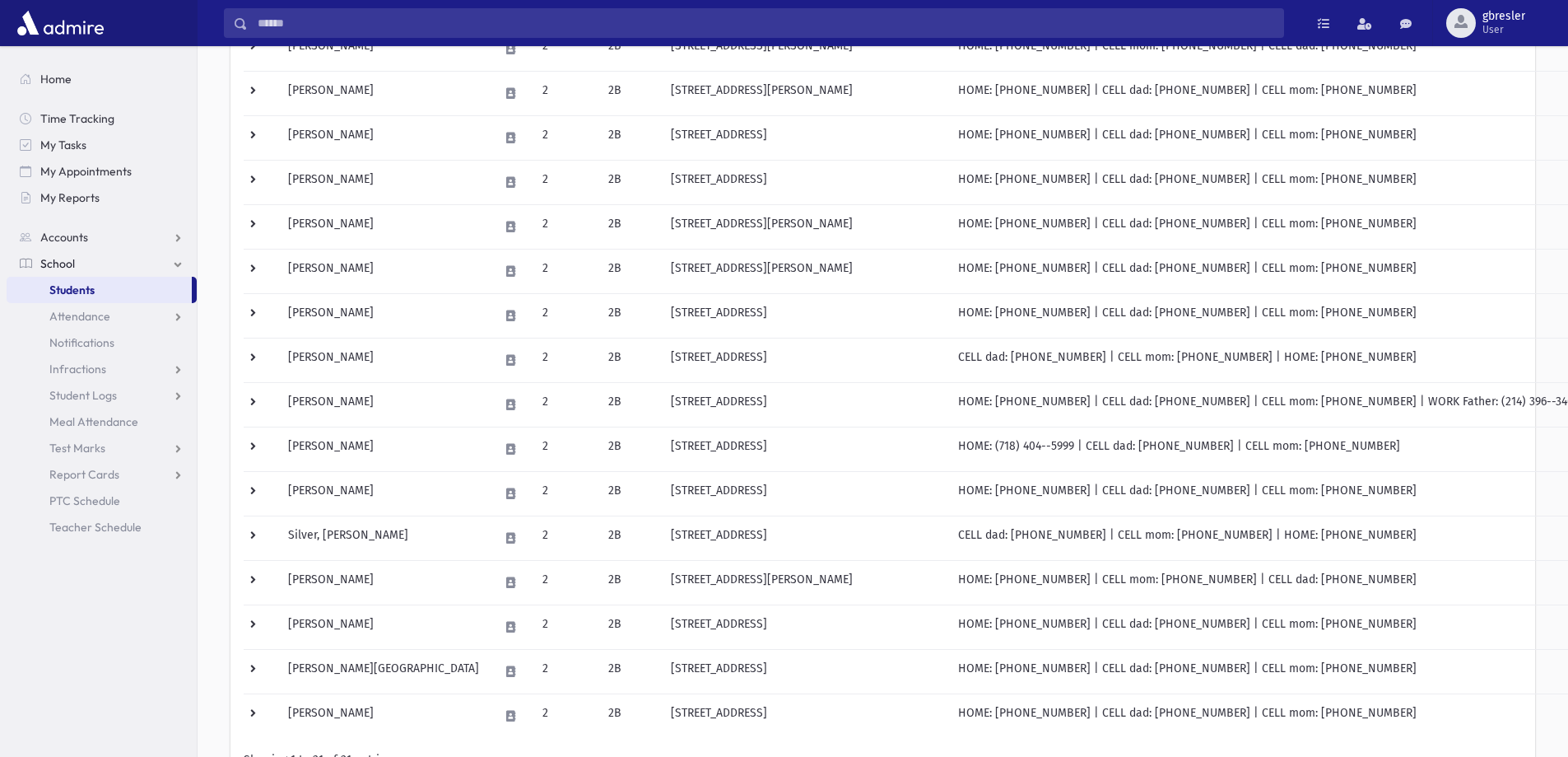
scroll to position [577, 0]
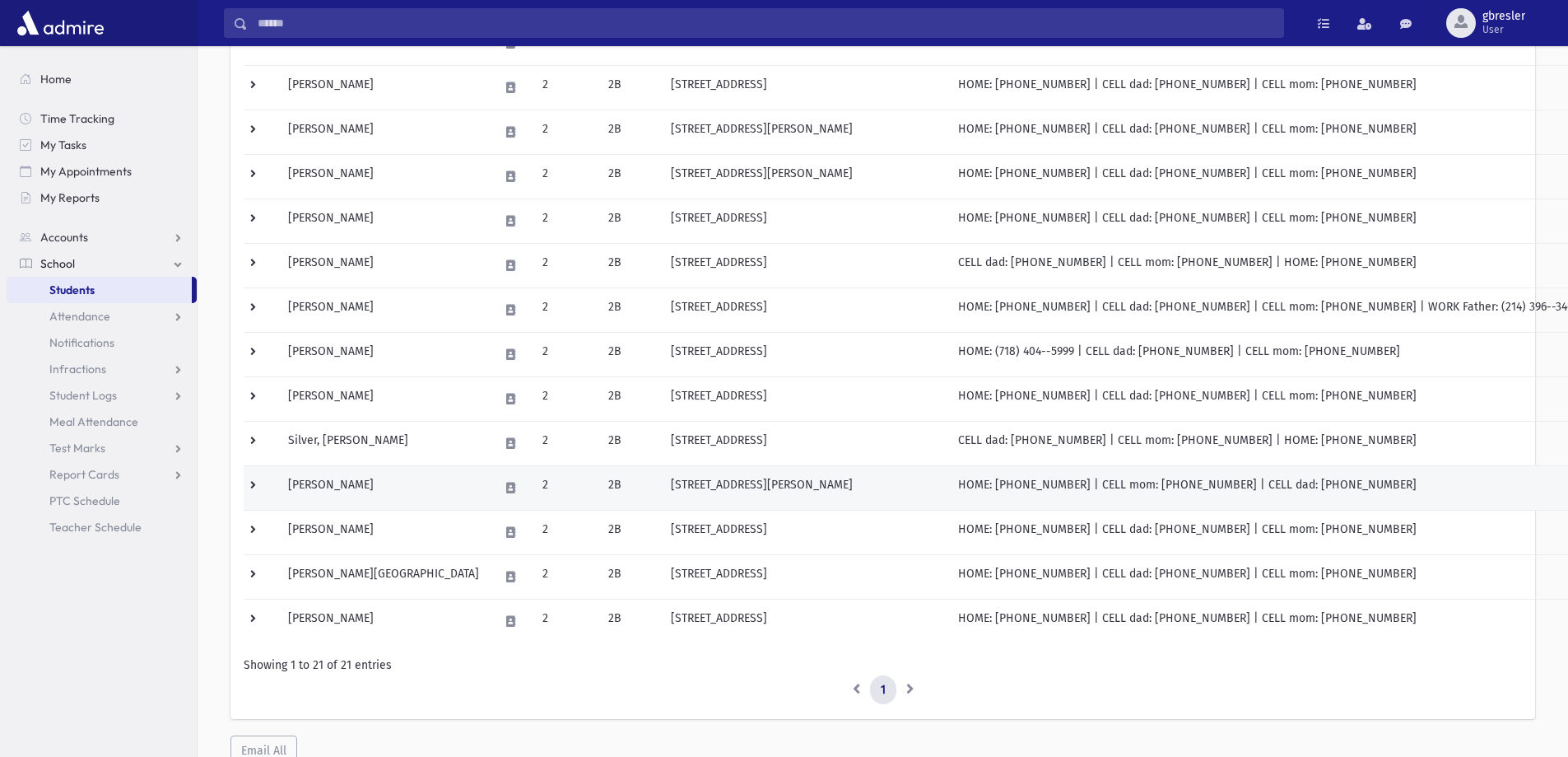
click at [342, 469] on td "[PERSON_NAME]" at bounding box center [383, 487] width 210 height 45
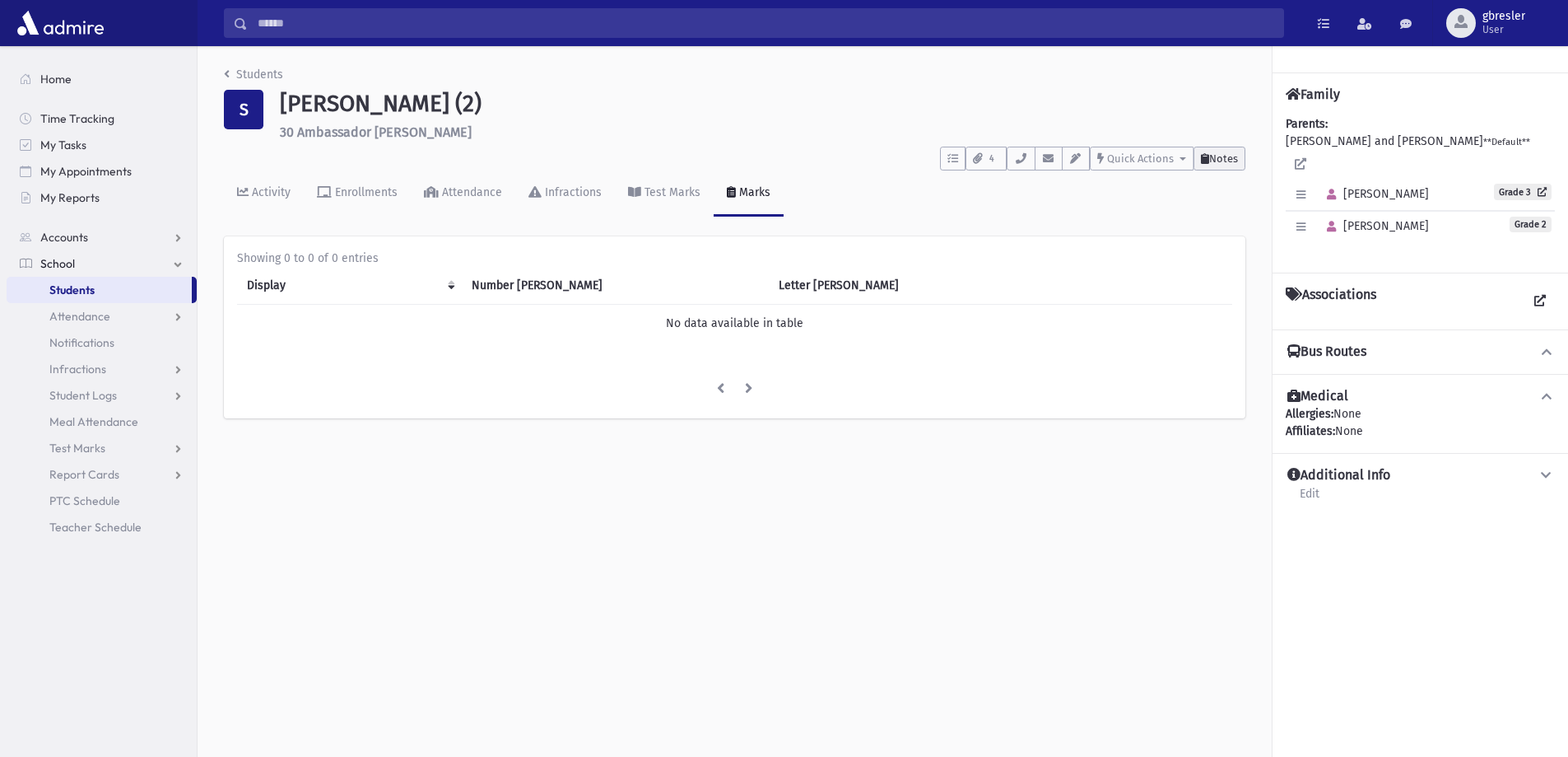
click at [1209, 155] on span "Notes" at bounding box center [1223, 158] width 29 height 13
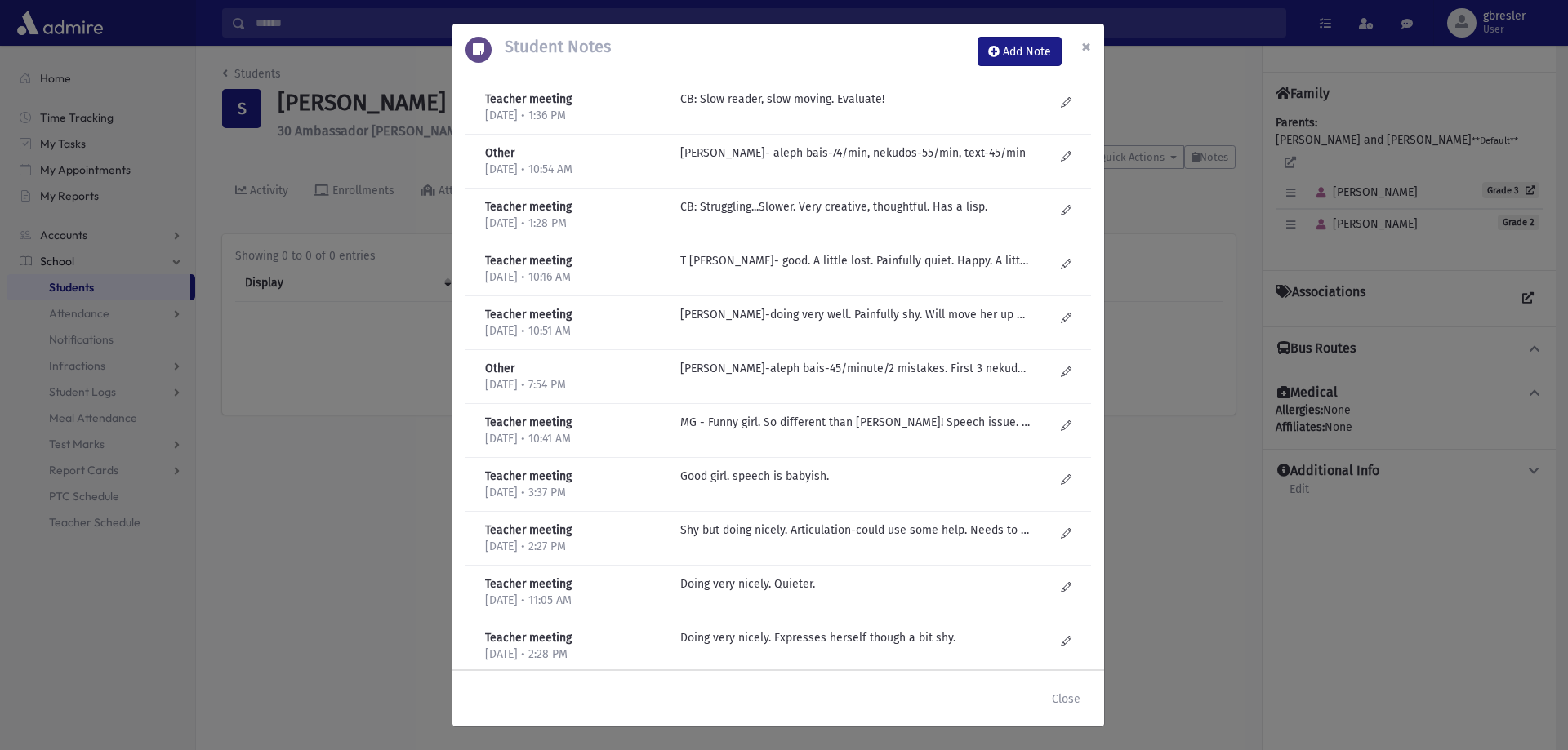
click at [1091, 45] on button "×" at bounding box center [1086, 46] width 36 height 46
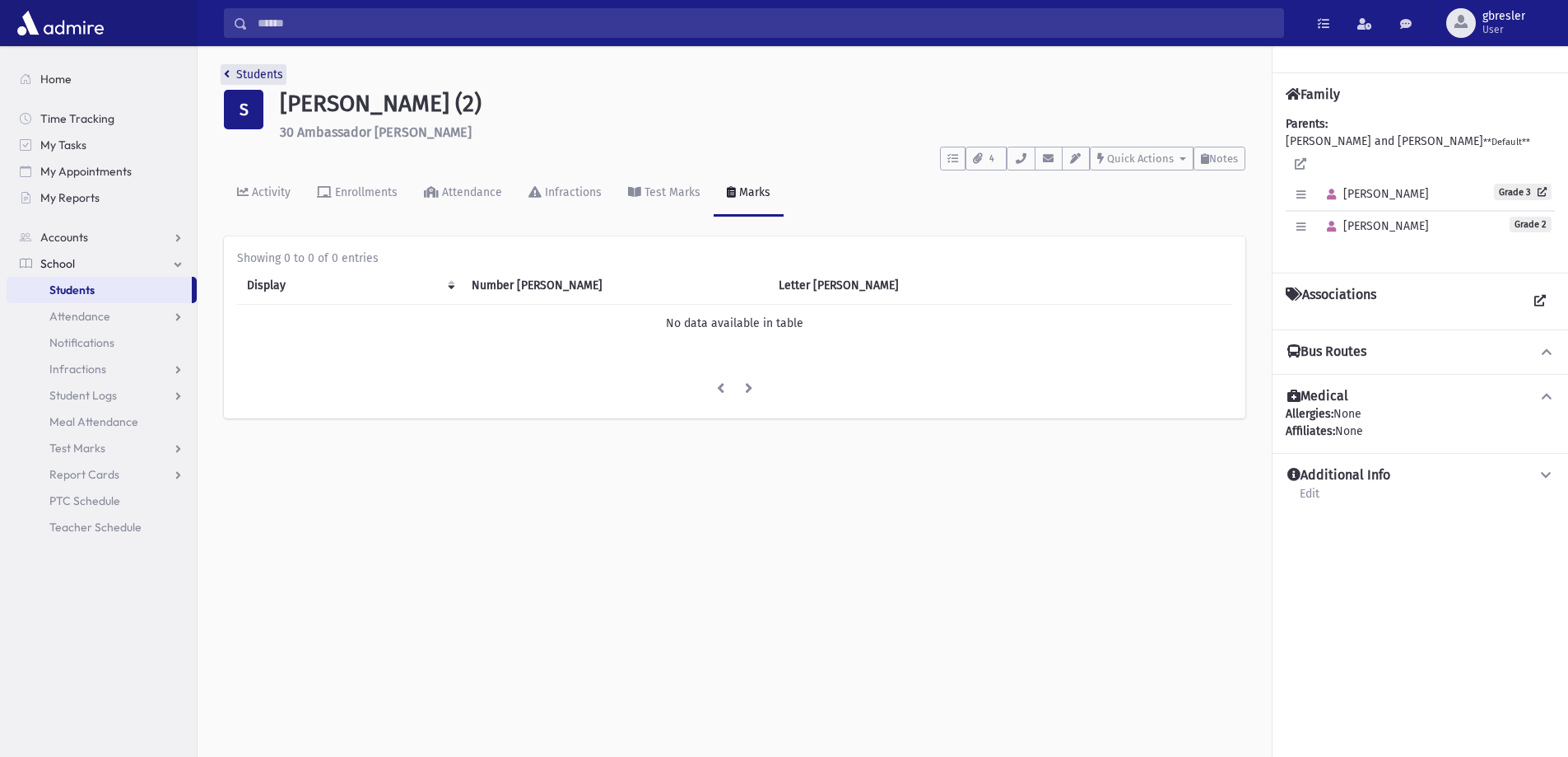
click at [238, 69] on link "Students" at bounding box center [254, 74] width 59 height 14
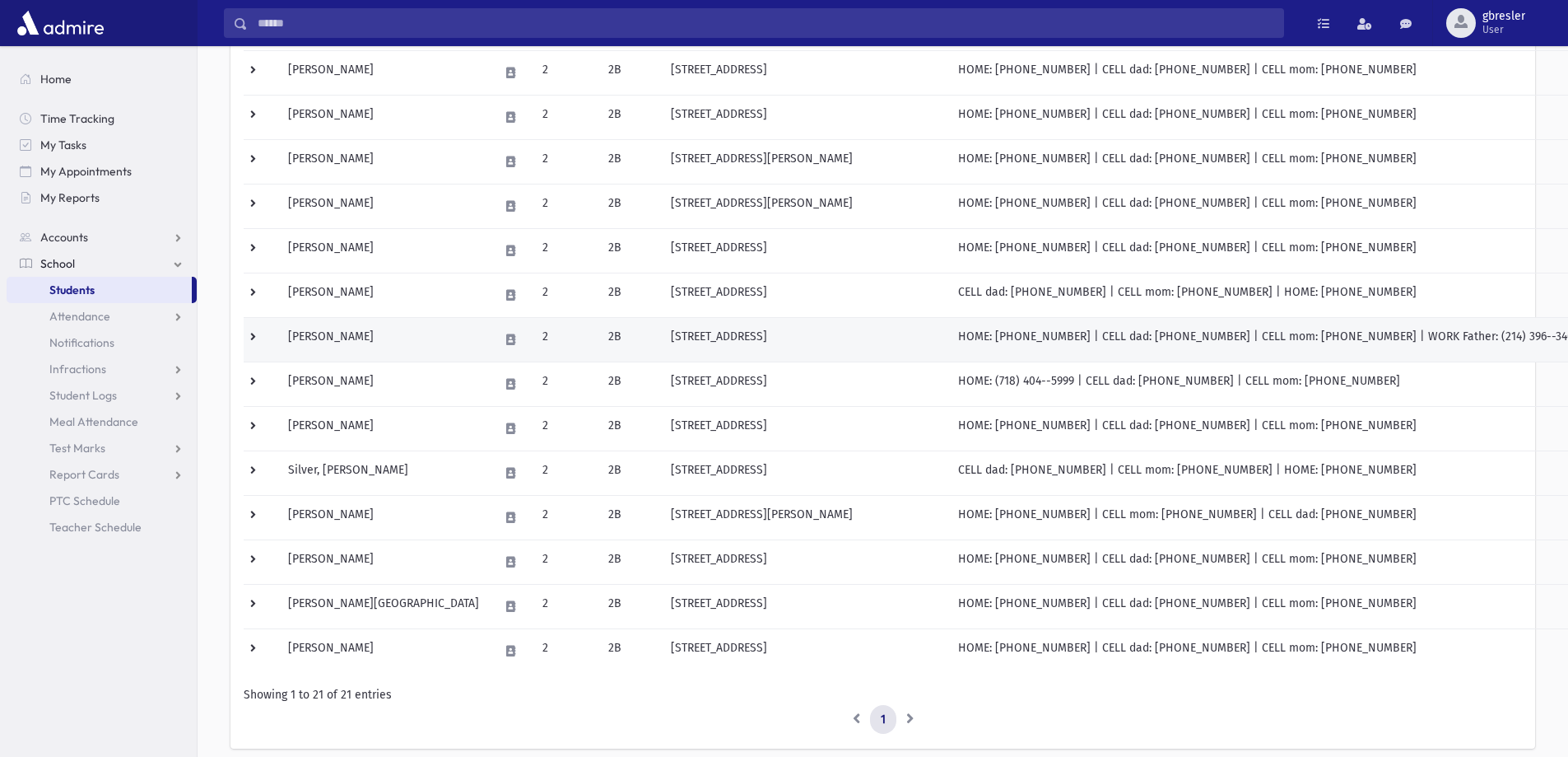
scroll to position [577, 0]
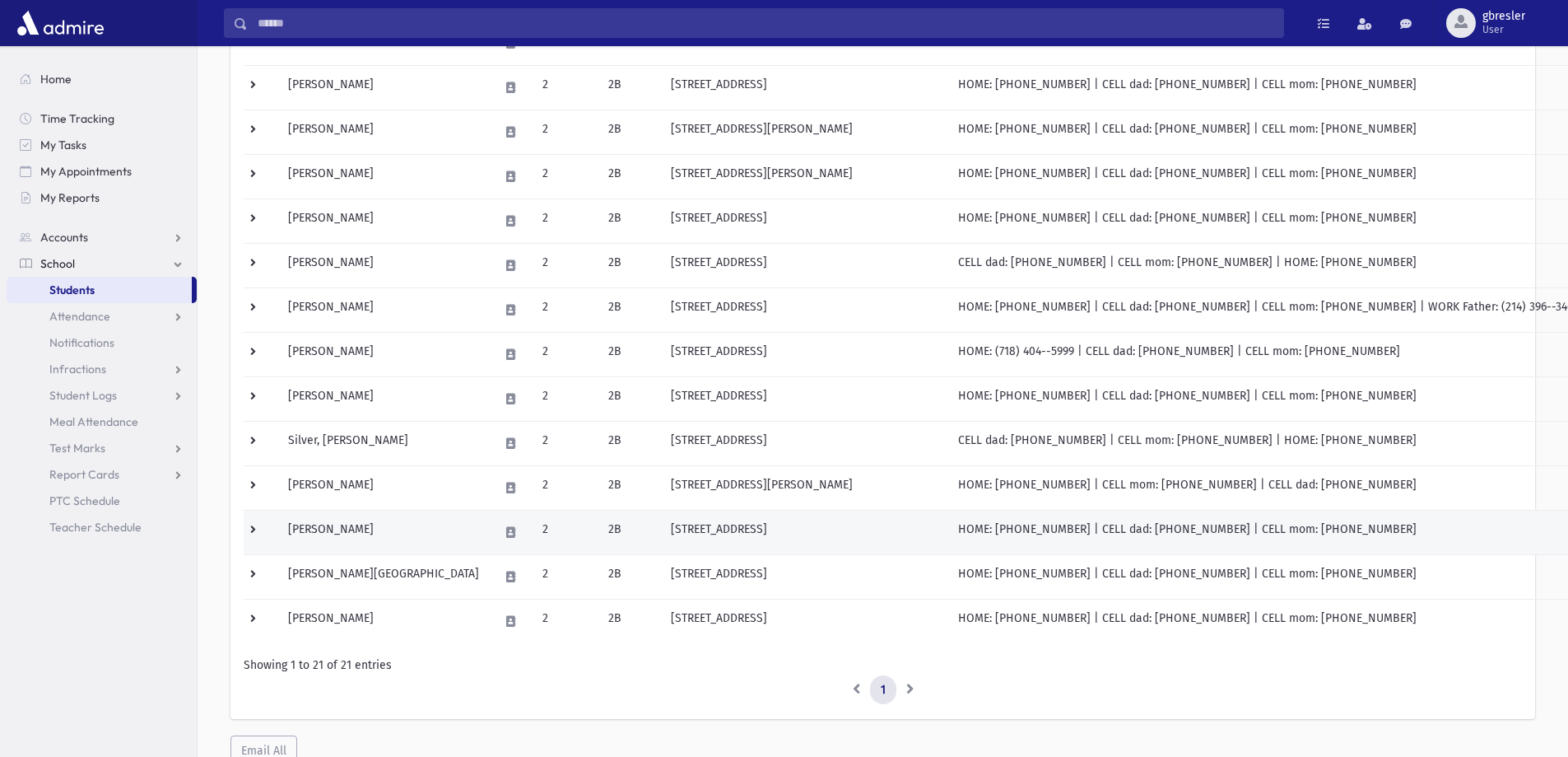
click at [380, 533] on td "[PERSON_NAME]" at bounding box center [383, 532] width 210 height 45
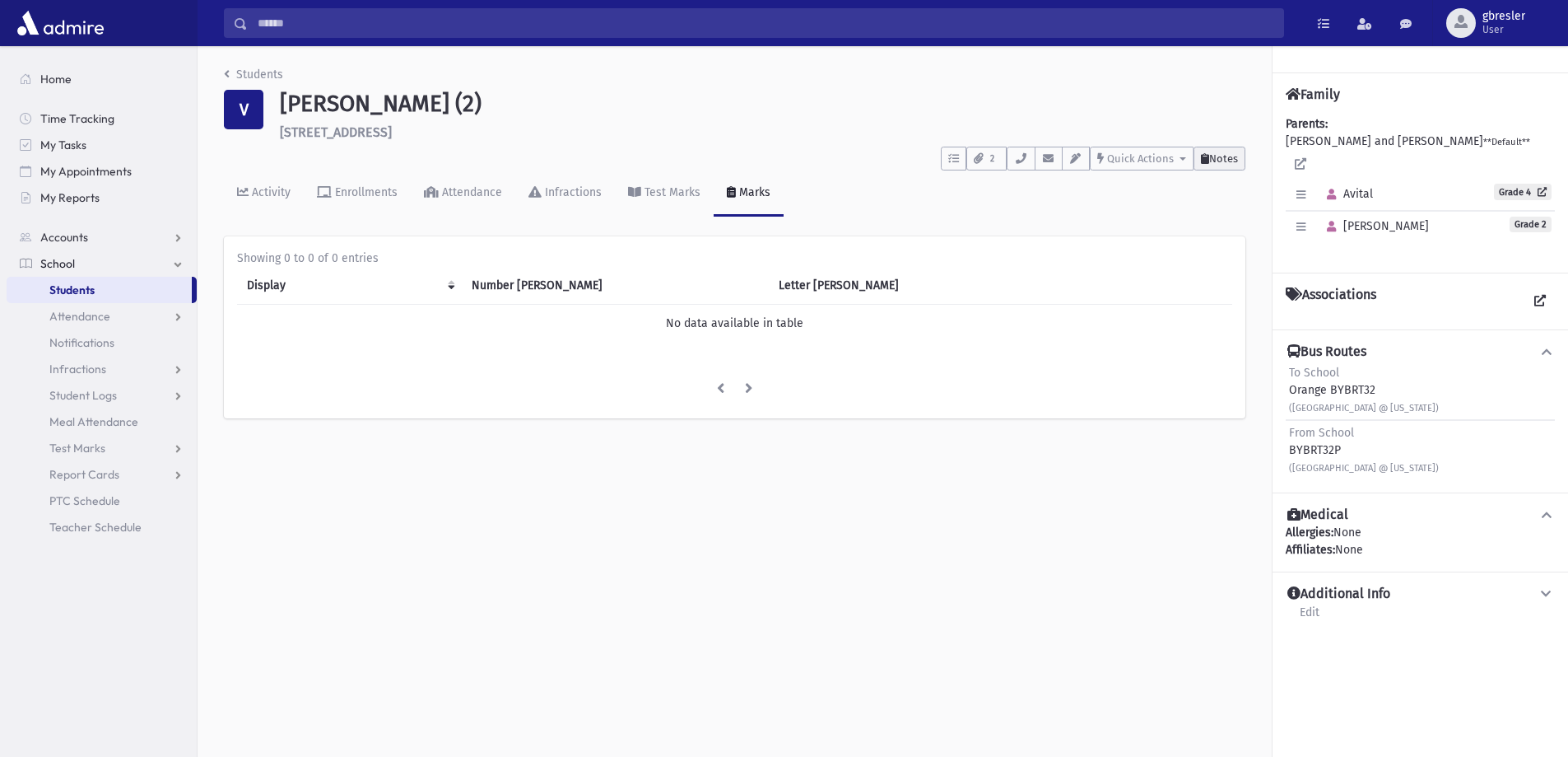
click at [1205, 162] on icon at bounding box center [1205, 158] width 8 height 11
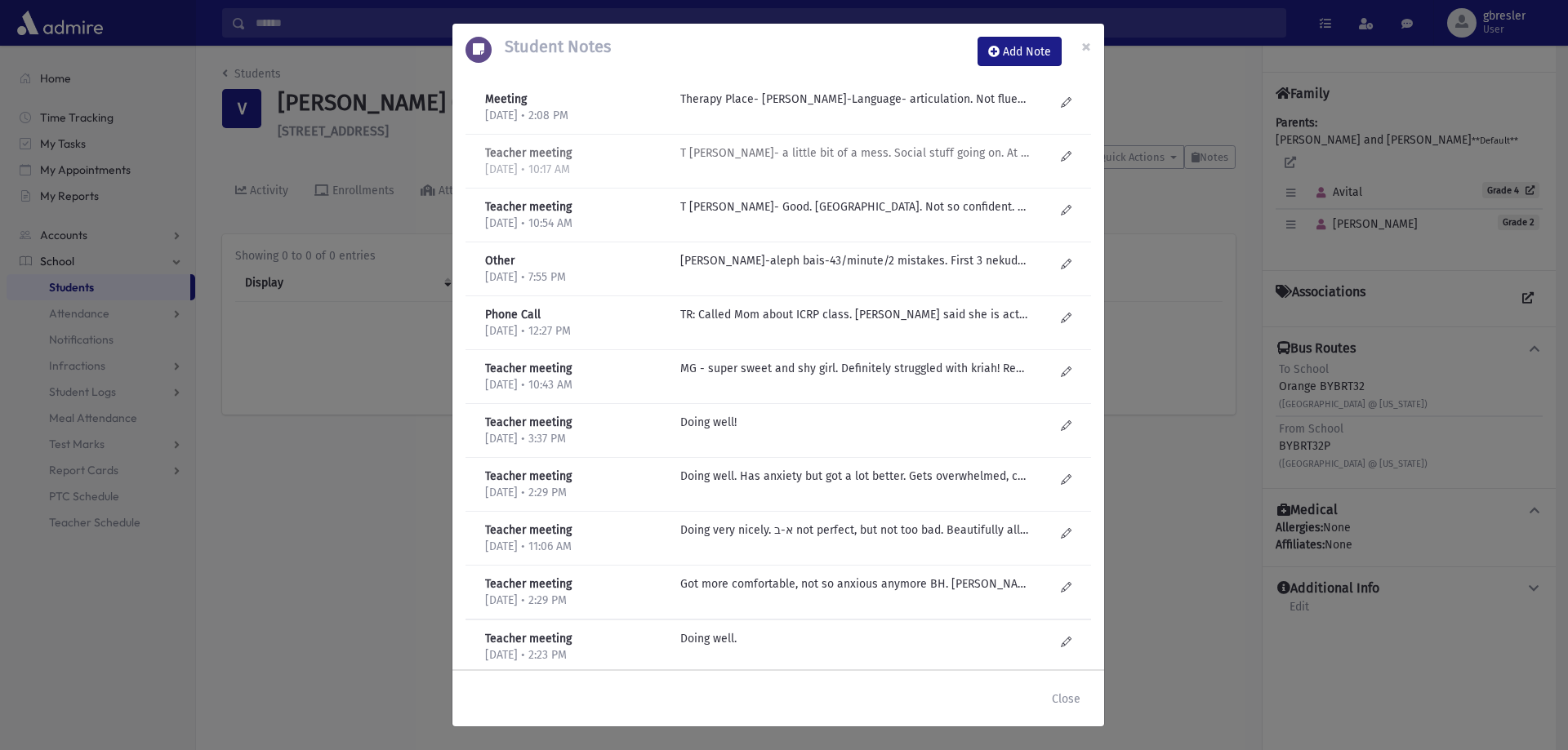
click at [890, 108] on p "T Ryback- a little bit of a mess. Social stuff going on. At first didn't like k…" at bounding box center [854, 99] width 350 height 17
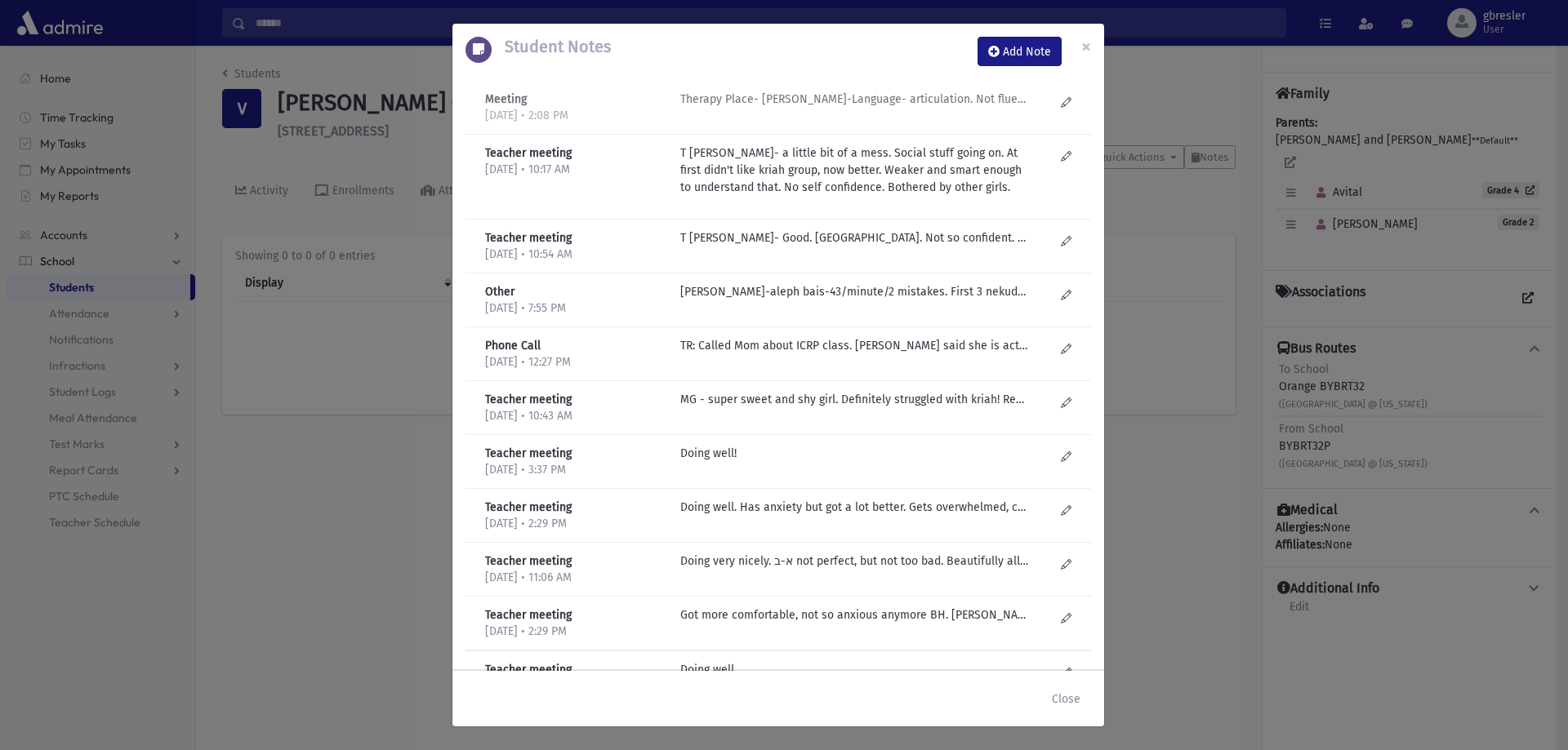
click at [929, 102] on p "Therapy Place- Esty Frankel-Language- articulation. Not fluent. Shy! Is it anxi…" at bounding box center [854, 99] width 350 height 17
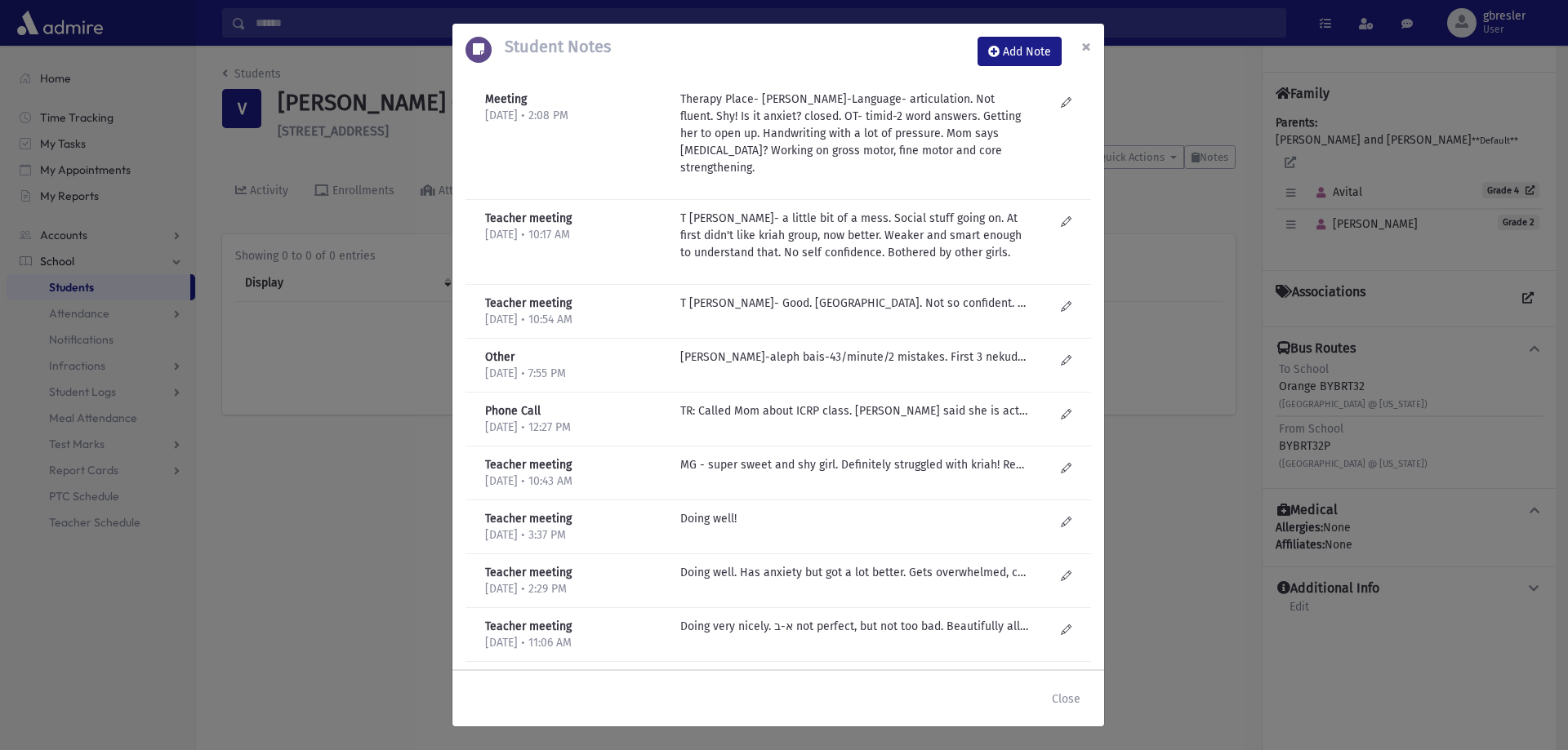
click at [1082, 49] on span "×" at bounding box center [1086, 46] width 10 height 23
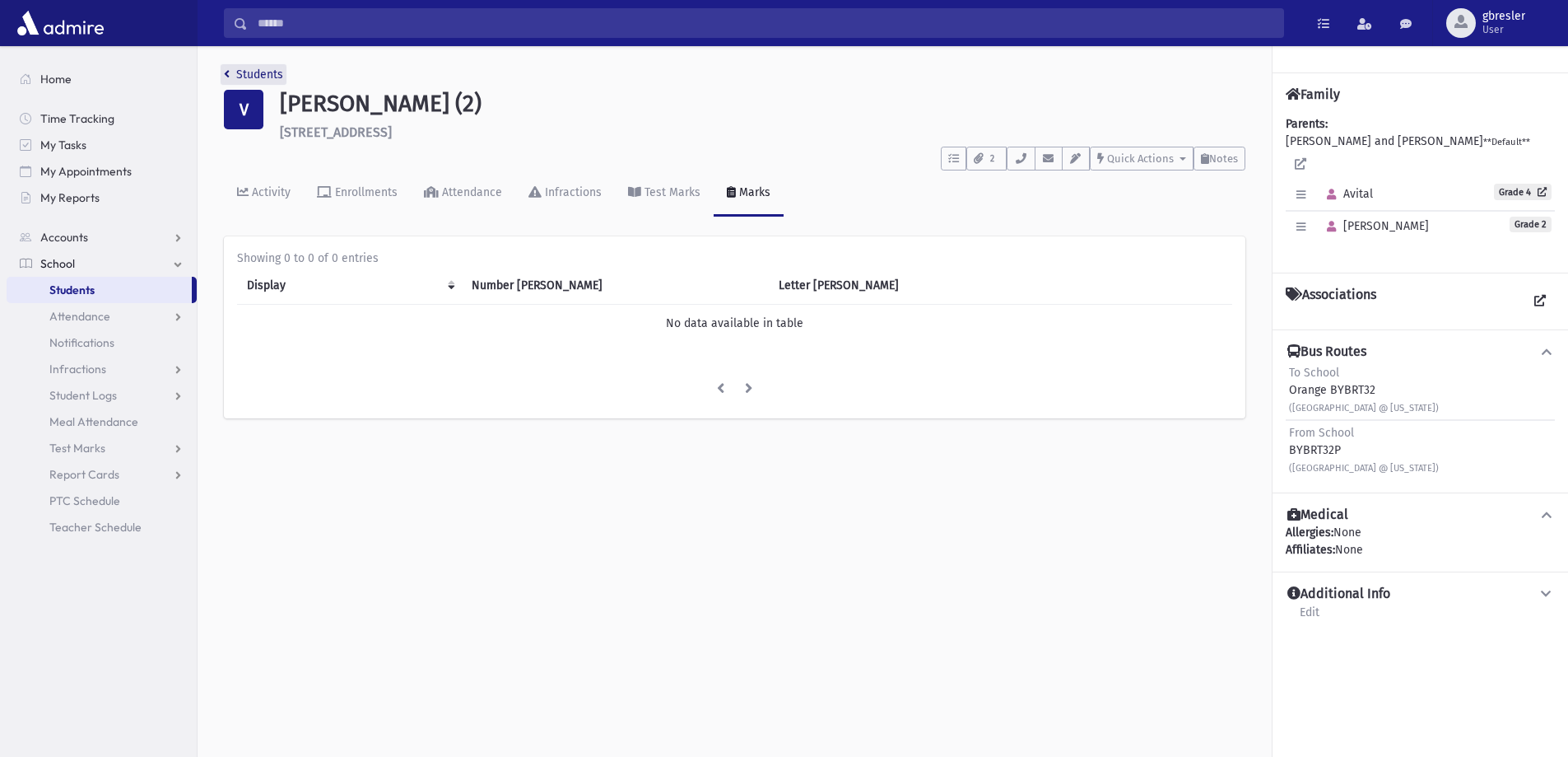
click at [280, 77] on link "Students" at bounding box center [254, 74] width 59 height 14
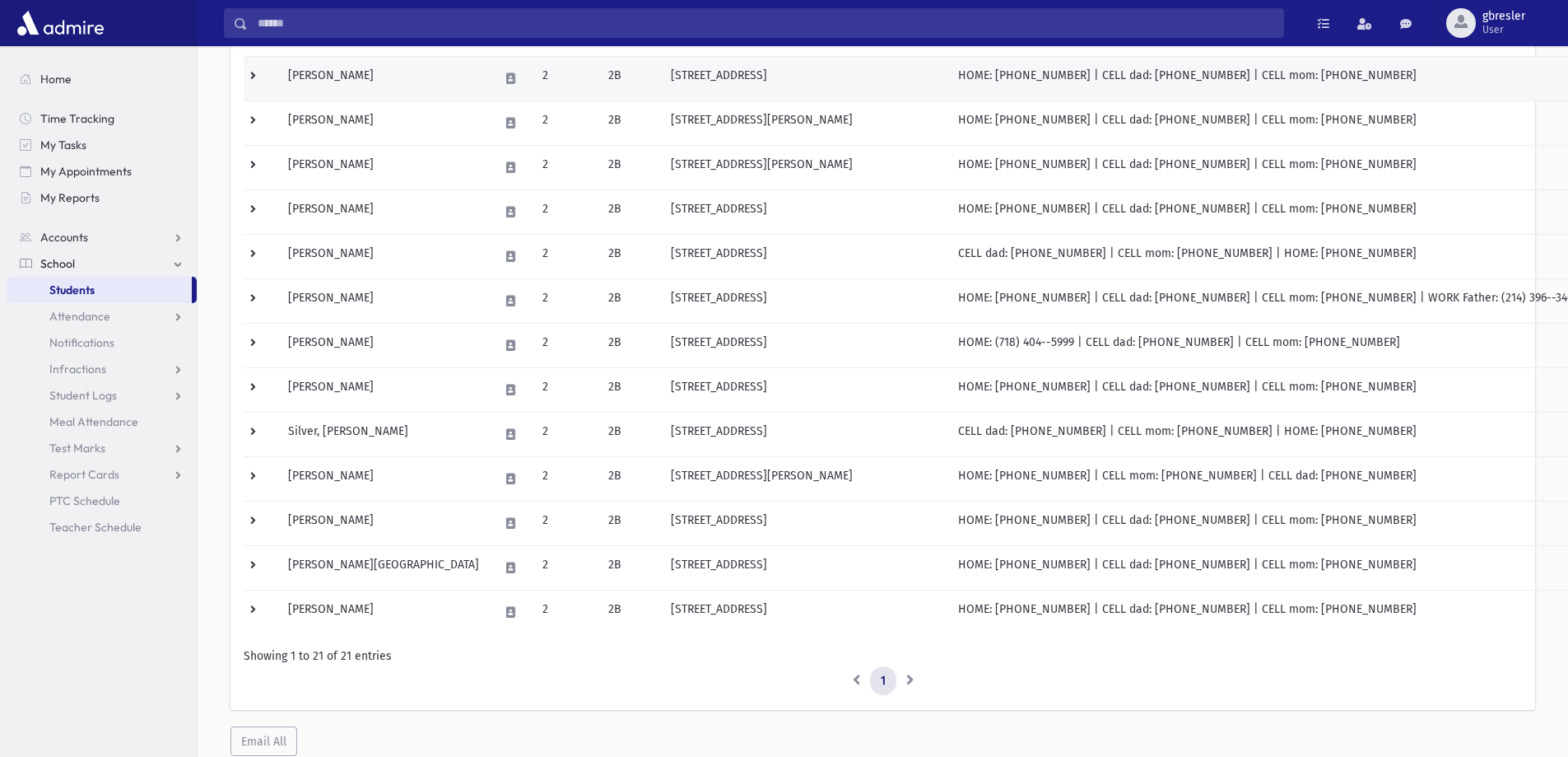
scroll to position [642, 0]
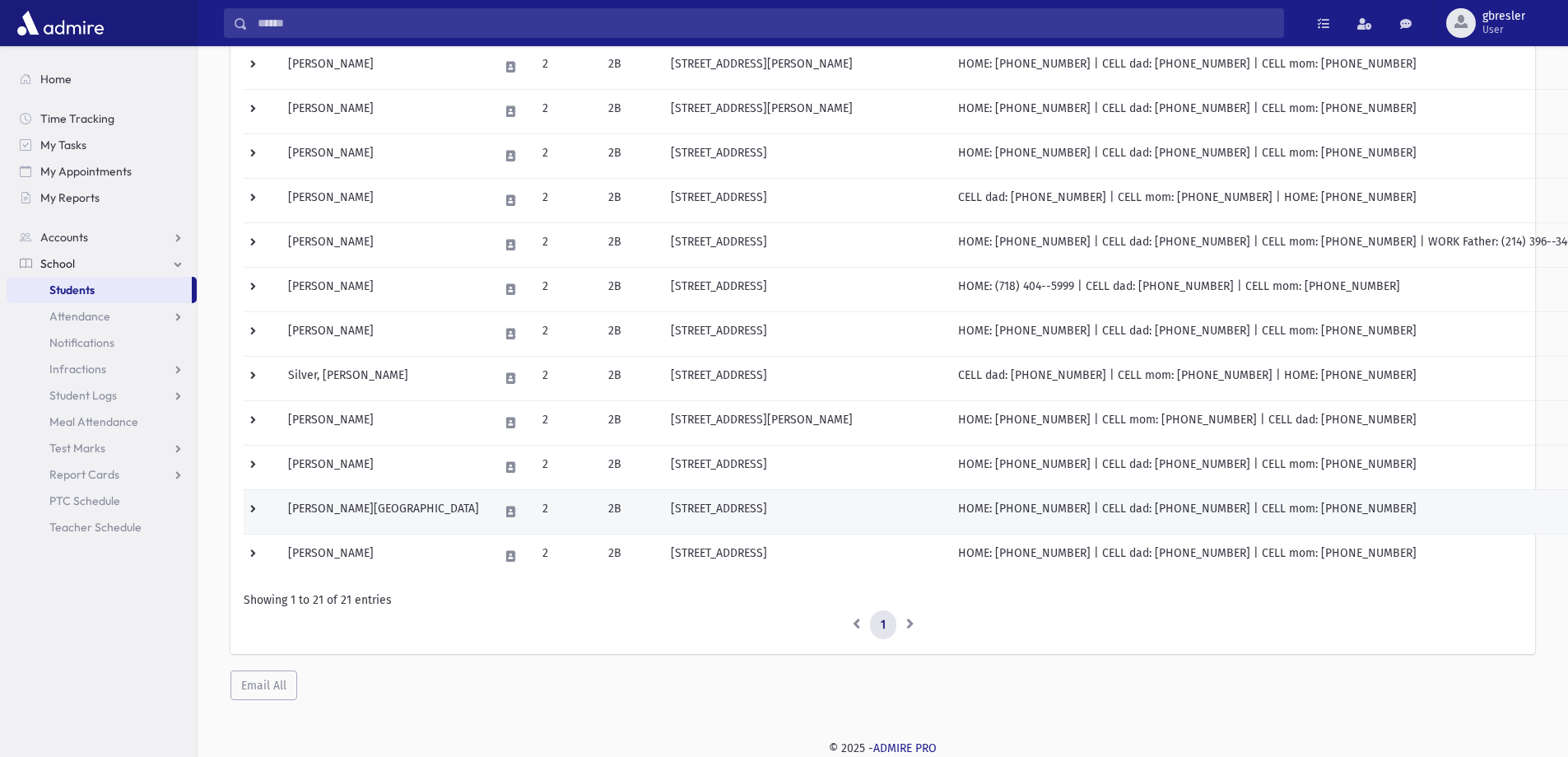
click at [370, 508] on td "Weinberg, Meira" at bounding box center [383, 511] width 210 height 45
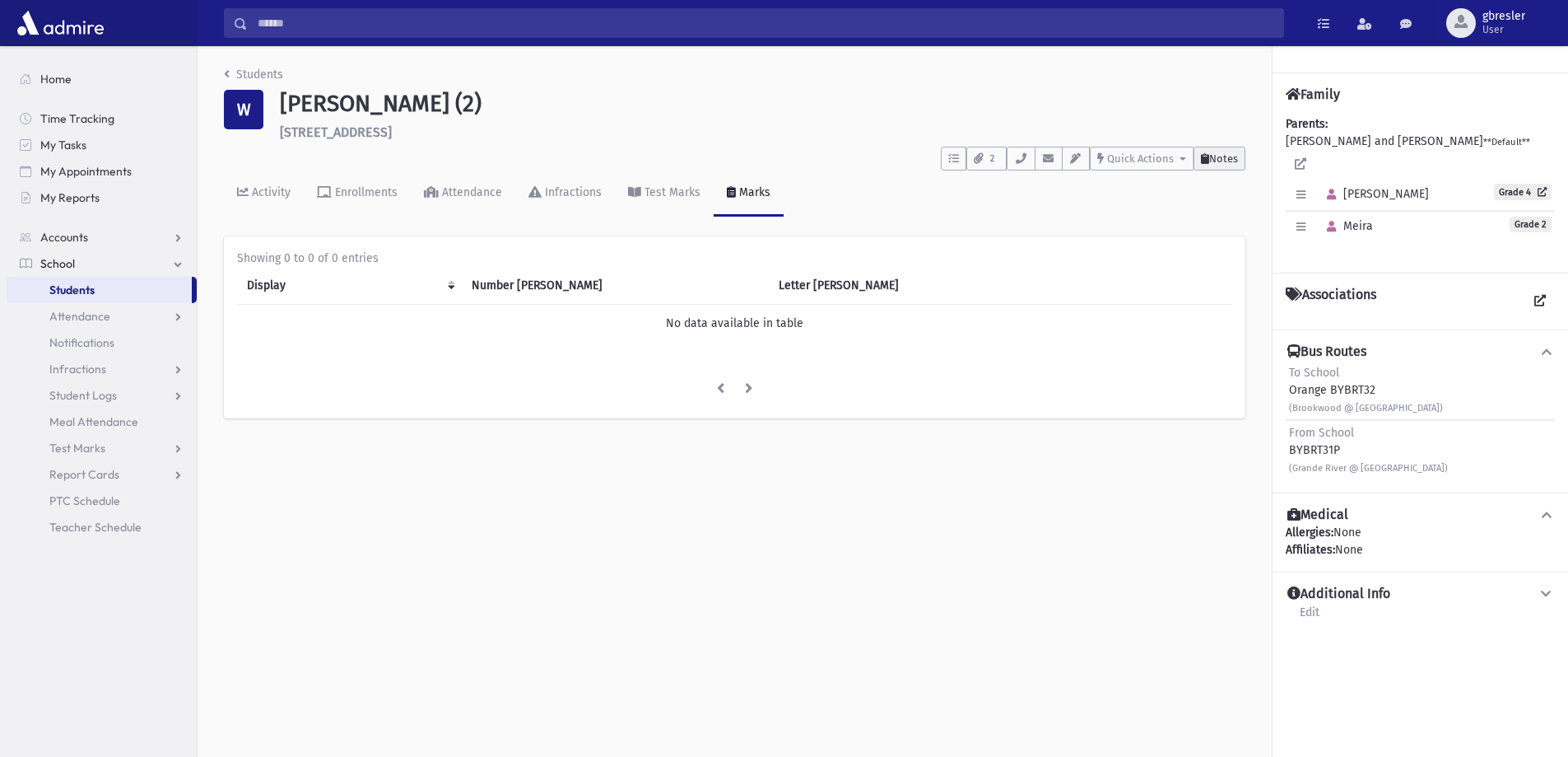
click at [1227, 165] on button "Notes" at bounding box center [1219, 158] width 52 height 24
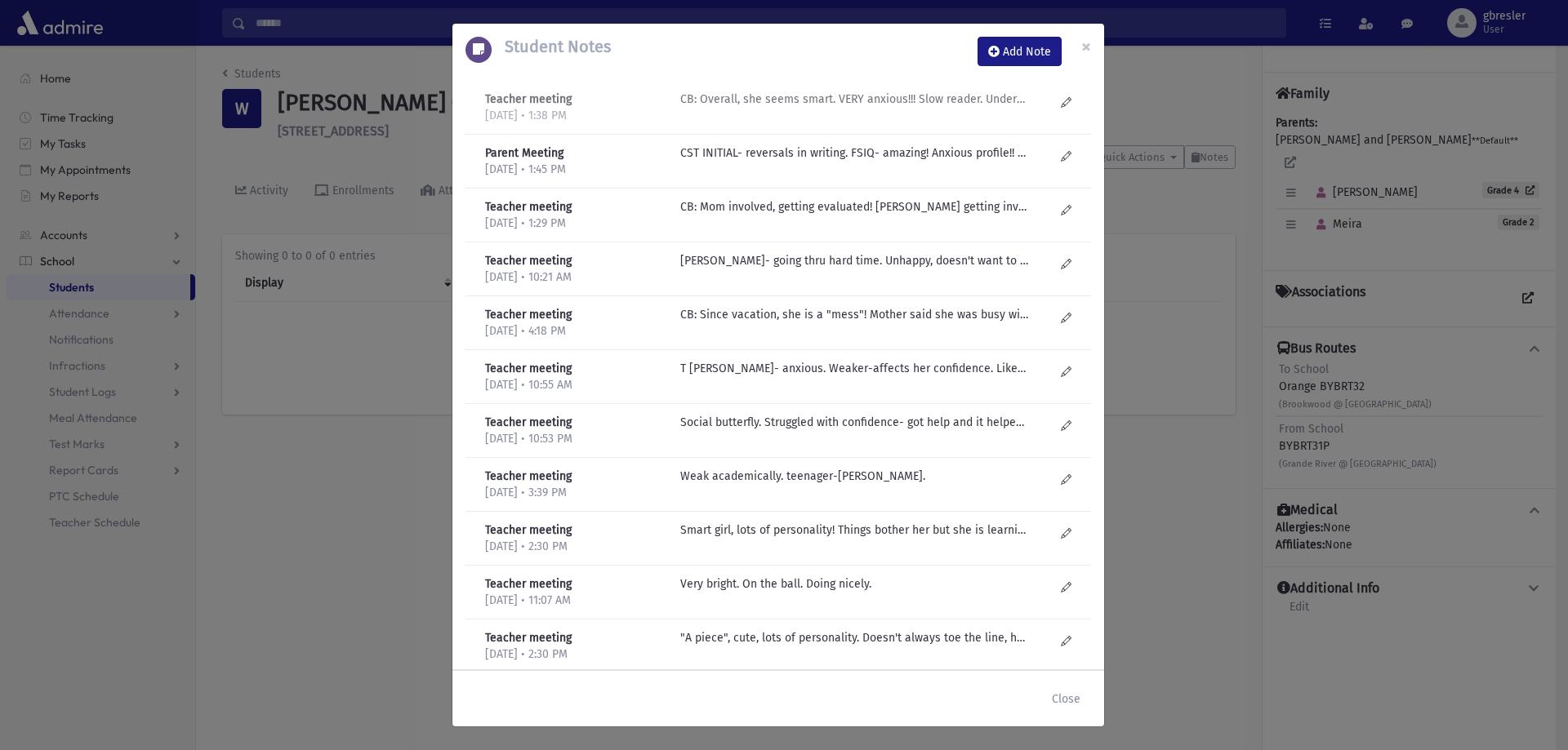
click at [858, 106] on p "CB: Overall, she seems smart. VERY anxious!!! Slow reader. Understands concepts." at bounding box center [854, 99] width 350 height 17
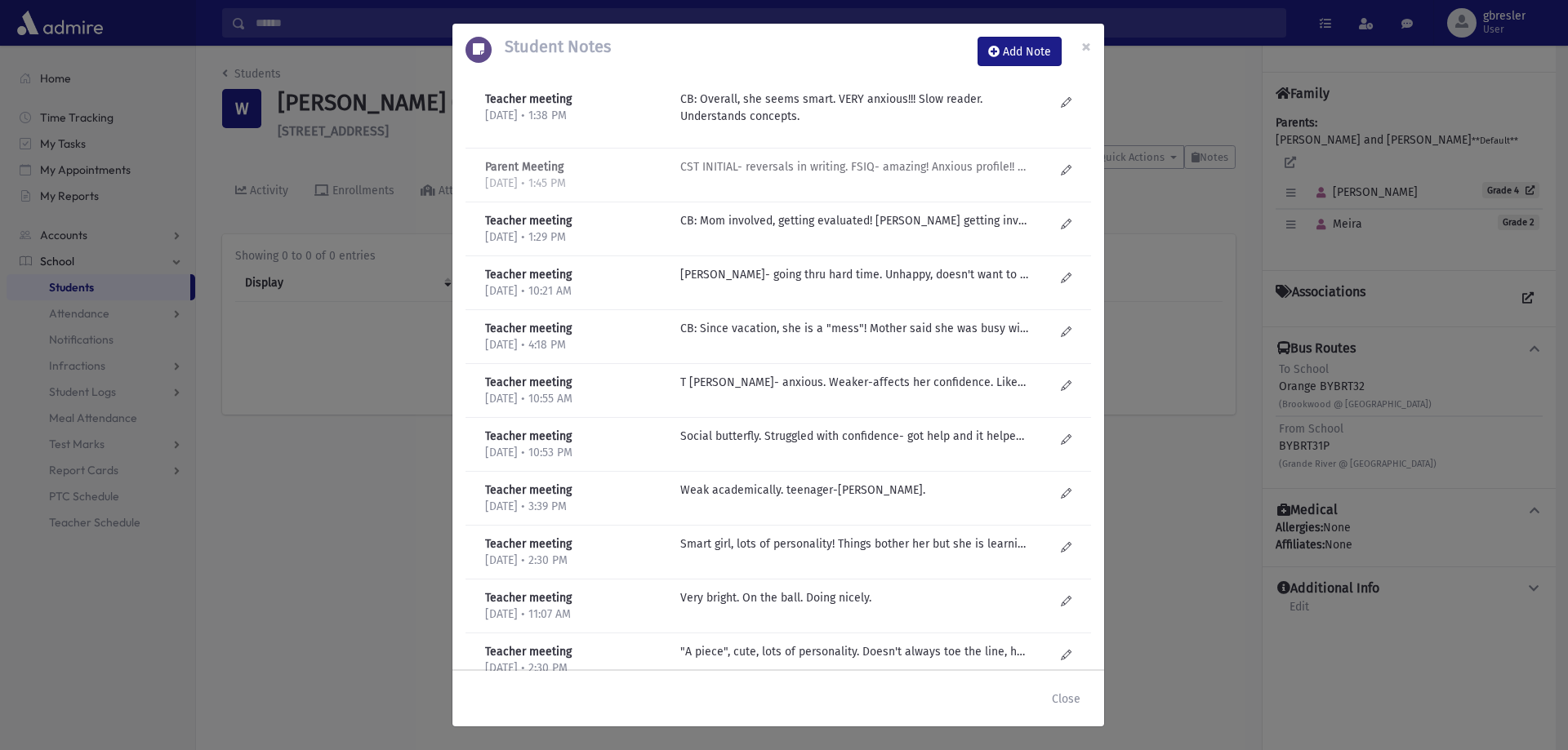
click at [830, 166] on p "CST INITIAL- reversals in writing. FSIQ- amazing! Anxious profile!! She says "I…" at bounding box center [854, 167] width 350 height 17
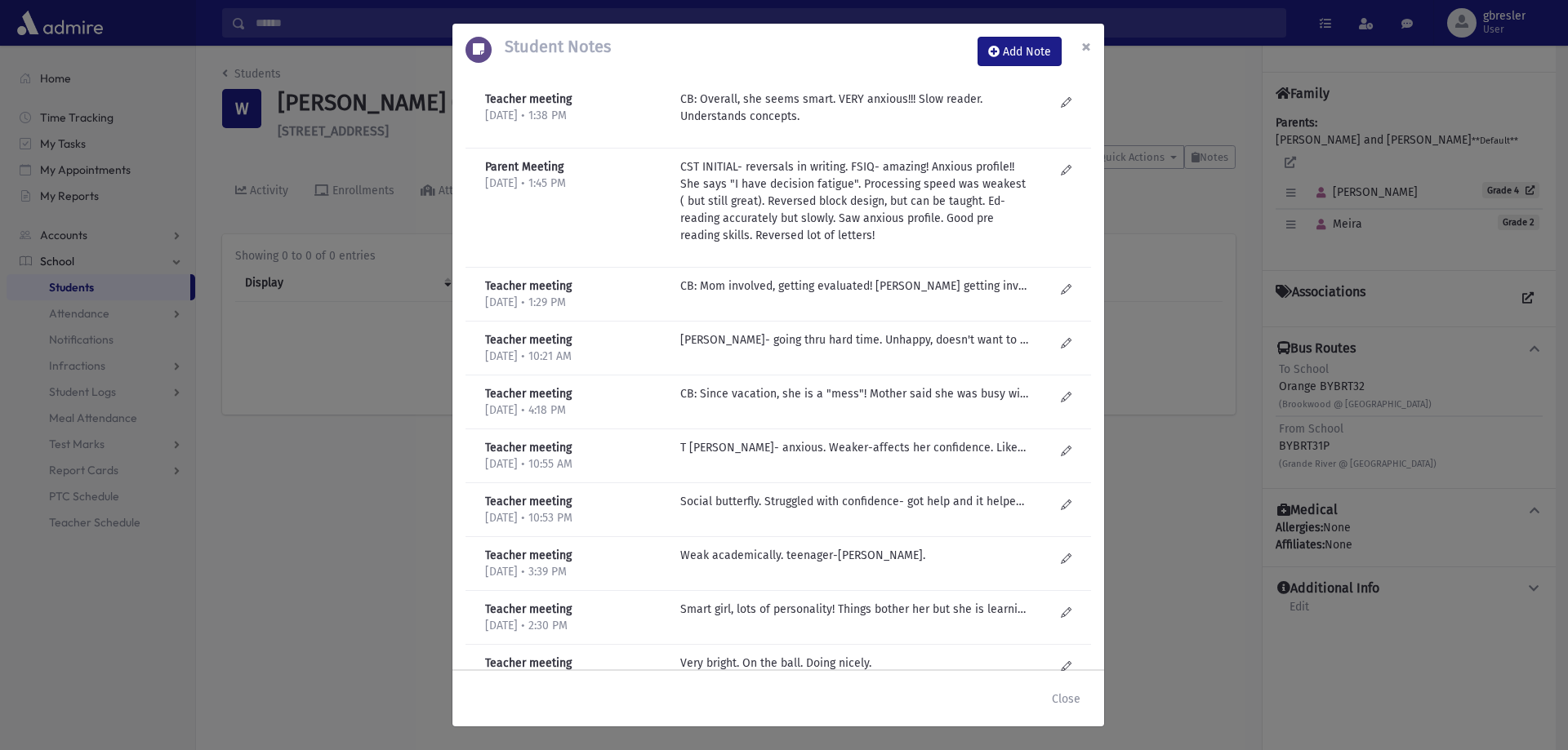
click at [1091, 47] on button "×" at bounding box center [1086, 46] width 36 height 46
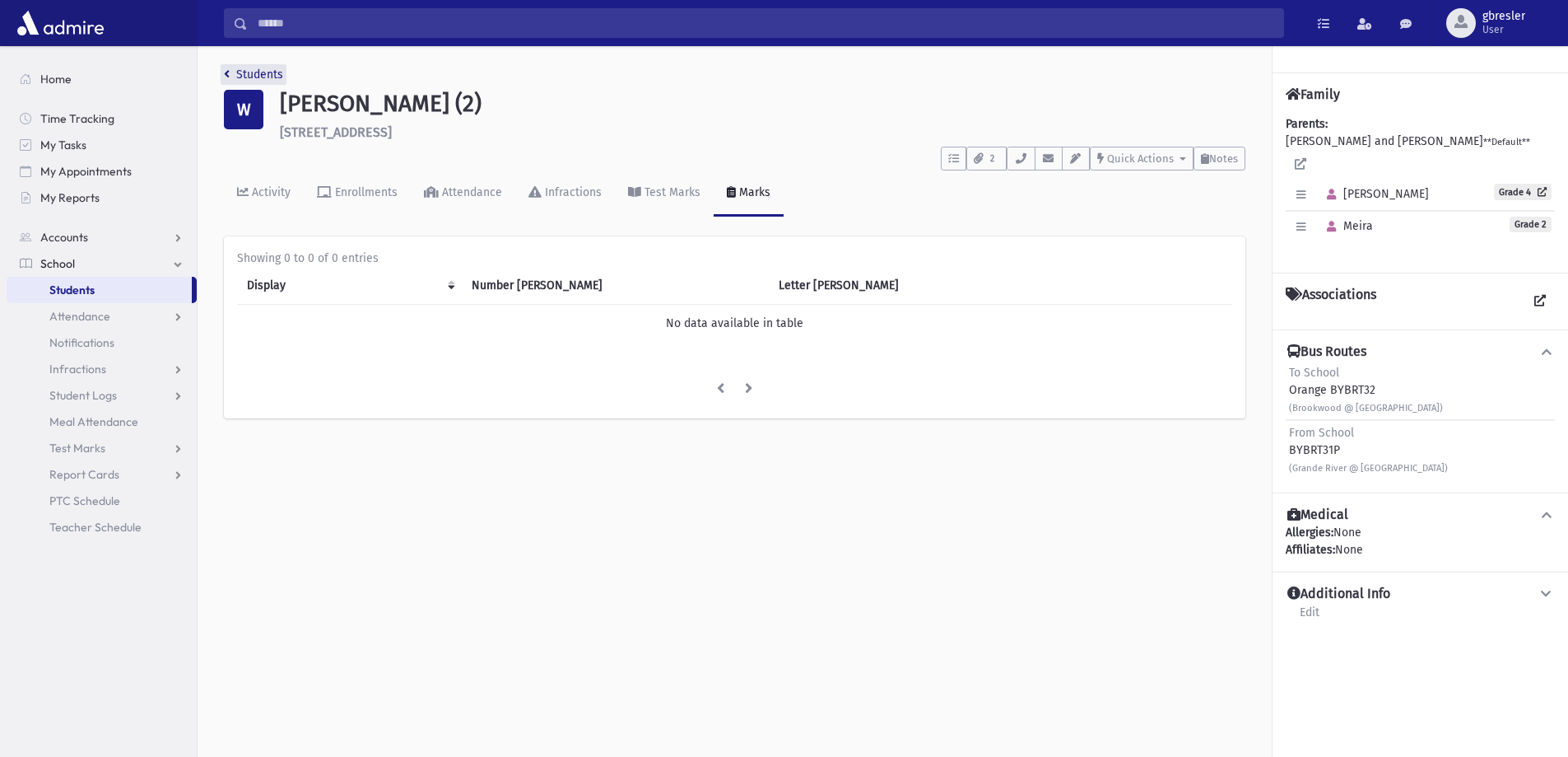
click at [276, 74] on link "Students" at bounding box center [254, 74] width 59 height 14
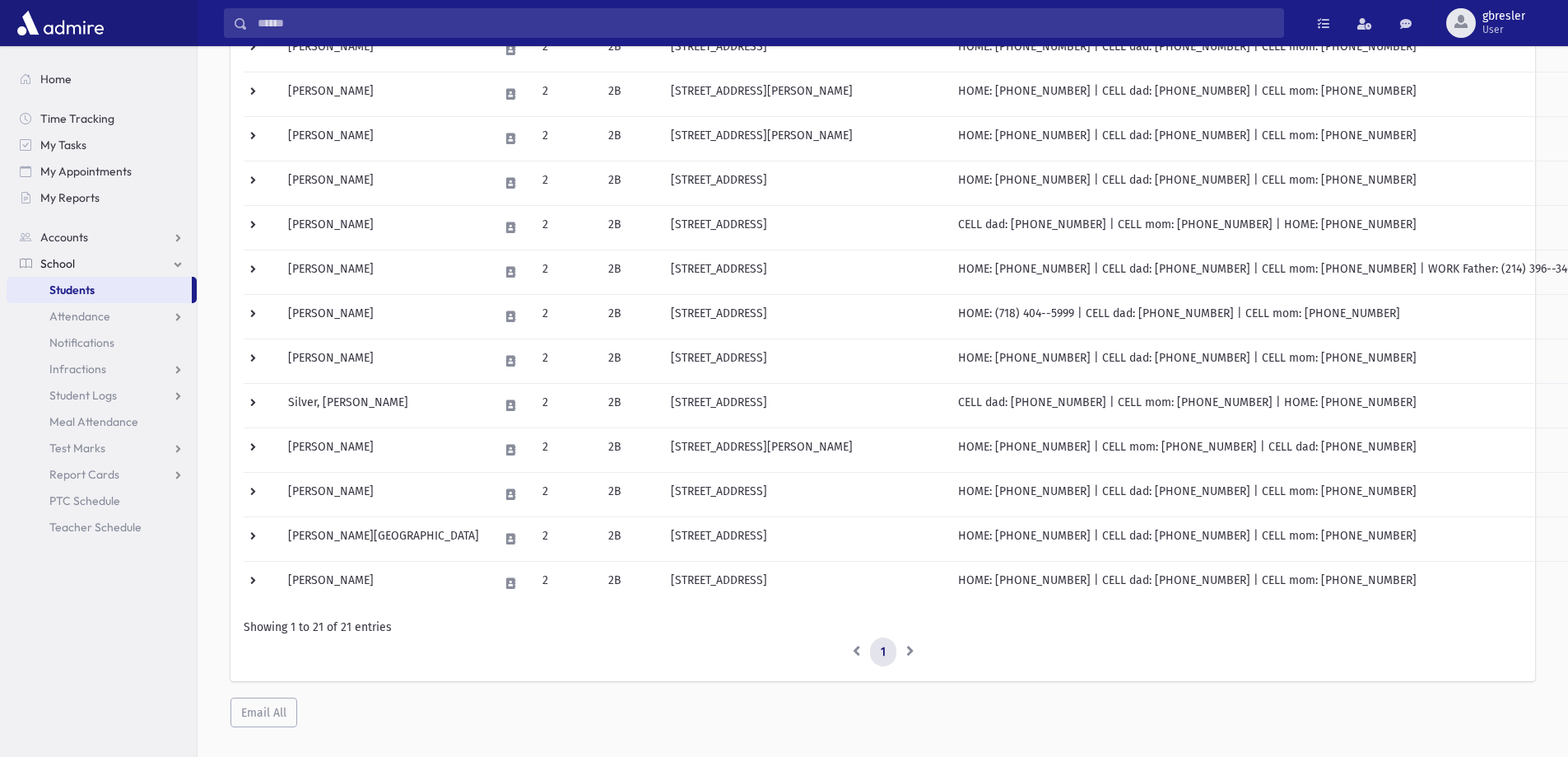
scroll to position [642, 0]
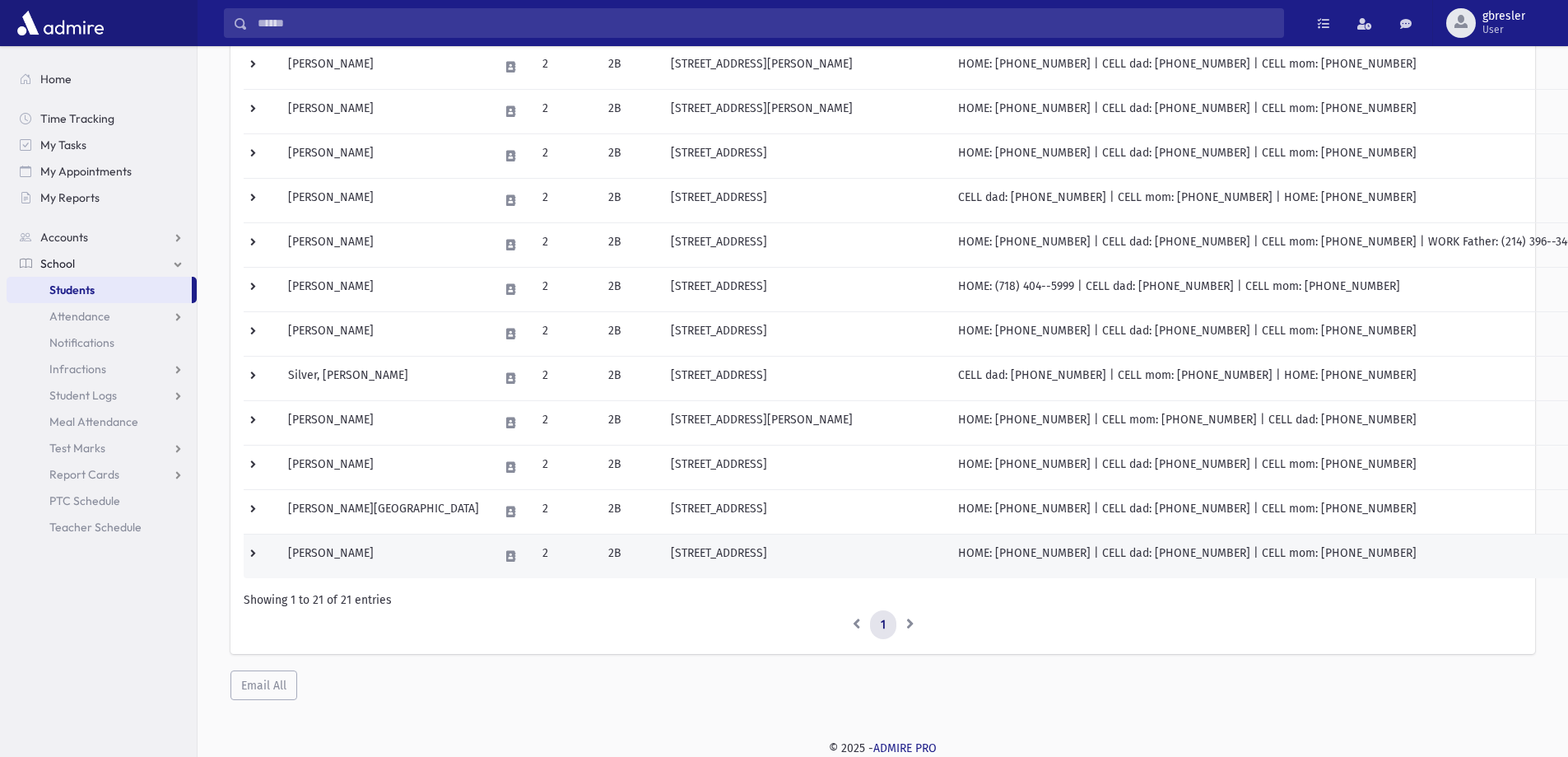
click at [337, 550] on td "[PERSON_NAME]" at bounding box center [383, 556] width 210 height 45
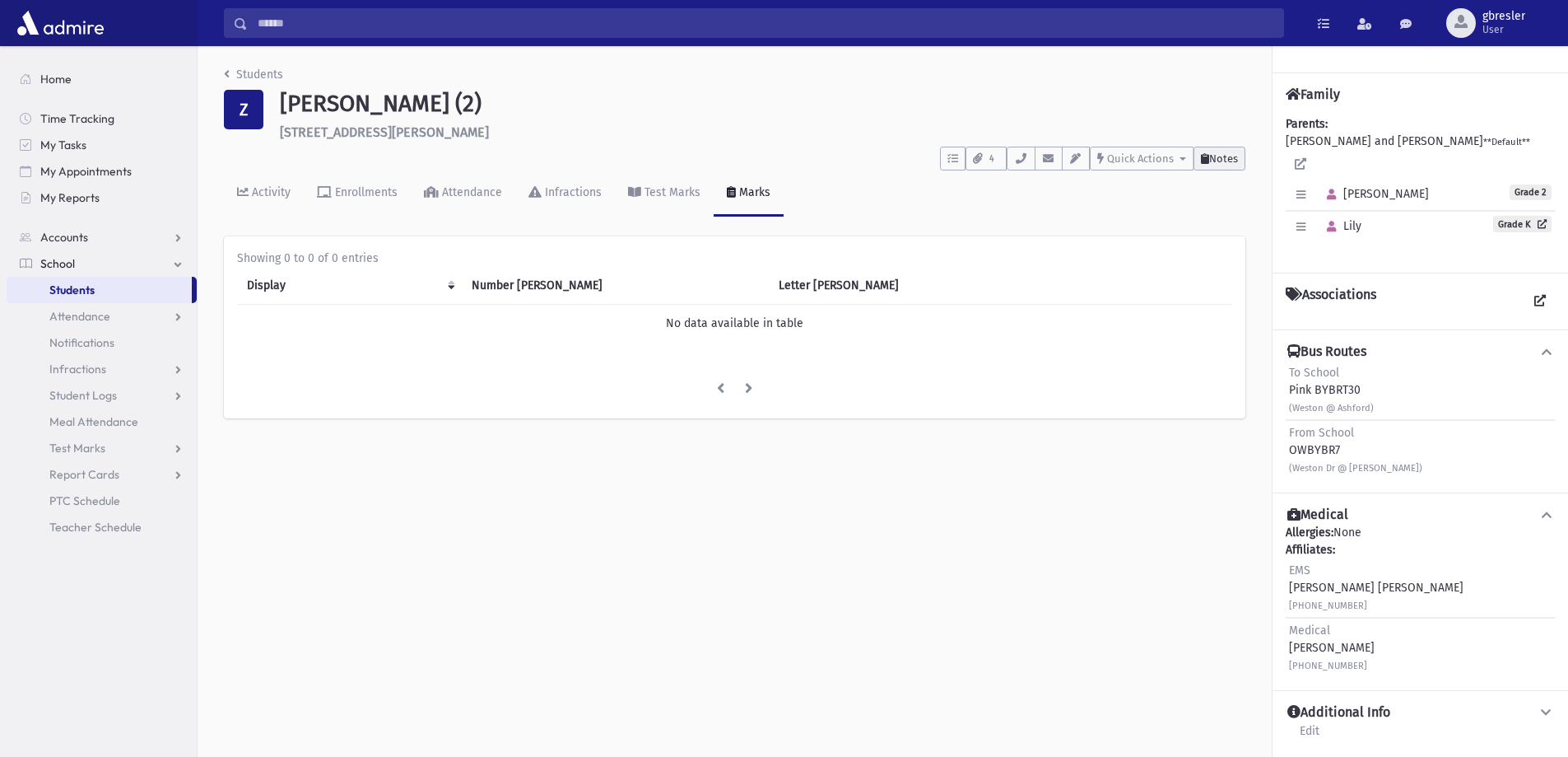
click at [1219, 156] on span "Notes" at bounding box center [1223, 158] width 29 height 13
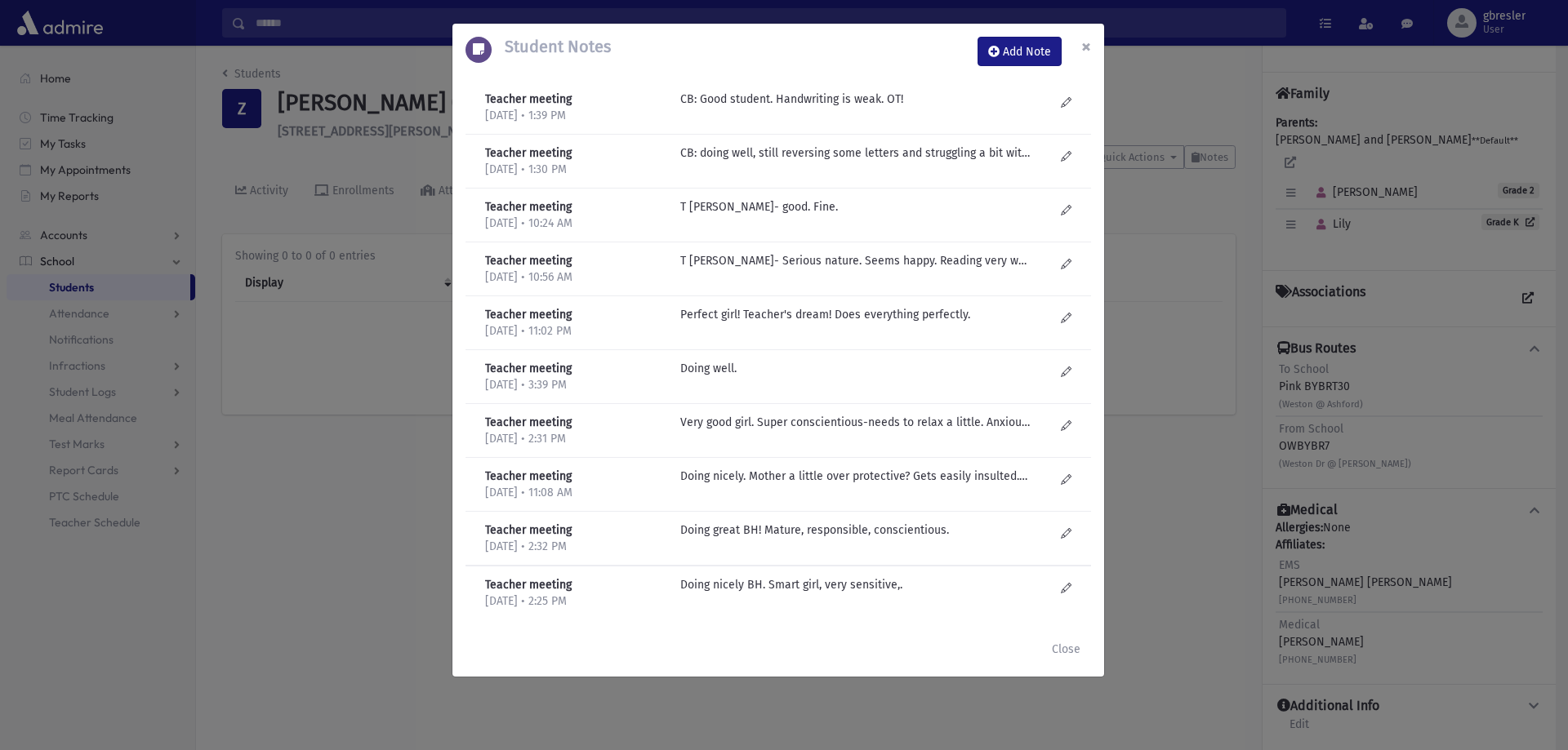
click at [1088, 41] on span "×" at bounding box center [1086, 46] width 10 height 23
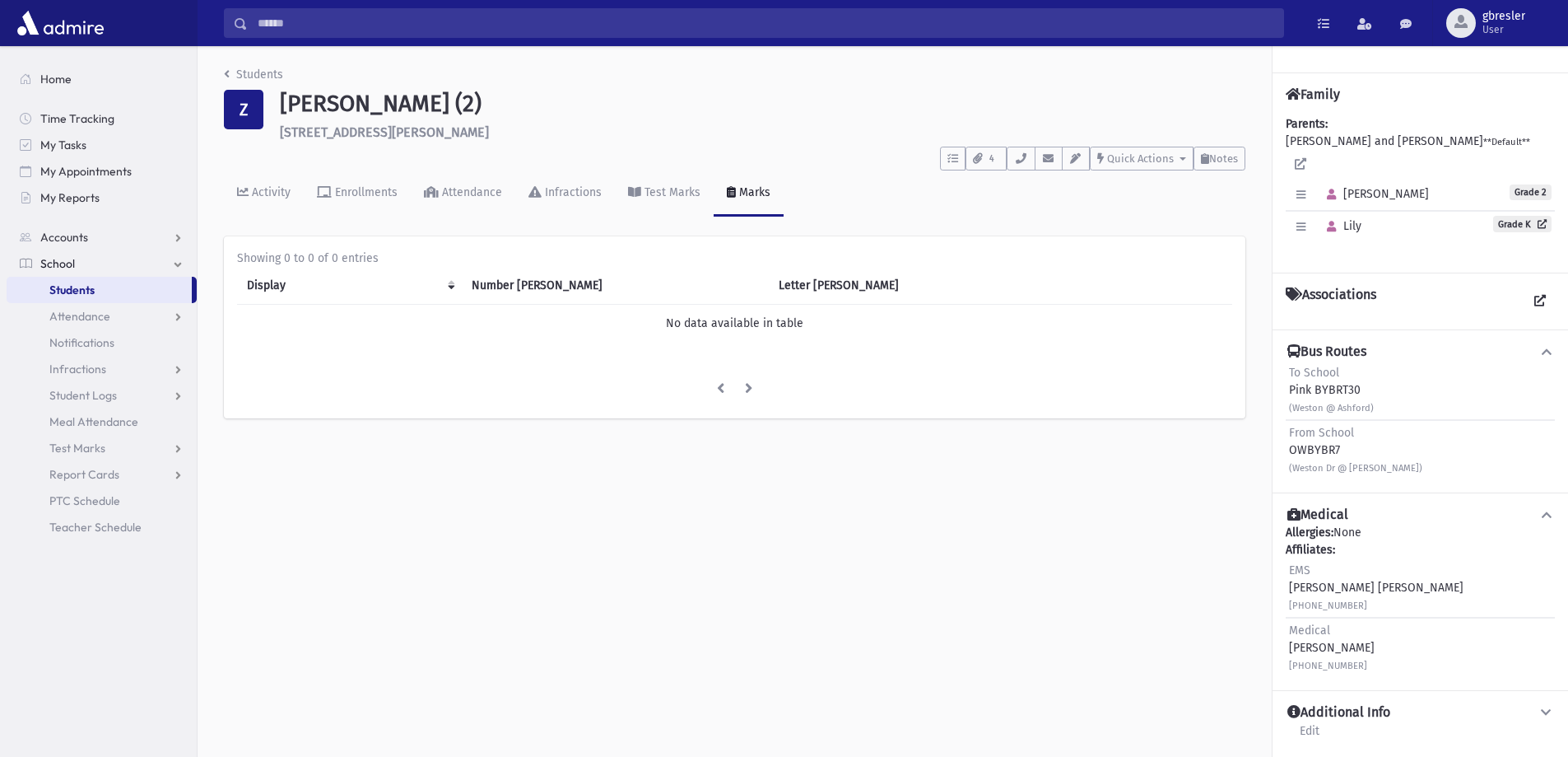
click at [265, 64] on div "Students Z Zaghi, Ella (2) 364 Ashford Rd Toms River **** To Do's No open tasks…" at bounding box center [735, 250] width 1074 height 409
click at [261, 79] on link "Students" at bounding box center [254, 74] width 59 height 14
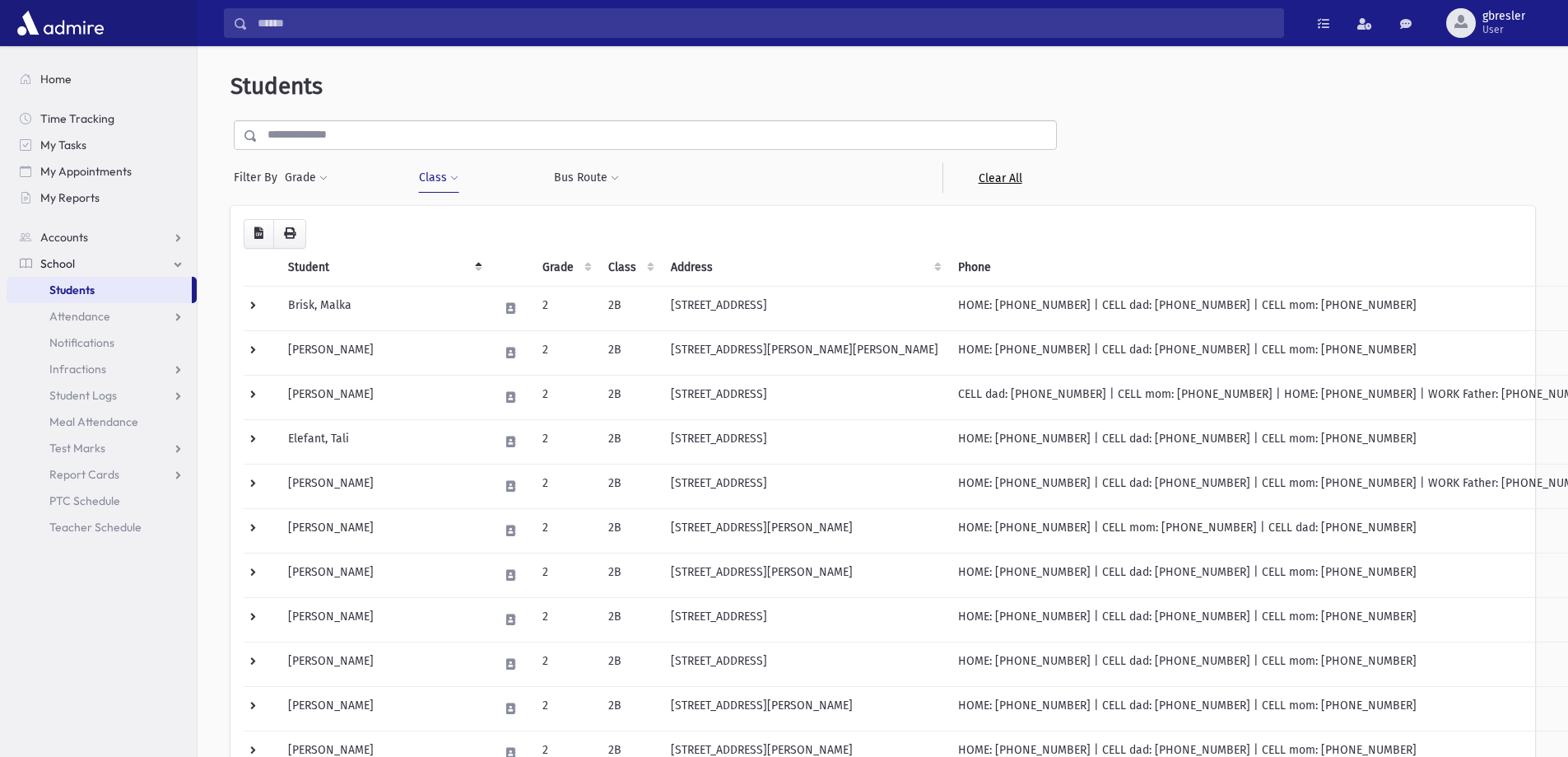
click at [1020, 173] on link "Clear All" at bounding box center [999, 178] width 114 height 30
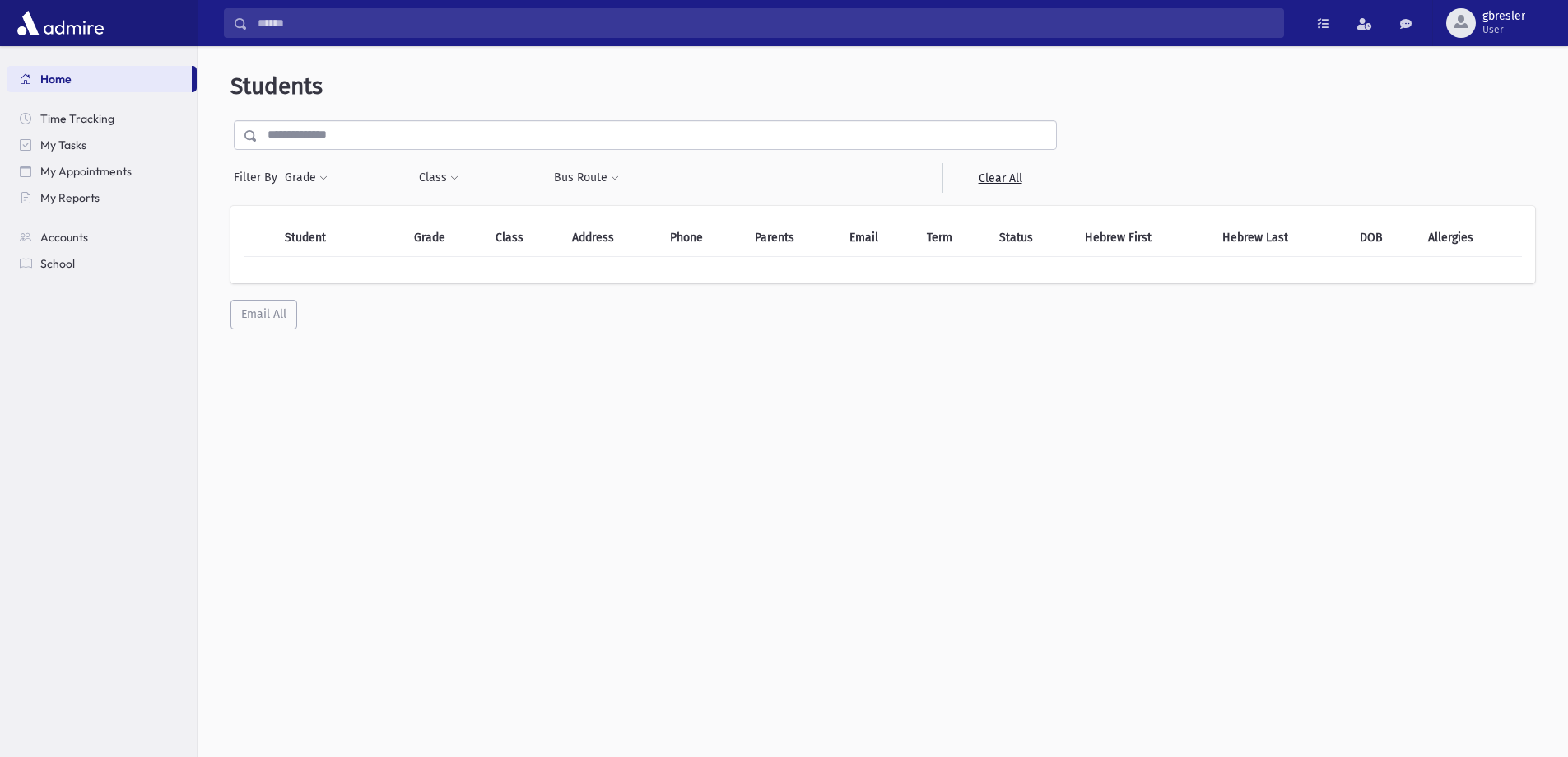
select select
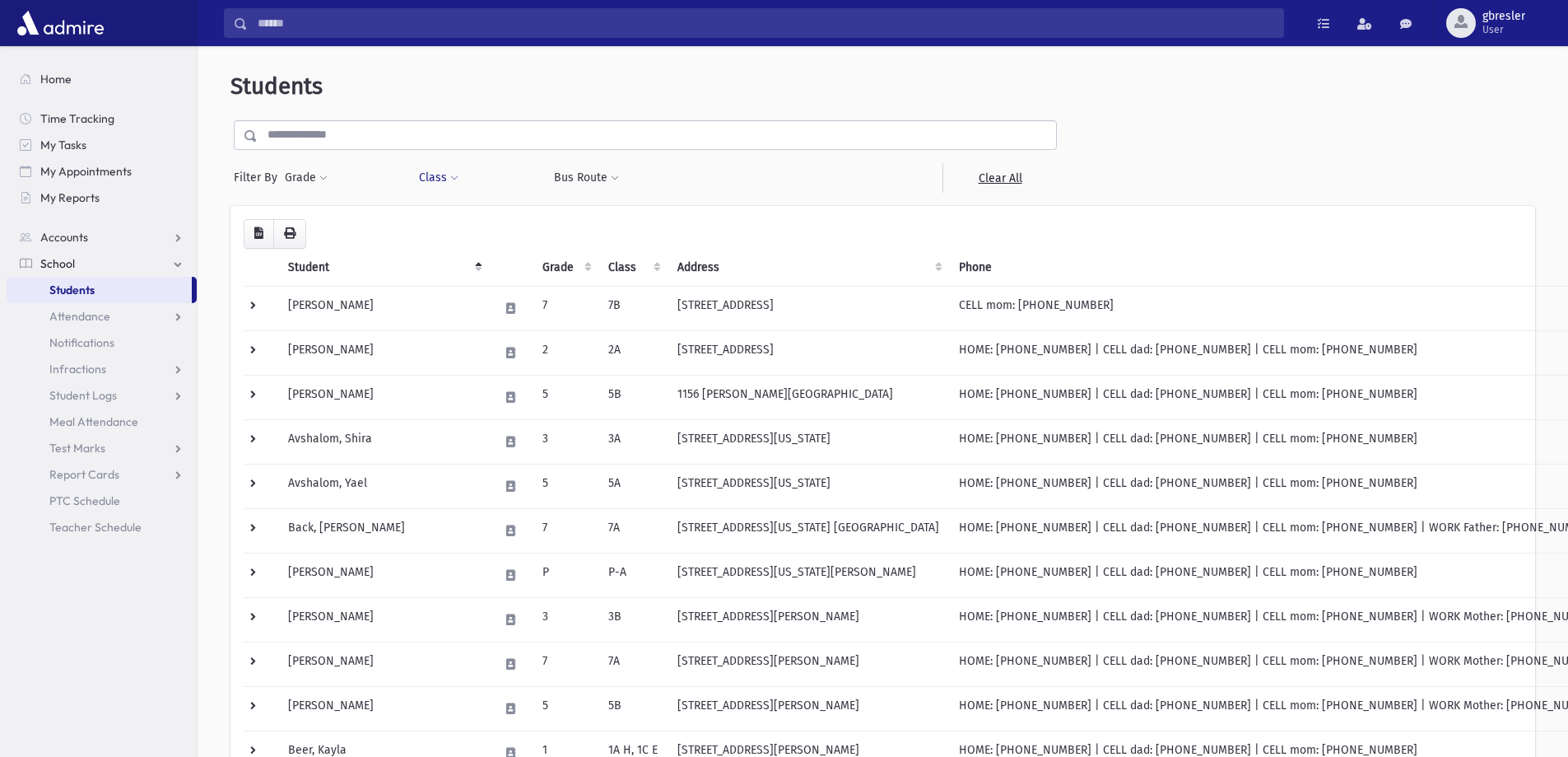
click at [455, 176] on span at bounding box center [455, 178] width 8 height 10
click at [458, 222] on ul at bounding box center [504, 220] width 158 height 25
type input "*"
select select "**"
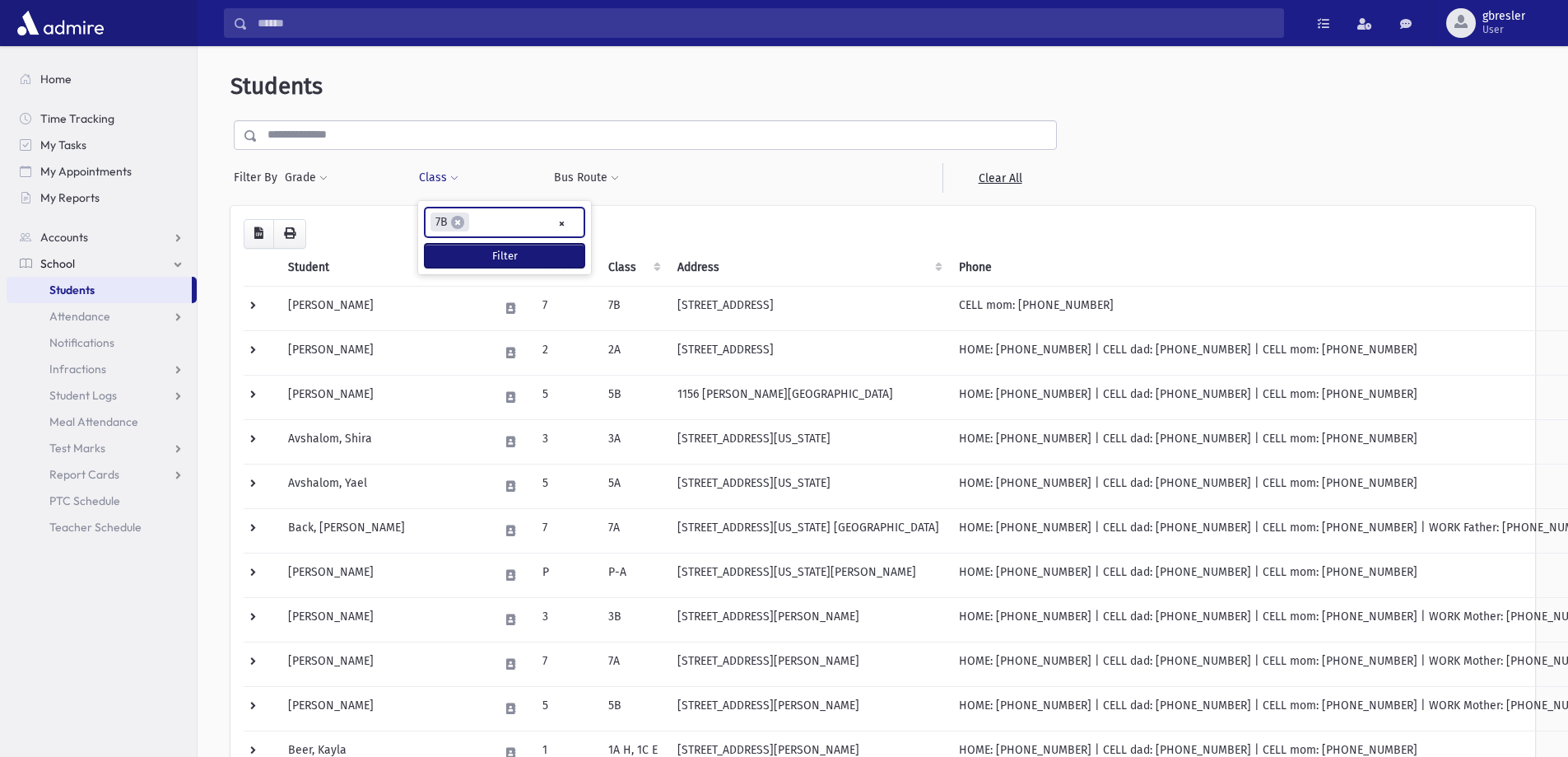
click at [454, 250] on button "Filter" at bounding box center [504, 255] width 160 height 24
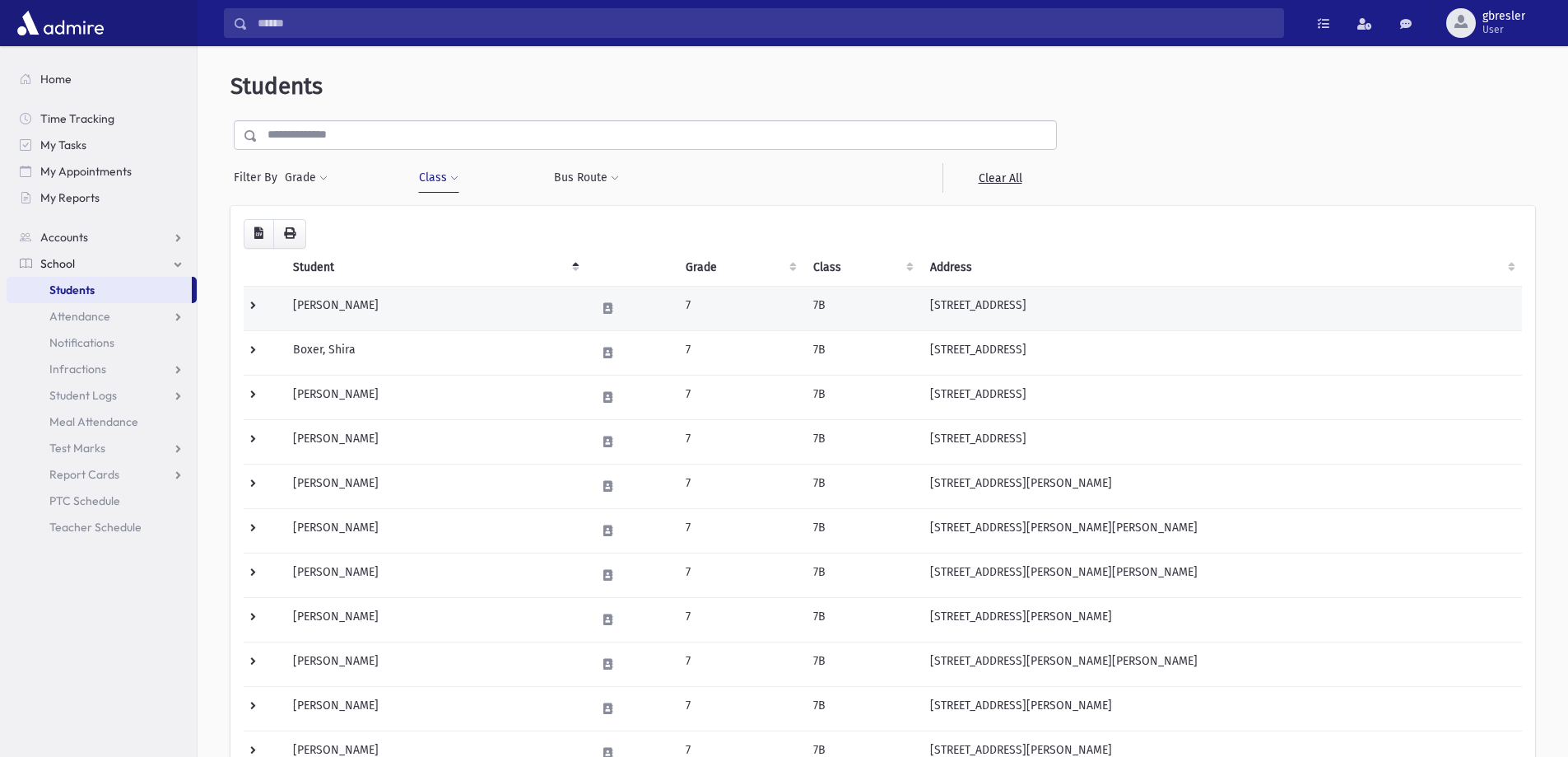
click at [380, 313] on td "Abramowitz, Devorah" at bounding box center [434, 308] width 303 height 45
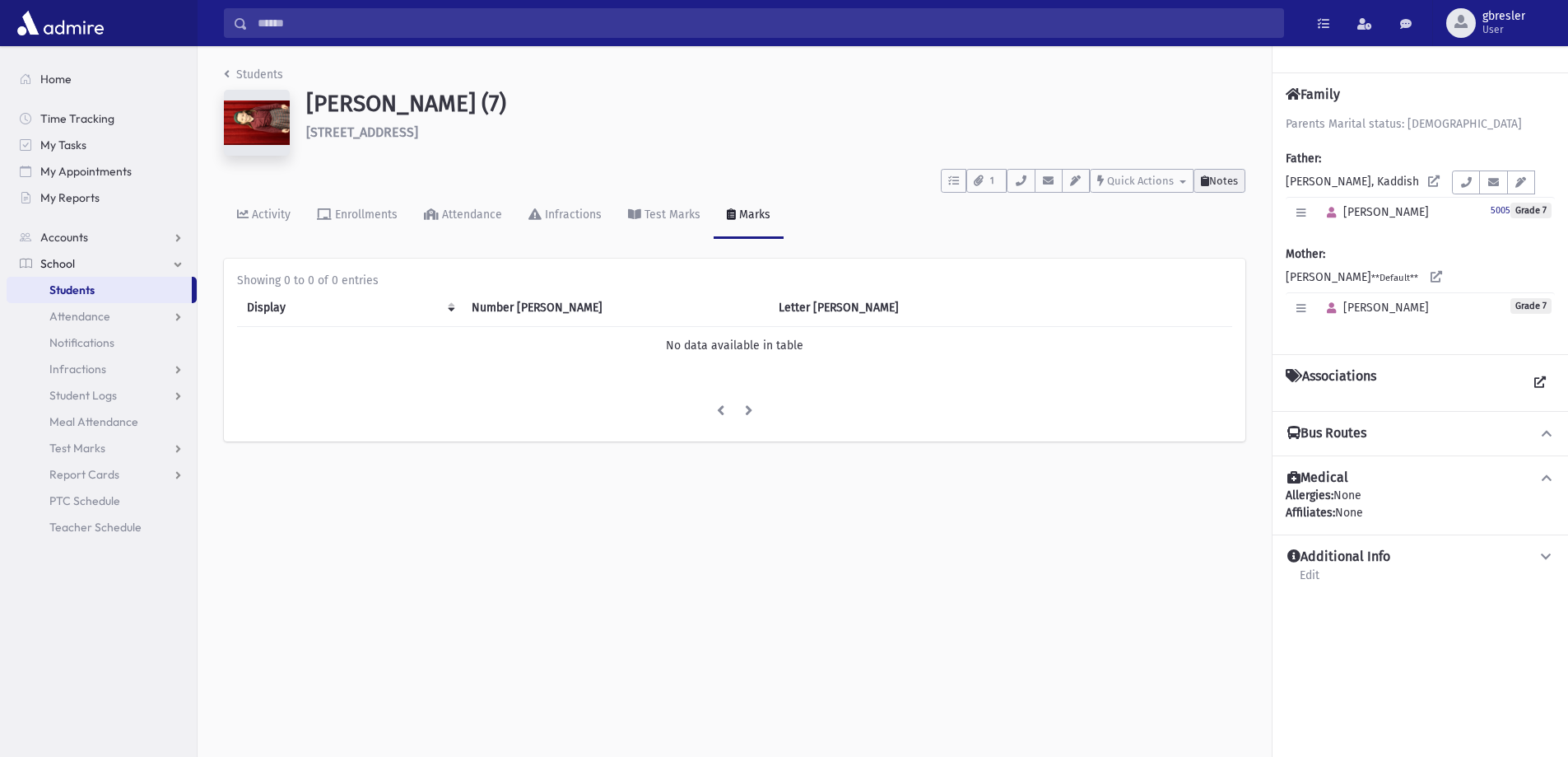
click at [1218, 188] on button "Notes" at bounding box center [1219, 181] width 52 height 24
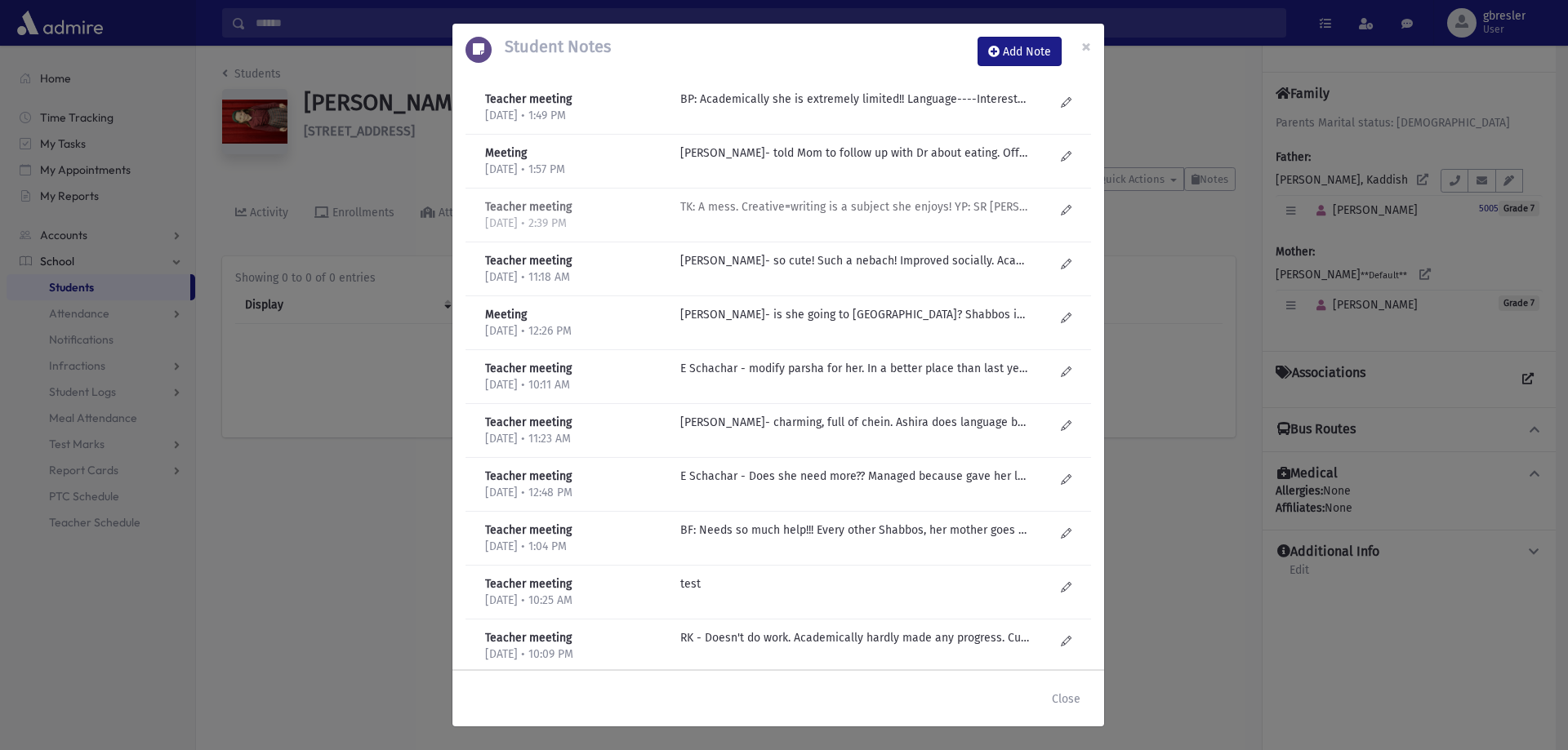
click at [797, 108] on p "TK: A mess. Creative=writing is a subject she enjoys! YP: SR Barash; "she is ch…" at bounding box center [854, 99] width 350 height 17
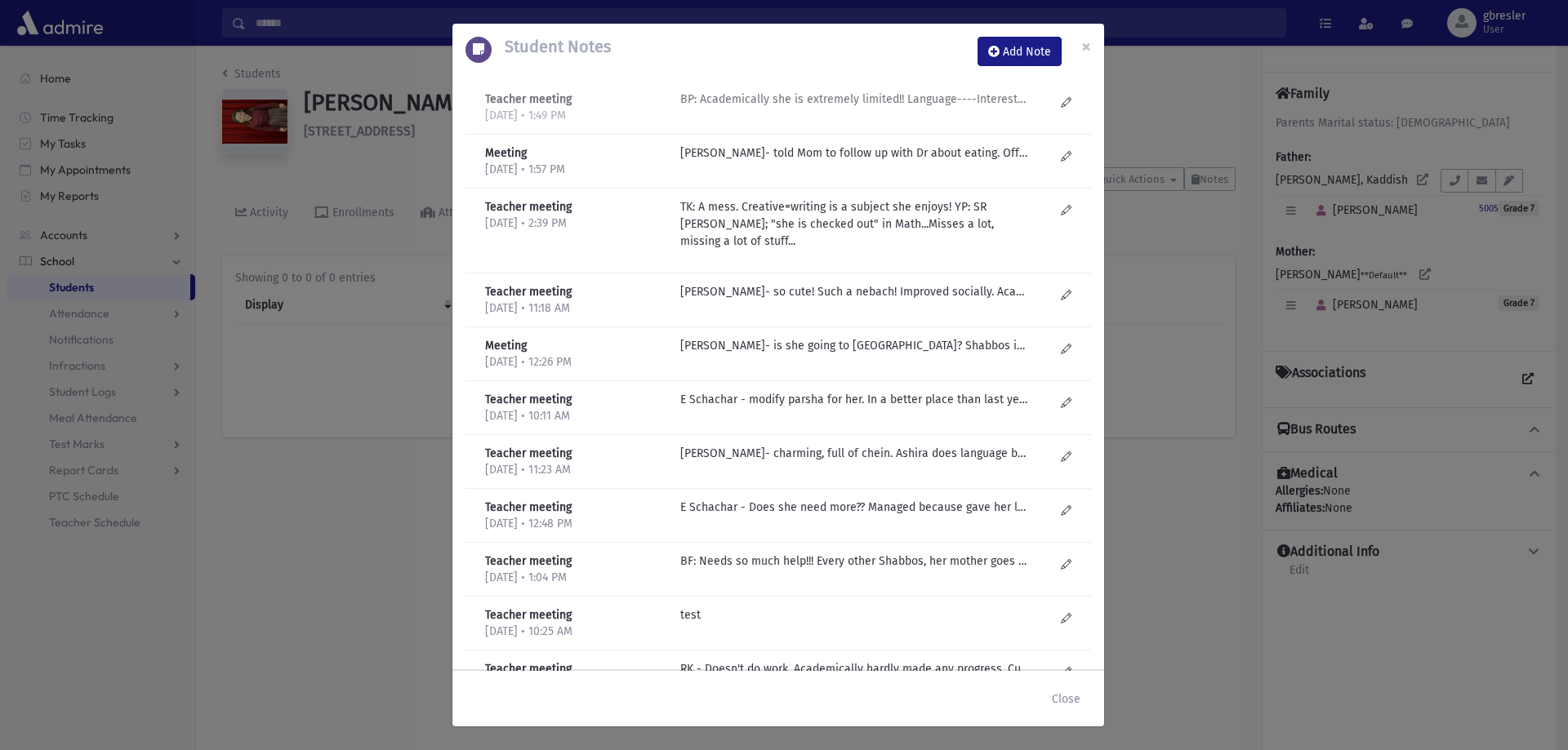
click at [778, 98] on p "BP: Academically she is extremely limited!! Language----Interested, learns, stu…" at bounding box center [854, 99] width 350 height 17
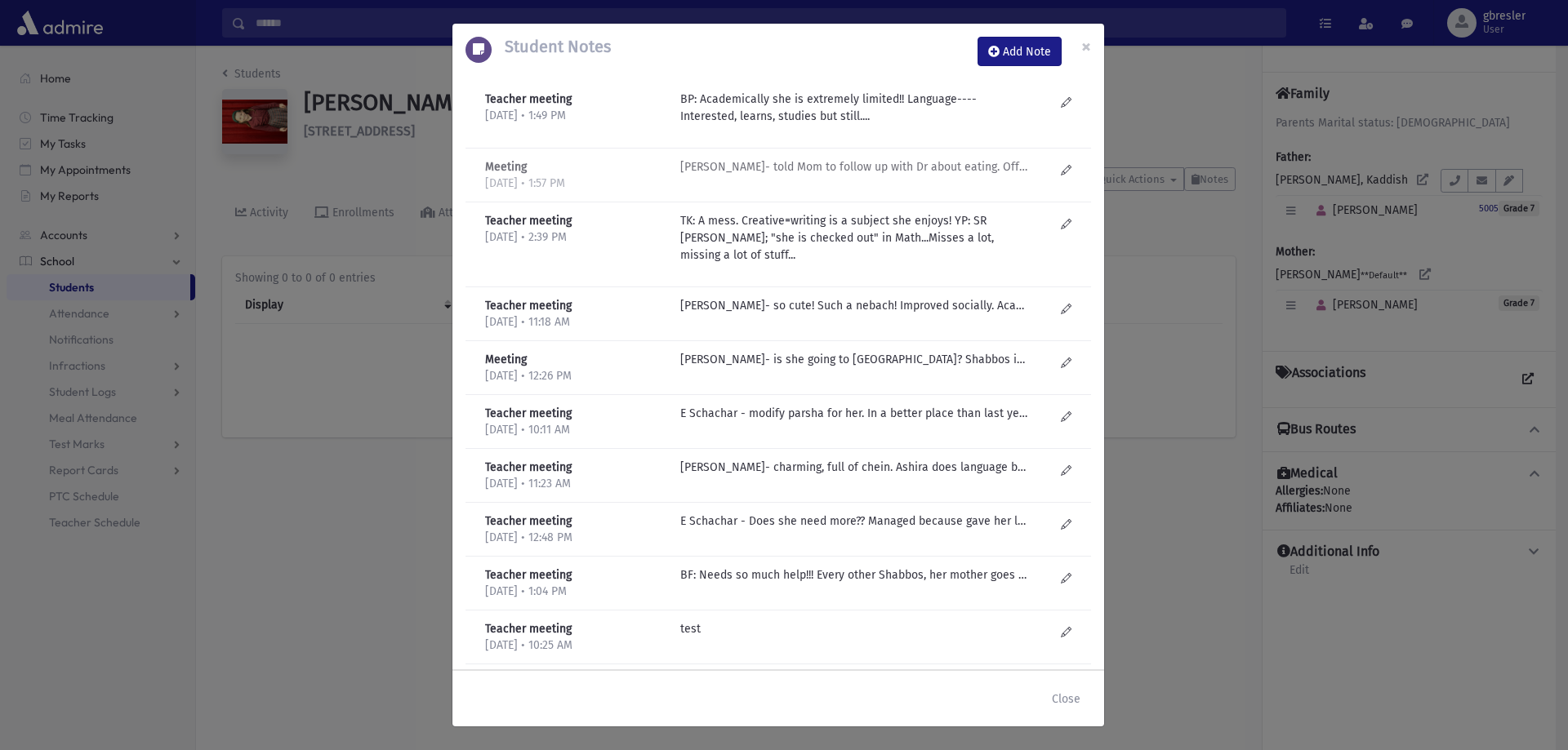
click at [823, 168] on p "J Golub- told Mom to follow up with Dr about eating. Offered to see her in LCSC…" at bounding box center [854, 167] width 350 height 17
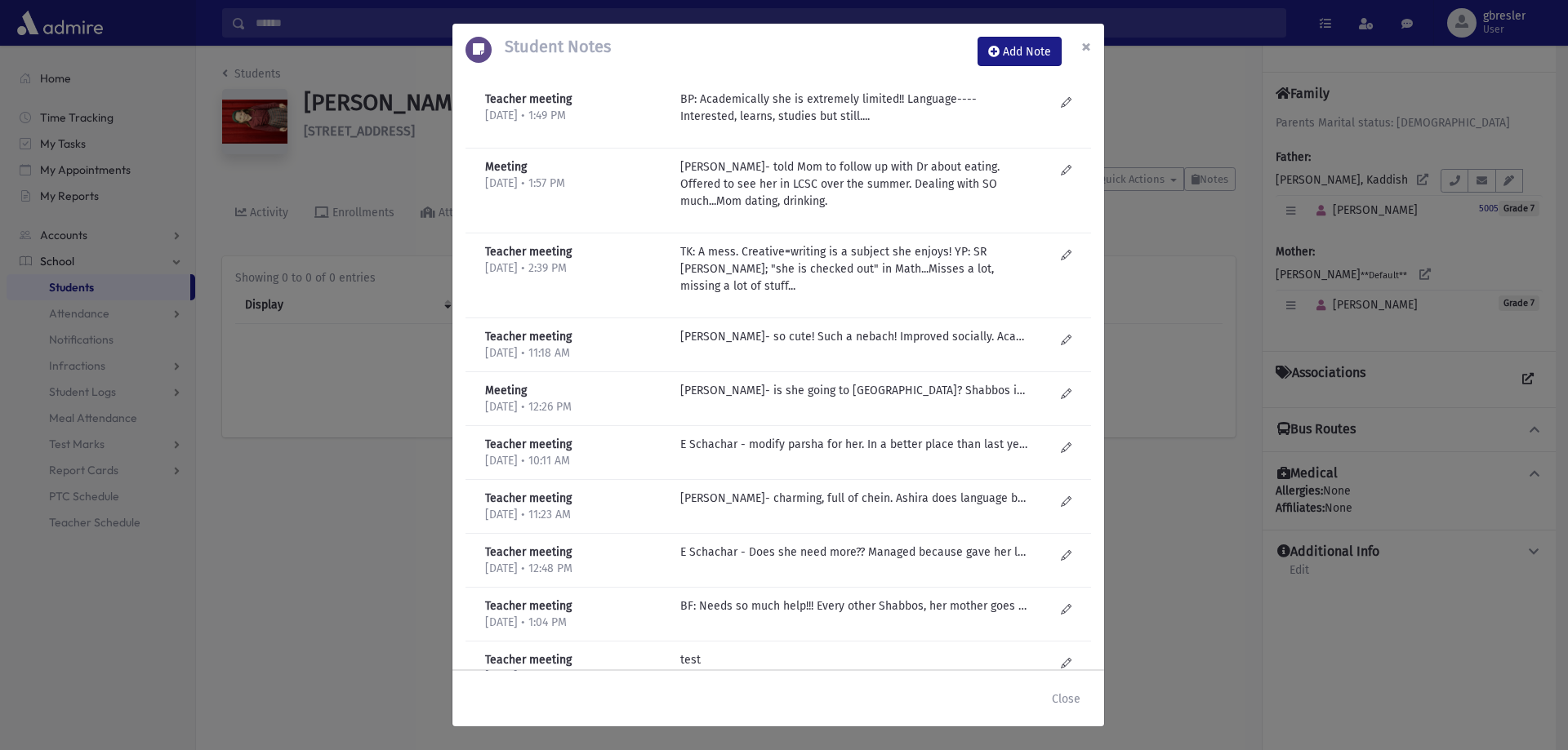
click at [1078, 53] on button "×" at bounding box center [1086, 46] width 36 height 46
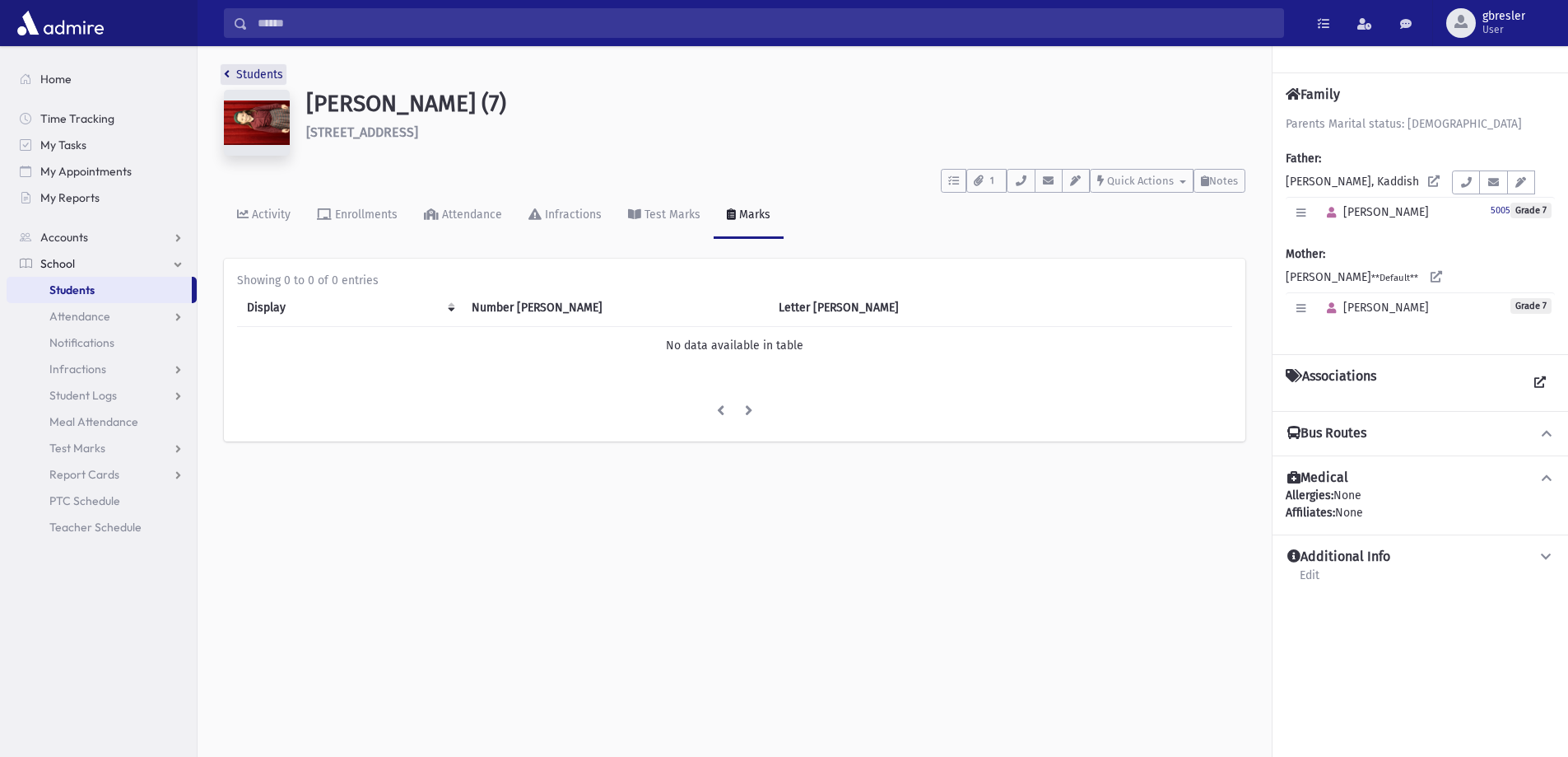
click at [261, 79] on link "Students" at bounding box center [254, 74] width 59 height 14
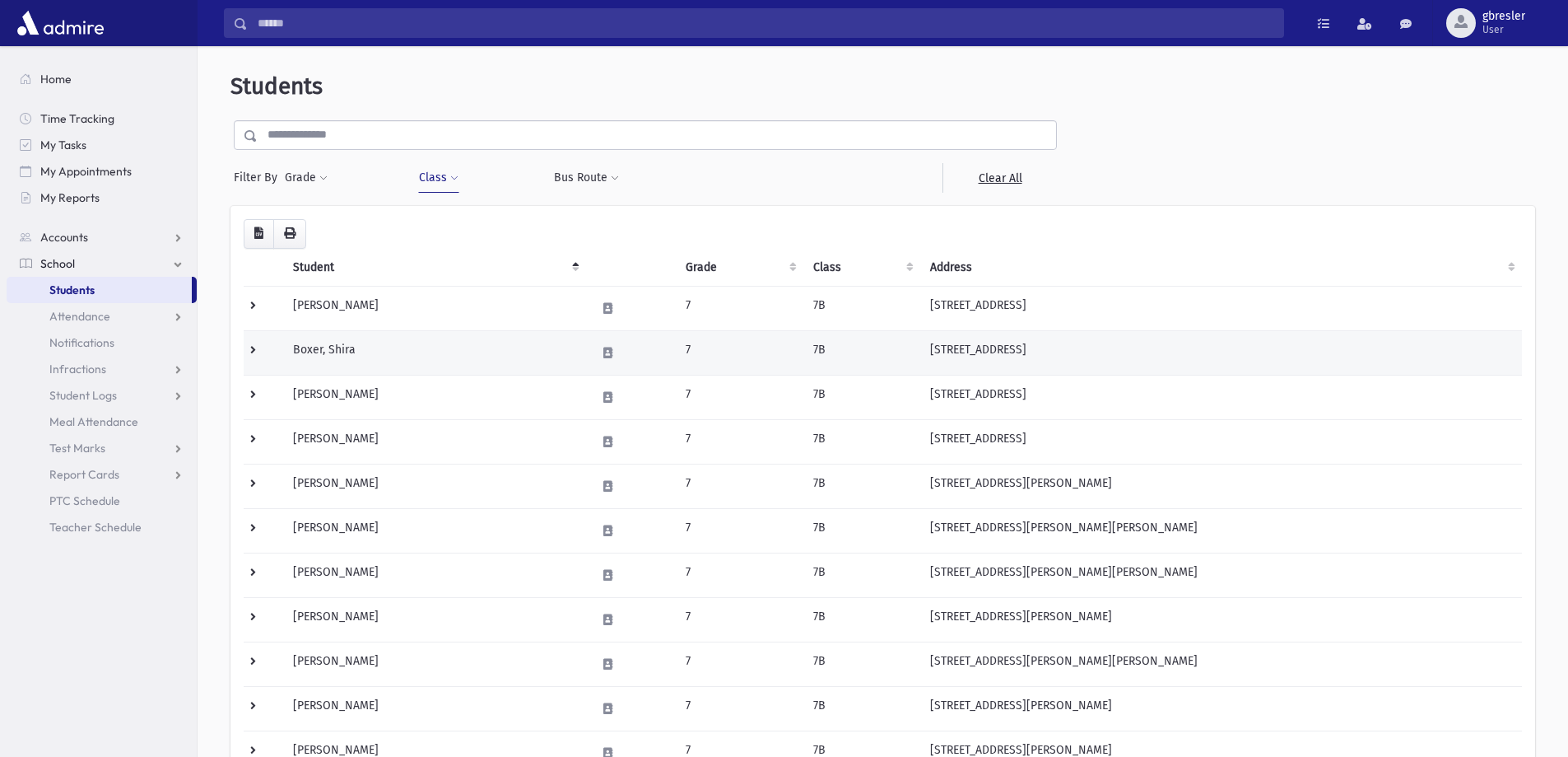
click at [358, 353] on td "Boxer, Shira" at bounding box center [434, 352] width 303 height 45
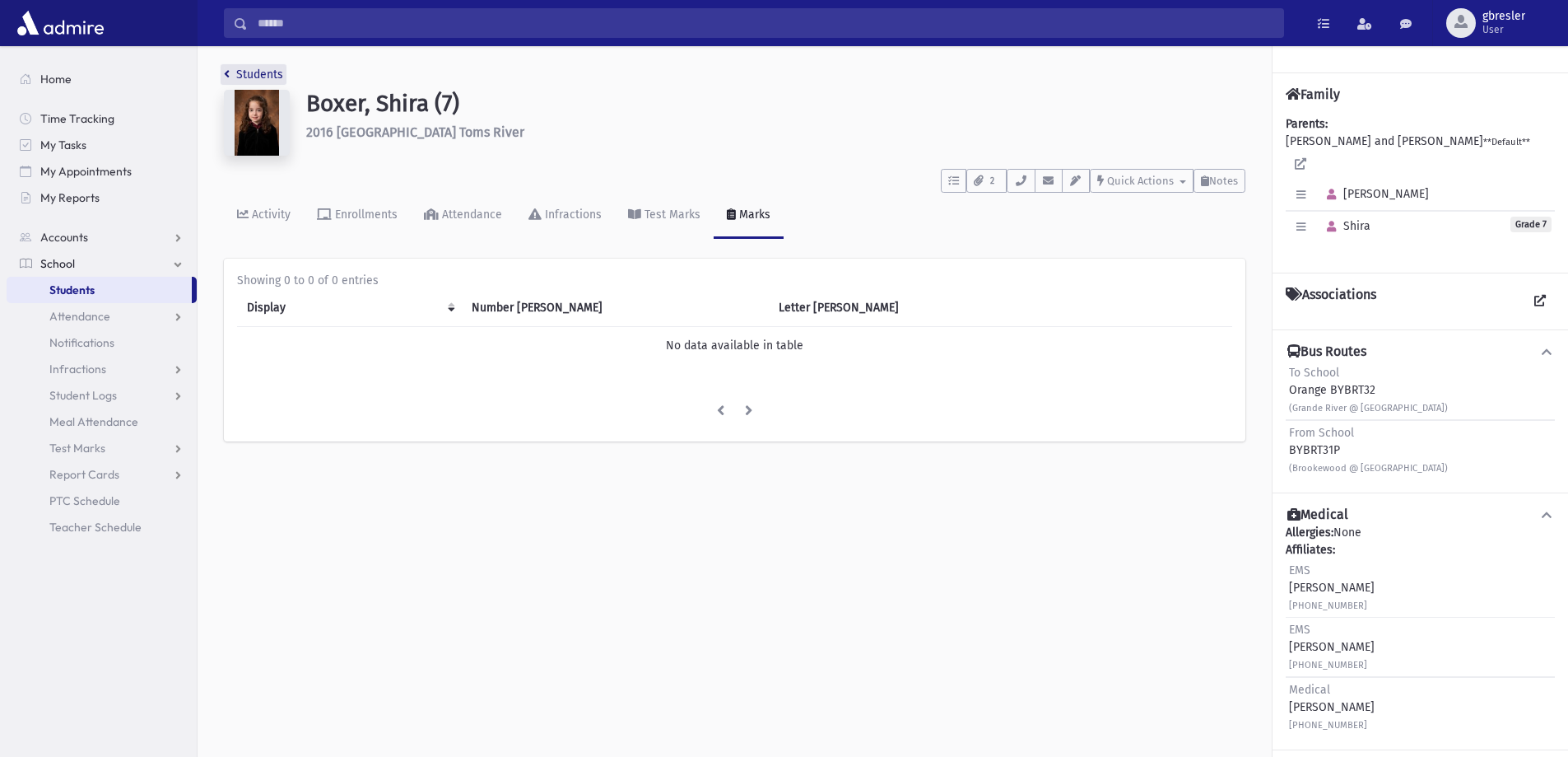
click at [259, 76] on link "Students" at bounding box center [254, 74] width 59 height 14
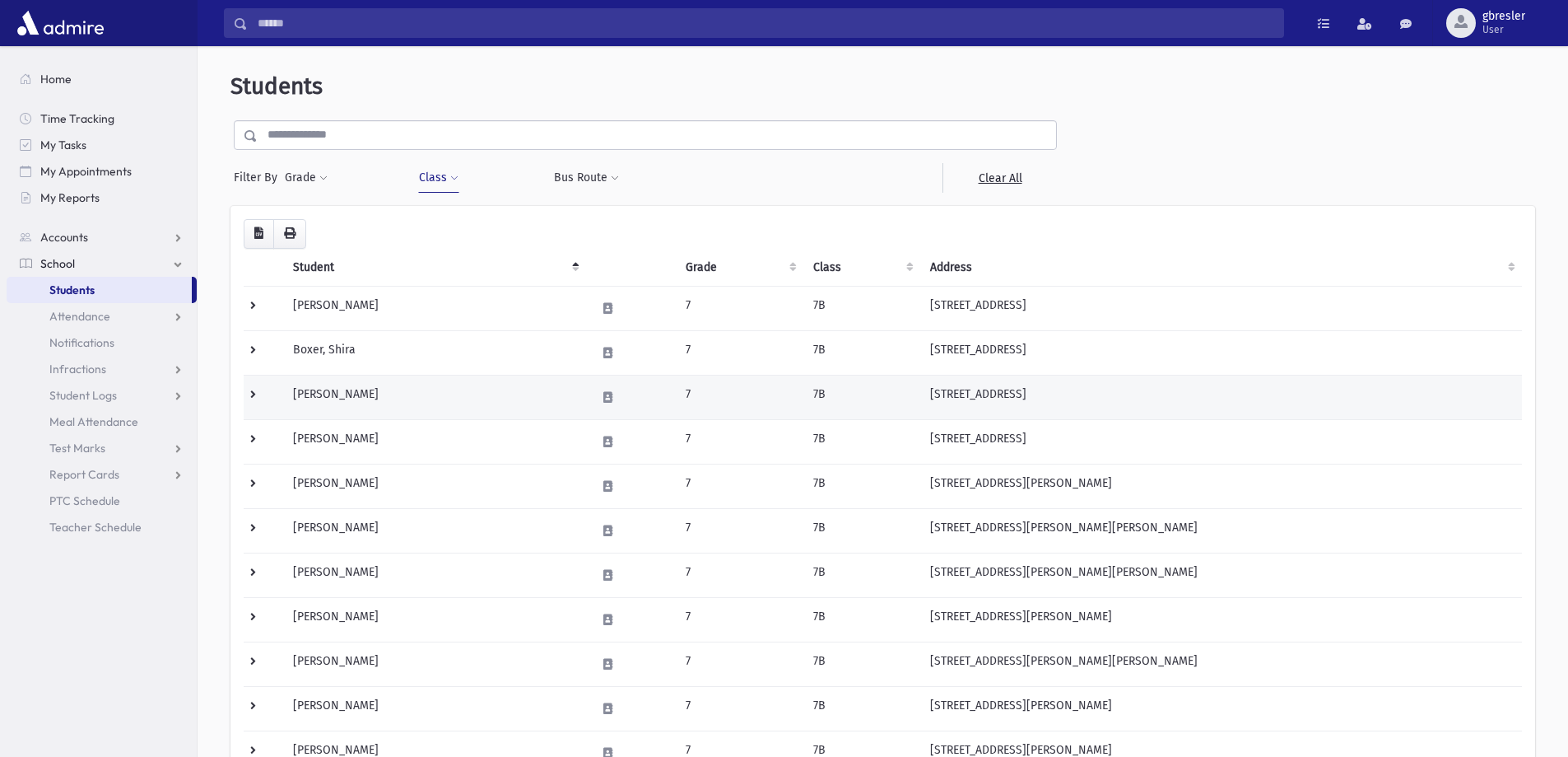
click at [369, 398] on td "Dahari, Shoshana" at bounding box center [434, 397] width 303 height 45
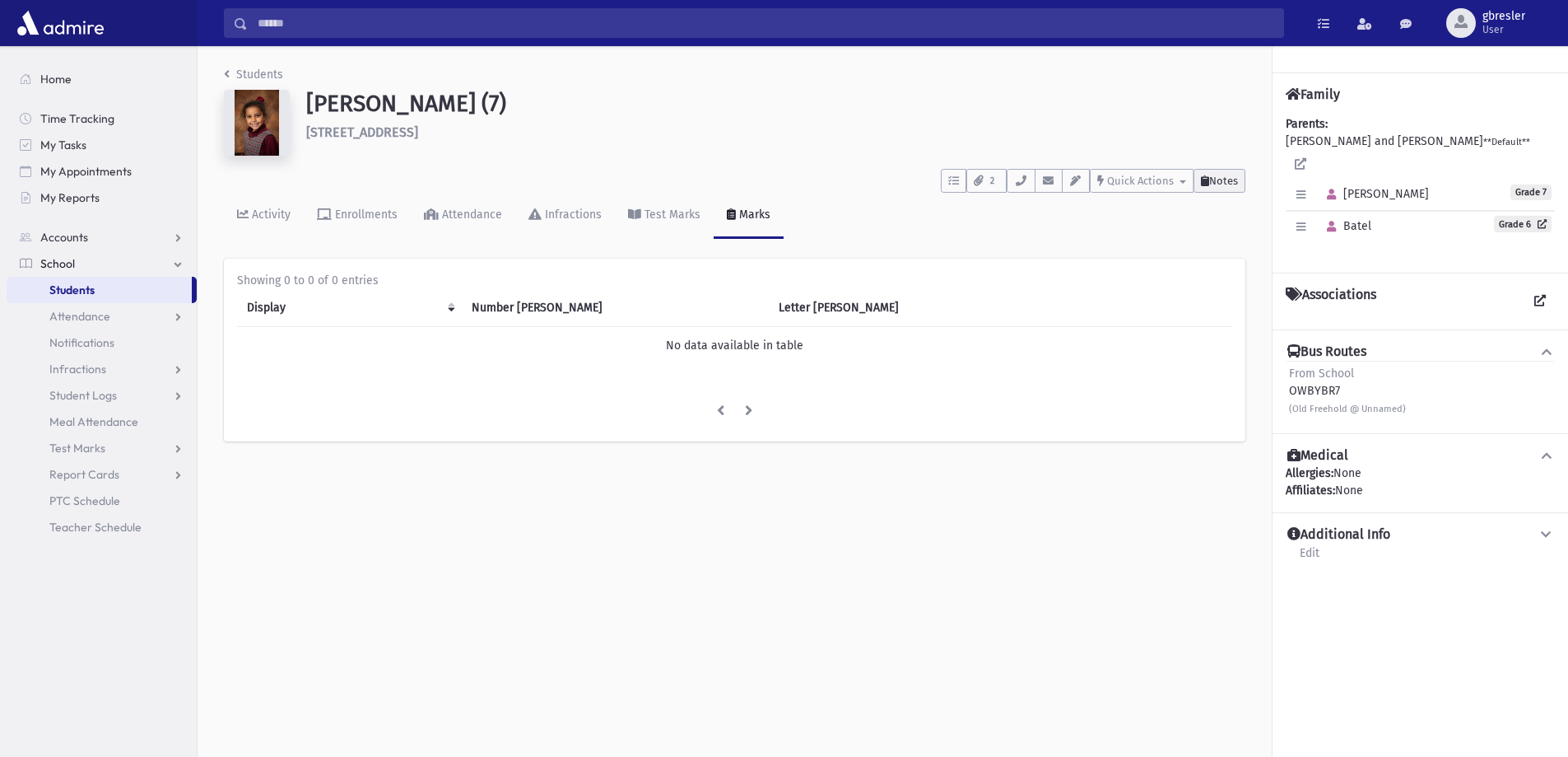
click at [1227, 184] on span "Notes" at bounding box center [1223, 180] width 29 height 13
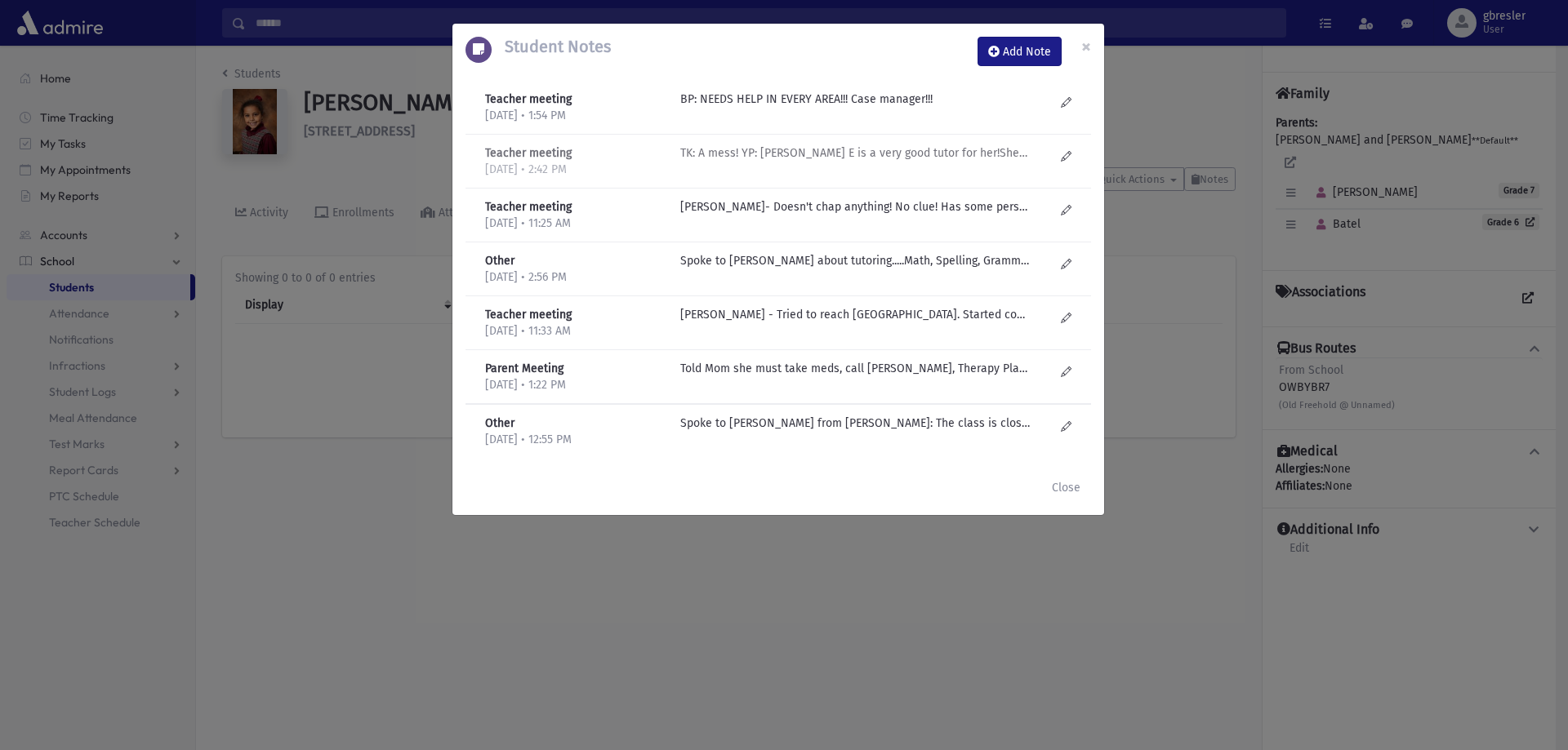
click at [919, 108] on p "TK: A mess! YP: Ruchy E is a very good tutor for her!She has her own private Bo…" at bounding box center [854, 99] width 350 height 17
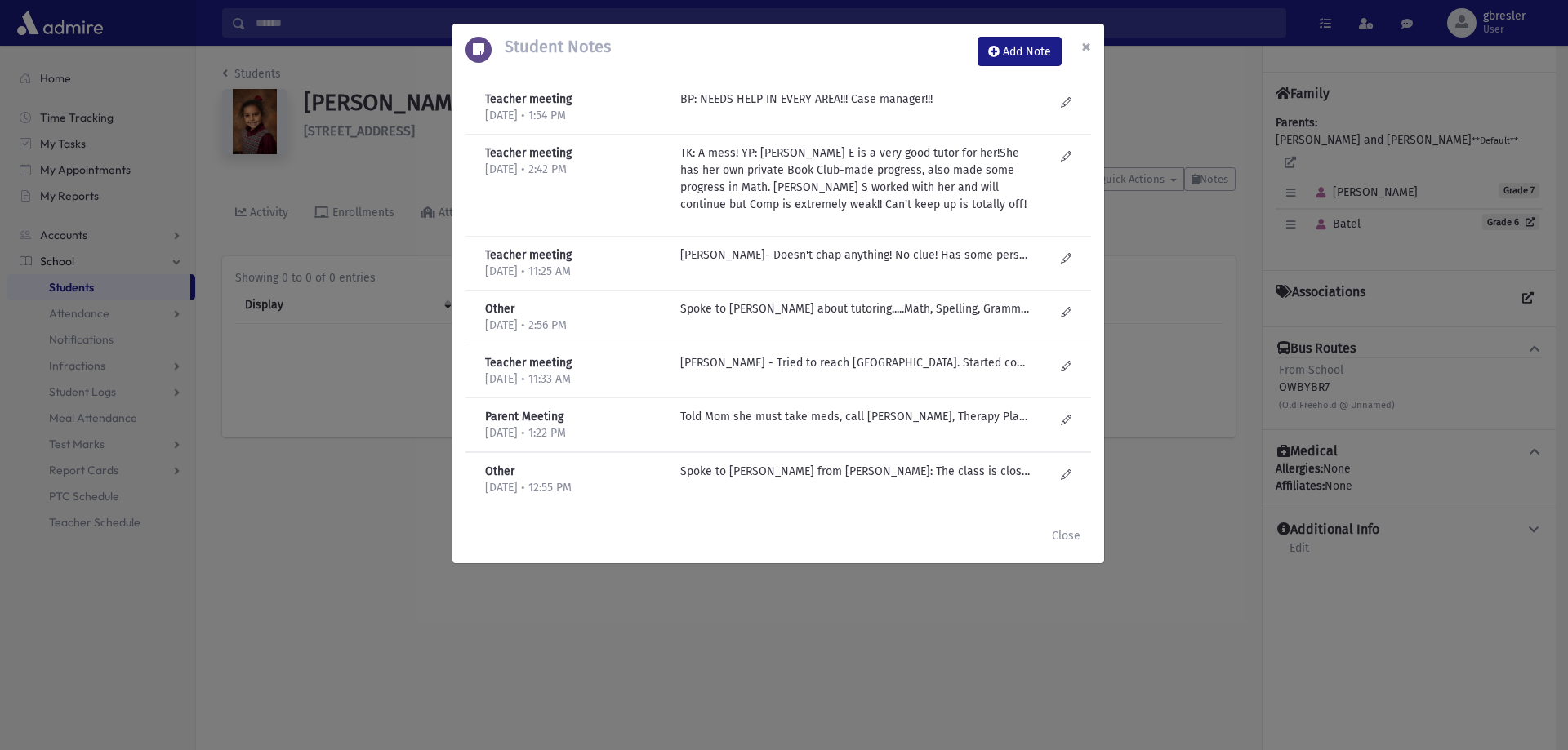
click at [1082, 51] on span "×" at bounding box center [1086, 46] width 10 height 23
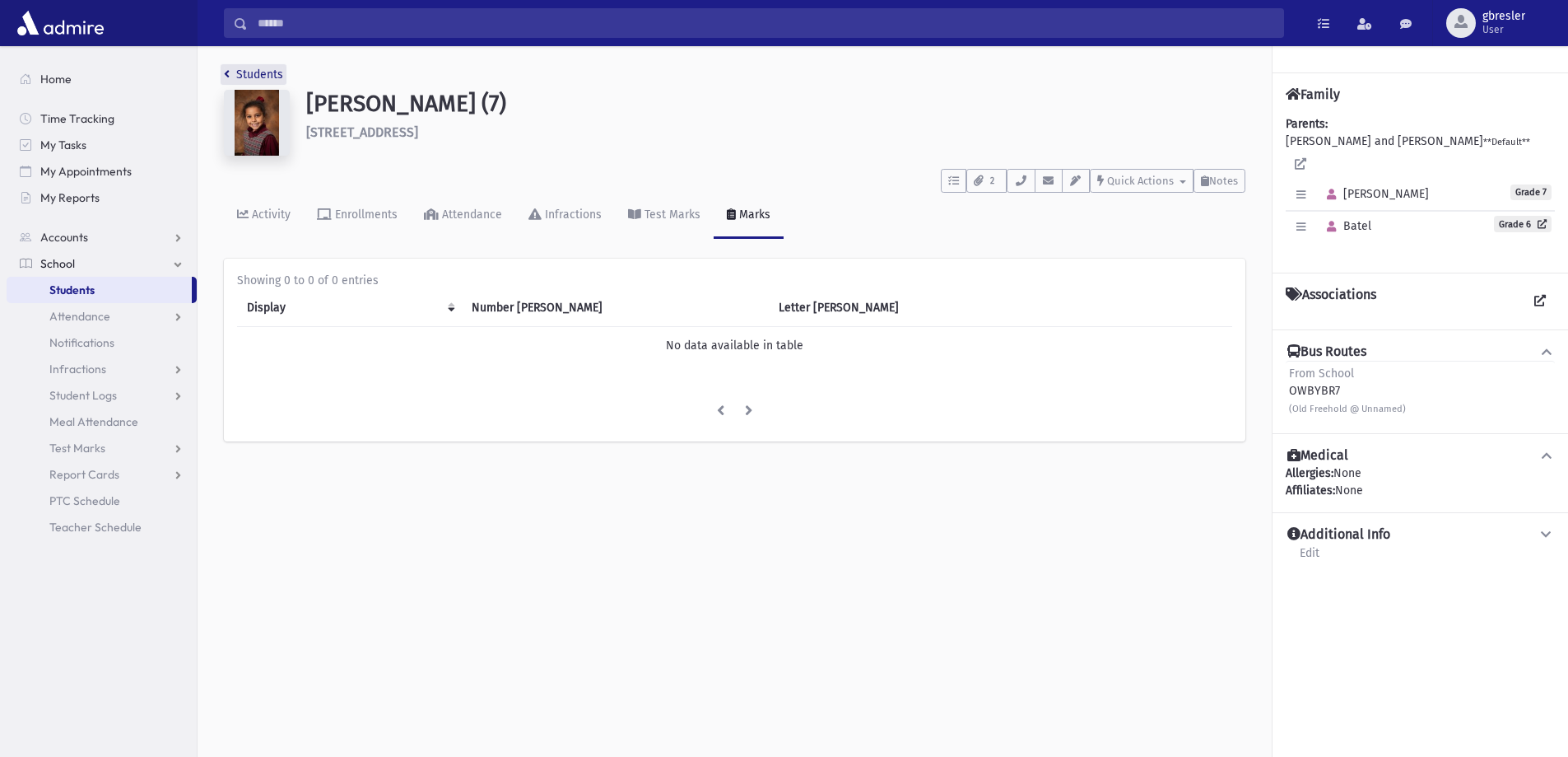
click at [247, 72] on link "Students" at bounding box center [254, 74] width 59 height 14
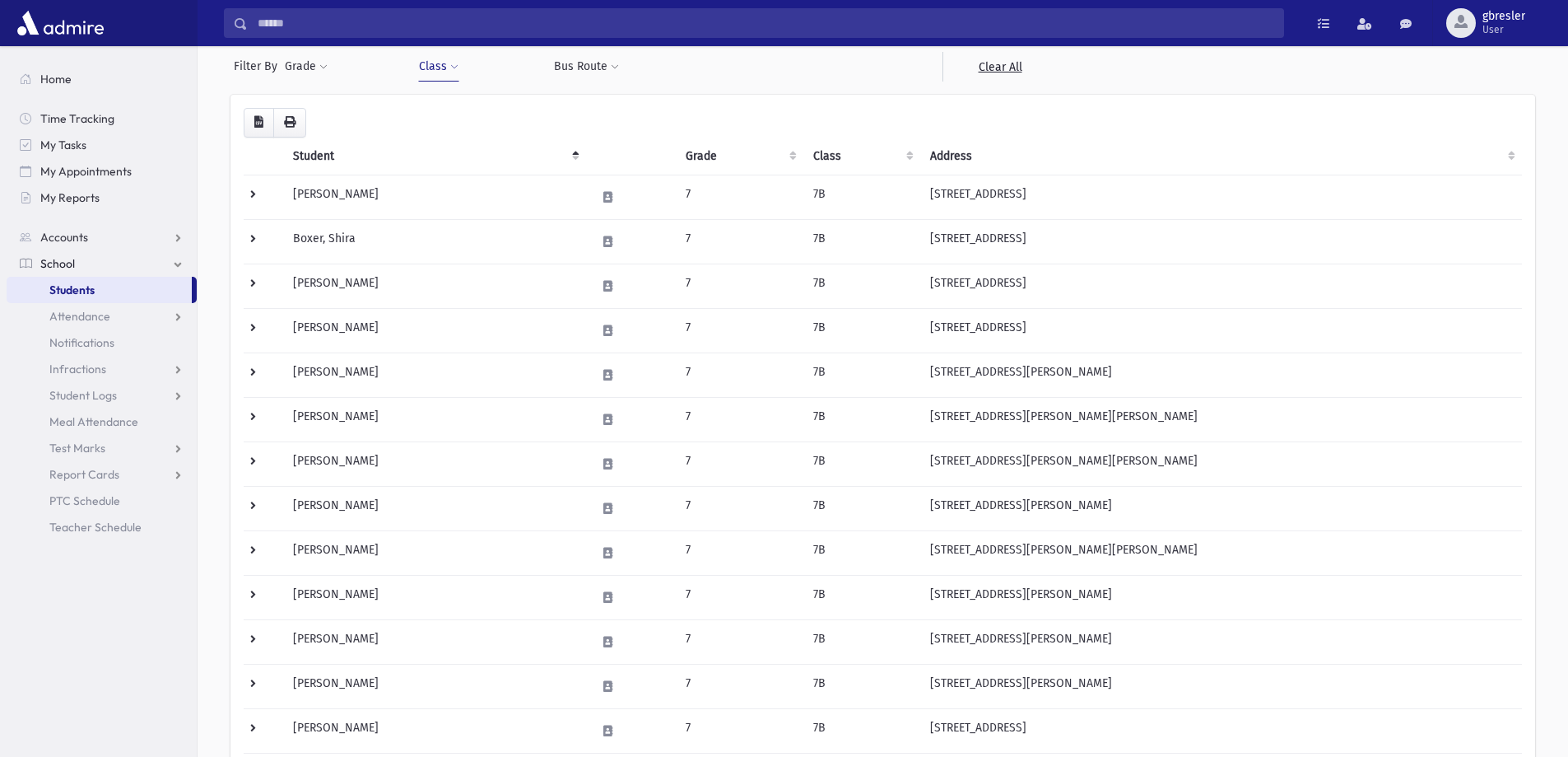
scroll to position [165, 0]
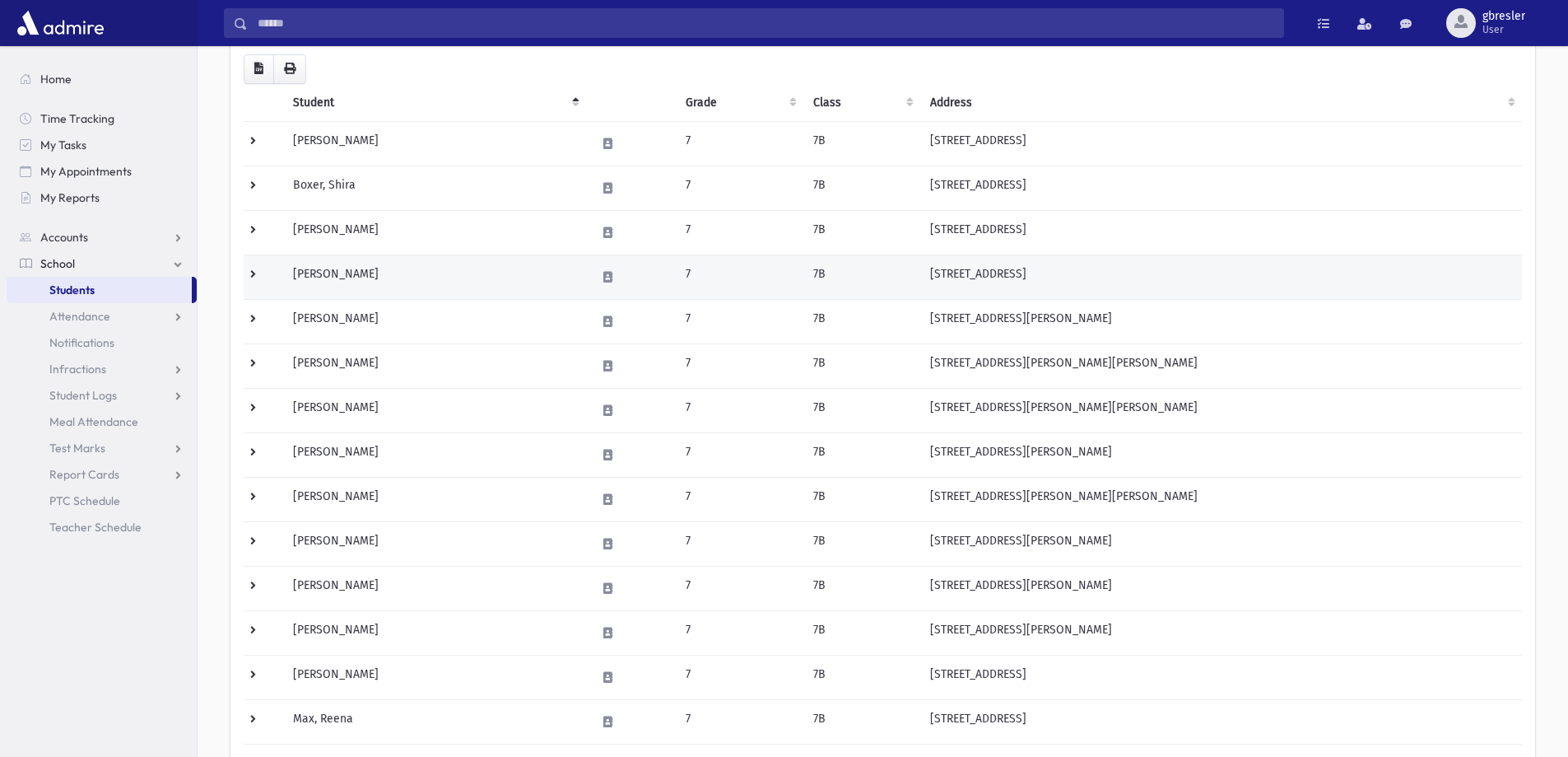
click at [365, 272] on td "Edelstein, Shevy" at bounding box center [434, 277] width 303 height 45
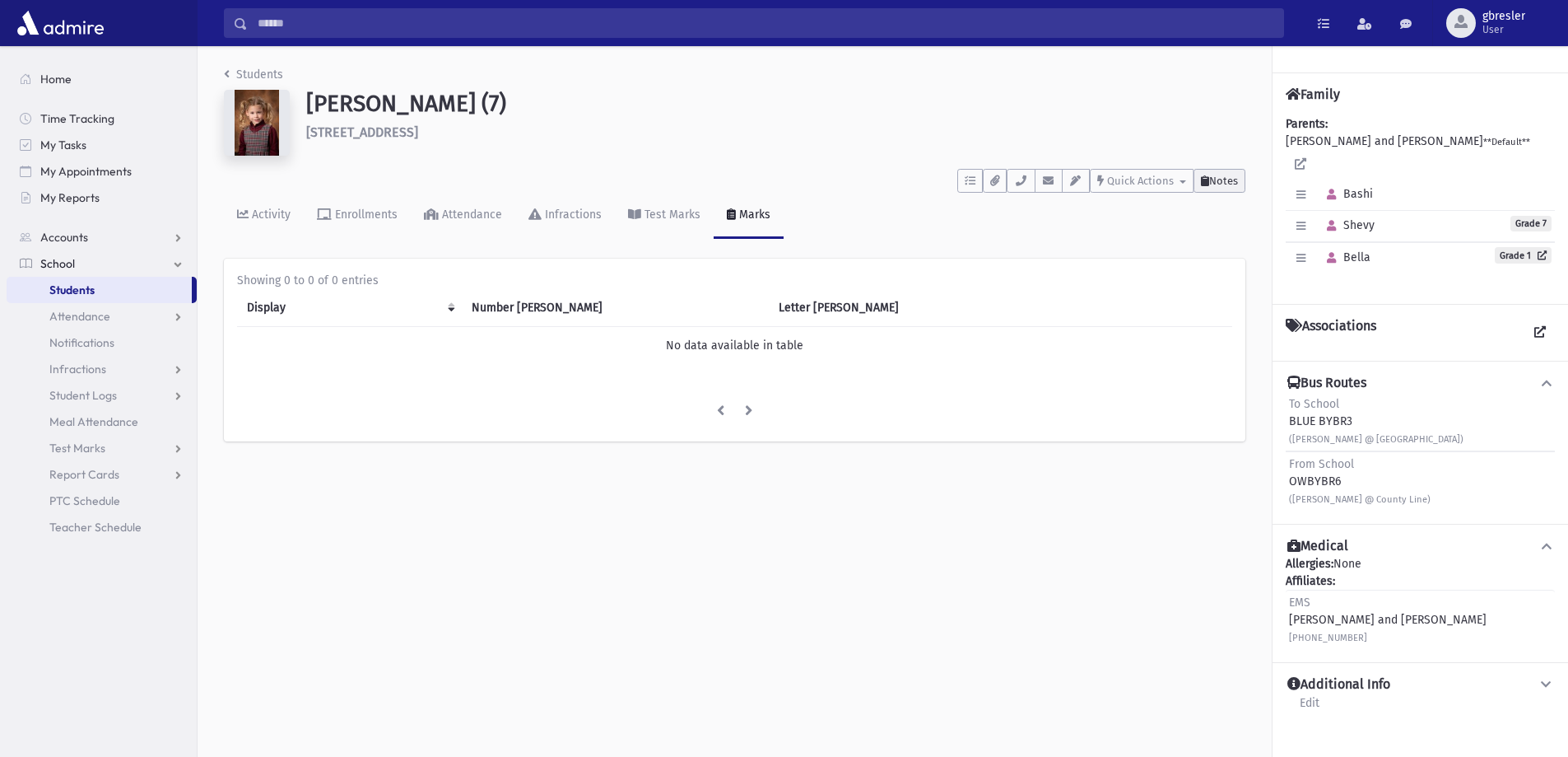
click at [1224, 176] on span "Notes" at bounding box center [1223, 180] width 29 height 13
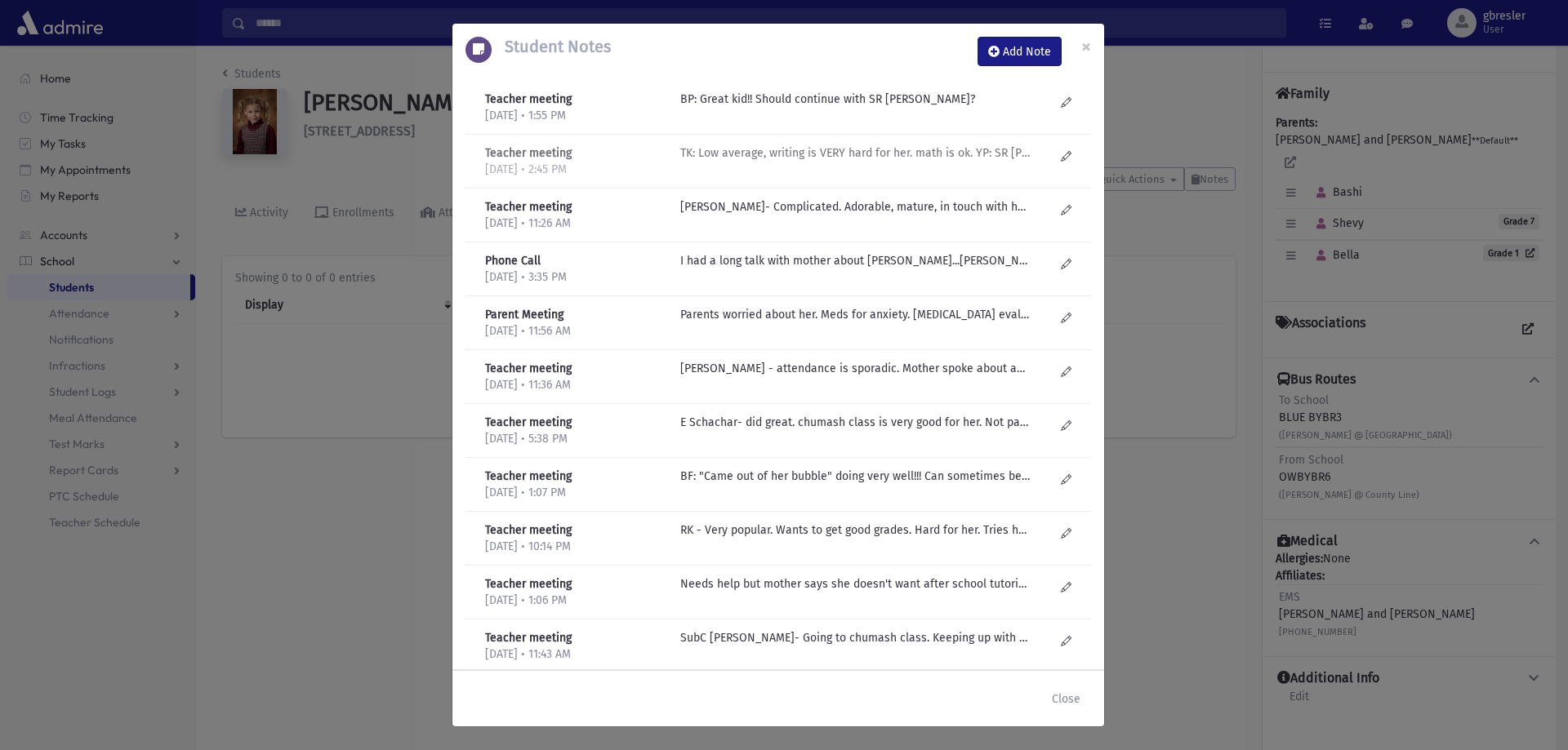
click at [832, 108] on p "TK: Low average, writing is VERY hard for her. math is ok. YP: SR Barash made a…" at bounding box center [854, 99] width 350 height 17
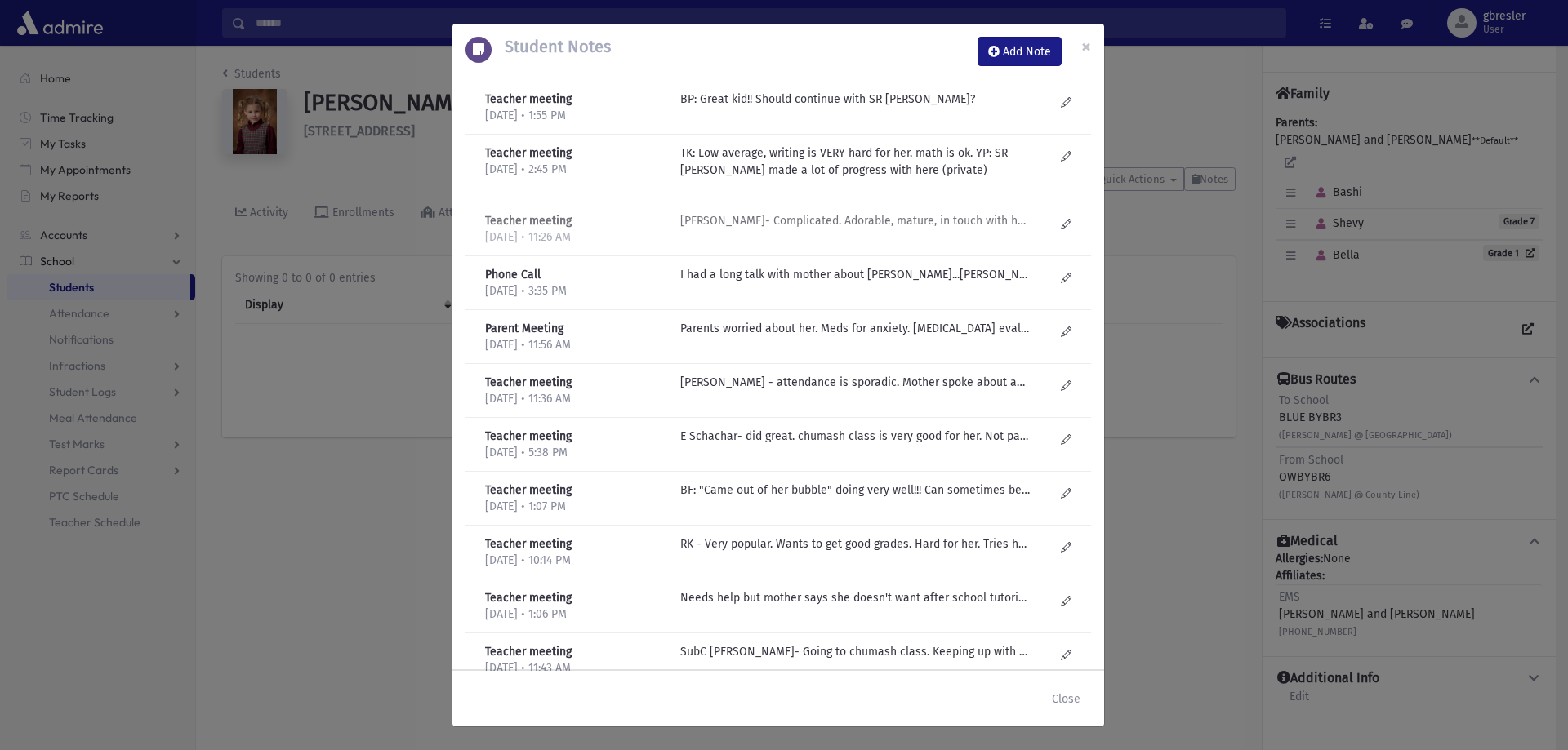
click at [755, 108] on p "R Kirzner- Complicated. Adorable, mature, in touch with her emotions. Feels lik…" at bounding box center [854, 99] width 350 height 17
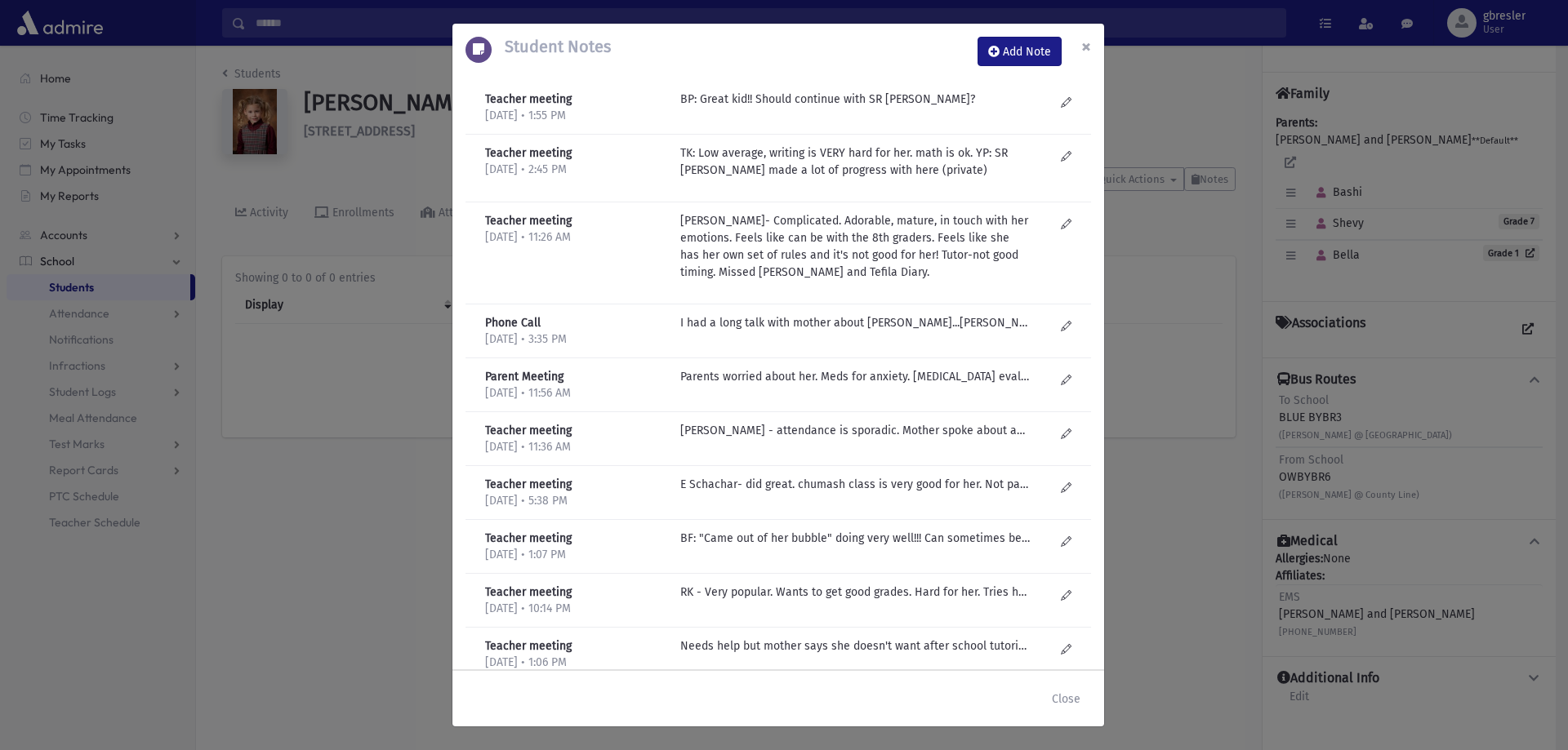
click at [1090, 50] on span "×" at bounding box center [1086, 46] width 10 height 23
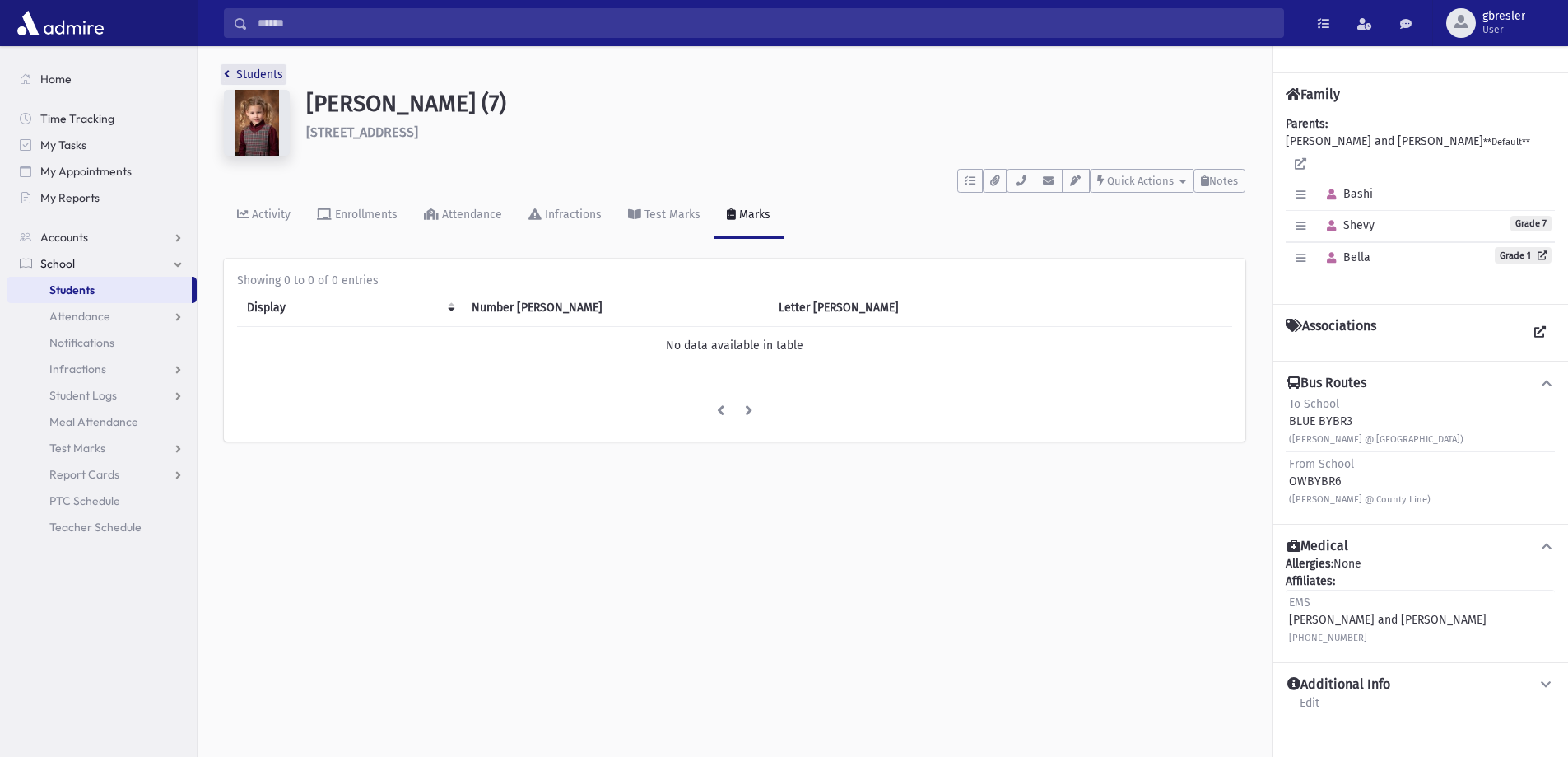
click at [255, 79] on link "Students" at bounding box center [254, 74] width 59 height 14
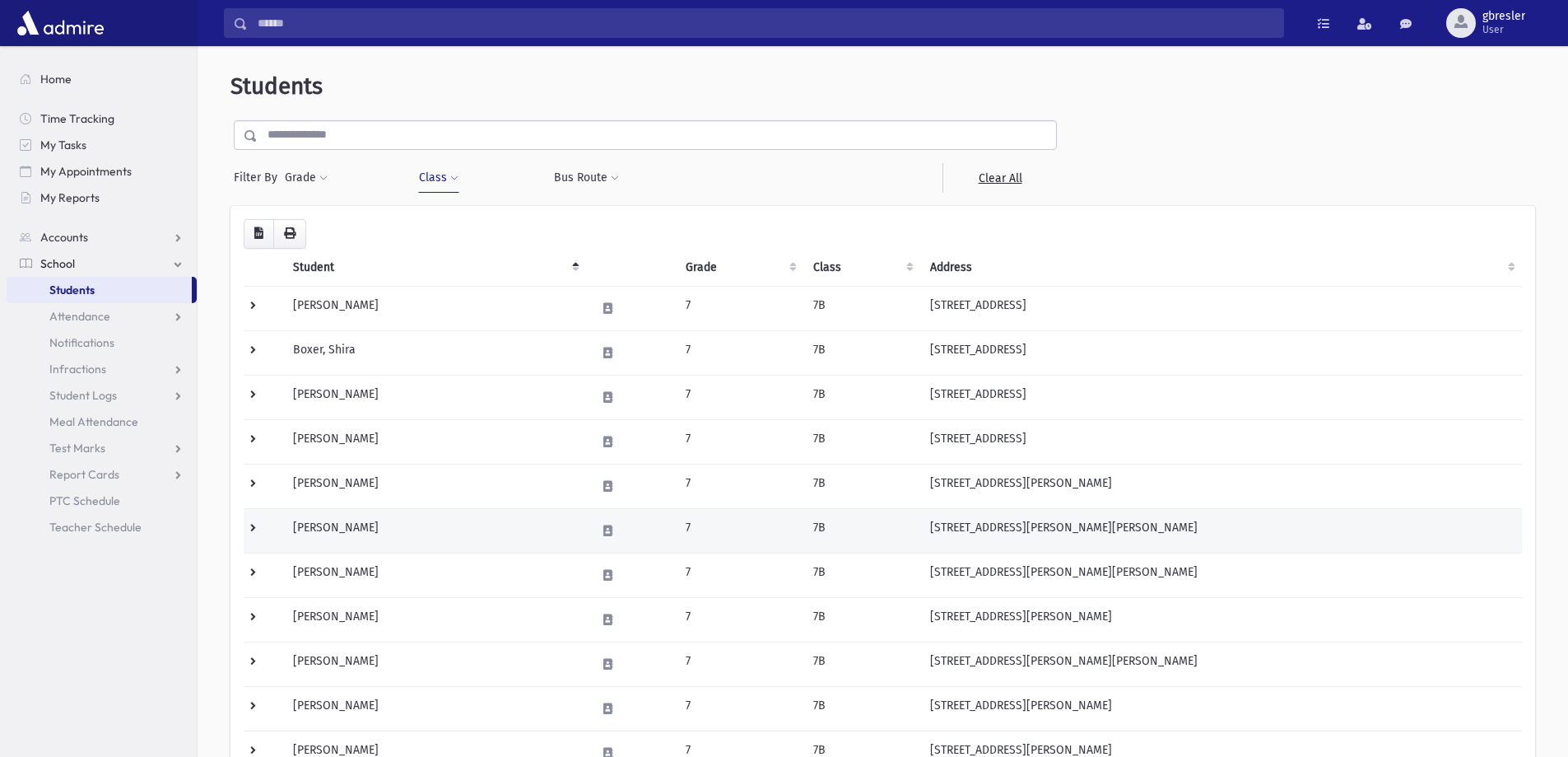
click at [364, 532] on td "Glassman, Tehila" at bounding box center [434, 530] width 303 height 45
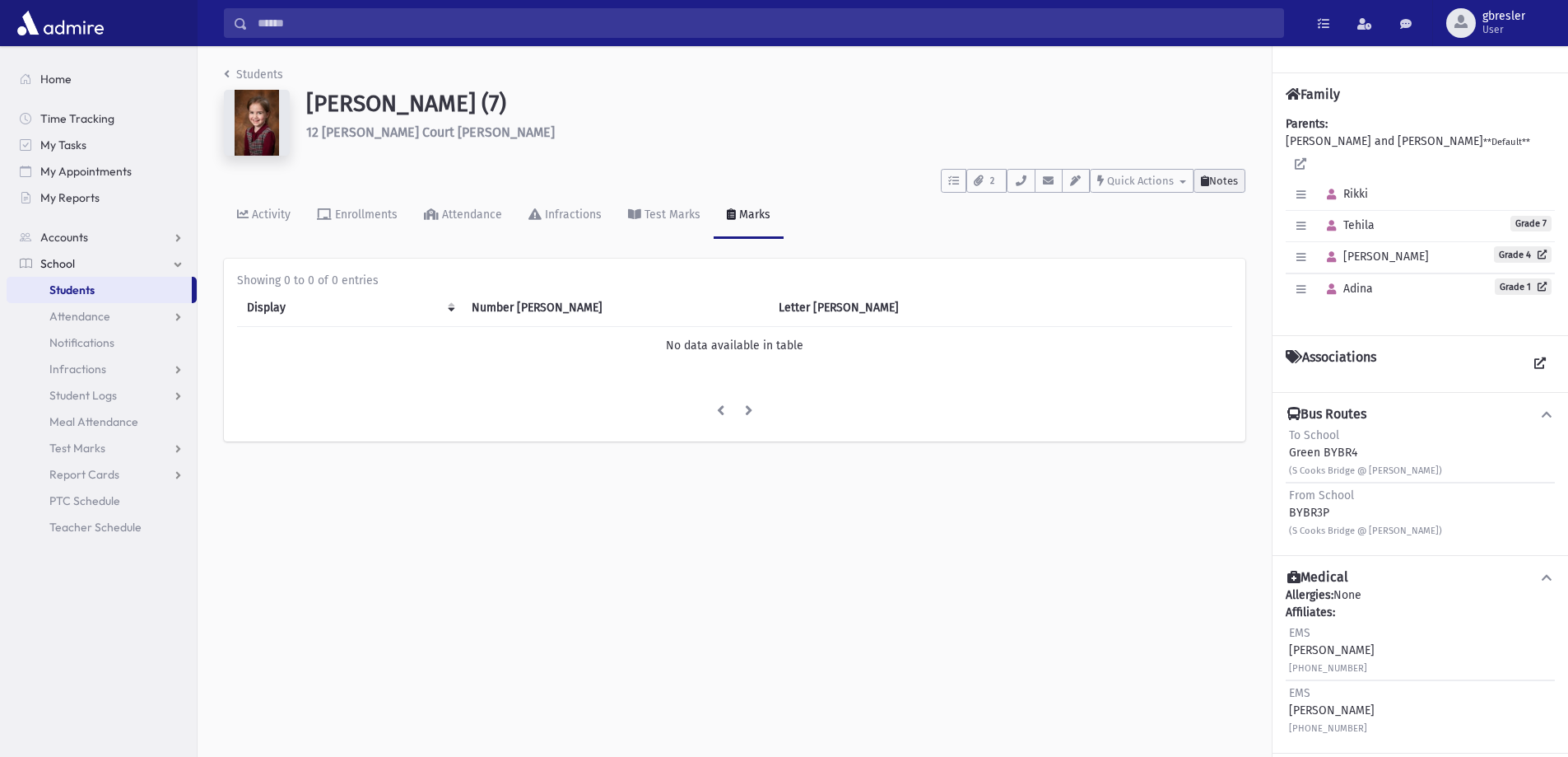
click at [1221, 178] on span "Notes" at bounding box center [1223, 180] width 29 height 13
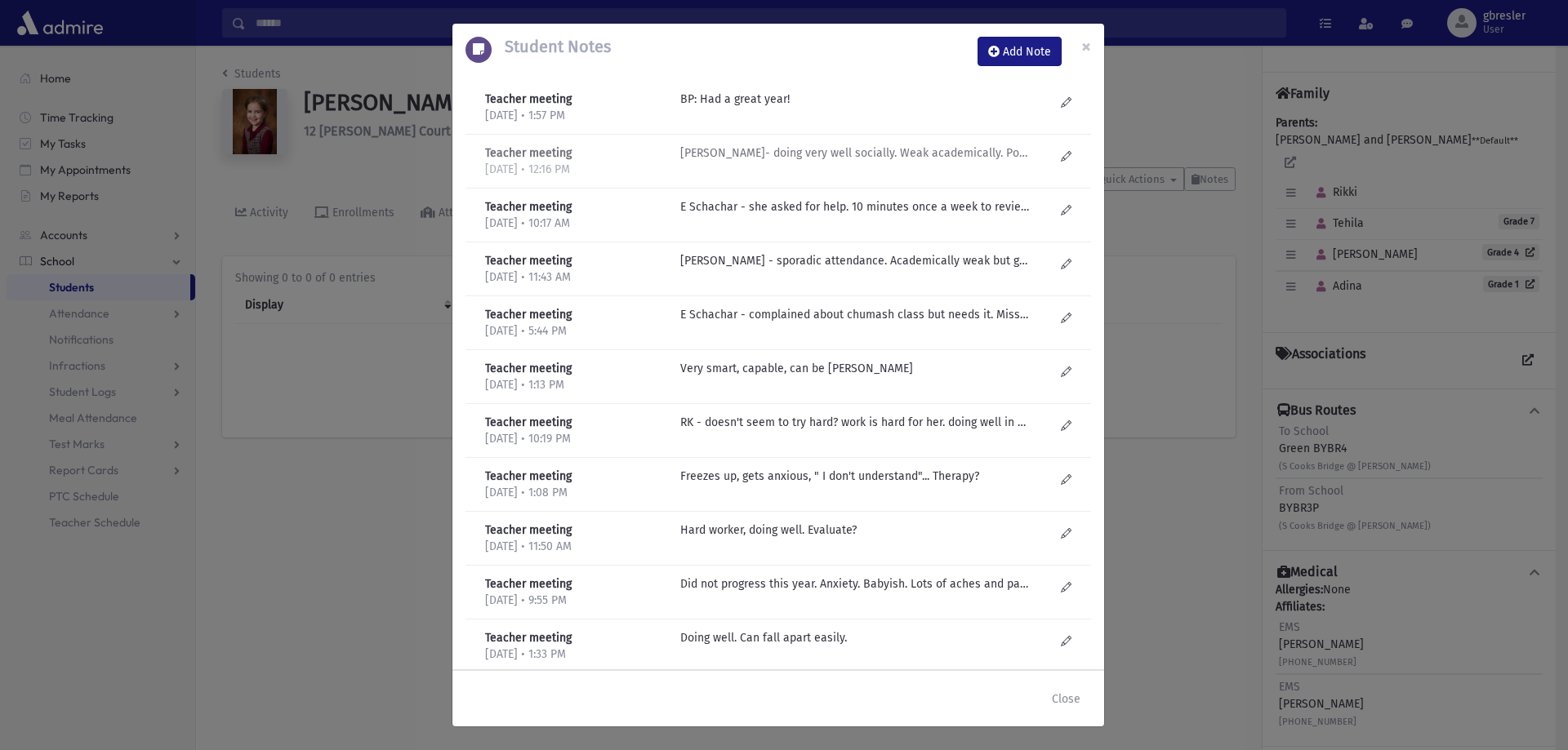
click at [815, 108] on p "R Kirzner- doing very well socially. Weak academically. Poor attendance. Late v…" at bounding box center [854, 99] width 350 height 17
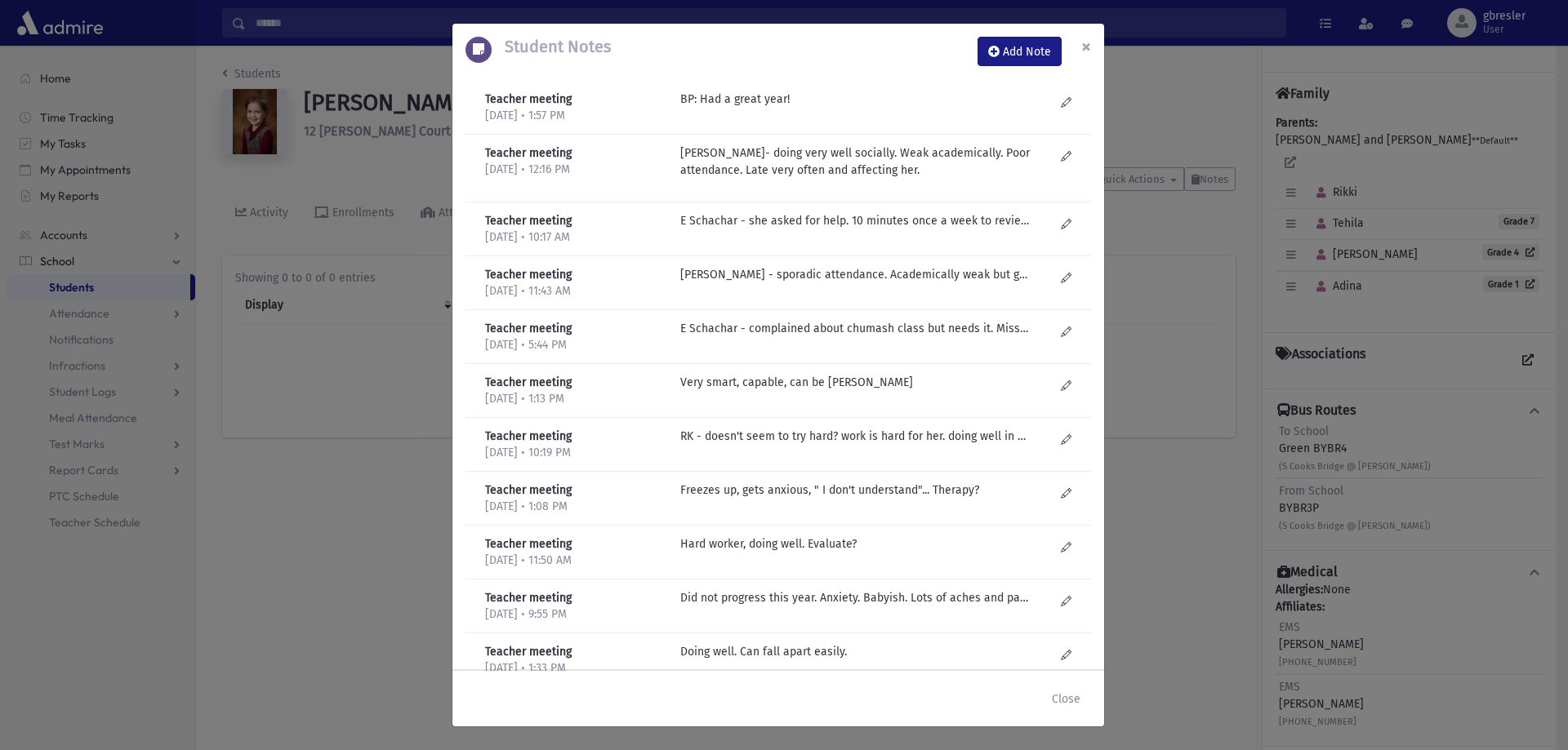
click at [1076, 46] on button "×" at bounding box center [1086, 46] width 36 height 46
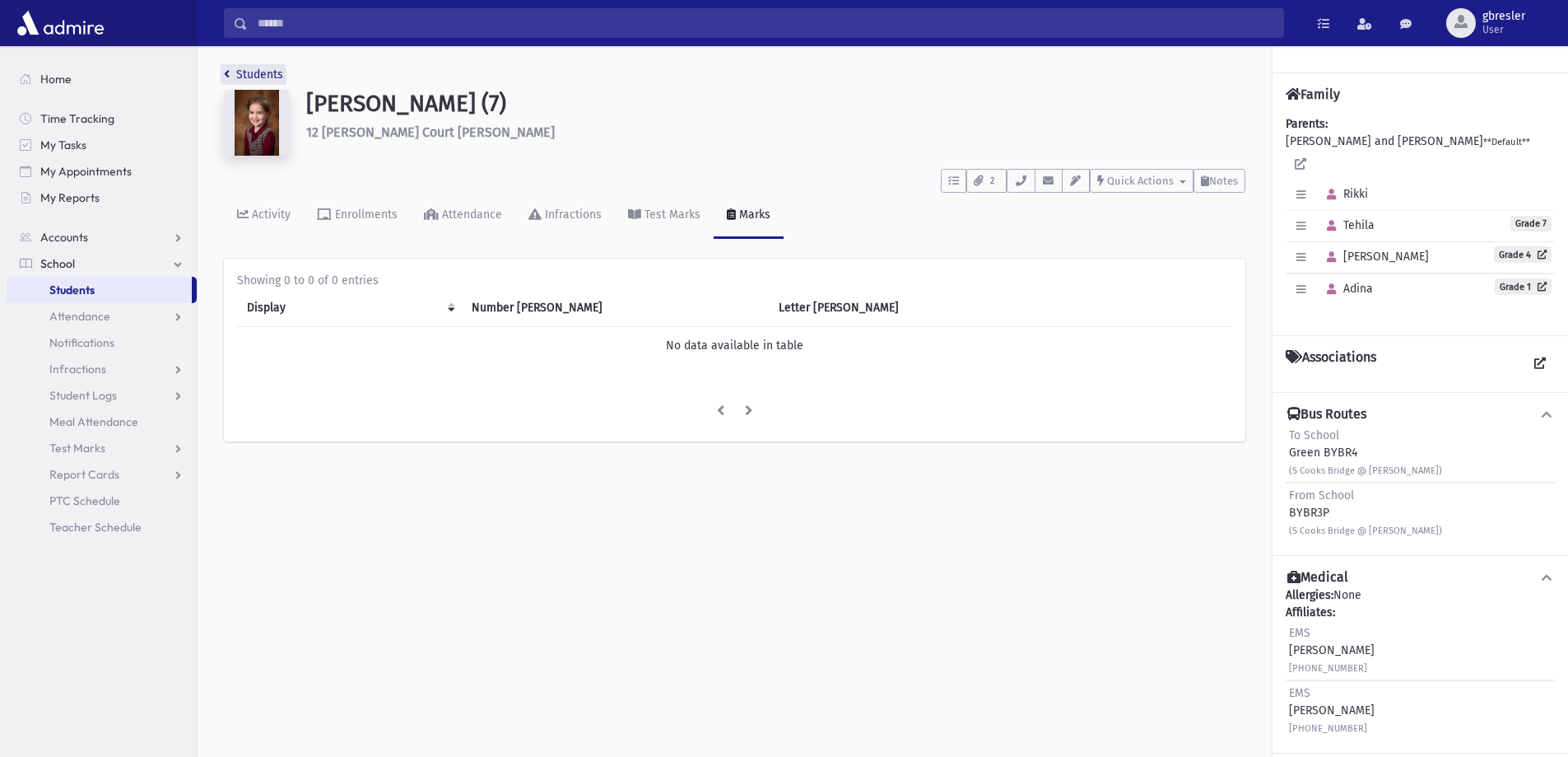
click at [272, 74] on link "Students" at bounding box center [254, 74] width 59 height 14
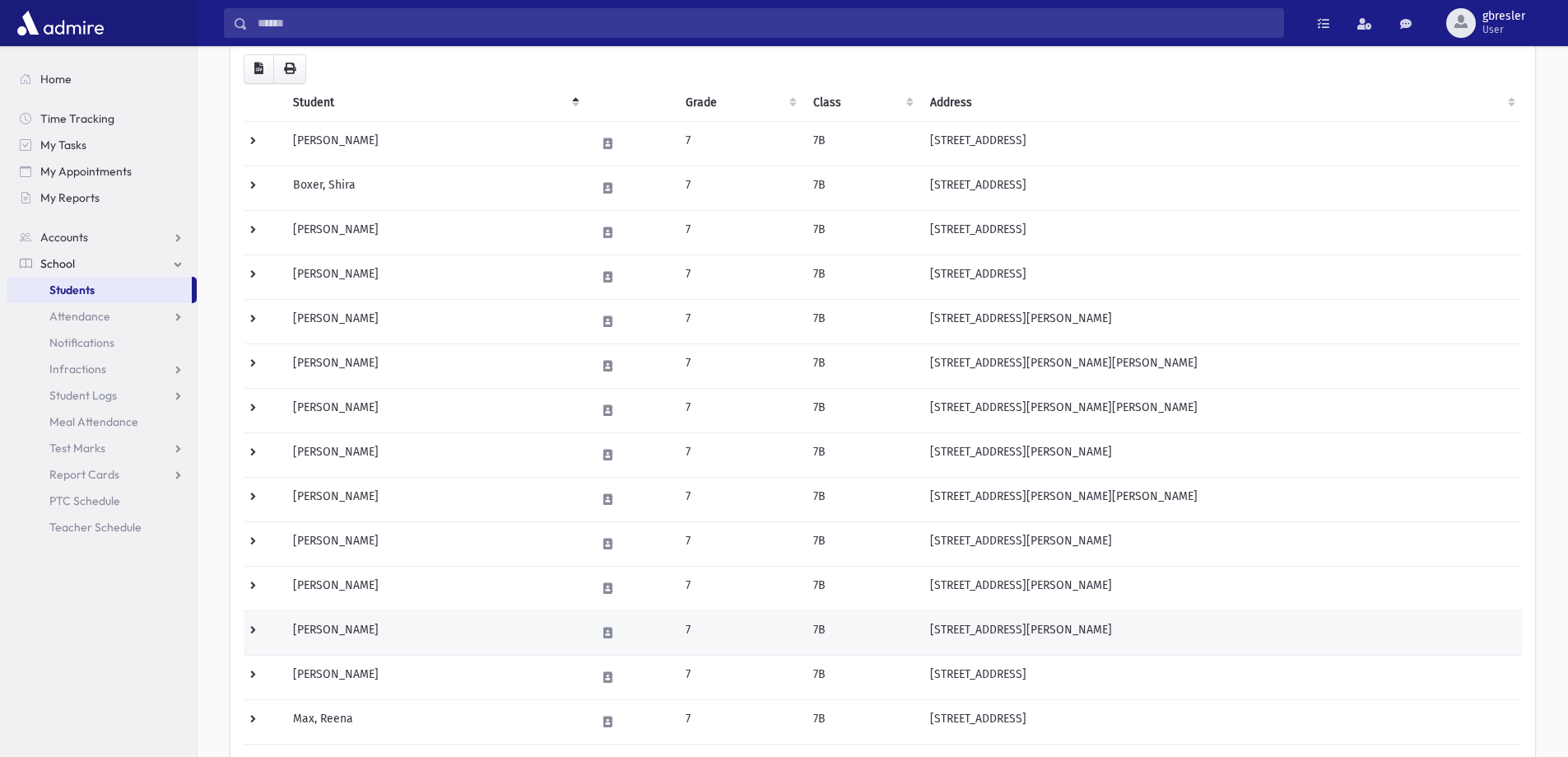
scroll to position [247, 0]
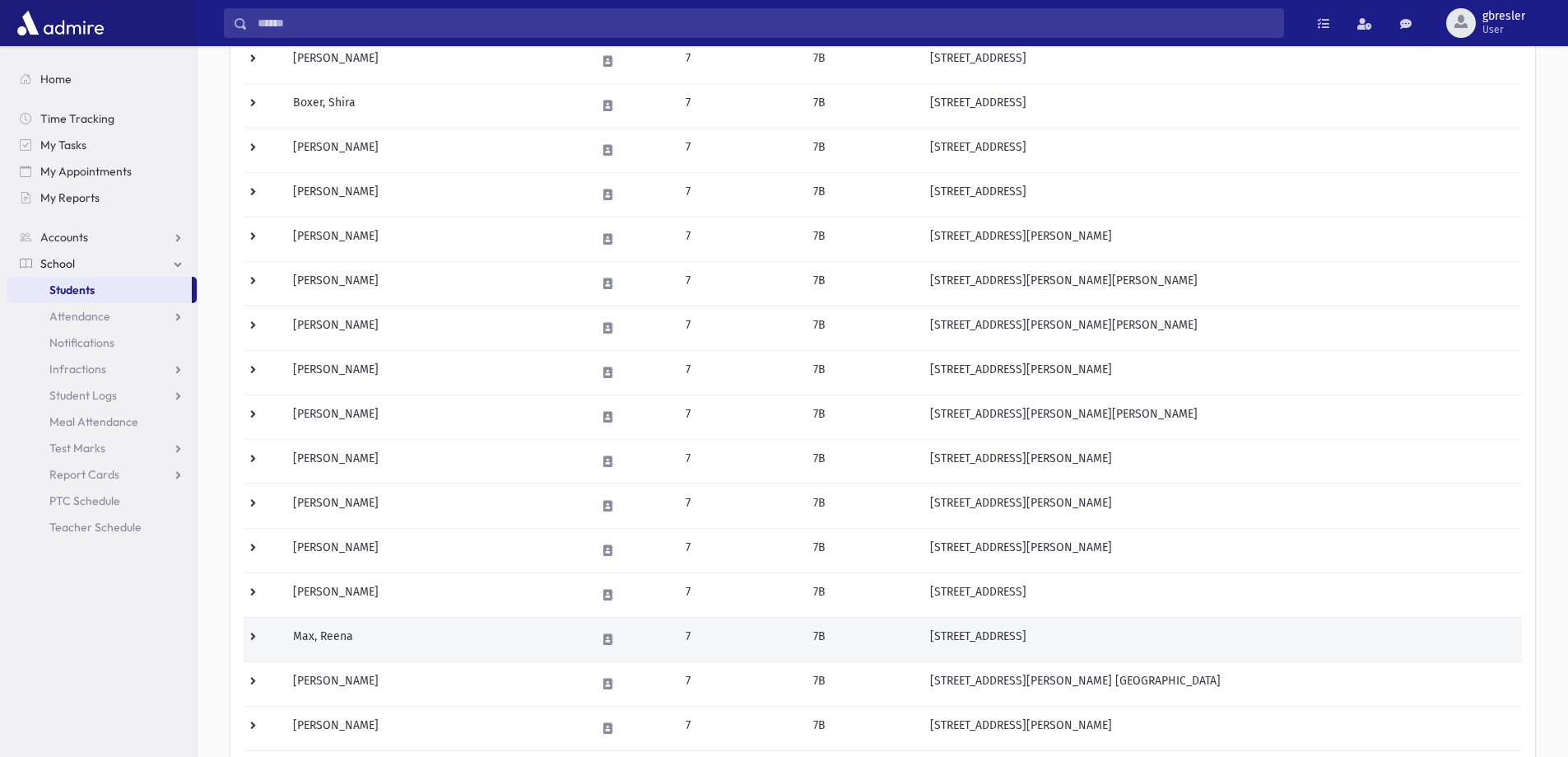
click at [338, 642] on td "Max, Reena" at bounding box center [434, 639] width 303 height 45
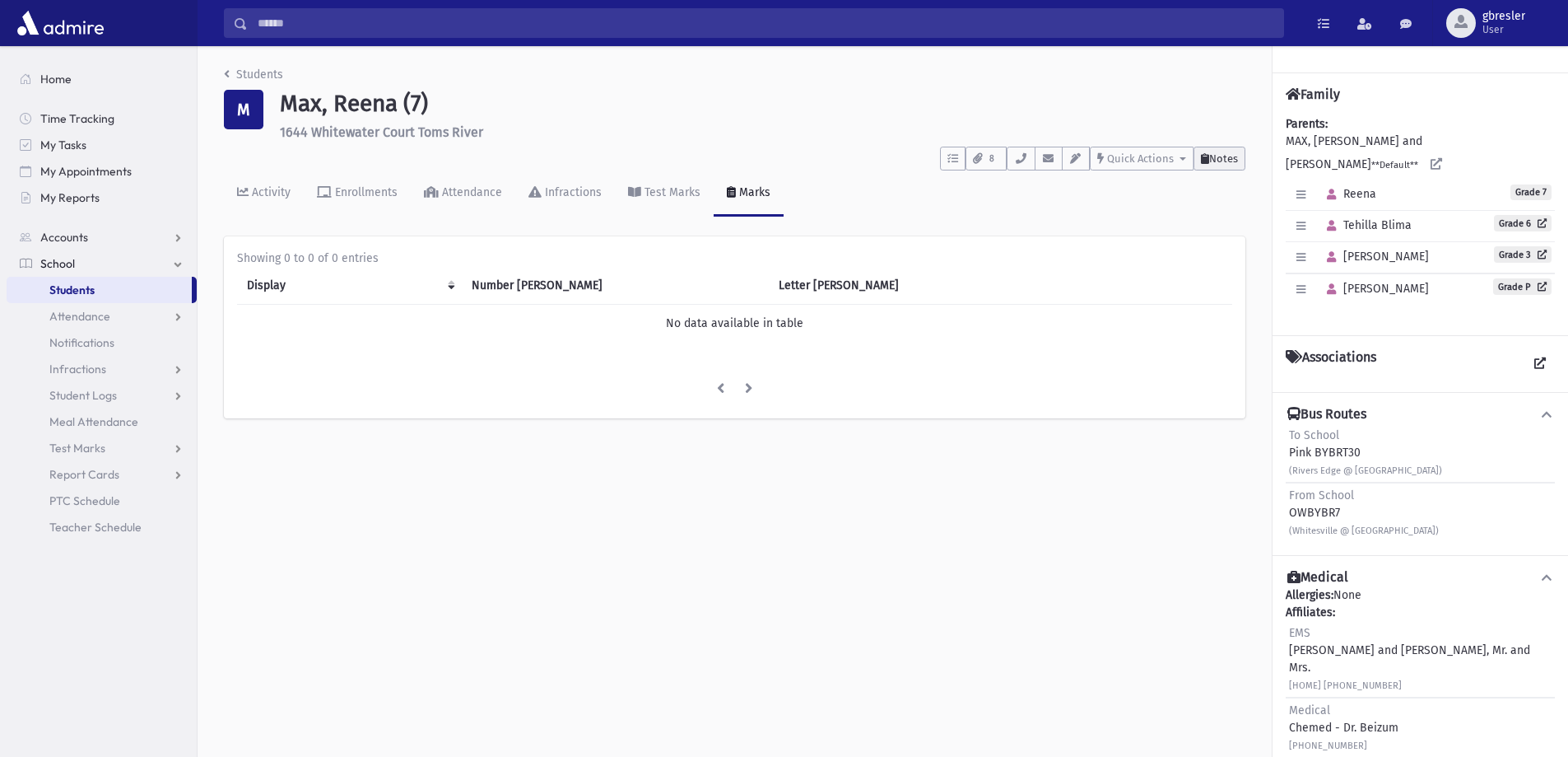
click at [1224, 152] on span "Notes" at bounding box center [1223, 158] width 29 height 13
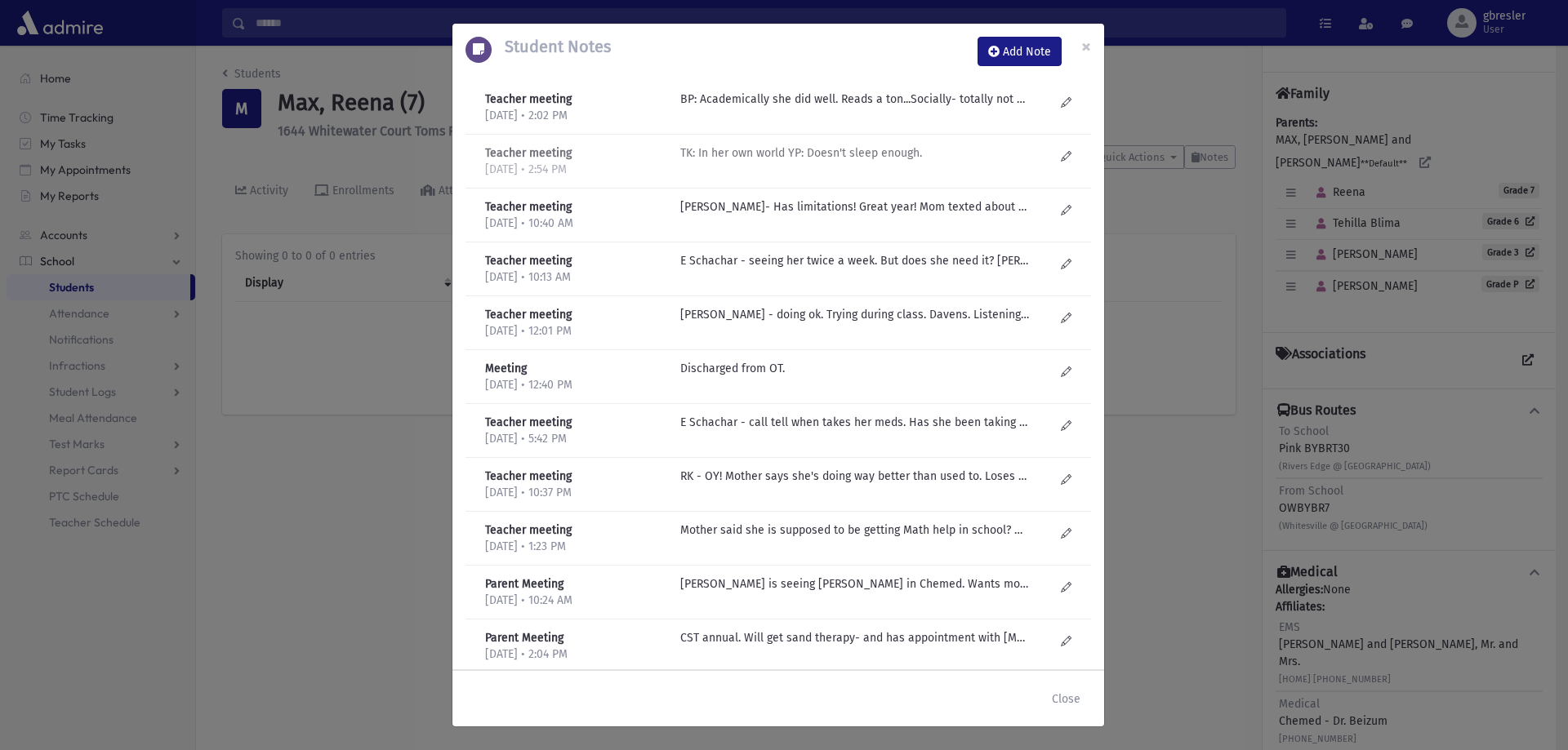
click at [768, 108] on p "TK: In her own world YP: Doesn't sleep enough." at bounding box center [854, 99] width 350 height 17
click at [772, 93] on p "BP: Academically she did well. Reads a ton...Socially- totally not with the pro…" at bounding box center [854, 99] width 350 height 17
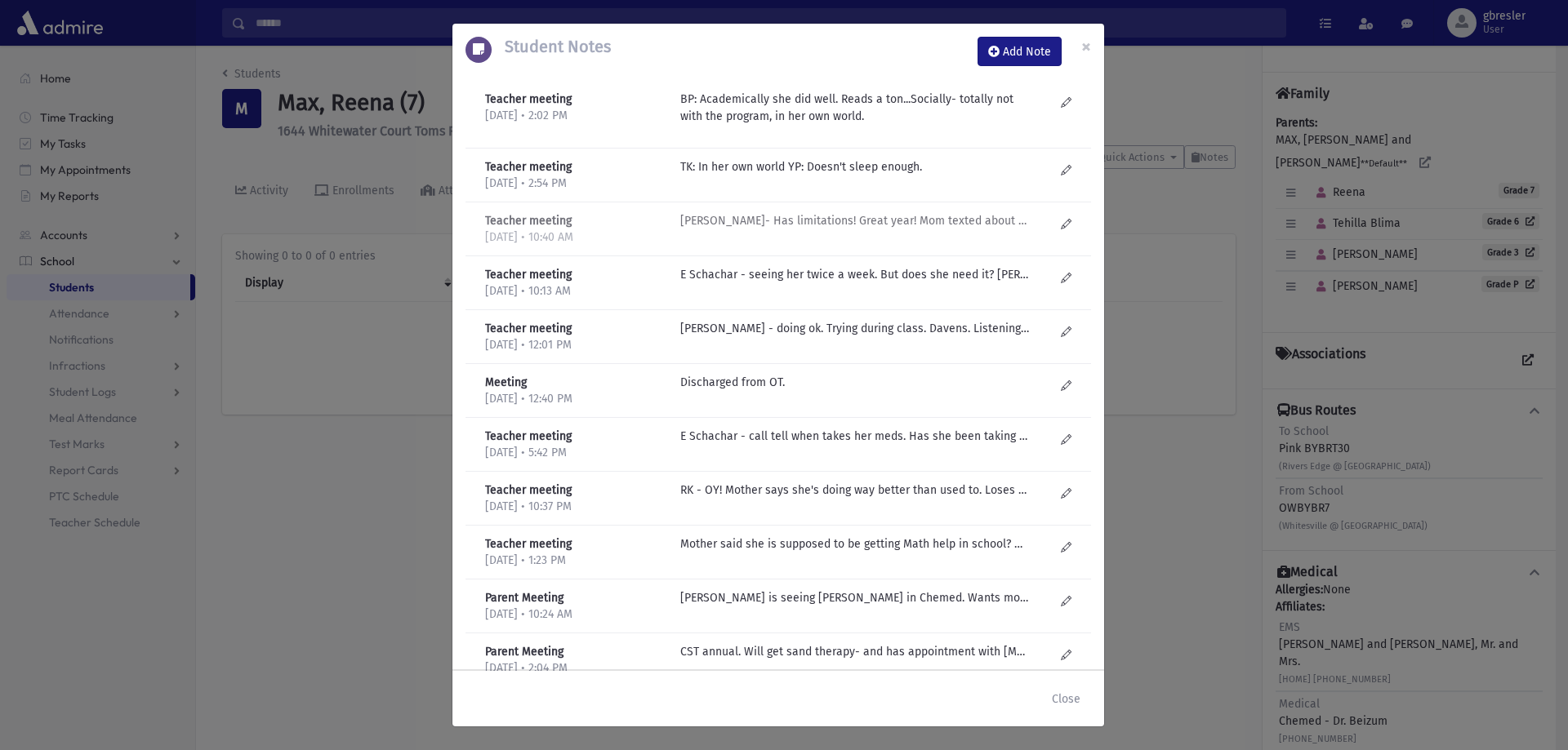
click at [796, 221] on p "R Kirzner- Has limitations! Great year! Mom texted about once a week-studied wi…" at bounding box center [854, 220] width 350 height 17
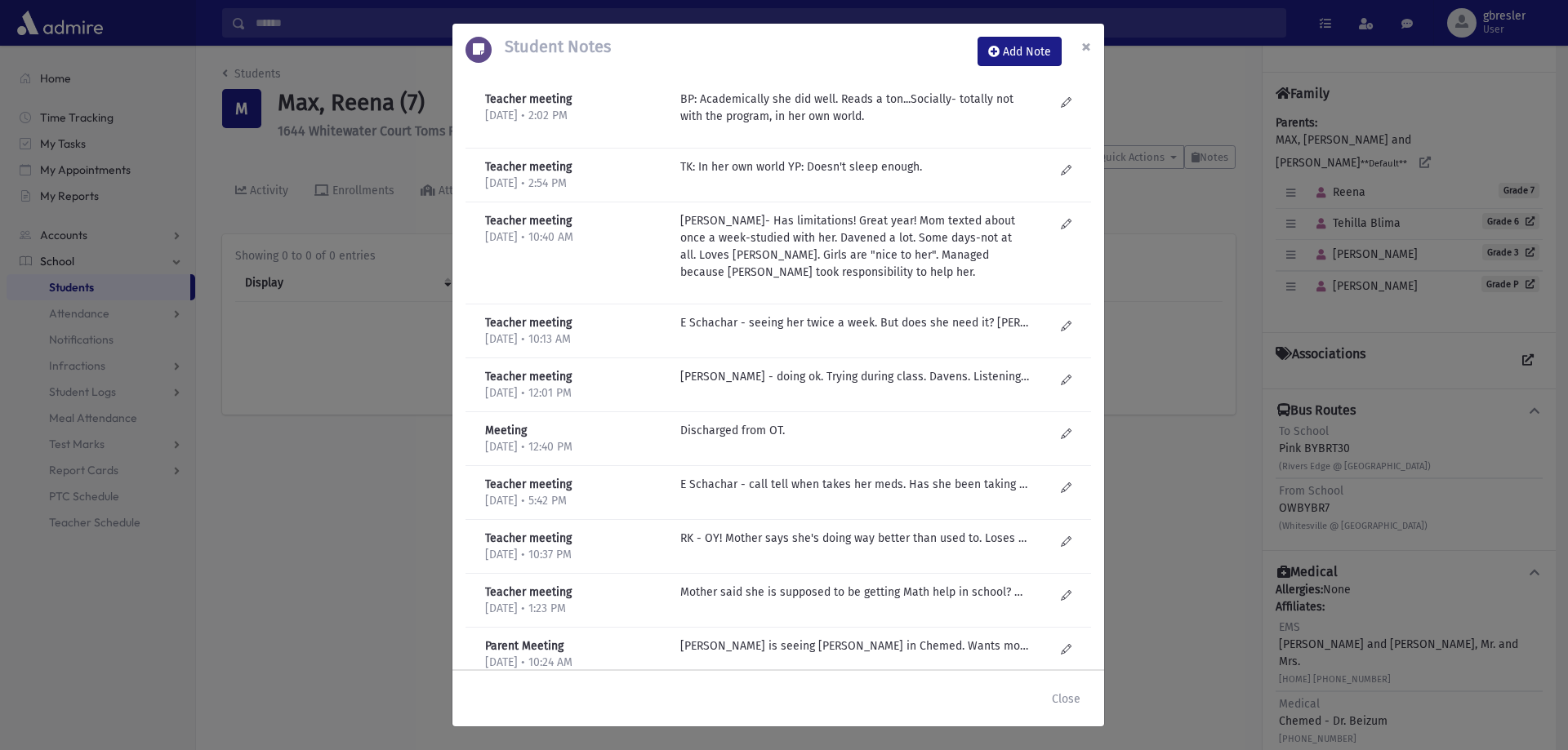
click at [1084, 42] on span "×" at bounding box center [1086, 46] width 10 height 23
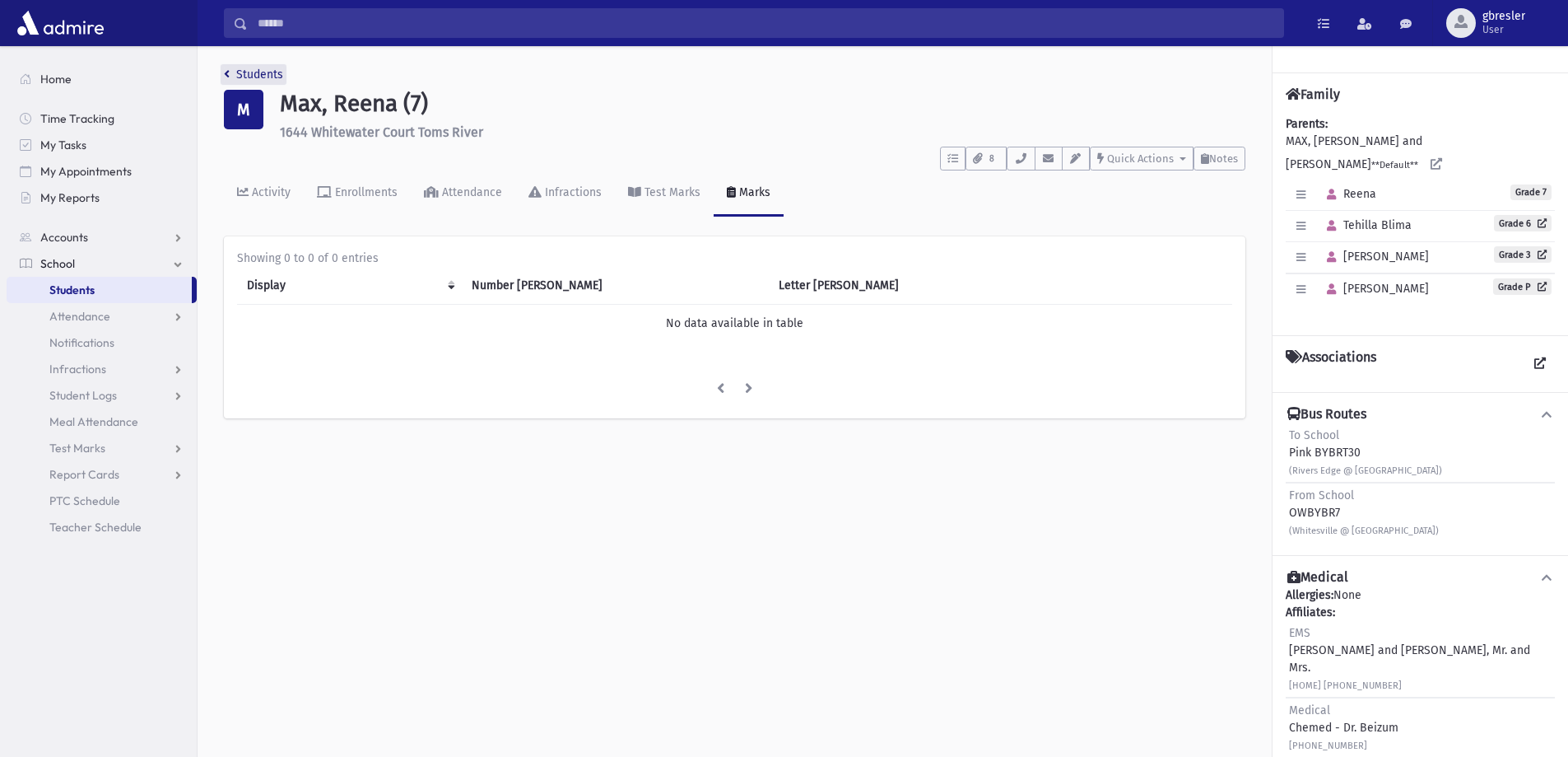
click at [266, 77] on link "Students" at bounding box center [254, 74] width 59 height 14
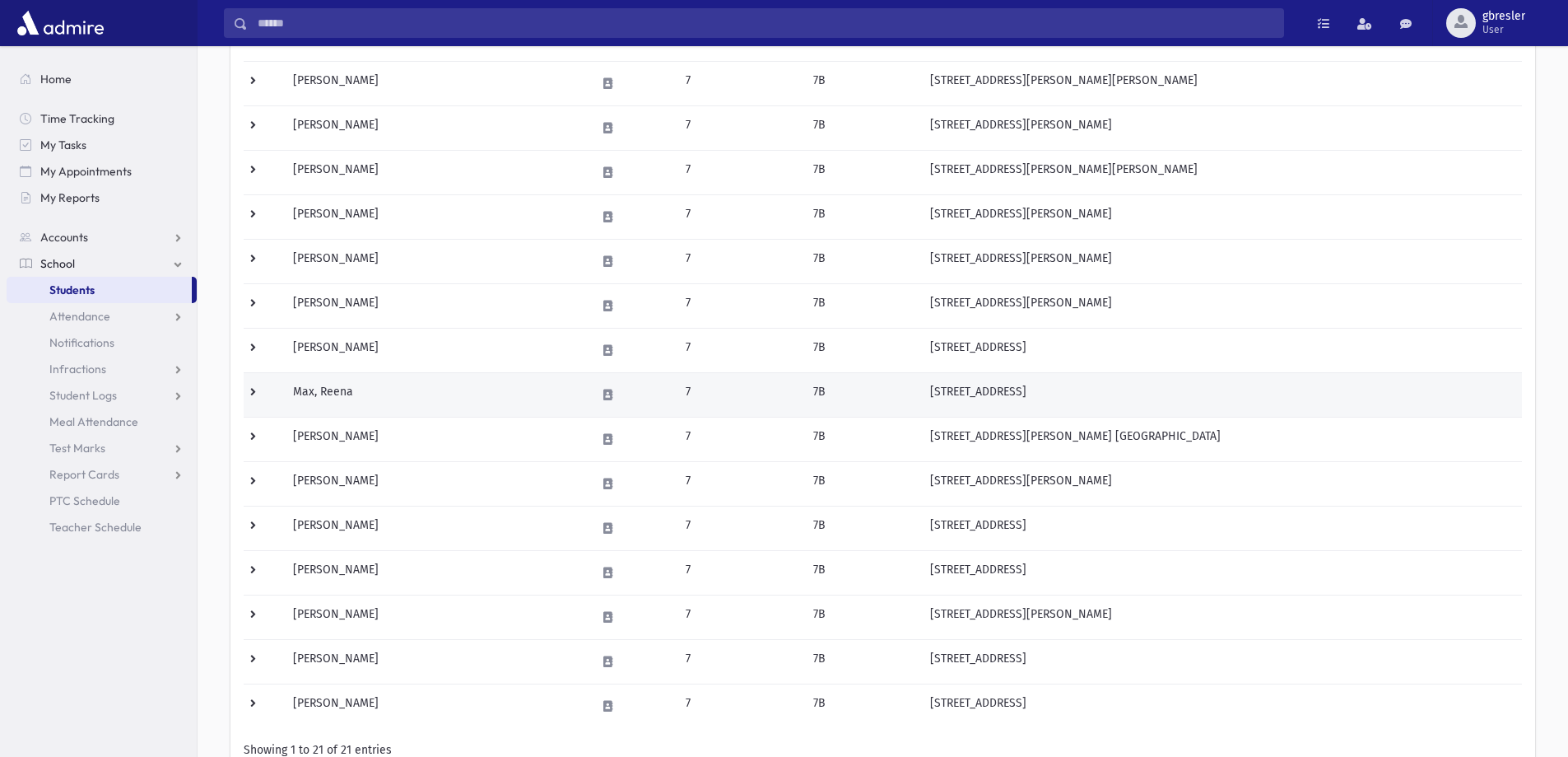
scroll to position [494, 0]
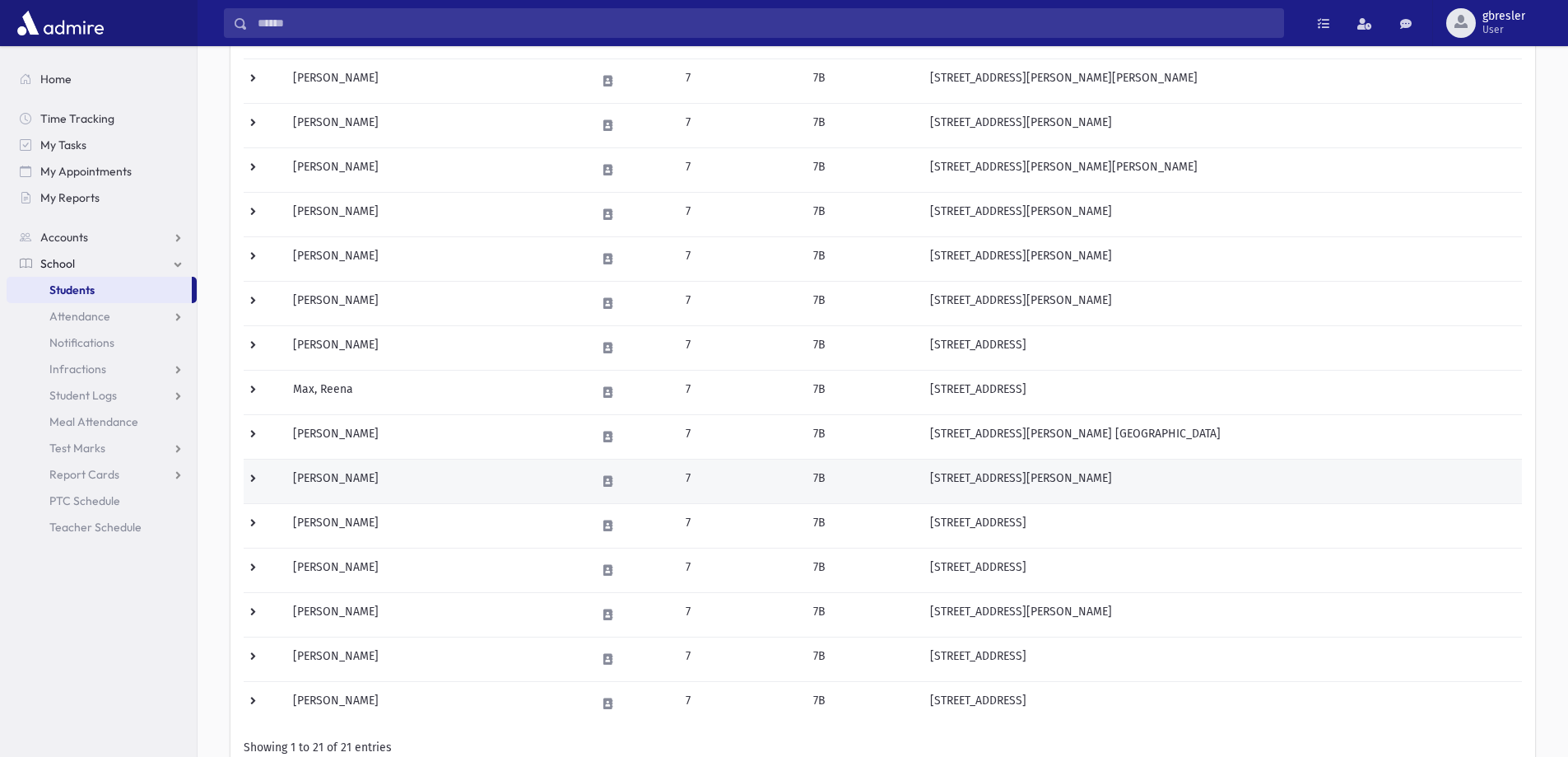
click at [350, 476] on td "Pepose, Yael" at bounding box center [434, 480] width 303 height 45
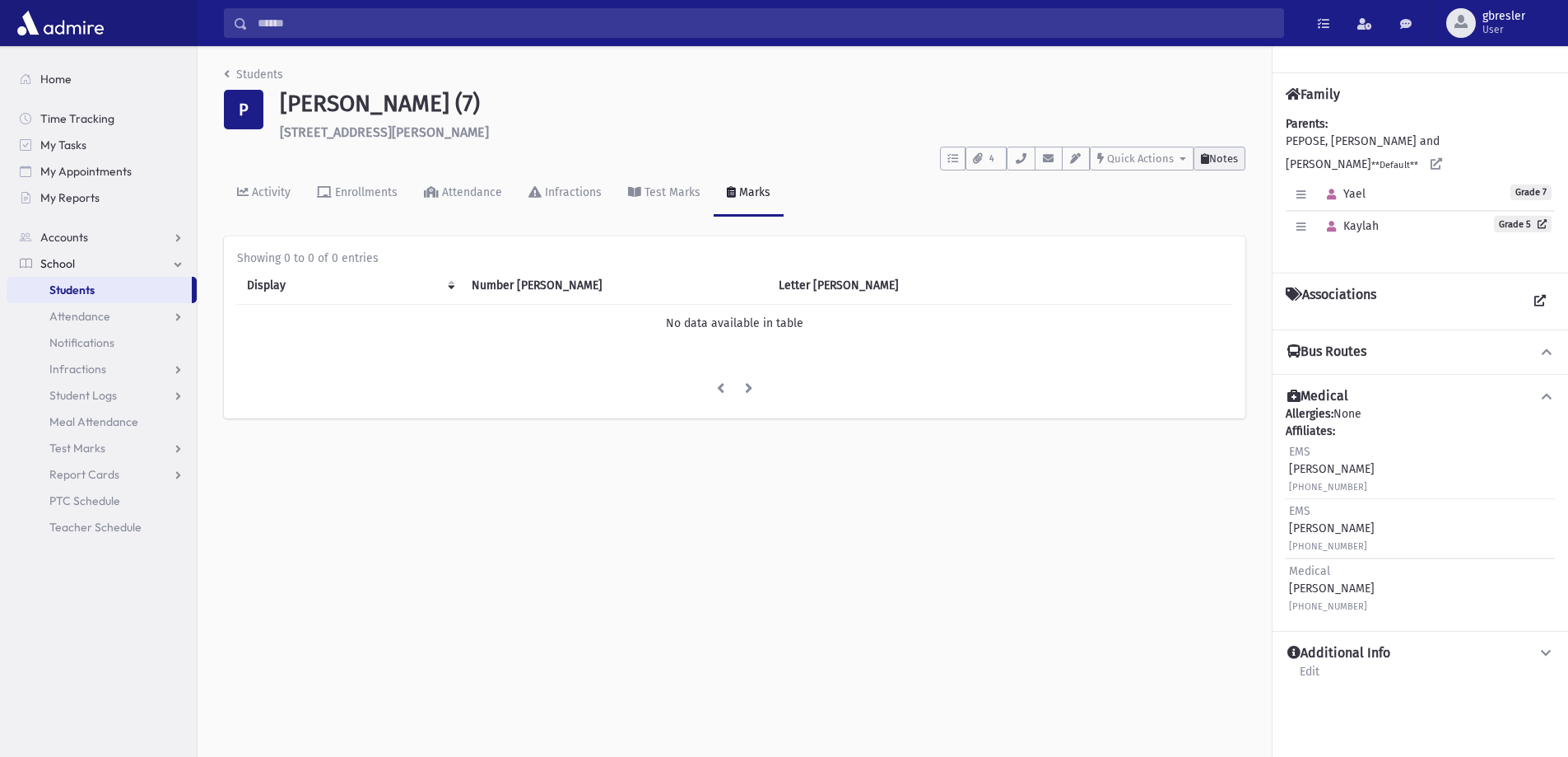
click at [1239, 165] on button "Notes" at bounding box center [1219, 158] width 52 height 24
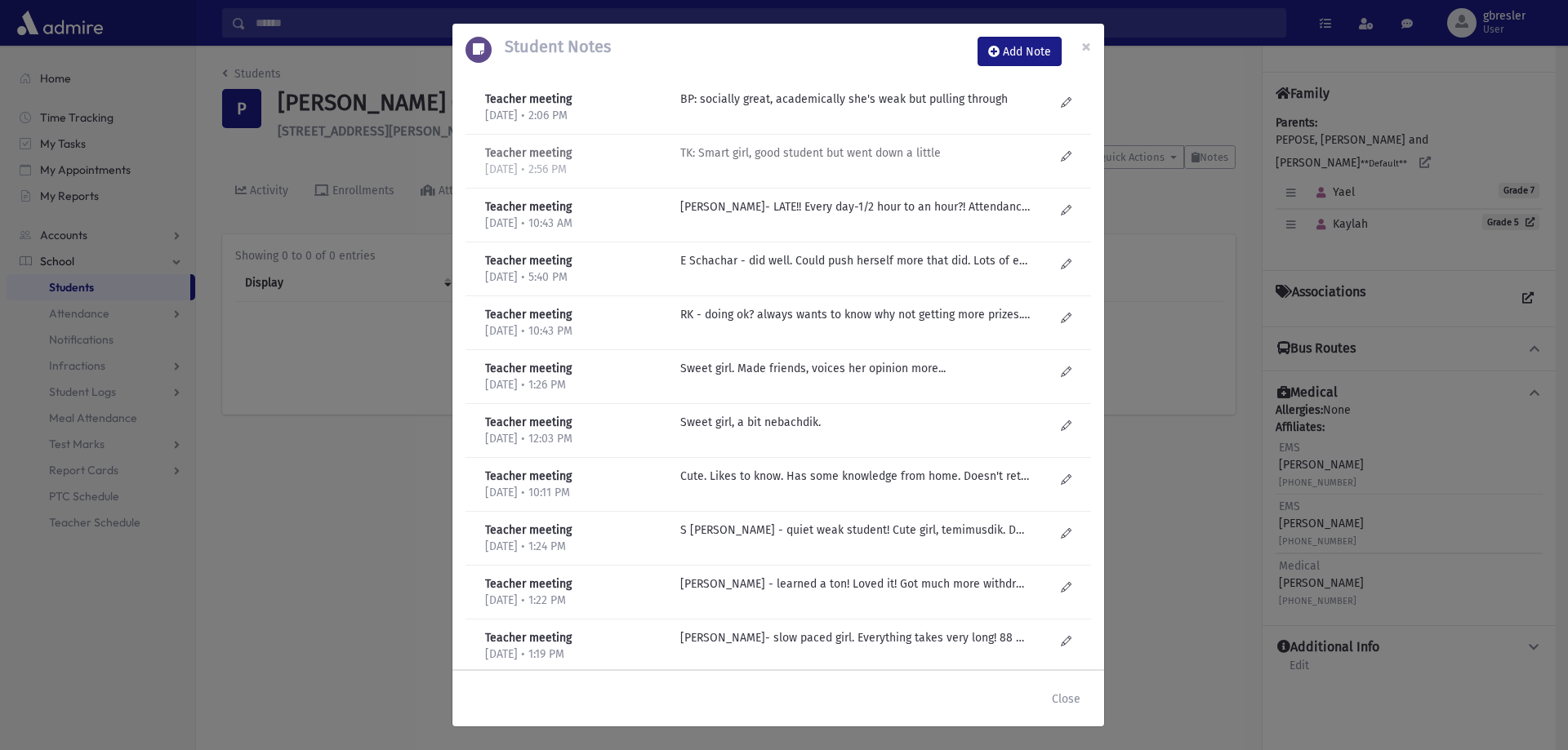
click at [777, 108] on p "TK: Smart girl, good student but went down a little" at bounding box center [854, 99] width 350 height 17
click at [761, 108] on p "R Kirzner- LATE!! Every day-1/2 hour to an hour?! Attendance is sporadic. Weak!…" at bounding box center [854, 99] width 350 height 17
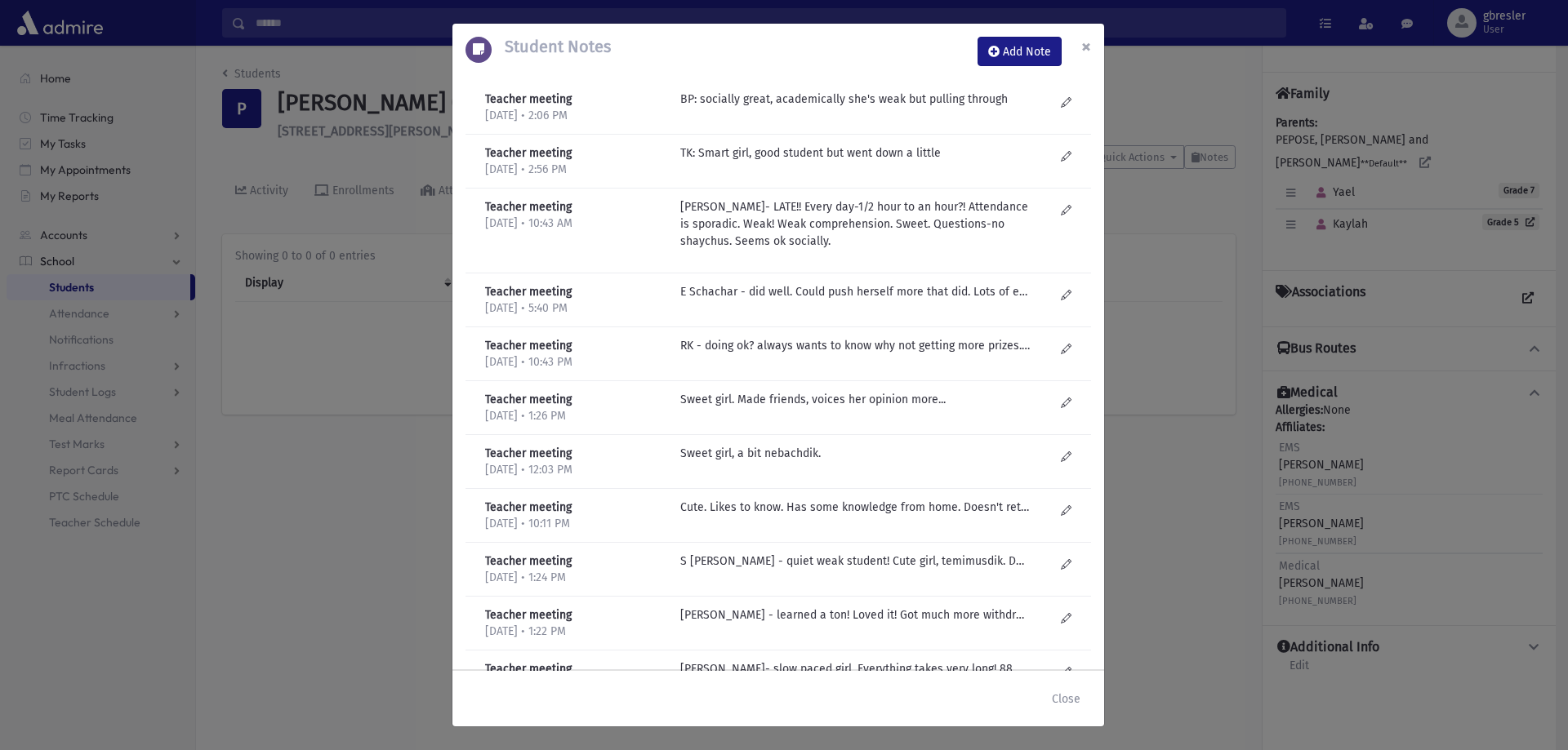
click at [1083, 44] on span "×" at bounding box center [1086, 46] width 10 height 23
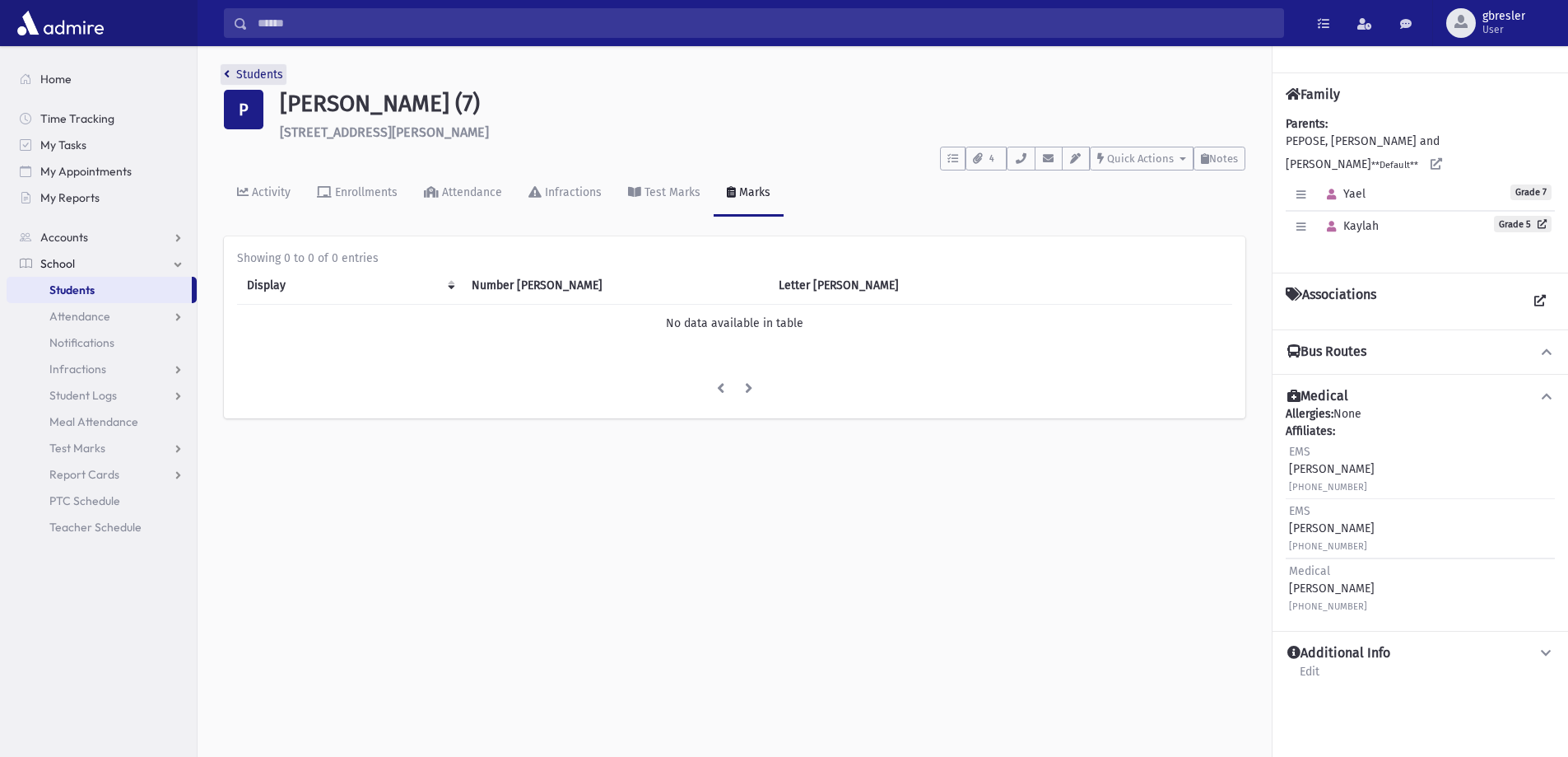
click at [267, 80] on link "Students" at bounding box center [254, 74] width 59 height 14
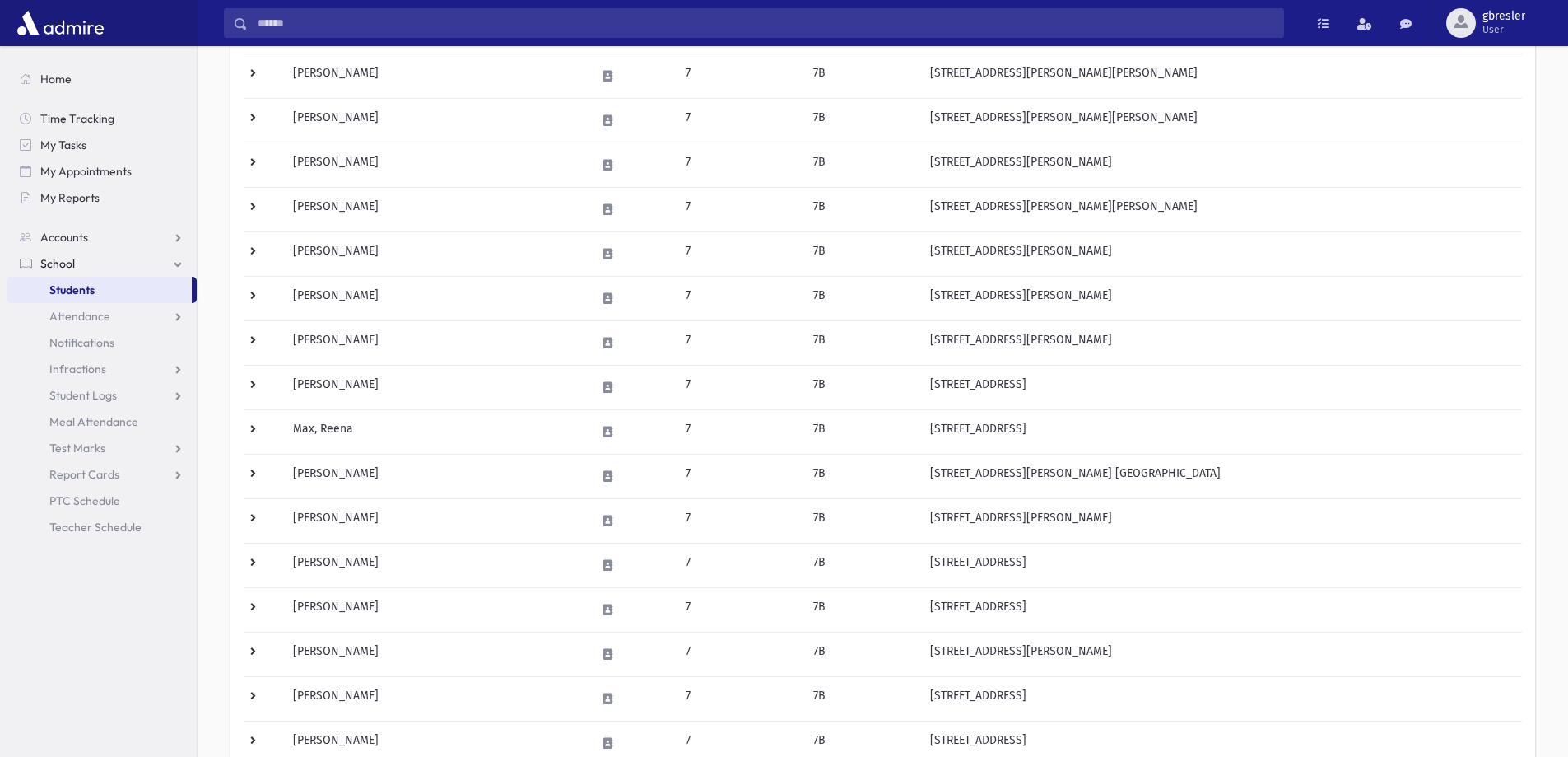
scroll to position [494, 0]
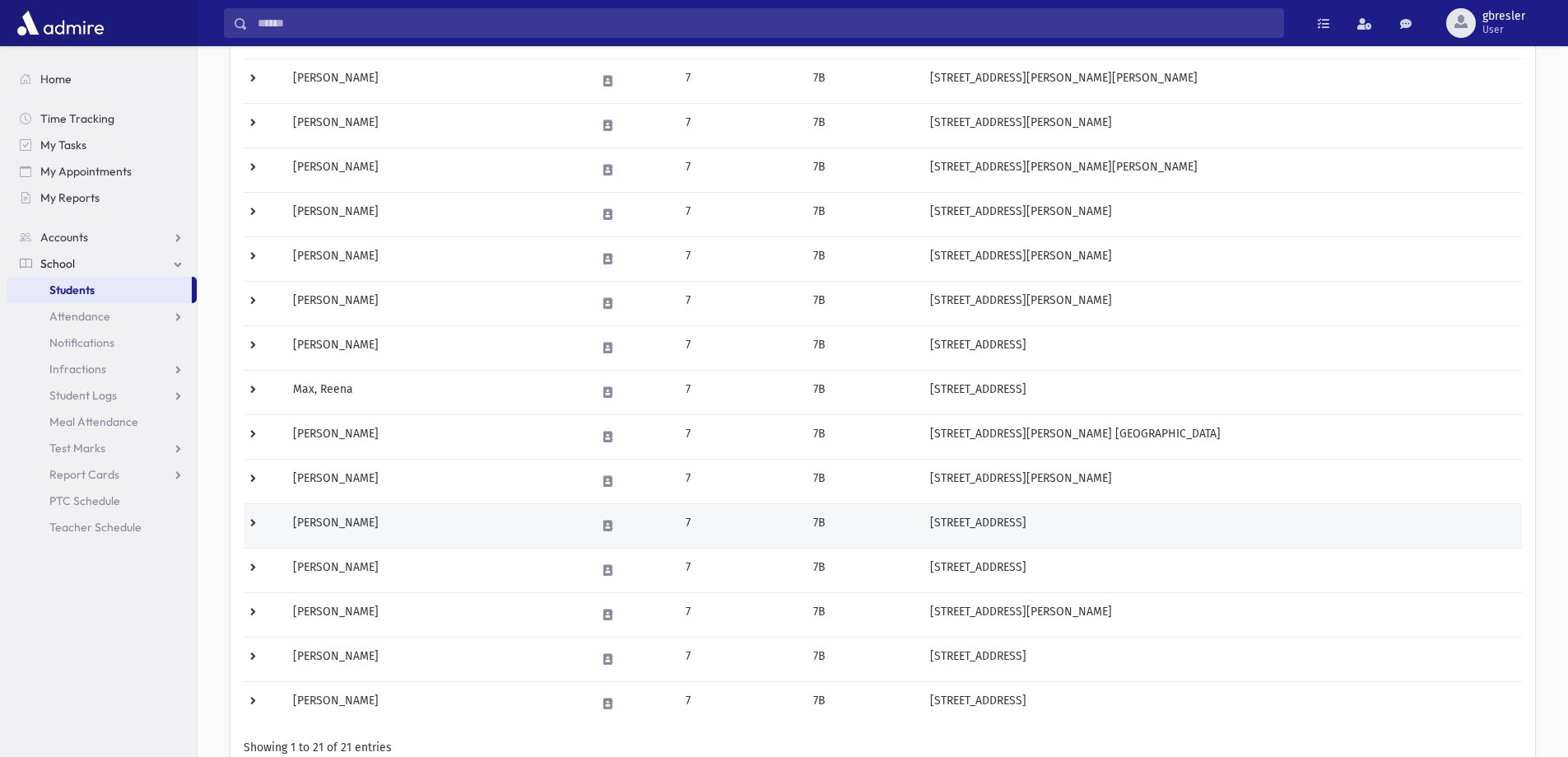
click at [367, 520] on td "Perlberg, Yedida" at bounding box center [434, 525] width 303 height 45
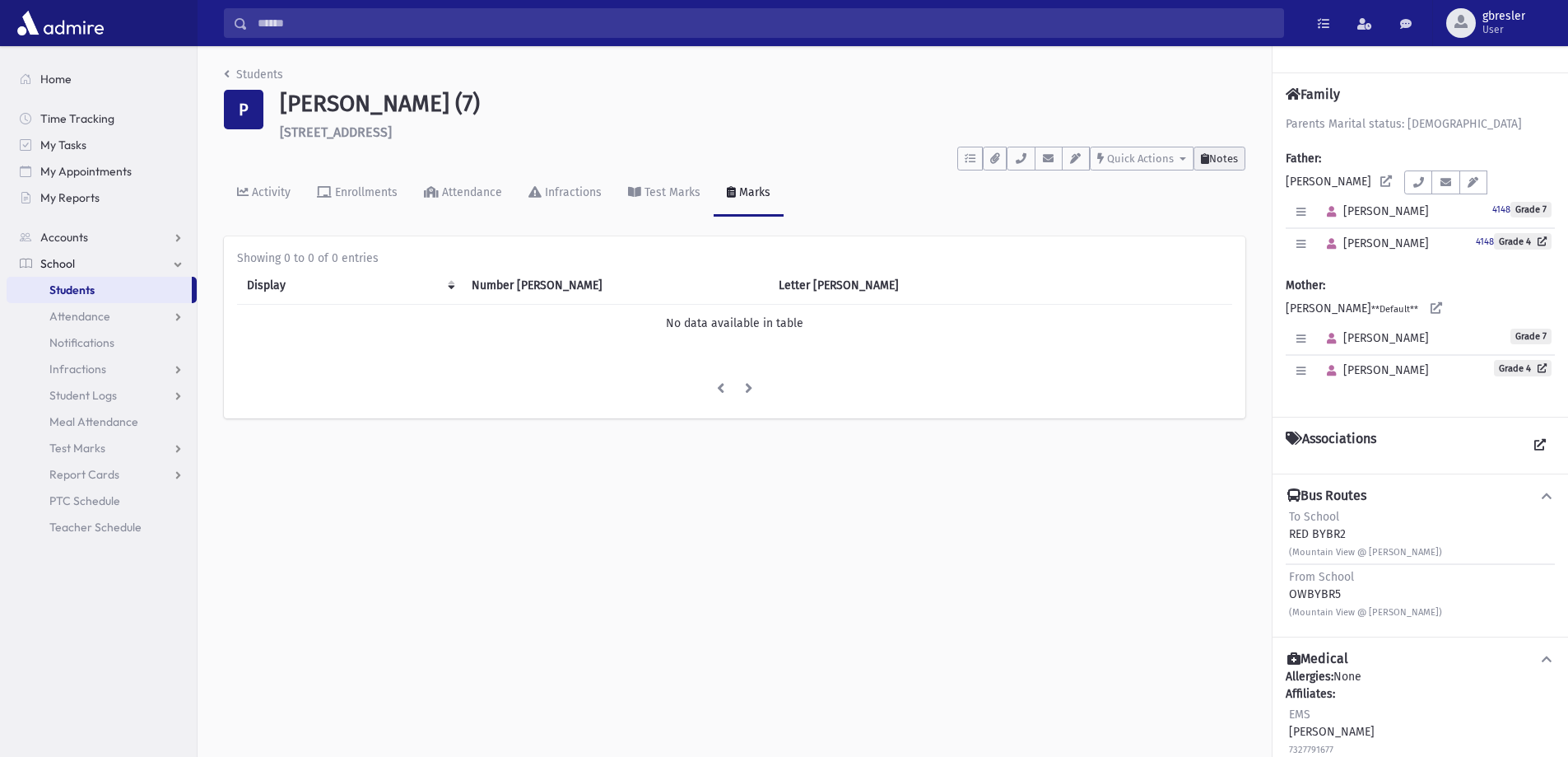
click at [1223, 150] on button "Notes" at bounding box center [1219, 158] width 52 height 24
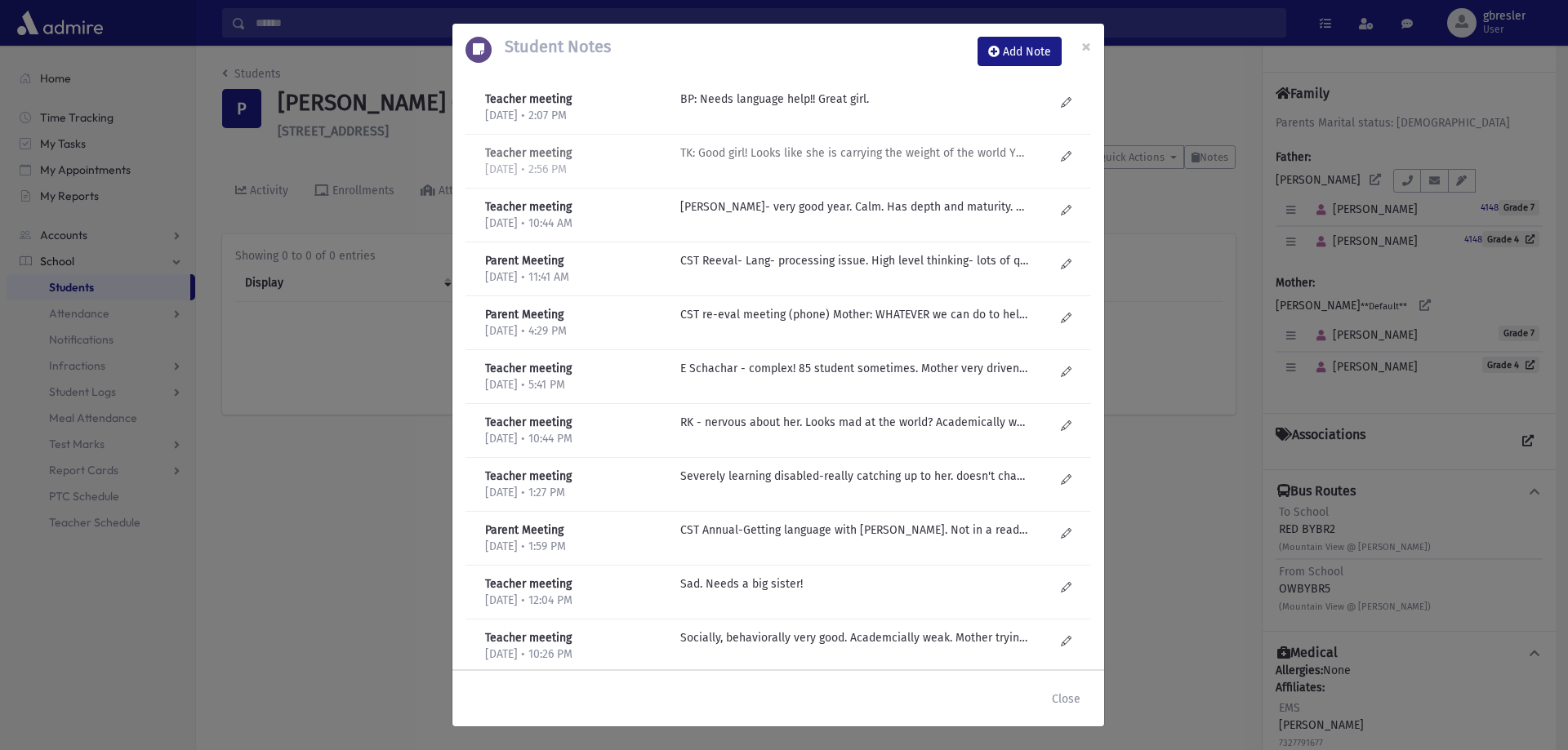
click at [901, 164] on div "TK: Good girl! Looks like she is carrying the weight of the world YP: SRB says …" at bounding box center [866, 161] width 390 height 34
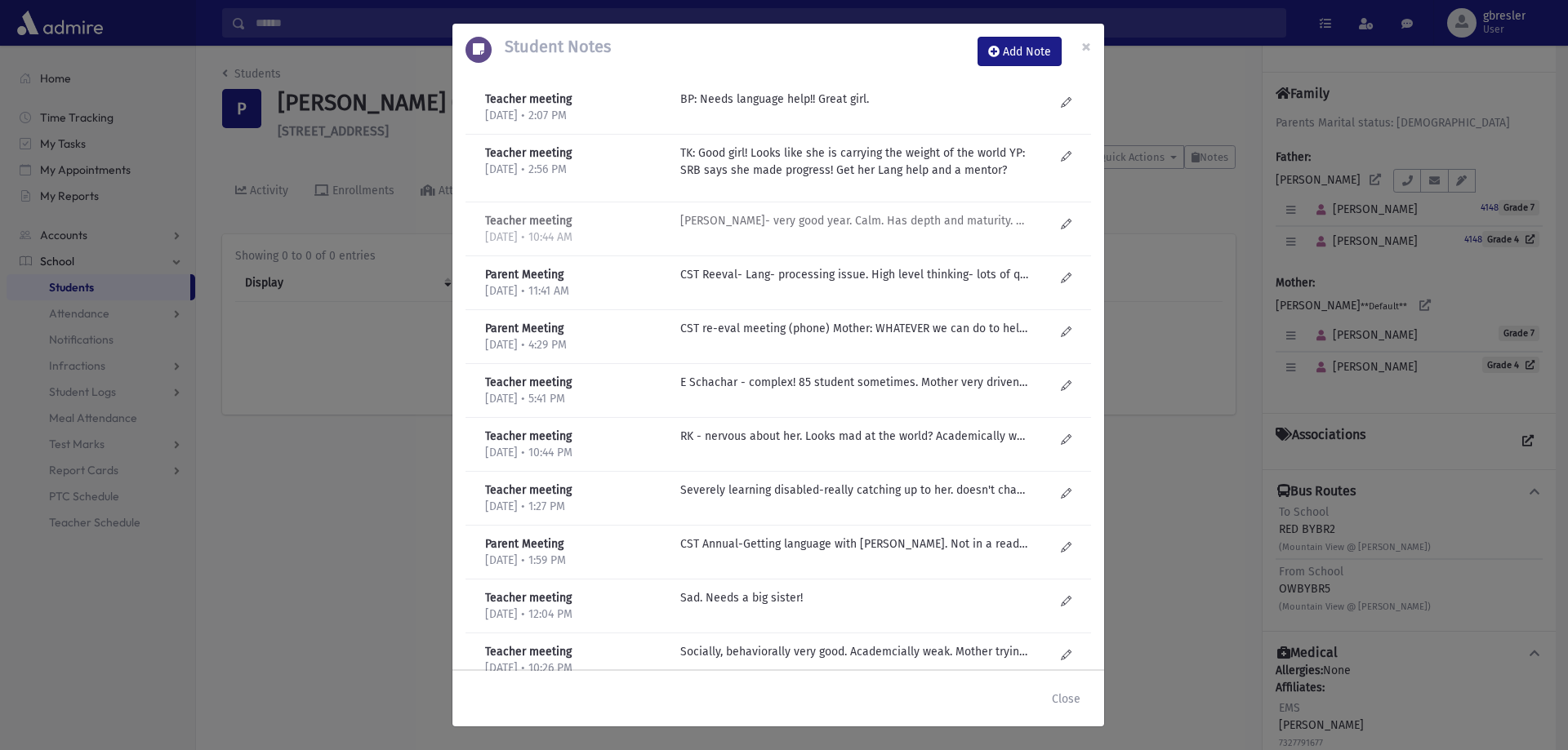
click at [917, 108] on p "R Kirzner- very good year. Calm. Has depth and maturity. Davens. Sensitive soul…" at bounding box center [854, 99] width 350 height 17
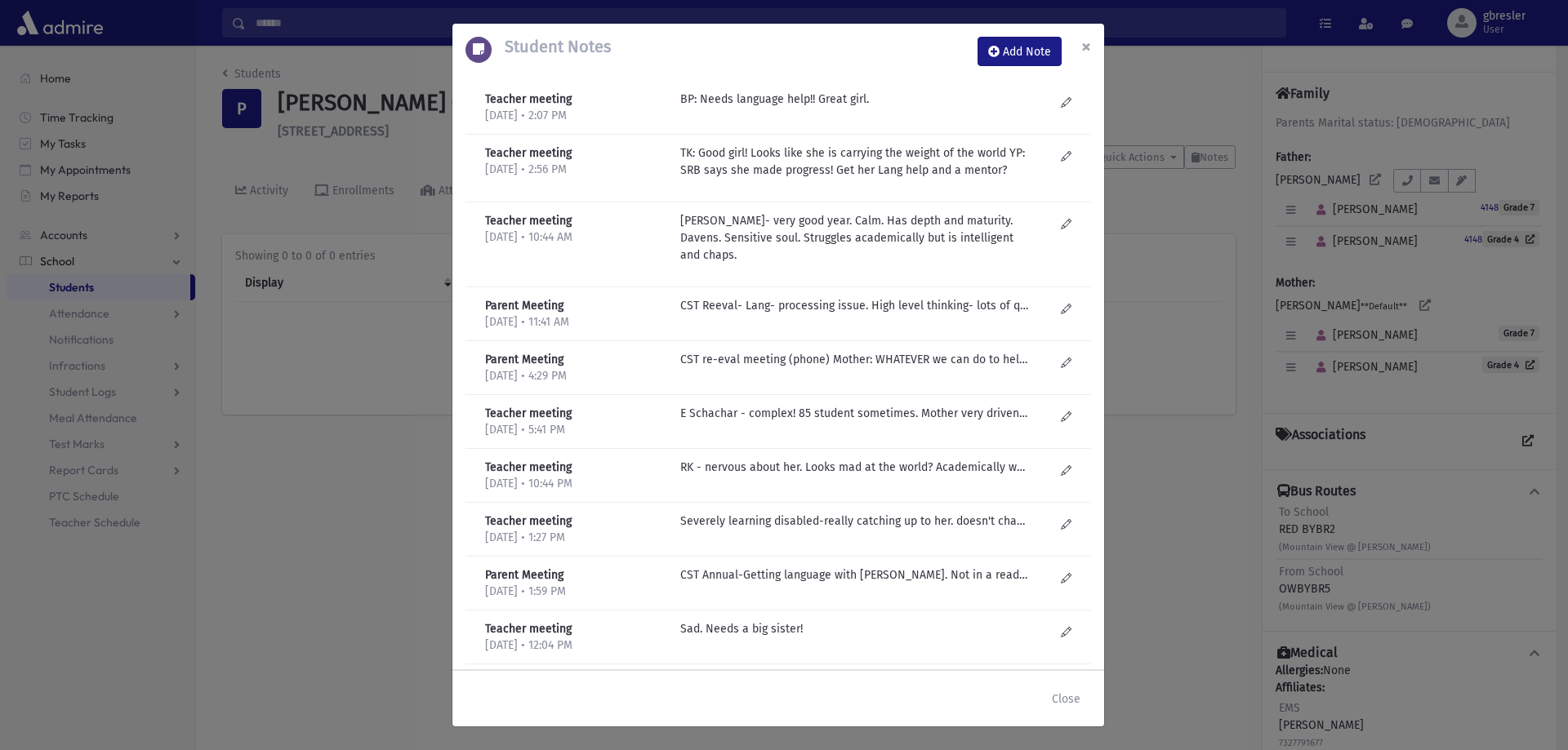
click at [1083, 43] on span "×" at bounding box center [1086, 46] width 10 height 23
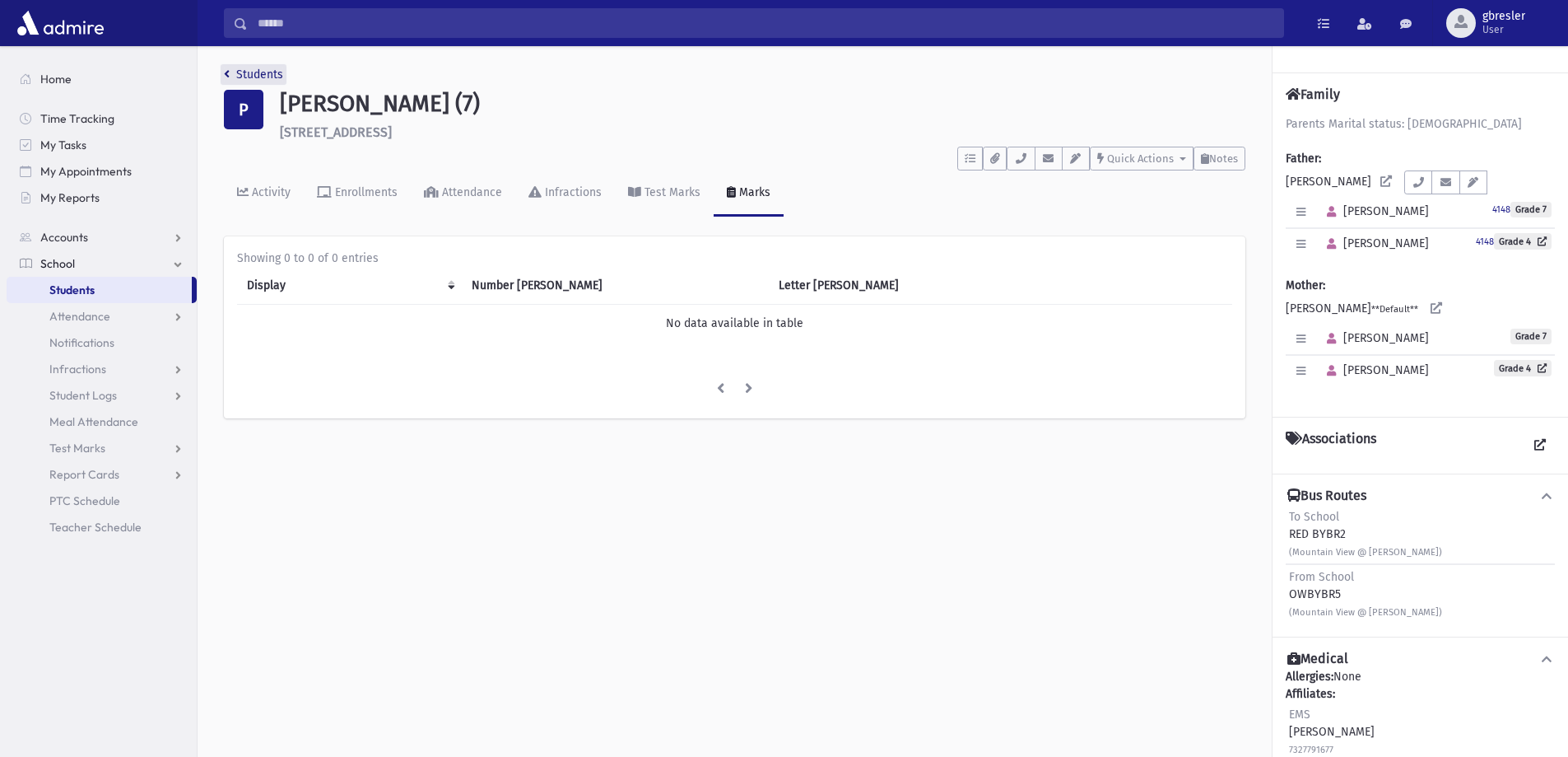
click at [266, 69] on link "Students" at bounding box center [254, 74] width 59 height 14
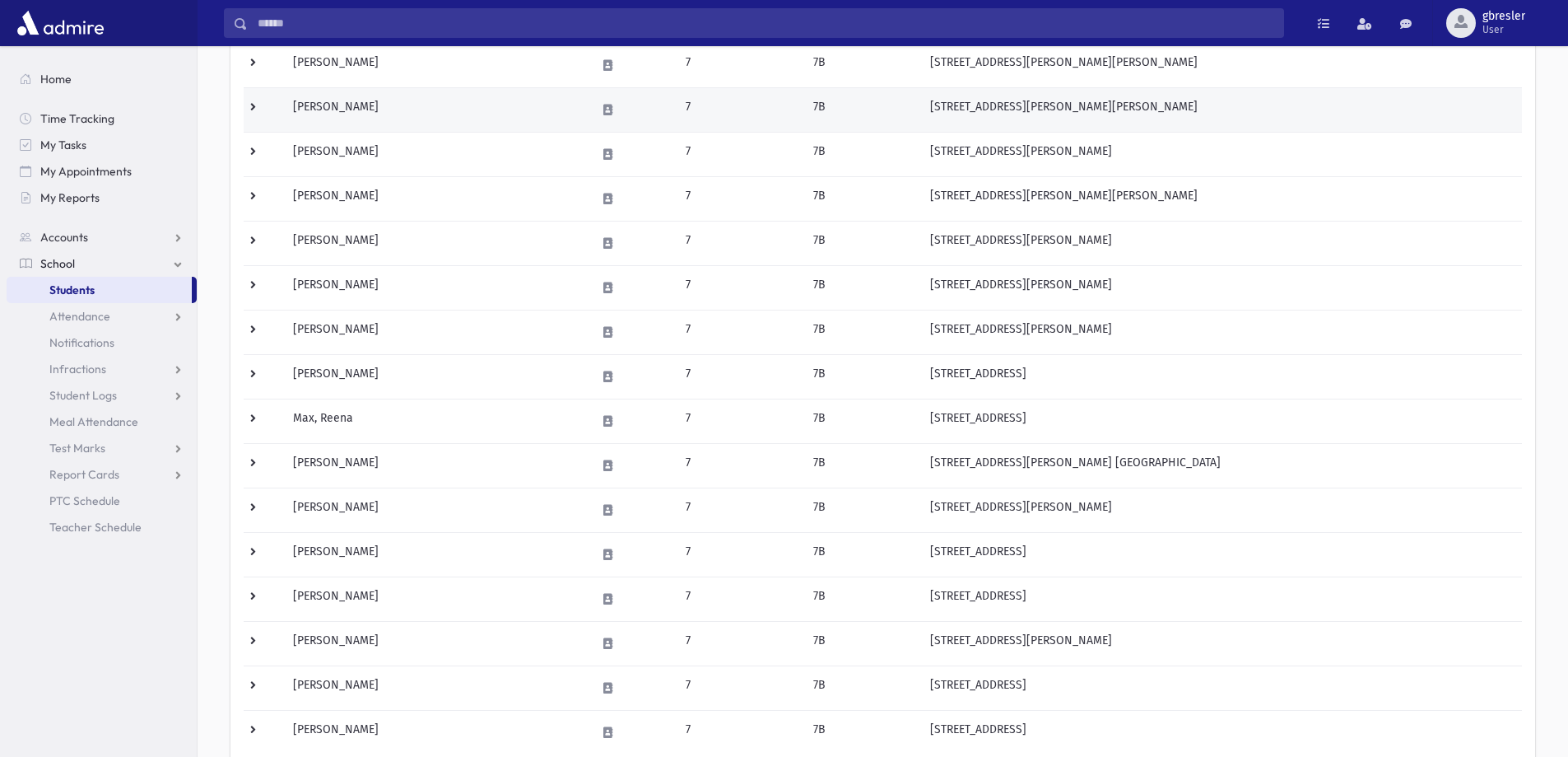
scroll to position [494, 0]
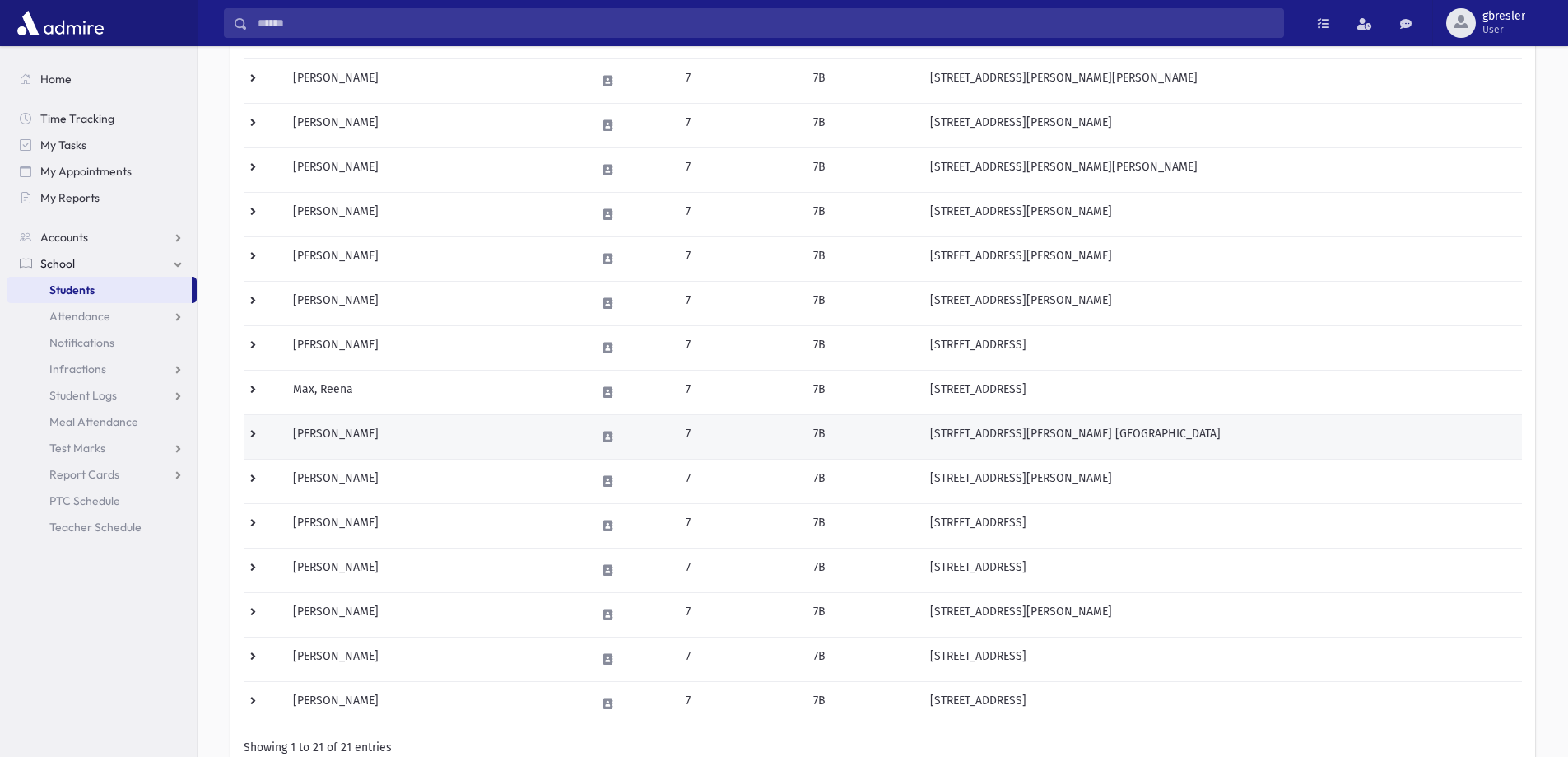
click at [373, 431] on td "[PERSON_NAME]" at bounding box center [434, 436] width 303 height 45
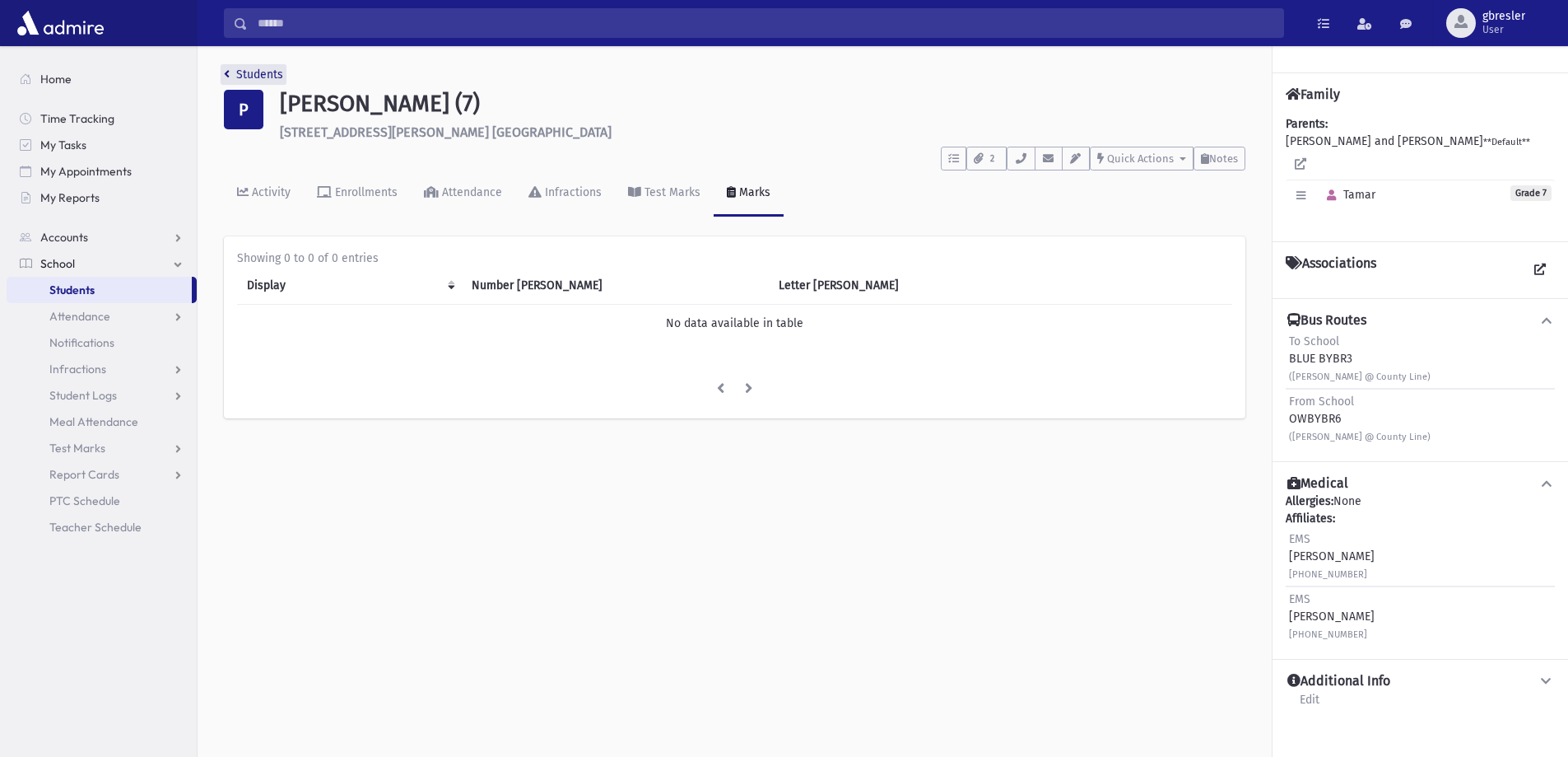
click at [278, 72] on link "Students" at bounding box center [254, 74] width 59 height 14
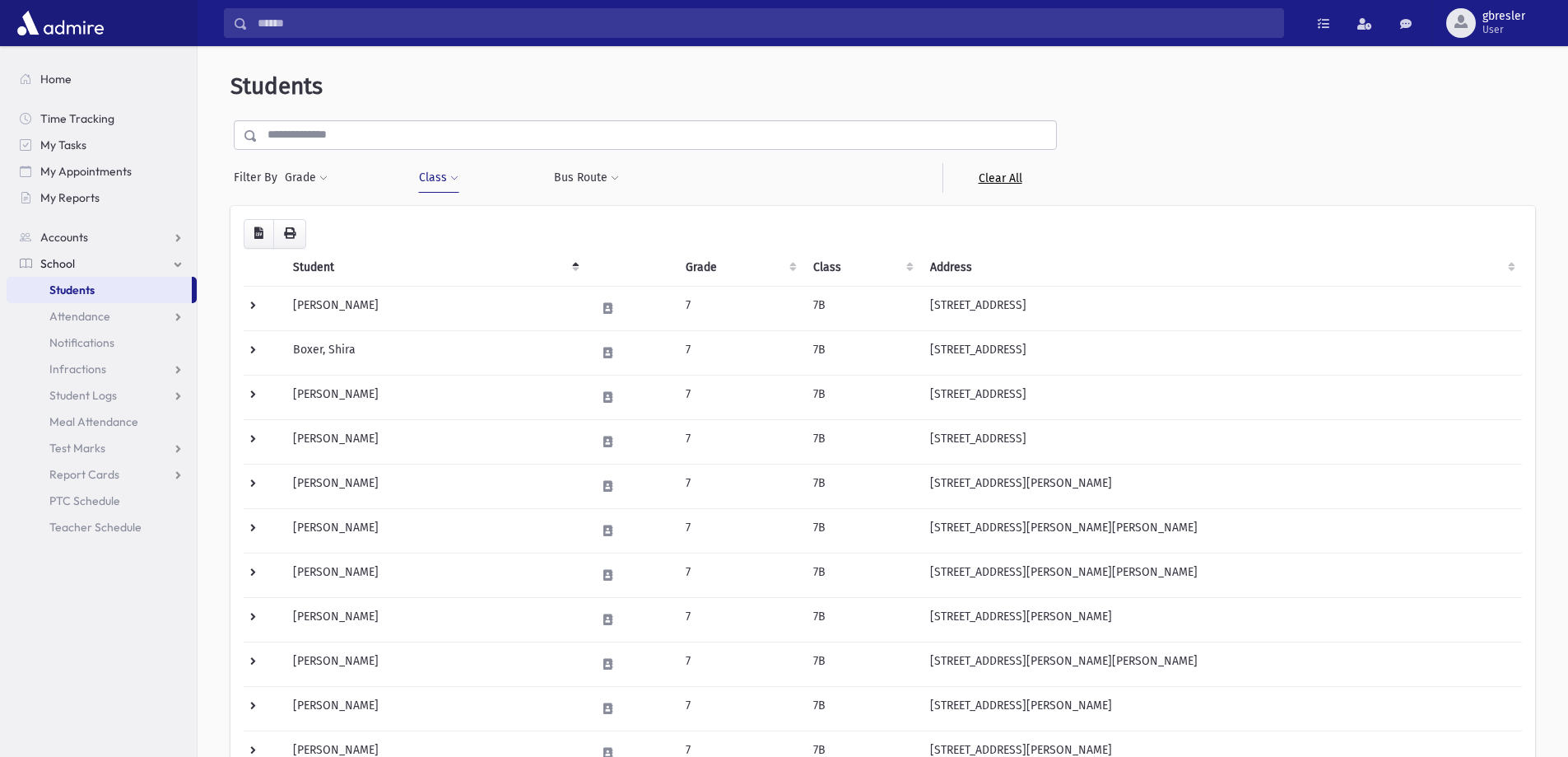
click at [1003, 176] on link "Clear All" at bounding box center [999, 178] width 114 height 30
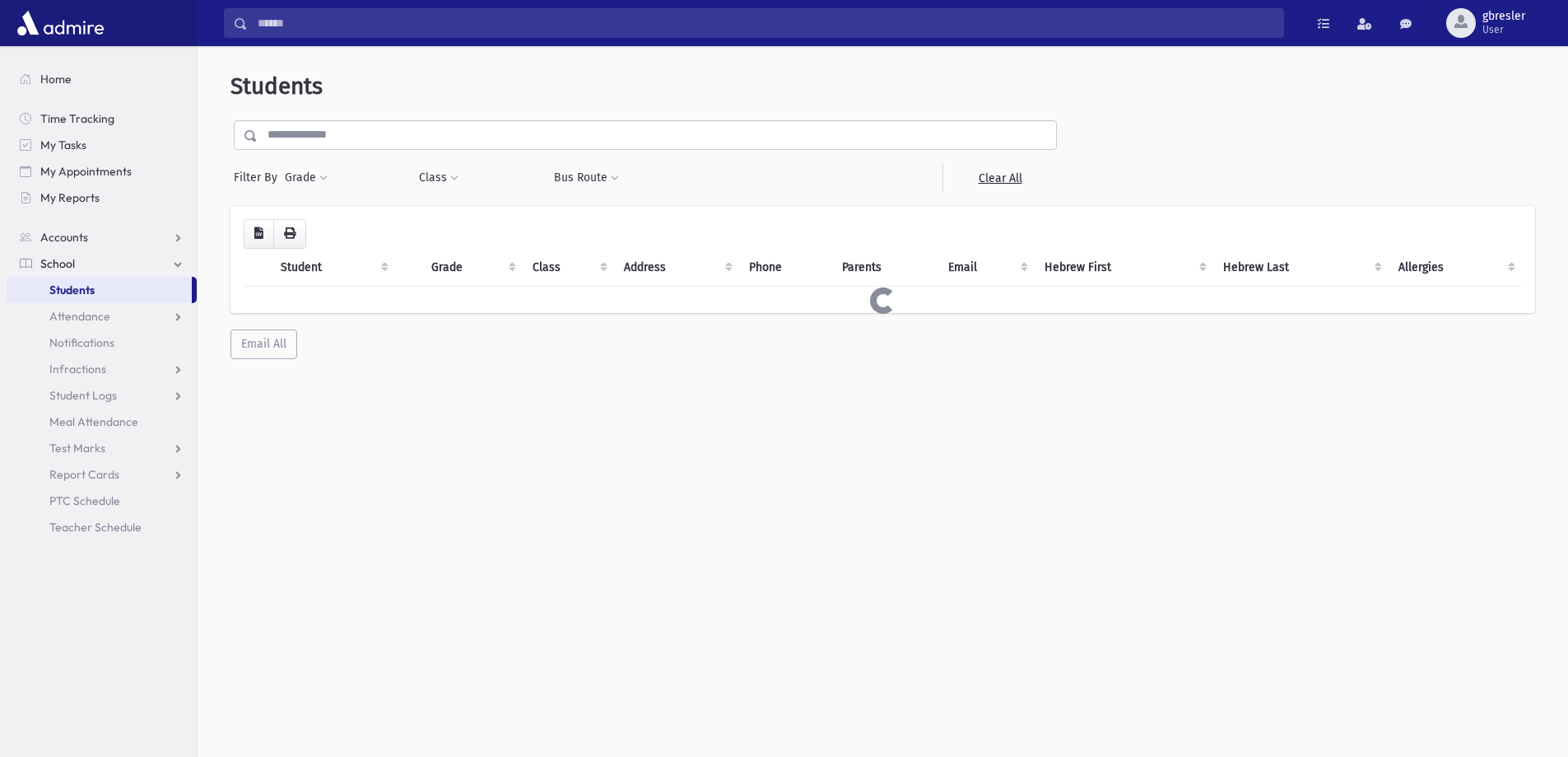
select select
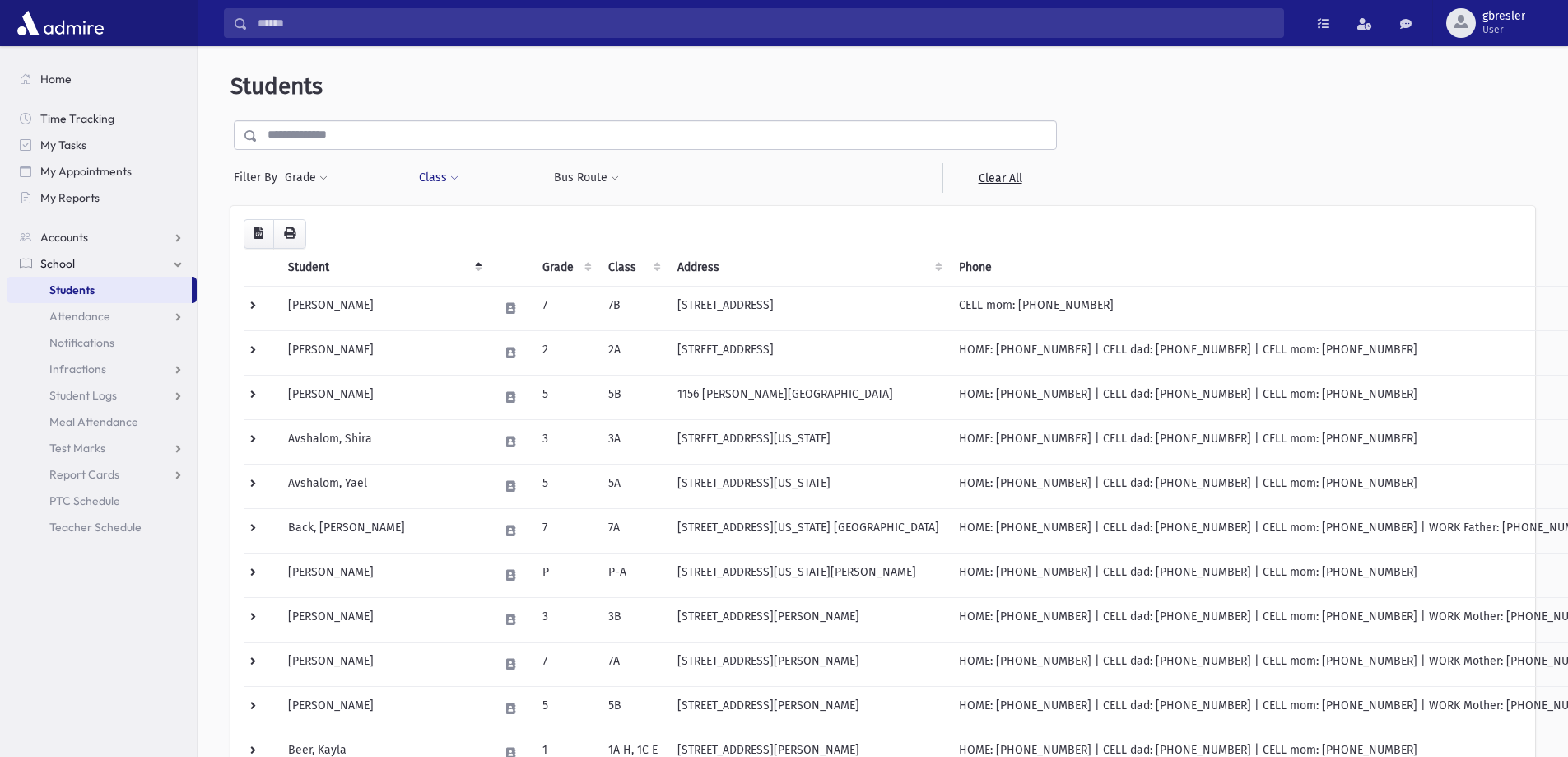
click at [453, 173] on button "Class" at bounding box center [439, 178] width 41 height 30
click at [456, 219] on ul at bounding box center [504, 220] width 158 height 25
type input "*"
select select "**"
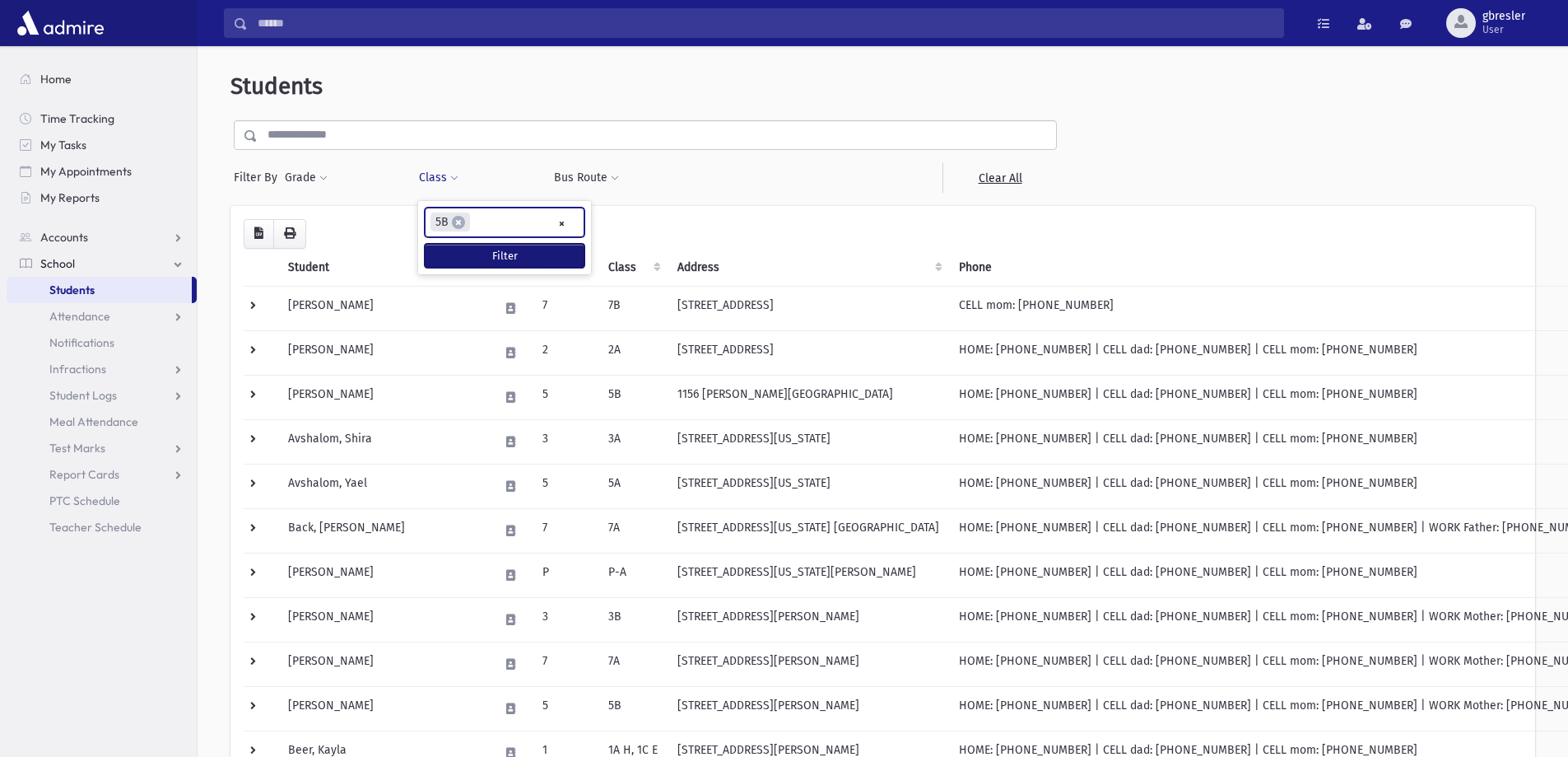
click at [478, 255] on button "Filter" at bounding box center [504, 255] width 160 height 24
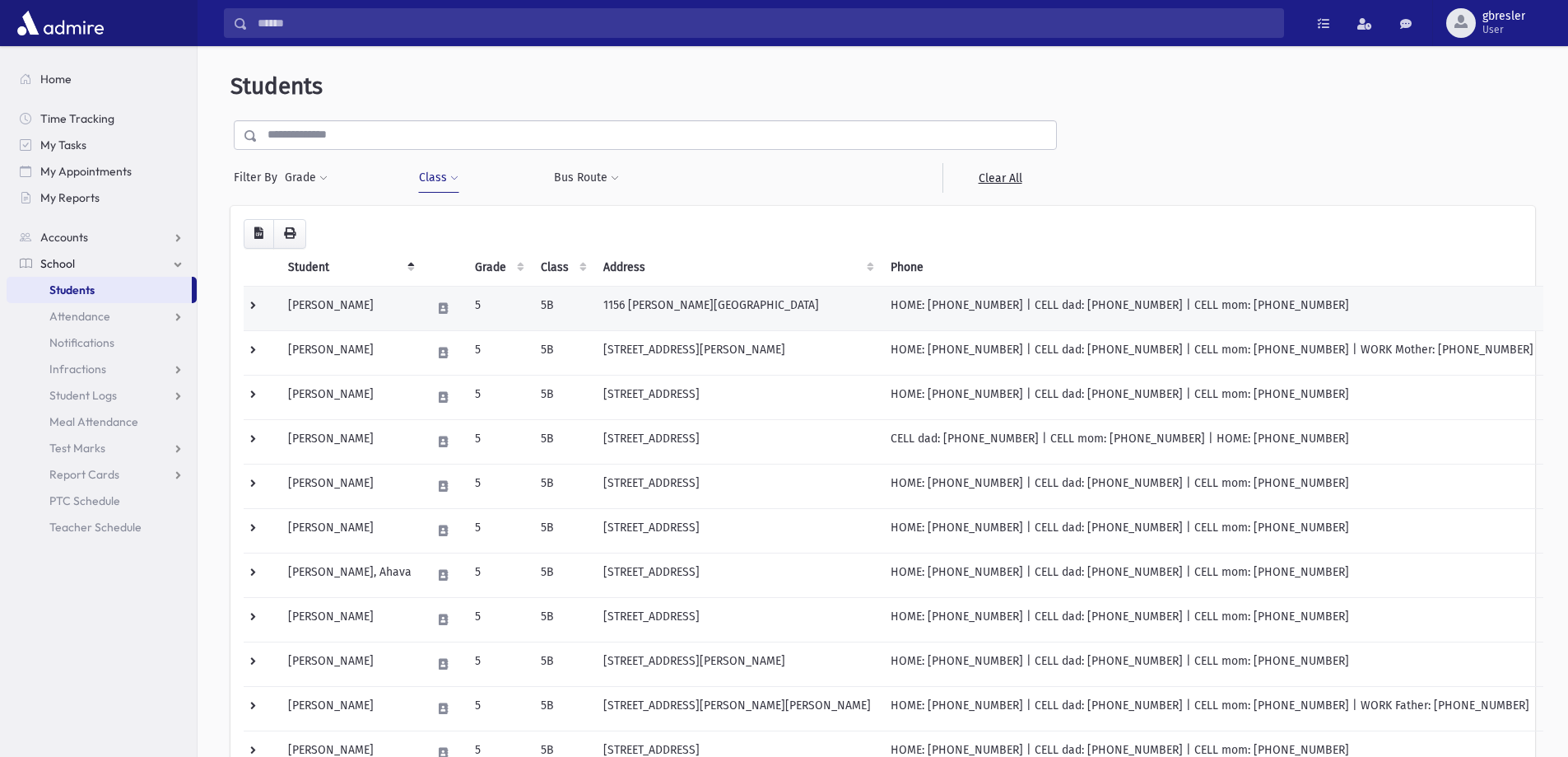
click at [384, 314] on td "Applebaum, Esther" at bounding box center [349, 308] width 143 height 45
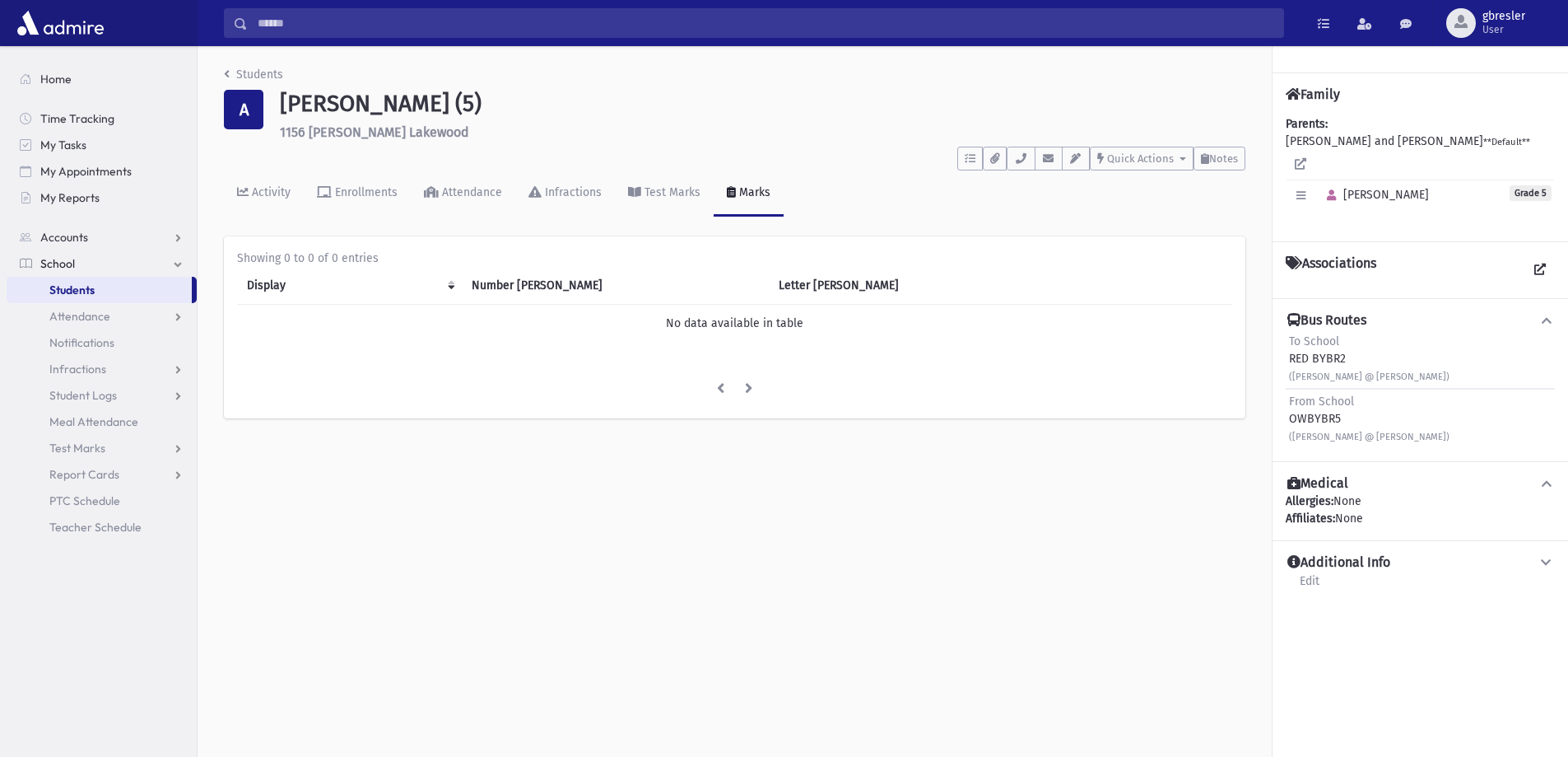
click at [1211, 171] on div "Activity Enrollments Attendance Infractions Test Marks Marks" at bounding box center [735, 200] width 1021 height 60
click at [1213, 162] on span "Notes" at bounding box center [1223, 158] width 29 height 13
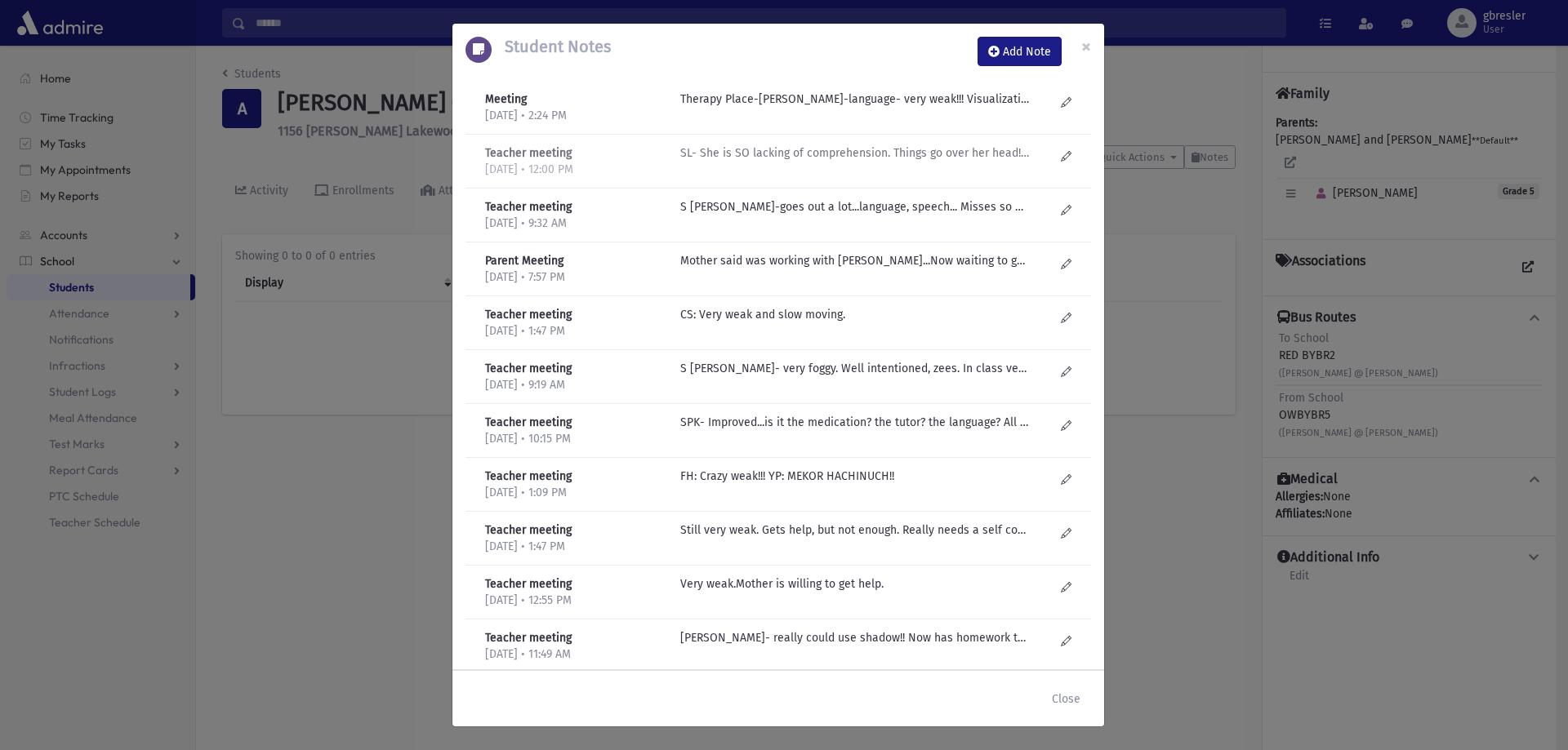
click at [826, 108] on p "SL- She is SO lacking of comprehension. Things go over her head! Good girl, tri…" at bounding box center [854, 99] width 350 height 17
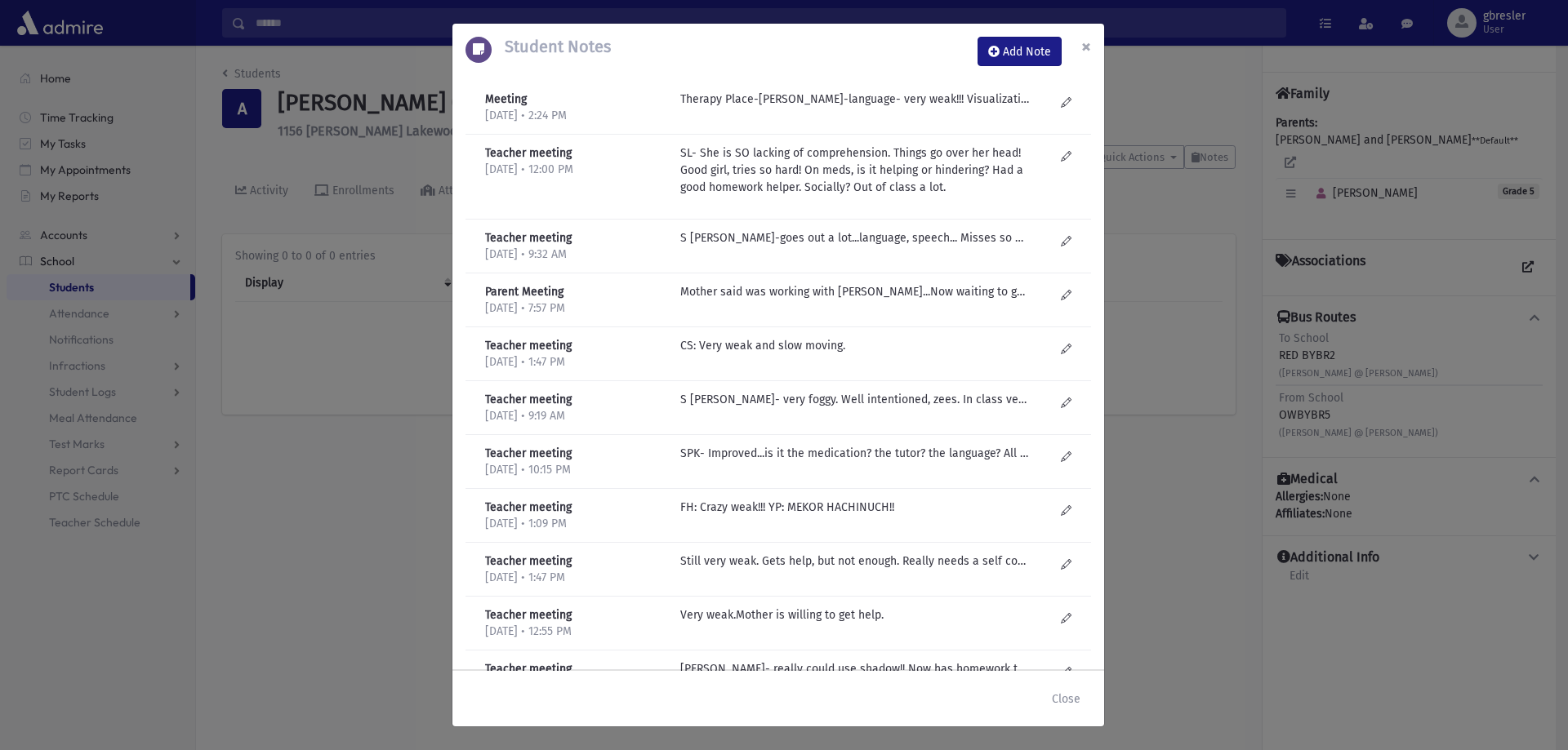
click at [1072, 49] on button "×" at bounding box center [1086, 46] width 36 height 46
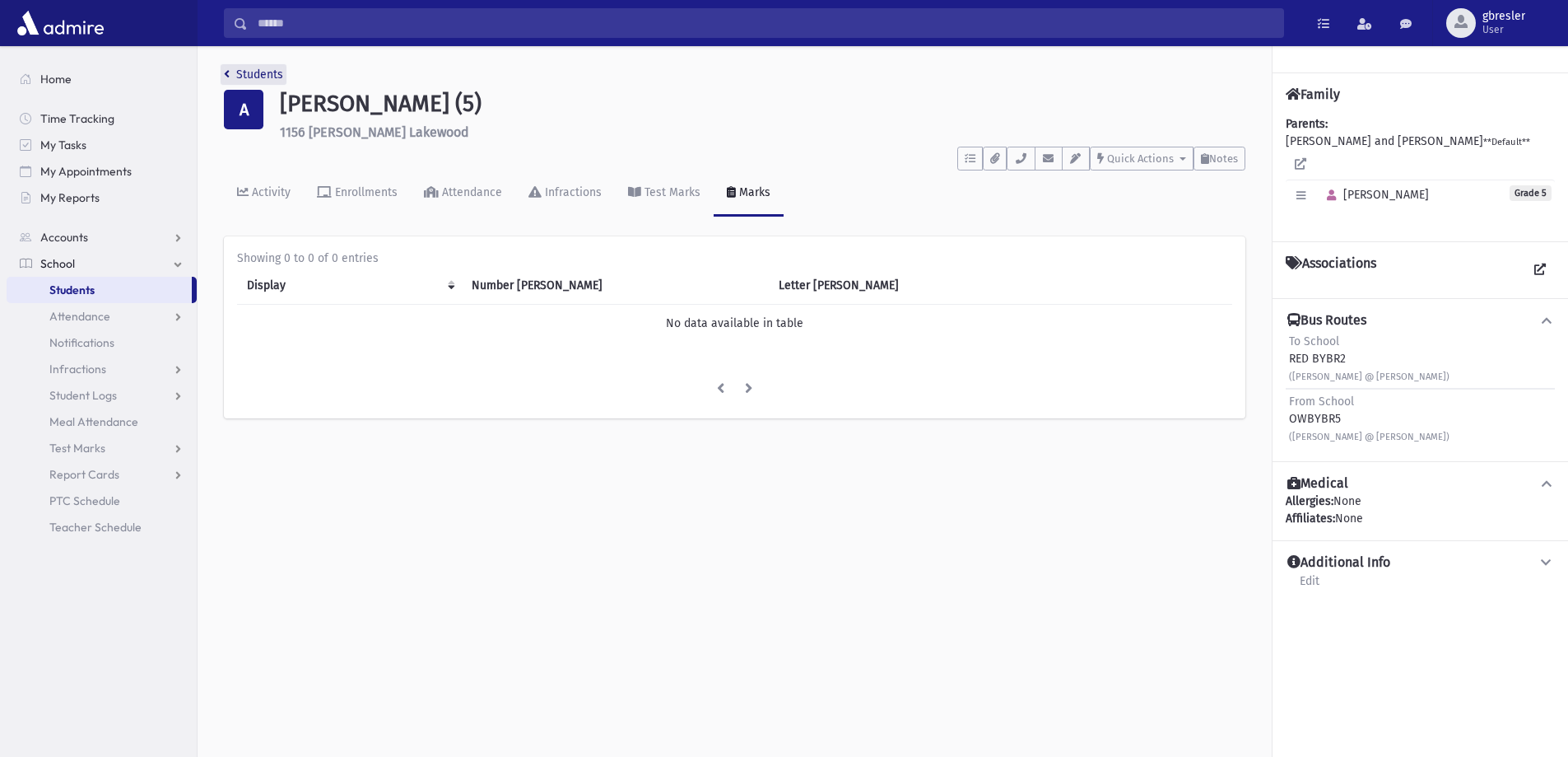
click at [240, 79] on link "Students" at bounding box center [254, 74] width 59 height 14
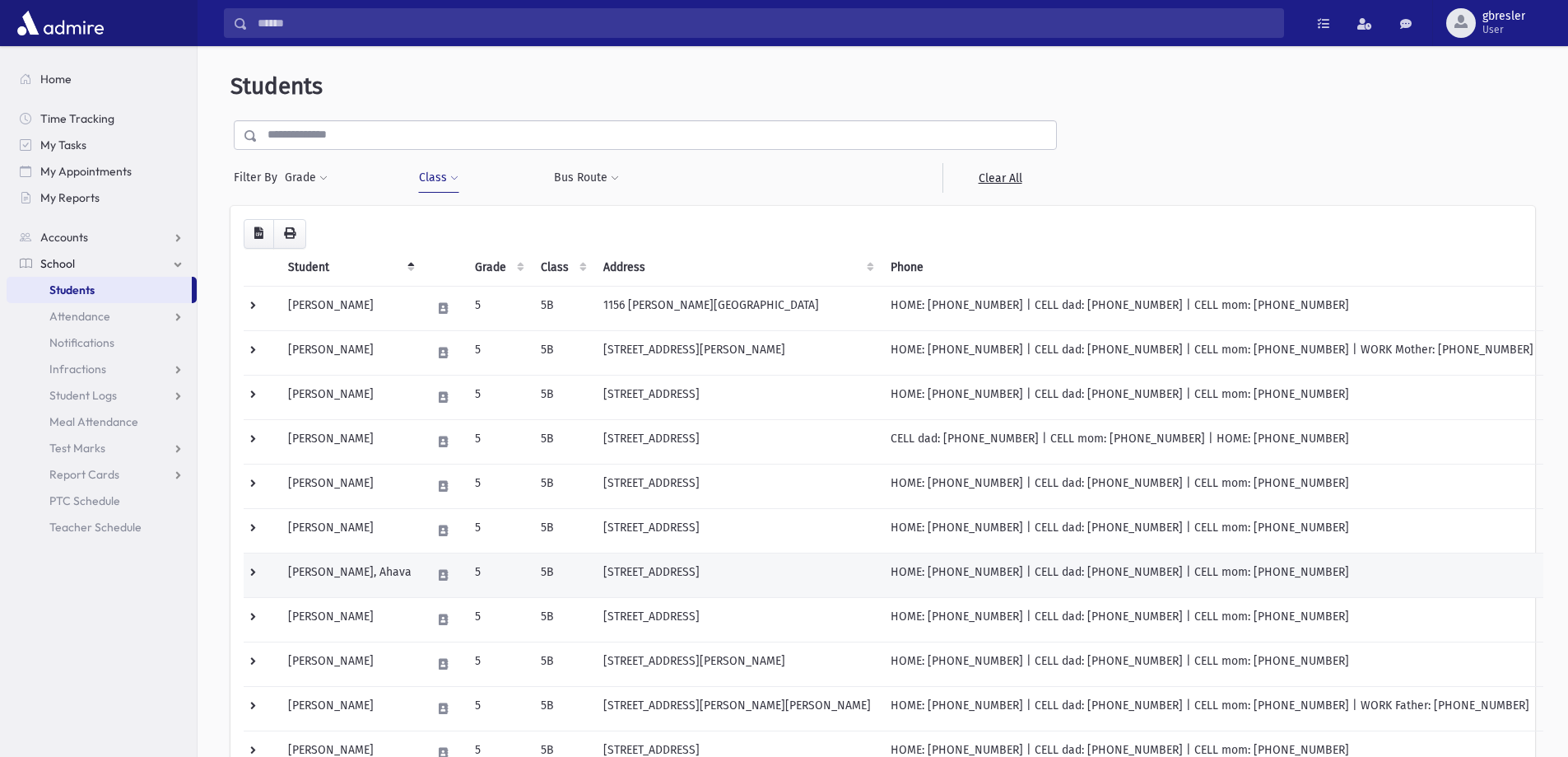
click at [378, 577] on td "Fischer, Ahava" at bounding box center [349, 574] width 143 height 45
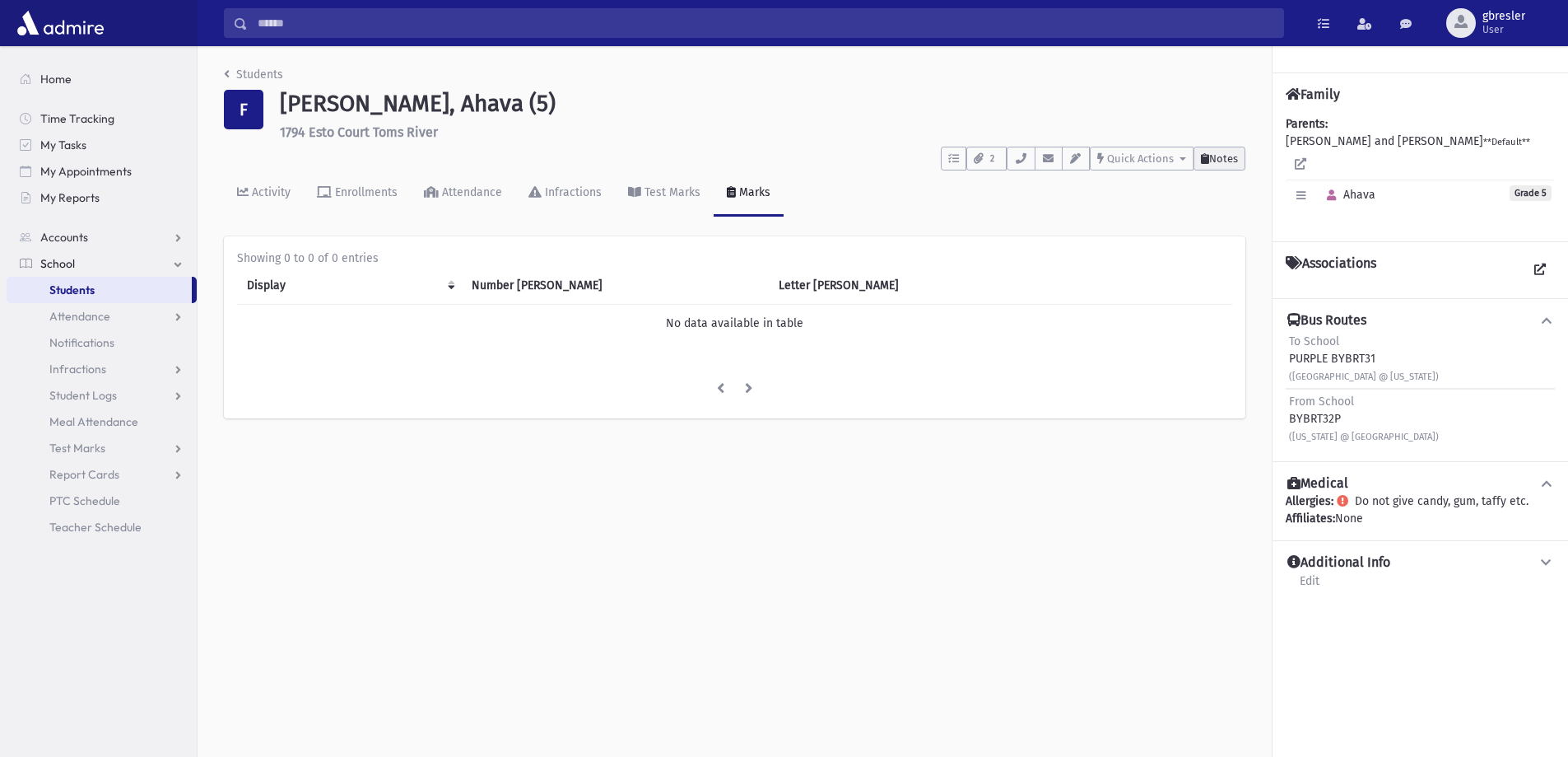
click at [1216, 162] on span "Notes" at bounding box center [1223, 158] width 29 height 13
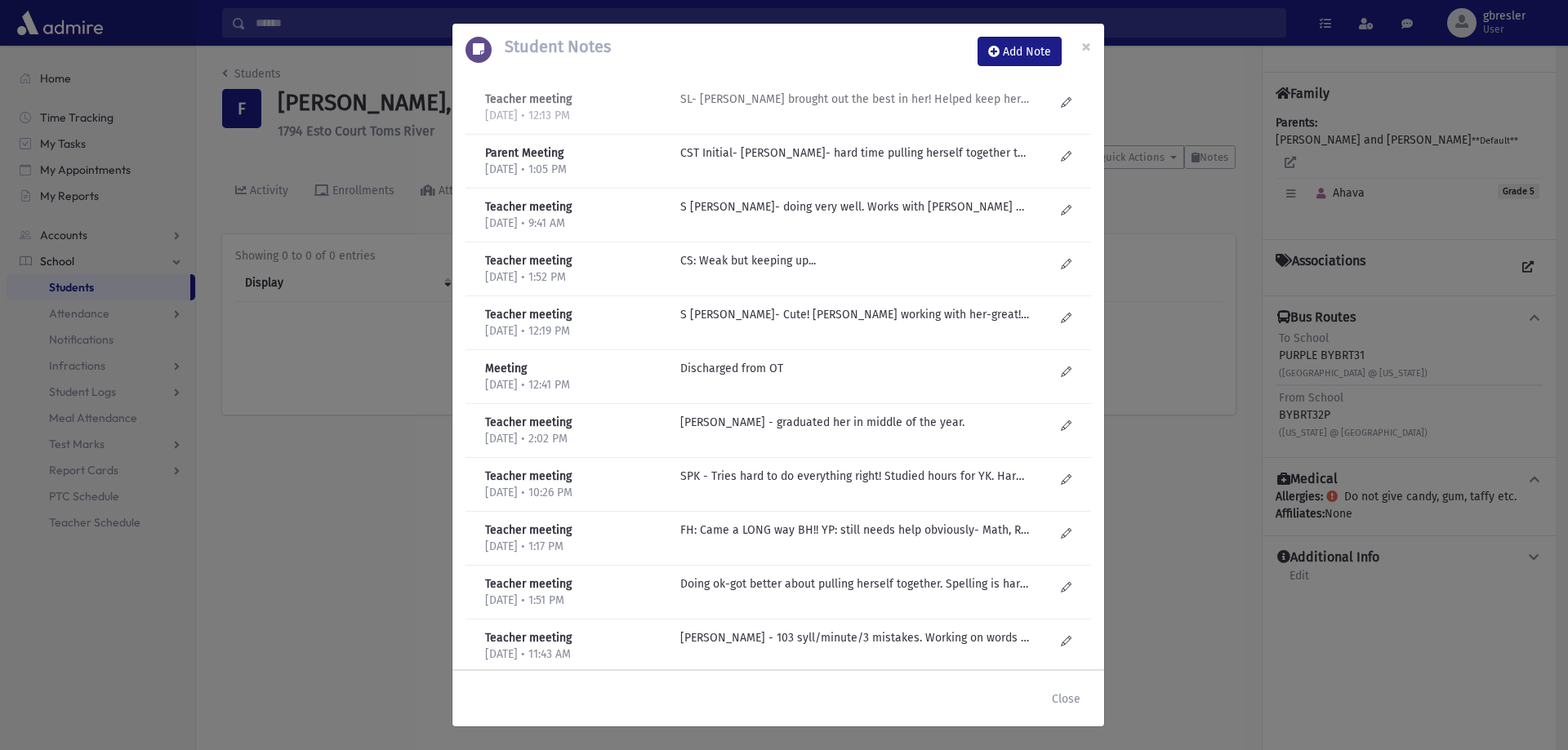
click at [774, 104] on p "SL- Miss Stefansky brought out the best in her! Helped keep her organized, home…" at bounding box center [854, 99] width 350 height 17
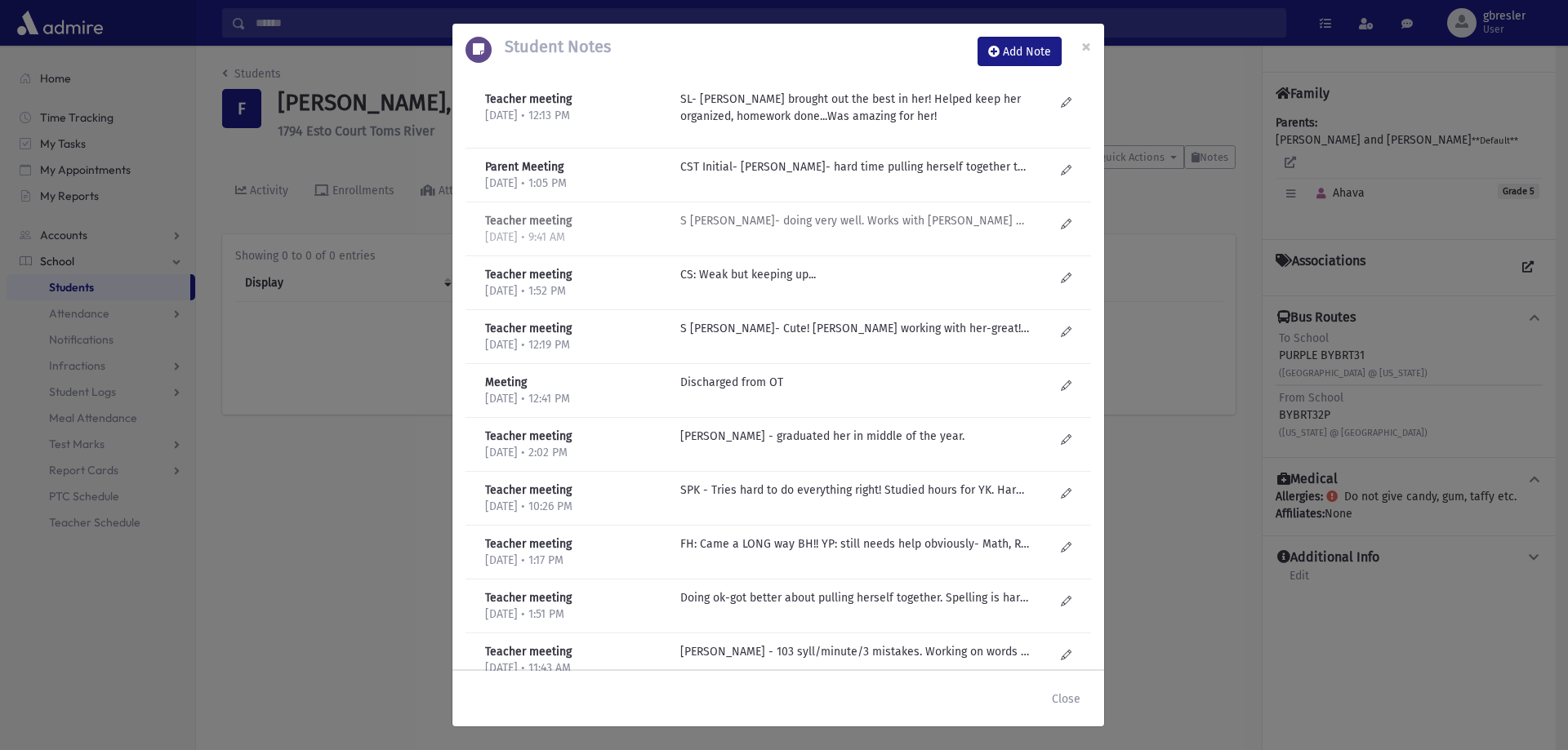
click at [787, 175] on p "S Lieberman- doing very well. Works with M Stefansky and that's great! Wants to…" at bounding box center [854, 167] width 350 height 17
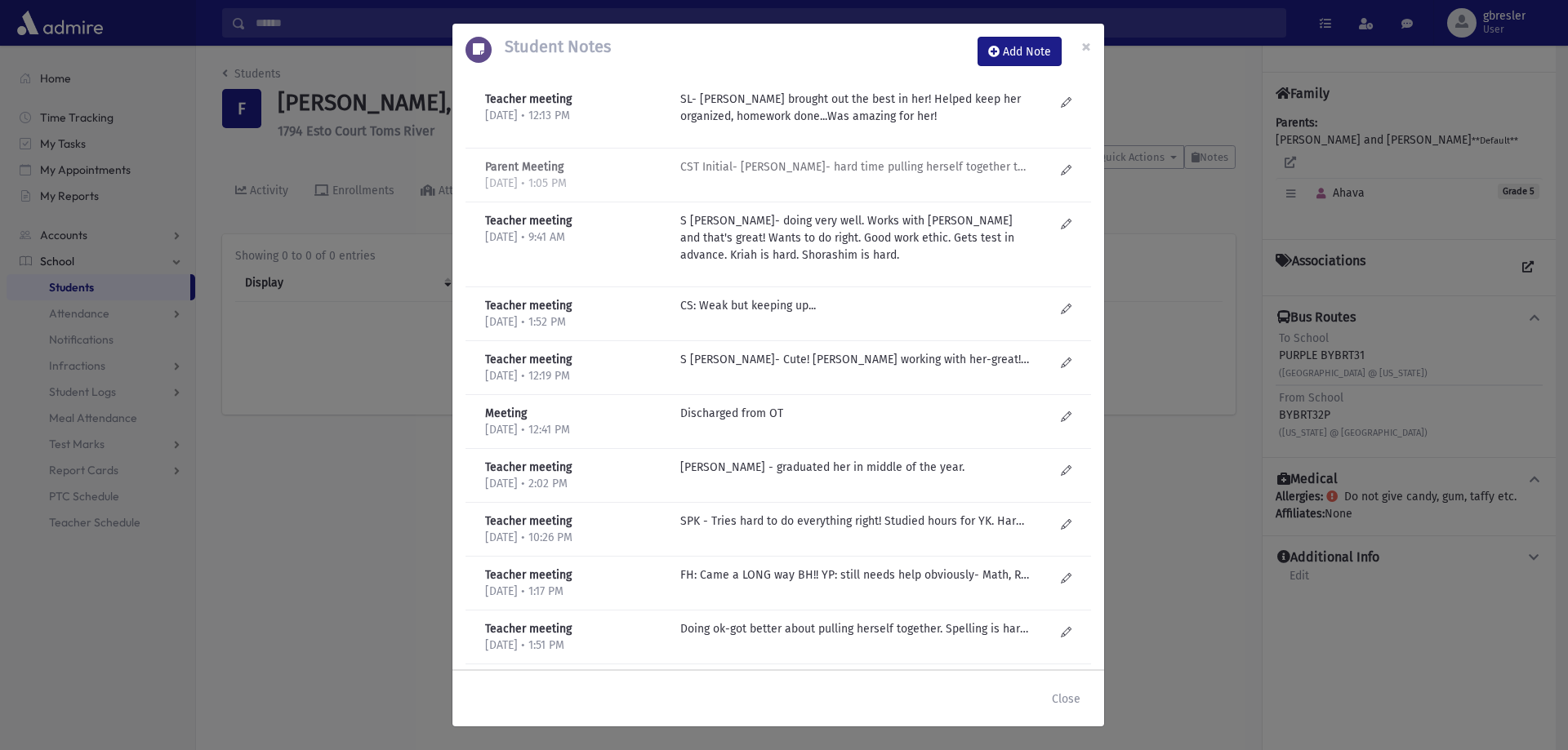
click at [953, 175] on div at bounding box center [866, 175] width 390 height 34
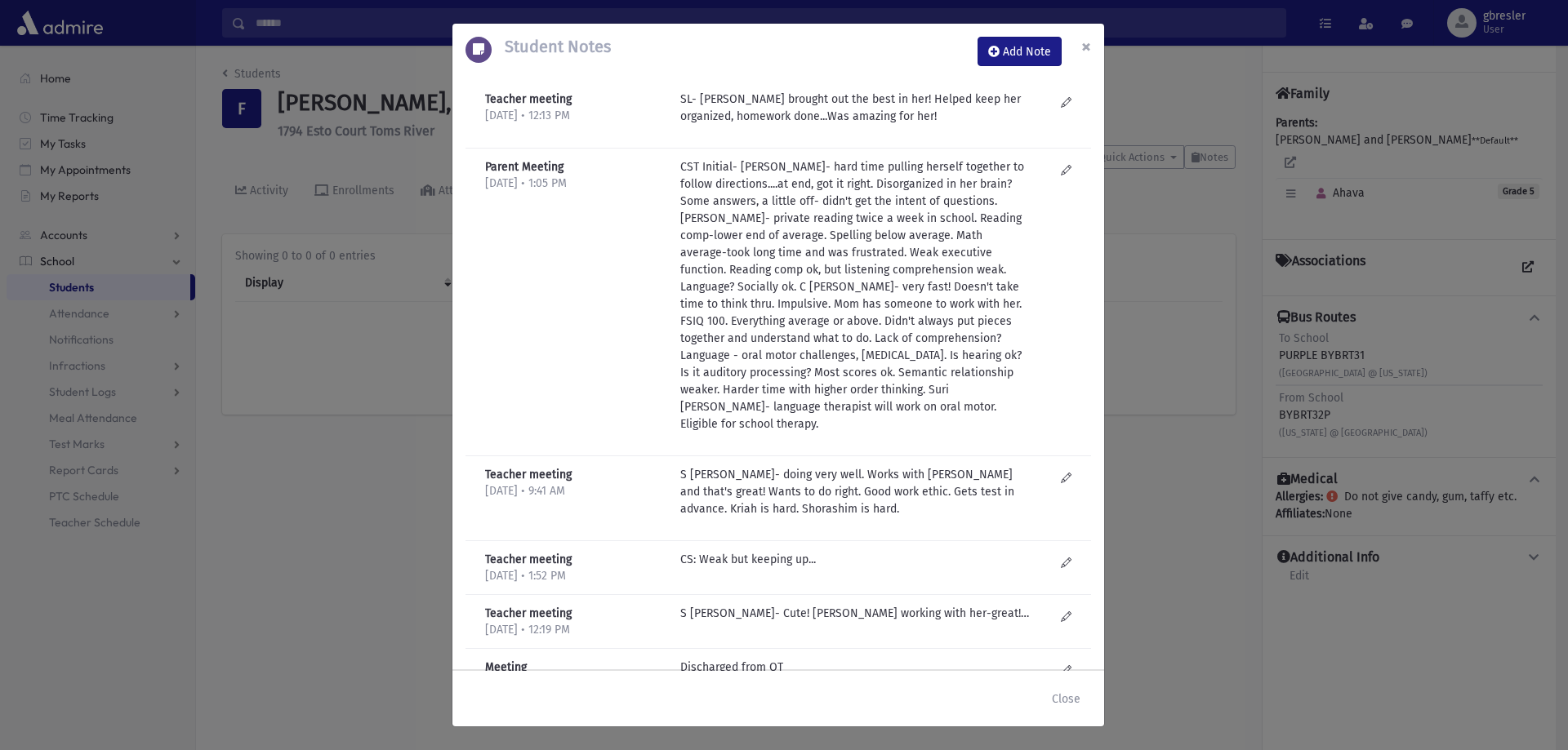
click at [1097, 39] on button "×" at bounding box center [1086, 46] width 36 height 46
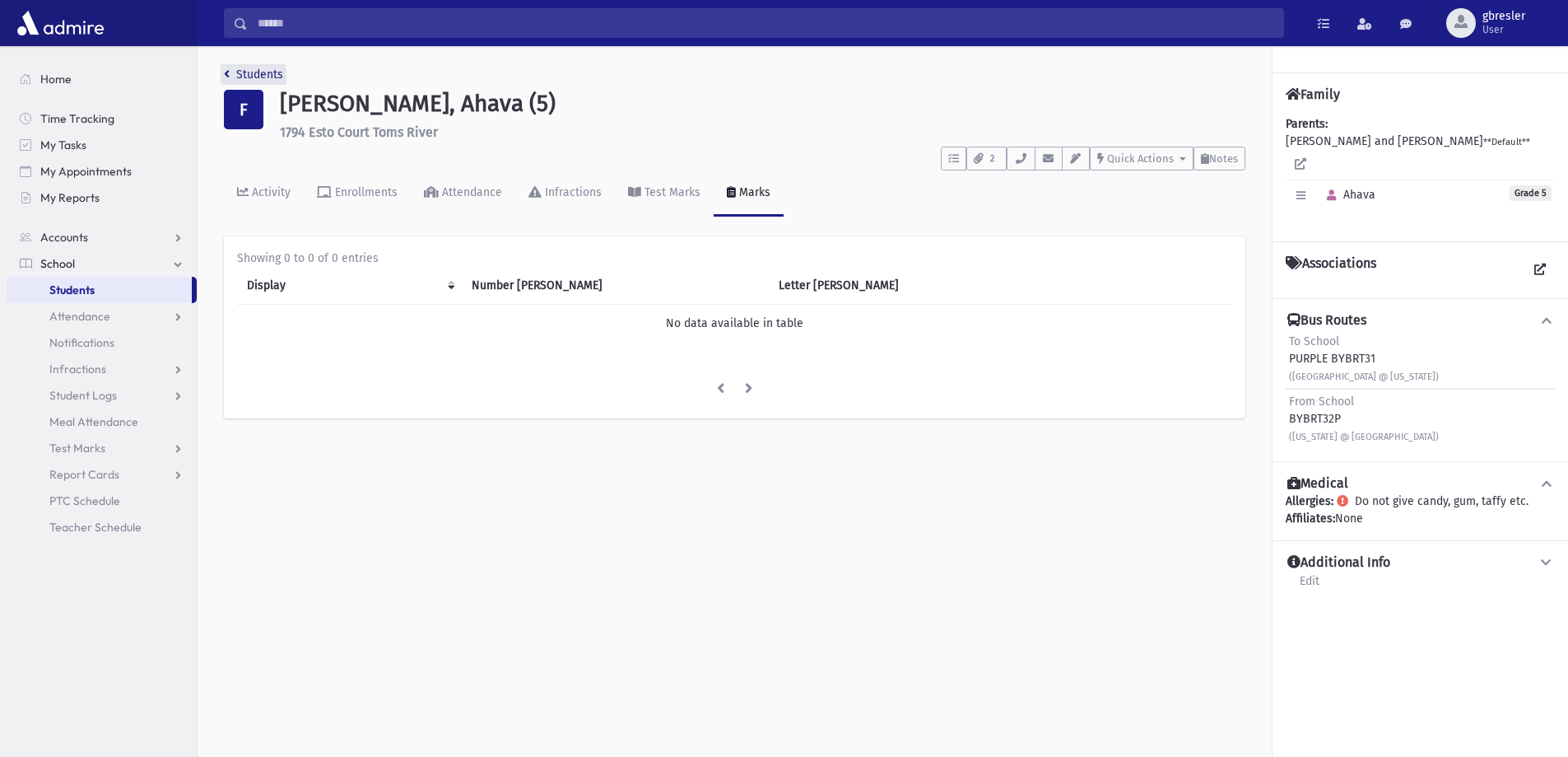
click at [278, 70] on link "Students" at bounding box center [254, 74] width 59 height 14
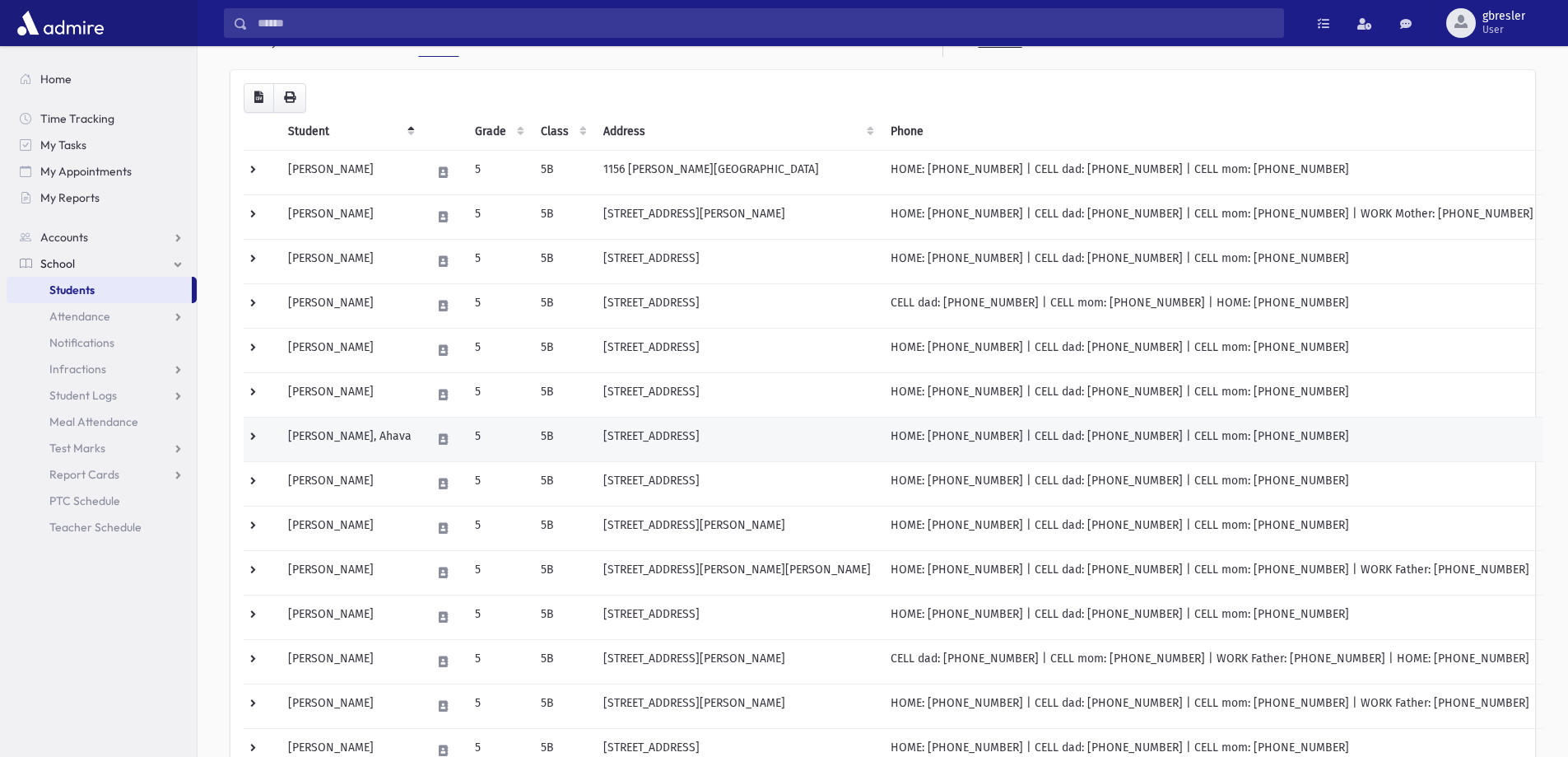
scroll to position [165, 0]
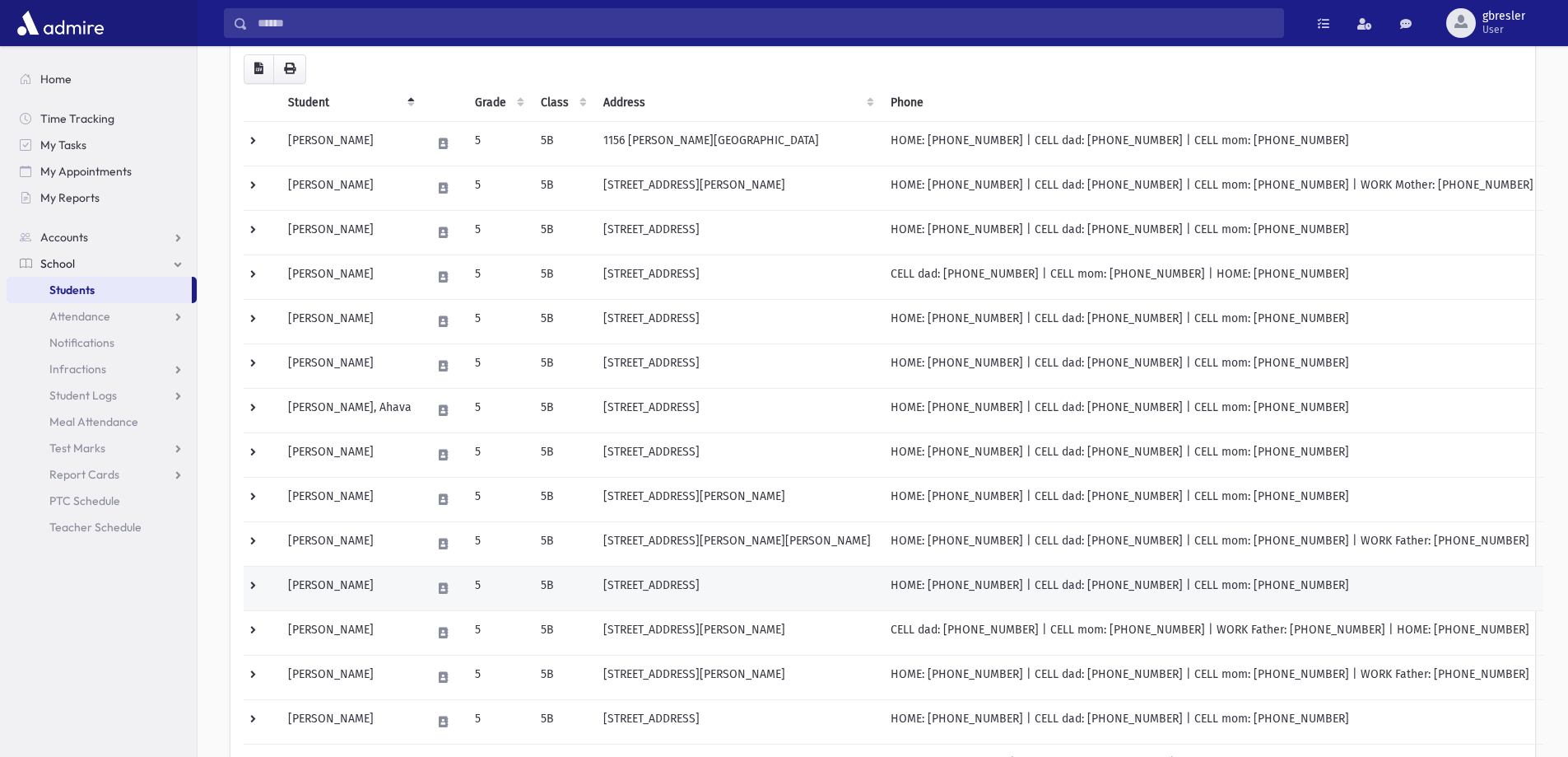
click at [351, 586] on td "Kramer, Michal" at bounding box center [349, 588] width 143 height 45
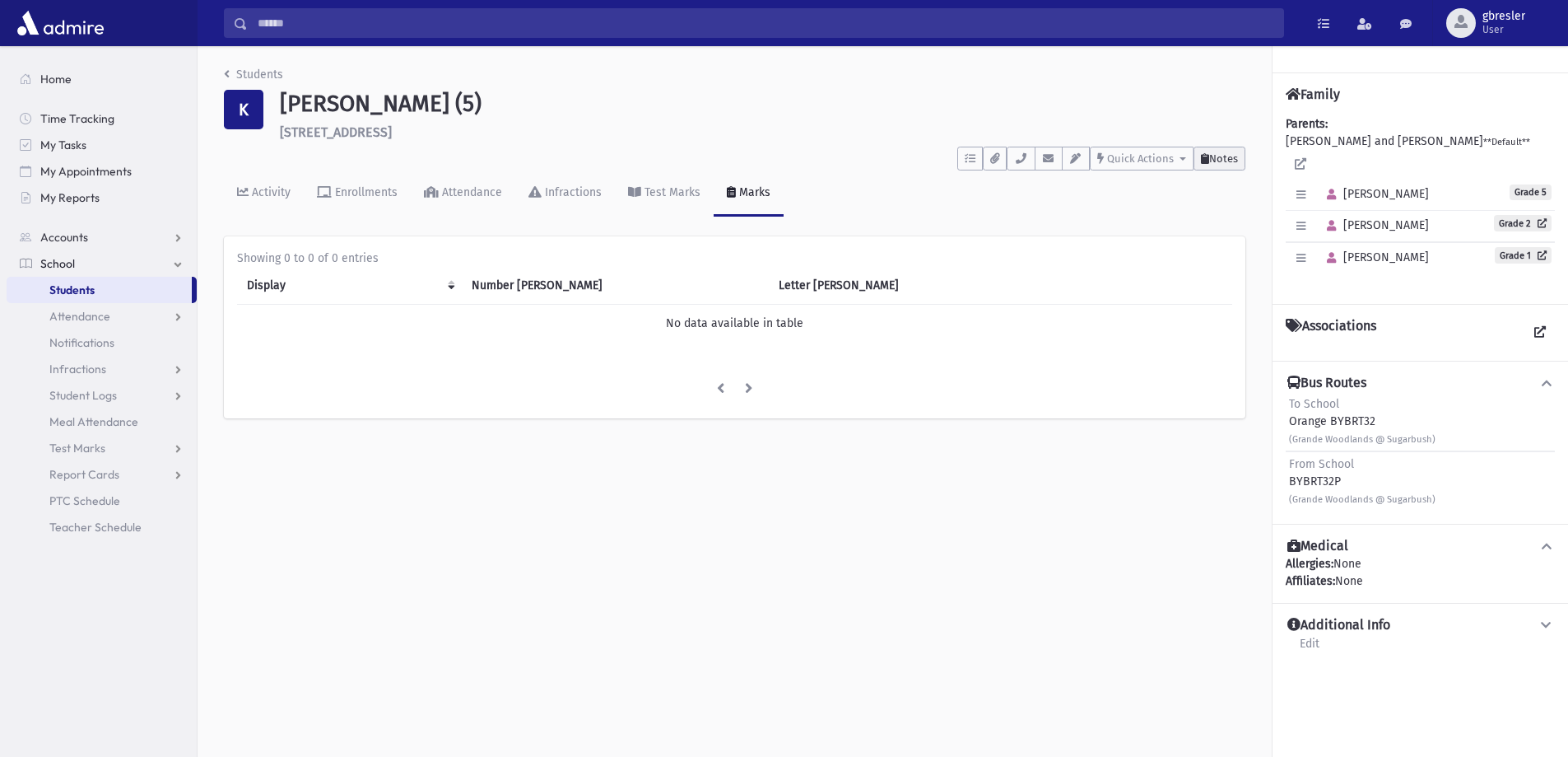
click at [1209, 164] on span "Notes" at bounding box center [1223, 158] width 29 height 13
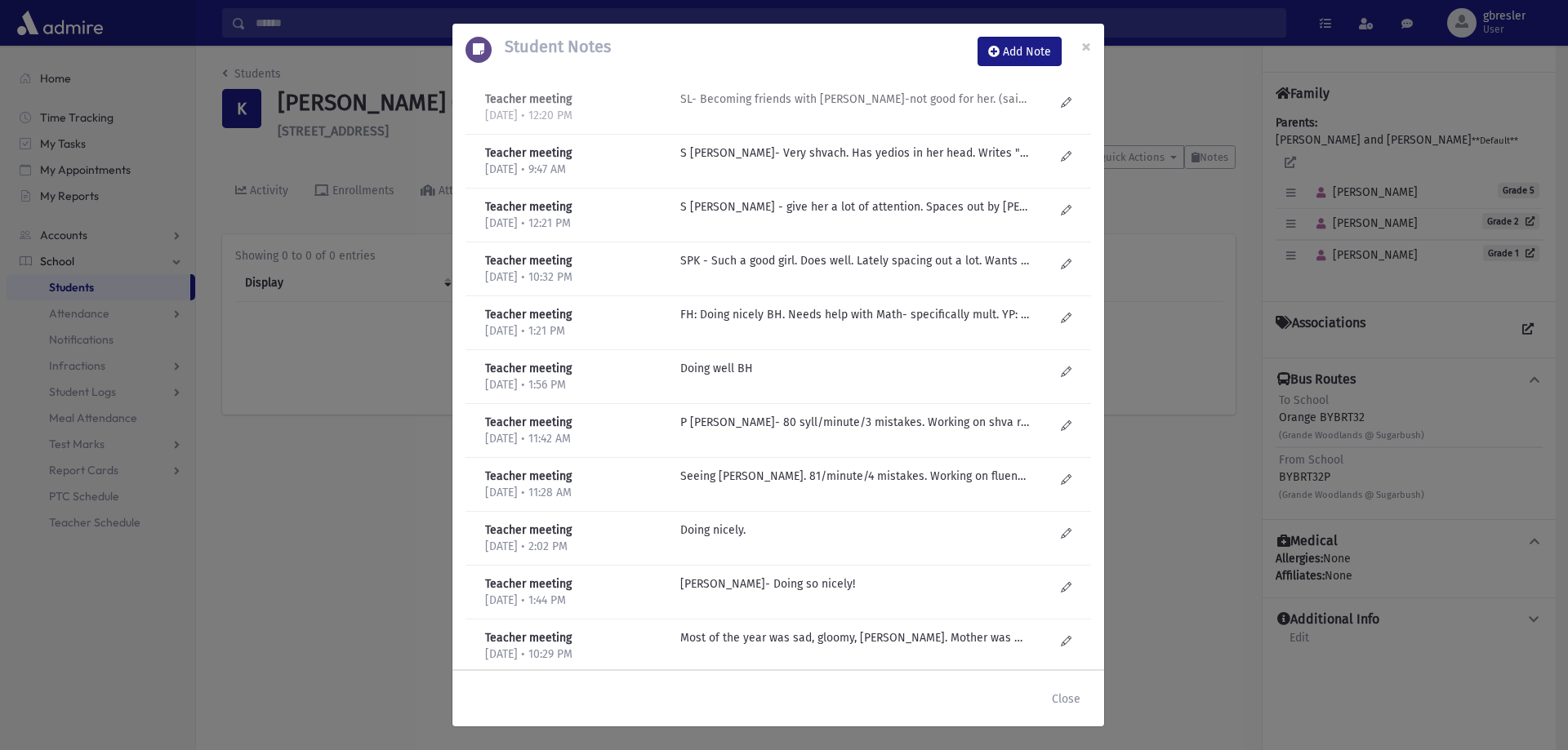
click at [951, 106] on p "SL- Becoming friends with Bella-not good for her. (said her mother wasn't feeli…" at bounding box center [854, 99] width 350 height 17
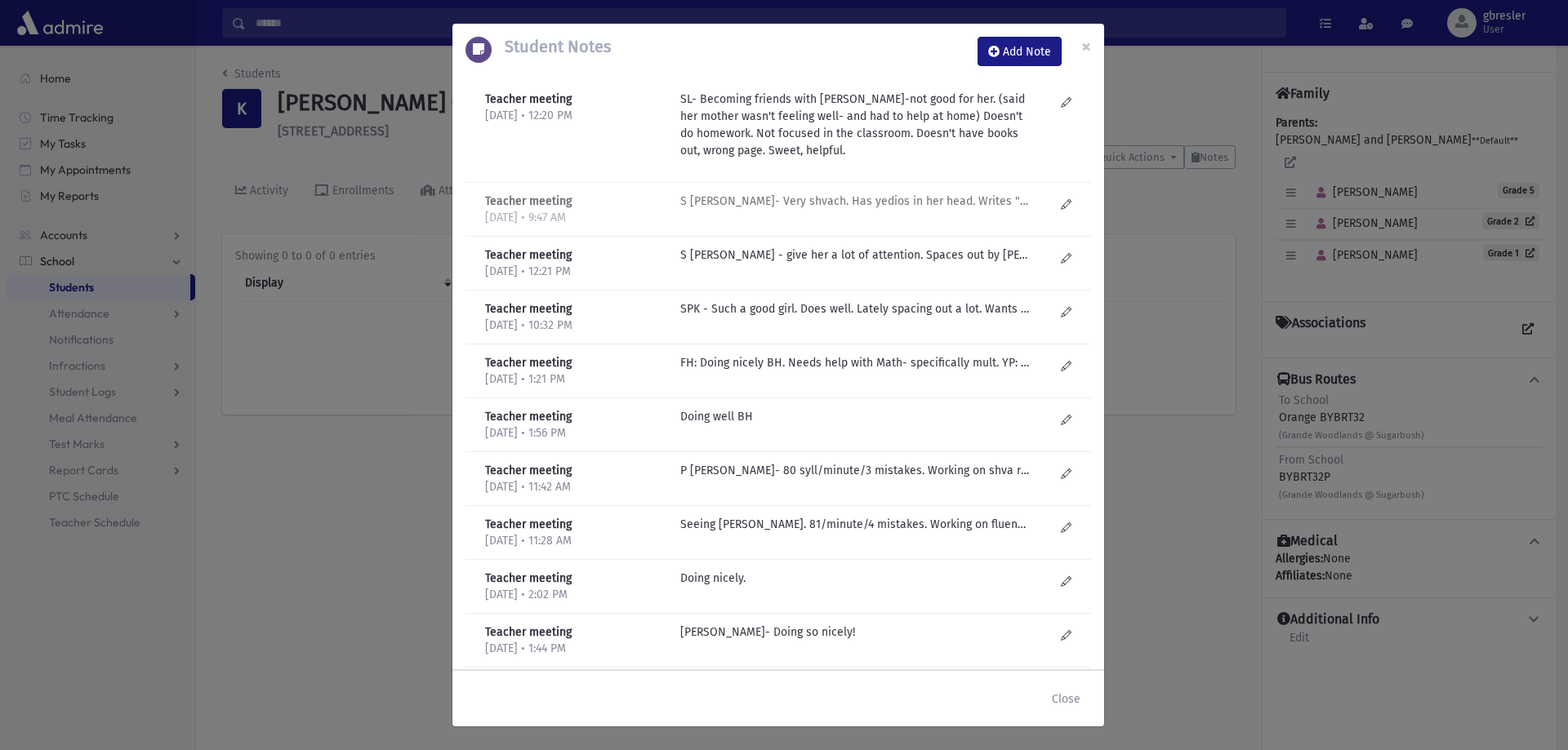
click at [855, 209] on div "S Lieberman- Very shvach. Has yedios in her head. Writes "I don't know" on her …" at bounding box center [866, 209] width 390 height 34
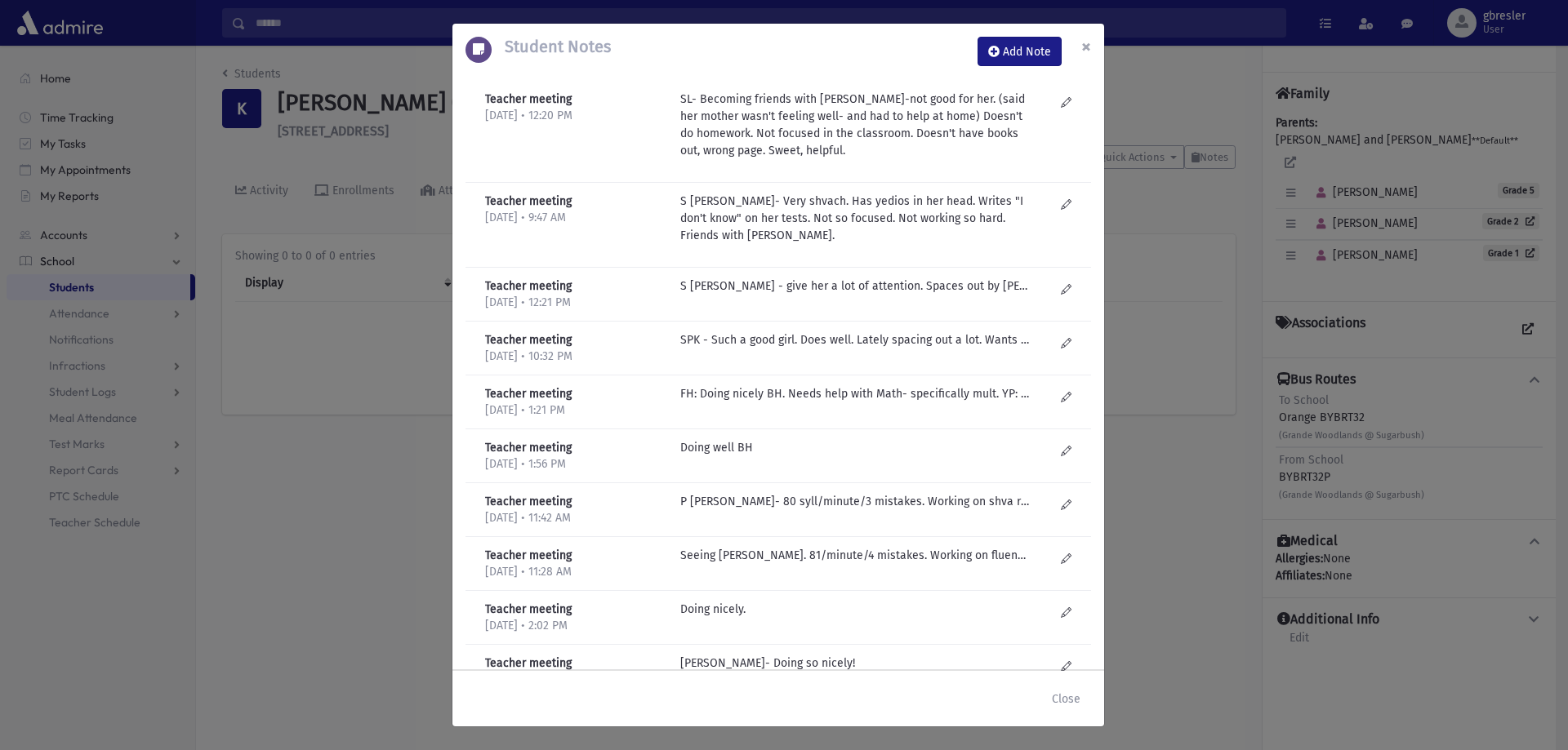
click at [1090, 44] on span "×" at bounding box center [1086, 46] width 10 height 23
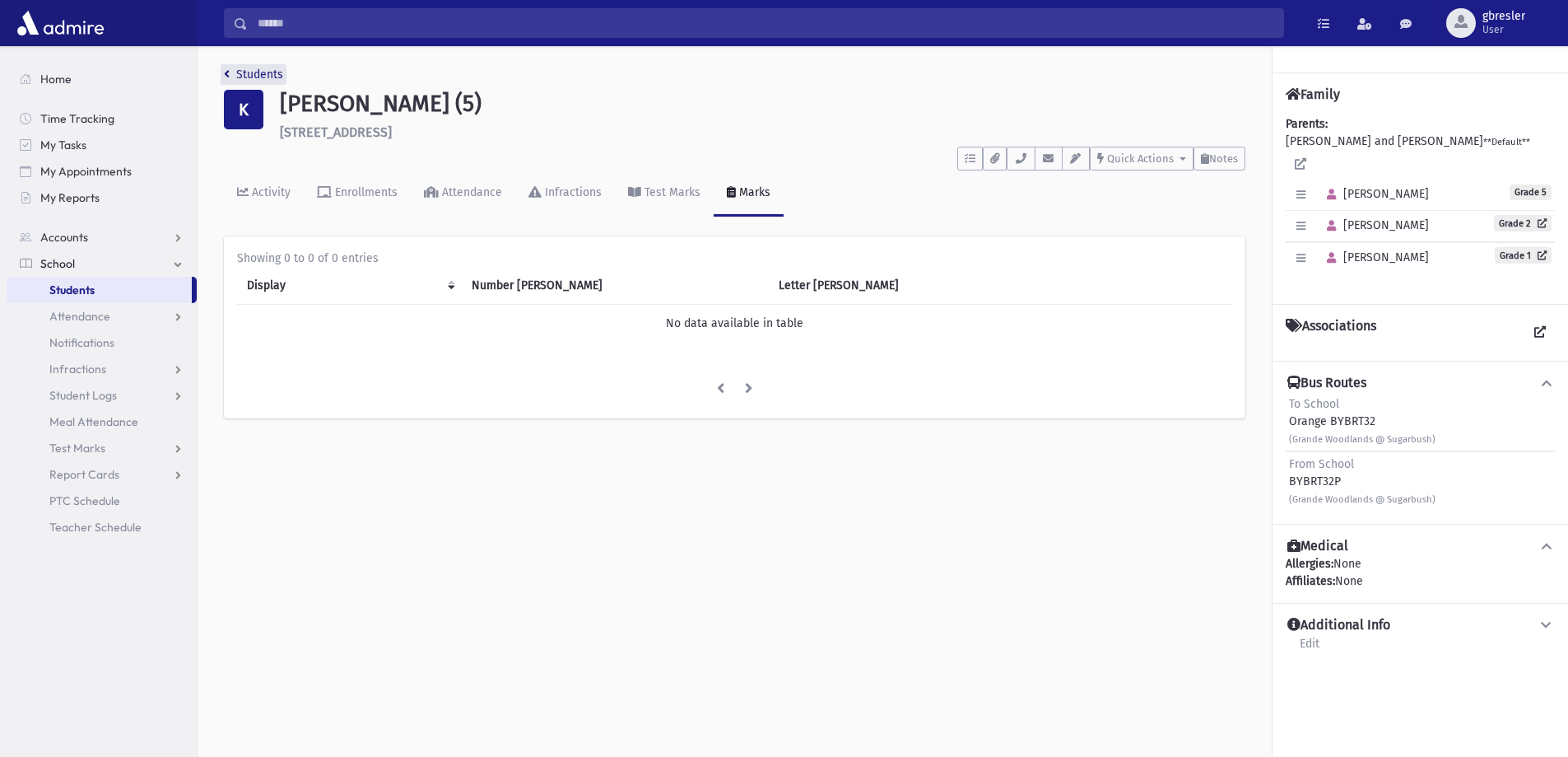
click at [277, 69] on link "Students" at bounding box center [254, 74] width 59 height 14
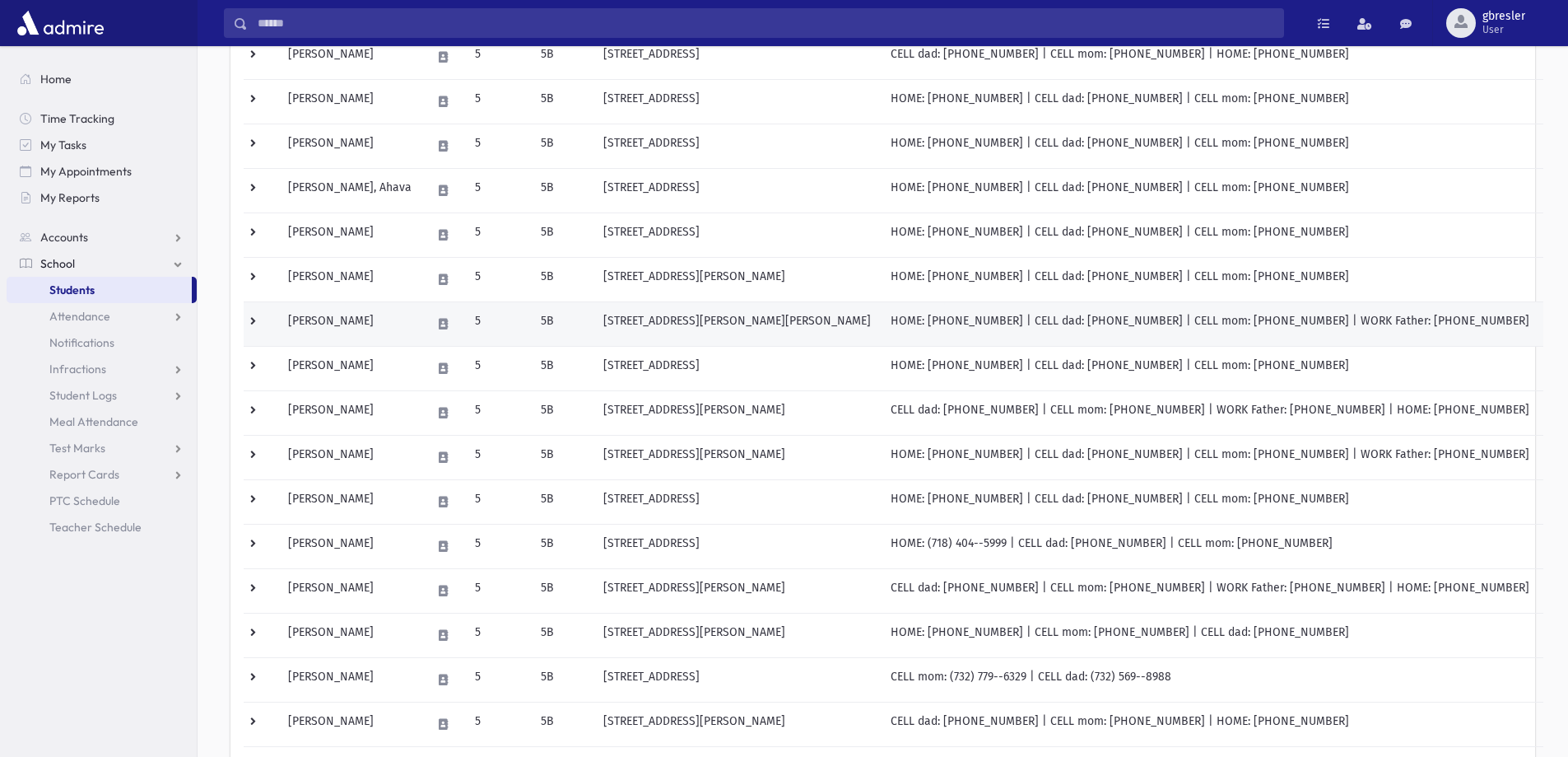
scroll to position [412, 0]
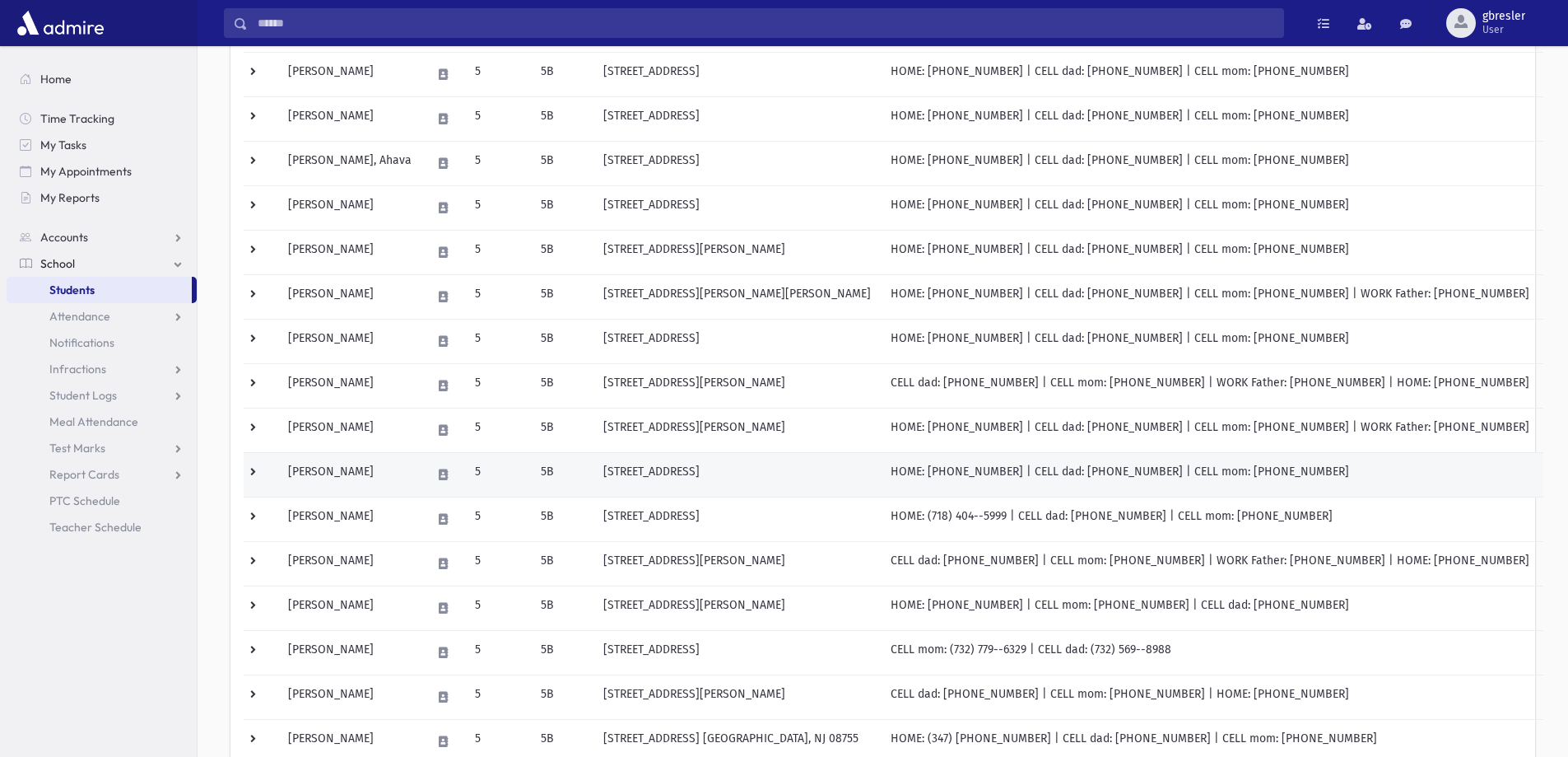
click at [368, 477] on td "Moerman, Avigail" at bounding box center [349, 474] width 143 height 45
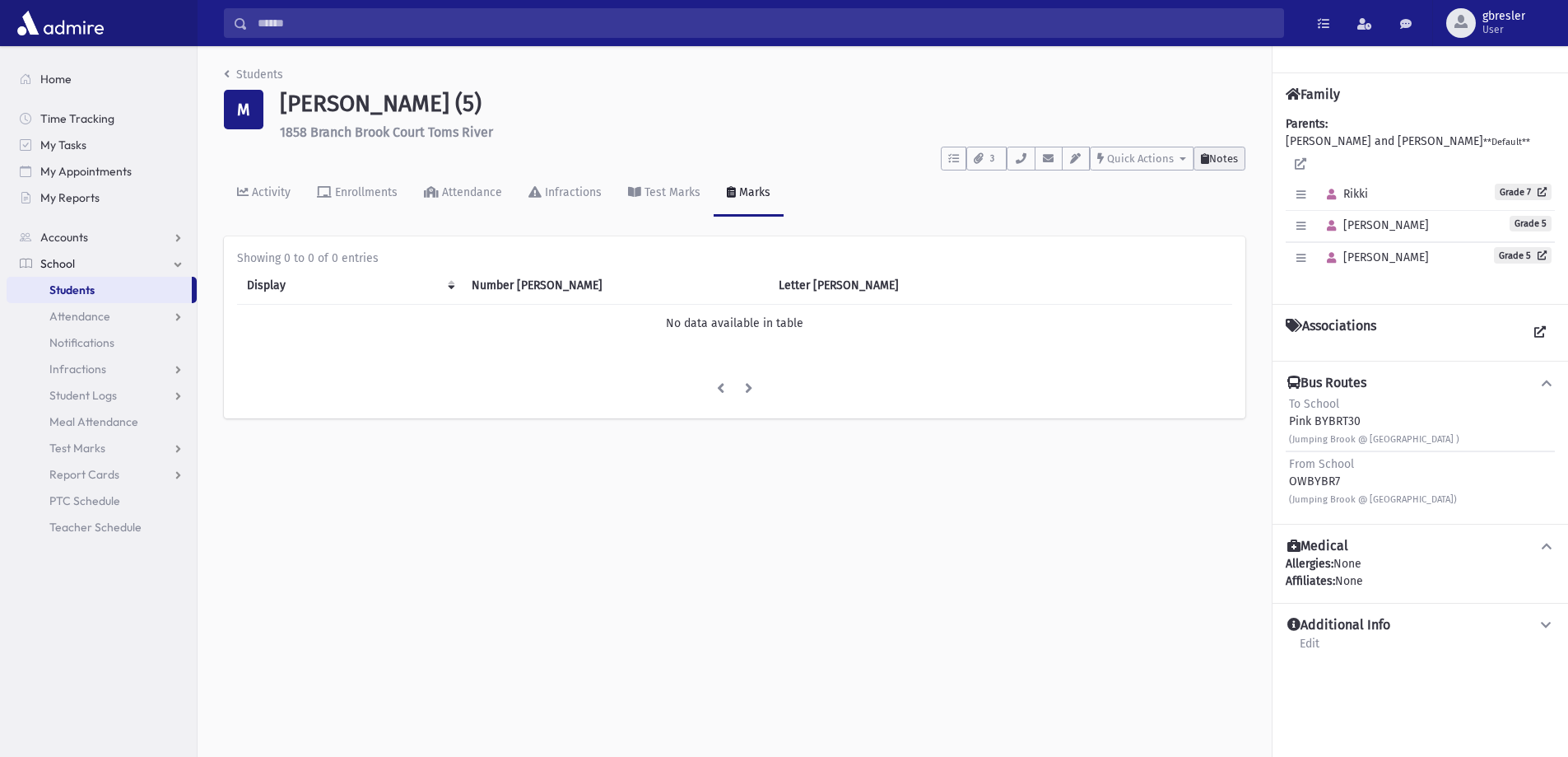
click at [1236, 163] on span "Notes" at bounding box center [1223, 158] width 29 height 13
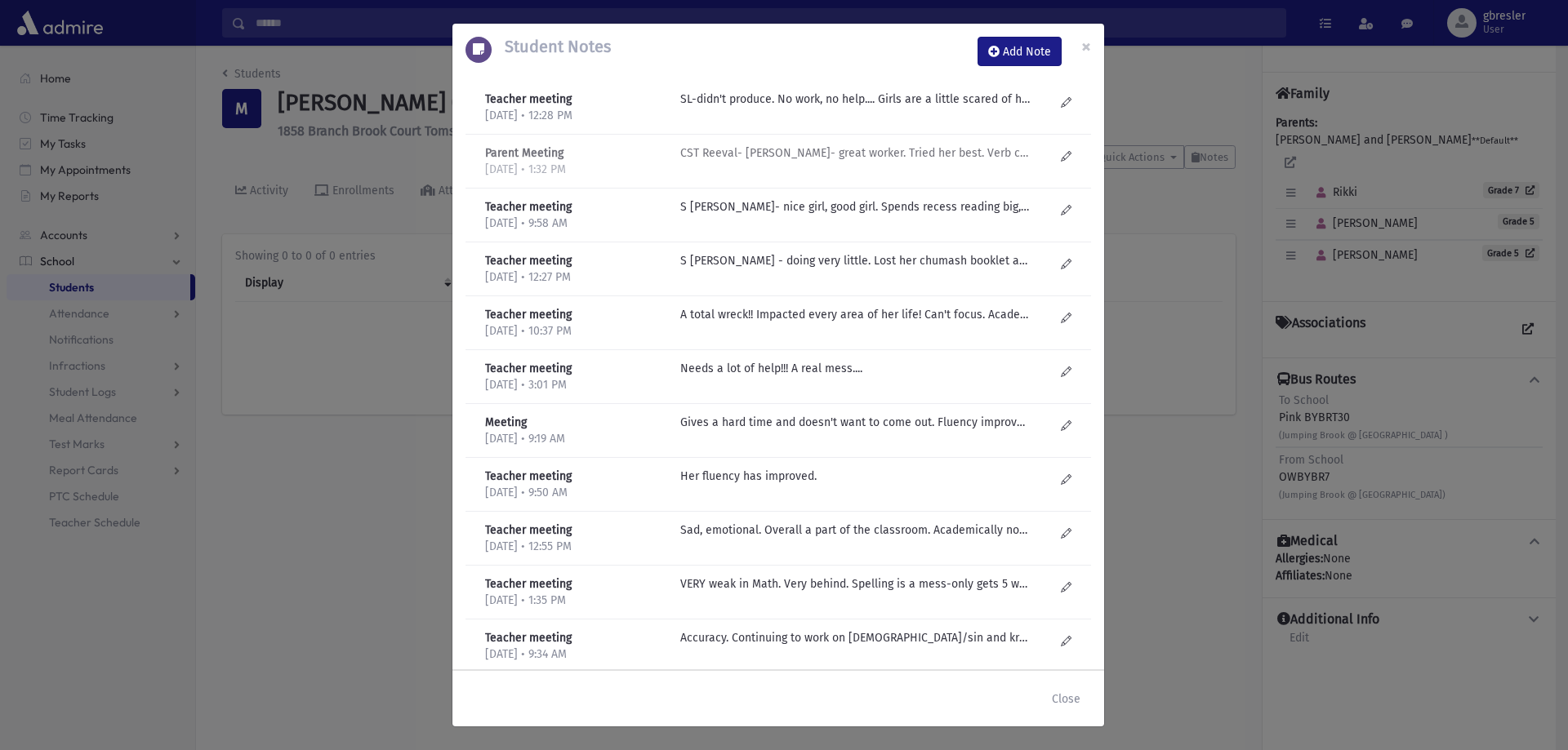
click at [862, 108] on p "CST Reeval- C Berger- great worker. Tried her best. Verb comp- great. Work mem-…" at bounding box center [854, 99] width 350 height 17
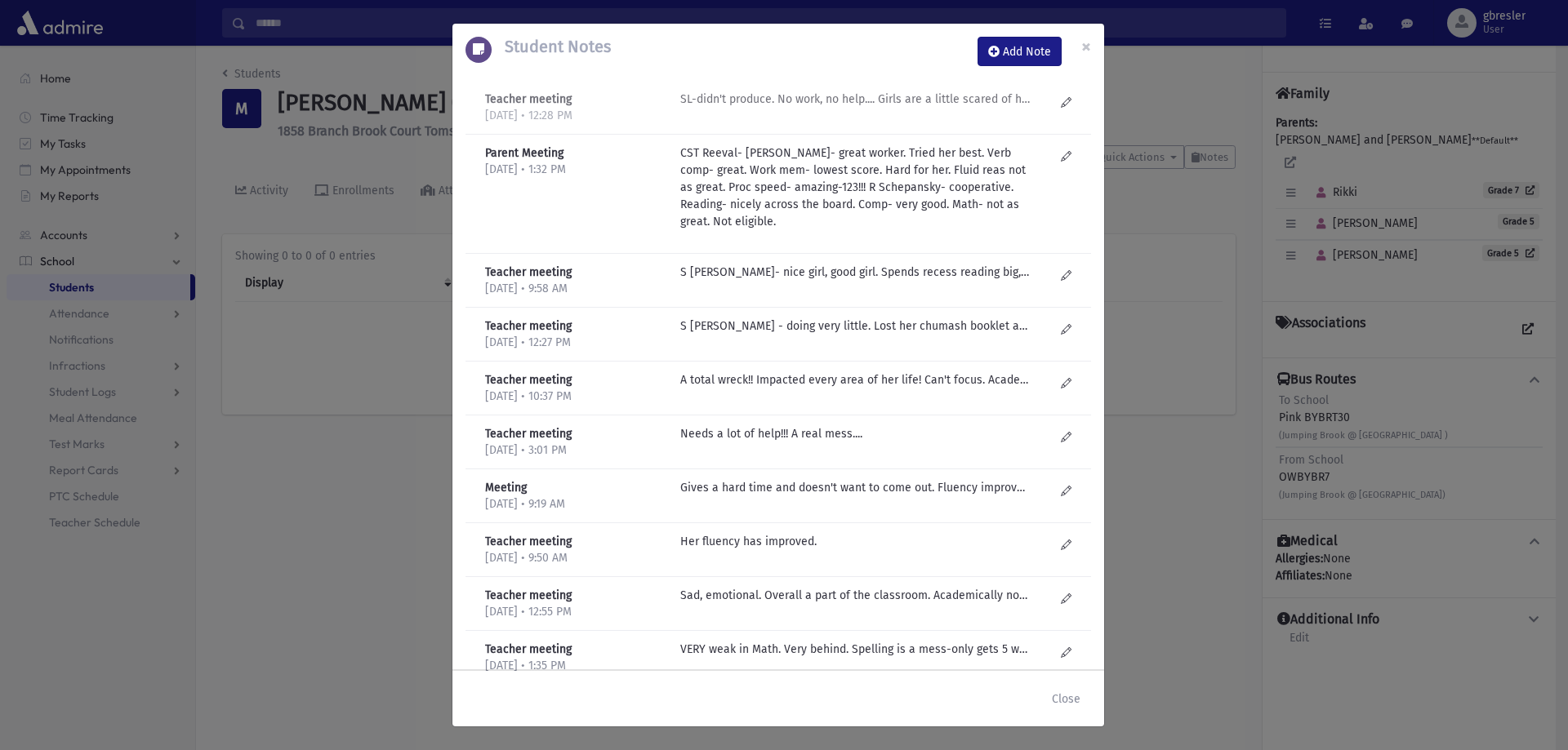
click at [816, 100] on p "SL-didn't produce. No work, no help.... Girls are a little scared of her. Reads…" at bounding box center [854, 99] width 350 height 17
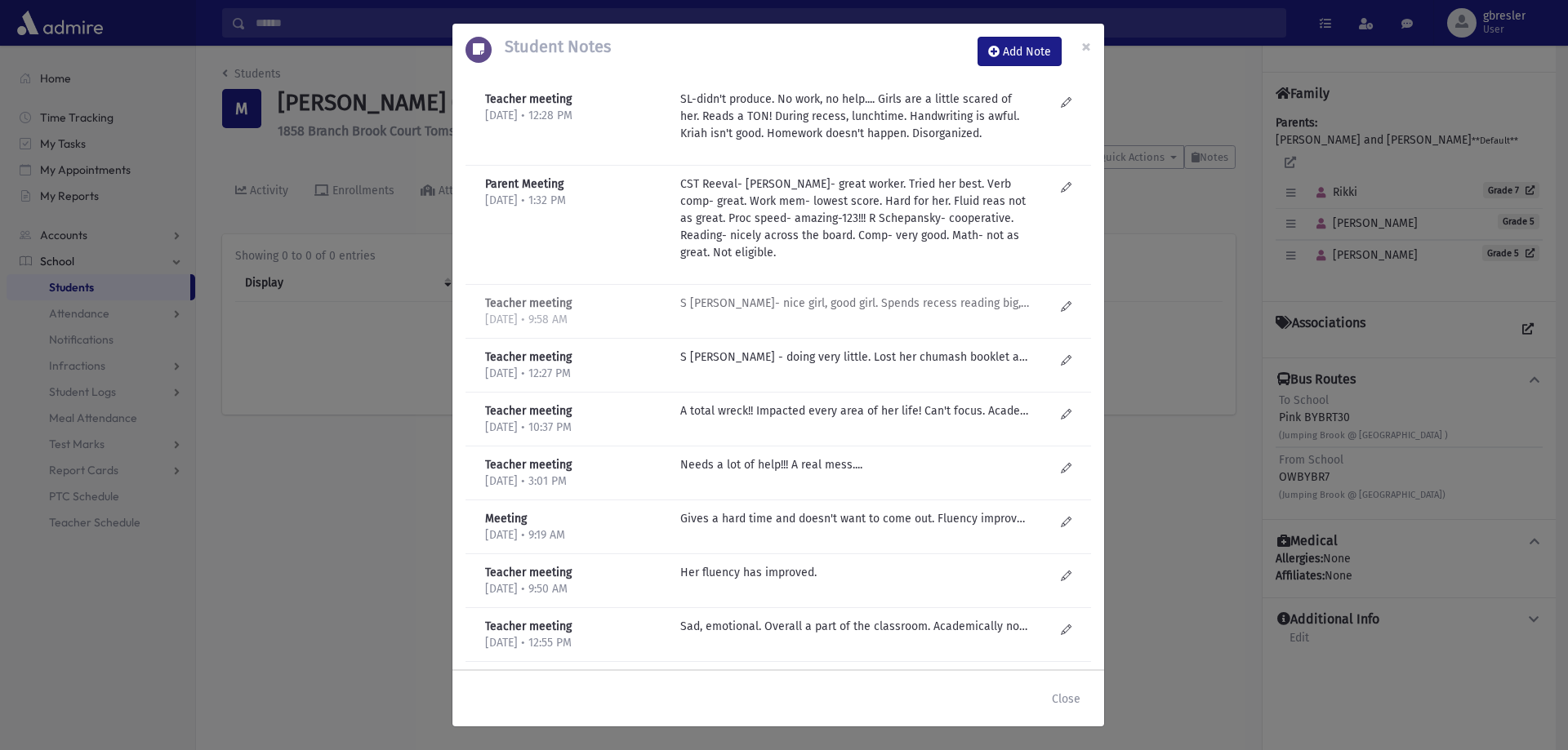
click at [788, 299] on p "S Lieberman- nice girl, good girl. Spends recess reading big, fat secular books…" at bounding box center [854, 303] width 350 height 17
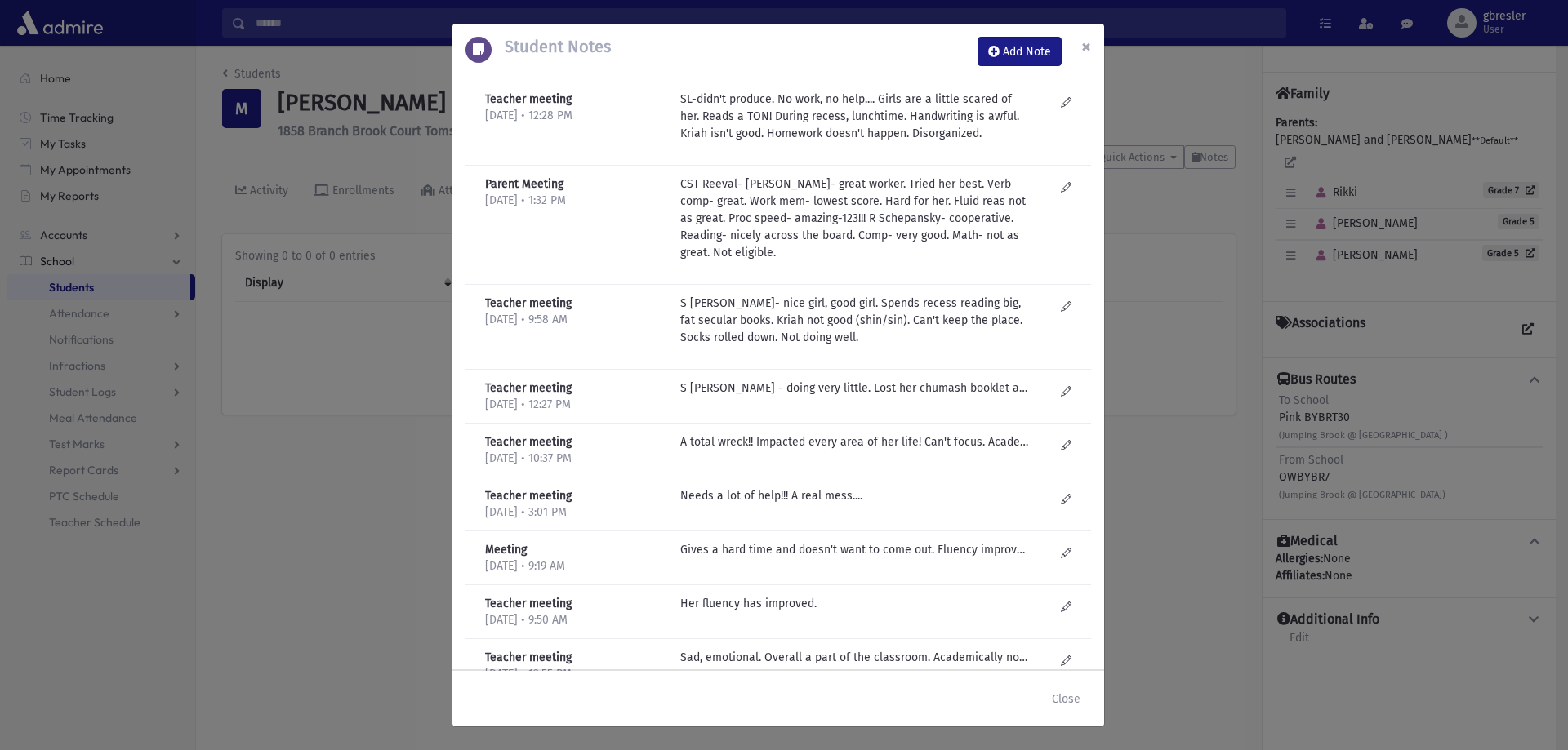
click at [1092, 48] on button "×" at bounding box center [1086, 46] width 36 height 46
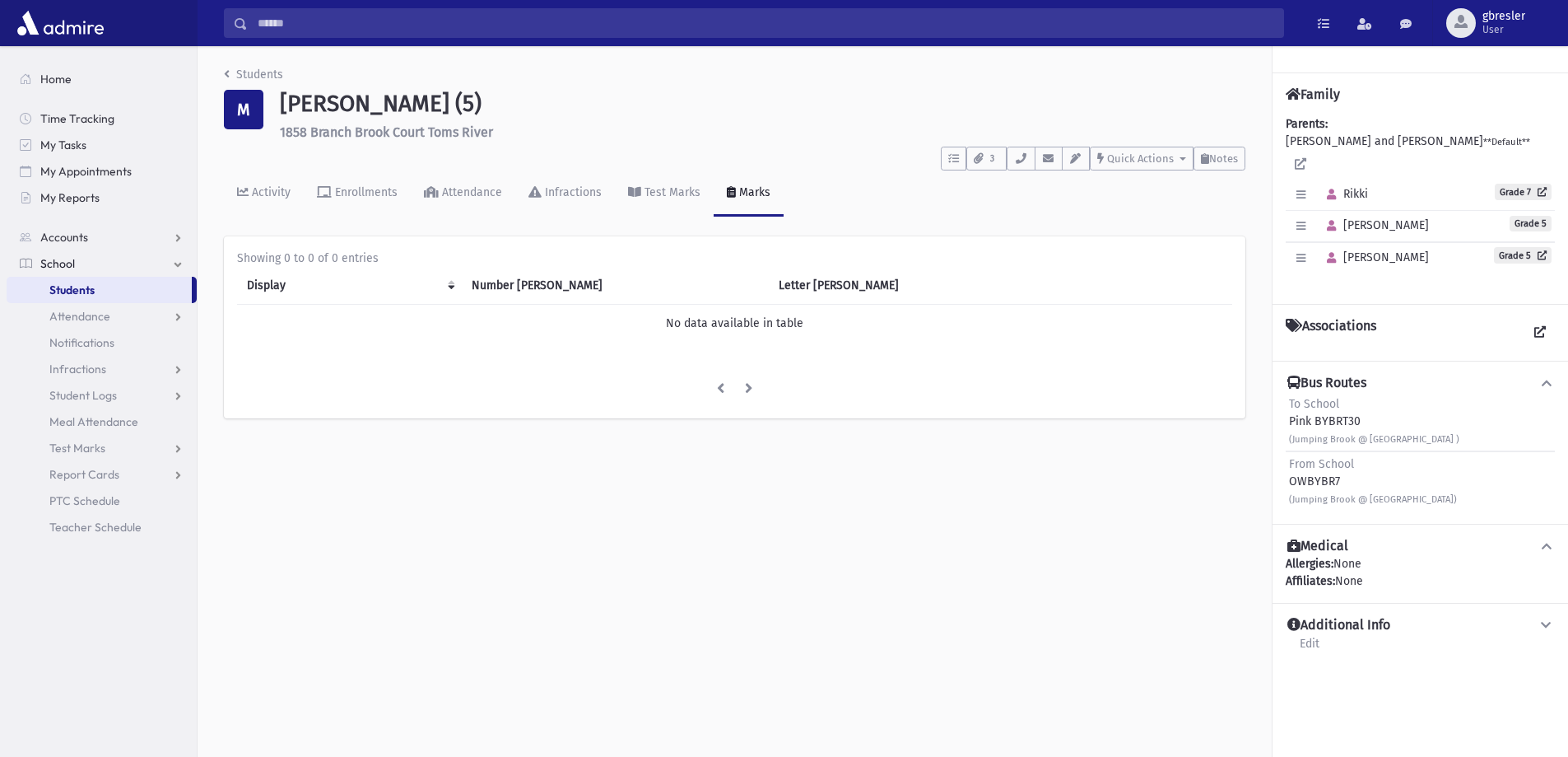
click at [1313, 123] on b "Parents:" at bounding box center [1307, 123] width 42 height 14
click at [1317, 134] on div "Parents: GELB, Yehuda and Esther **Default** Edit Individual Delete Individual …" at bounding box center [1420, 202] width 269 height 175
click at [1306, 158] on icon at bounding box center [1301, 164] width 12 height 12
click at [1227, 165] on button "Notes" at bounding box center [1219, 158] width 52 height 24
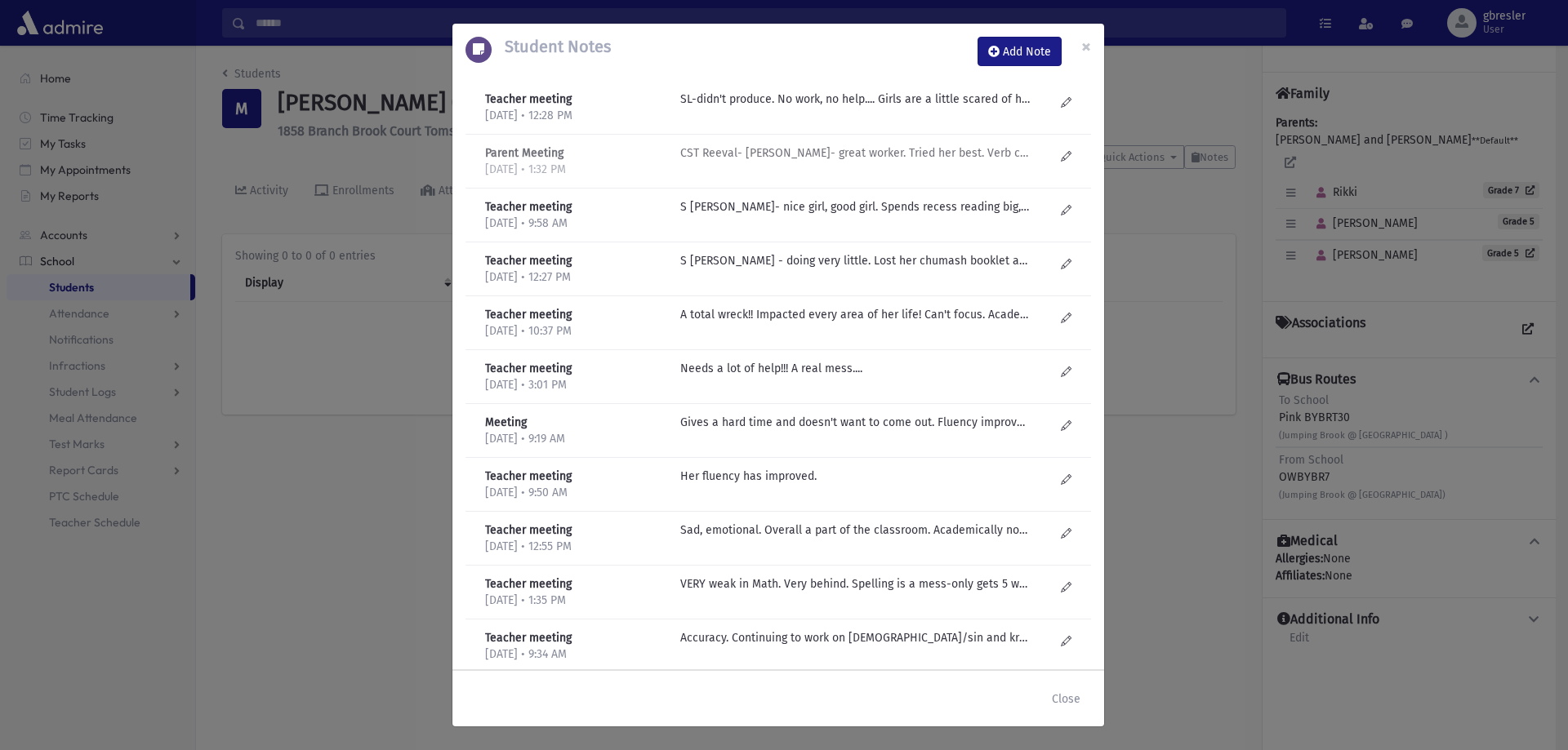
click at [949, 108] on p "CST Reeval- C Berger- great worker. Tried her best. Verb comp- great. Work mem-…" at bounding box center [854, 99] width 350 height 17
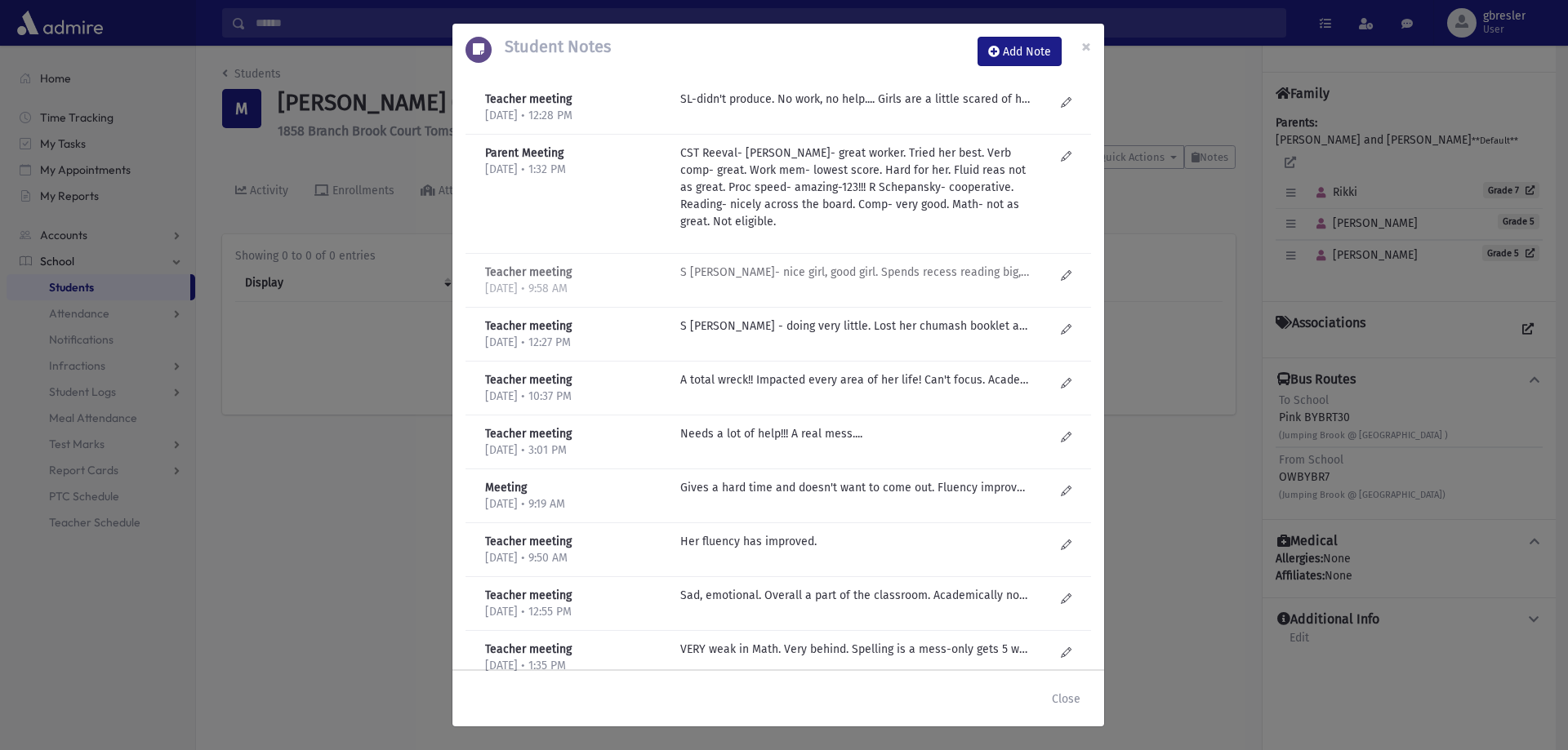
click at [896, 108] on p "S Lieberman- nice girl, good girl. Spends recess reading big, fat secular books…" at bounding box center [854, 99] width 350 height 17
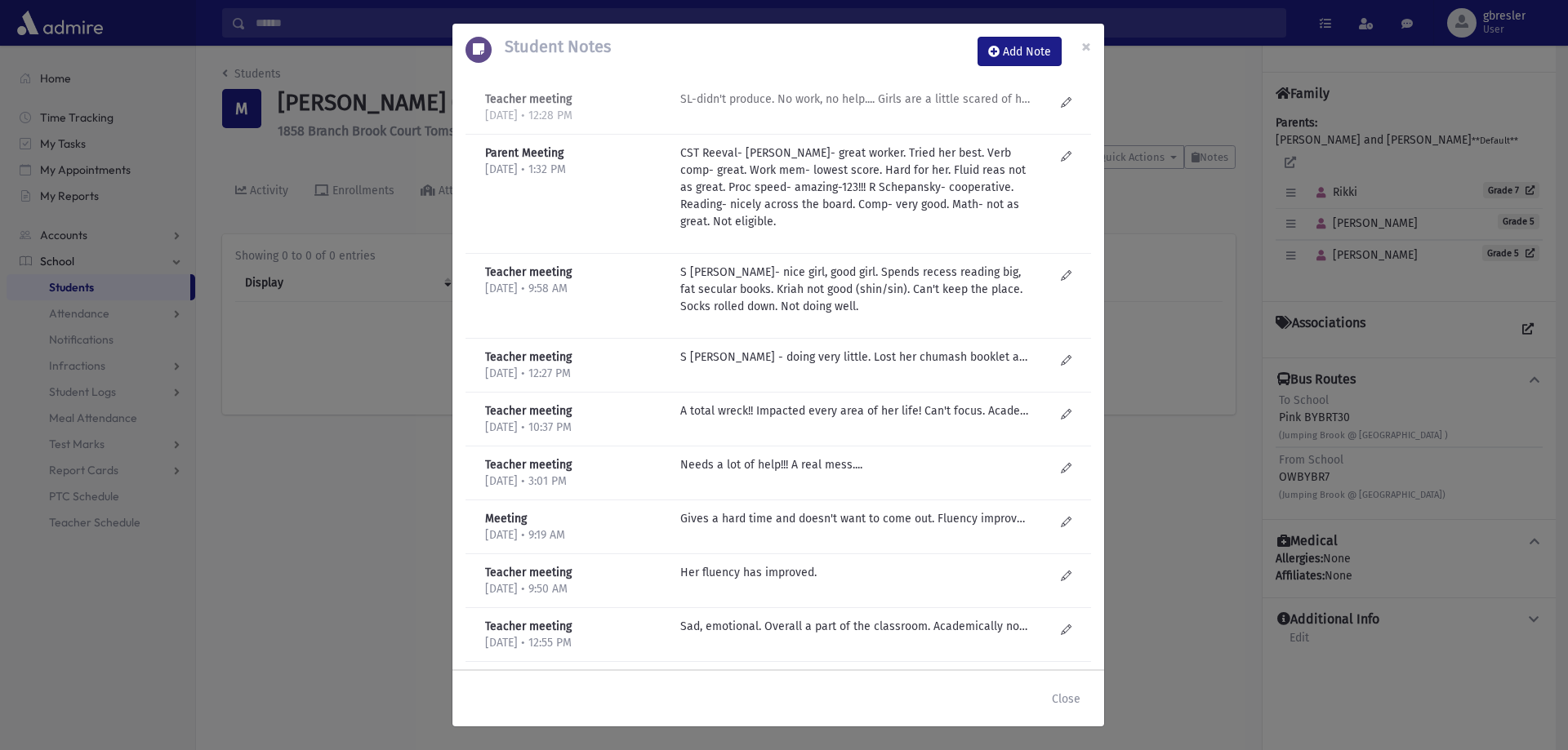
click at [880, 103] on p "SL-didn't produce. No work, no help.... Girls are a little scared of her. Reads…" at bounding box center [854, 99] width 350 height 17
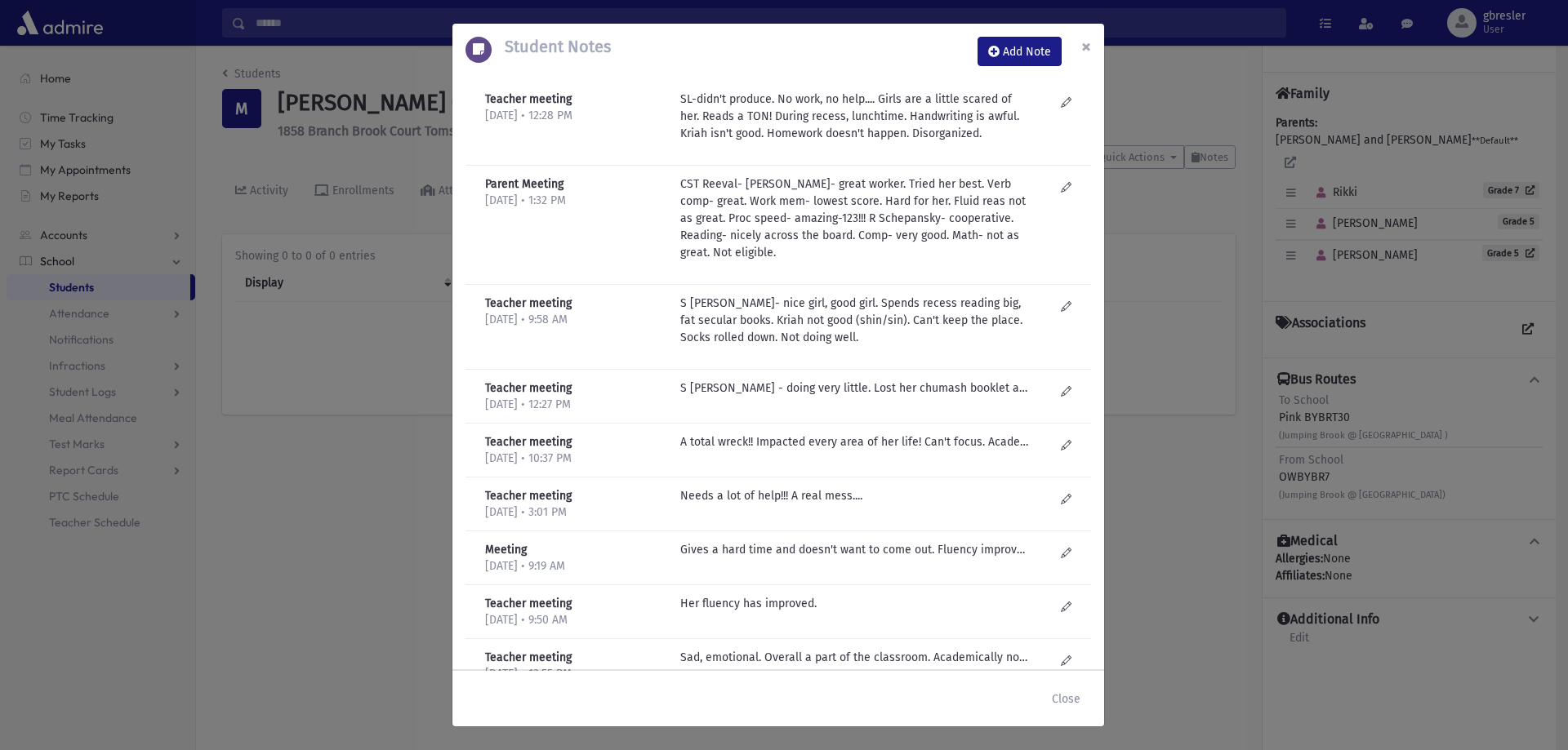
click at [1090, 47] on span "×" at bounding box center [1086, 46] width 10 height 23
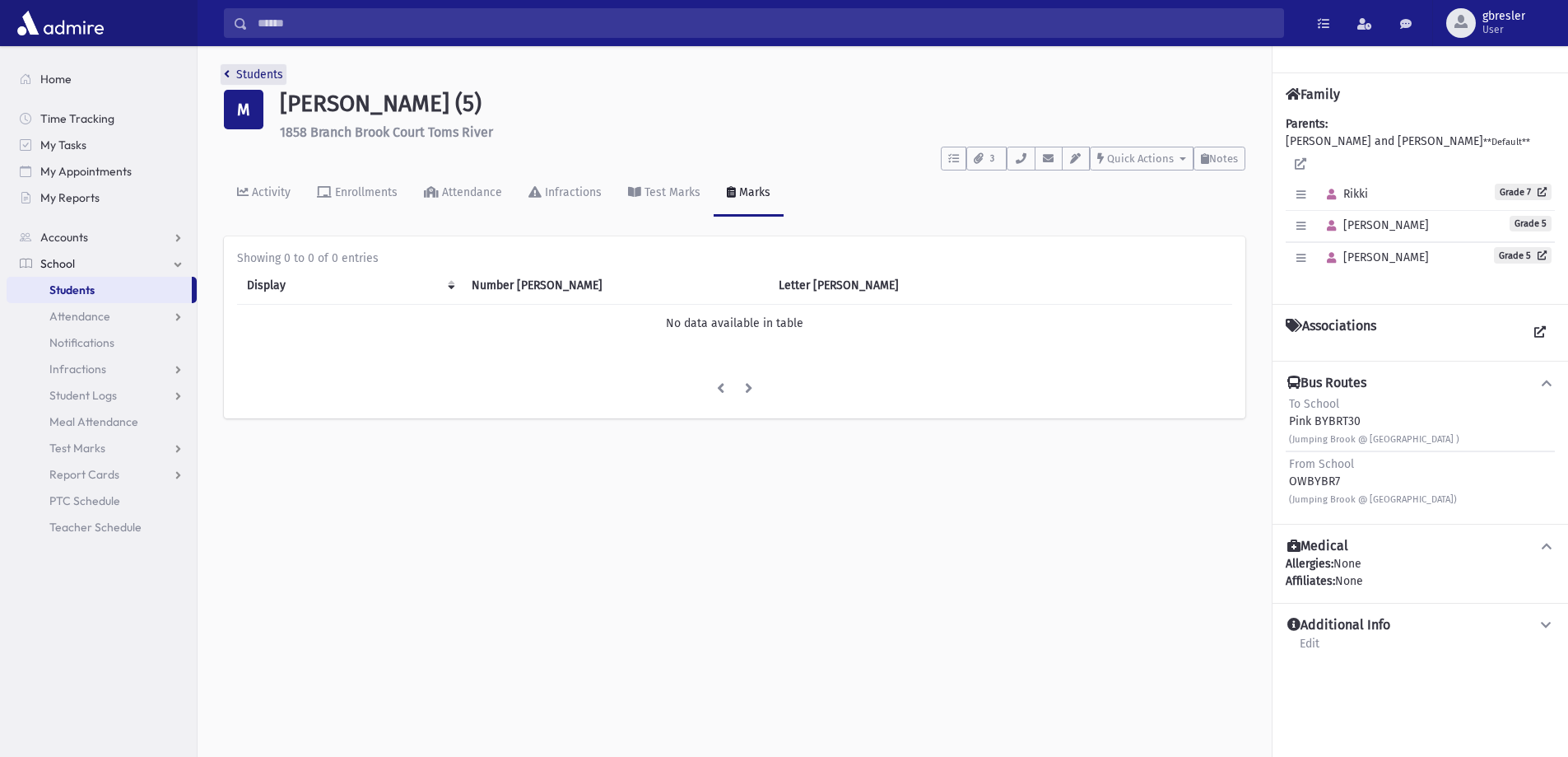
click at [279, 70] on link "Students" at bounding box center [254, 74] width 59 height 14
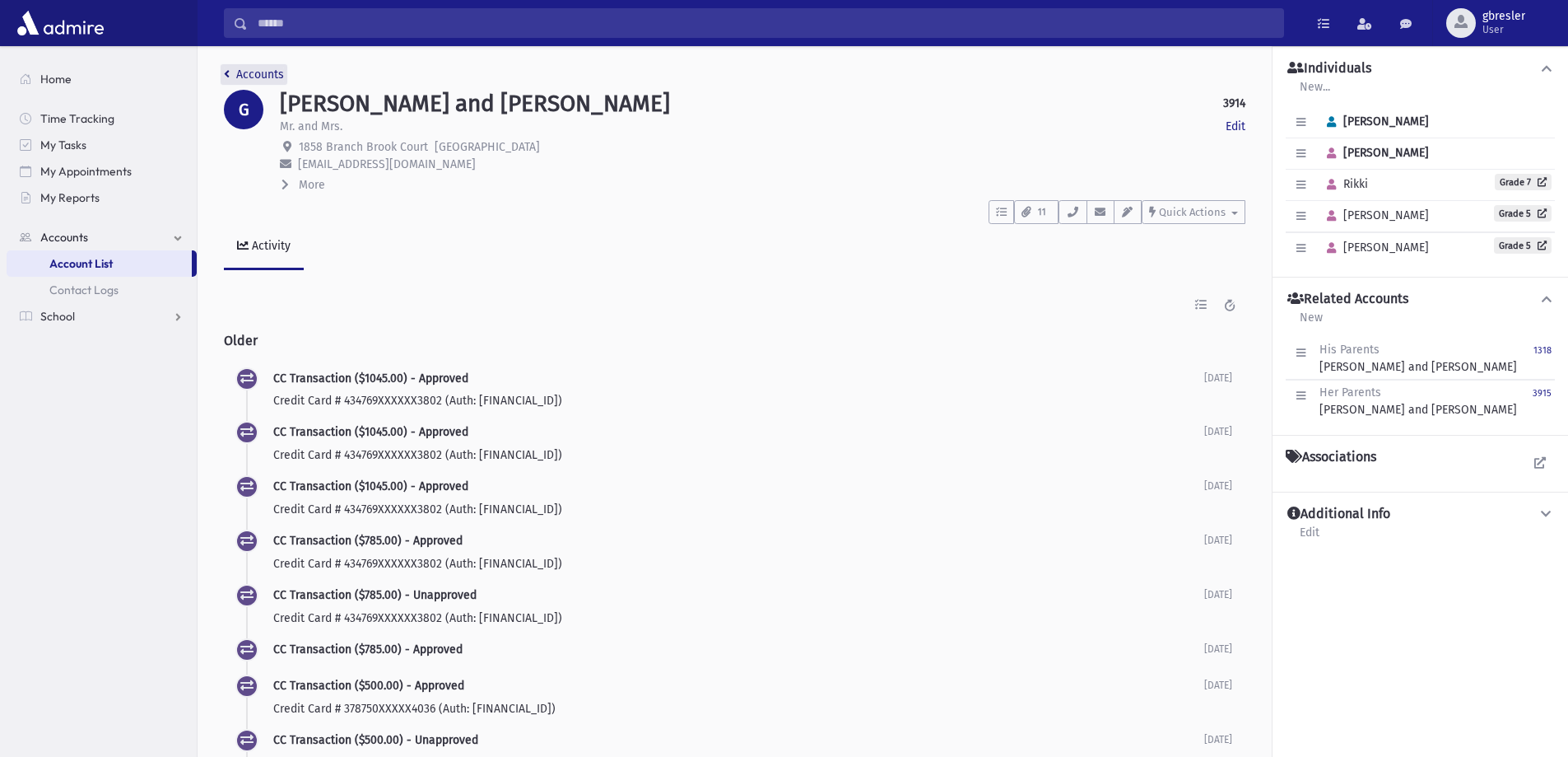
click at [260, 79] on link "Accounts" at bounding box center [254, 74] width 60 height 14
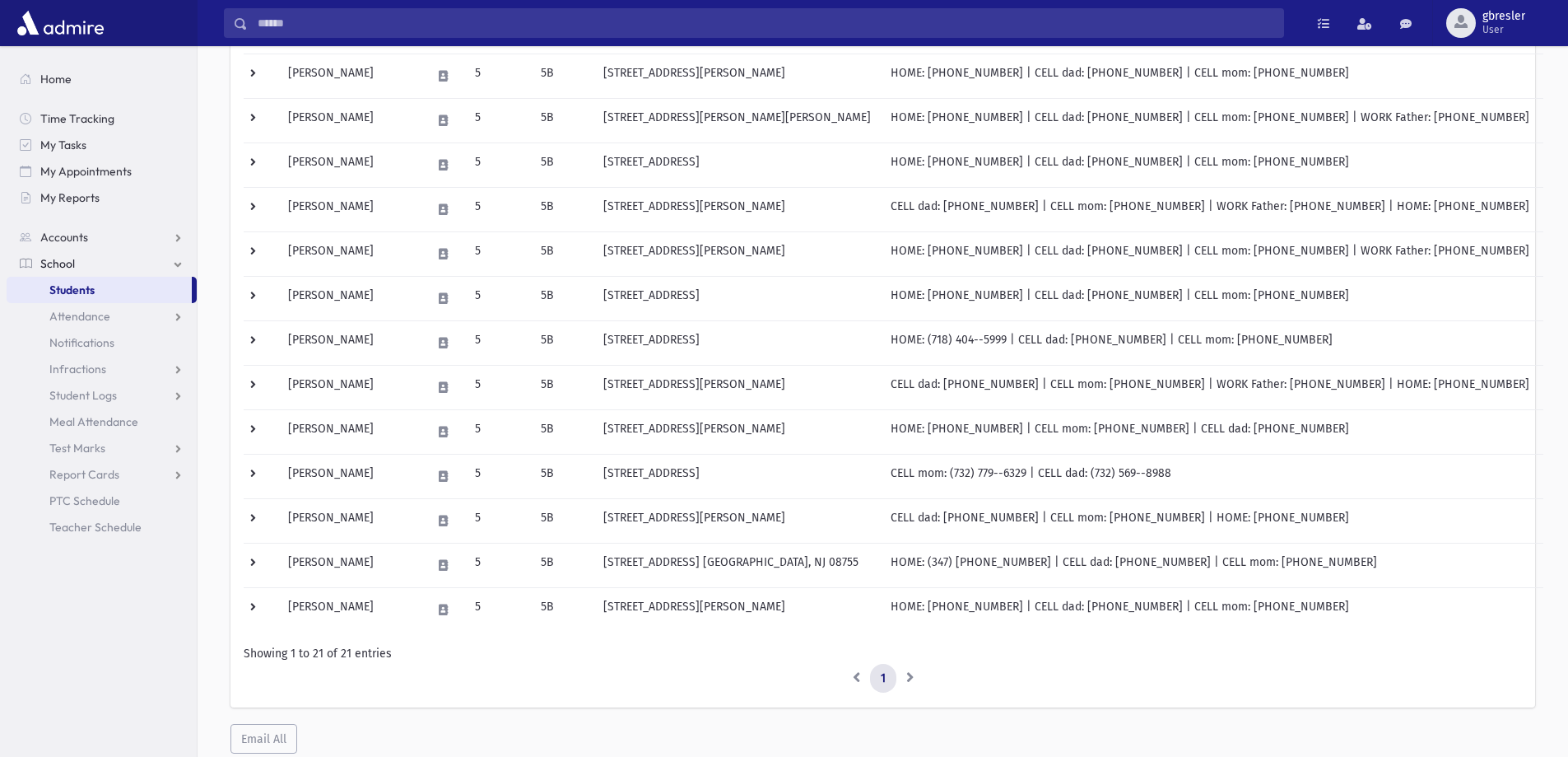
scroll to position [642, 0]
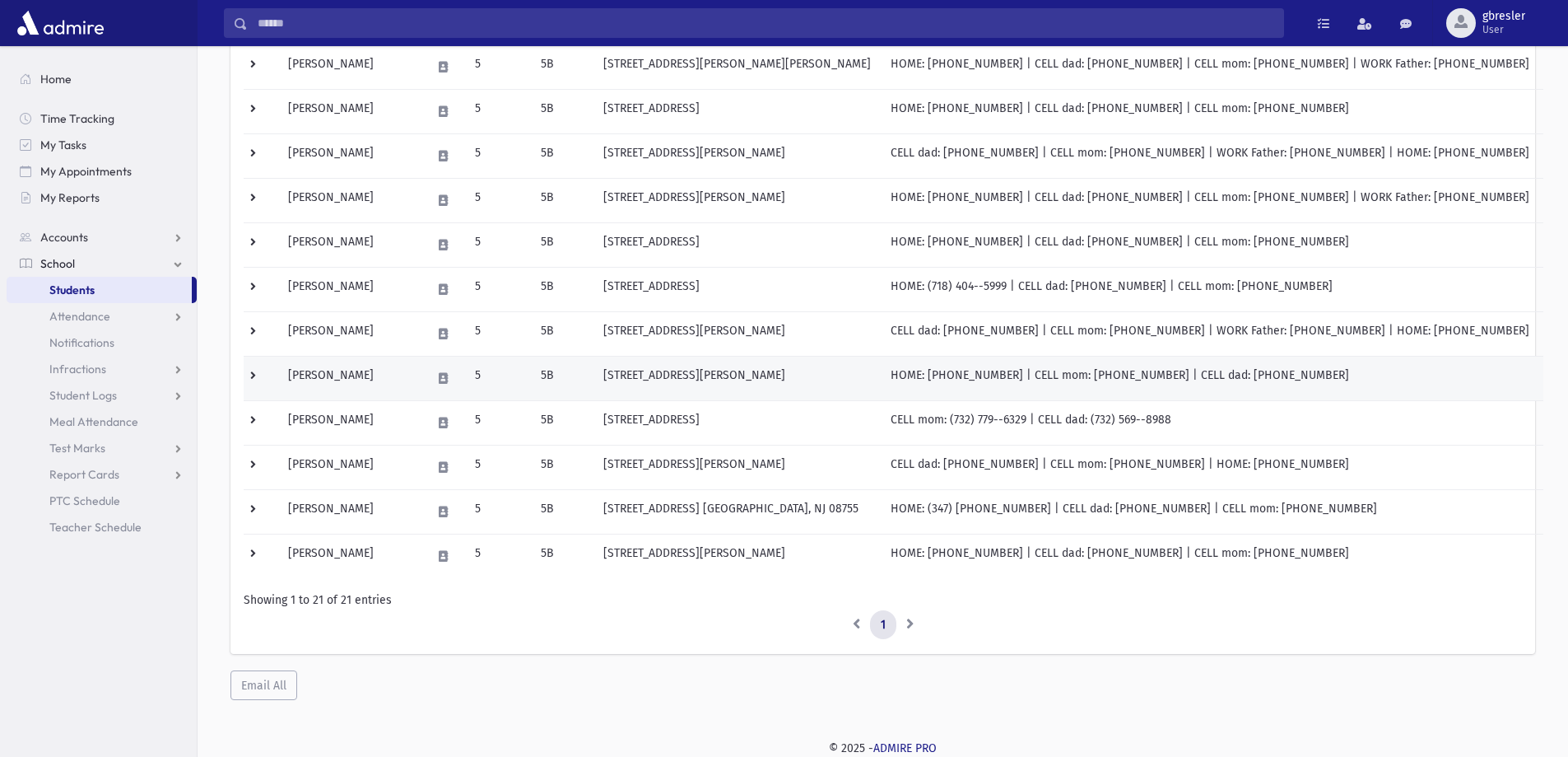
click at [350, 370] on td "[PERSON_NAME]" at bounding box center [349, 378] width 143 height 45
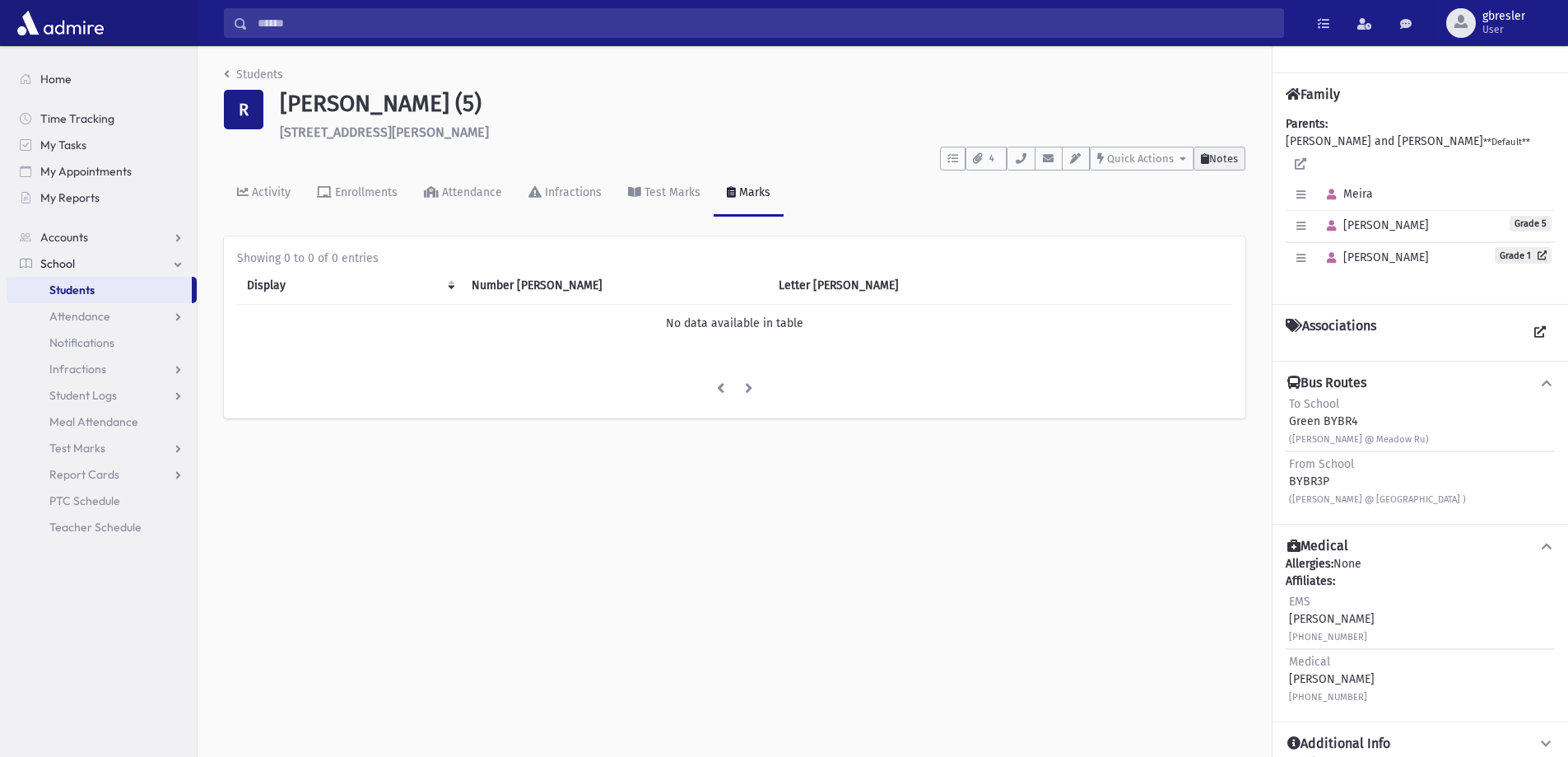
click at [1237, 167] on button "Notes" at bounding box center [1219, 158] width 52 height 24
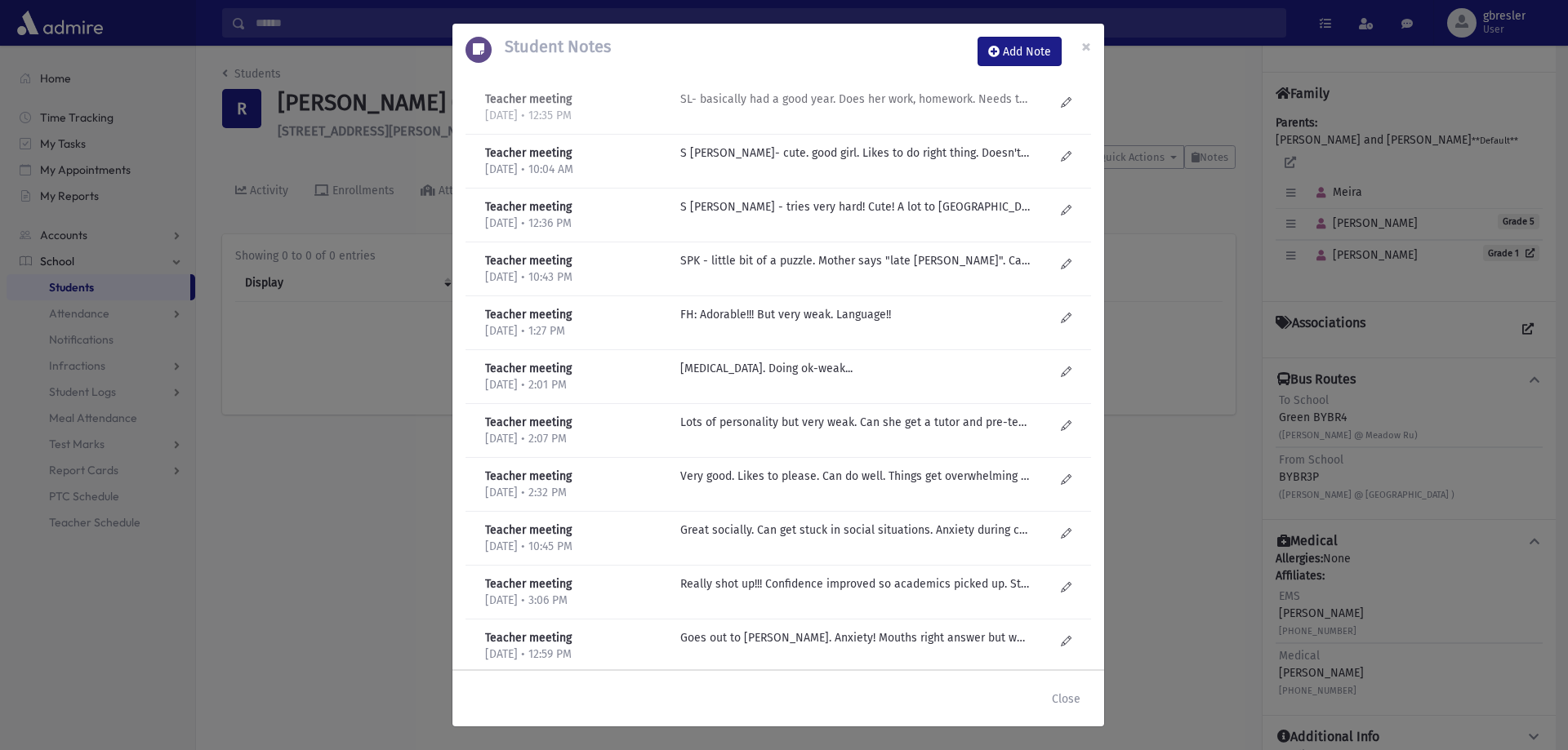
click at [906, 102] on p "SL- basically had a good year. Does her work, homework. Needs to feel calm and …" at bounding box center [854, 99] width 350 height 17
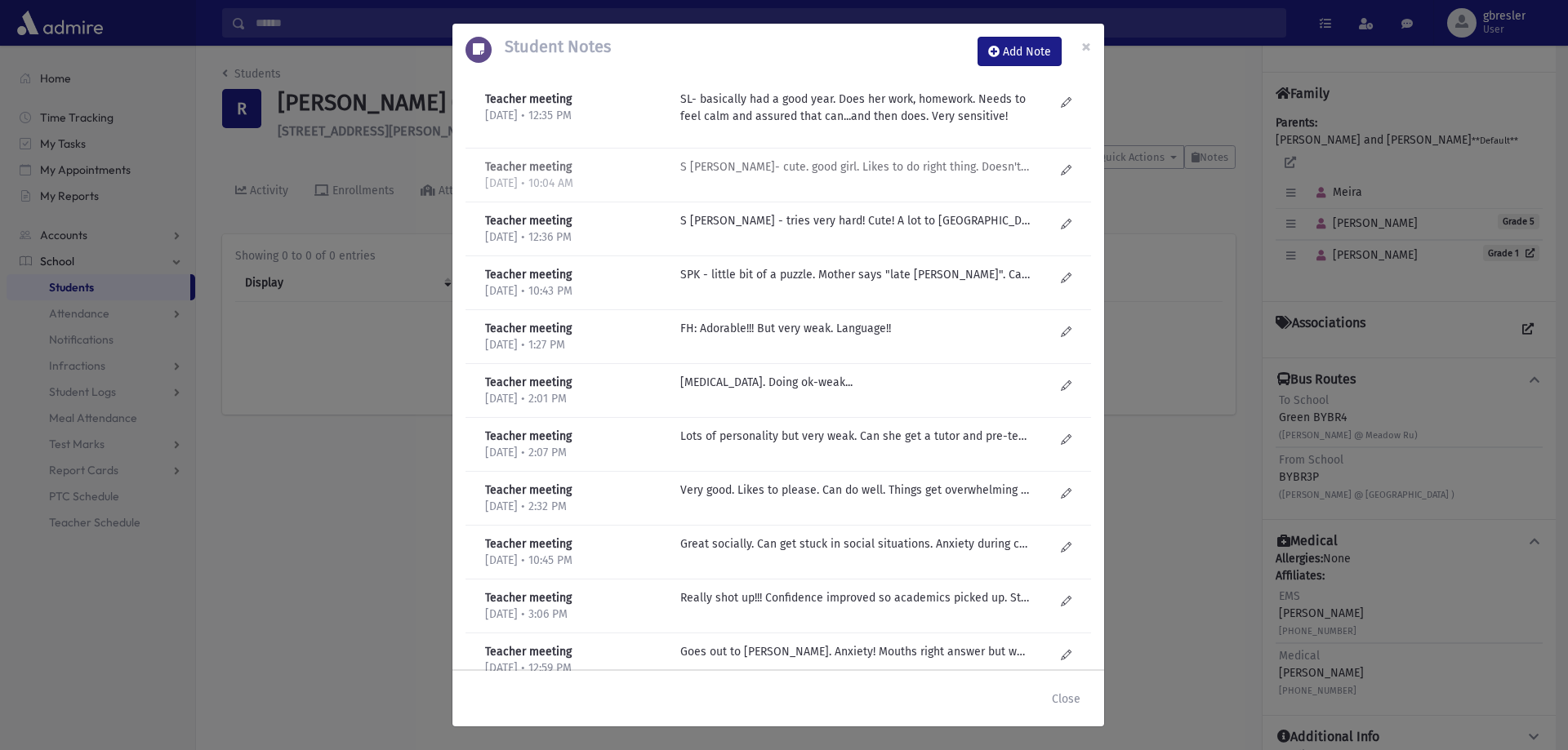
click at [853, 178] on div "S Lieberman- cute. good girl. Likes to do right thing. Doesn't chap everything." at bounding box center [866, 175] width 390 height 34
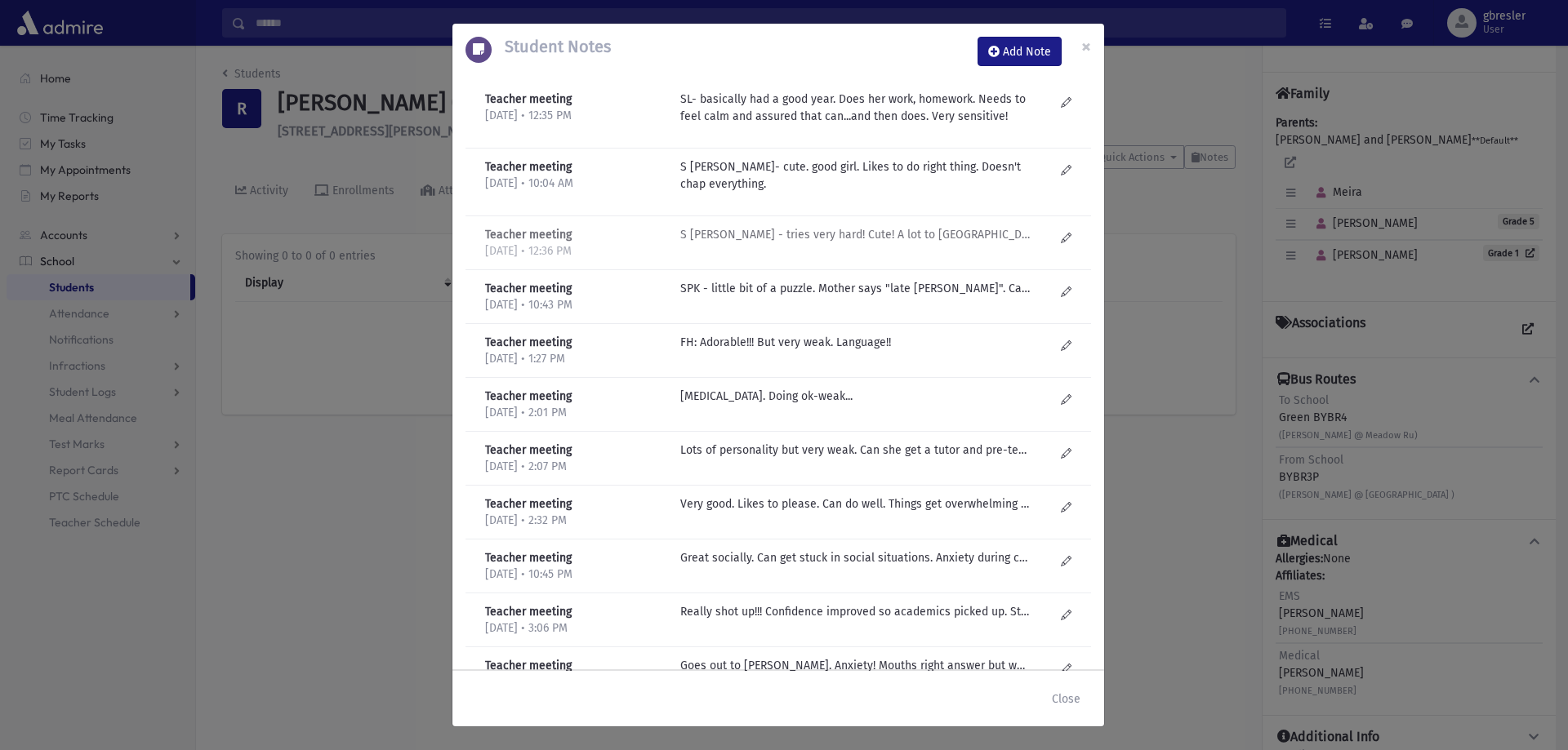
click at [845, 237] on p "S Lieberman - tries very hard! Cute! A lot to tell Morah. Doing best she can. A…" at bounding box center [854, 235] width 350 height 17
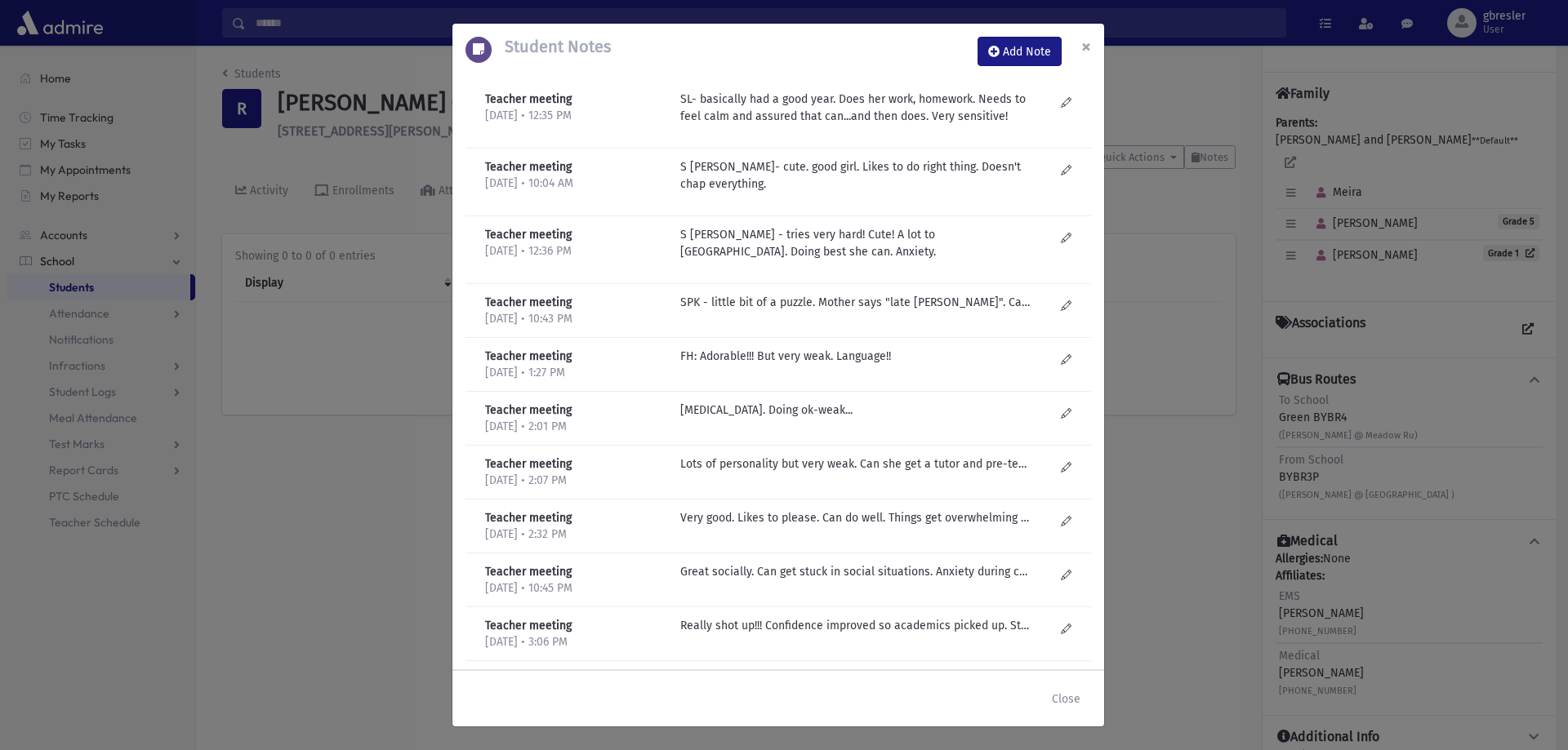
click at [1085, 49] on span "×" at bounding box center [1086, 46] width 10 height 23
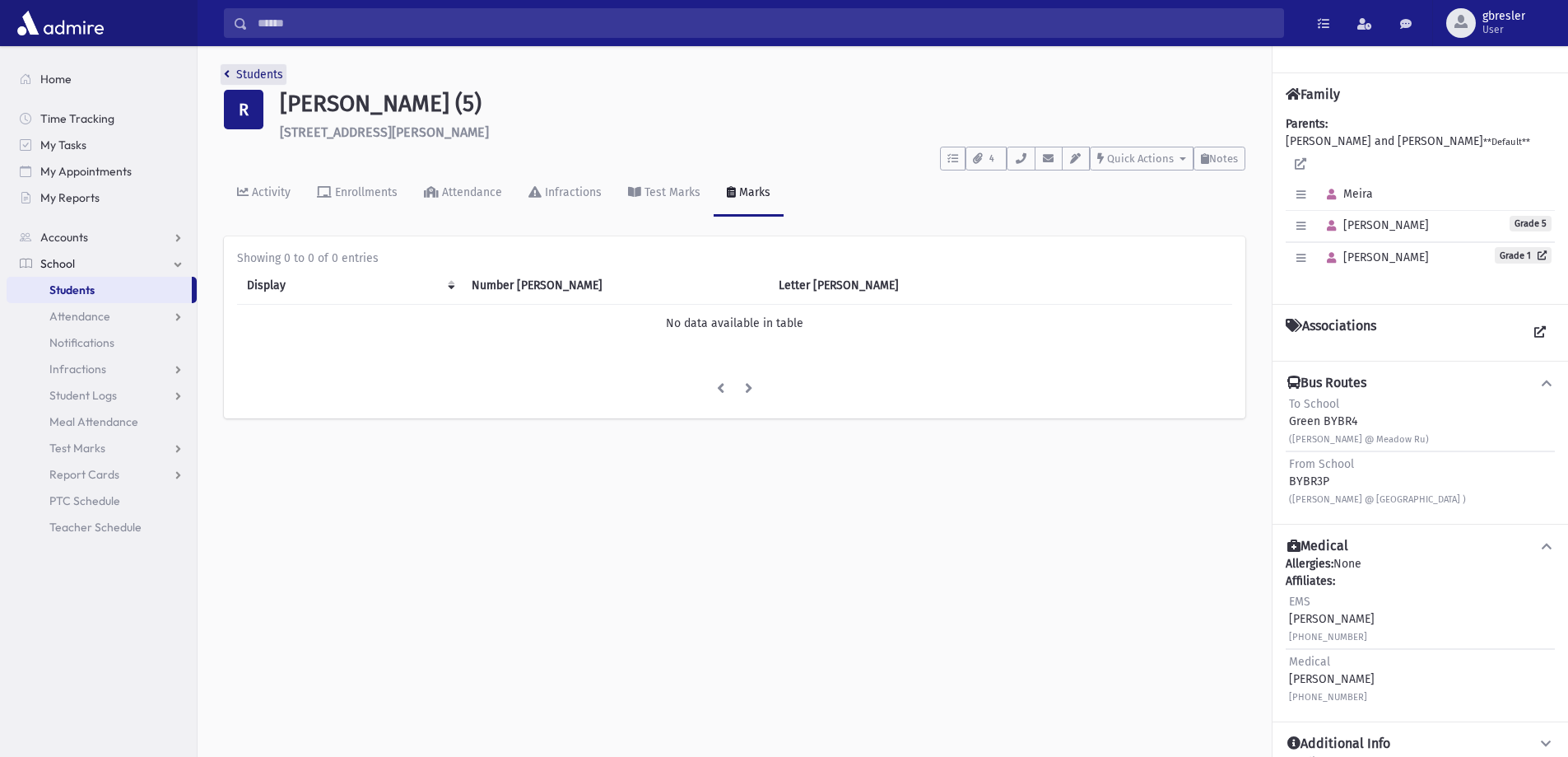
click at [268, 72] on link "Students" at bounding box center [254, 74] width 59 height 14
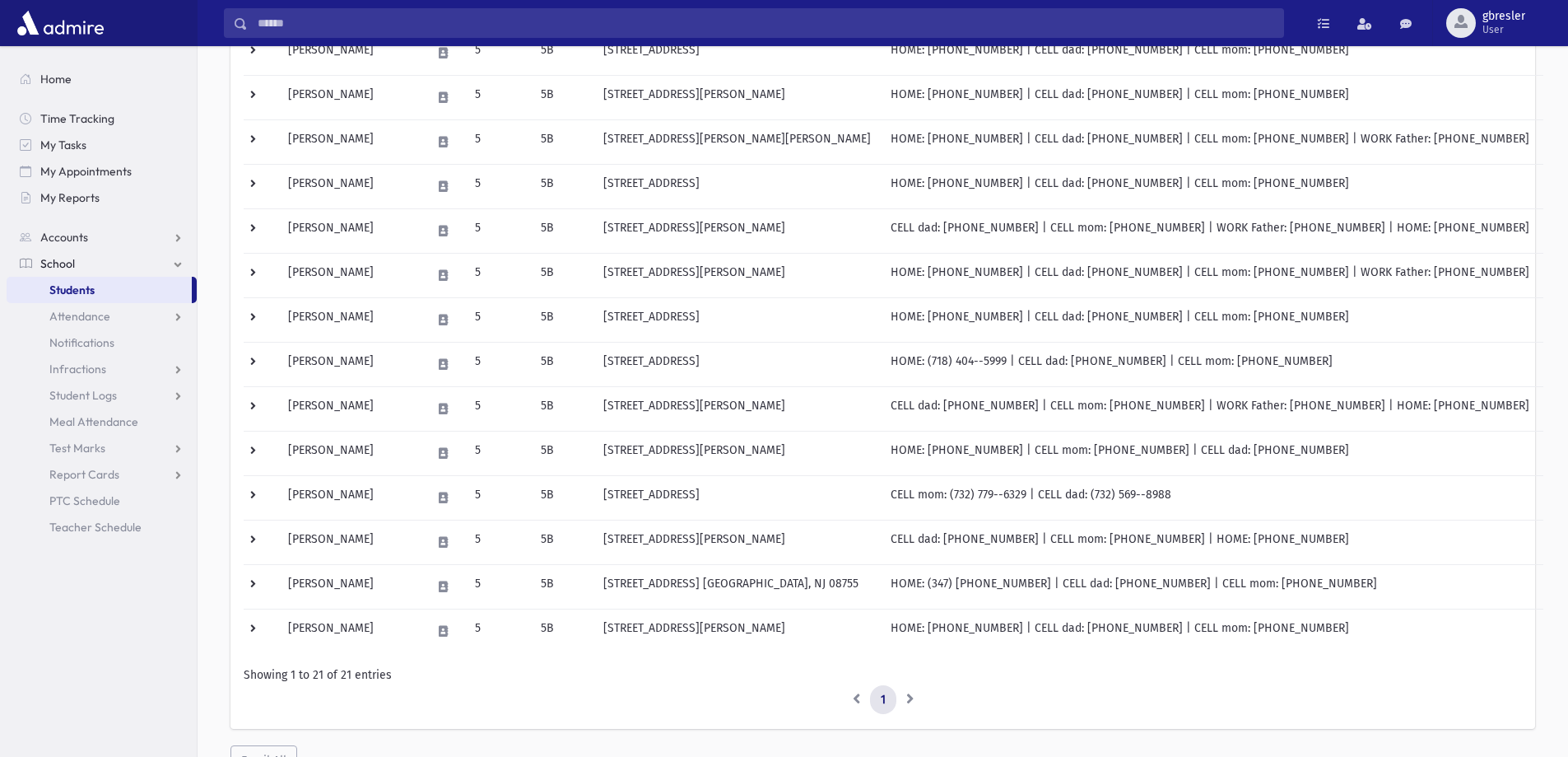
scroll to position [577, 0]
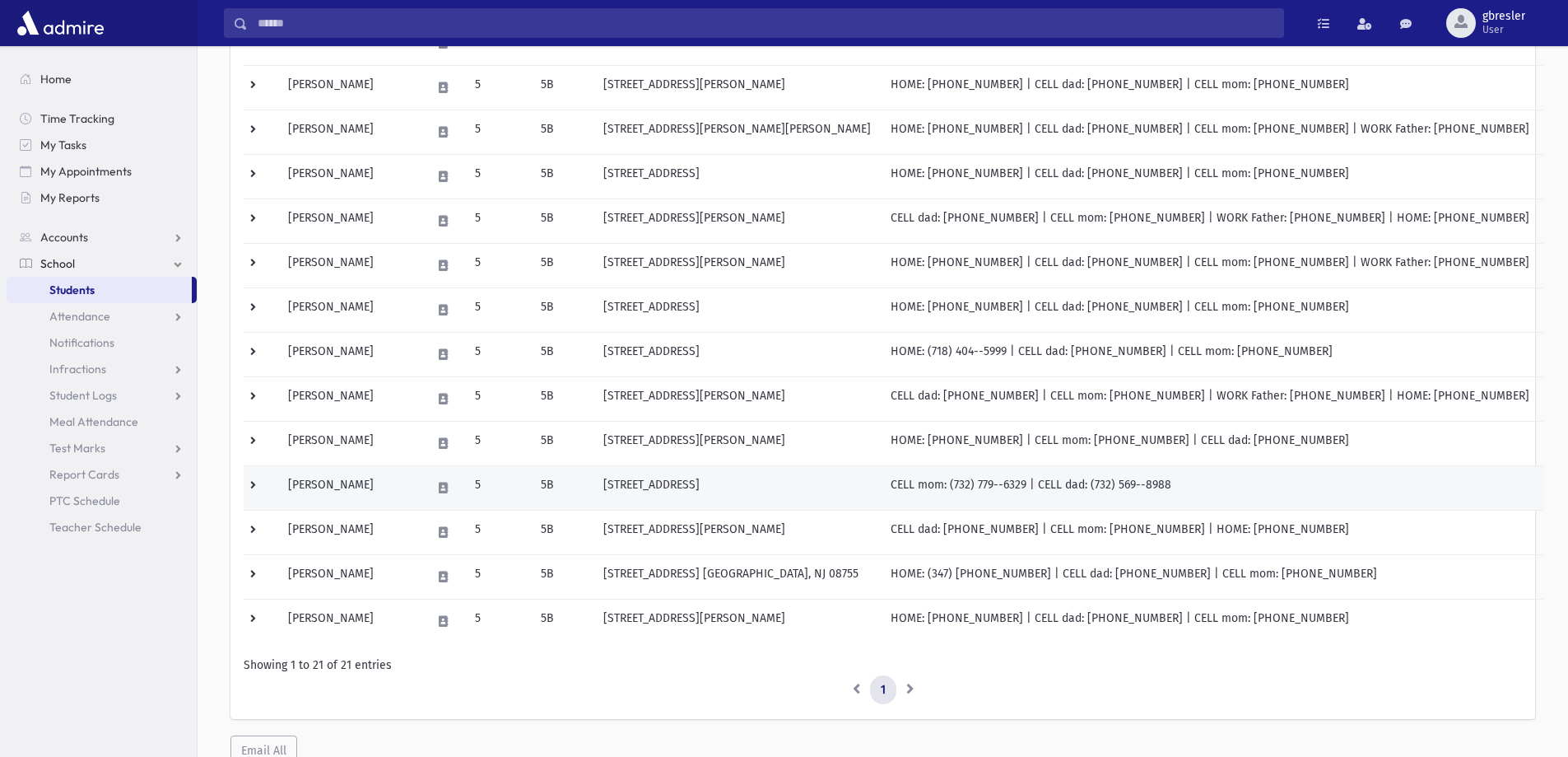
click at [360, 481] on td "[PERSON_NAME]" at bounding box center [349, 487] width 143 height 45
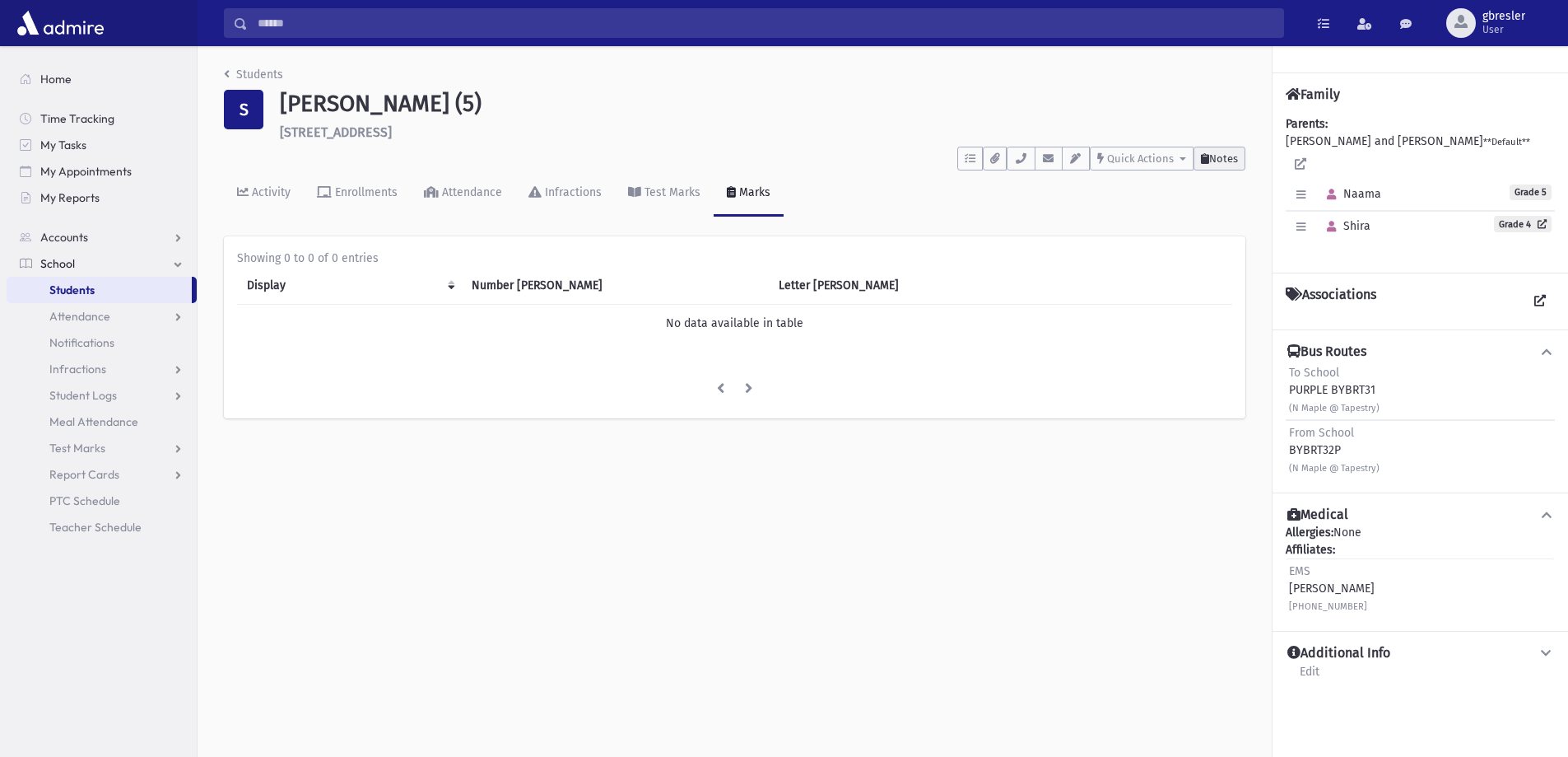
click at [1226, 160] on span "Notes" at bounding box center [1223, 158] width 29 height 13
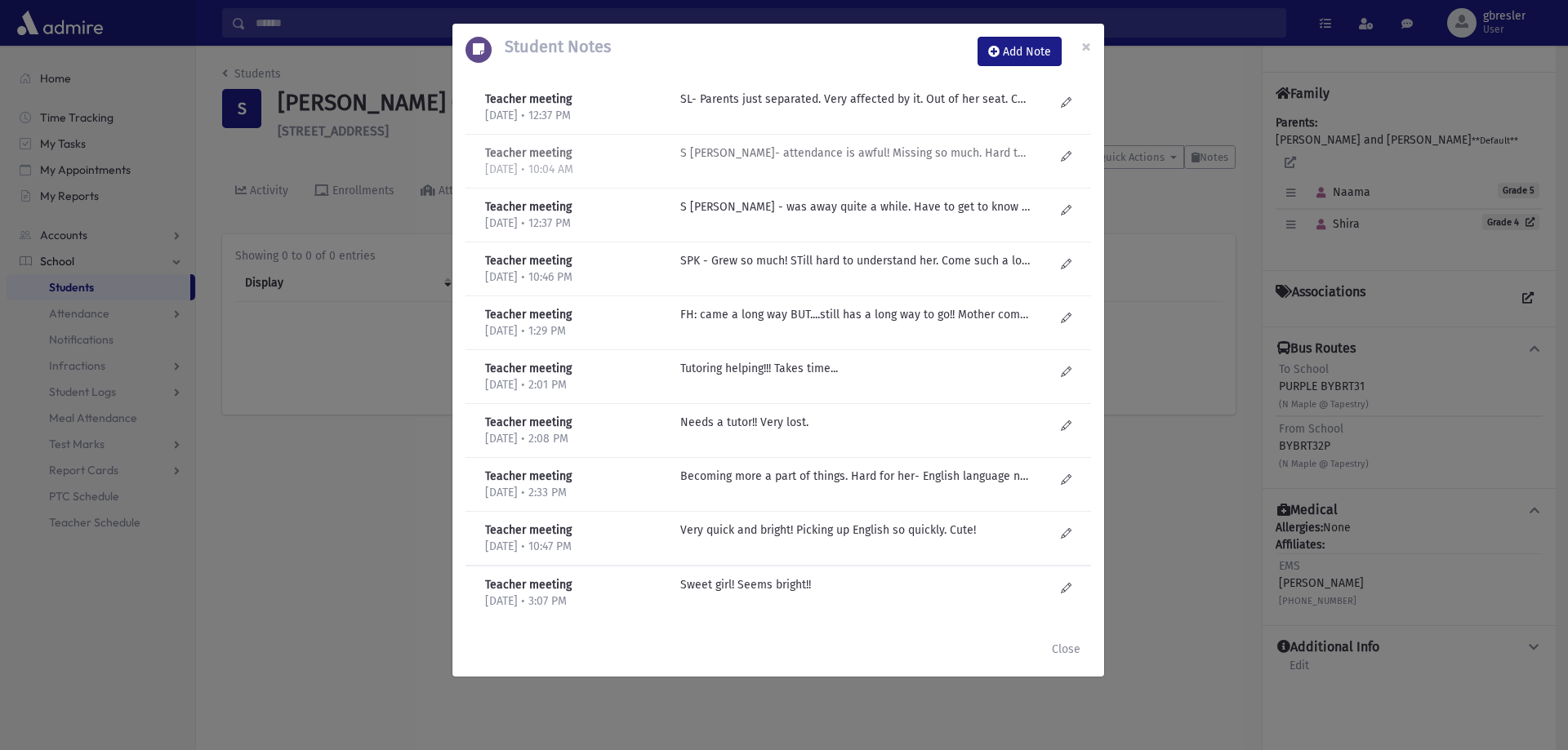
click at [943, 163] on div "S [PERSON_NAME]- attendance is awful! Missing so much. Hard to know how much kn…" at bounding box center [866, 161] width 390 height 34
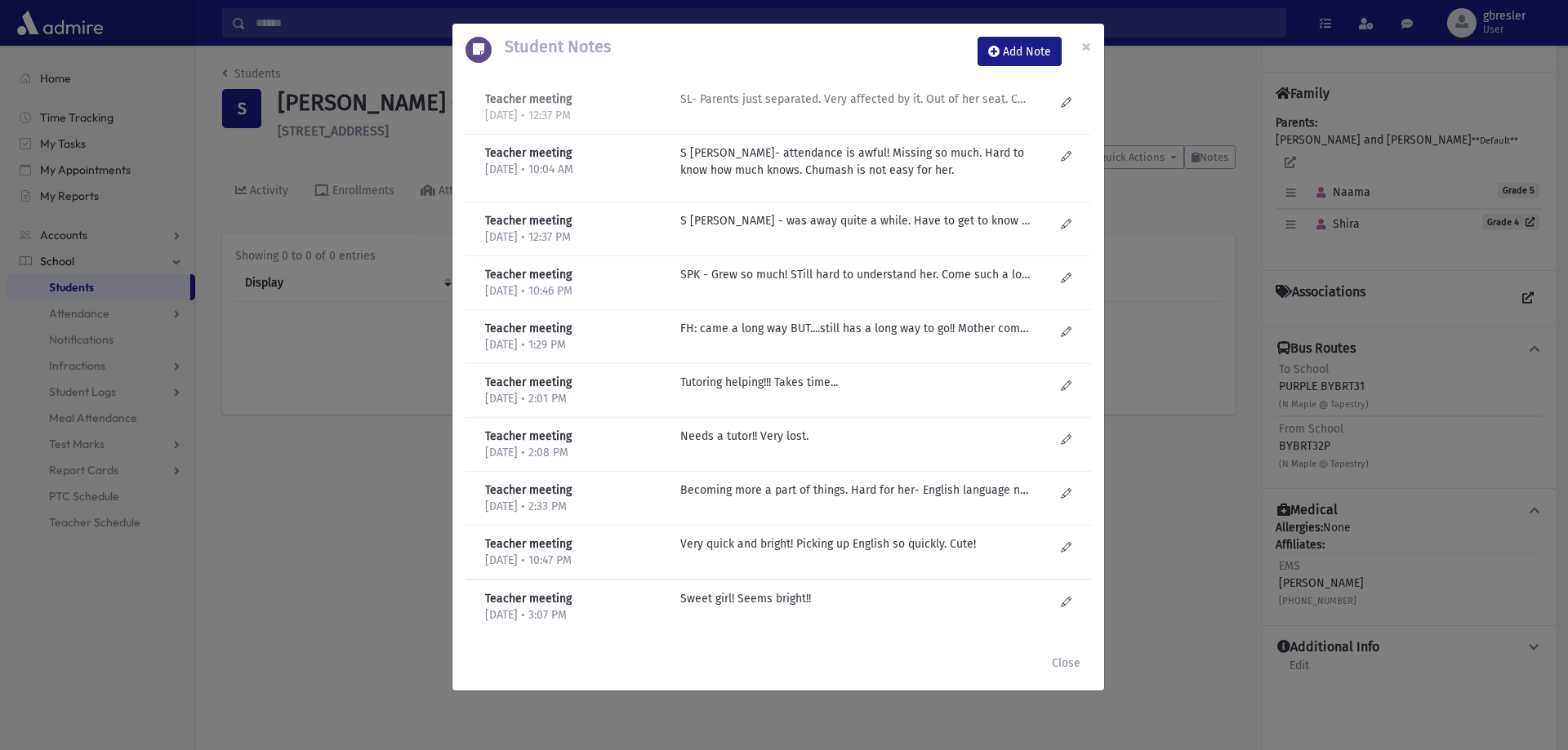
click at [911, 100] on p "SL- Parents just separated. Very affected by it. Out of her seat. Calling out. …" at bounding box center [854, 99] width 350 height 17
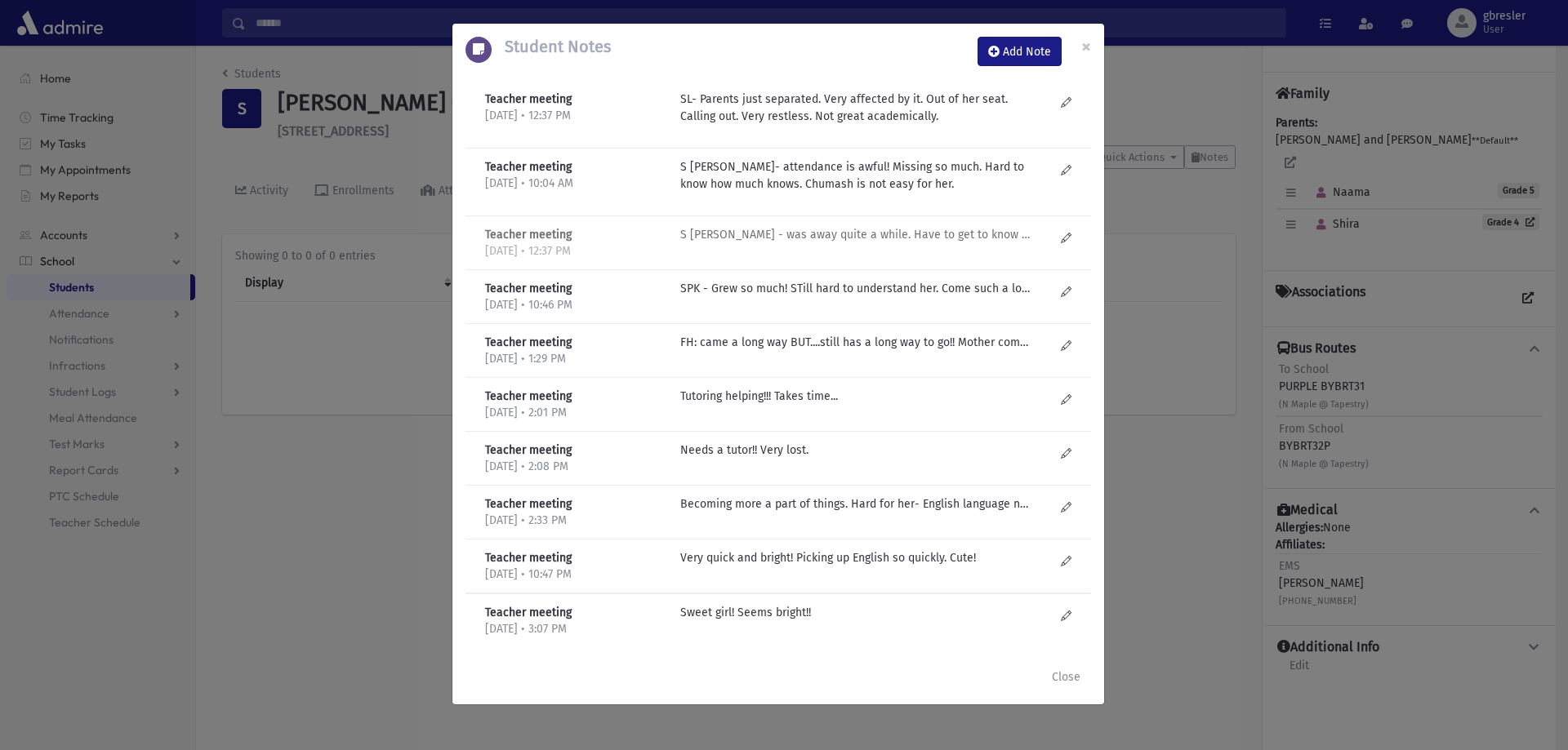
click at [787, 230] on p "S [PERSON_NAME] - was away quite a while. Have to get to know her better. Seems…" at bounding box center [854, 235] width 350 height 17
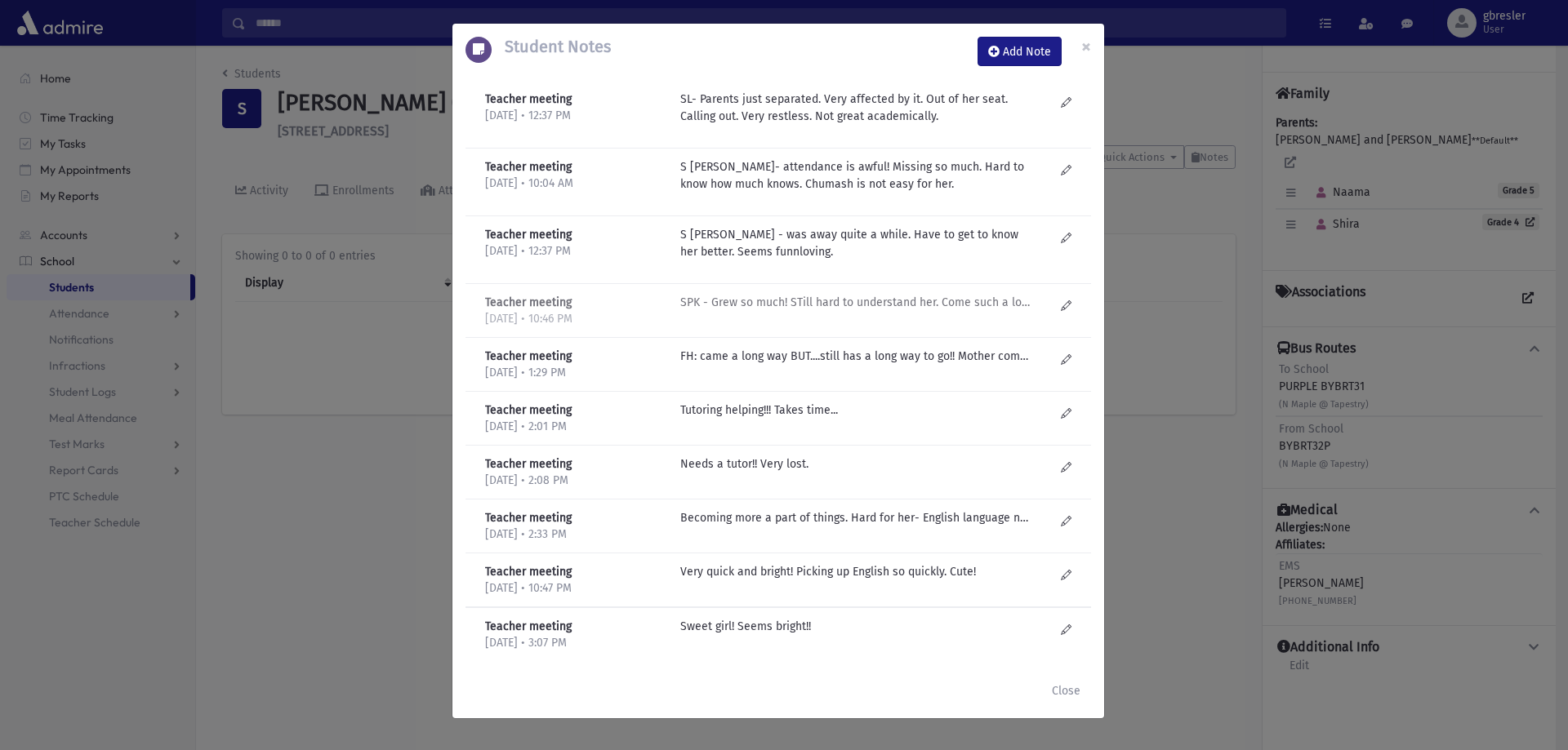
click at [777, 301] on p "SPK - Grew so much! STill hard to understand her. Come such a long way in confi…" at bounding box center [854, 303] width 350 height 17
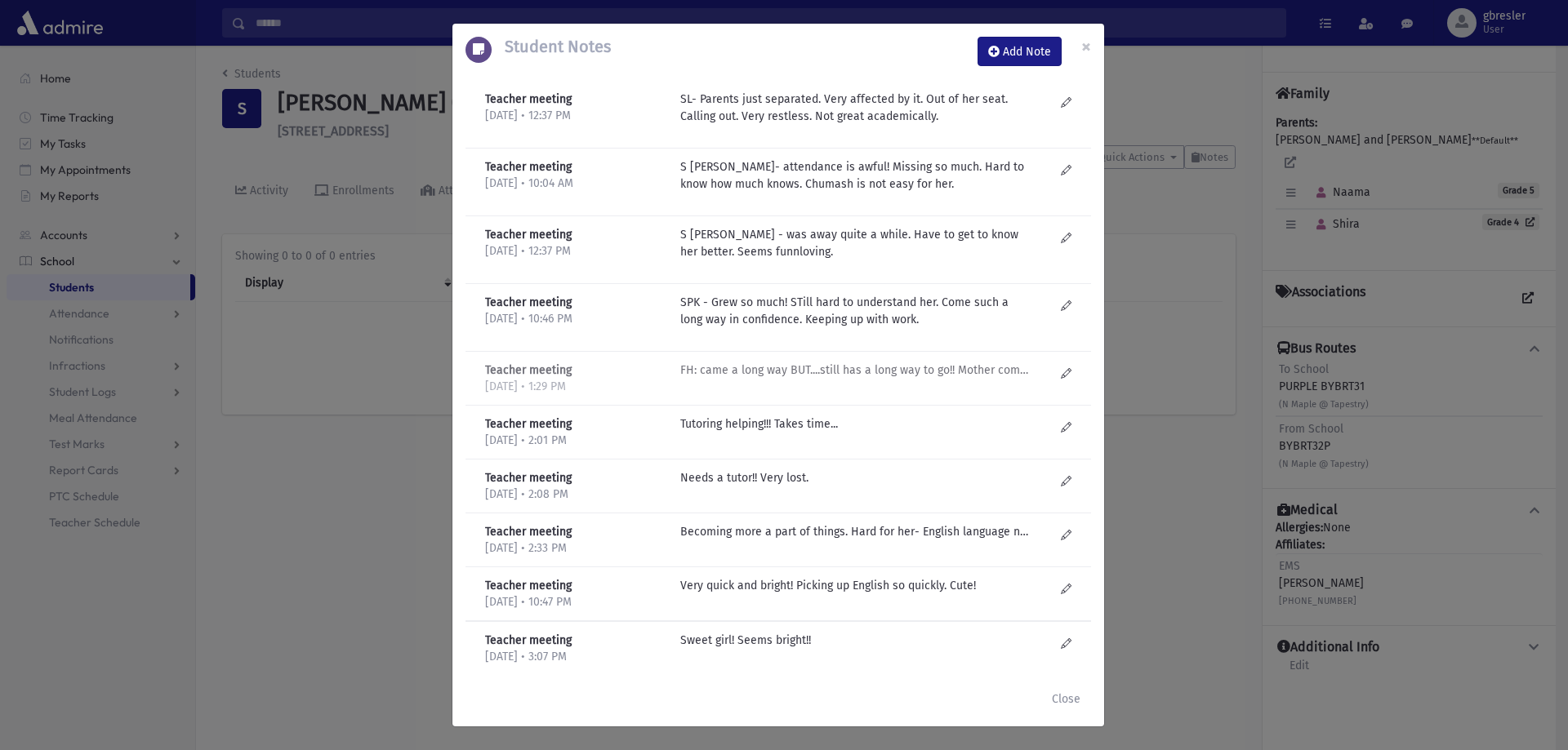
click at [796, 367] on p "FH: came a long way BUT....still has a long way to go!! Mother complaining that…" at bounding box center [854, 370] width 350 height 17
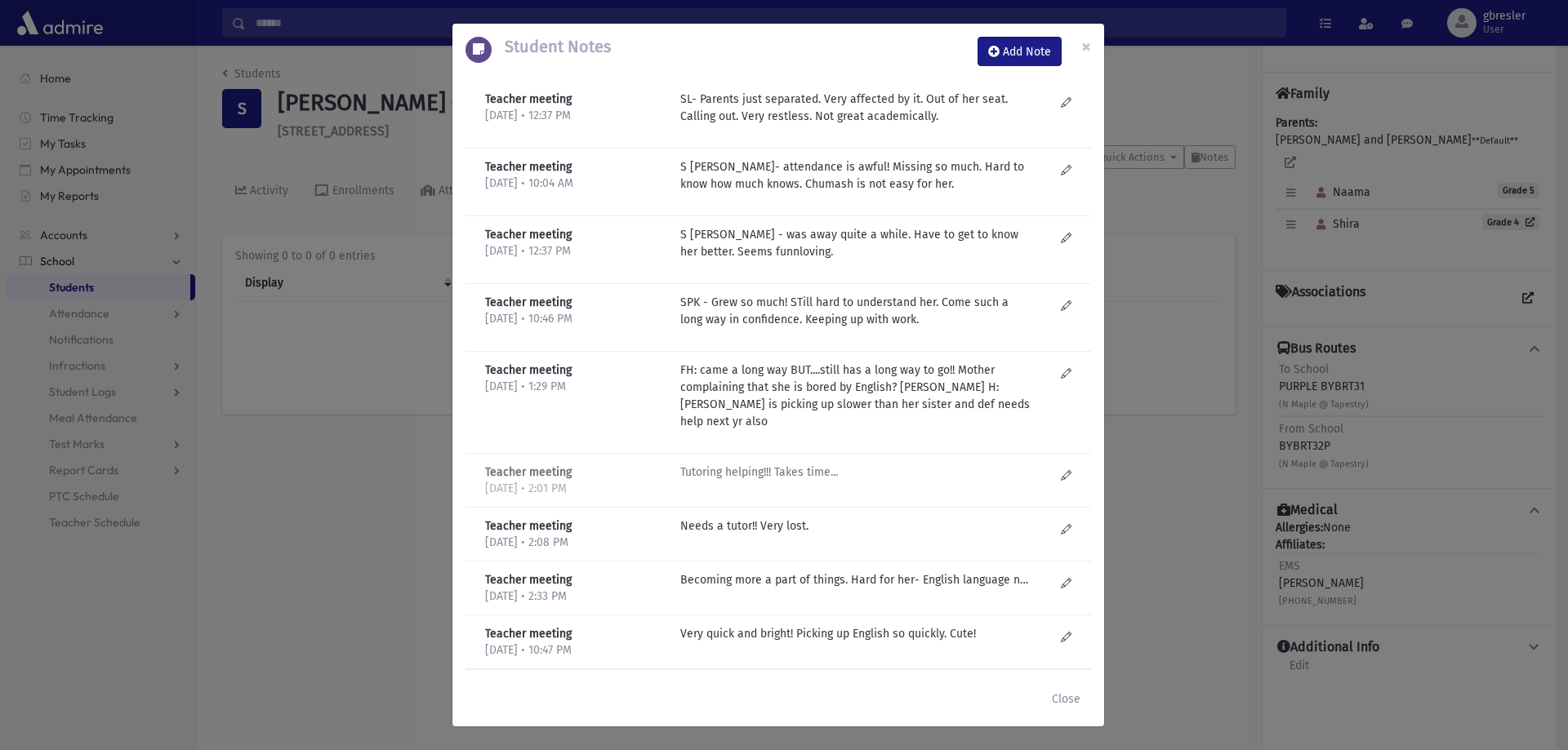
click at [766, 463] on p "Tutoring helping!!! Takes time..." at bounding box center [854, 472] width 350 height 17
click at [761, 517] on p "Needs a tutor!! Very lost." at bounding box center [854, 525] width 350 height 17
click at [751, 572] on p "Becoming more a part of things. Hard for her- English language not good. Hard t…" at bounding box center [854, 580] width 350 height 17
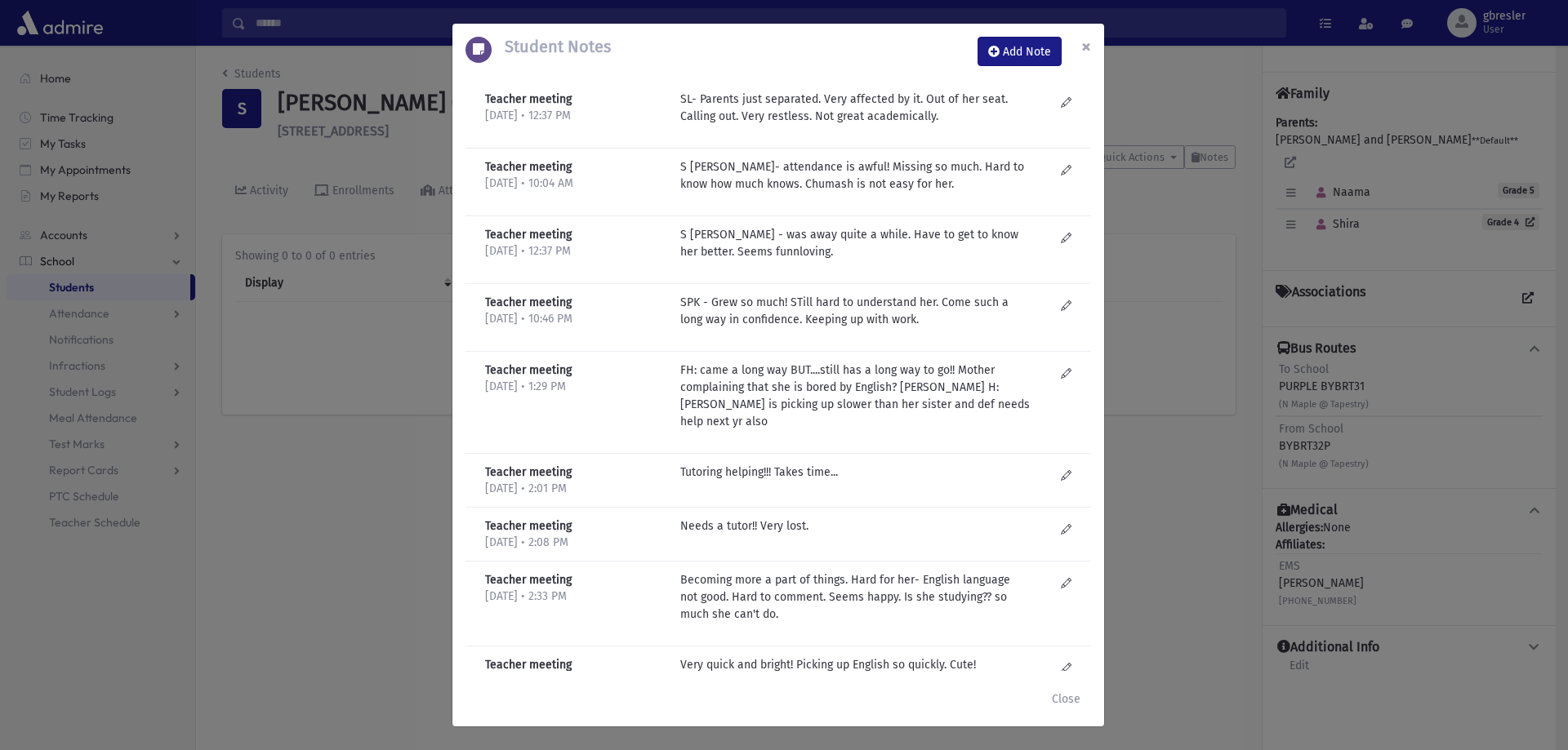
click at [1085, 39] on span "×" at bounding box center [1086, 46] width 10 height 23
